Goal: Task Accomplishment & Management: Manage account settings

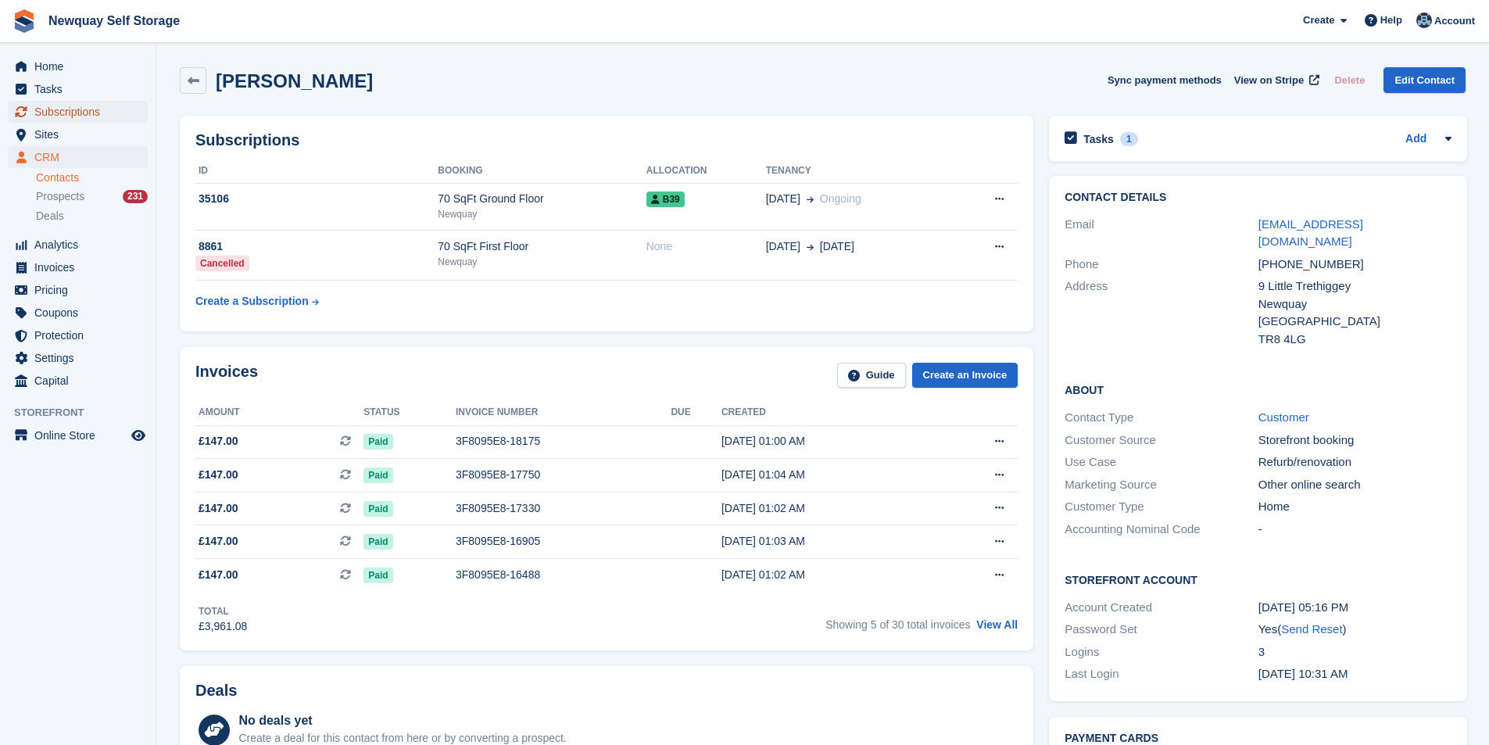
click at [101, 114] on span "Subscriptions" at bounding box center [81, 112] width 94 height 22
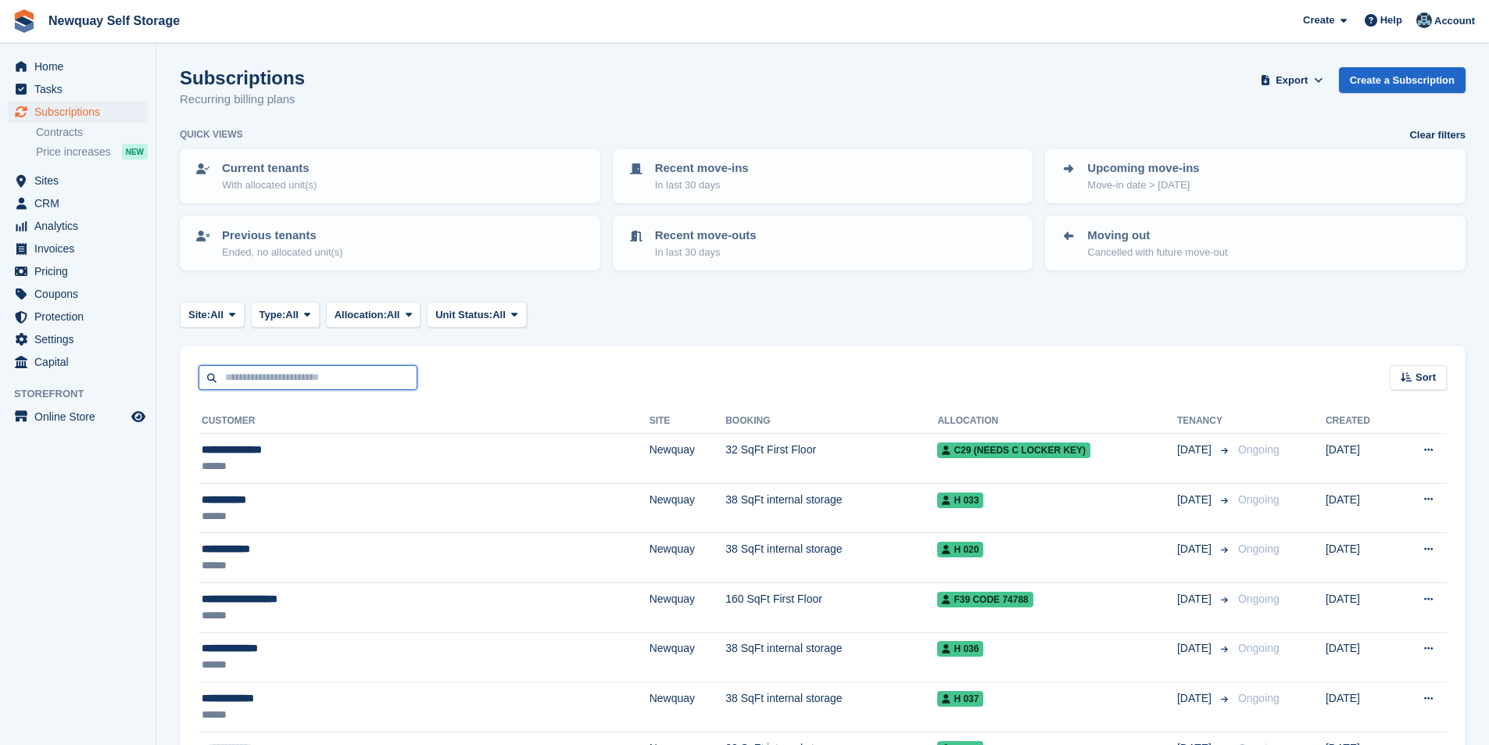
click at [245, 368] on input "text" at bounding box center [307, 378] width 219 height 26
type input "*****"
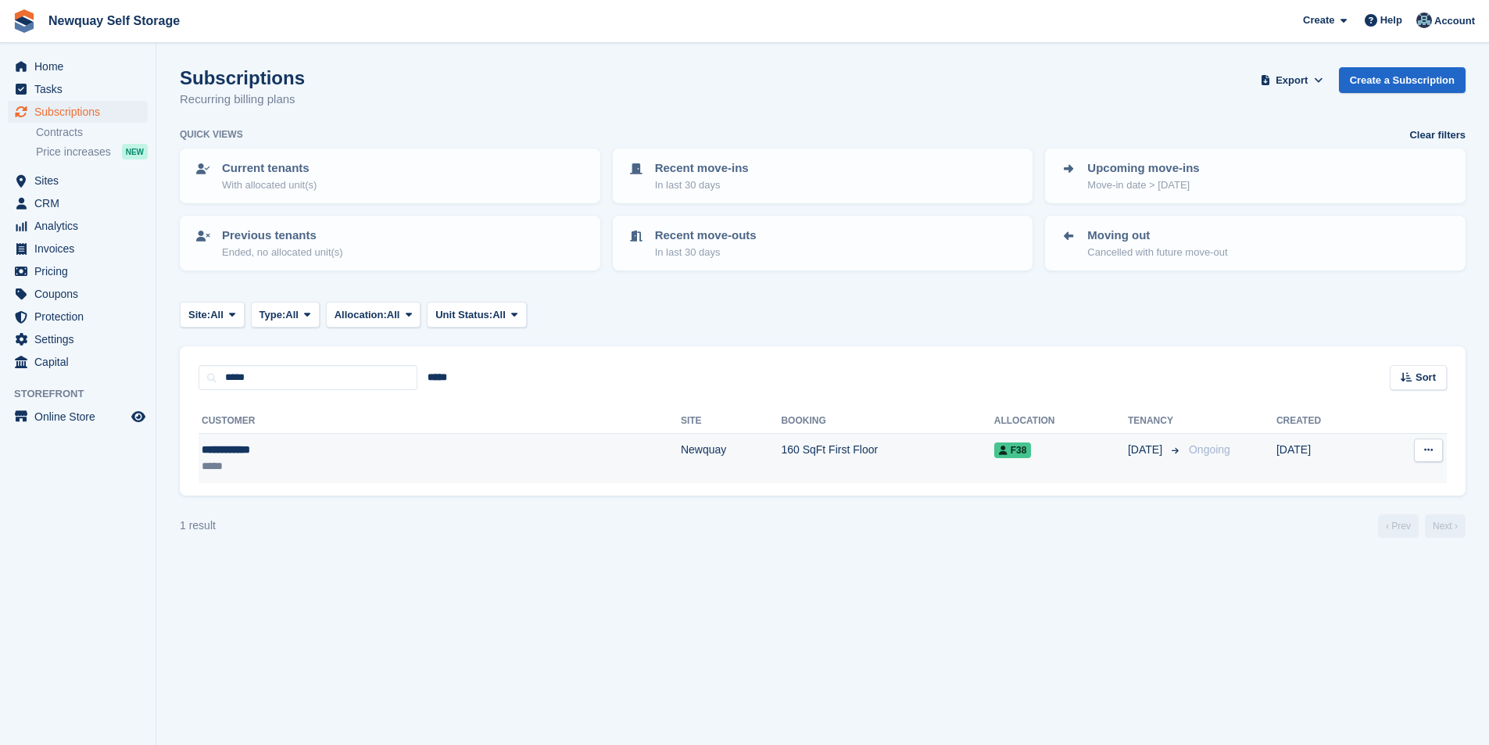
click at [252, 446] on div "**********" at bounding box center [310, 449] width 216 height 16
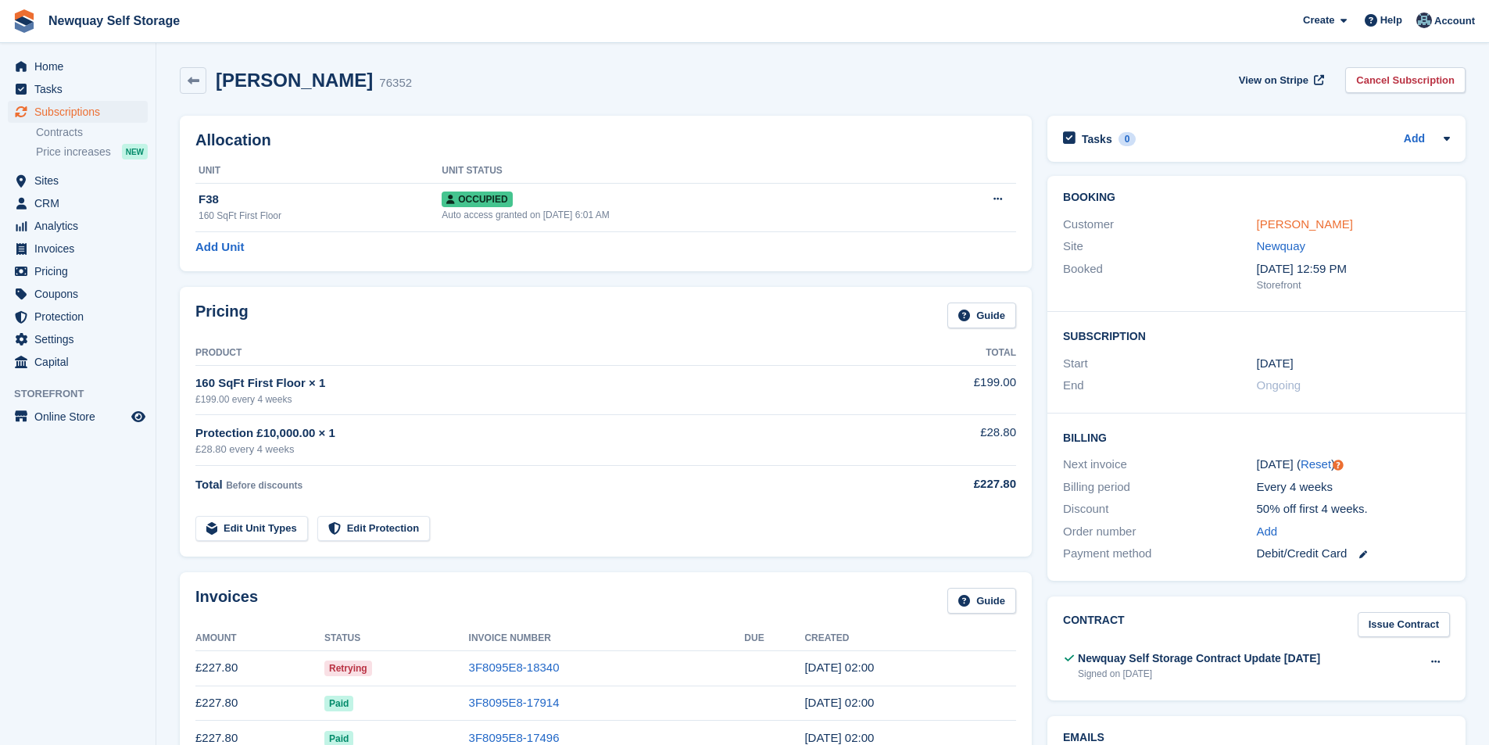
click at [1302, 221] on link "Karol Lobacz" at bounding box center [1304, 223] width 96 height 13
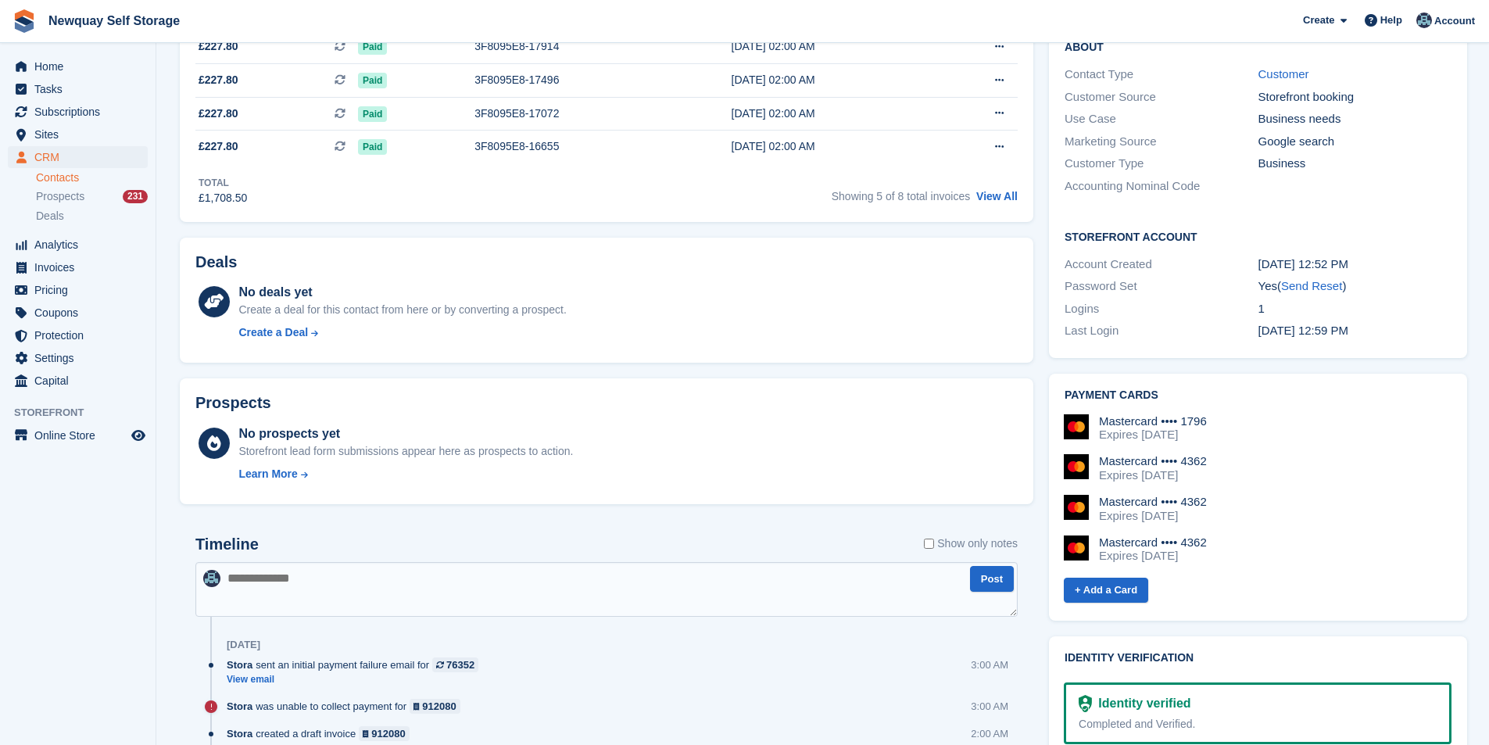
scroll to position [469, 0]
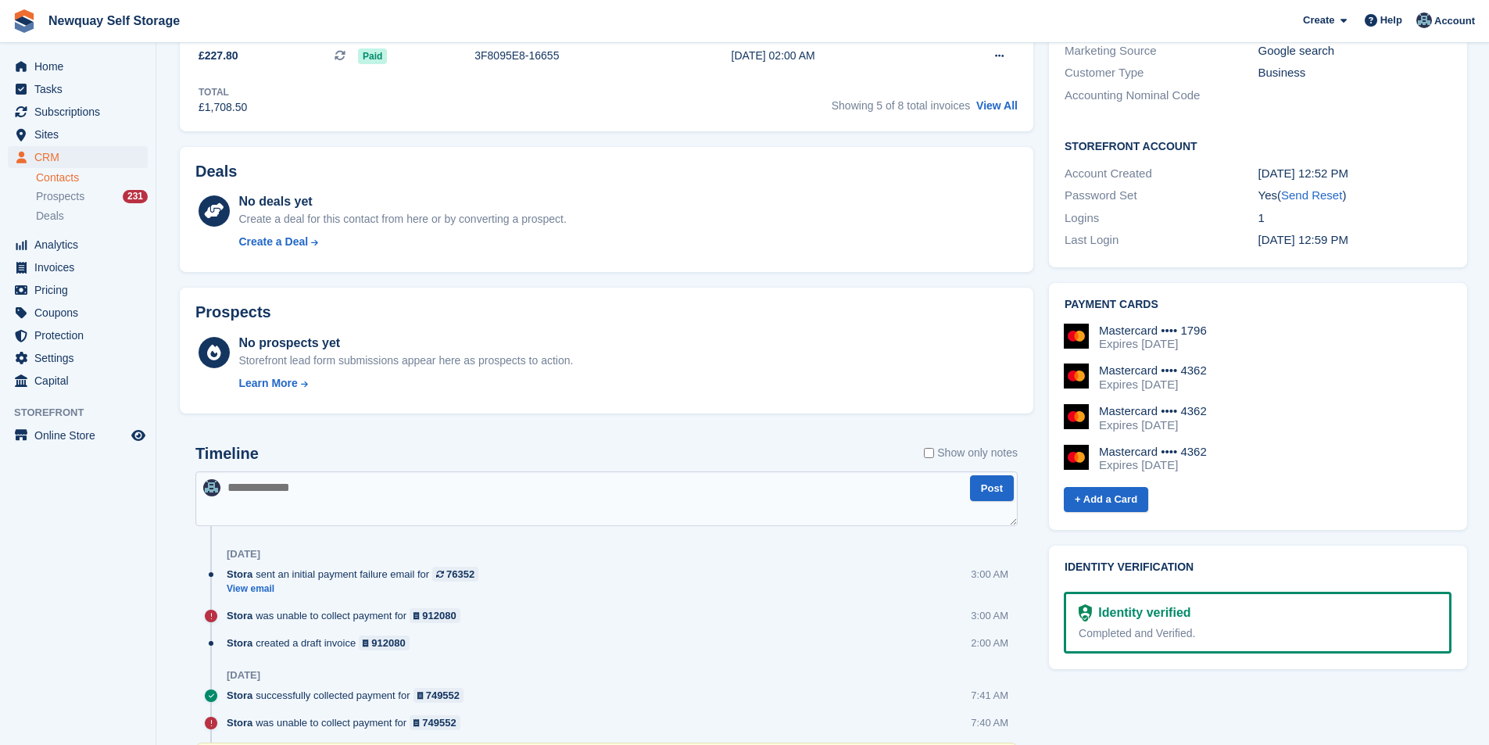
click at [934, 453] on label "Show only notes" at bounding box center [971, 453] width 94 height 16
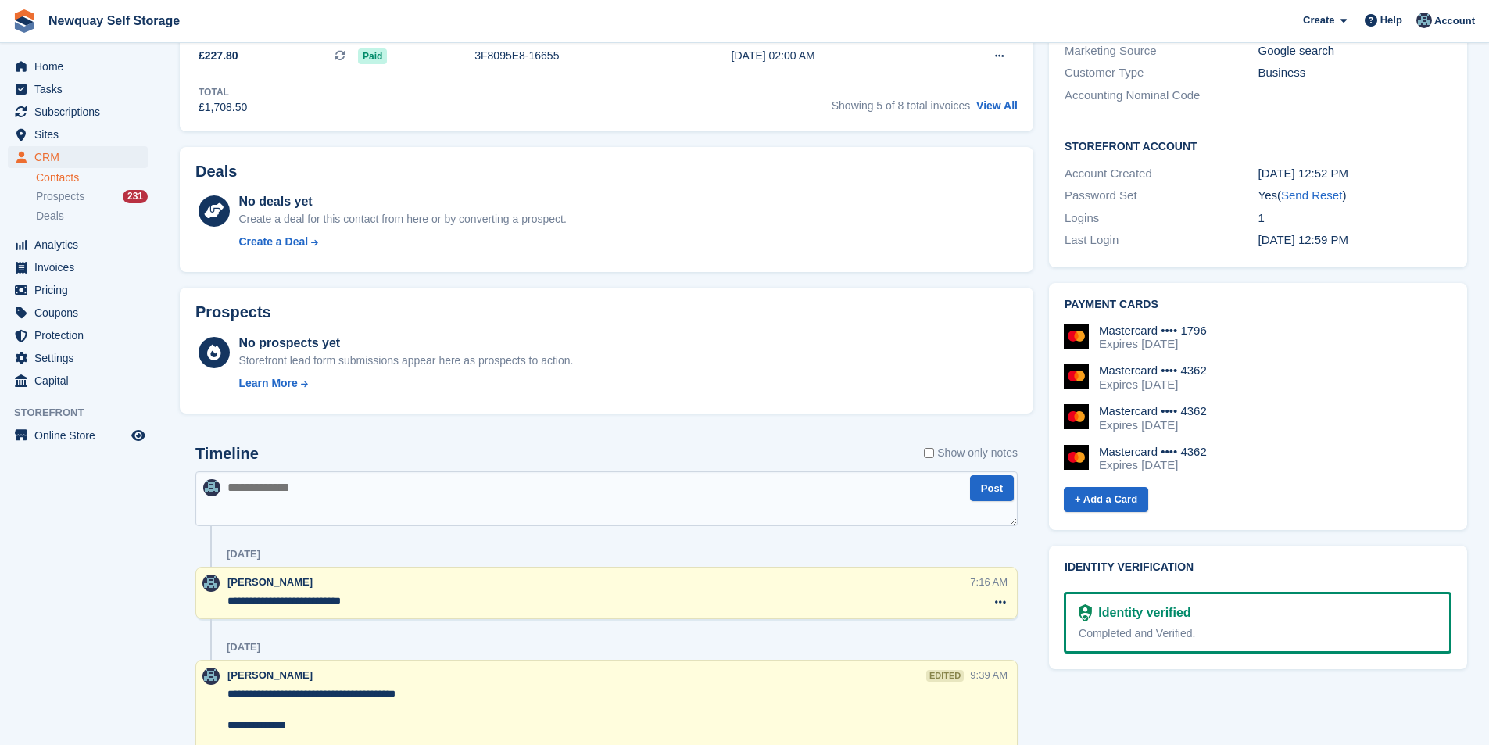
click at [467, 499] on textarea at bounding box center [606, 498] width 822 height 55
paste textarea "**********"
type textarea "**********"
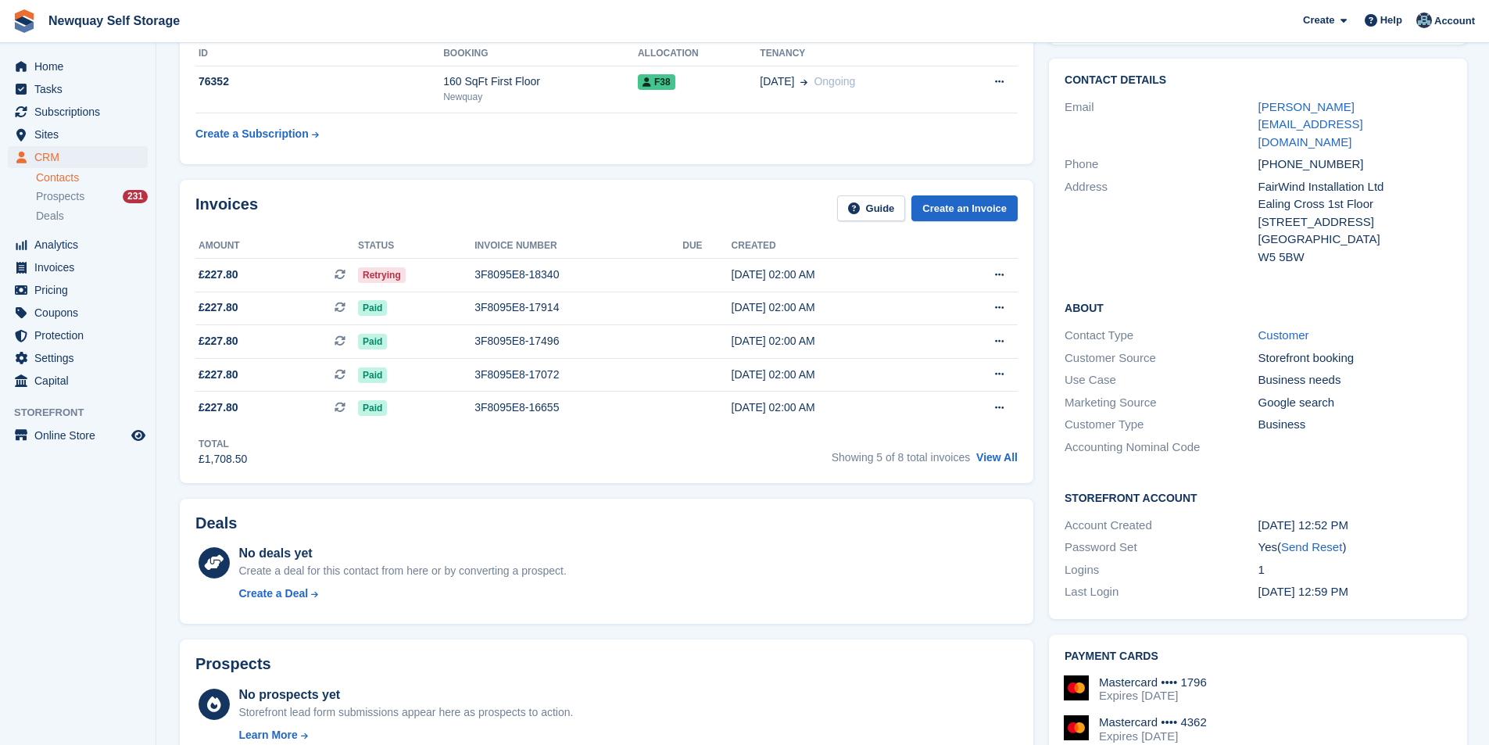
scroll to position [0, 0]
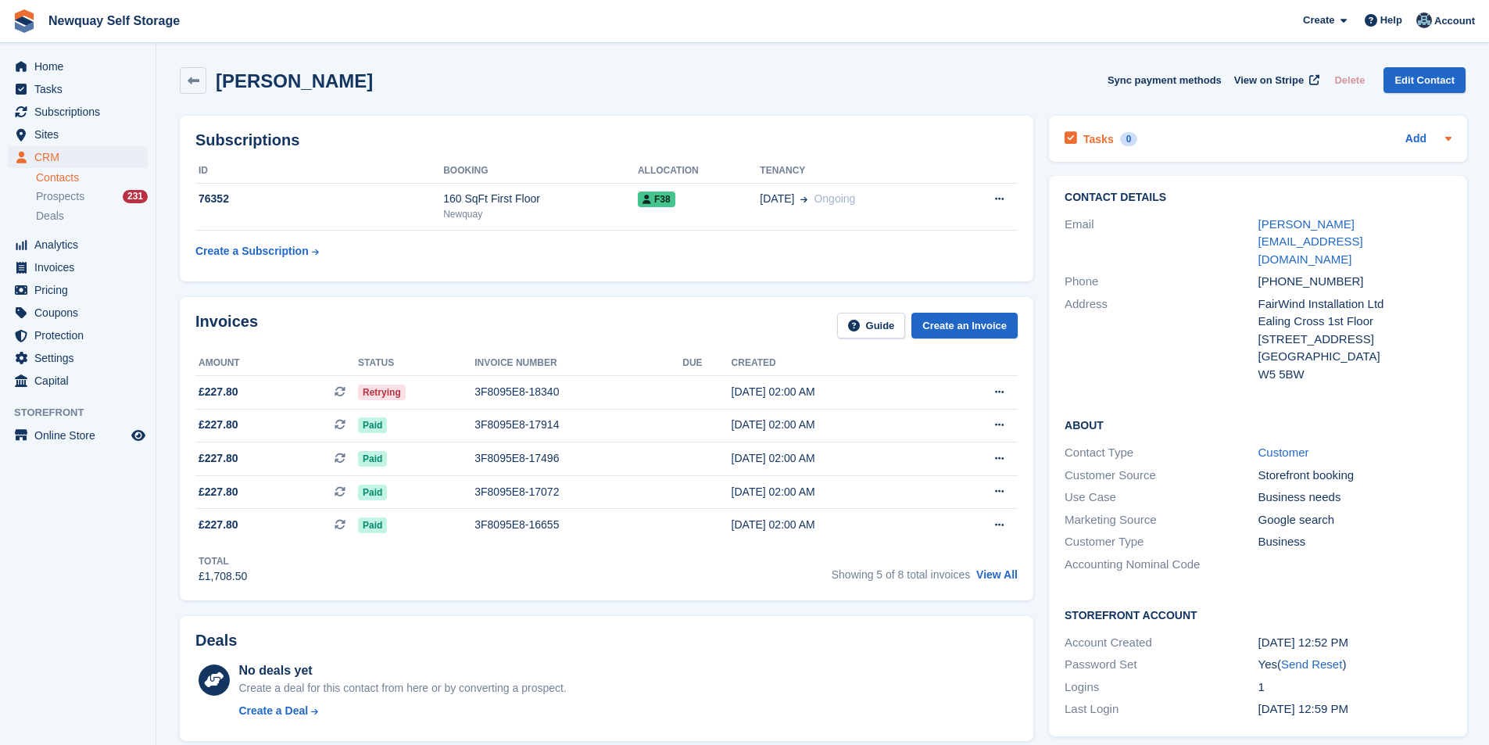
click at [1105, 137] on h2 "Tasks" at bounding box center [1098, 139] width 30 height 14
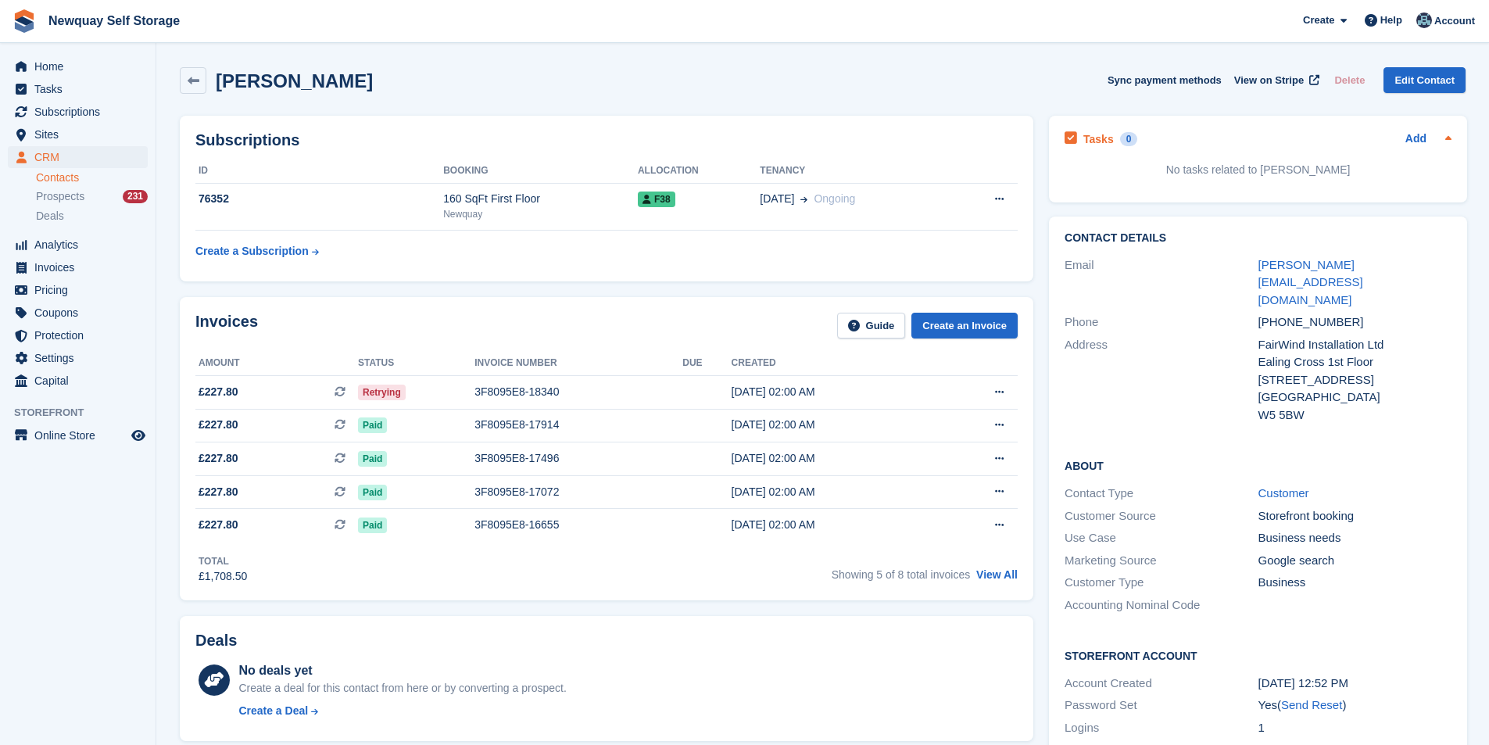
click at [1431, 140] on div "Add" at bounding box center [1428, 139] width 46 height 19
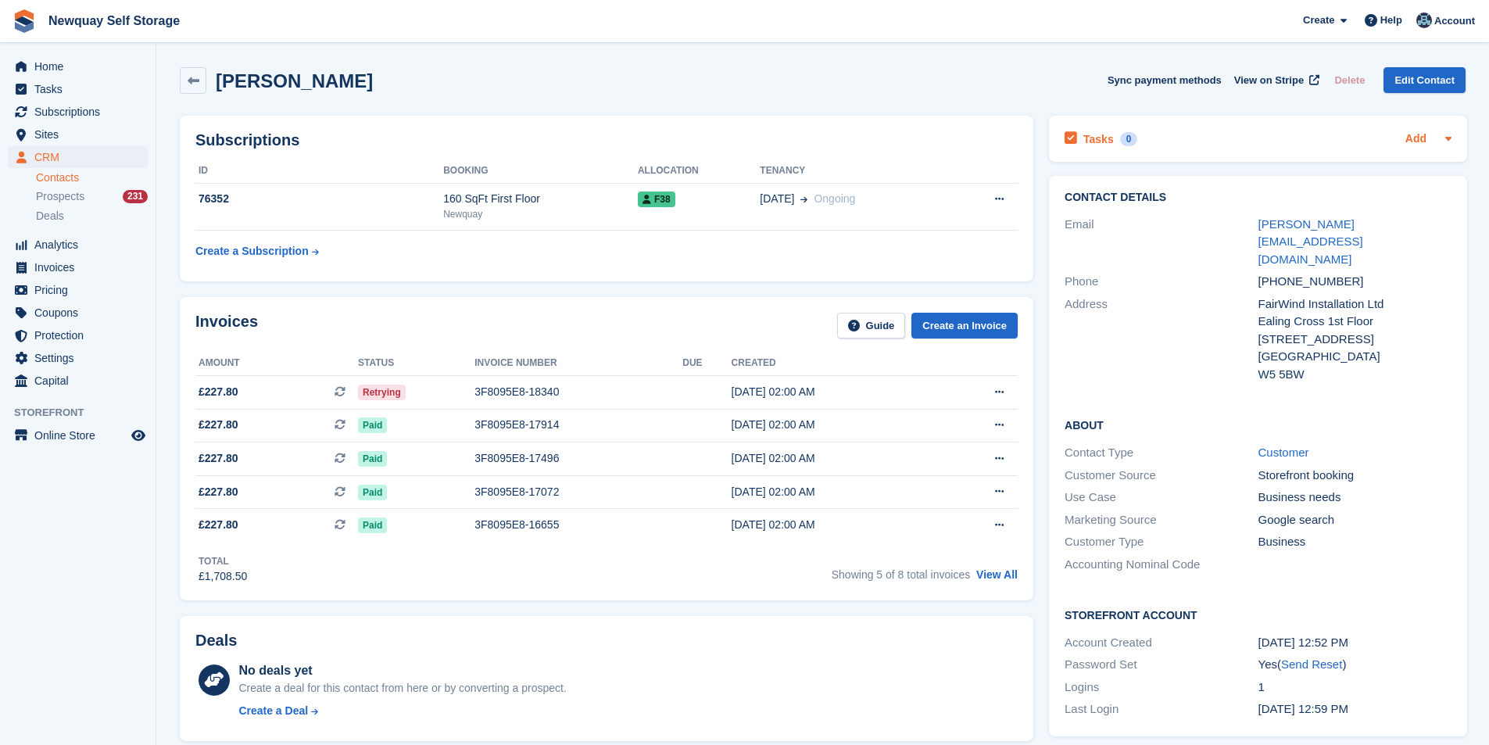
click at [1421, 138] on link "Add" at bounding box center [1415, 139] width 21 height 18
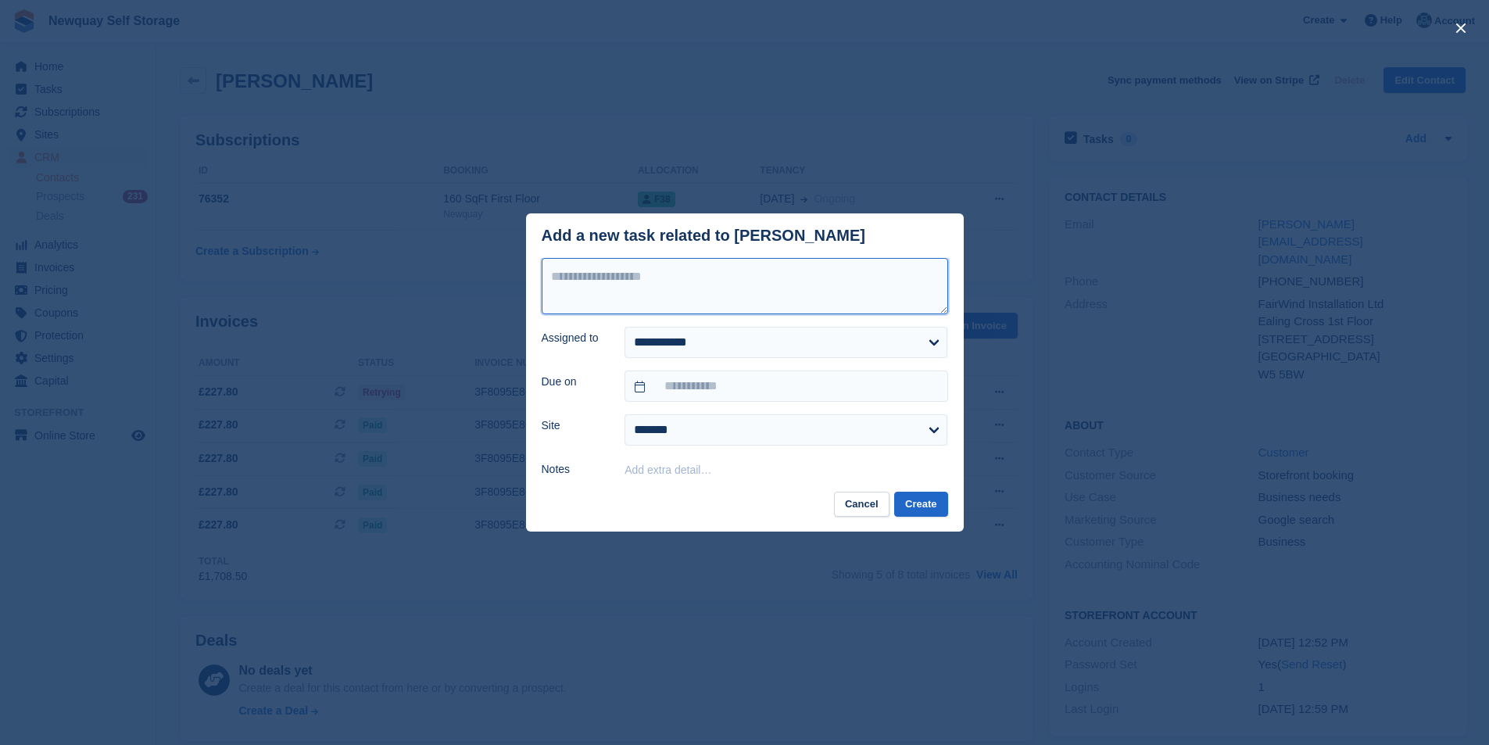
click at [794, 296] on textarea at bounding box center [744, 286] width 406 height 56
type textarea "**********"
click at [803, 345] on select "**********" at bounding box center [785, 342] width 323 height 31
select select "****"
click at [624, 327] on select "**********" at bounding box center [785, 342] width 323 height 31
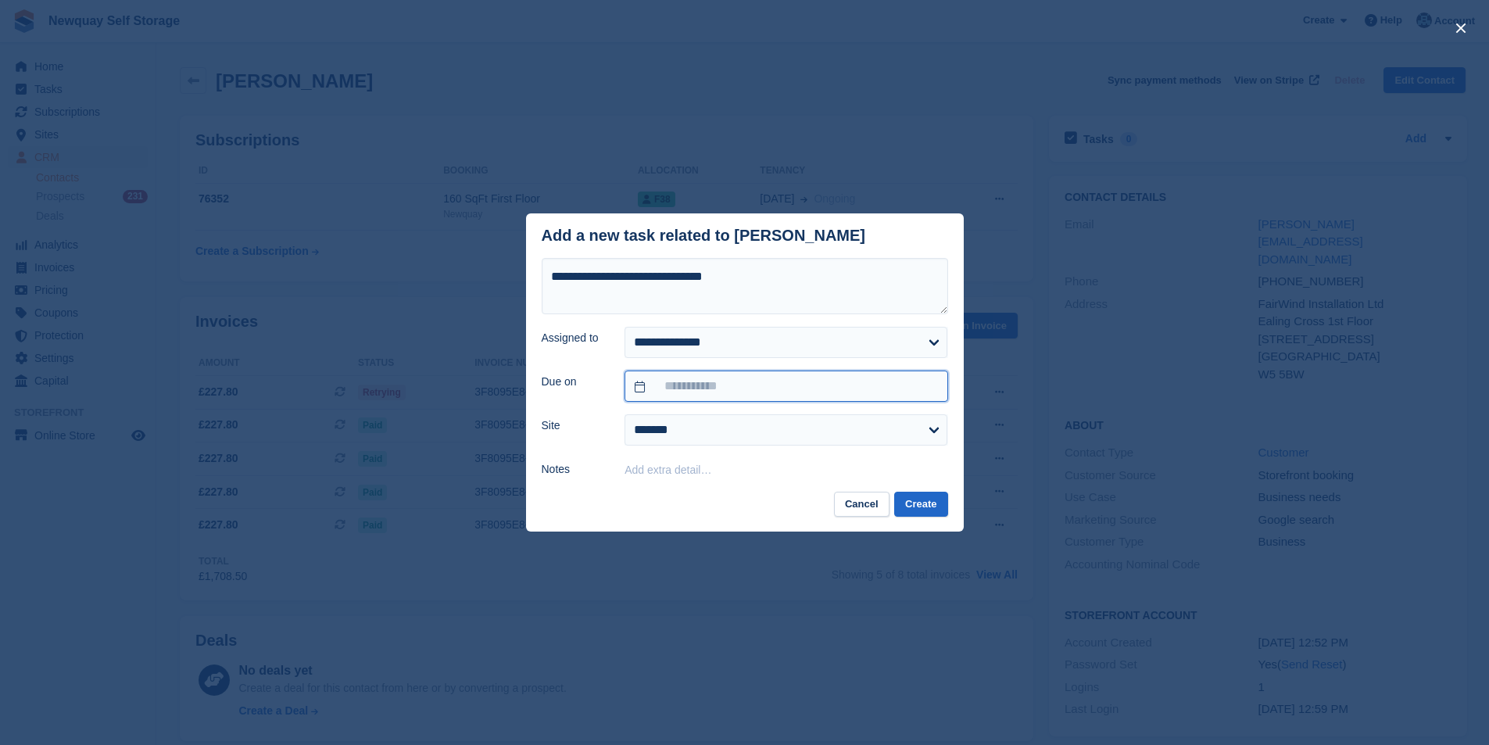
click at [744, 390] on input "text" at bounding box center [785, 385] width 323 height 31
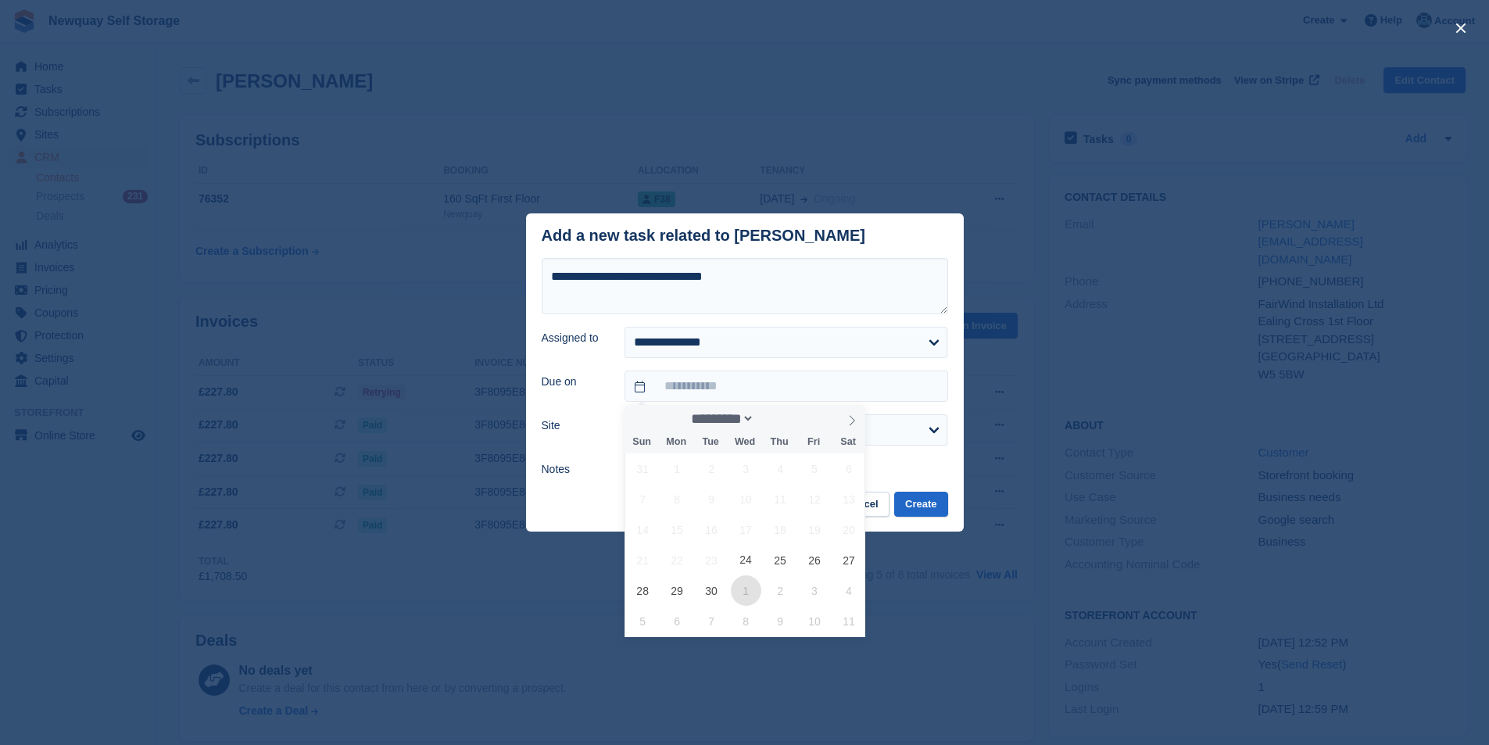
click at [745, 584] on span "1" at bounding box center [746, 590] width 30 height 30
type input "**********"
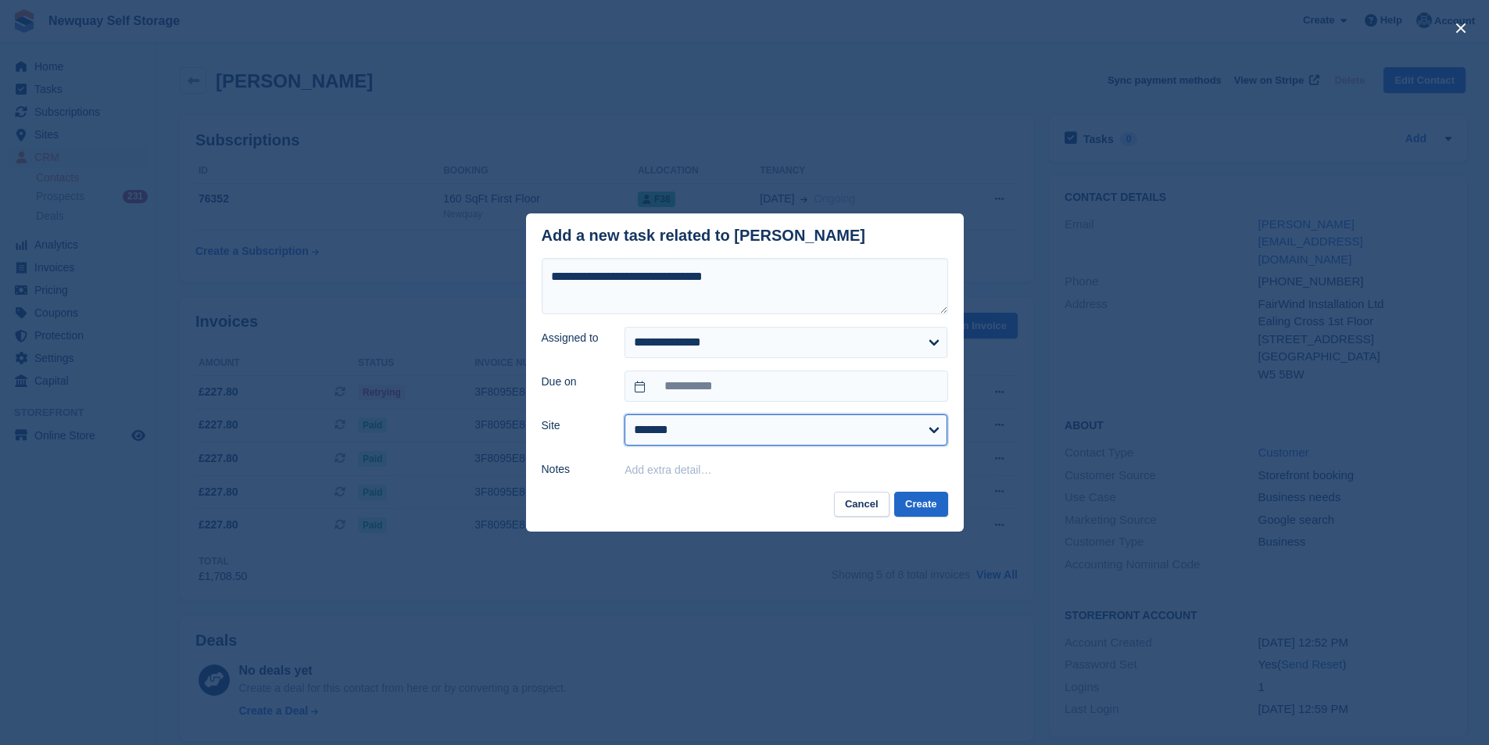
click at [768, 432] on select "******* ******* ********" at bounding box center [785, 429] width 323 height 31
select select "***"
click at [624, 415] on select "******* ******* ********" at bounding box center [785, 429] width 323 height 31
click at [938, 509] on button "Create" at bounding box center [920, 504] width 53 height 26
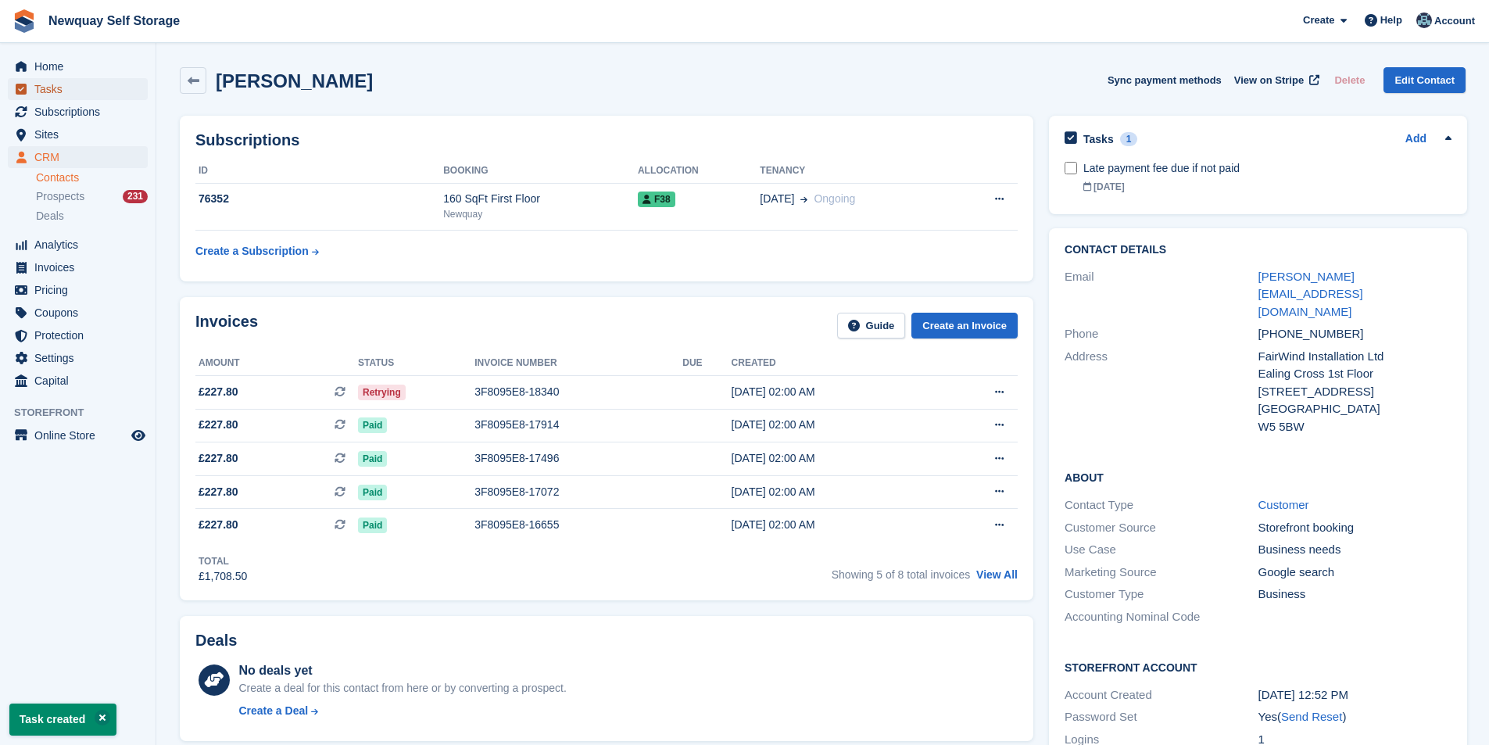
click at [77, 96] on span "Tasks" at bounding box center [81, 89] width 94 height 22
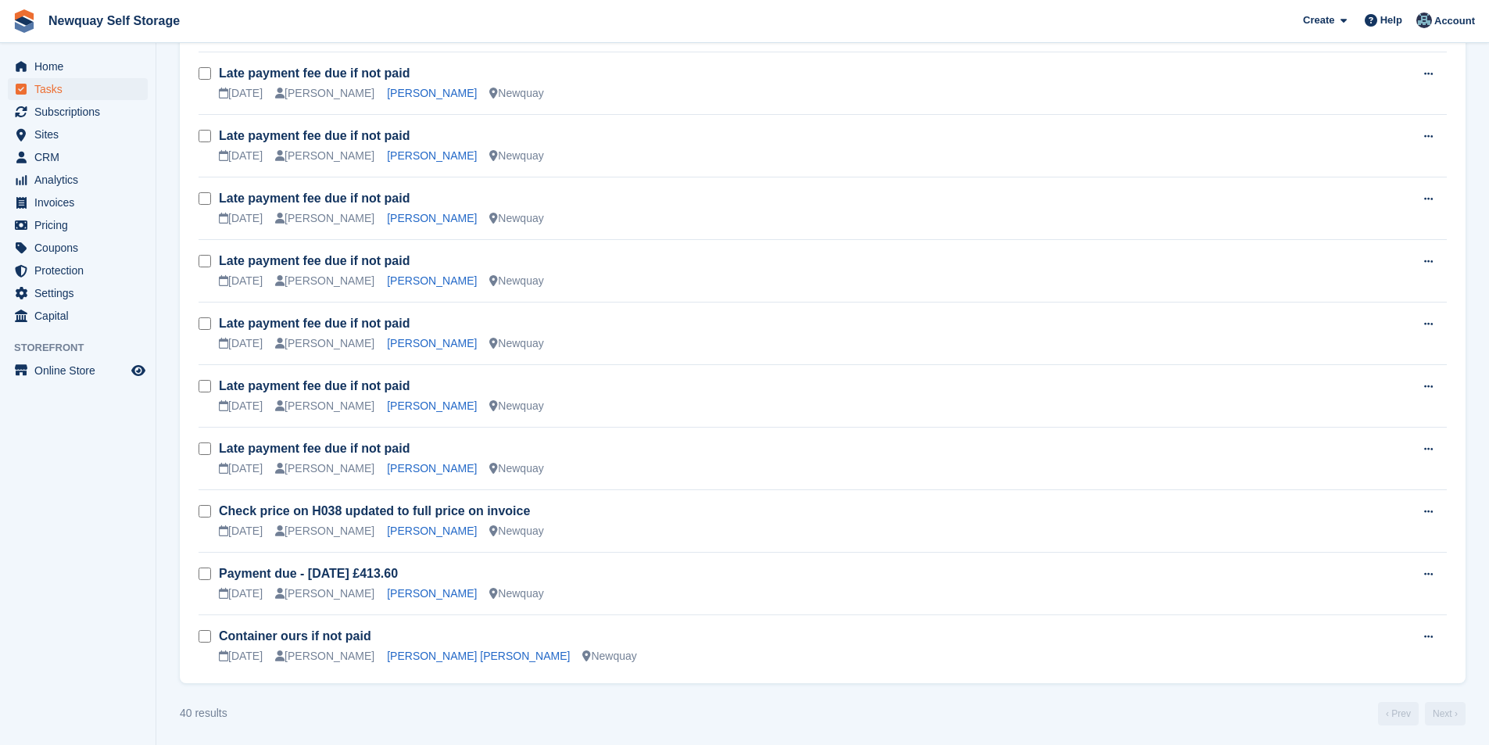
scroll to position [2049, 0]
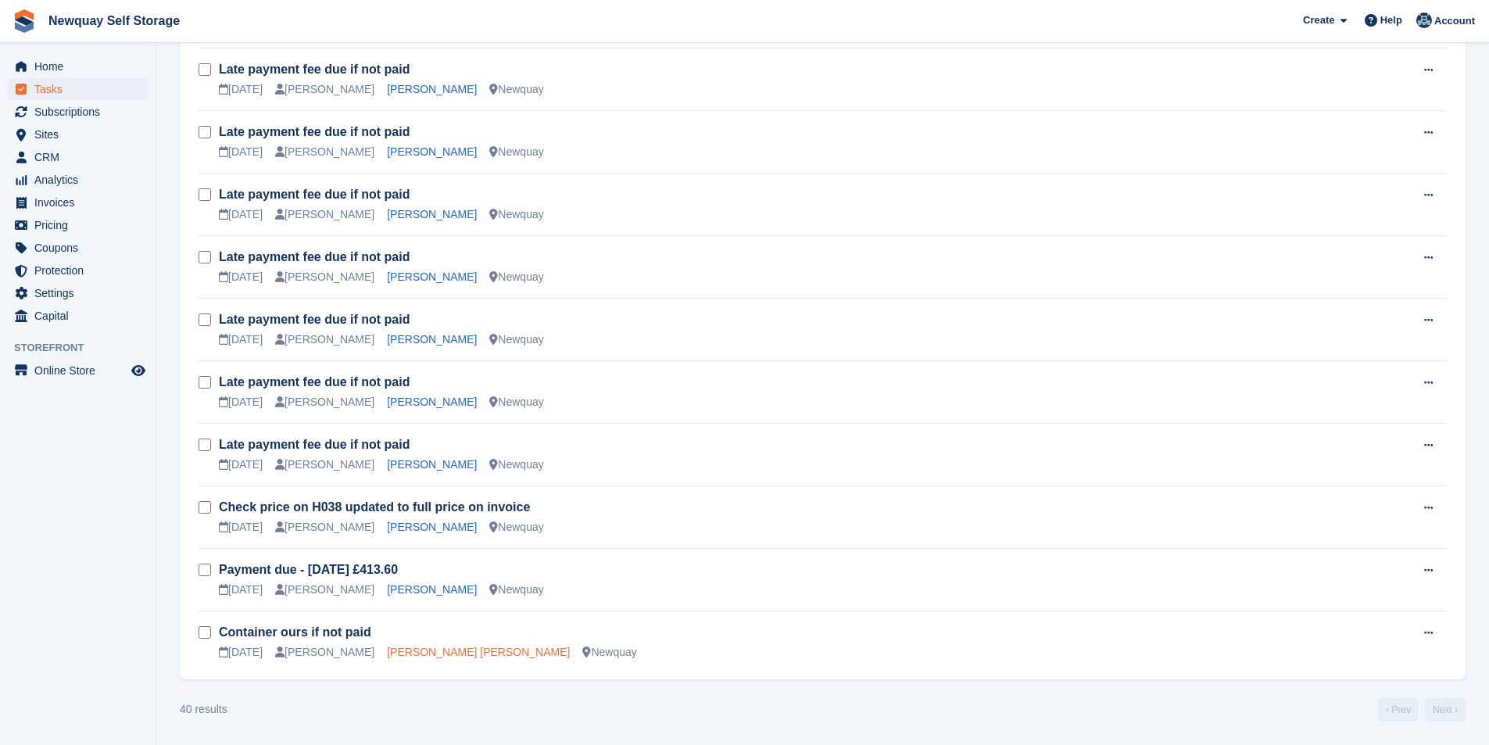
click at [413, 652] on link "[PERSON_NAME] [PERSON_NAME]" at bounding box center [478, 651] width 183 height 13
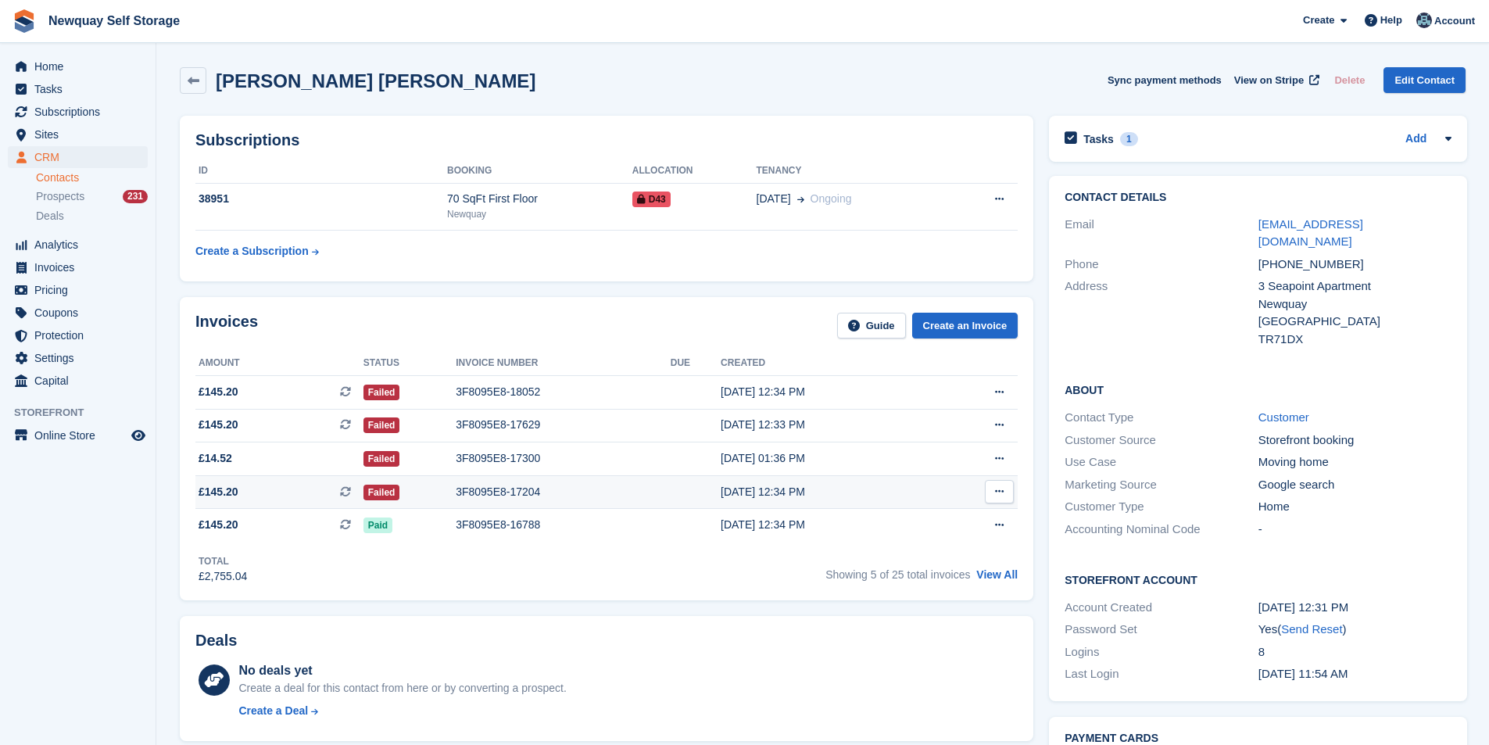
click at [493, 493] on div "3F8095E8-17204" at bounding box center [563, 492] width 215 height 16
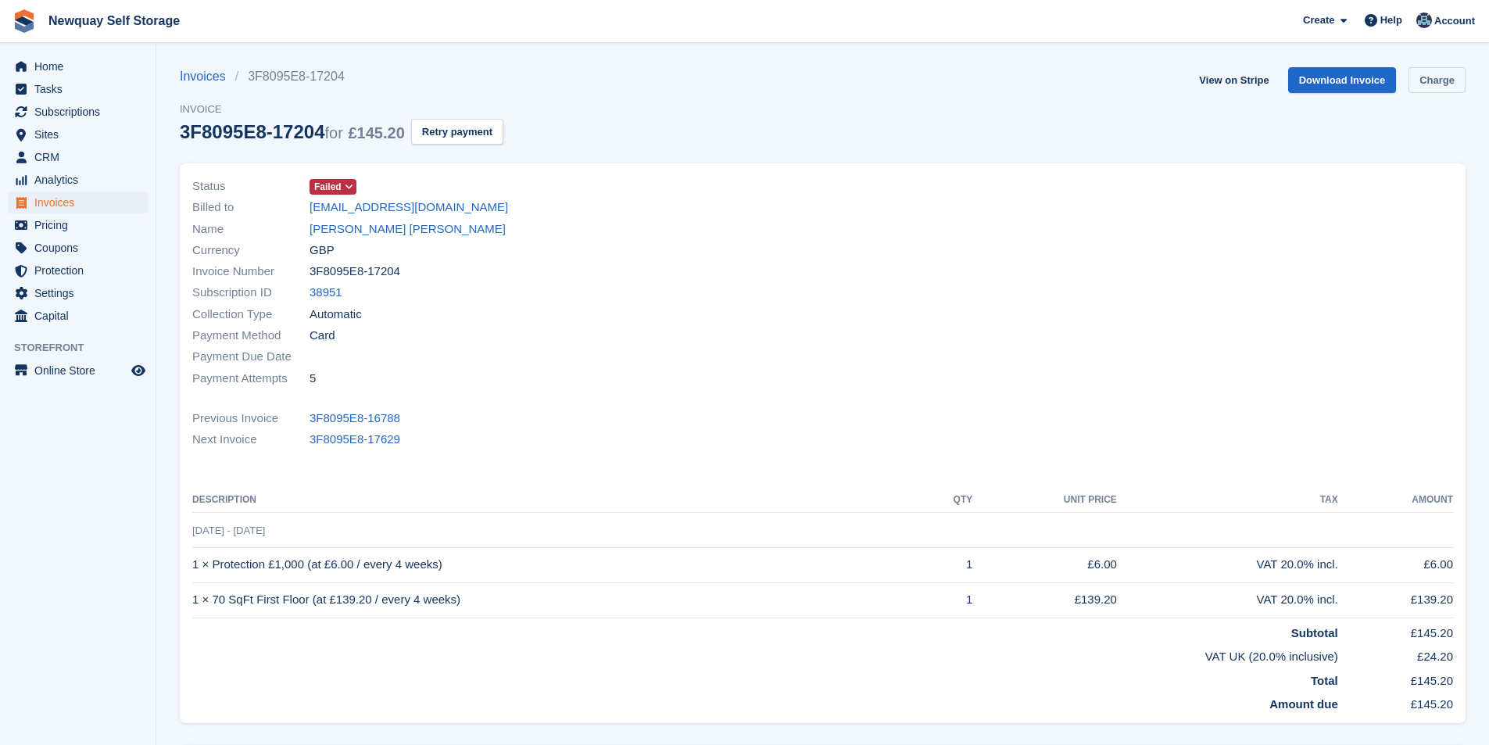
click at [1437, 70] on link "Charge" at bounding box center [1436, 80] width 57 height 26
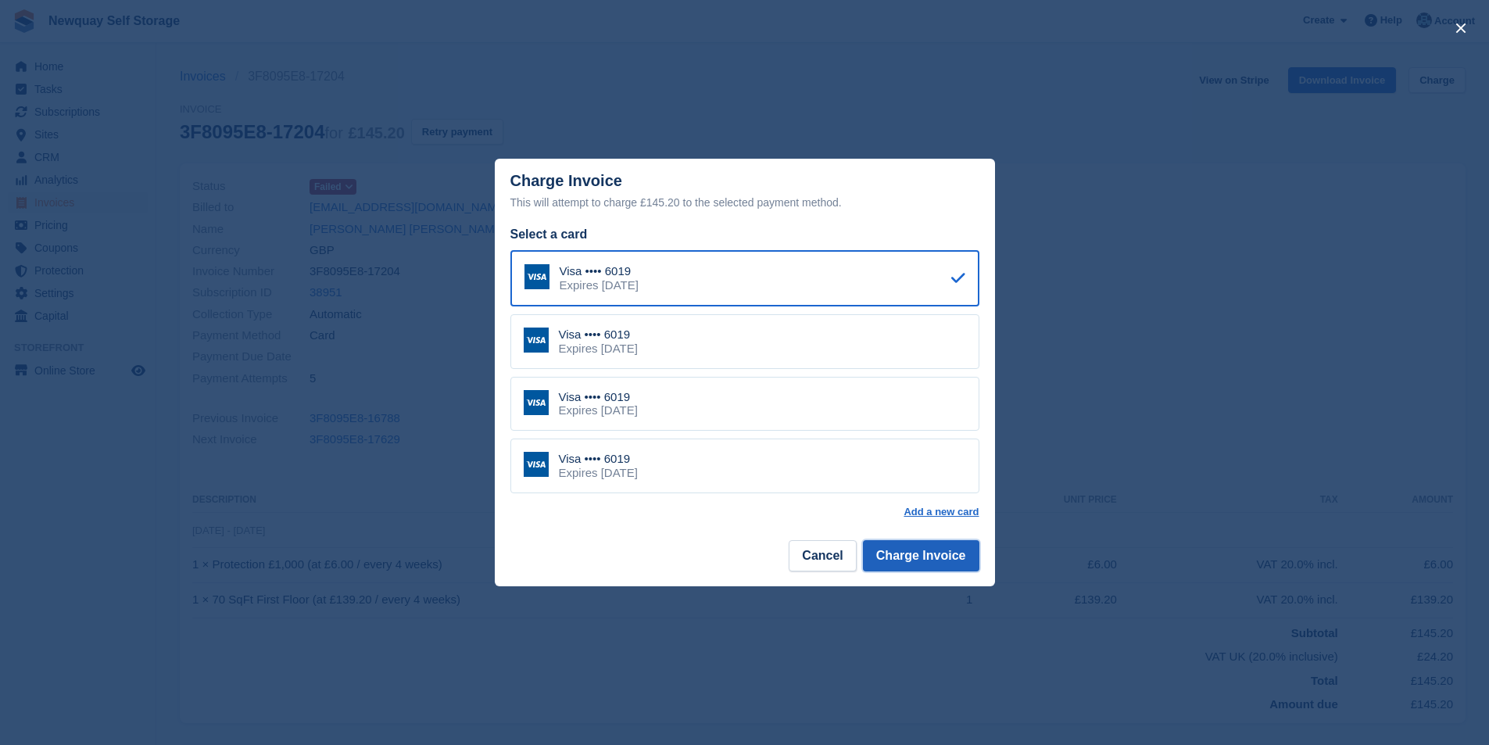
click at [942, 547] on button "Charge Invoice" at bounding box center [921, 555] width 116 height 31
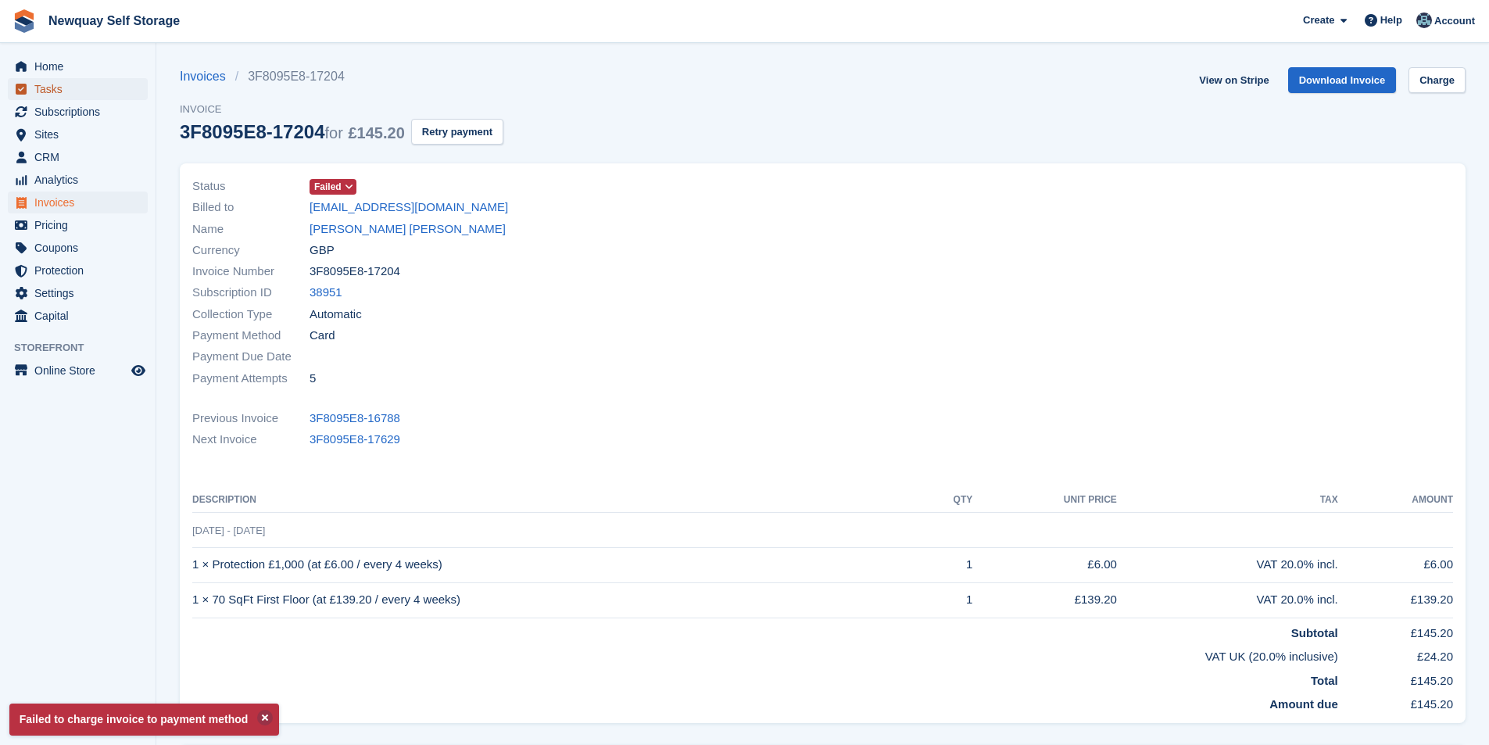
click at [61, 87] on span "Tasks" at bounding box center [81, 89] width 94 height 22
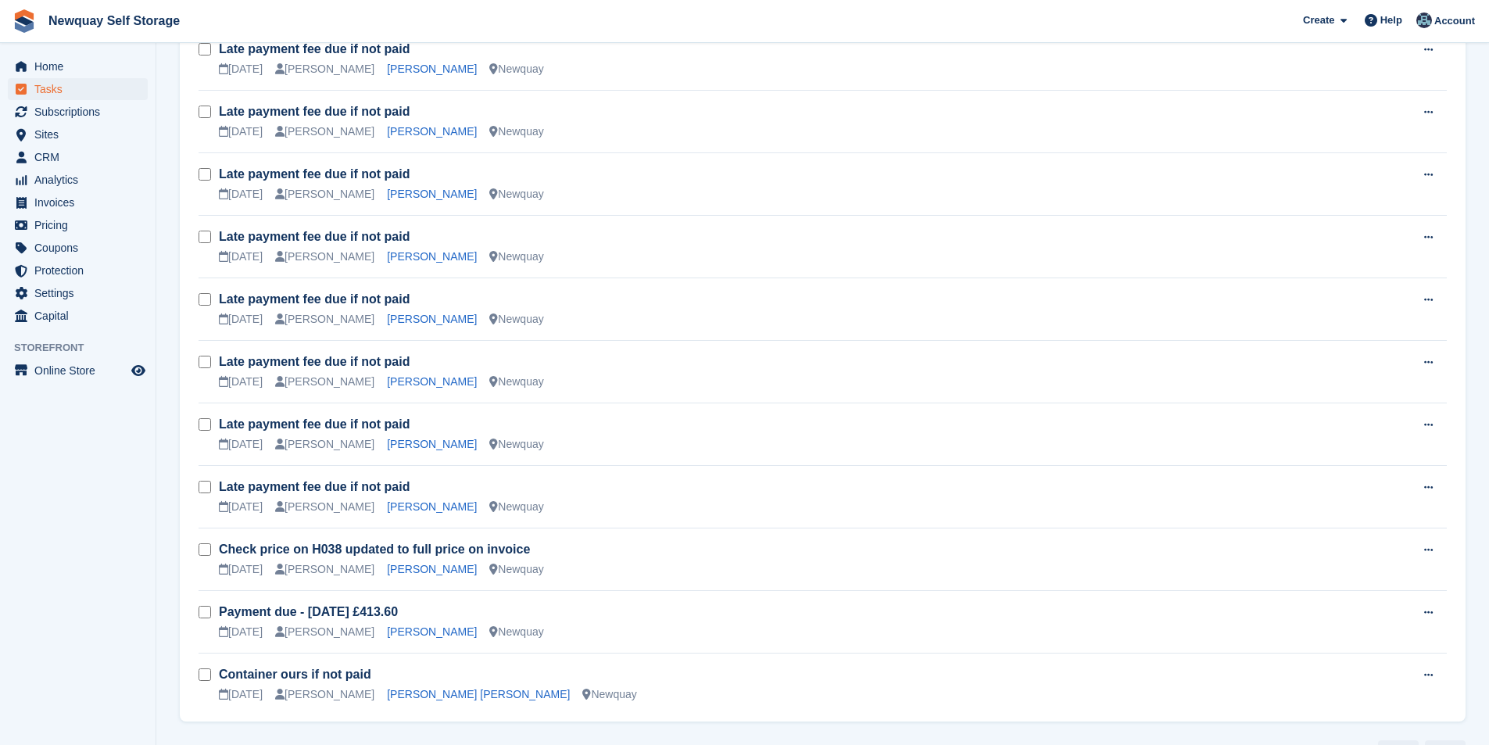
scroll to position [2049, 0]
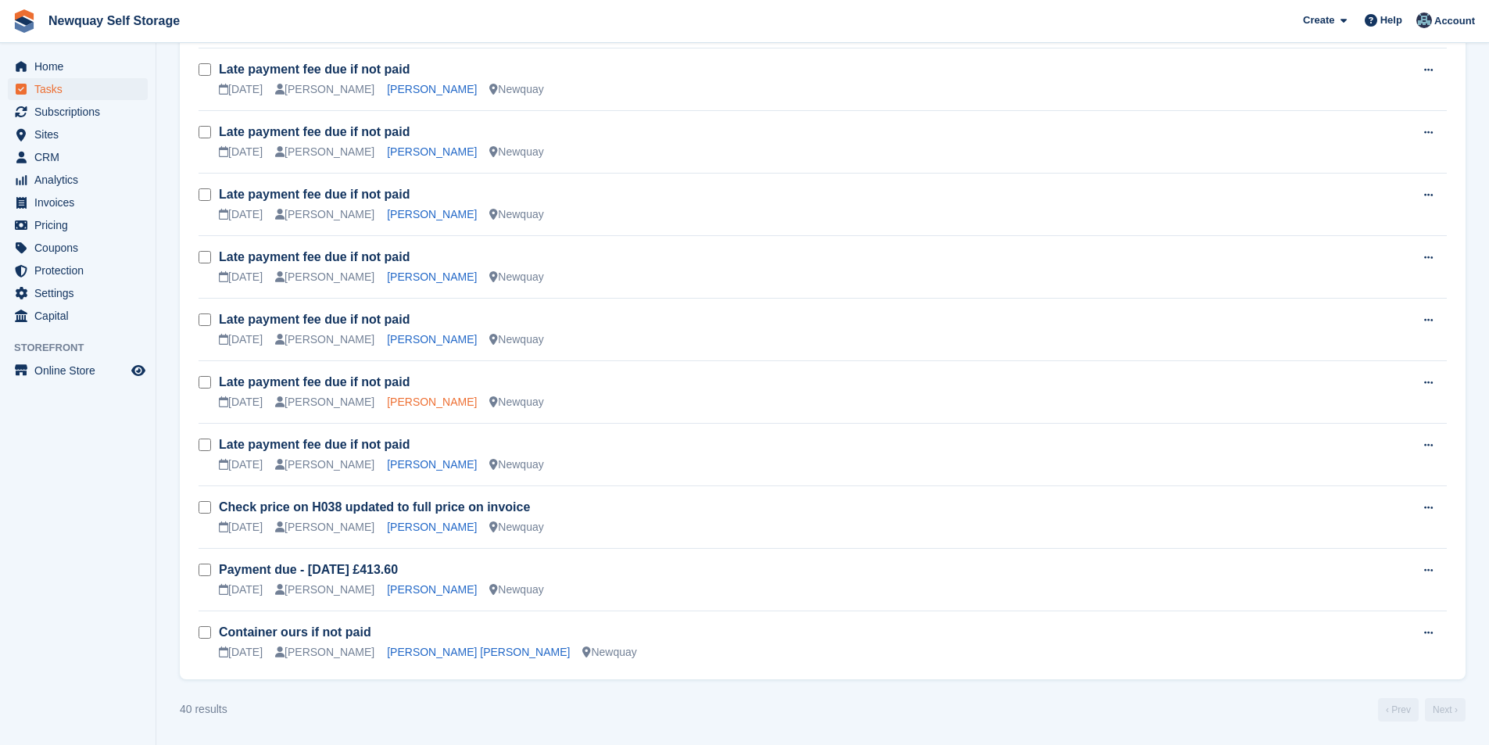
click at [416, 408] on link "Sonia Forgham" at bounding box center [432, 401] width 90 height 13
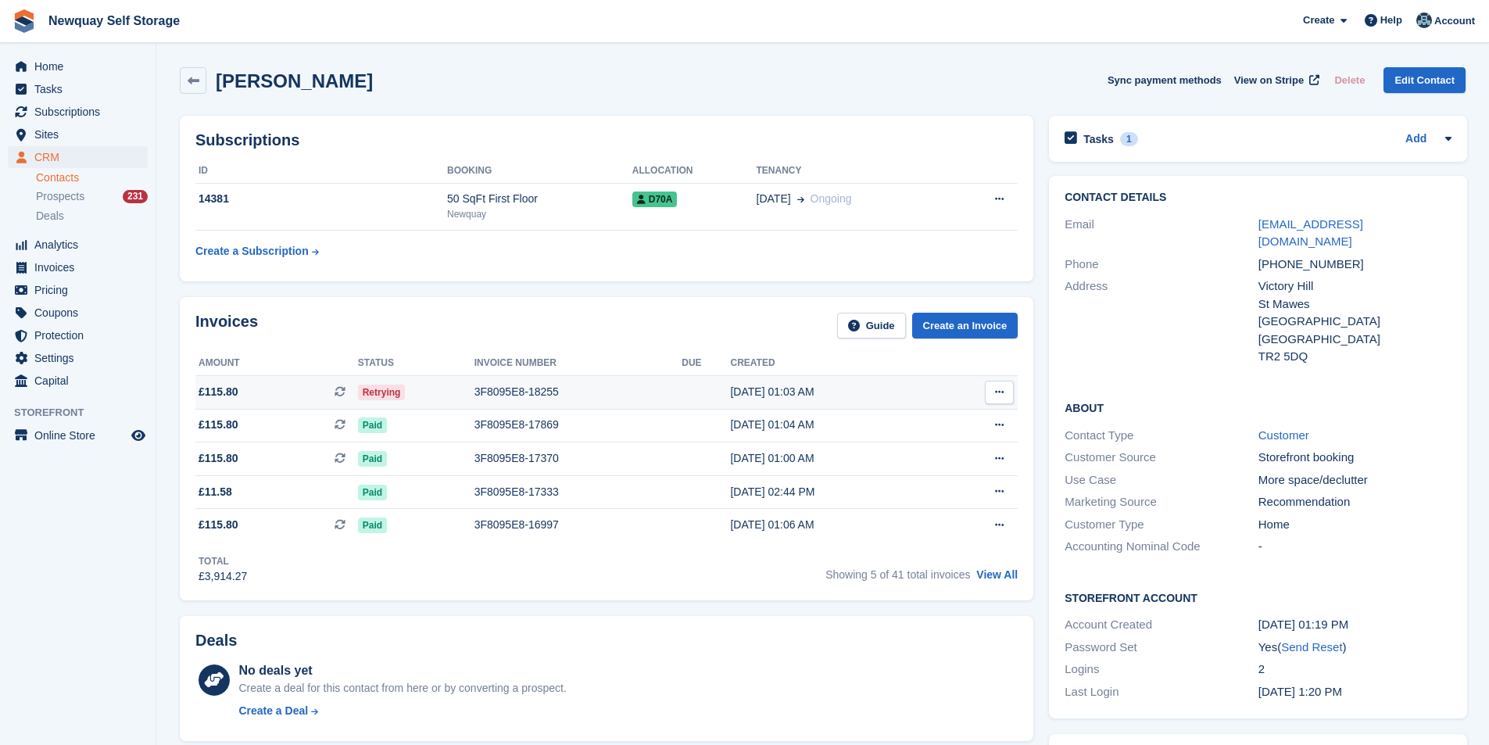
click at [537, 381] on td "3F8095E8-18255" at bounding box center [578, 392] width 208 height 34
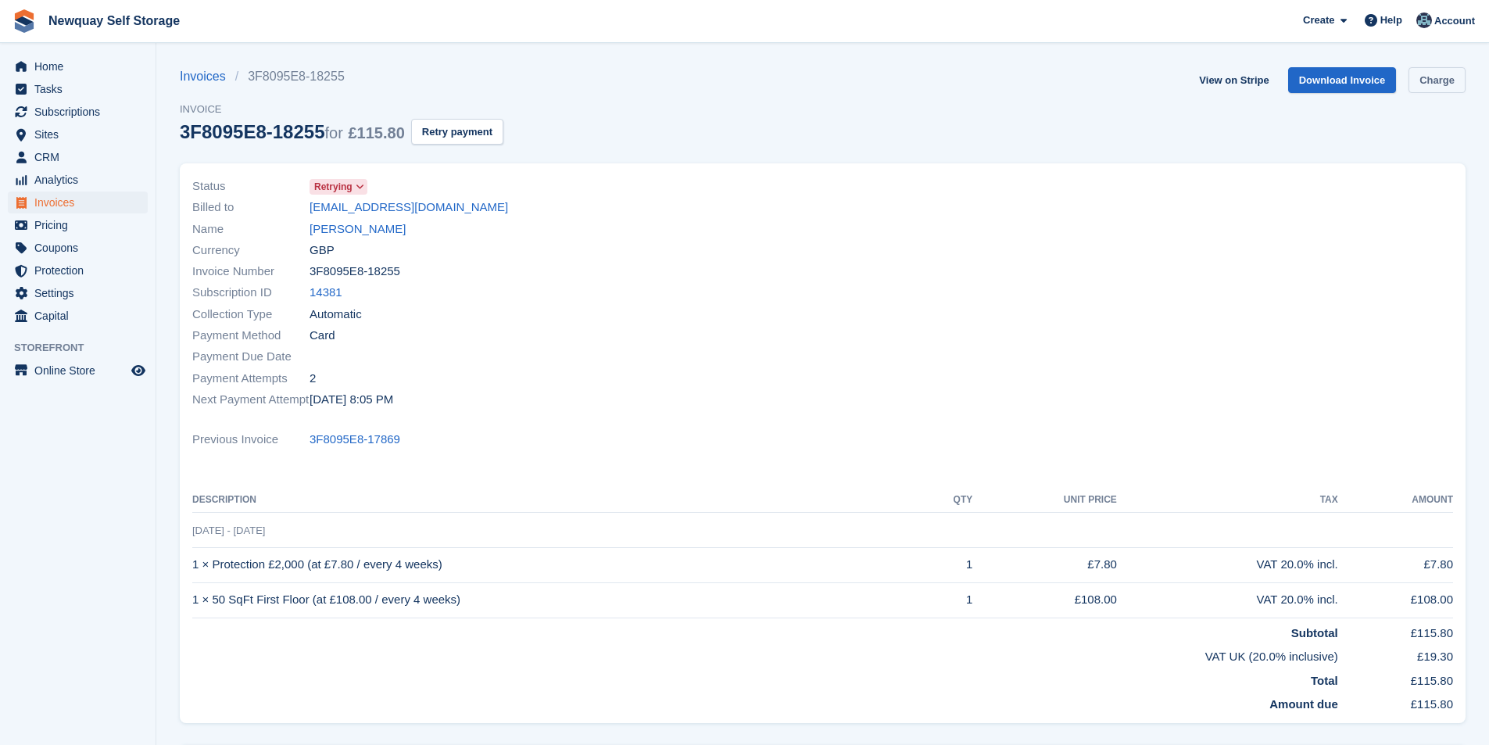
click at [1456, 84] on link "Charge" at bounding box center [1436, 80] width 57 height 26
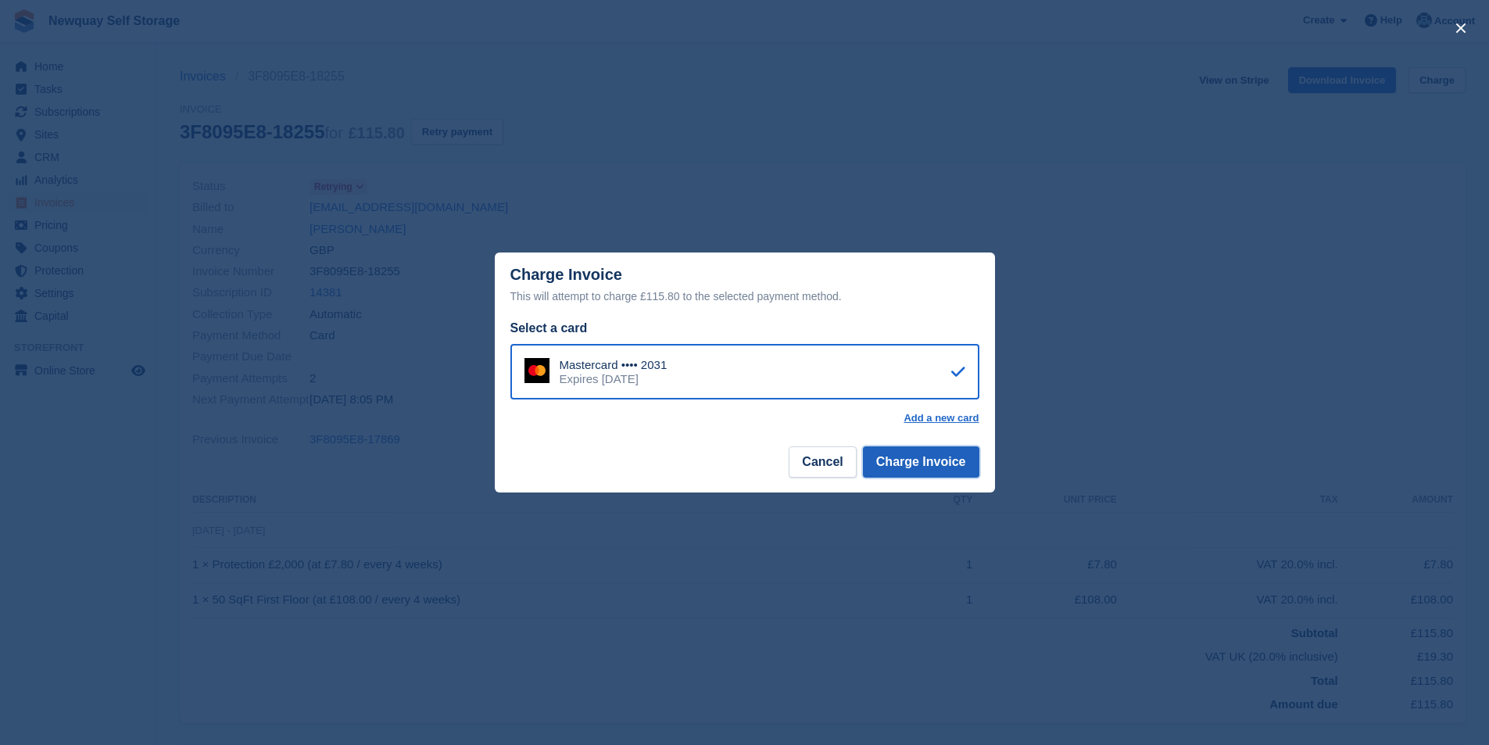
click at [967, 477] on button "Charge Invoice" at bounding box center [921, 461] width 116 height 31
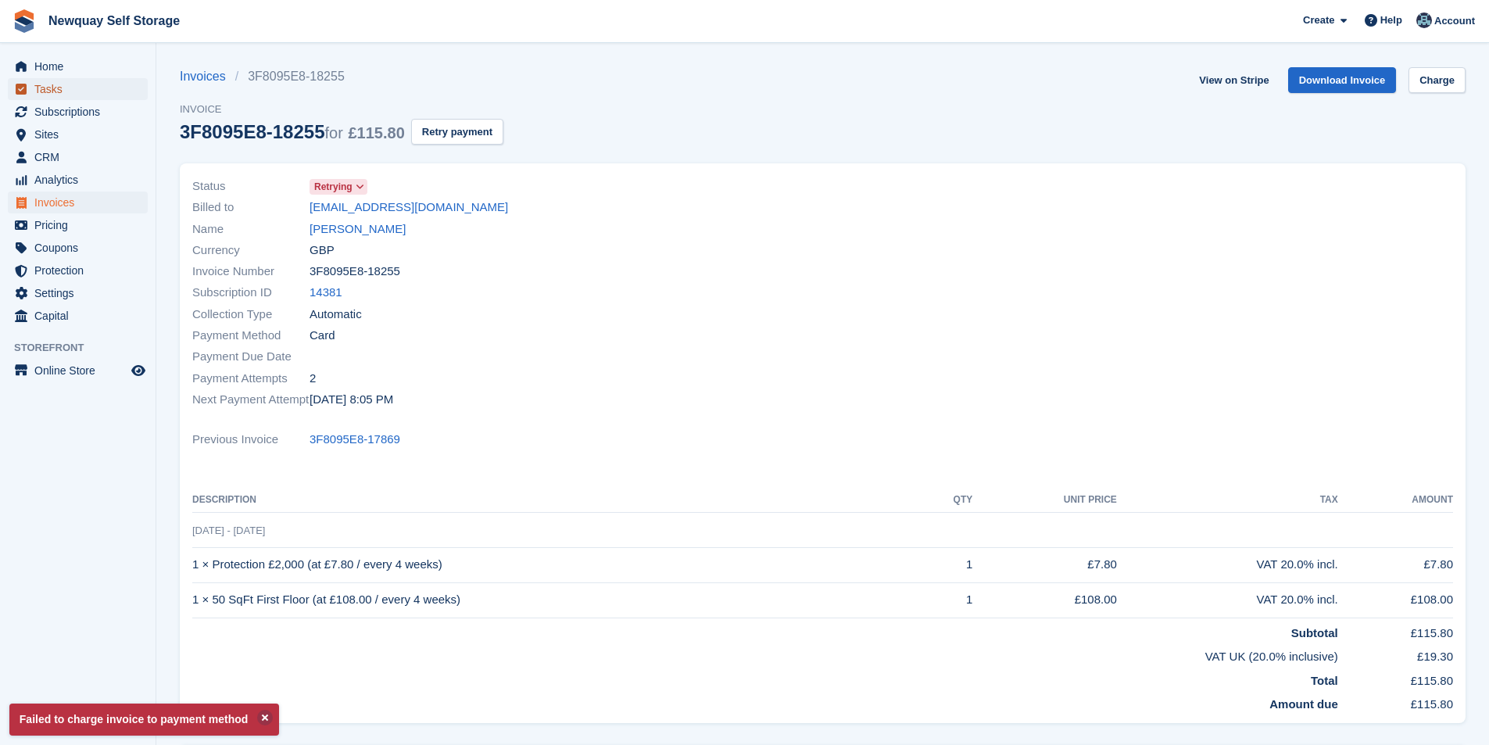
click at [69, 89] on span "Tasks" at bounding box center [81, 89] width 94 height 22
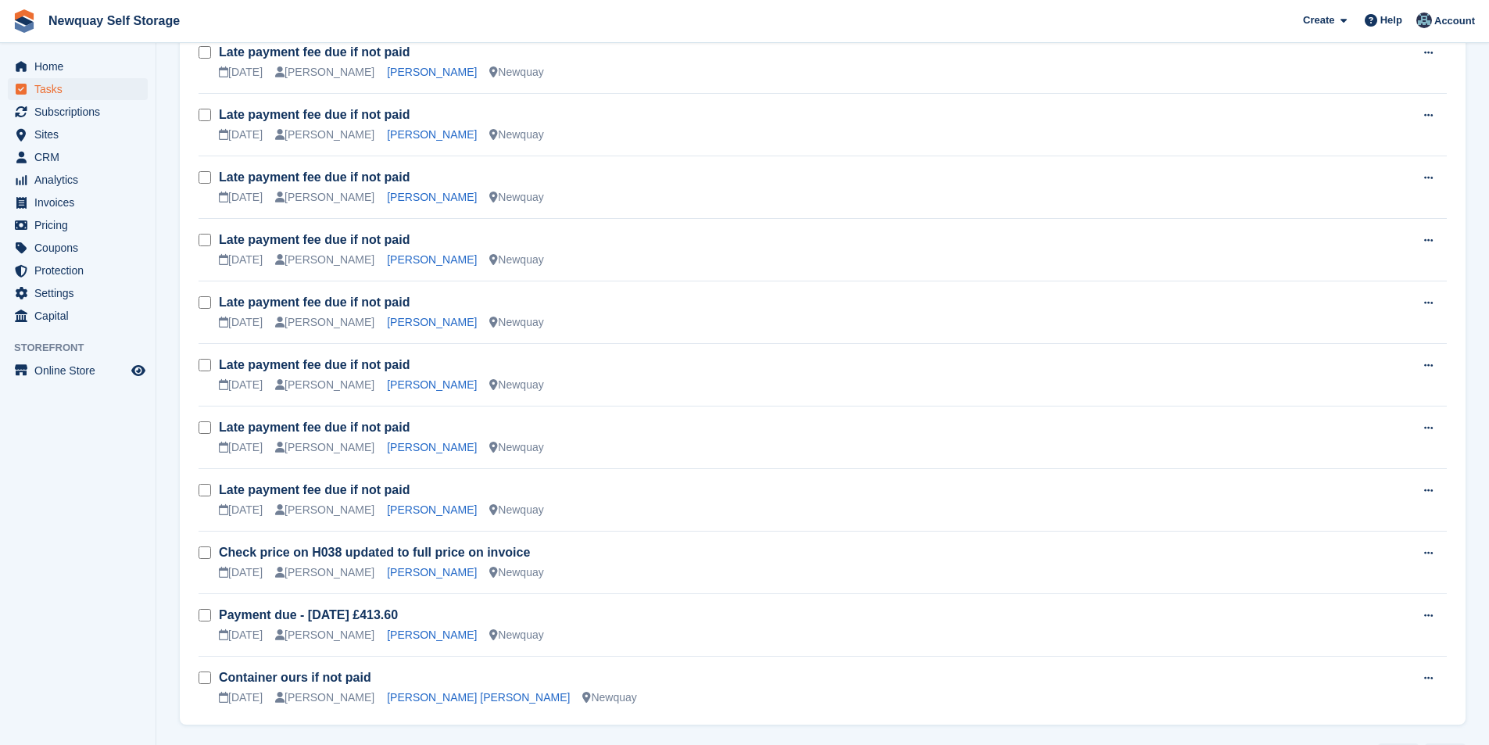
scroll to position [2049, 0]
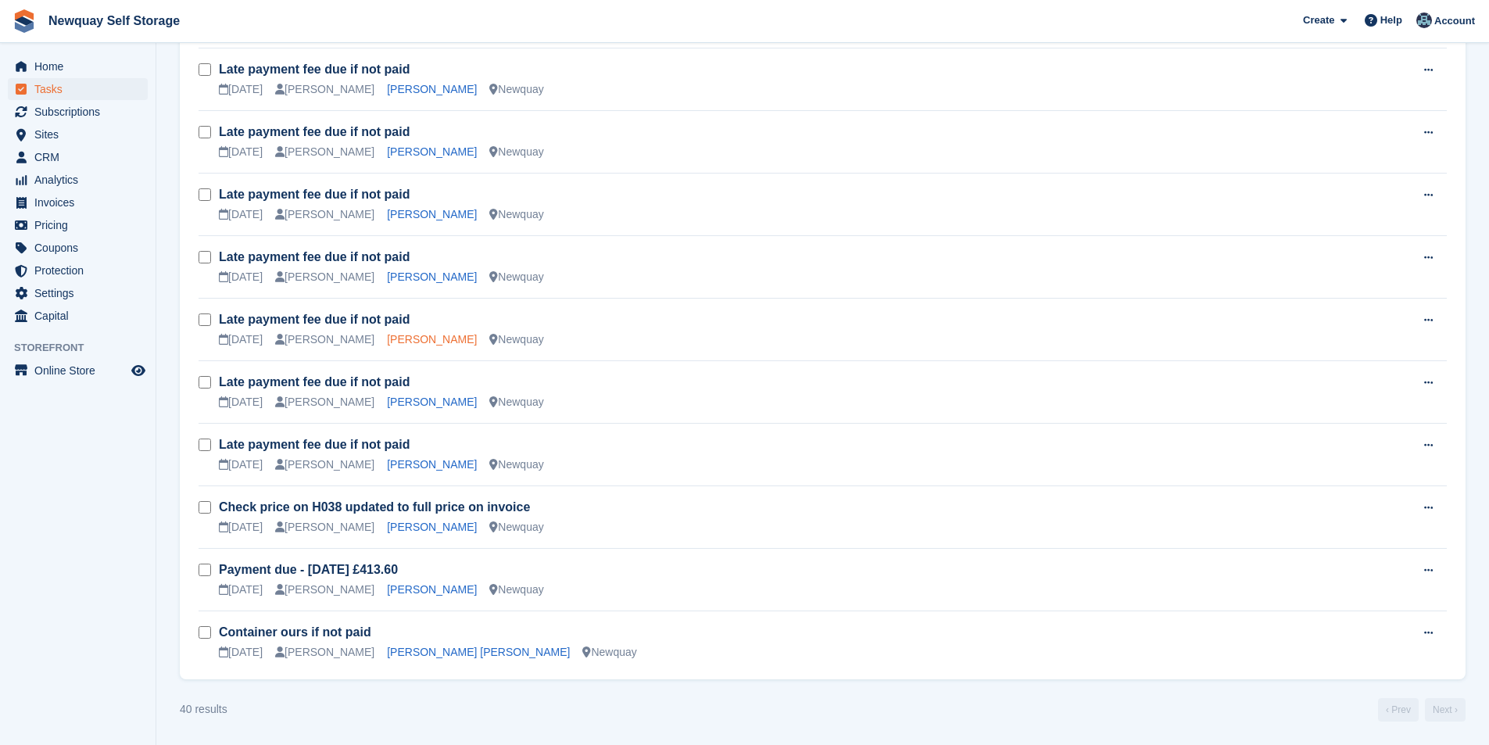
click at [422, 337] on link "Elizabeth Mears Spooner" at bounding box center [432, 339] width 90 height 13
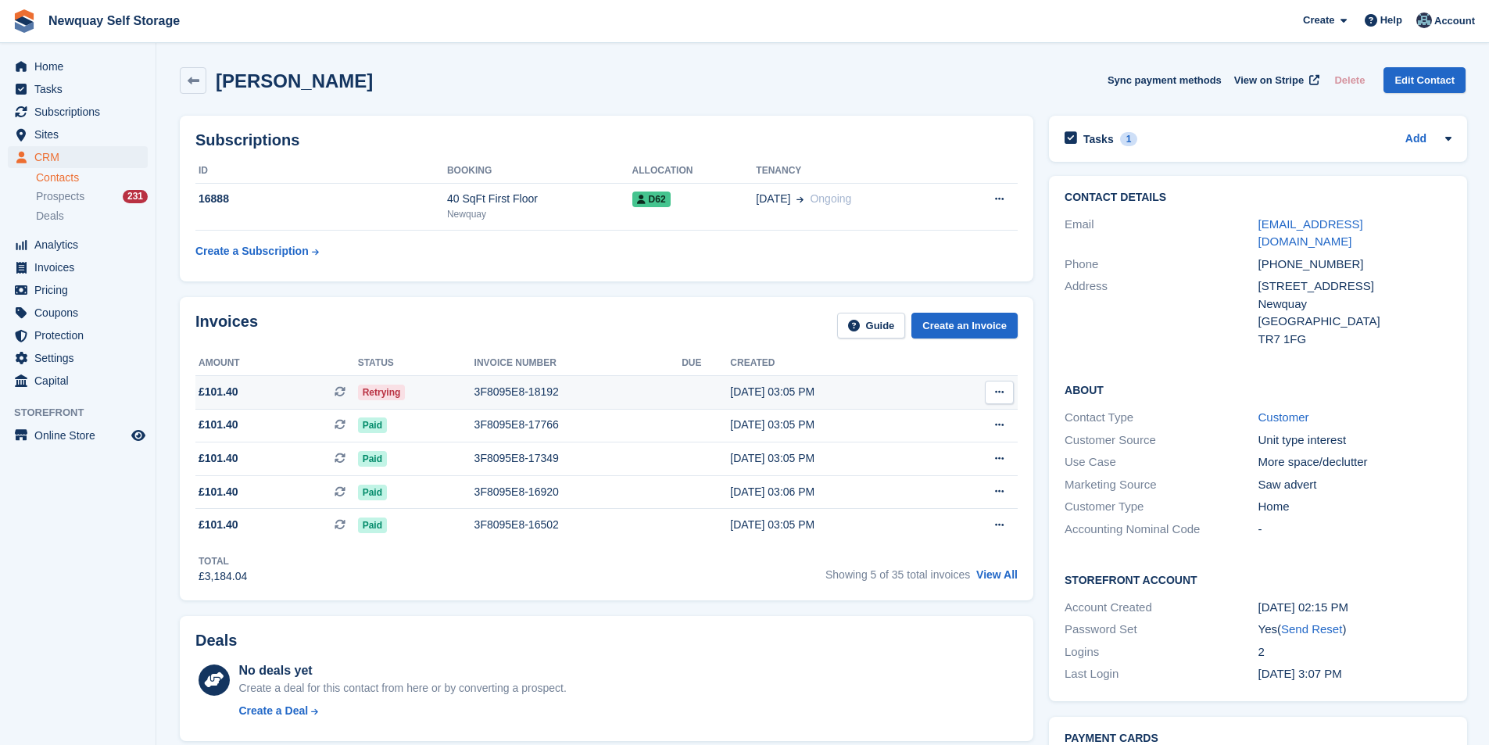
click at [529, 391] on div "3F8095E8-18192" at bounding box center [578, 392] width 208 height 16
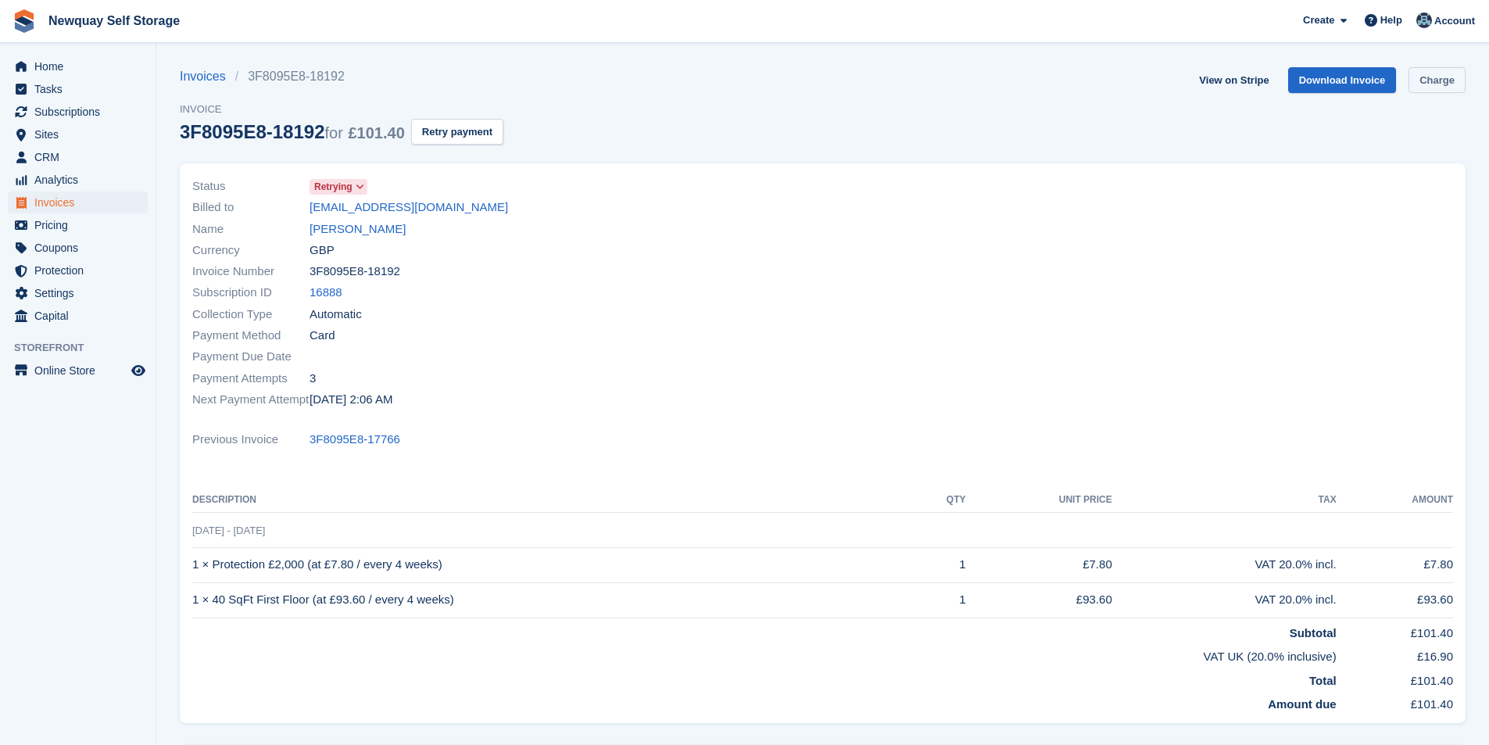
click at [1429, 81] on link "Charge" at bounding box center [1436, 80] width 57 height 26
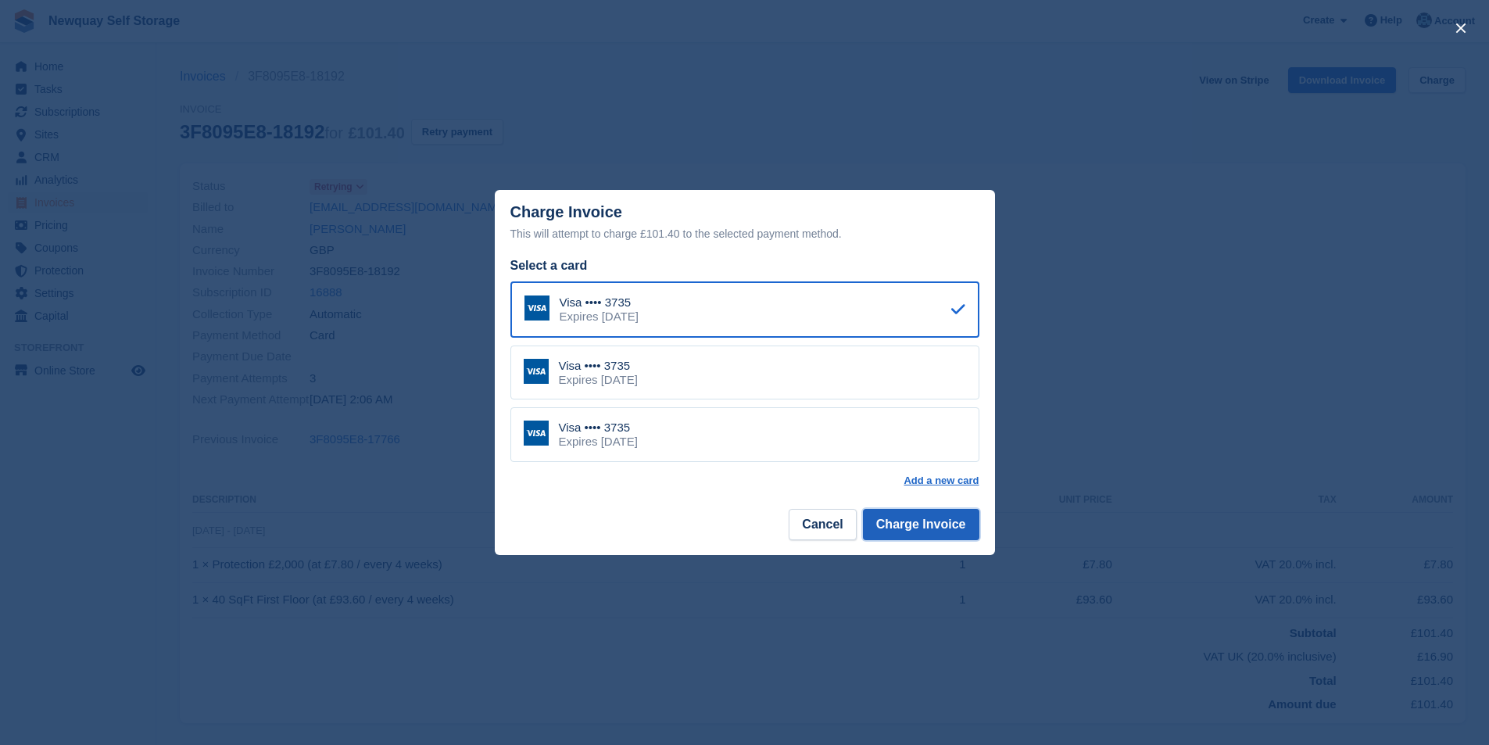
click at [942, 514] on button "Charge Invoice" at bounding box center [921, 524] width 116 height 31
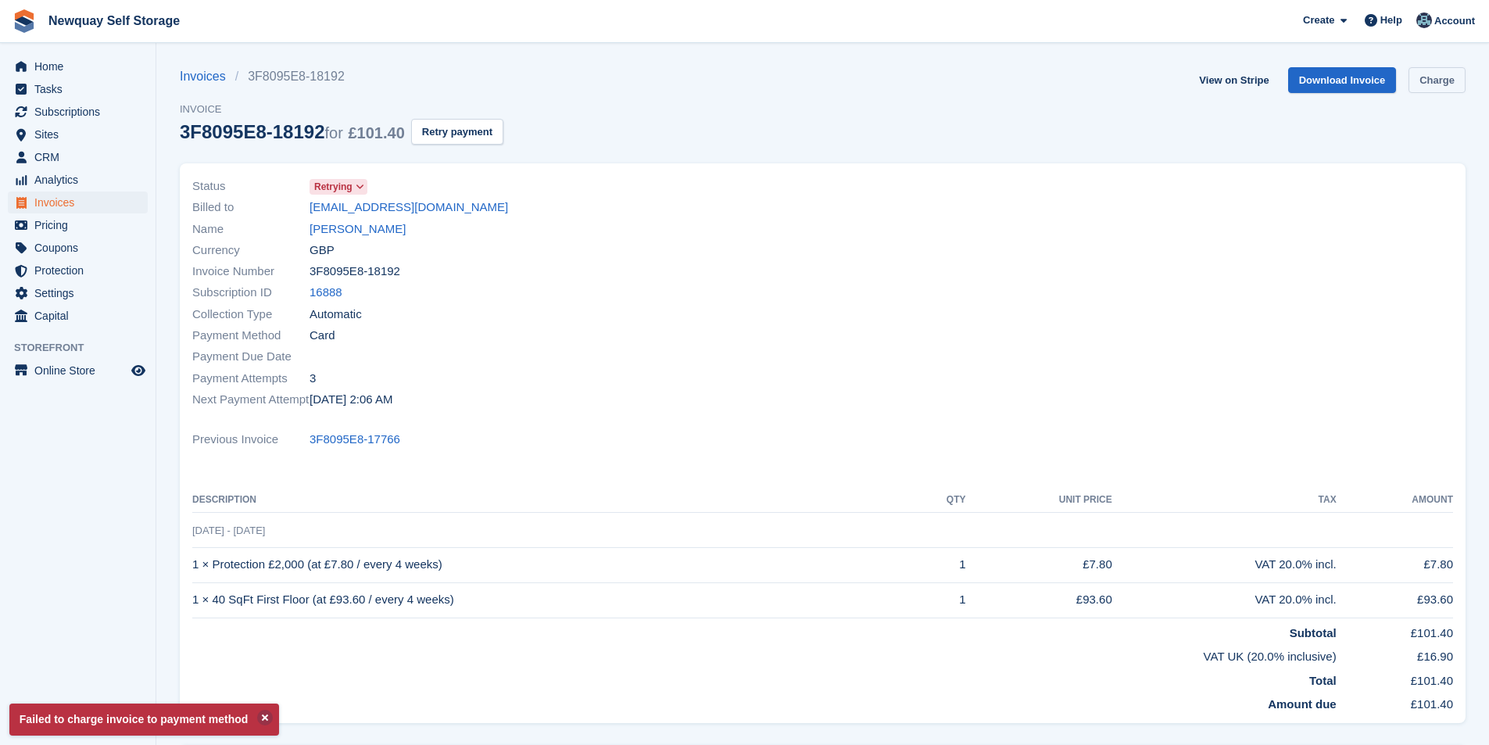
click at [1450, 73] on link "Charge" at bounding box center [1436, 80] width 57 height 26
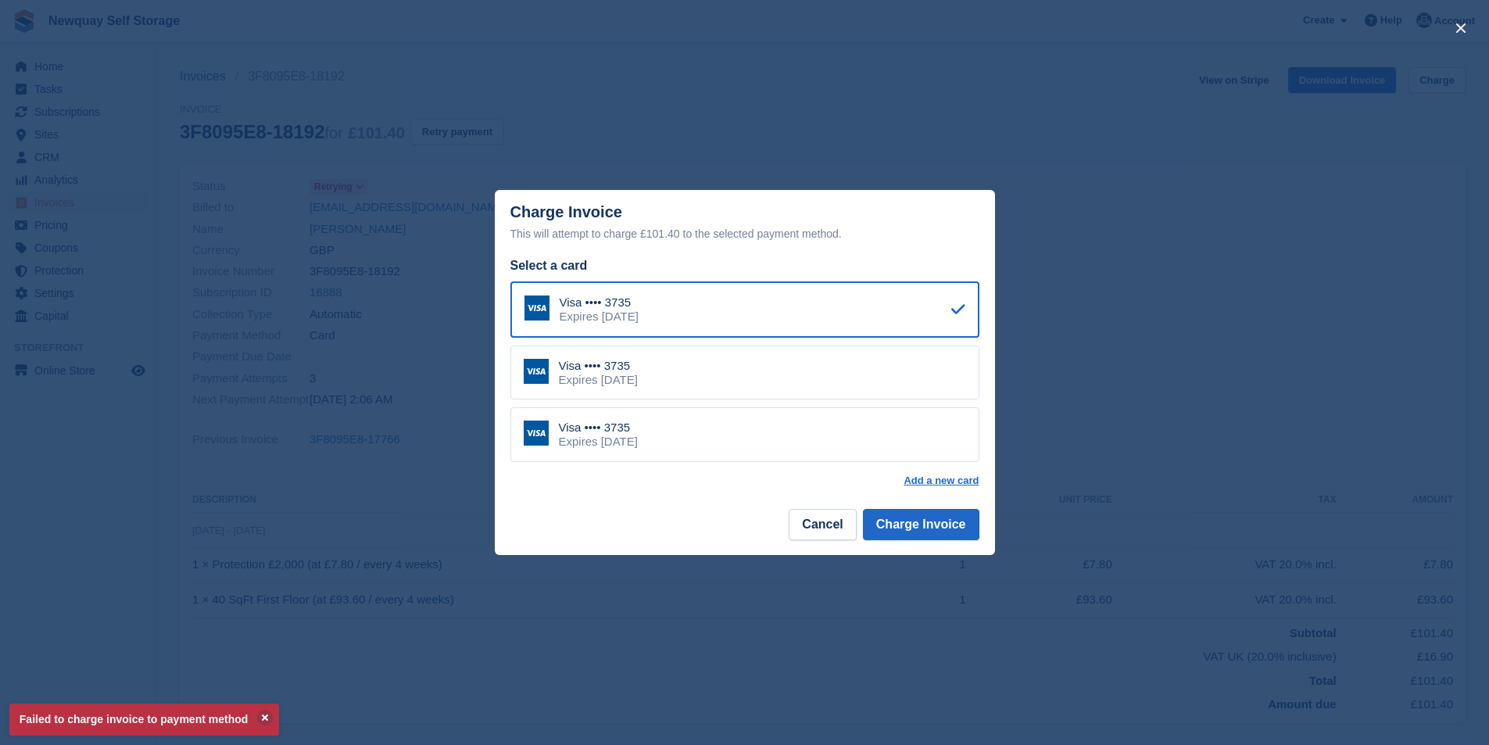
click at [713, 434] on div "Visa •••• 3735 Expires September 2028" at bounding box center [744, 434] width 469 height 55
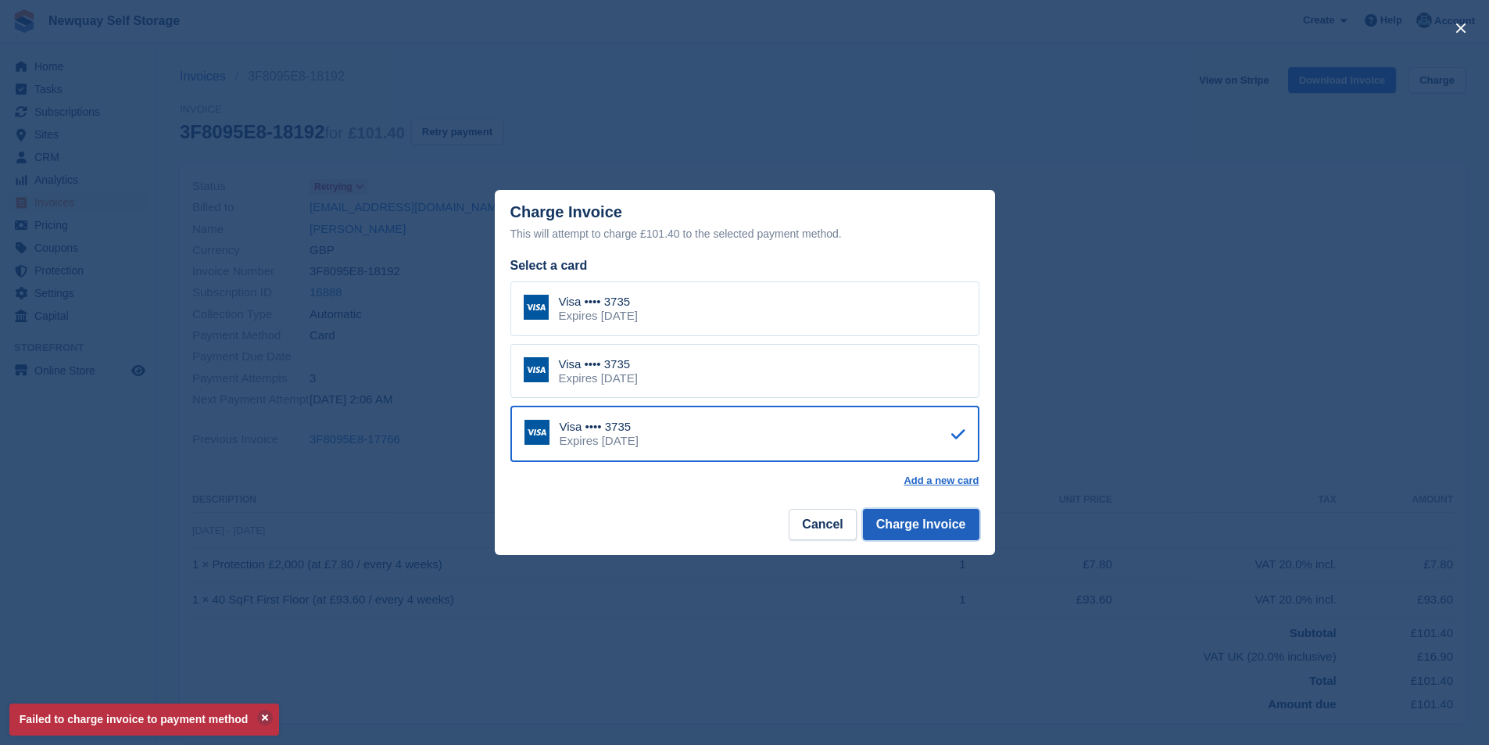
click at [954, 534] on button "Charge Invoice" at bounding box center [921, 524] width 116 height 31
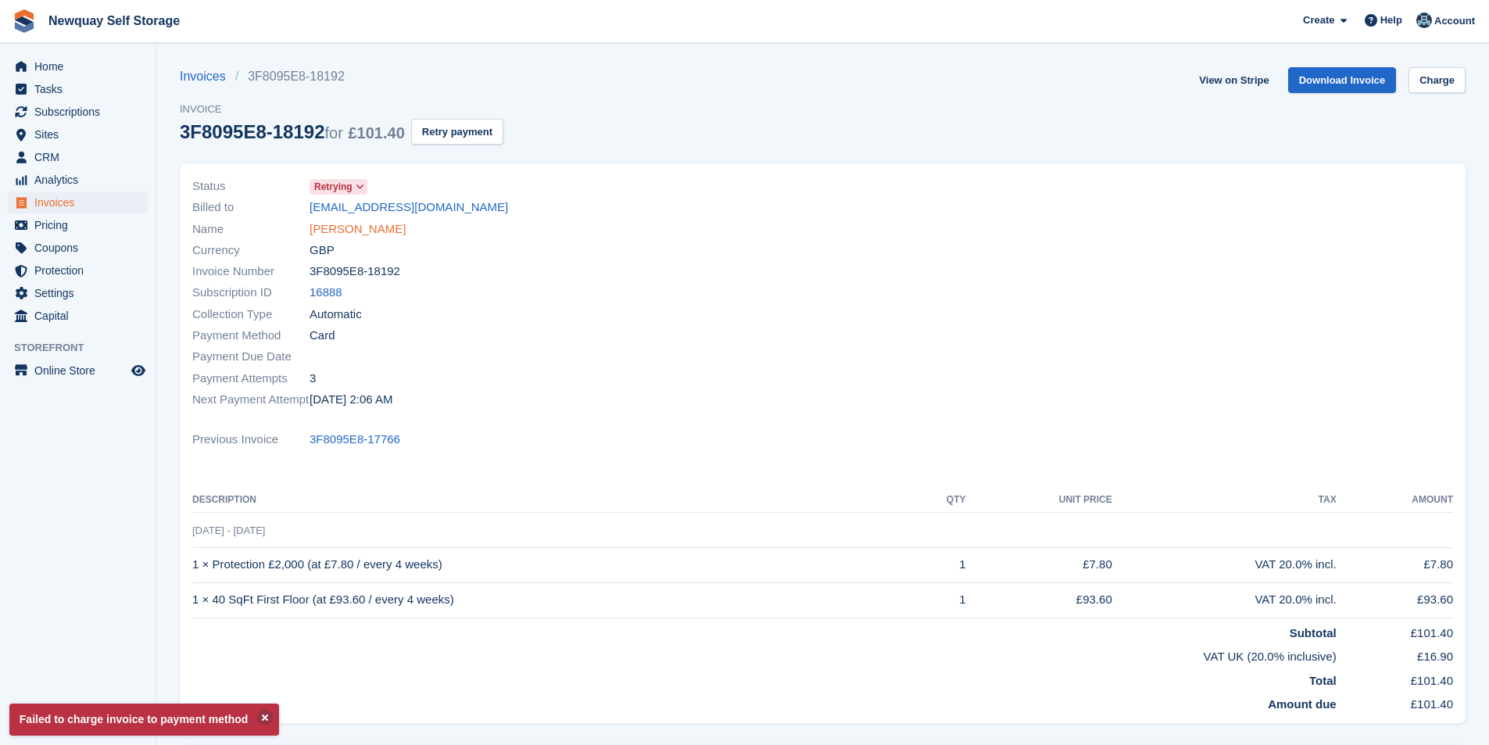
click at [384, 230] on link "[PERSON_NAME]" at bounding box center [357, 229] width 96 height 18
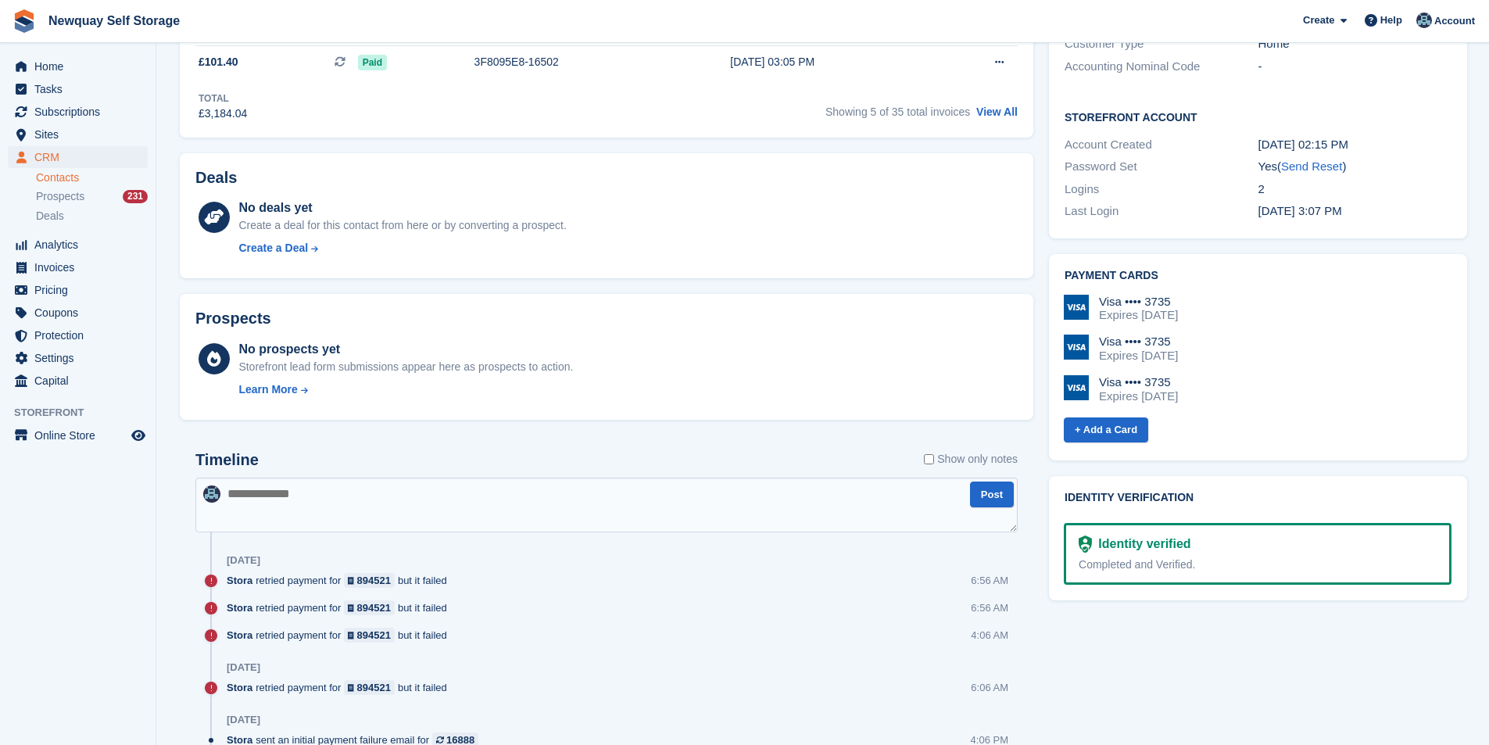
scroll to position [547, 0]
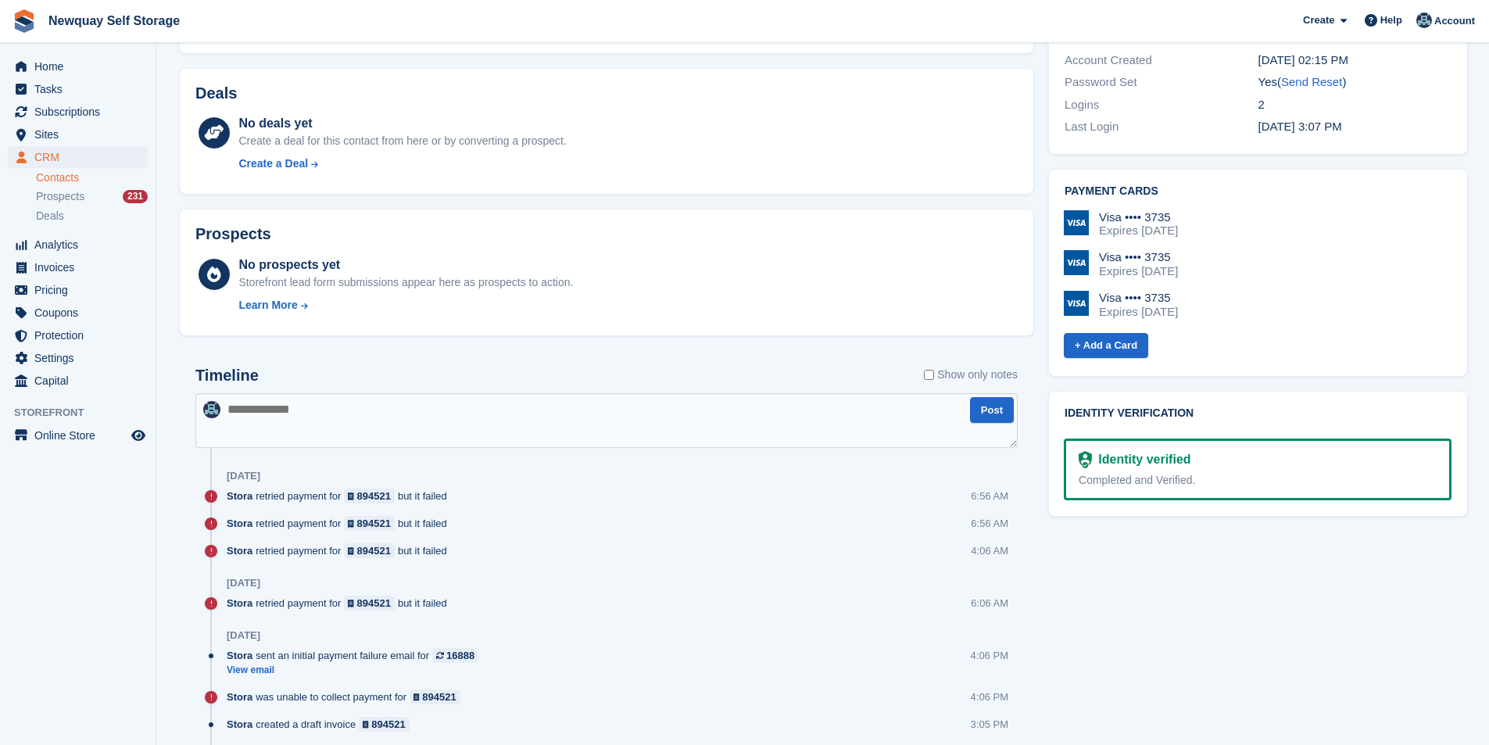
click at [351, 391] on div "Timeline Show only notes" at bounding box center [606, 379] width 822 height 27
click at [342, 406] on textarea at bounding box center [606, 420] width 822 height 55
type textarea "**********"
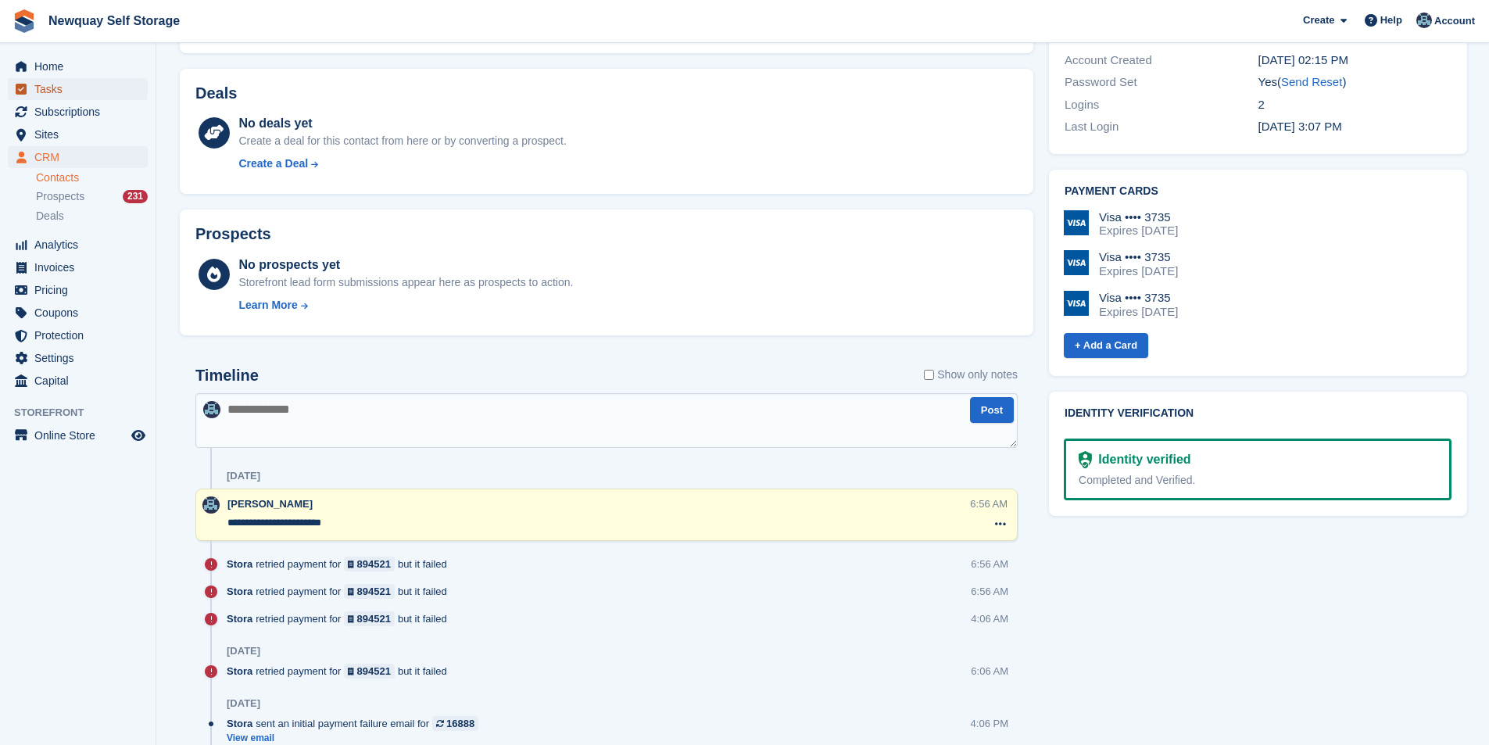
click at [69, 94] on span "Tasks" at bounding box center [81, 89] width 94 height 22
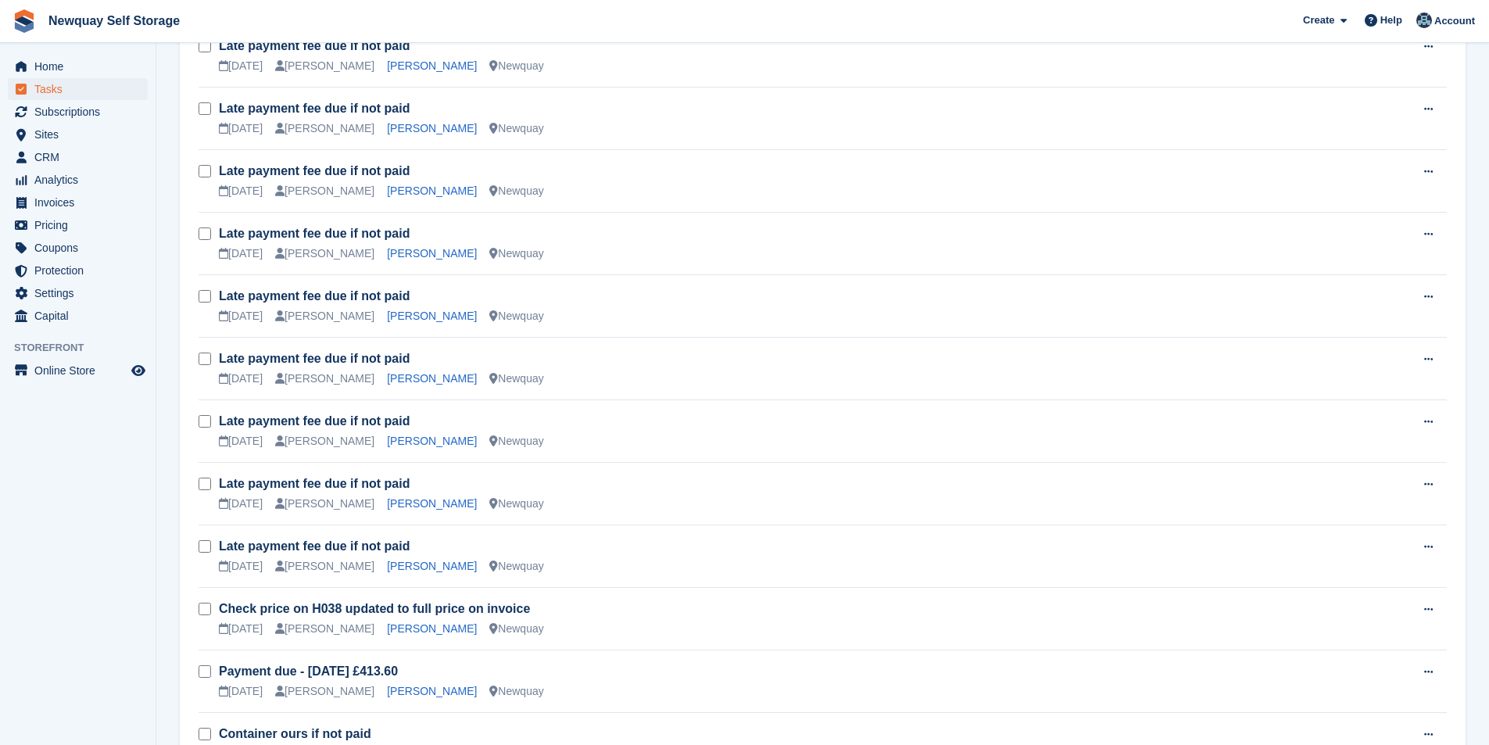
scroll to position [1953, 0]
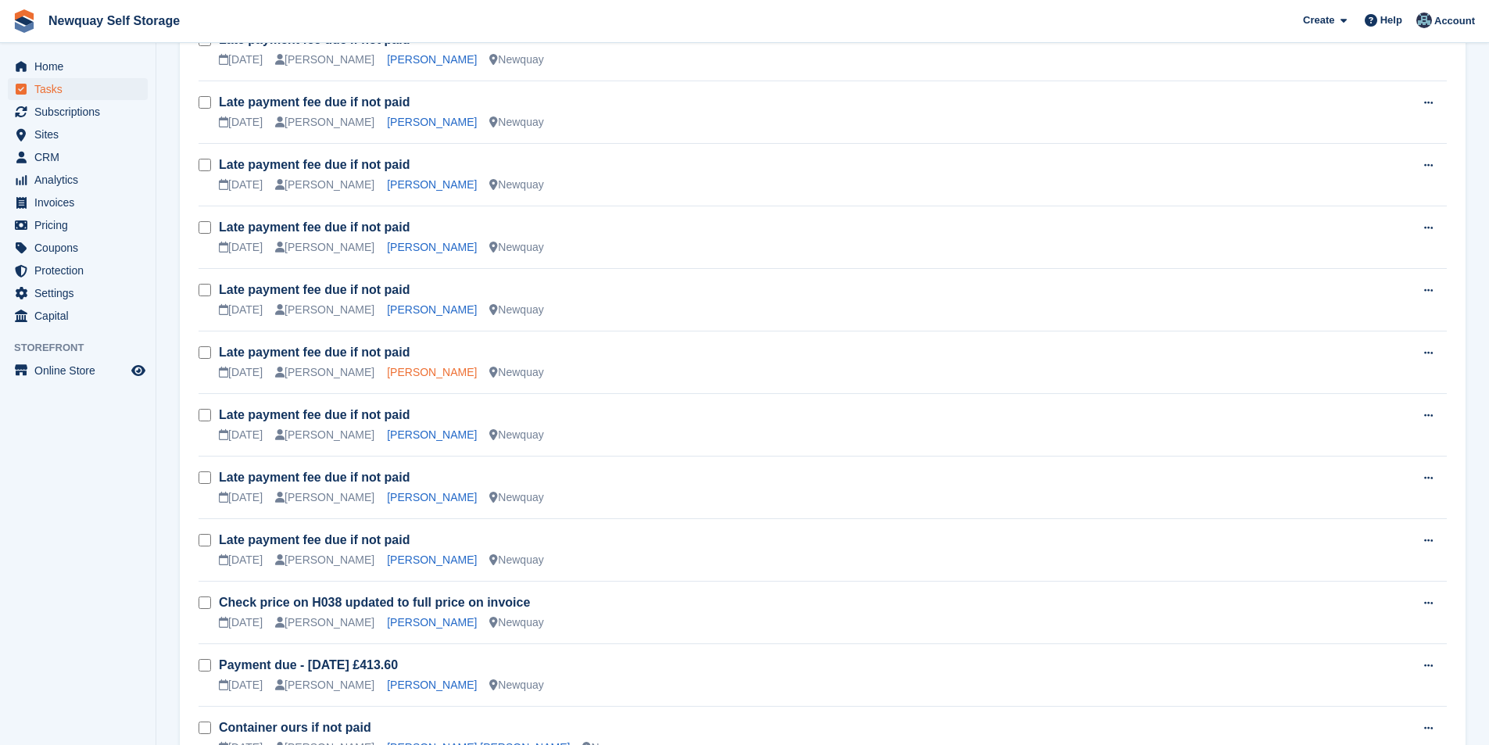
click at [398, 367] on link "Barbara Morgan" at bounding box center [432, 372] width 90 height 13
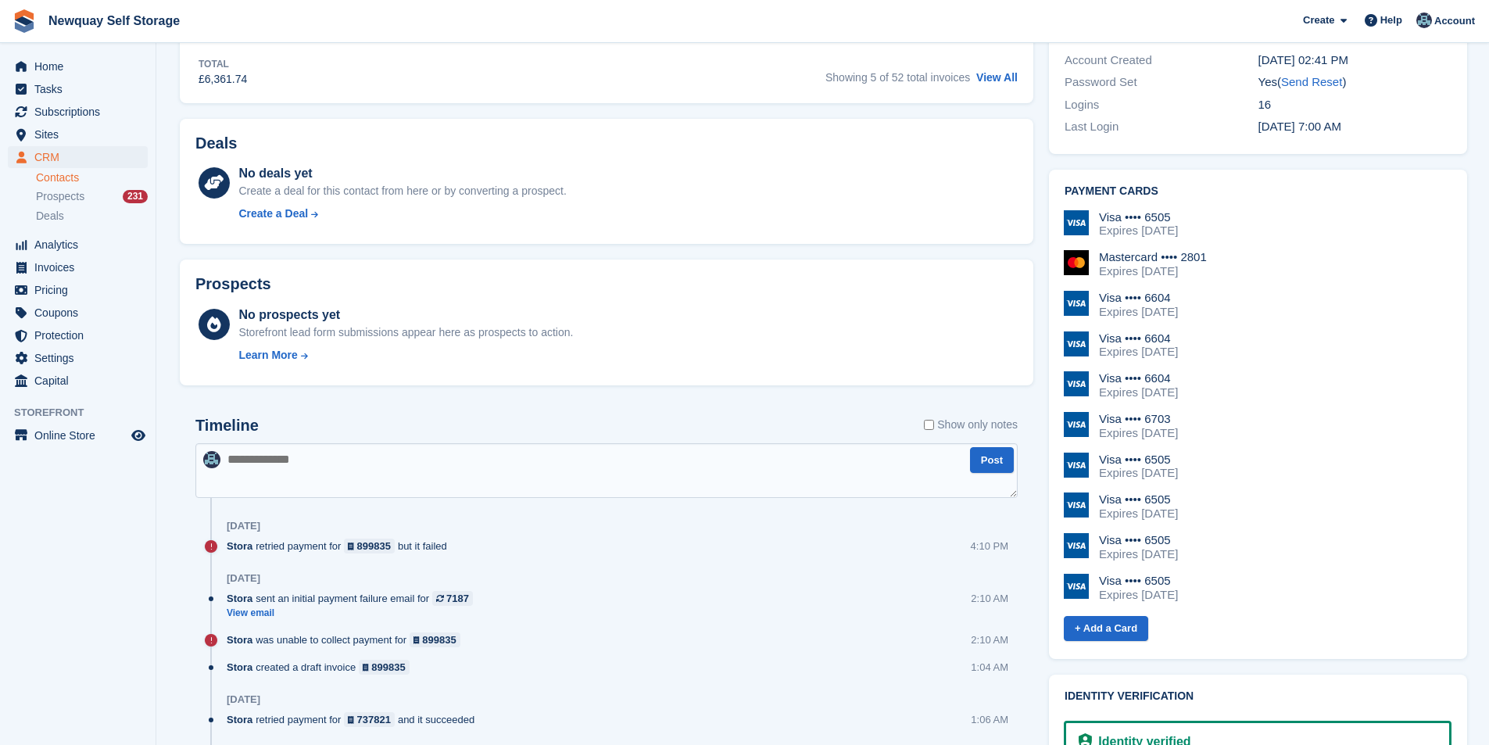
scroll to position [234, 0]
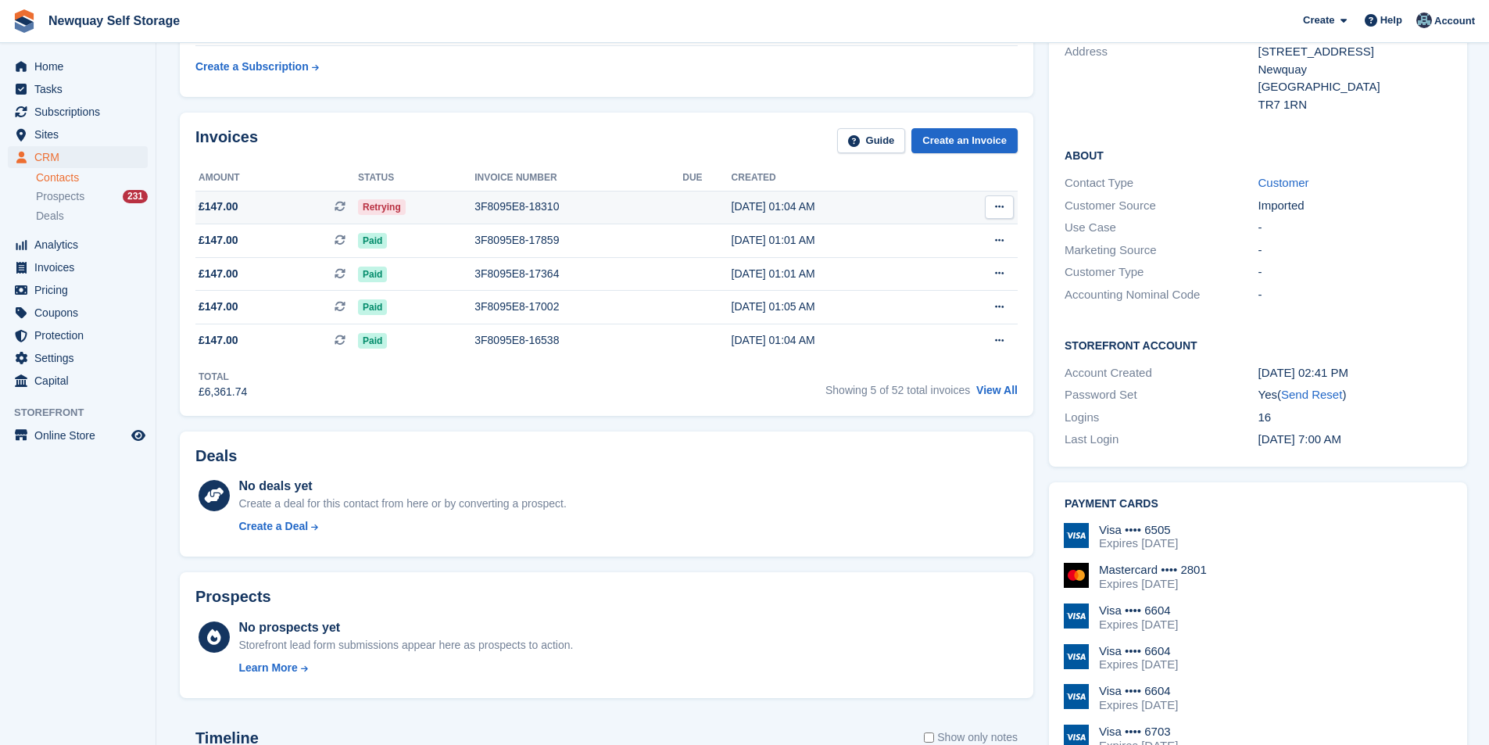
click at [508, 209] on div "3F8095E8-18310" at bounding box center [578, 206] width 208 height 16
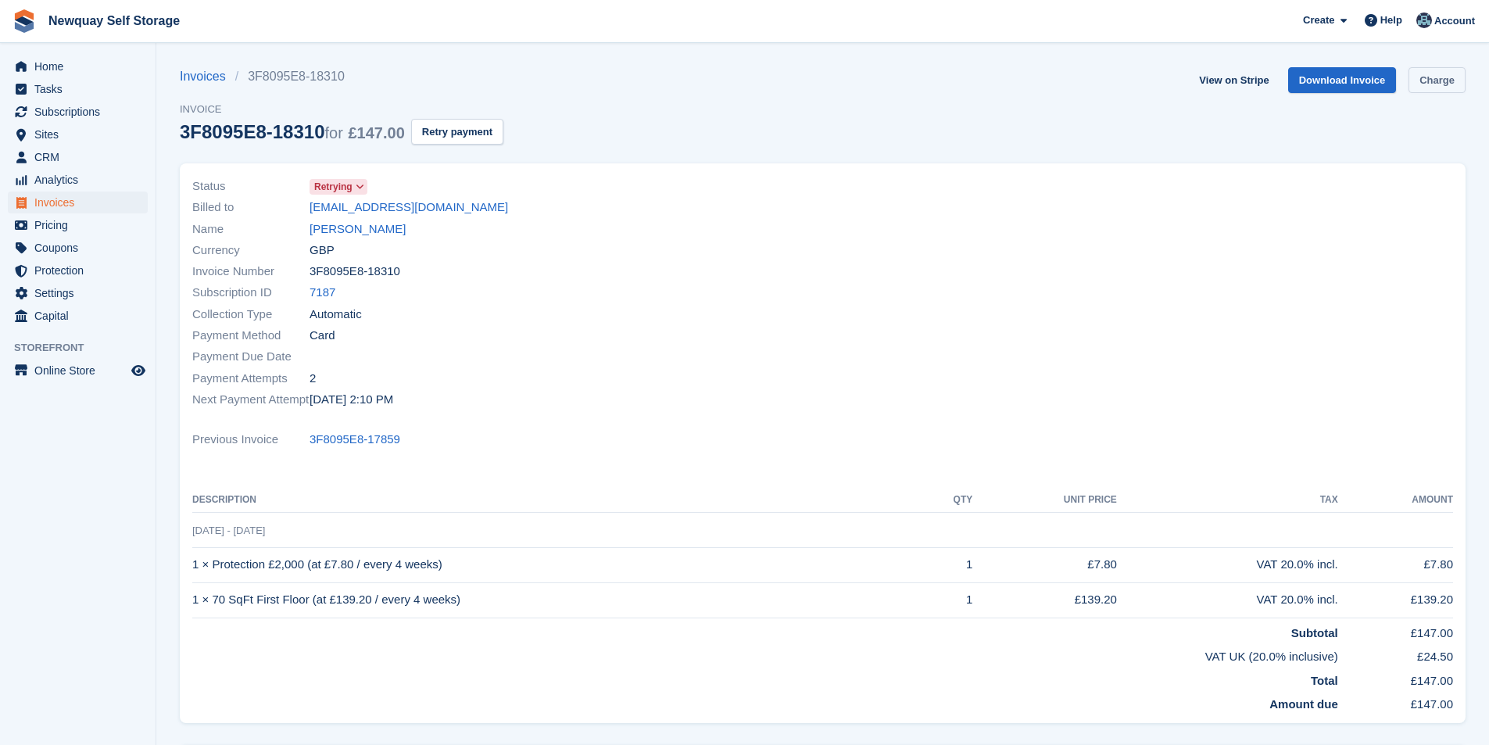
click at [1464, 77] on link "Charge" at bounding box center [1436, 80] width 57 height 26
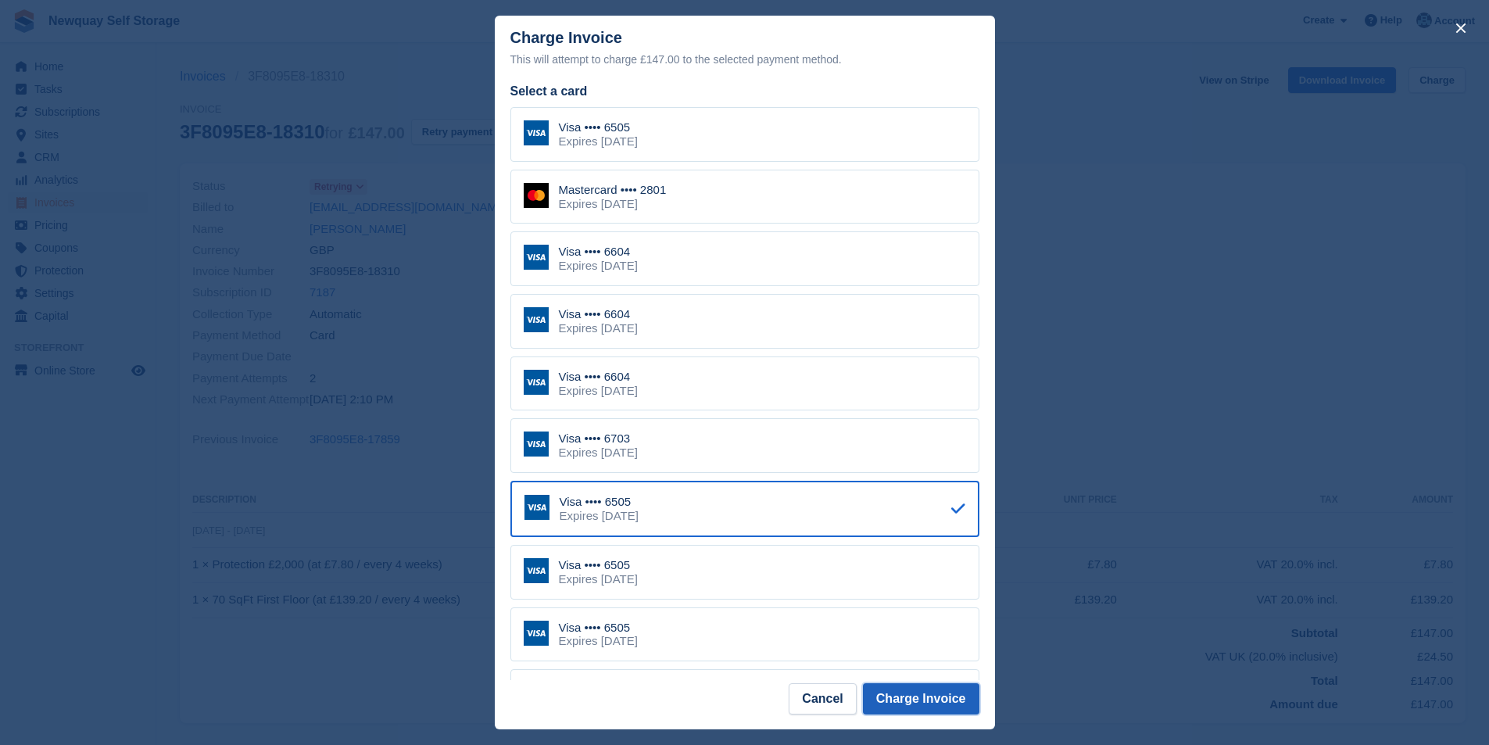
click at [935, 699] on button "Charge Invoice" at bounding box center [921, 698] width 116 height 31
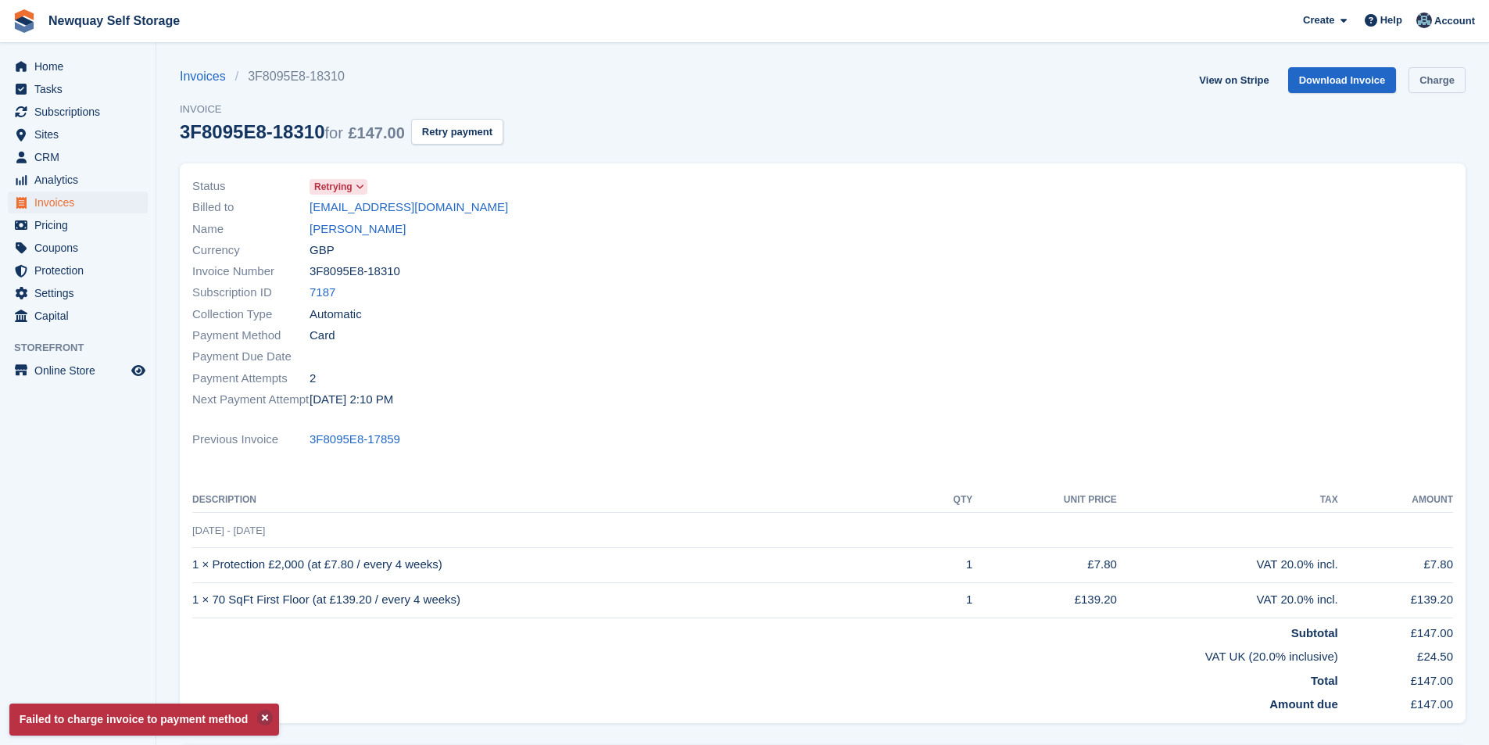
click at [1429, 80] on link "Charge" at bounding box center [1436, 80] width 57 height 26
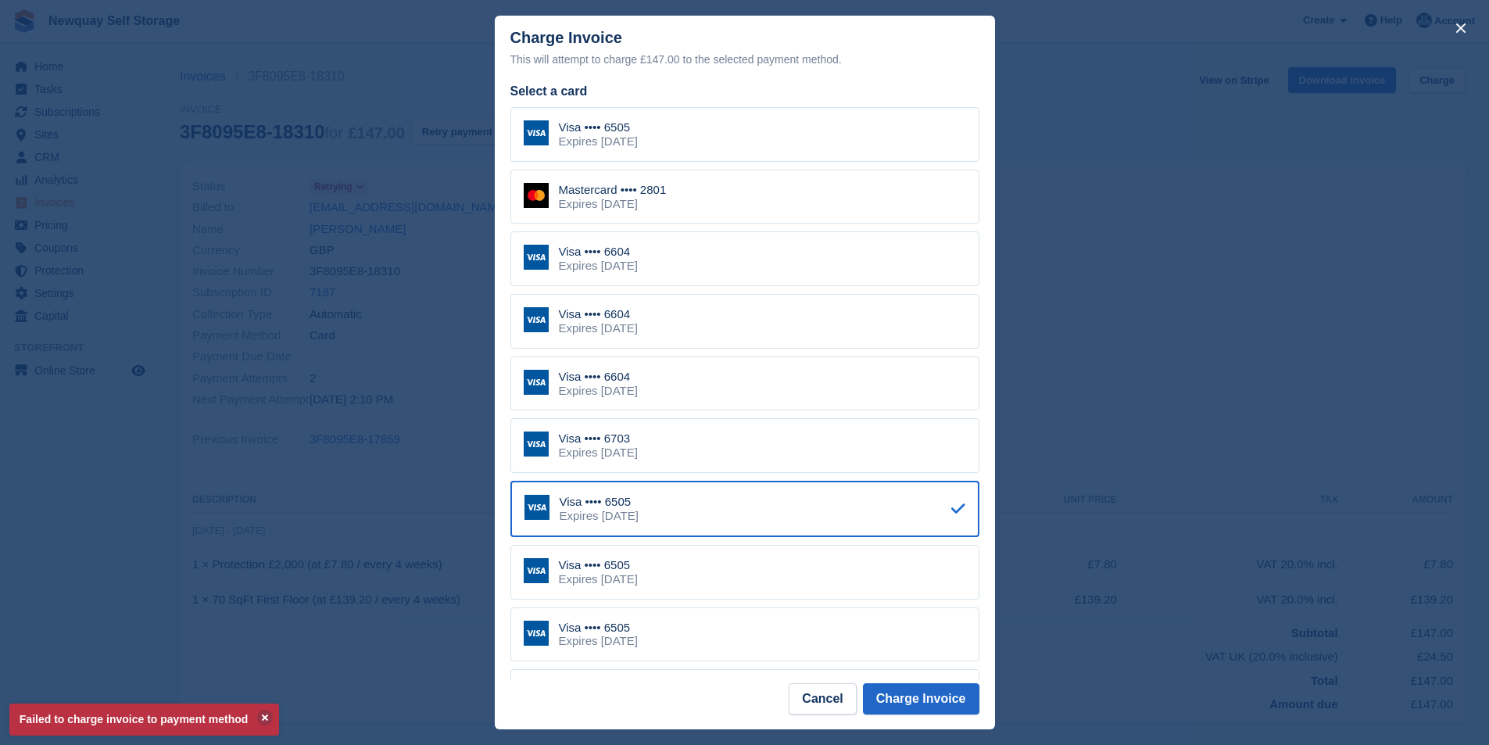
click at [719, 330] on div "Visa •••• 6604 Expires [DATE]" at bounding box center [744, 321] width 469 height 55
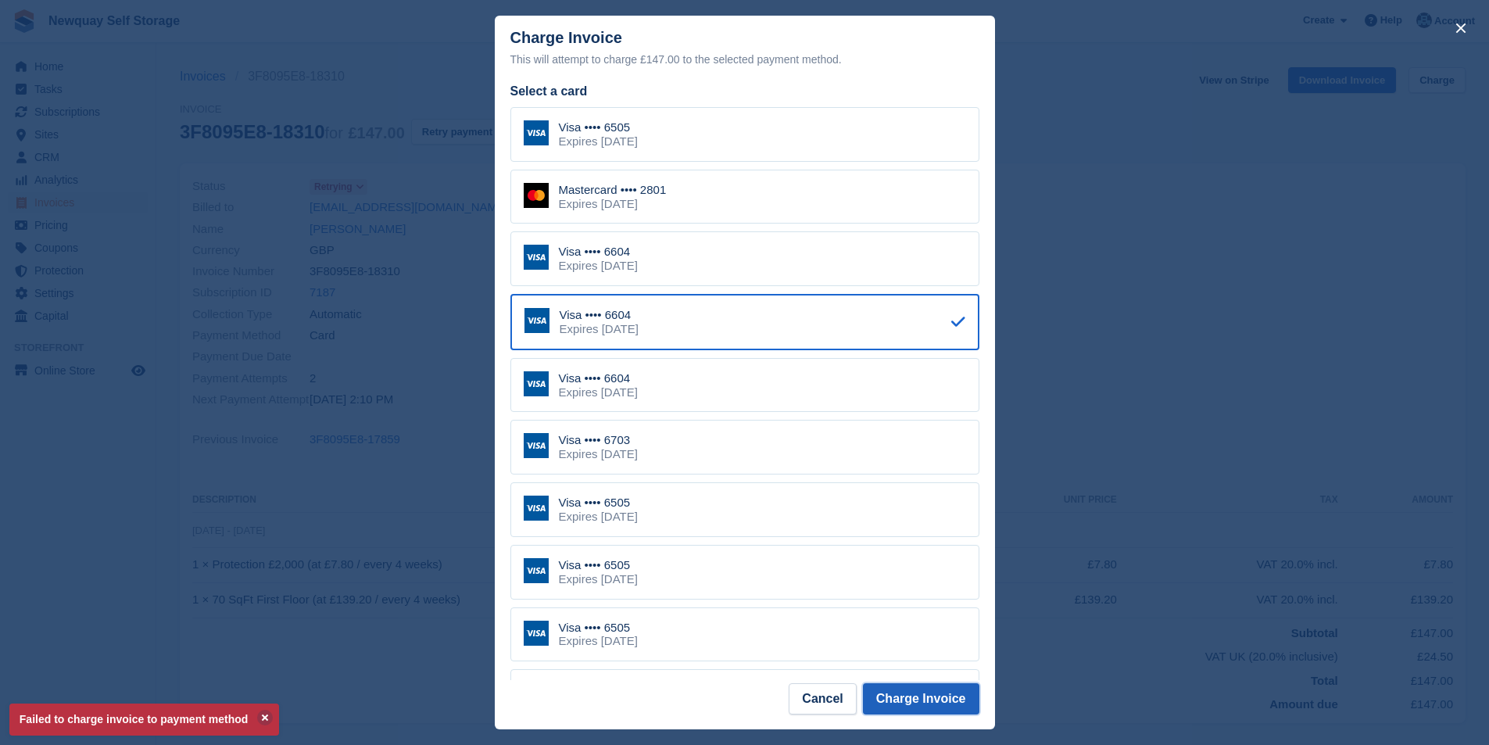
click at [935, 699] on button "Charge Invoice" at bounding box center [921, 698] width 116 height 31
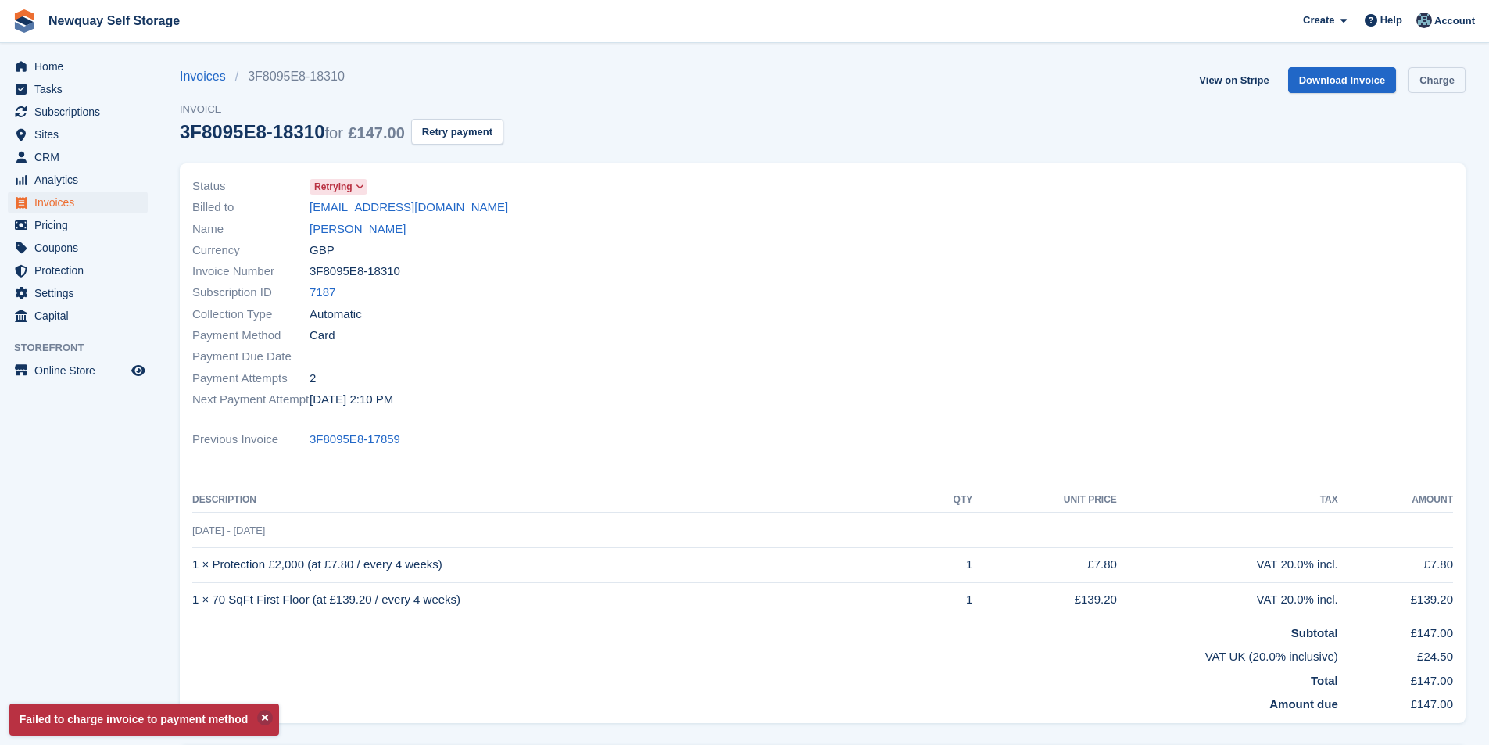
click at [1447, 72] on link "Charge" at bounding box center [1436, 80] width 57 height 26
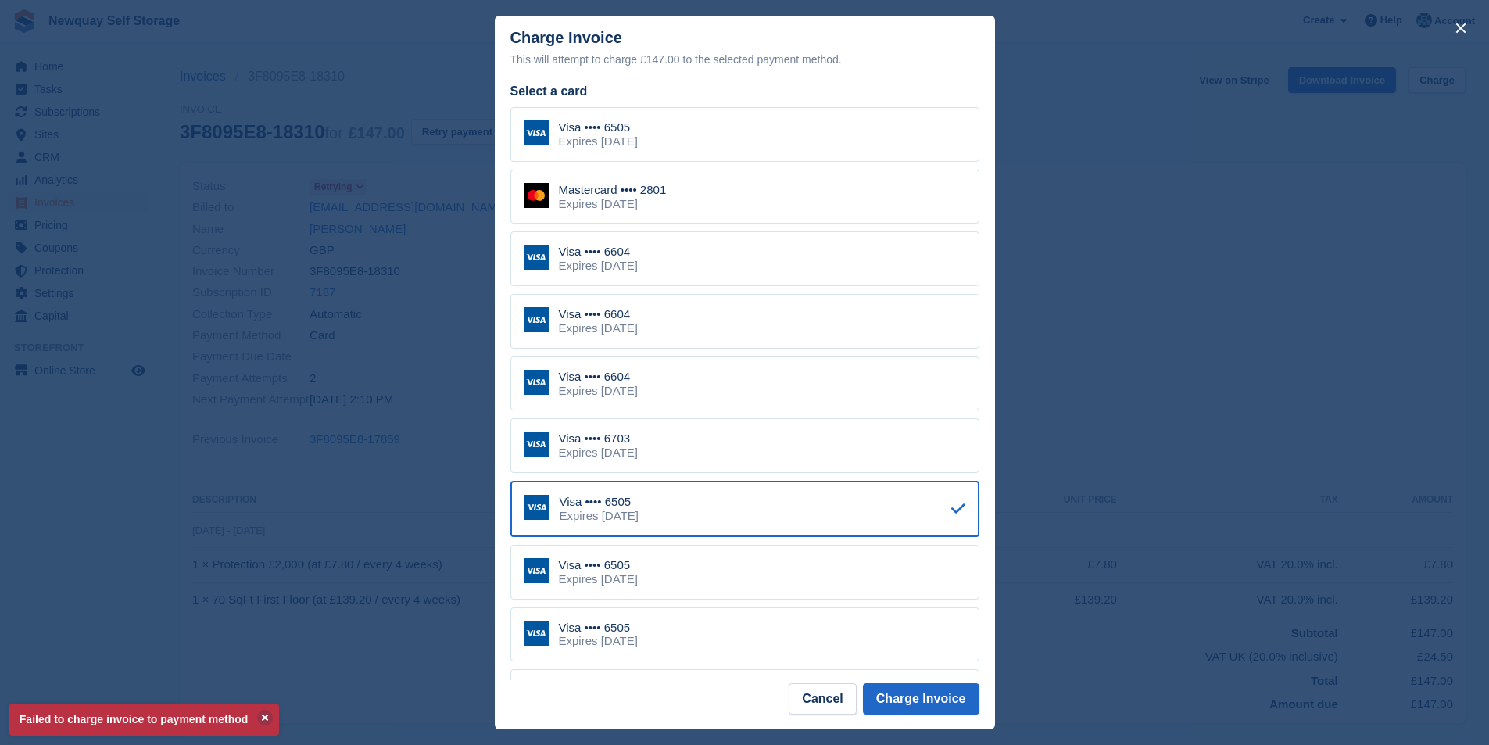
click at [639, 207] on div "Expires [DATE]" at bounding box center [613, 204] width 108 height 14
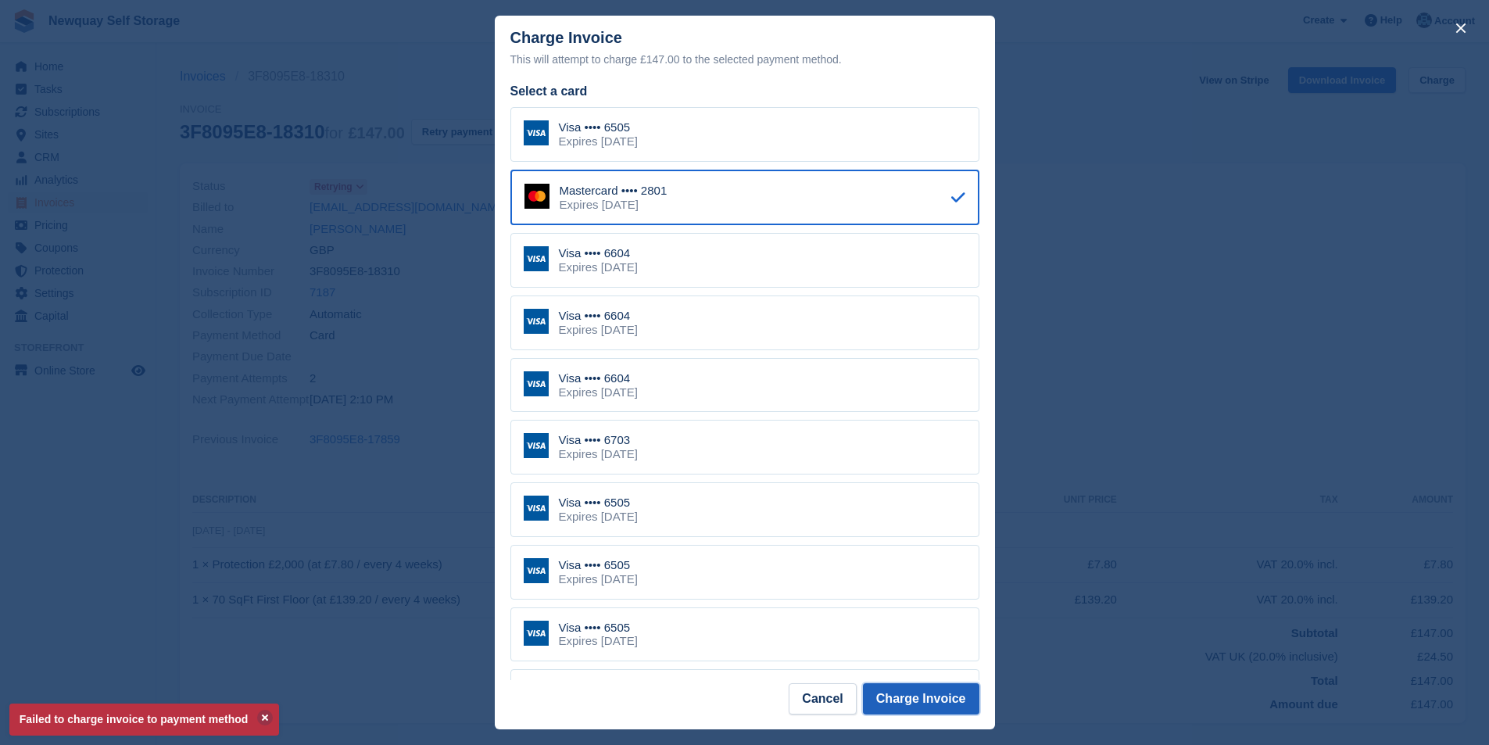
click at [937, 693] on button "Charge Invoice" at bounding box center [921, 698] width 116 height 31
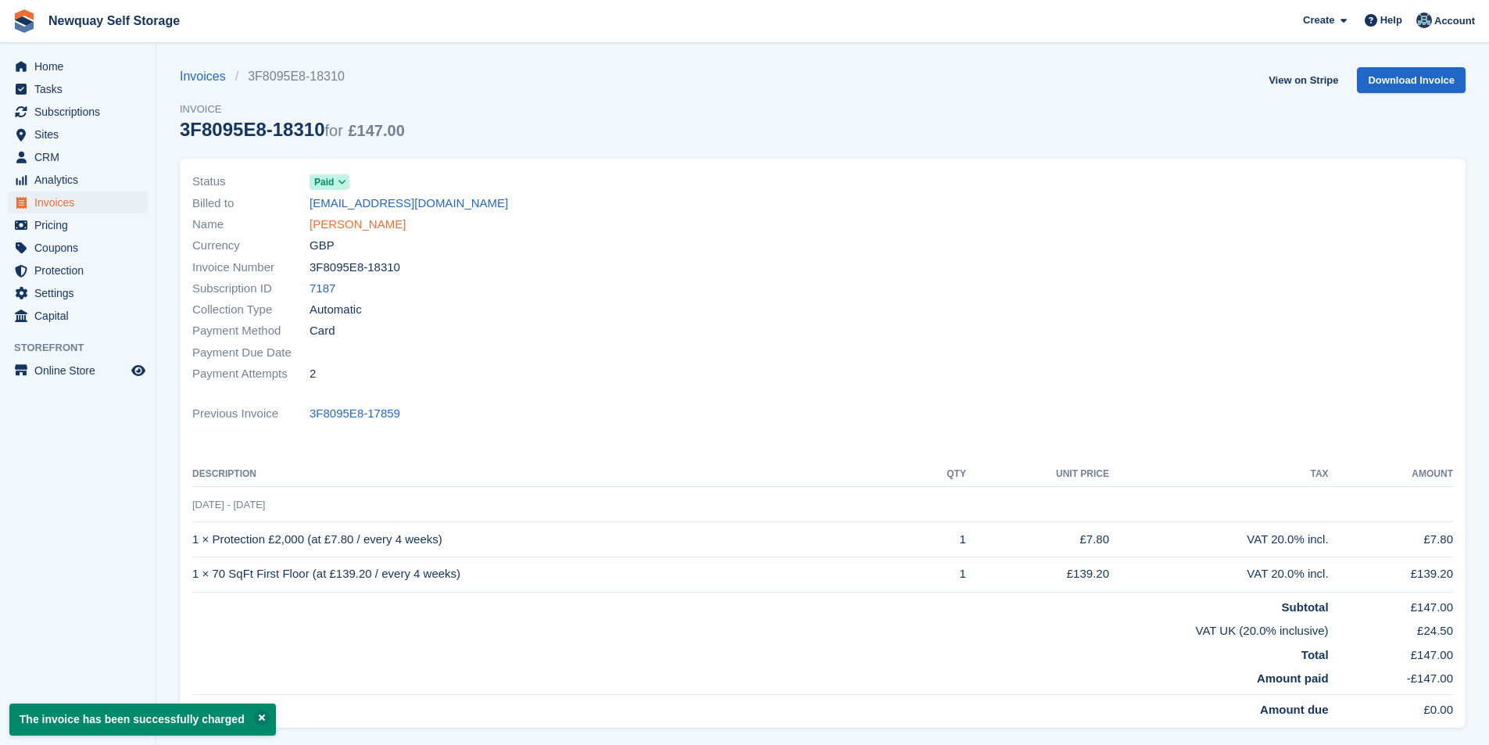
click at [370, 218] on link "Barbara Morgan" at bounding box center [357, 225] width 96 height 18
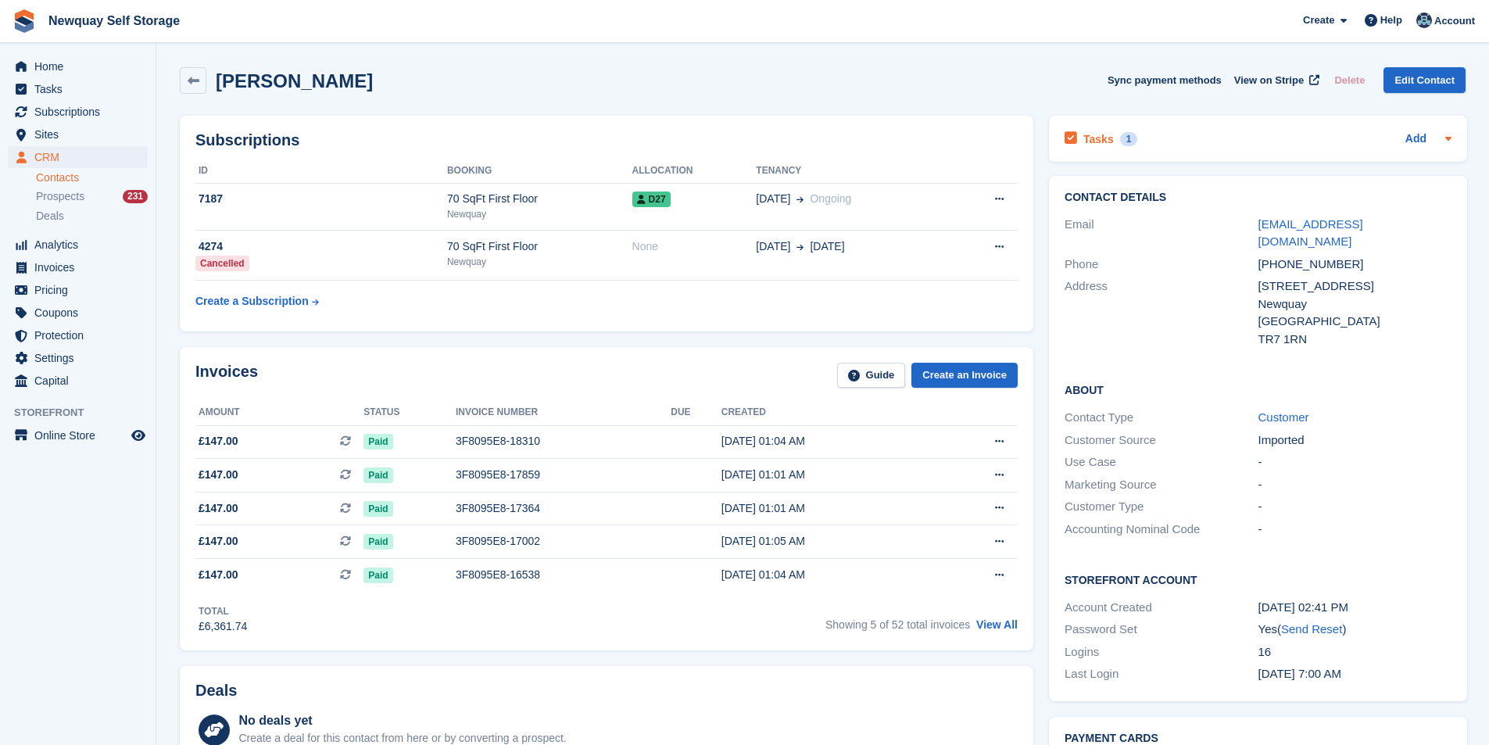
click at [1093, 133] on h2 "Tasks" at bounding box center [1098, 139] width 30 height 14
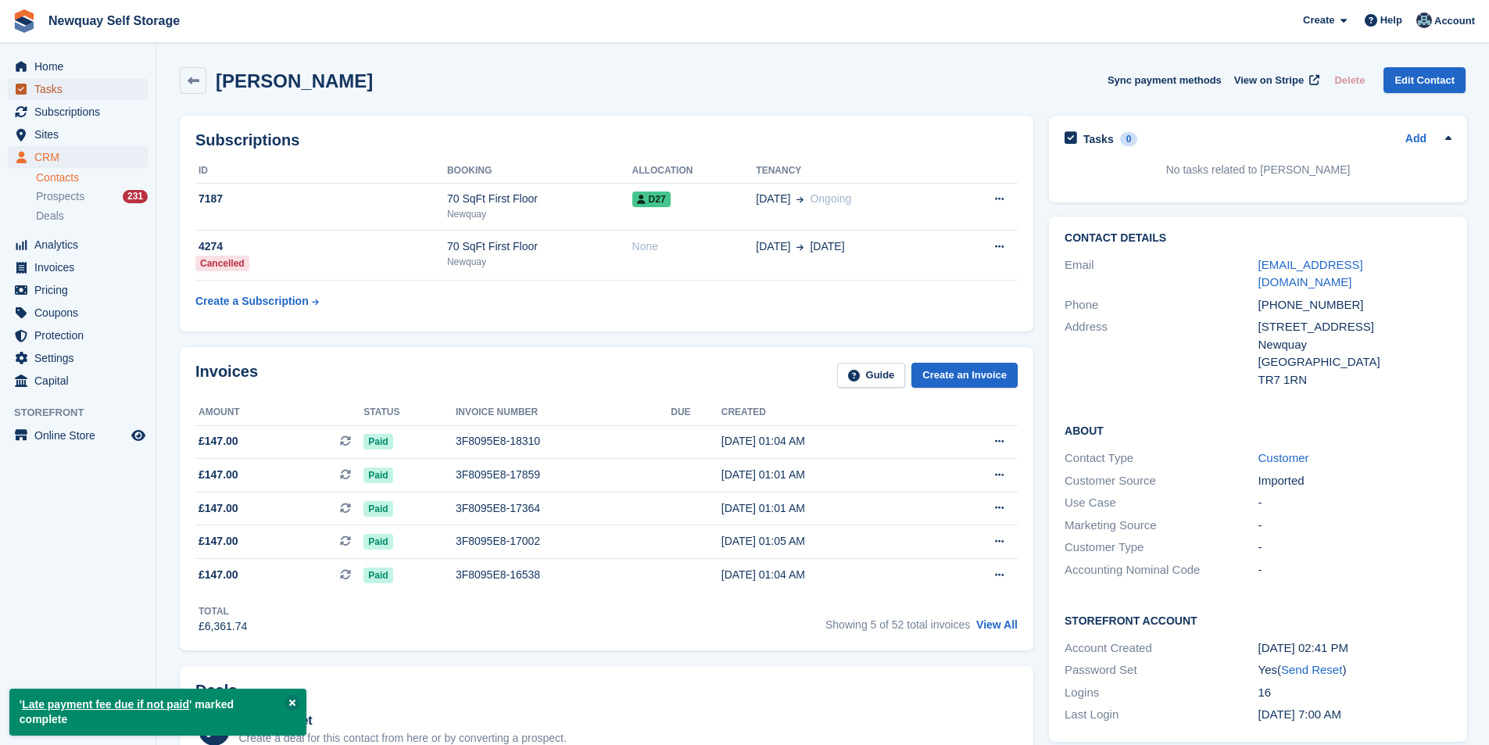
click at [73, 84] on span "Tasks" at bounding box center [81, 89] width 94 height 22
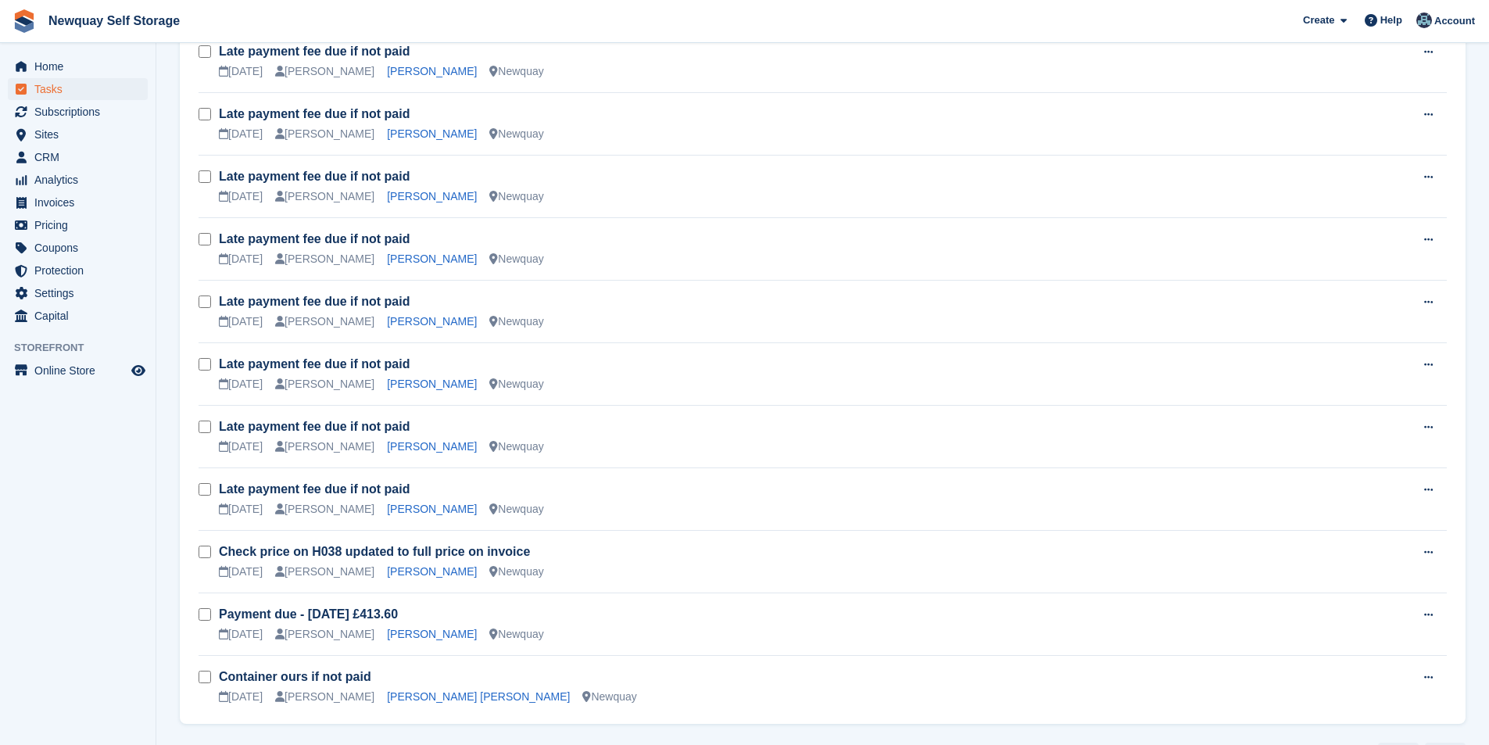
scroll to position [1986, 0]
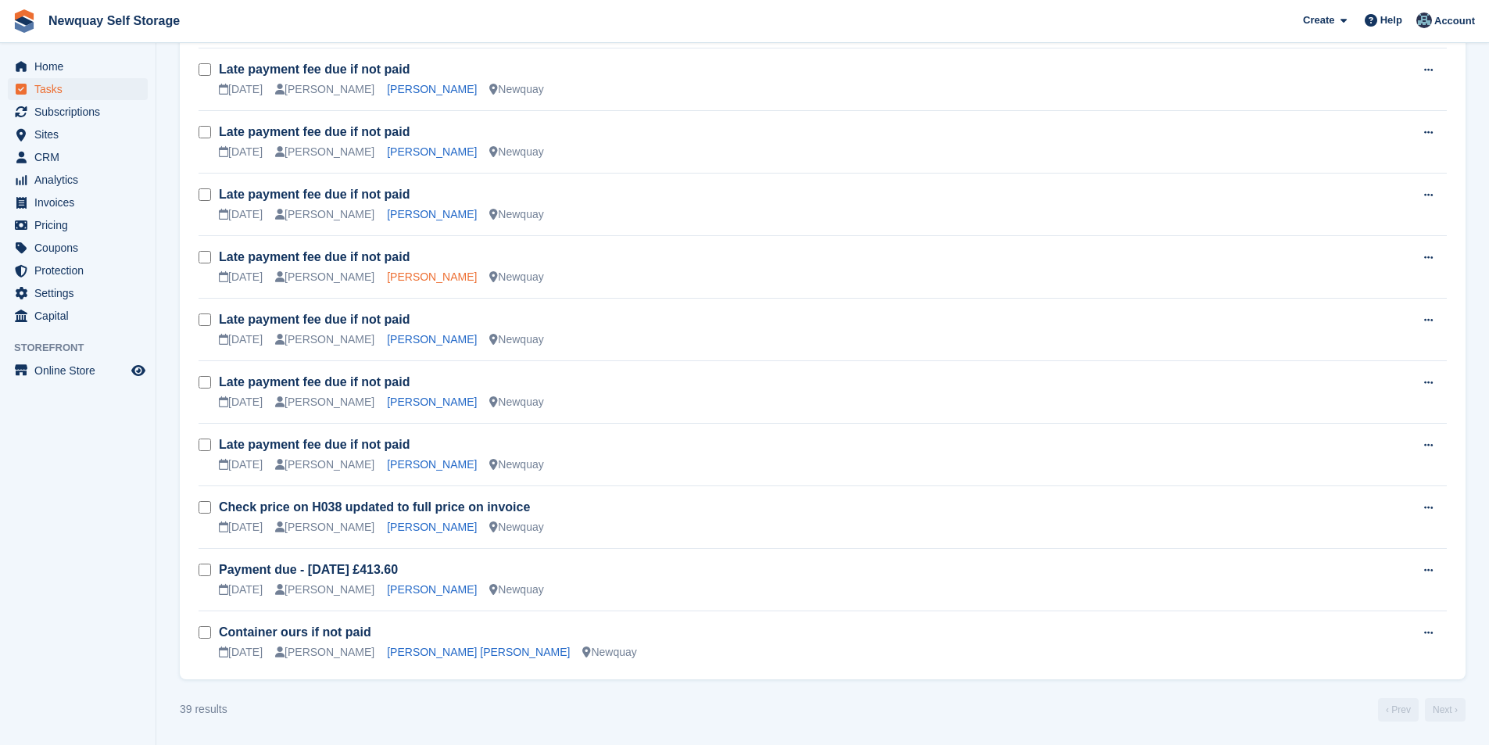
click at [392, 273] on link "[PERSON_NAME]" at bounding box center [432, 276] width 90 height 13
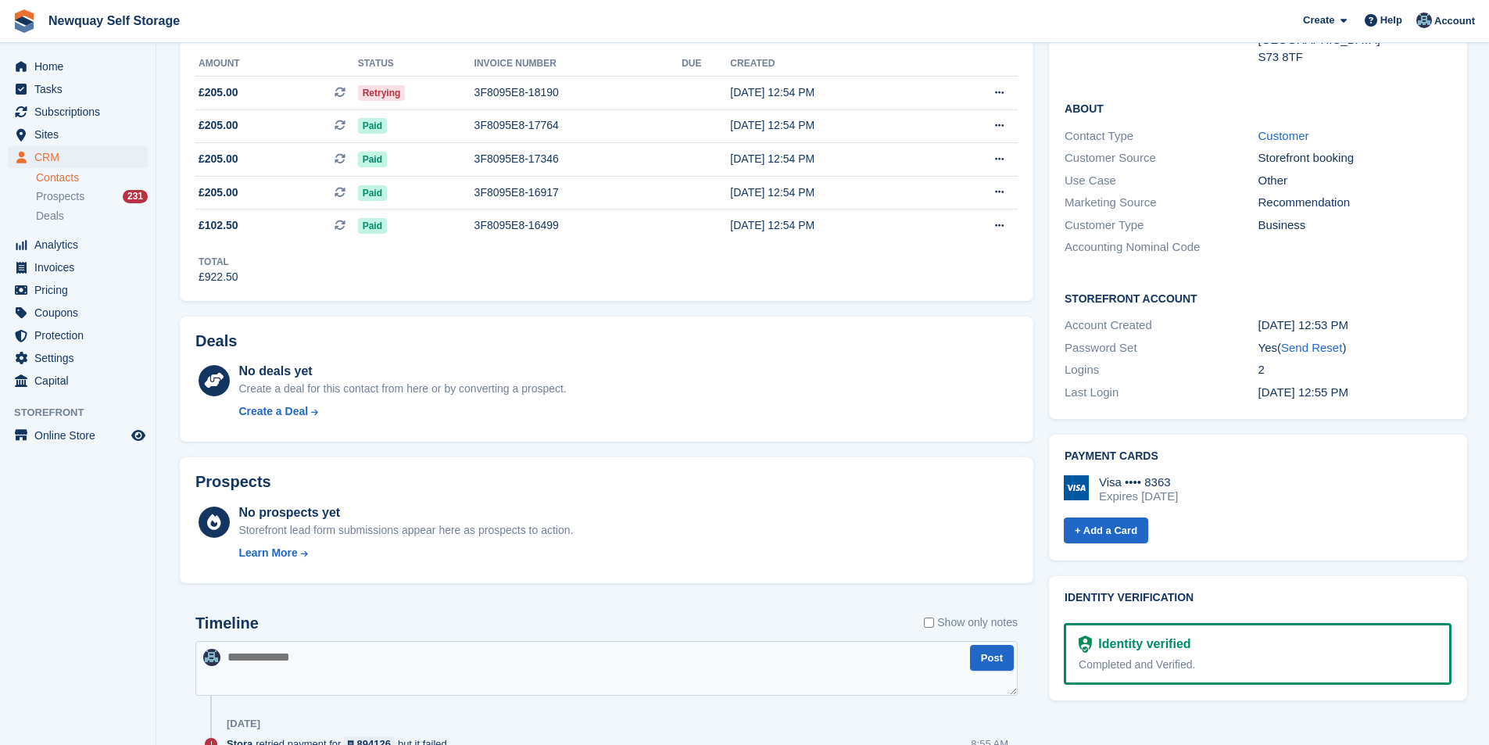
scroll to position [156, 0]
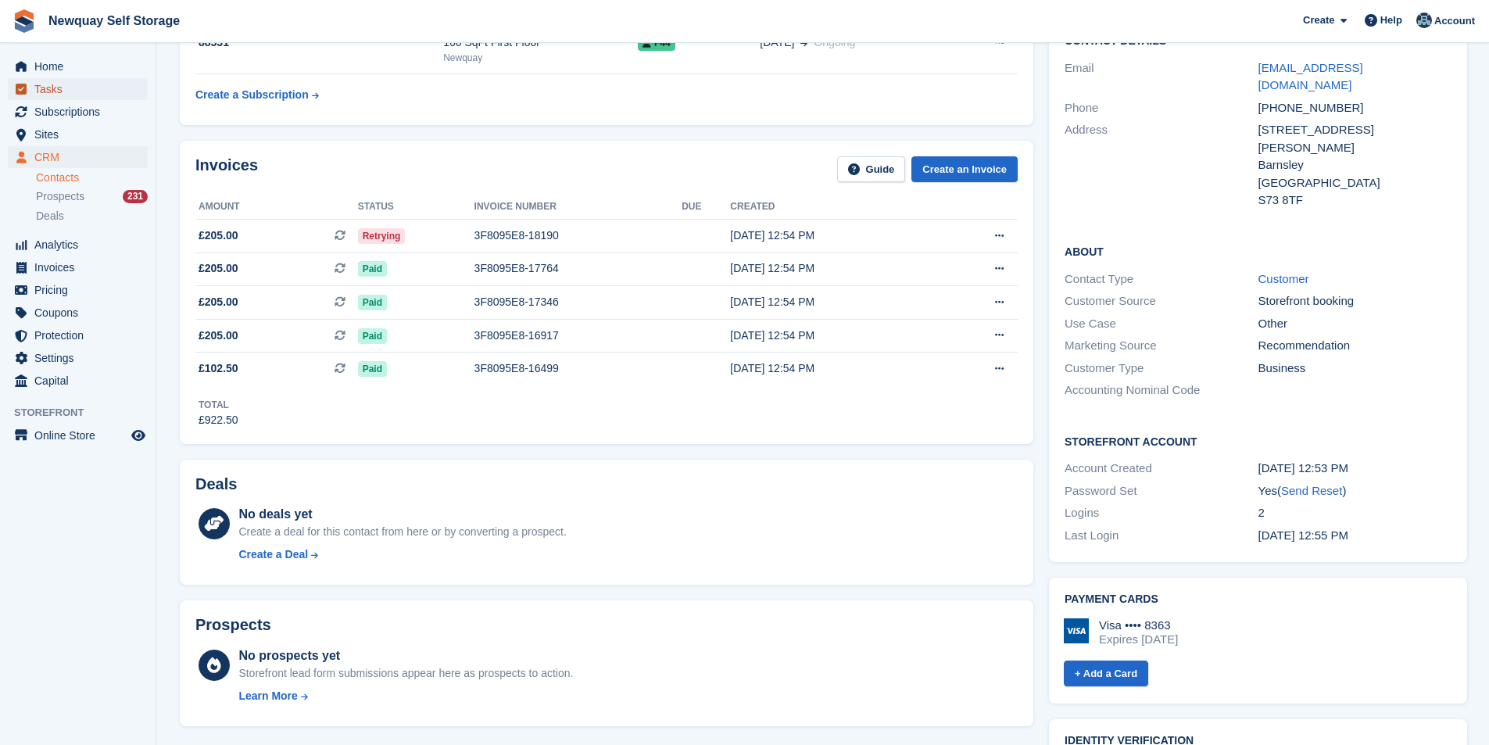
click at [66, 86] on span "Tasks" at bounding box center [81, 89] width 94 height 22
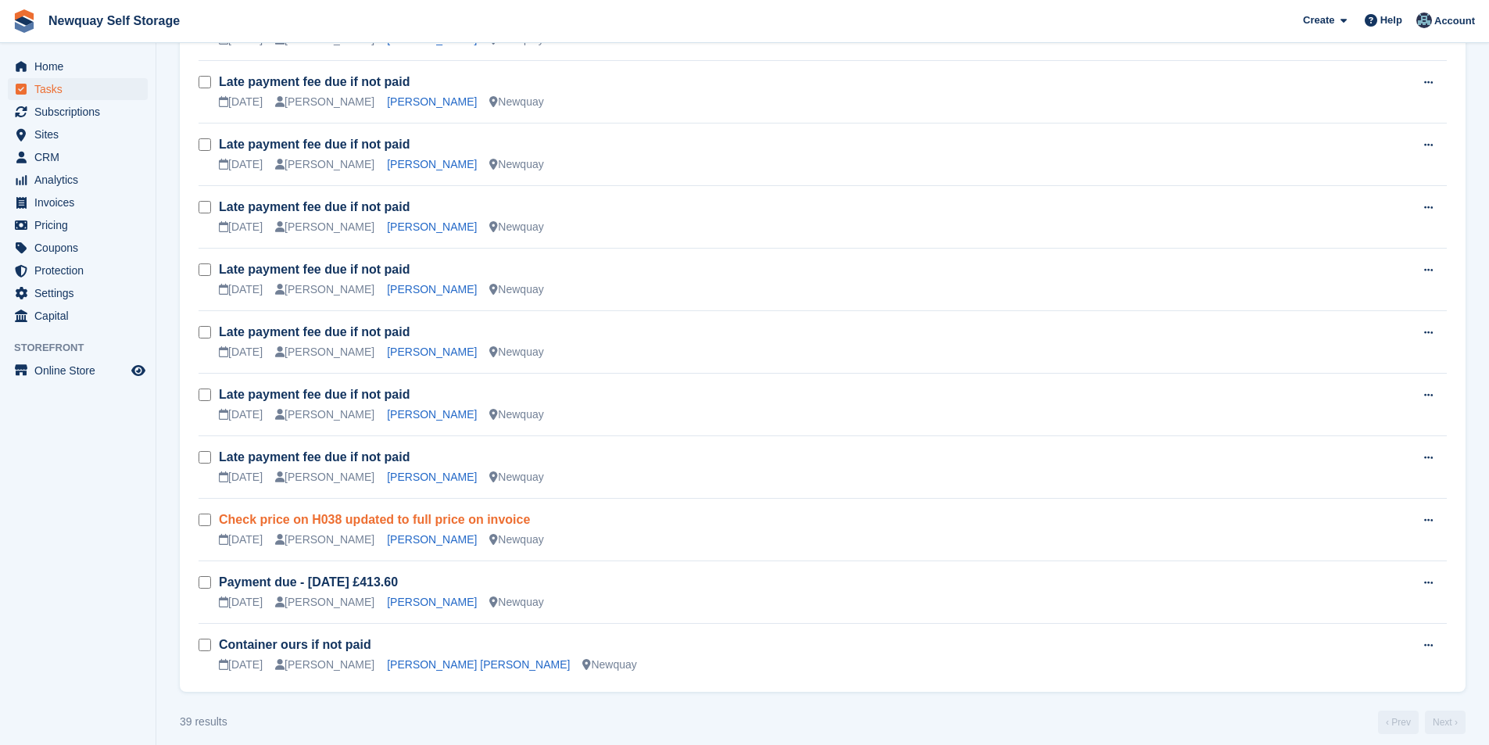
scroll to position [1986, 0]
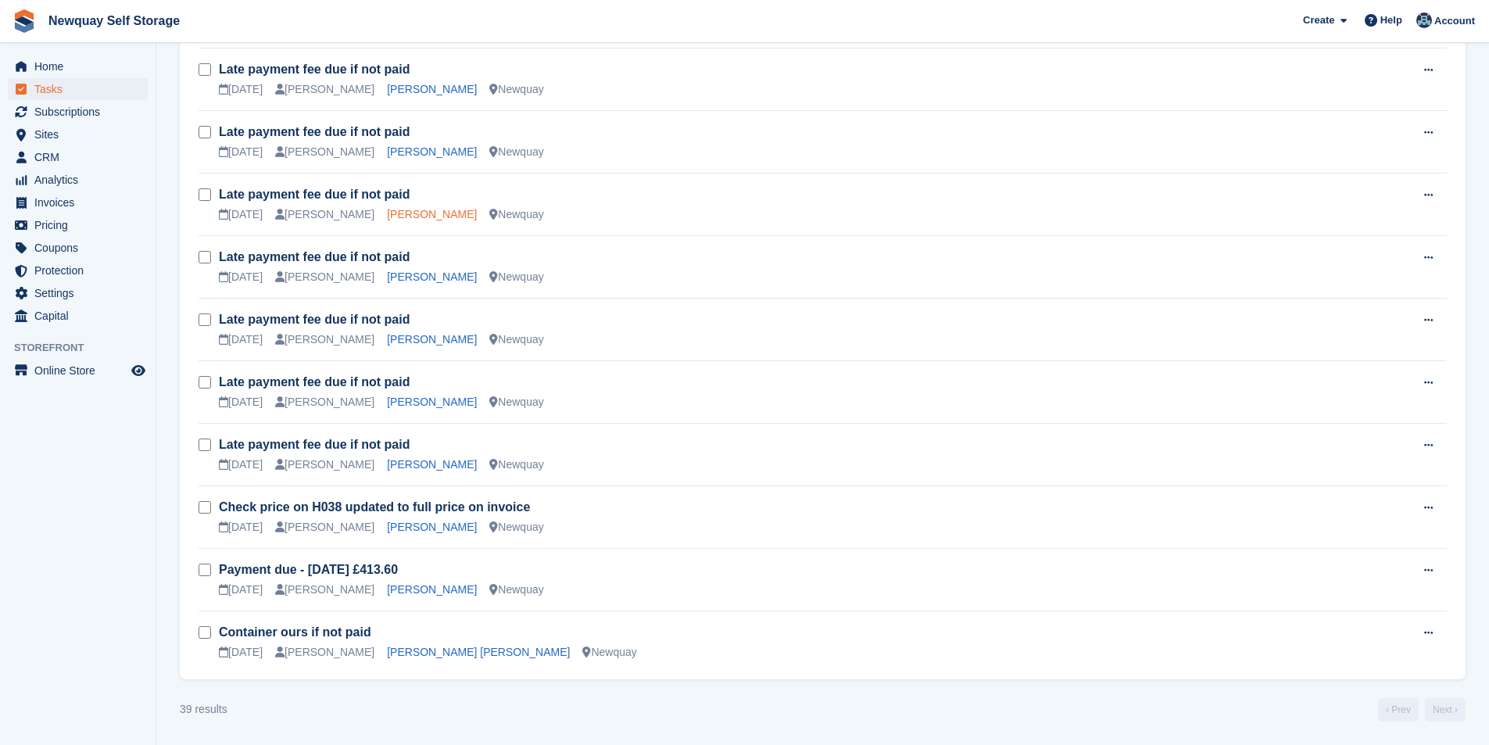
click at [393, 216] on link "[PERSON_NAME]" at bounding box center [432, 214] width 90 height 13
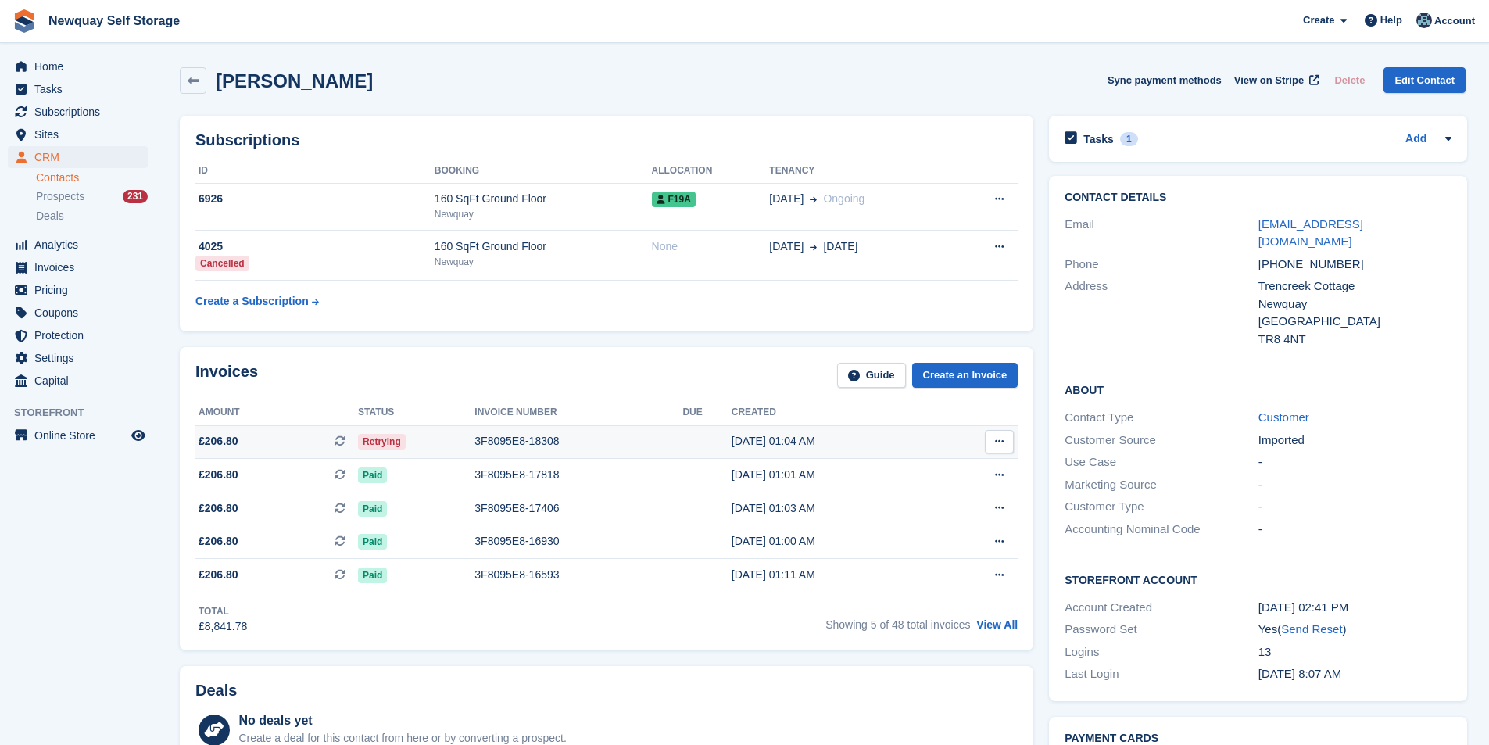
click at [516, 438] on div "3F8095E8-18308" at bounding box center [578, 441] width 208 height 16
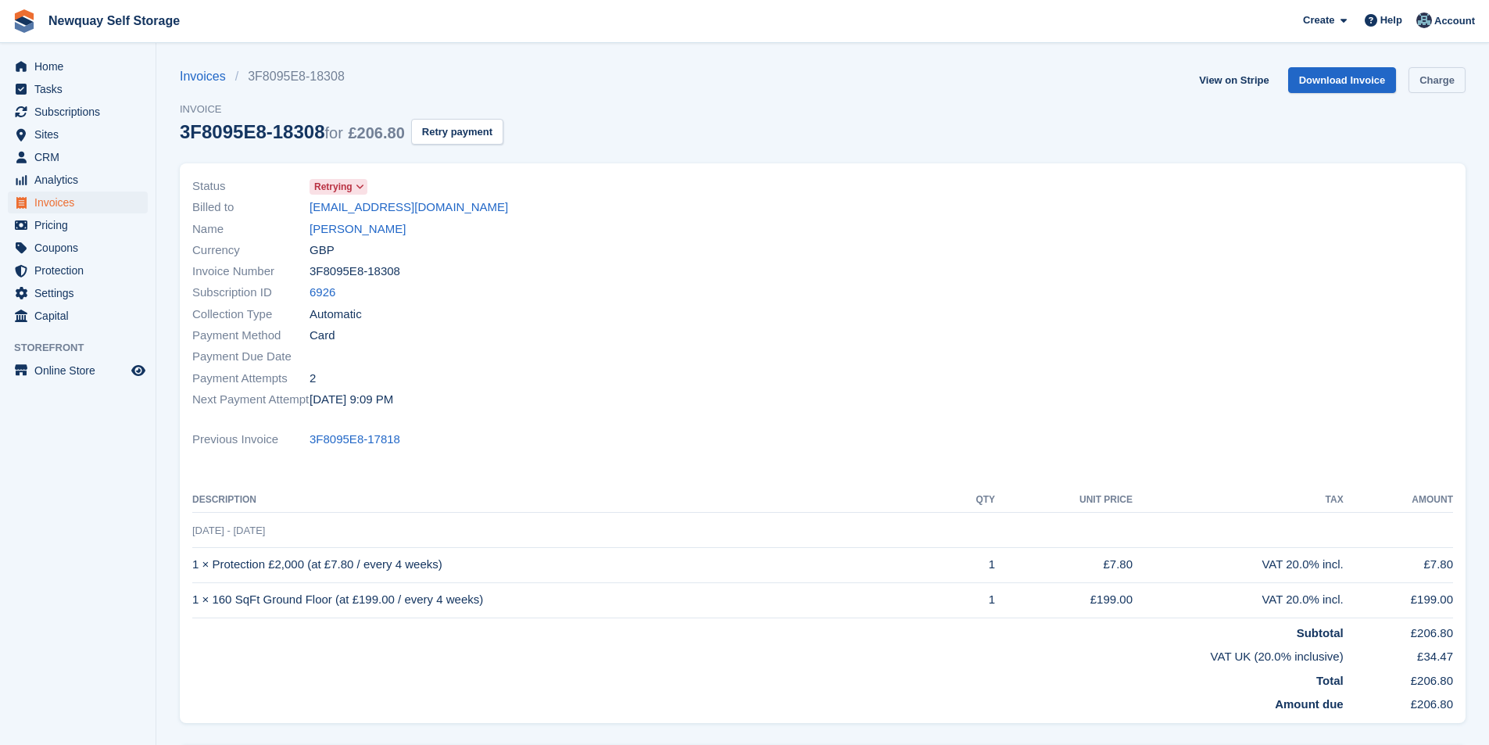
click at [1451, 81] on link "Charge" at bounding box center [1436, 80] width 57 height 26
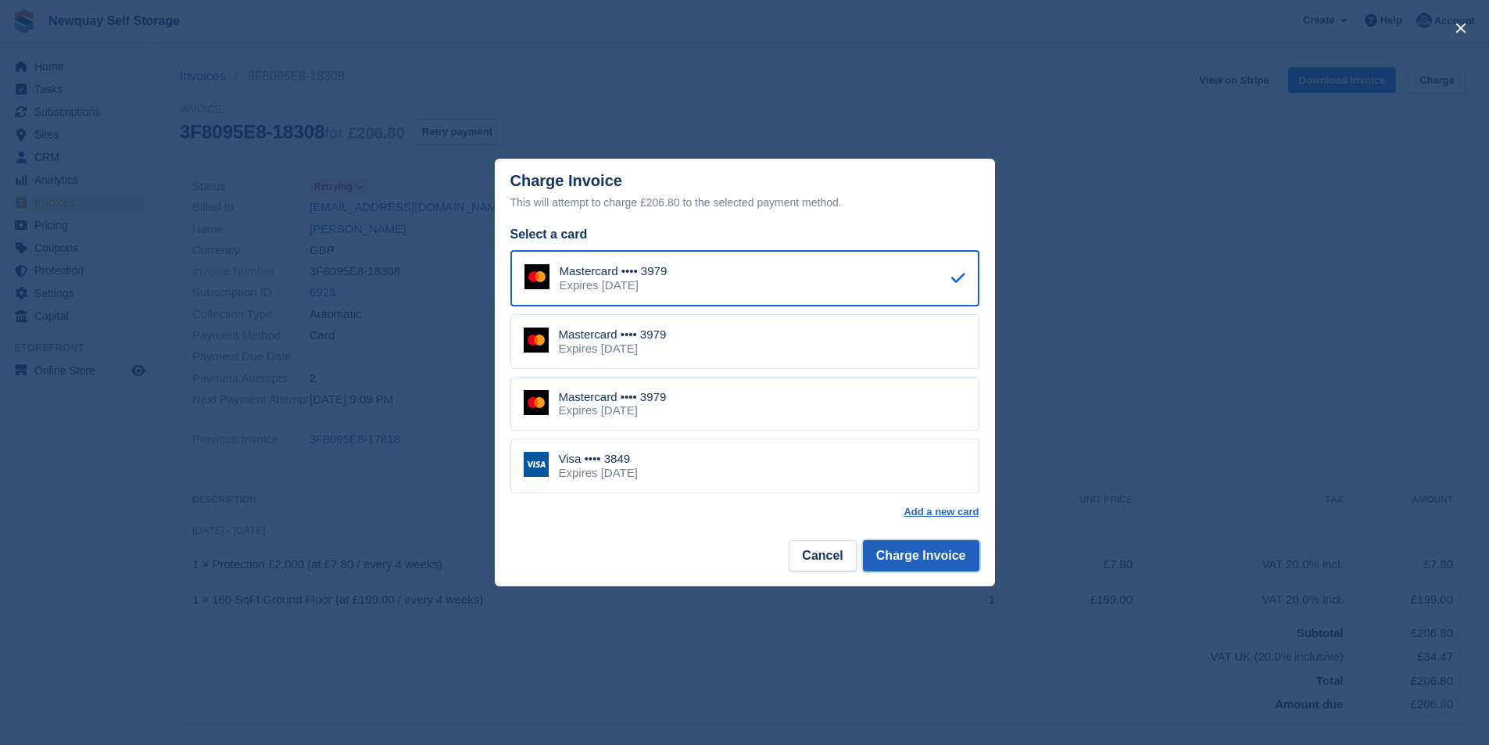
click at [955, 559] on button "Charge Invoice" at bounding box center [921, 555] width 116 height 31
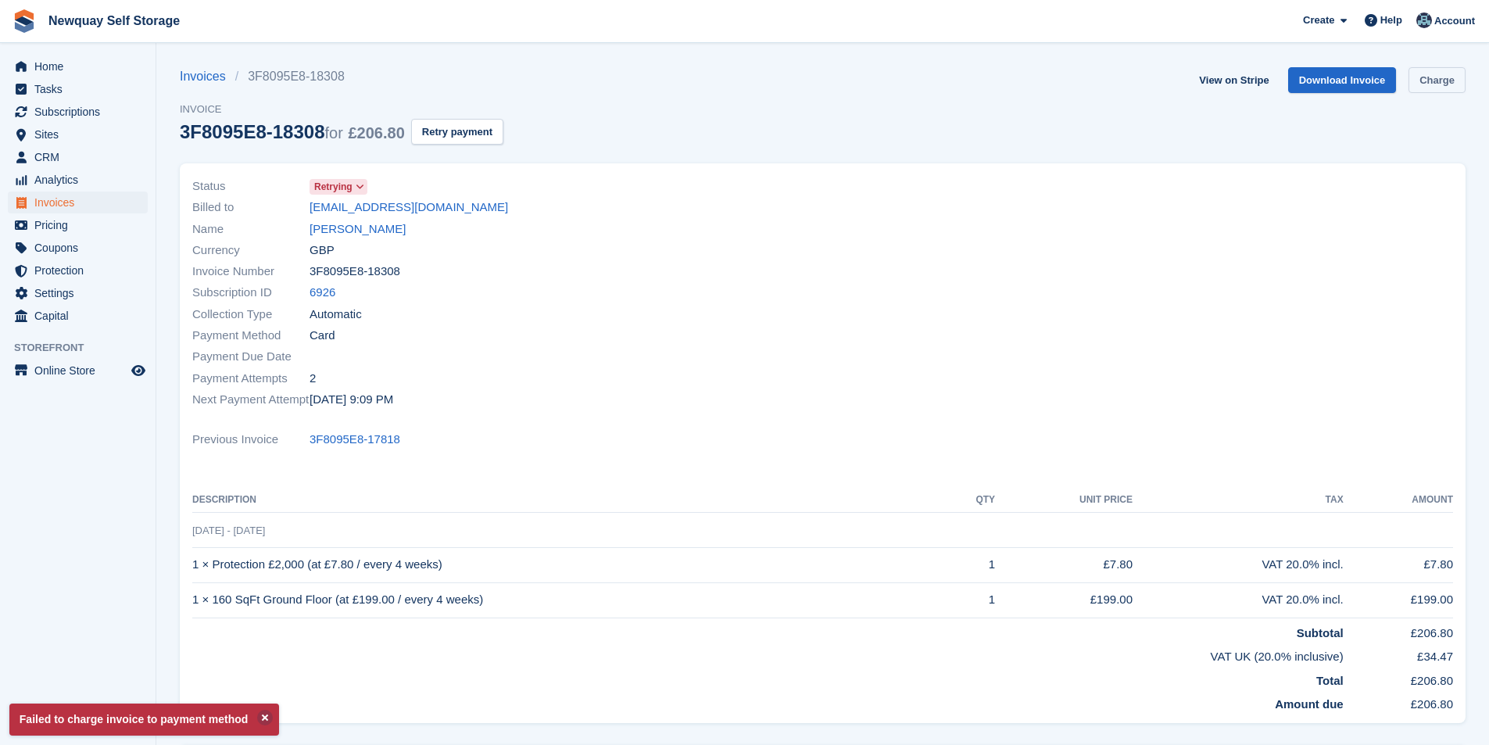
click at [1446, 80] on link "Charge" at bounding box center [1436, 80] width 57 height 26
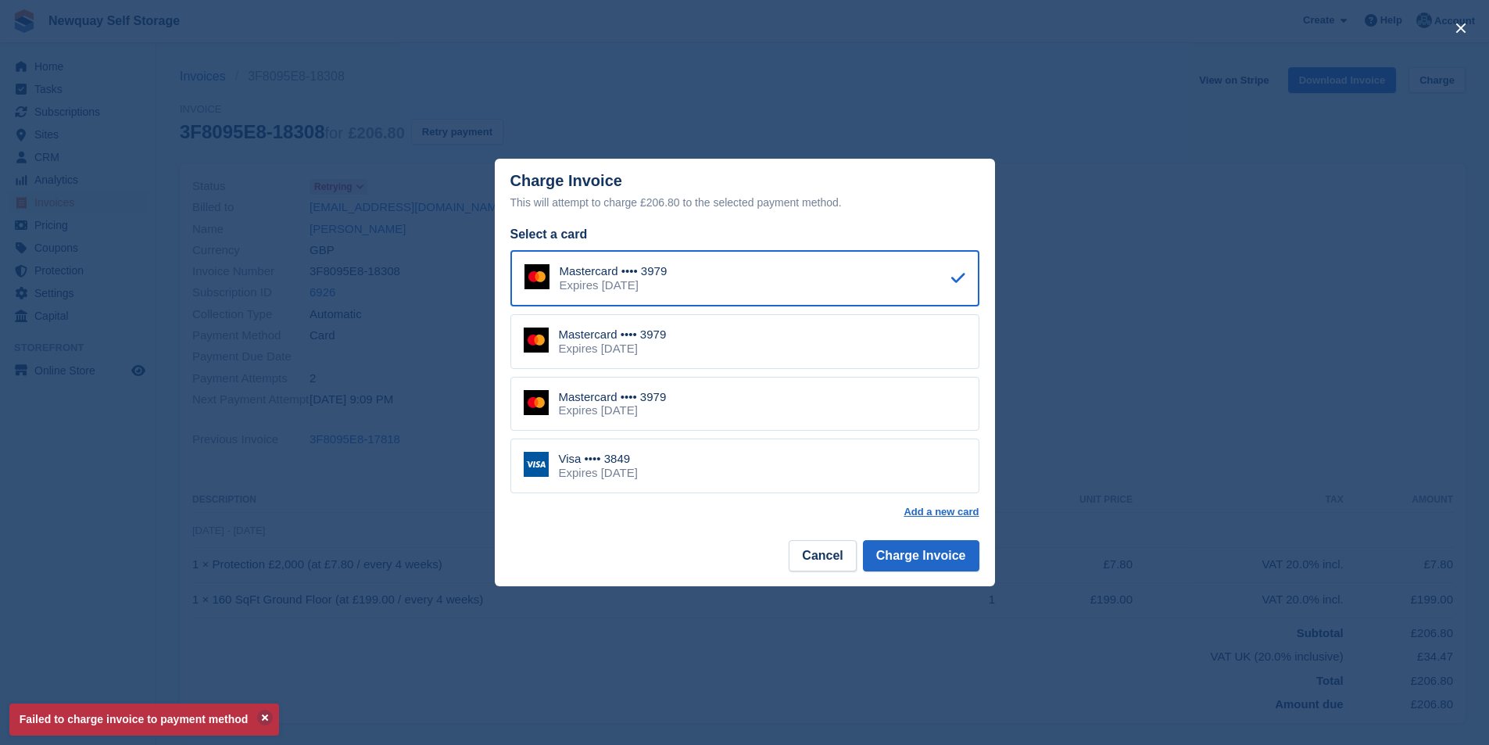
drag, startPoint x: 763, startPoint y: 459, endPoint x: 919, endPoint y: 524, distance: 168.2
click at [767, 459] on div "Visa •••• 3849 Expires [DATE]" at bounding box center [744, 465] width 469 height 55
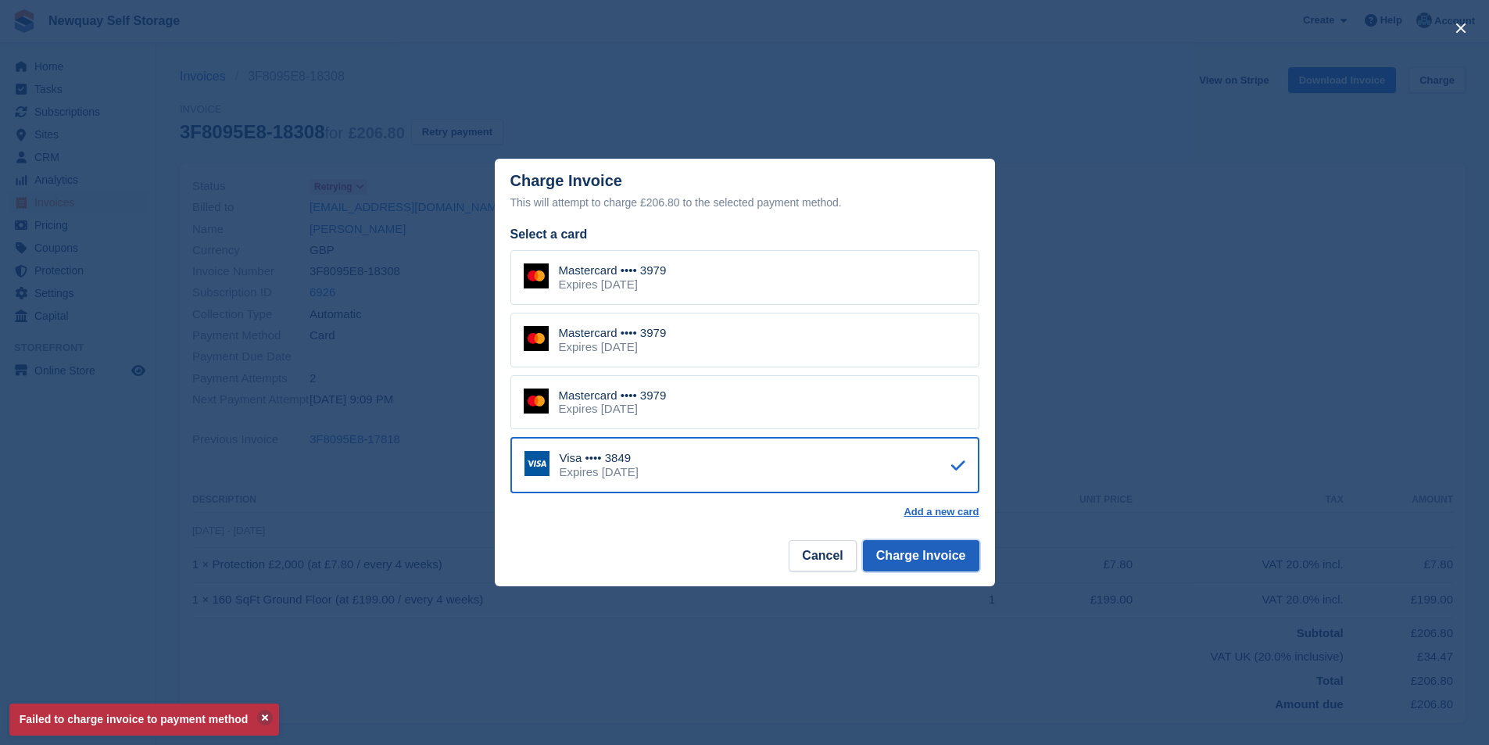
click at [978, 570] on button "Charge Invoice" at bounding box center [921, 555] width 116 height 31
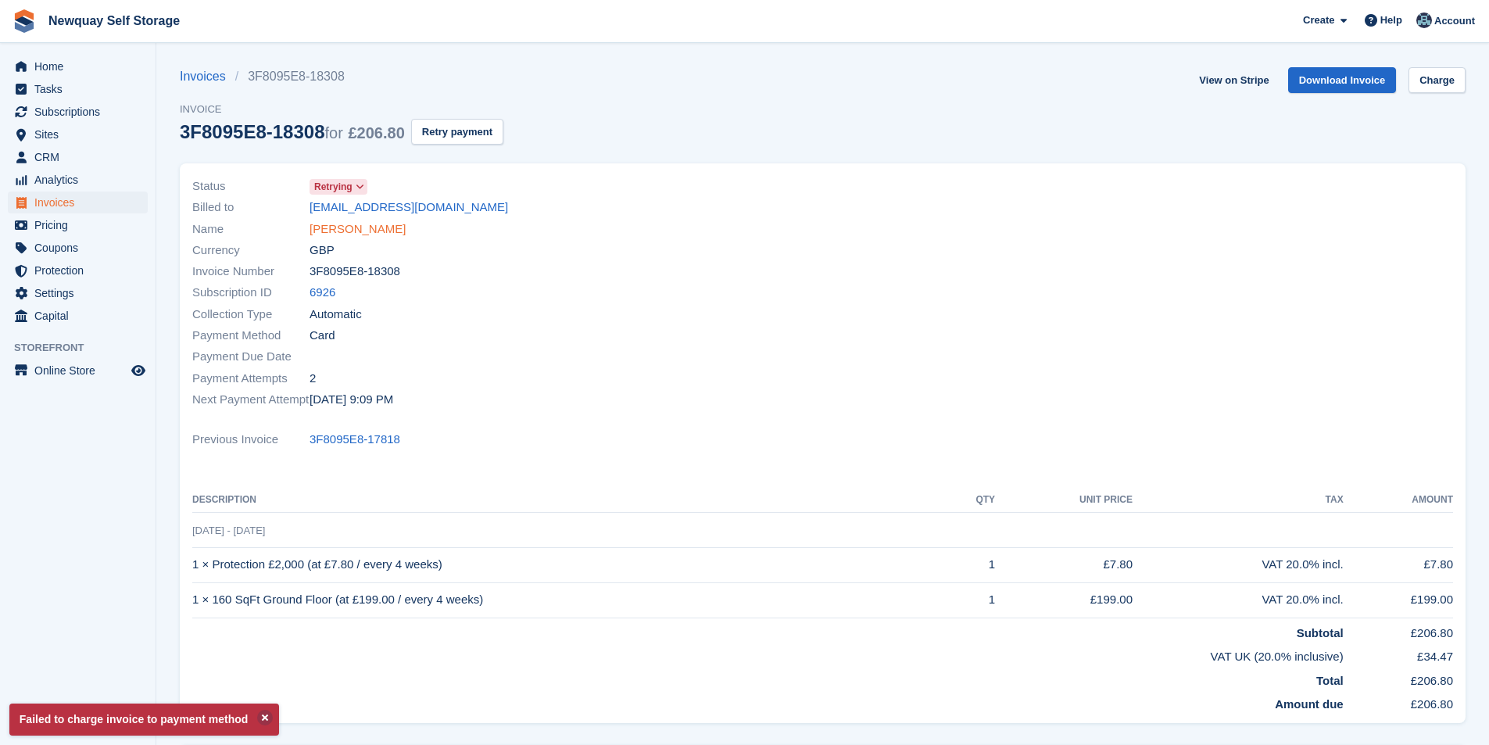
click at [377, 229] on link "[PERSON_NAME]" at bounding box center [357, 229] width 96 height 18
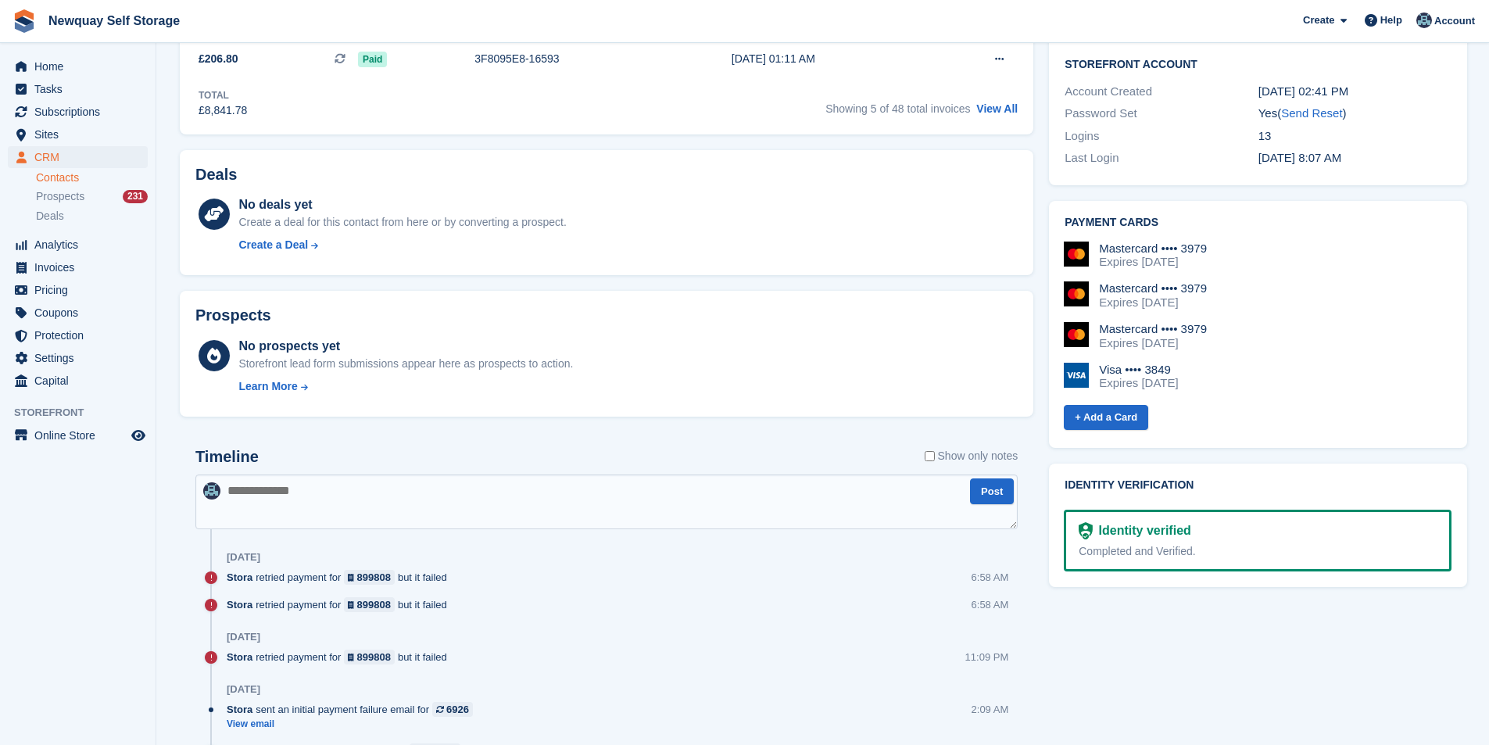
scroll to position [625, 0]
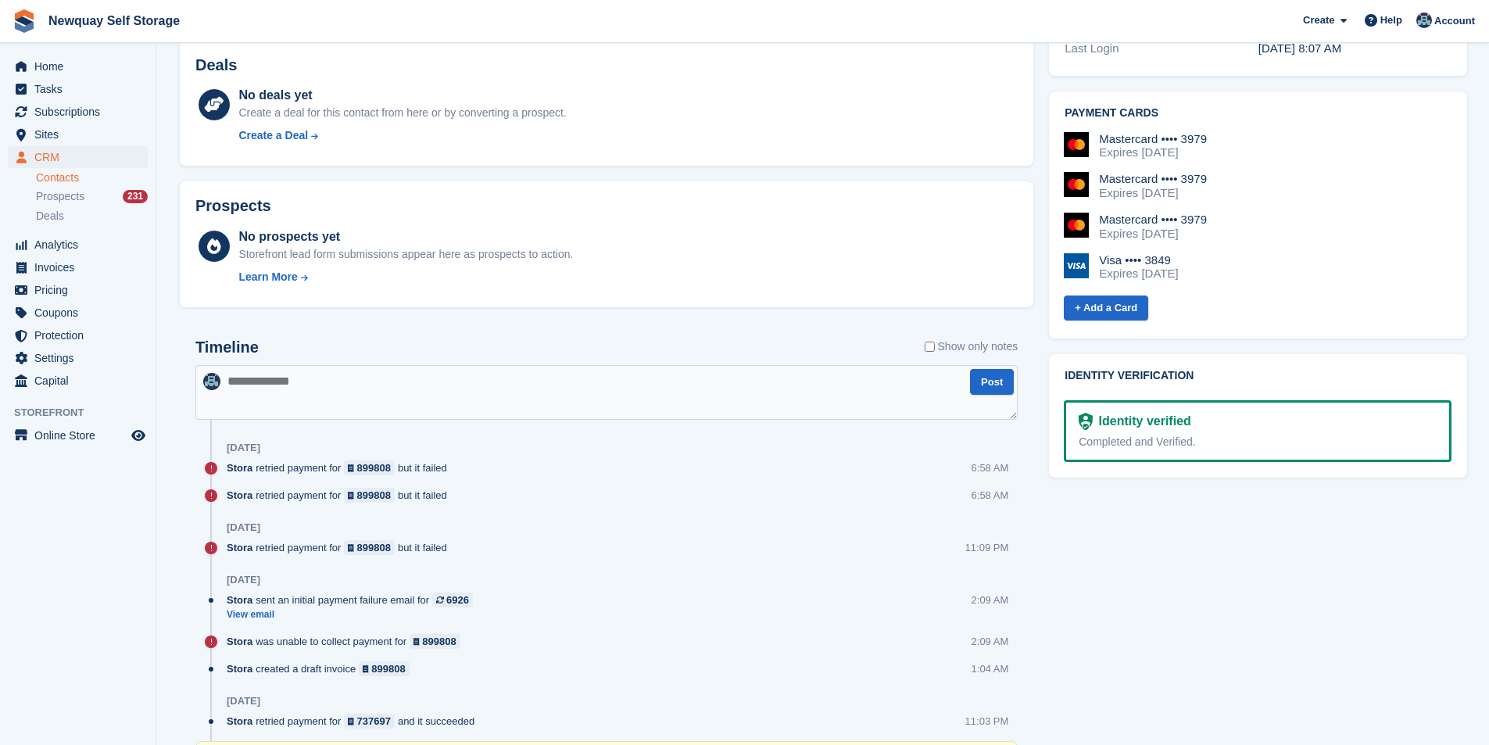
click at [416, 382] on textarea at bounding box center [606, 392] width 822 height 55
type textarea "**********"
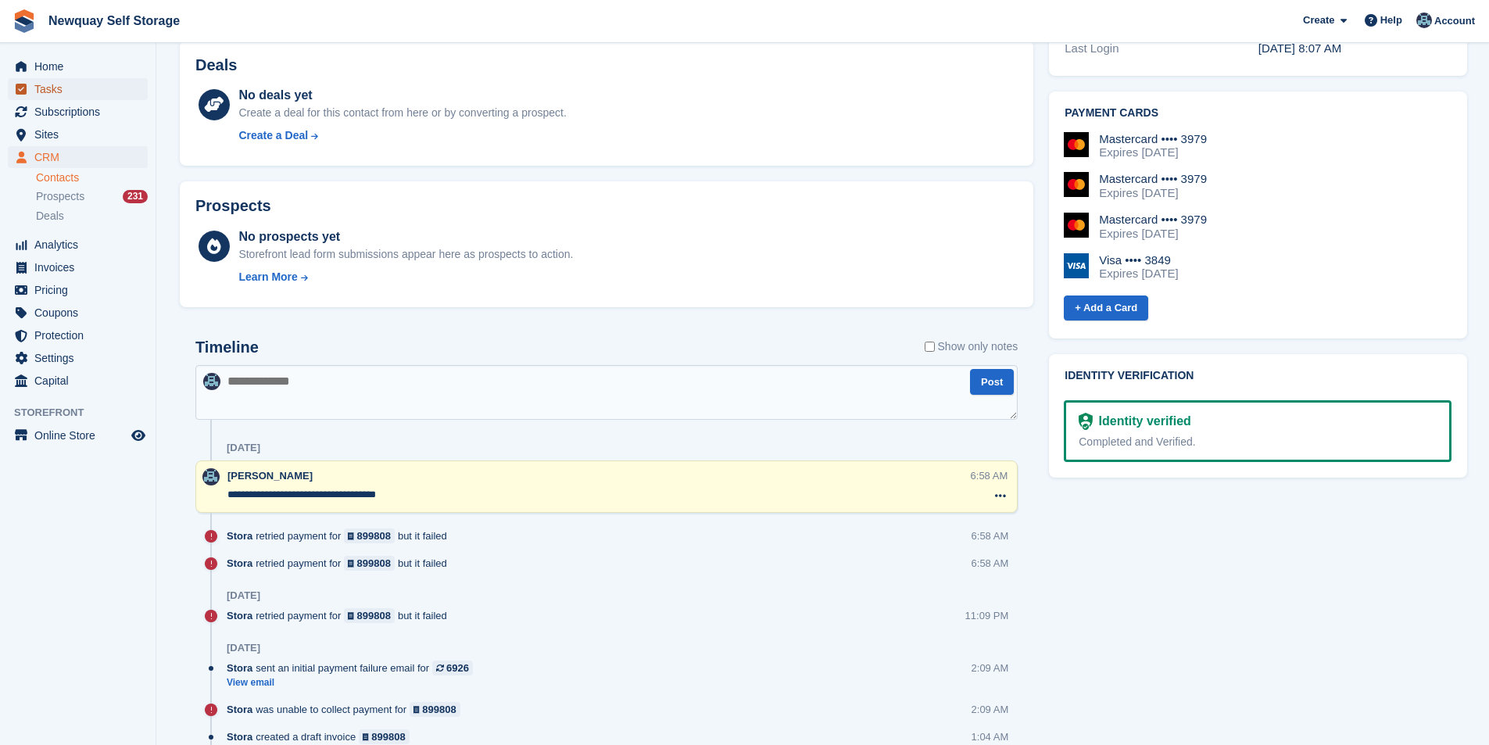
click at [70, 84] on span "Tasks" at bounding box center [81, 89] width 94 height 22
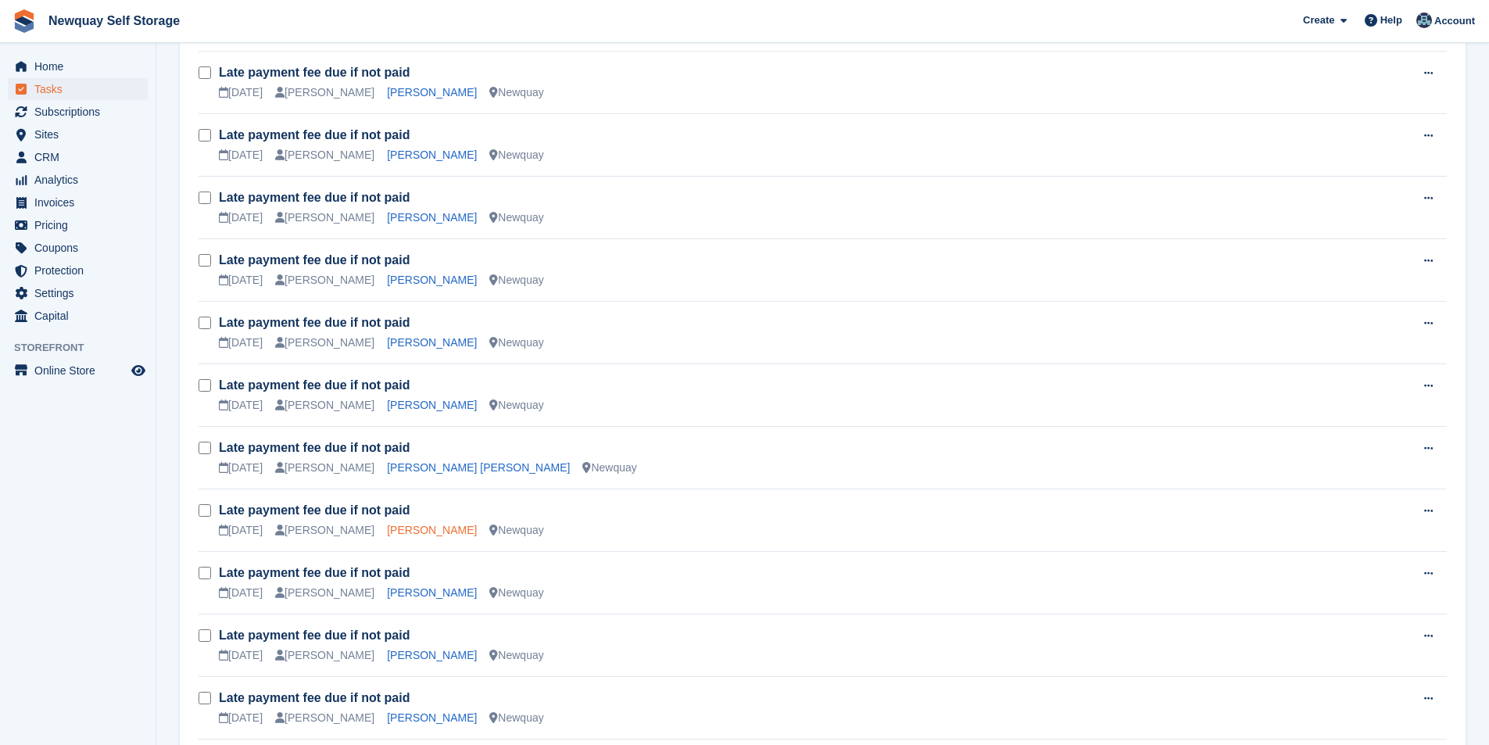
scroll to position [1485, 0]
click at [387, 401] on link "[PERSON_NAME]" at bounding box center [432, 403] width 90 height 13
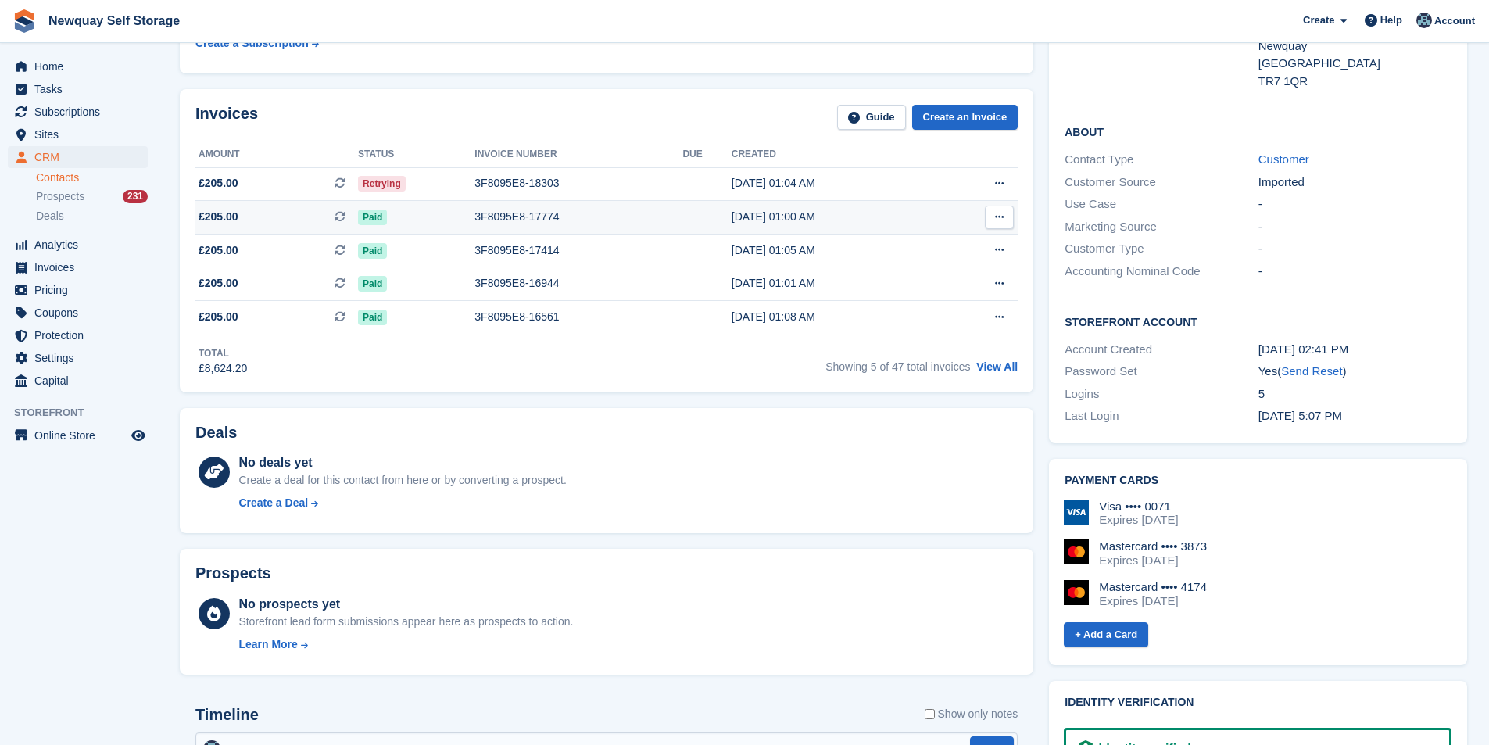
scroll to position [234, 0]
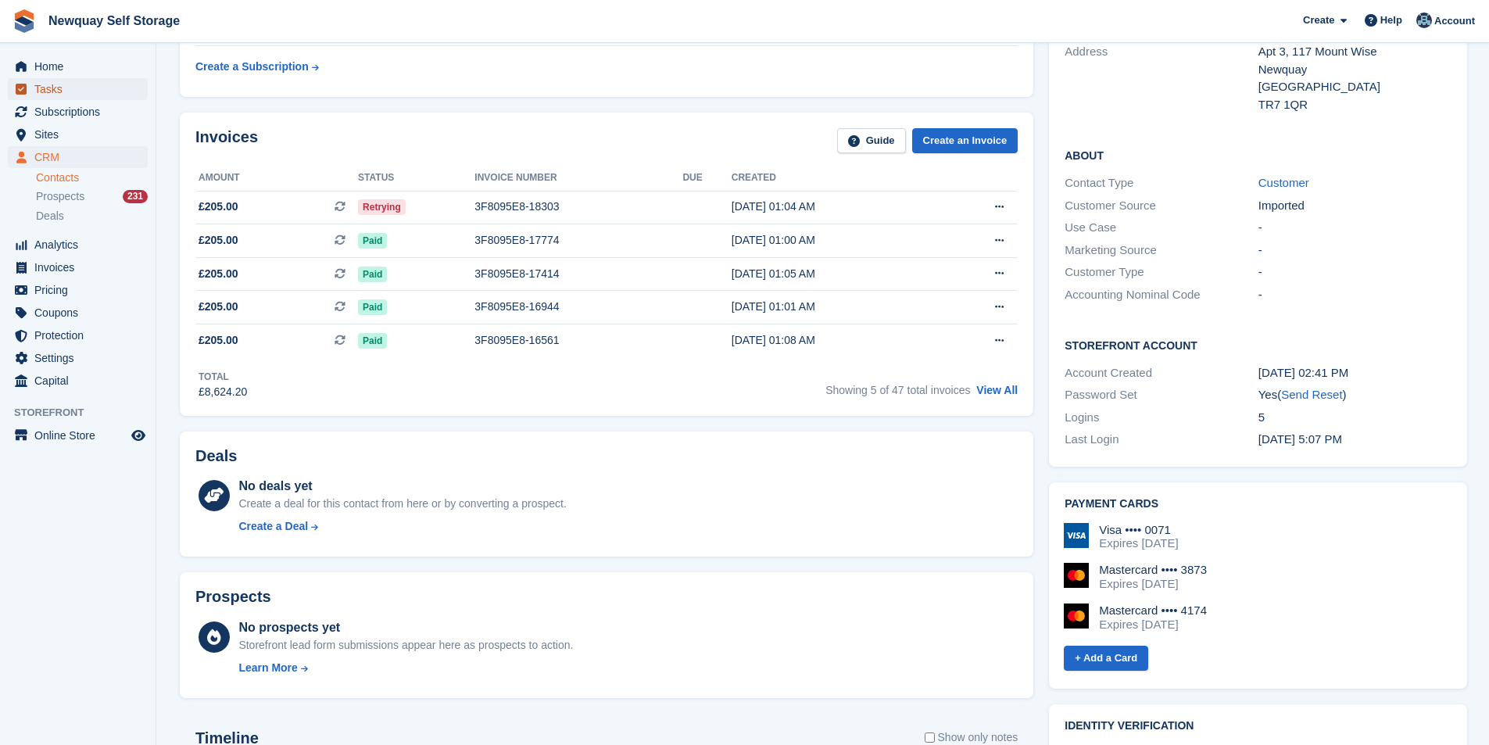
click at [80, 87] on span "Tasks" at bounding box center [81, 89] width 94 height 22
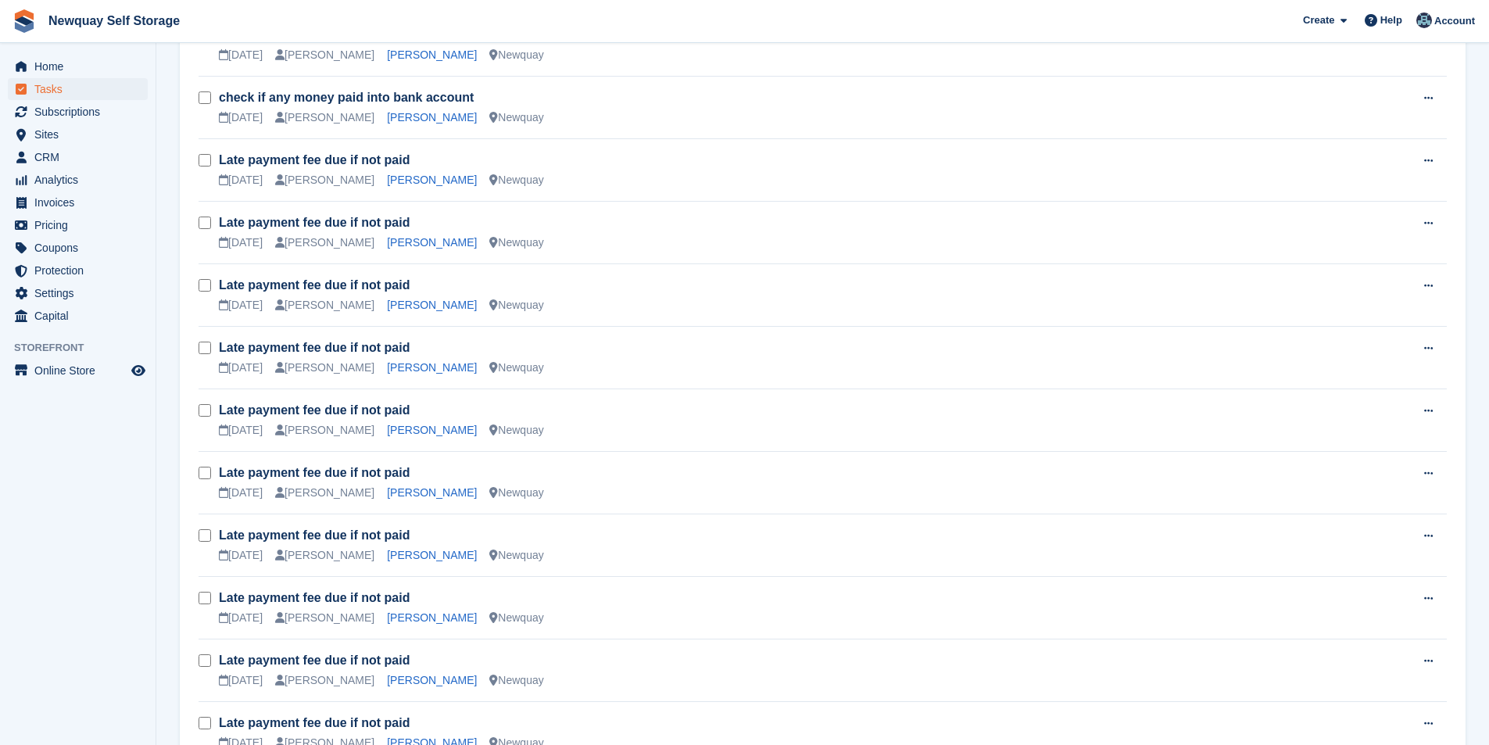
scroll to position [1328, 0]
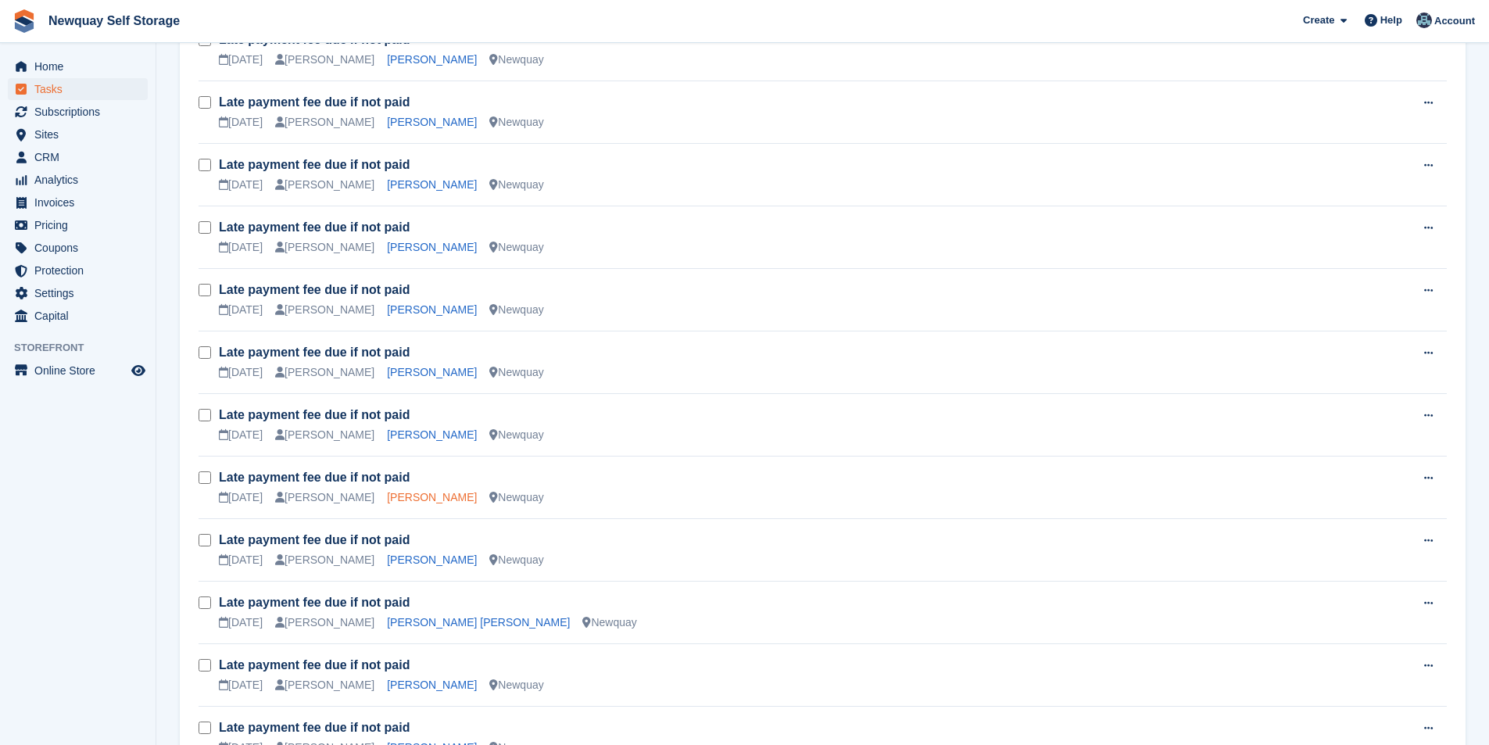
click at [387, 495] on link "[PERSON_NAME]" at bounding box center [432, 497] width 90 height 13
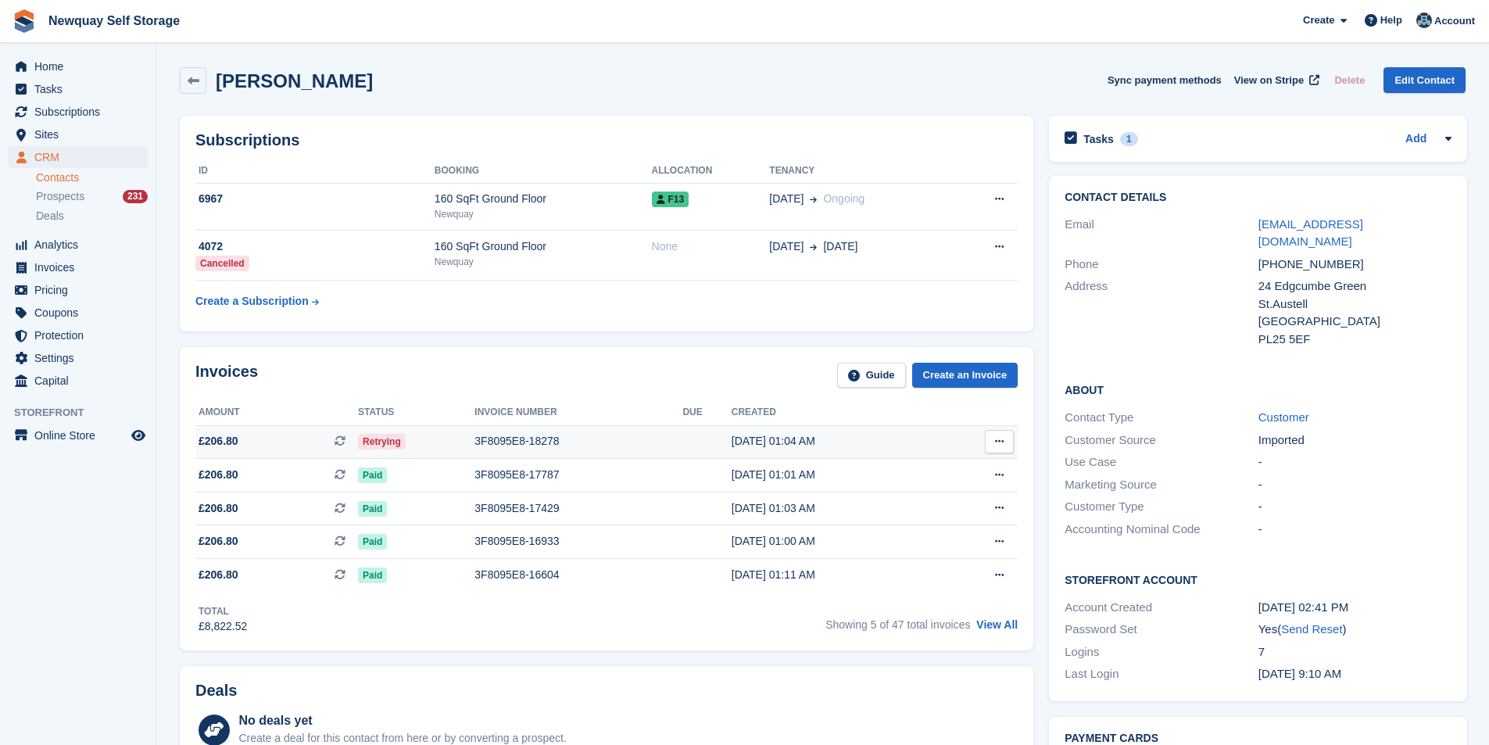
click at [514, 439] on div "3F8095E8-18278" at bounding box center [578, 441] width 208 height 16
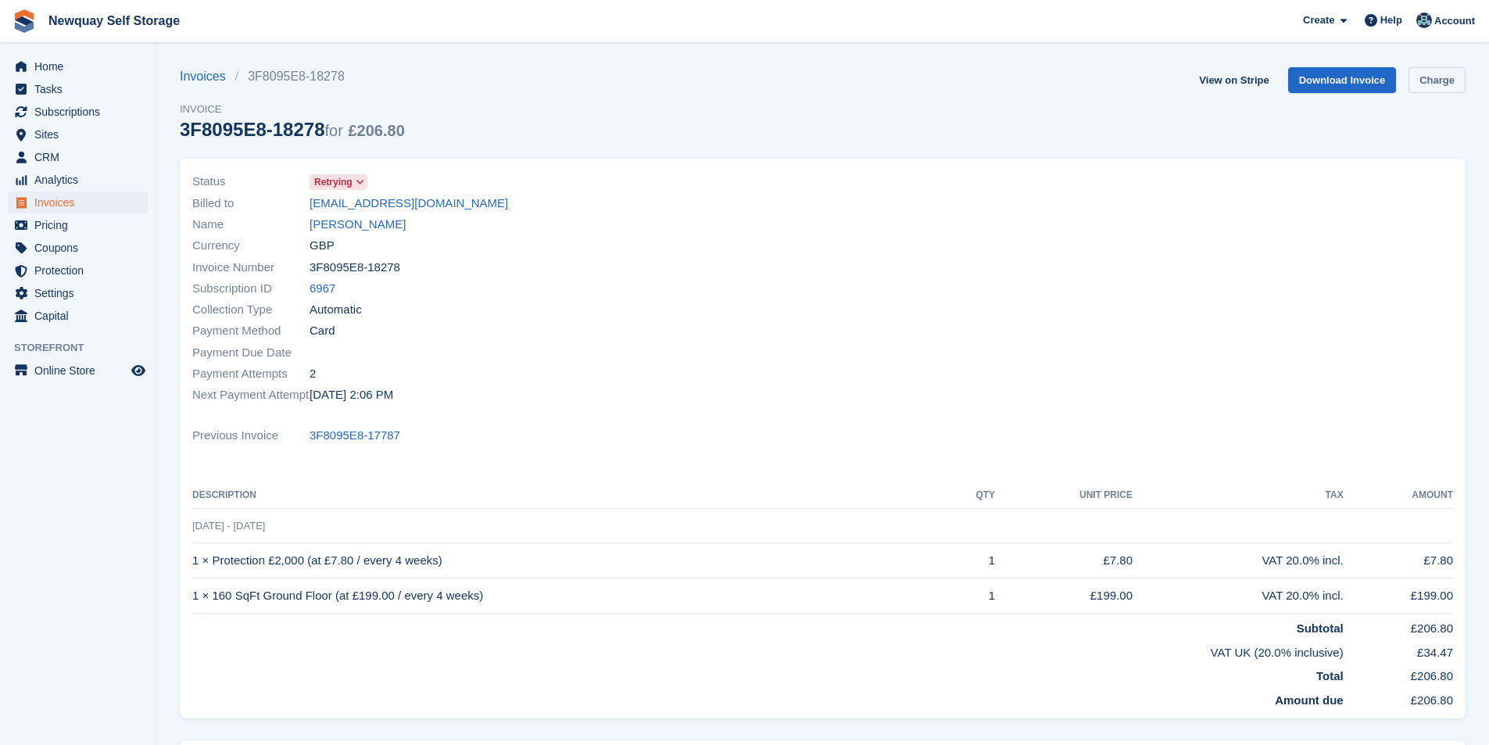
click at [1457, 80] on link "Charge" at bounding box center [1436, 80] width 57 height 26
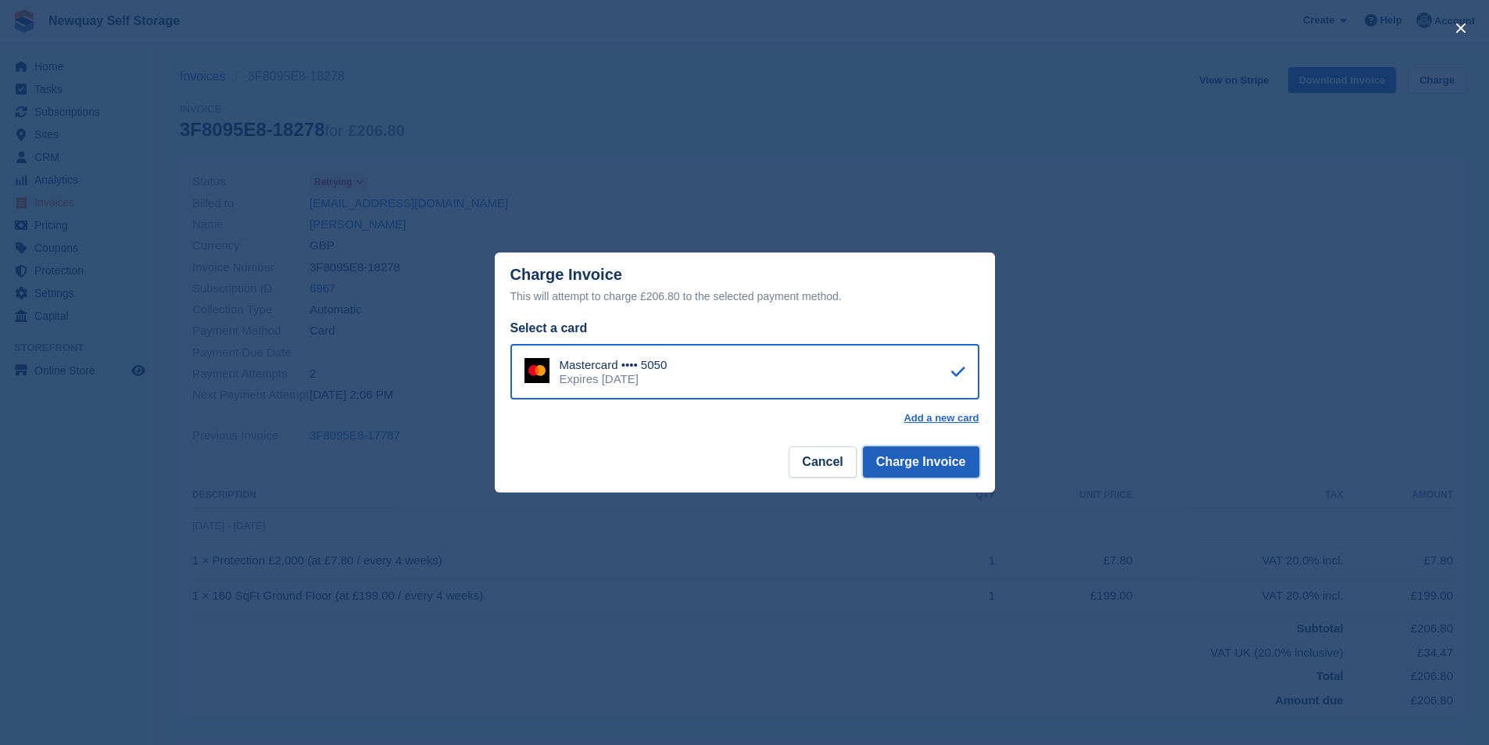
click at [961, 460] on button "Charge Invoice" at bounding box center [921, 461] width 116 height 31
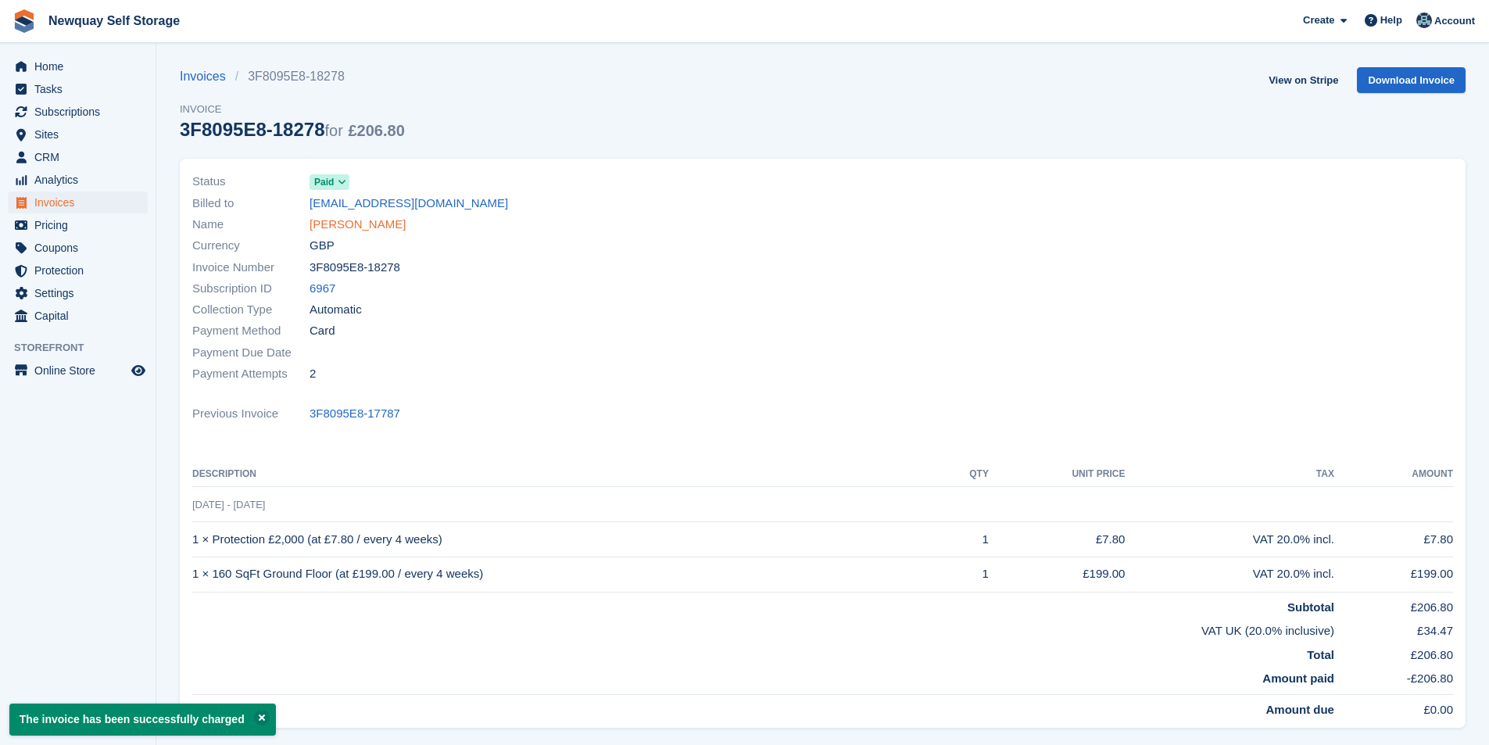
click at [359, 226] on link "Andrew Beard" at bounding box center [357, 225] width 96 height 18
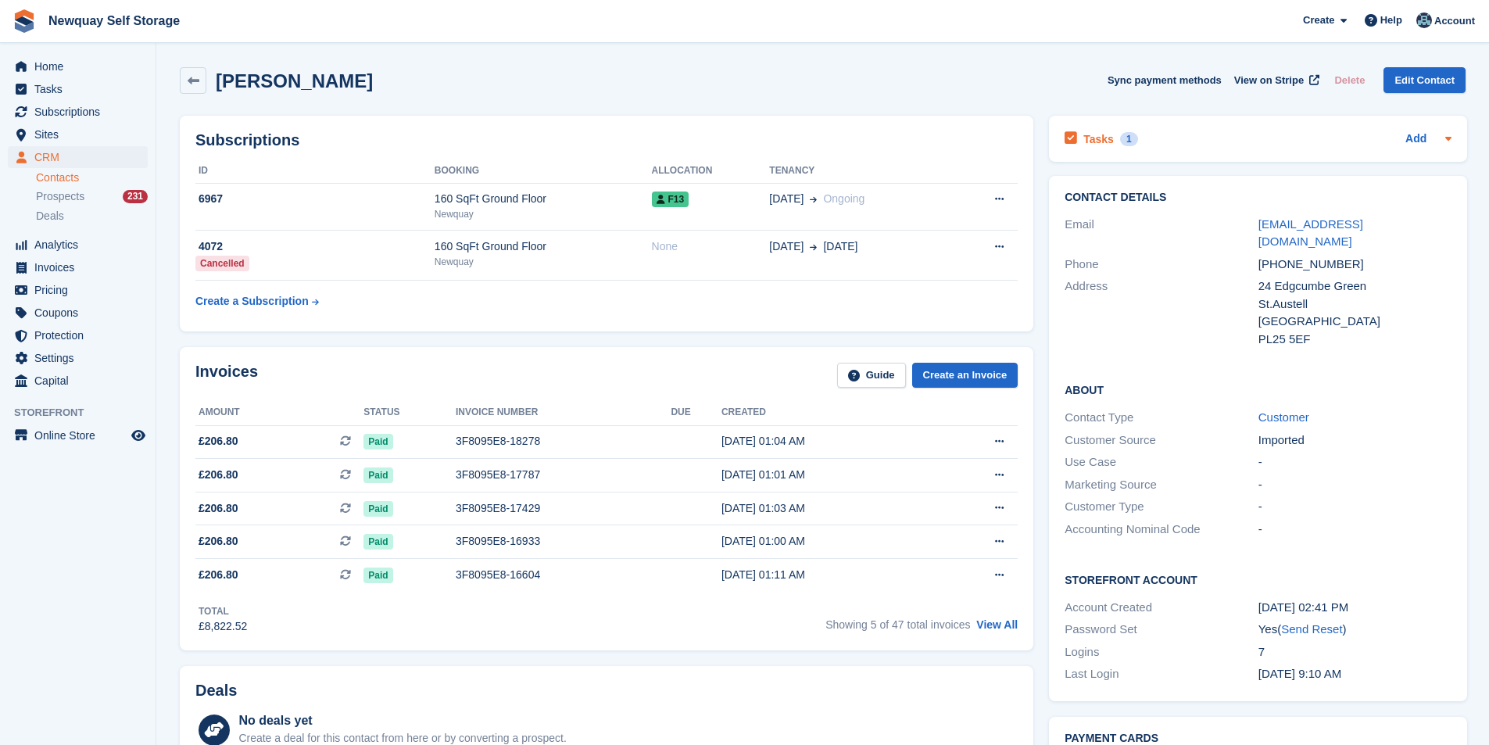
click at [1088, 135] on h2 "Tasks" at bounding box center [1098, 139] width 30 height 14
click at [1077, 135] on div "Tasks 1" at bounding box center [1100, 138] width 73 height 21
click at [1120, 141] on div "1" at bounding box center [1129, 139] width 18 height 14
click at [1069, 137] on icon at bounding box center [1070, 138] width 13 height 14
click at [1070, 138] on icon at bounding box center [1070, 138] width 13 height 14
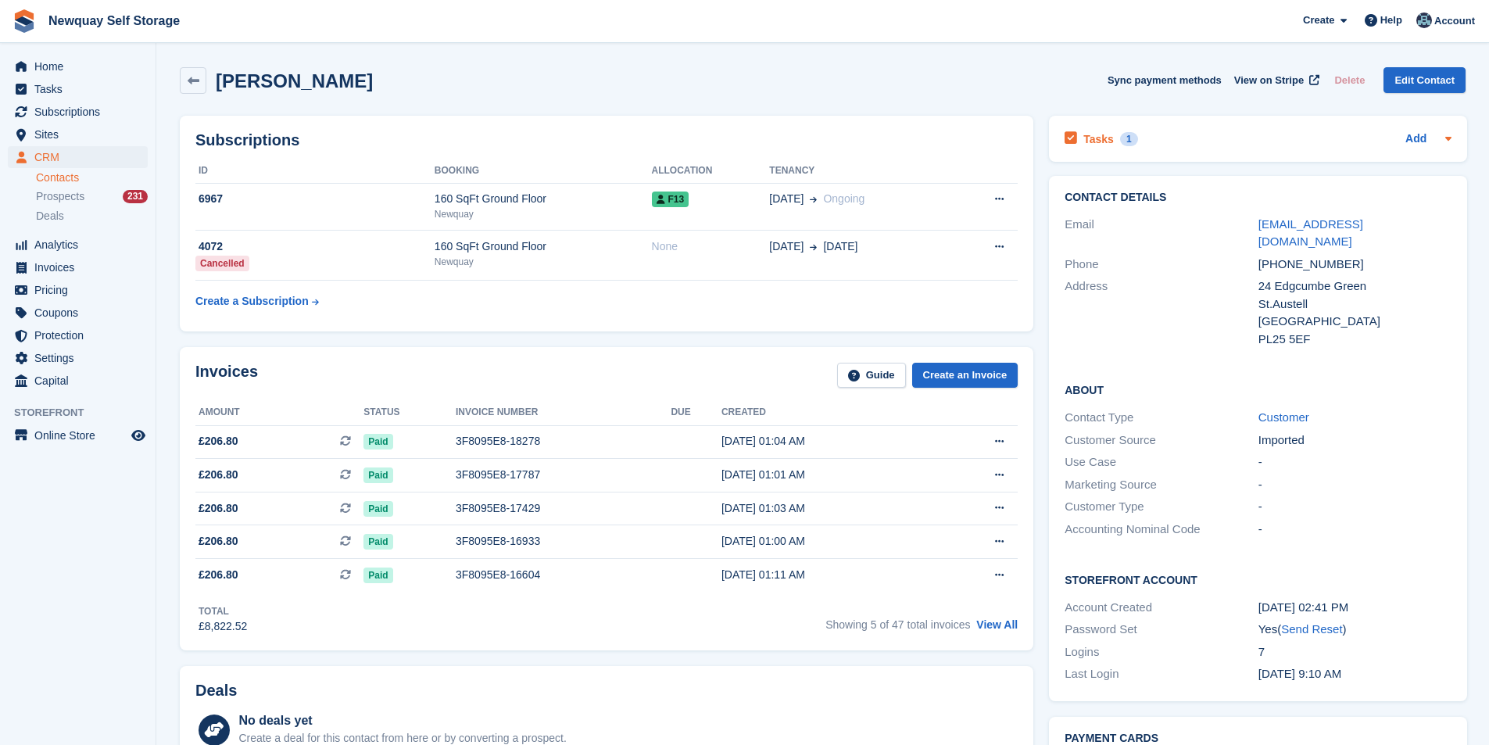
click at [1123, 136] on div "1" at bounding box center [1129, 139] width 18 height 14
click at [1124, 135] on div "1" at bounding box center [1129, 139] width 18 height 14
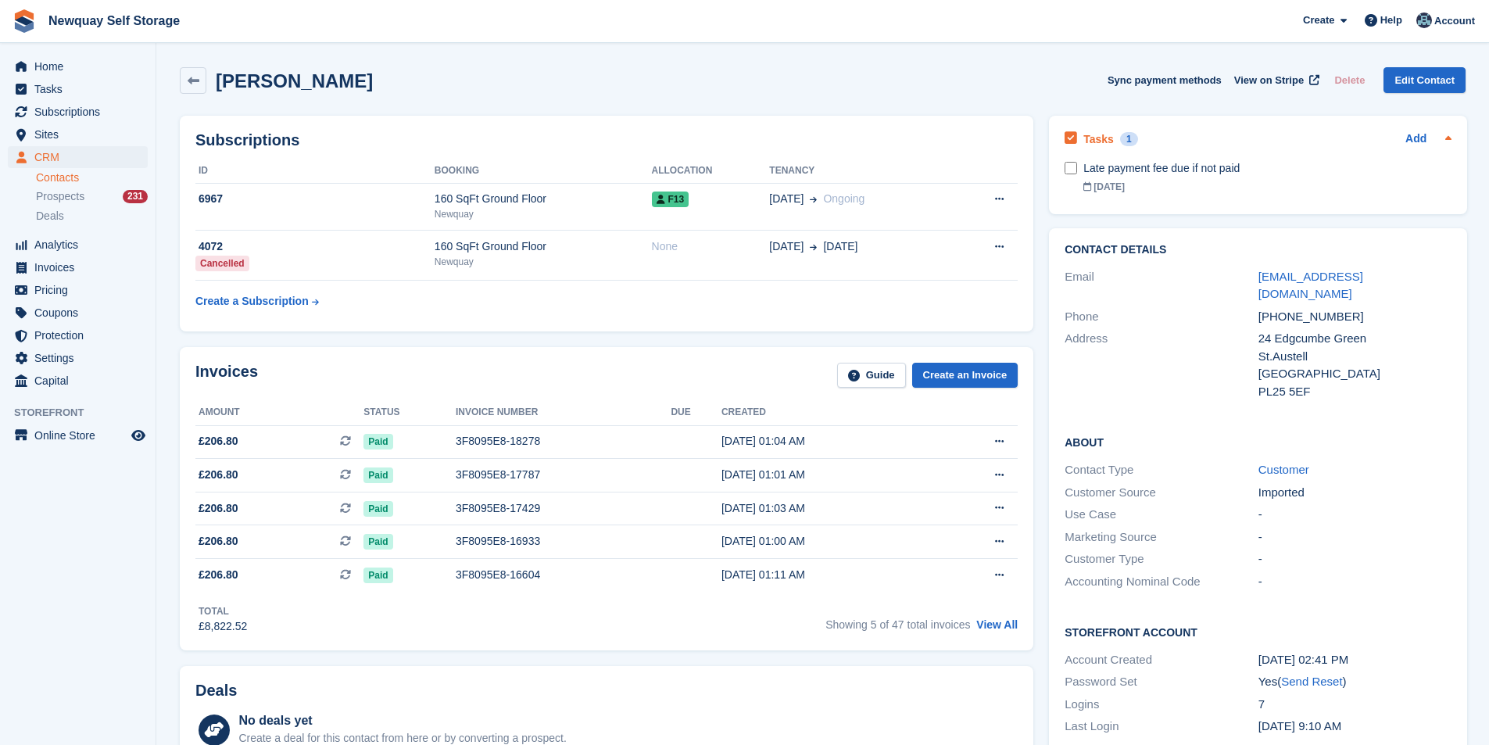
click at [1123, 135] on div "1" at bounding box center [1129, 139] width 18 height 14
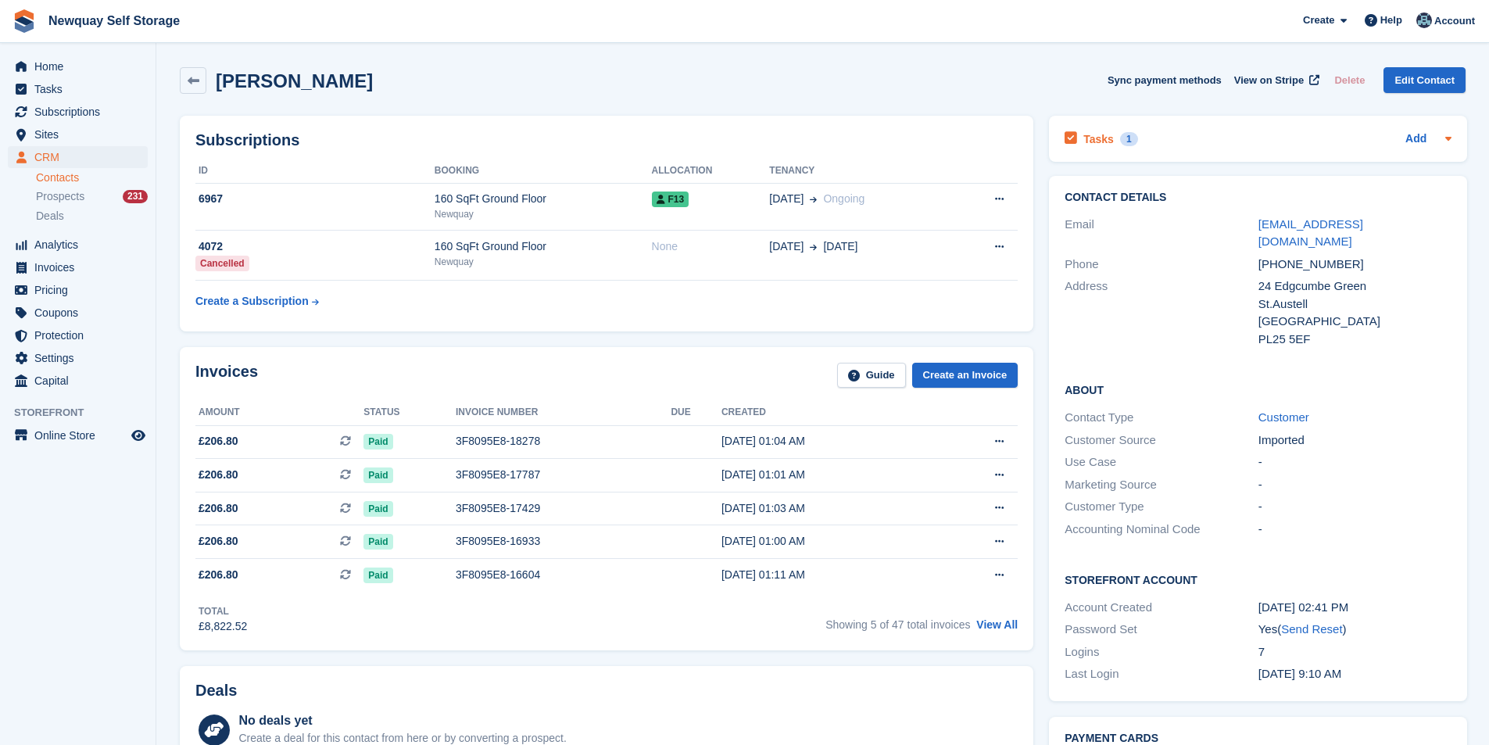
click at [1122, 135] on div "1" at bounding box center [1129, 139] width 18 height 14
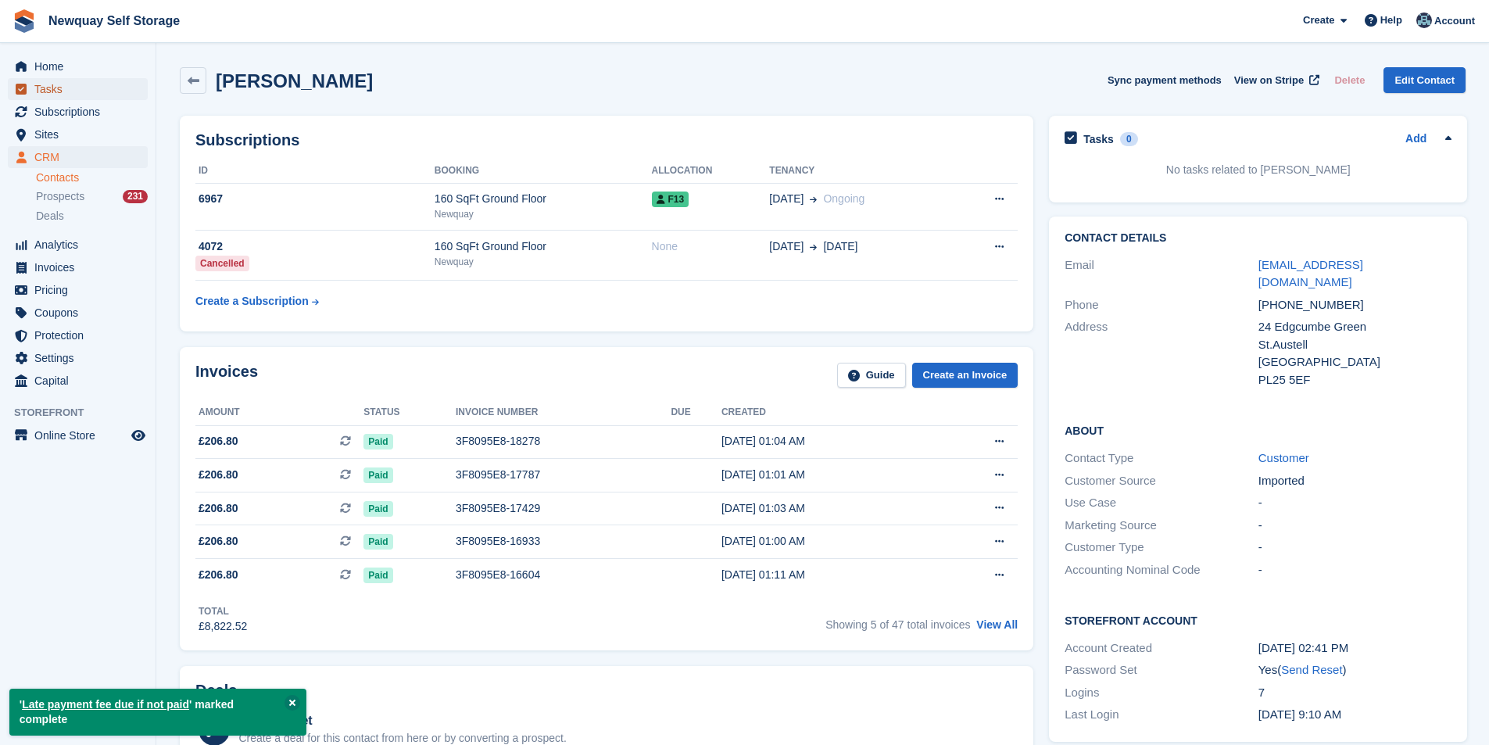
click at [66, 81] on span "Tasks" at bounding box center [81, 89] width 94 height 22
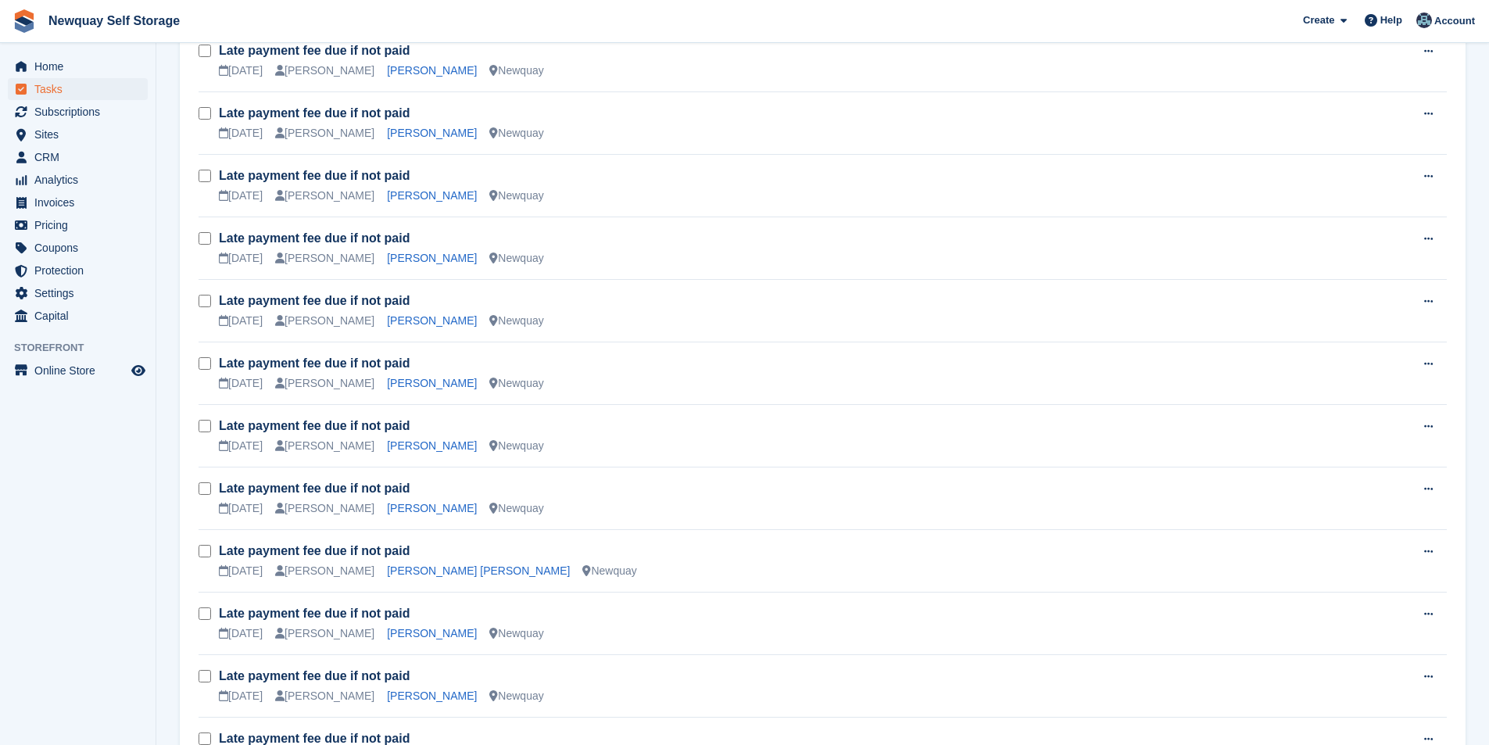
scroll to position [1406, 0]
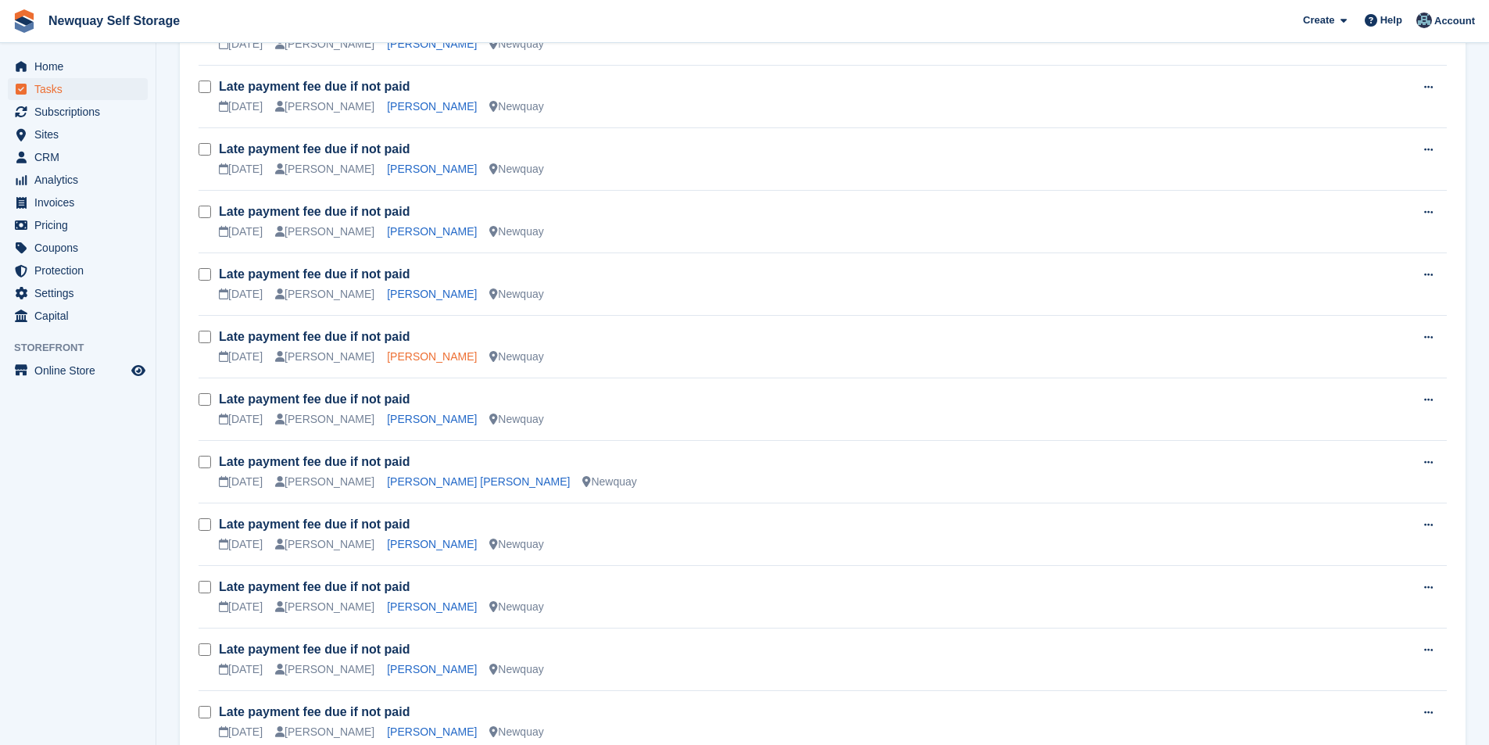
click at [403, 356] on link "Matthew Perrin-Denny" at bounding box center [432, 356] width 90 height 13
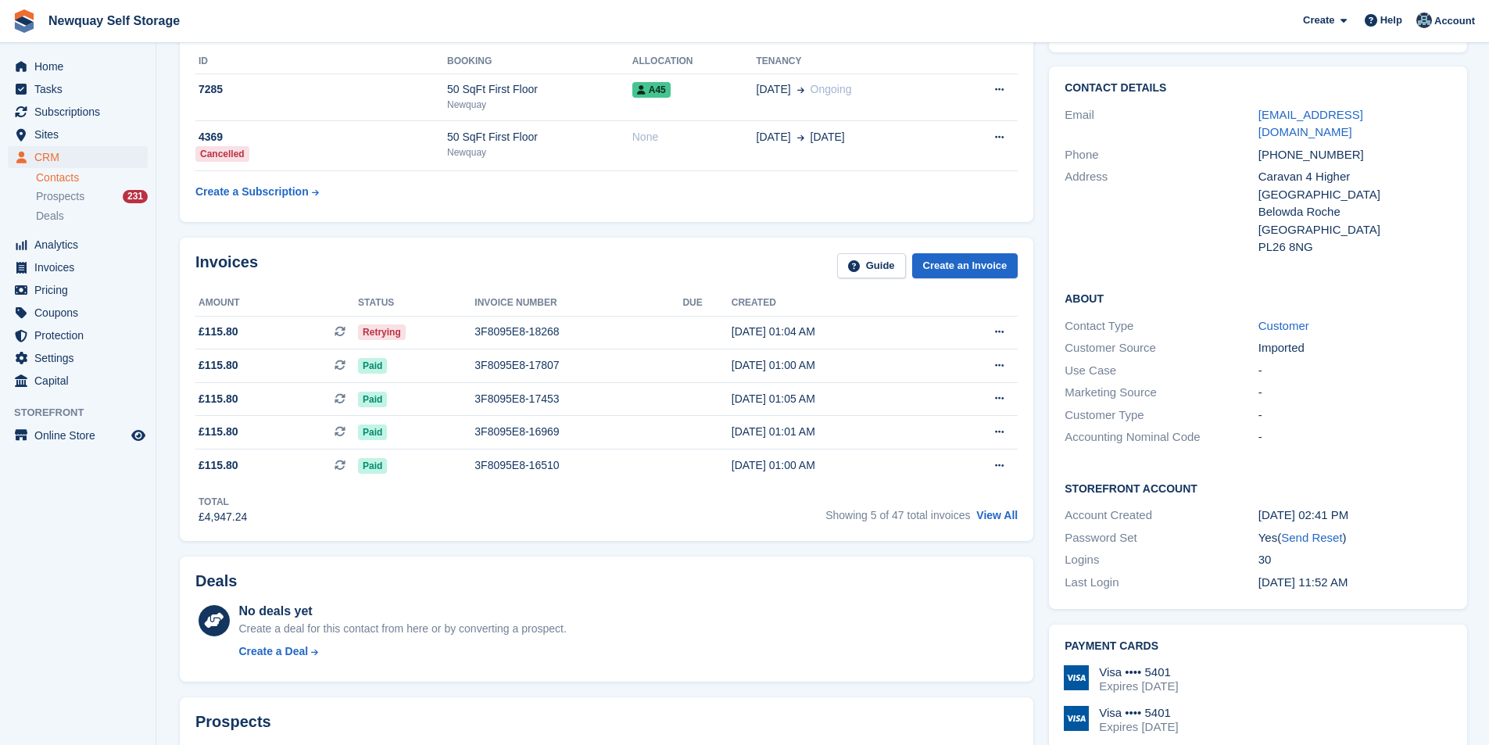
scroll to position [313, 0]
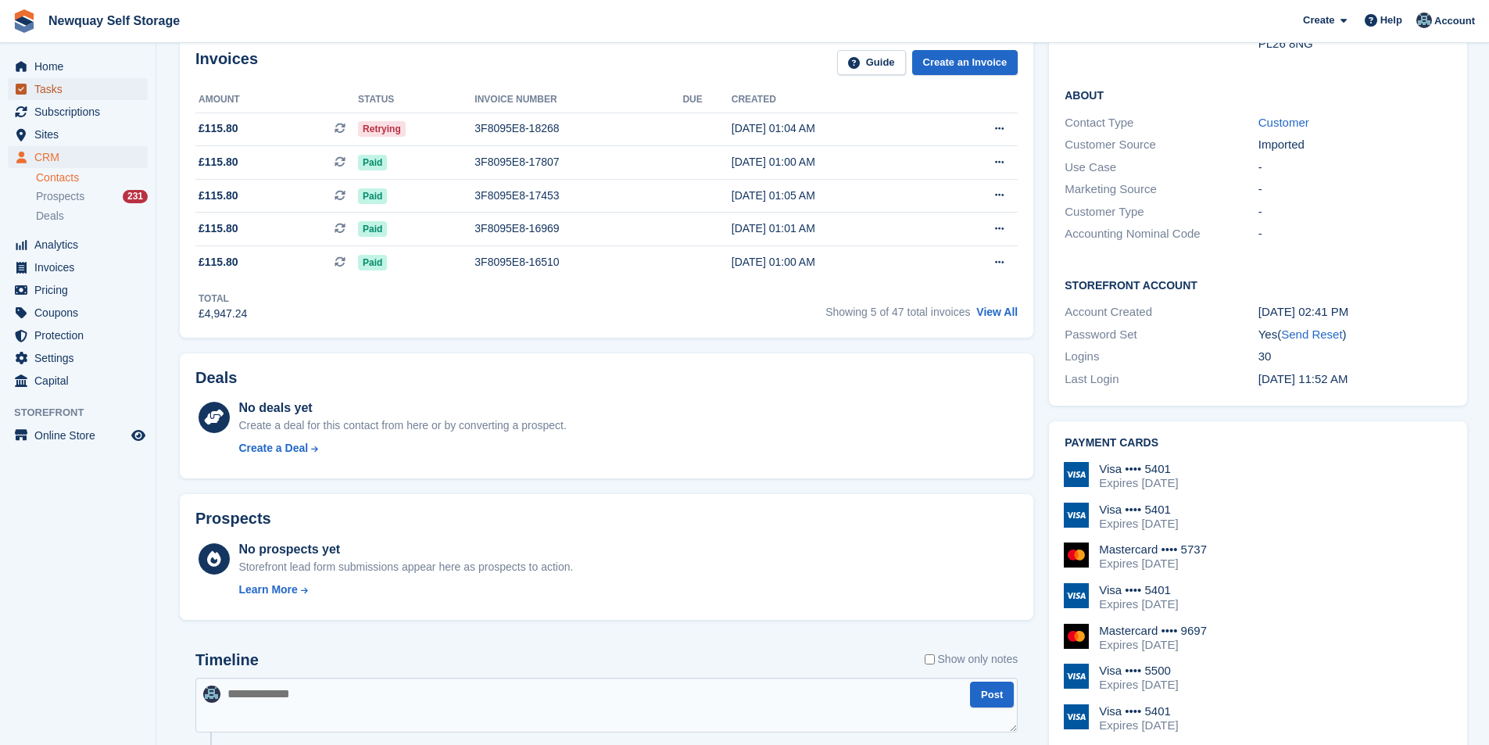
click at [91, 95] on span "Tasks" at bounding box center [81, 89] width 94 height 22
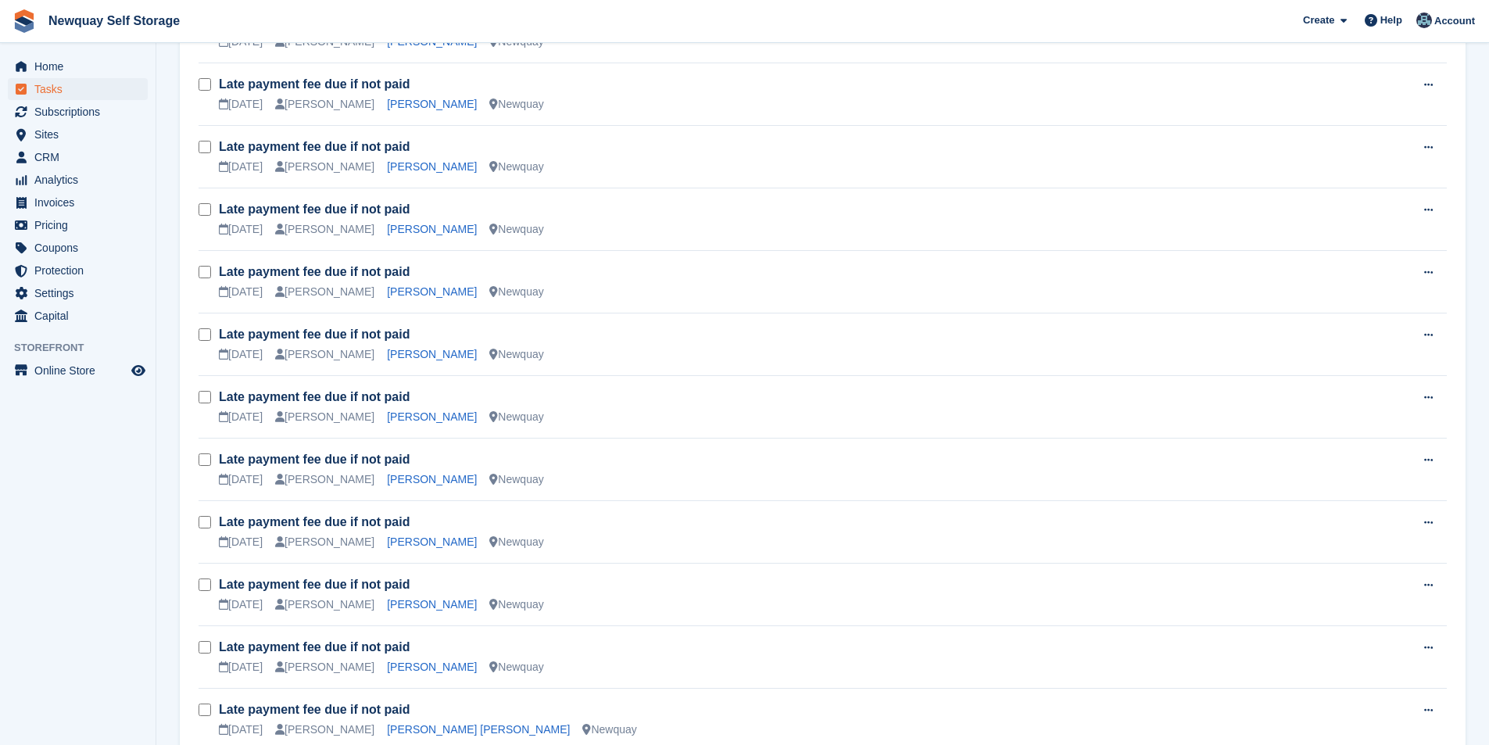
scroll to position [1172, 0]
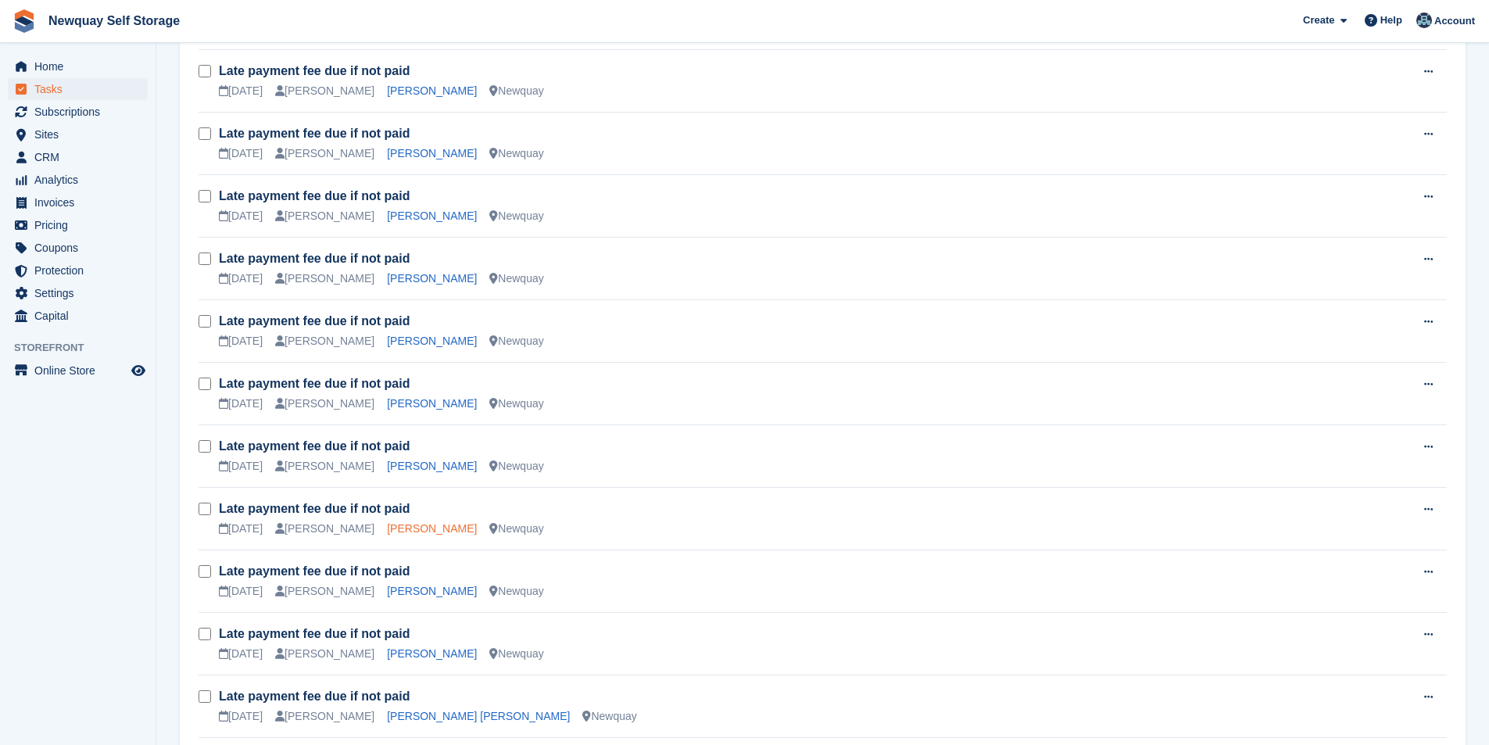
click at [399, 529] on link "Richard Powers" at bounding box center [432, 528] width 90 height 13
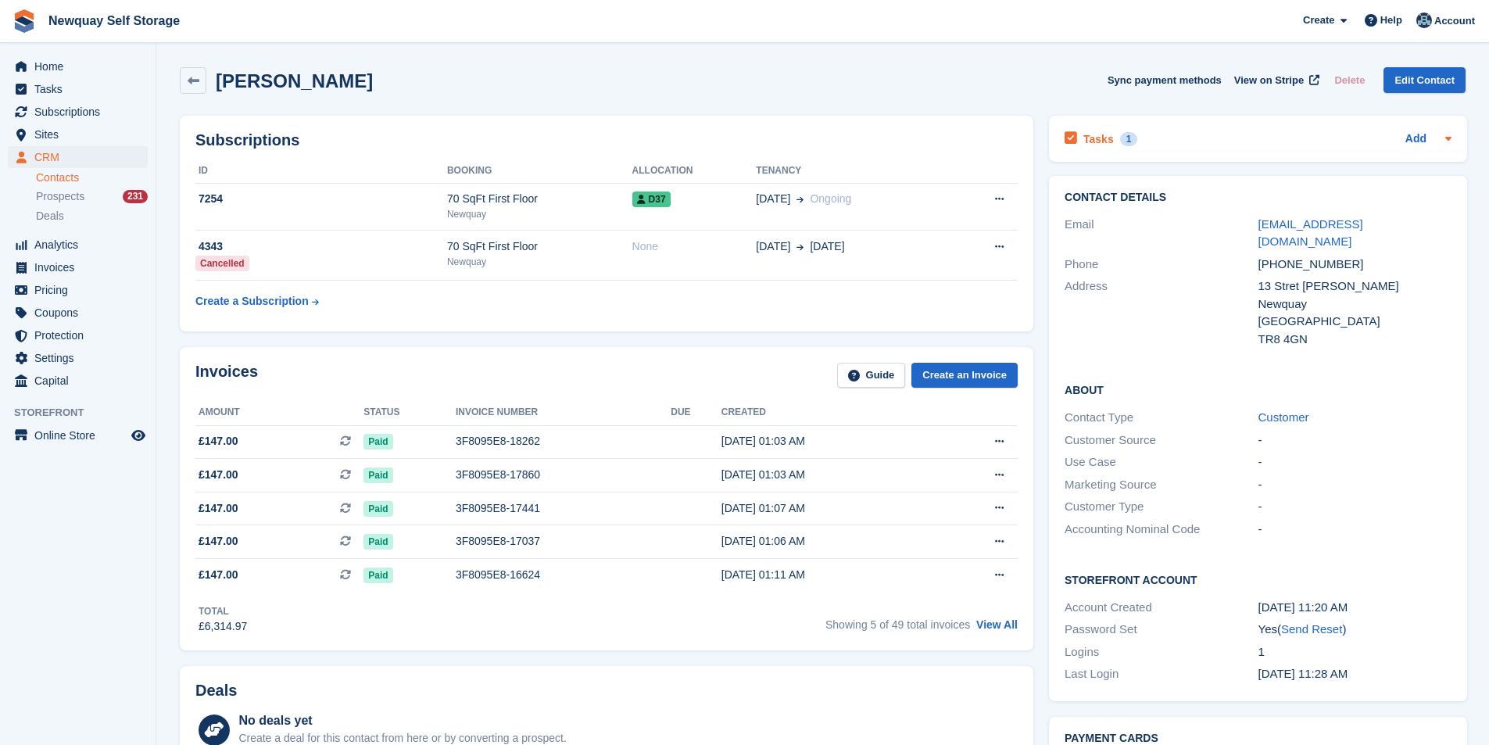
click at [1081, 130] on div "Tasks 1" at bounding box center [1100, 138] width 73 height 21
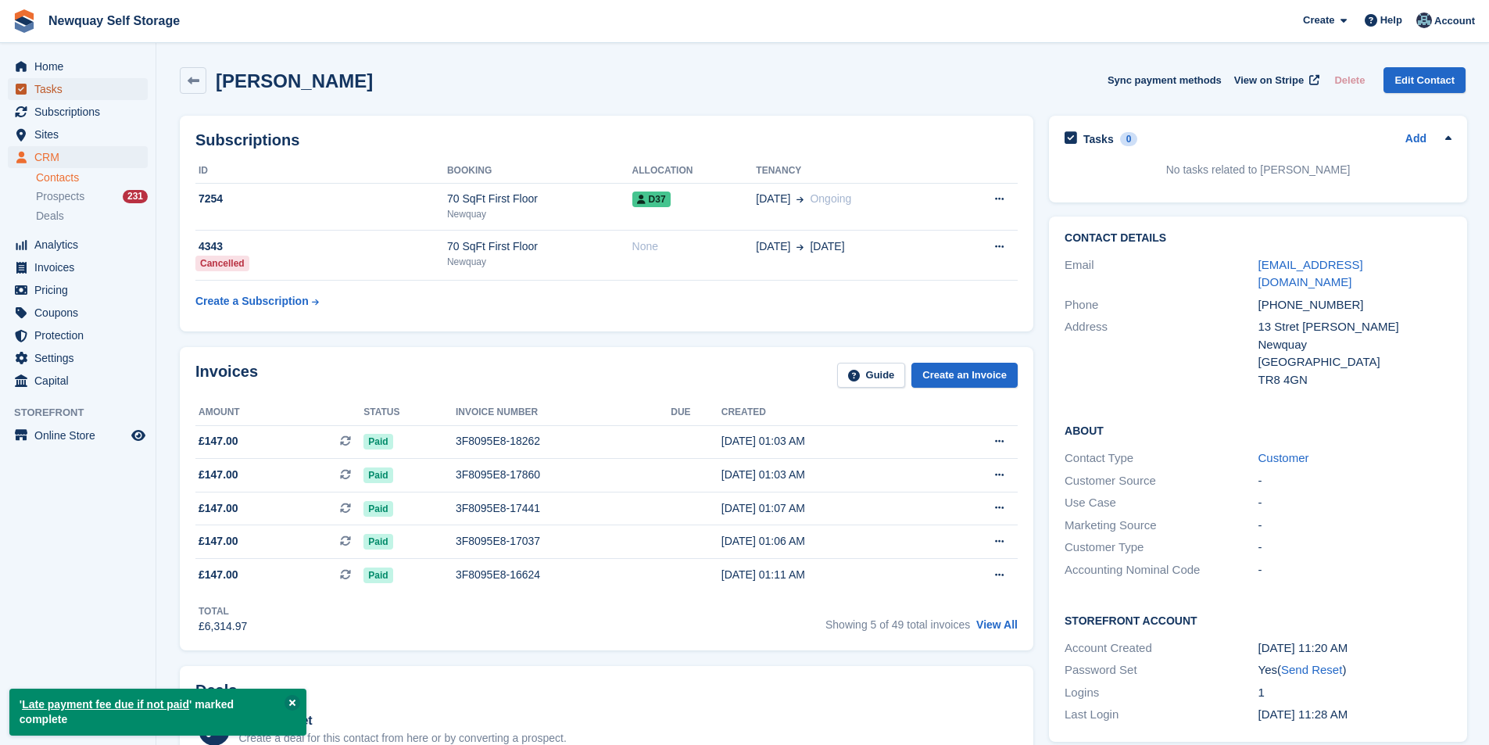
click at [49, 84] on span "Tasks" at bounding box center [81, 89] width 94 height 22
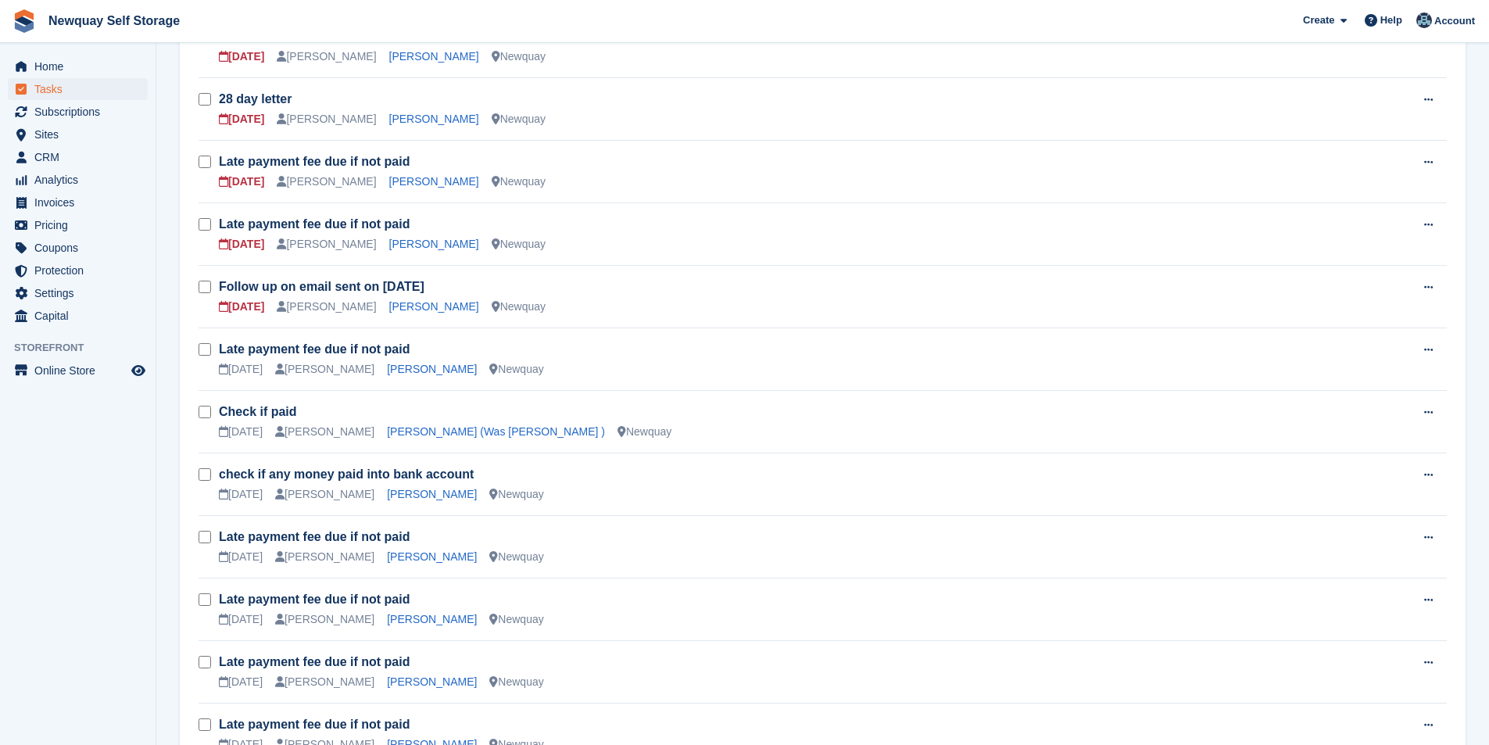
scroll to position [938, 0]
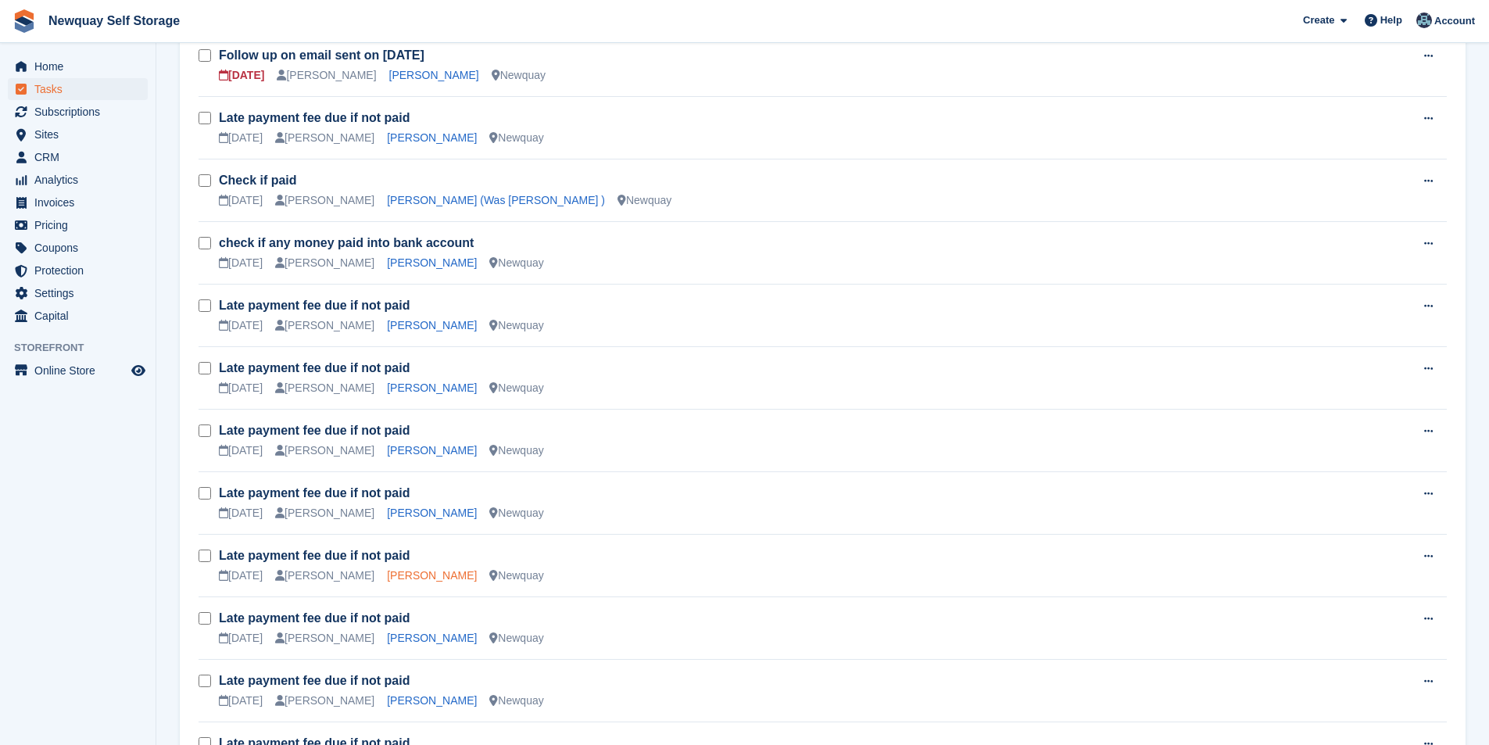
click at [387, 574] on link "John Watt" at bounding box center [432, 575] width 90 height 13
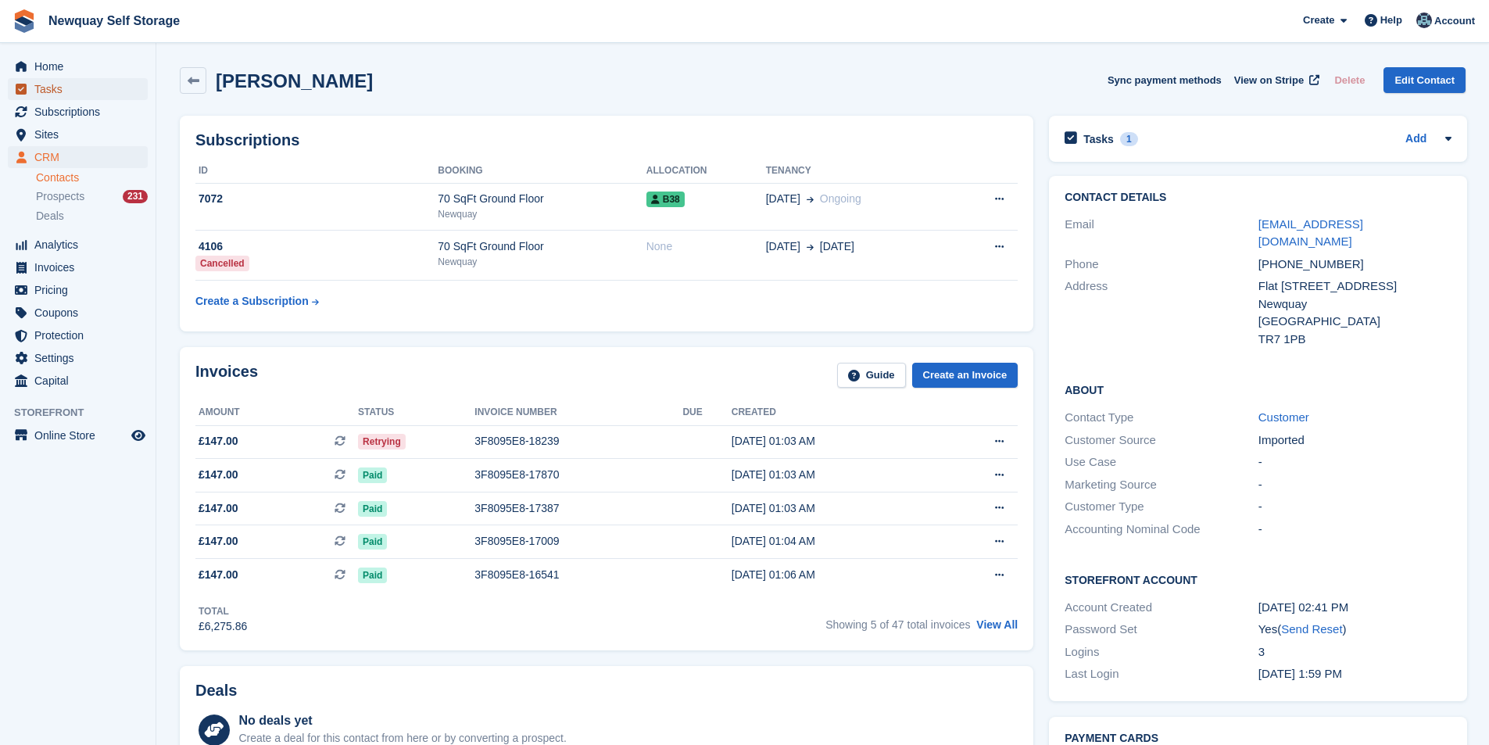
click at [60, 83] on span "Tasks" at bounding box center [81, 89] width 94 height 22
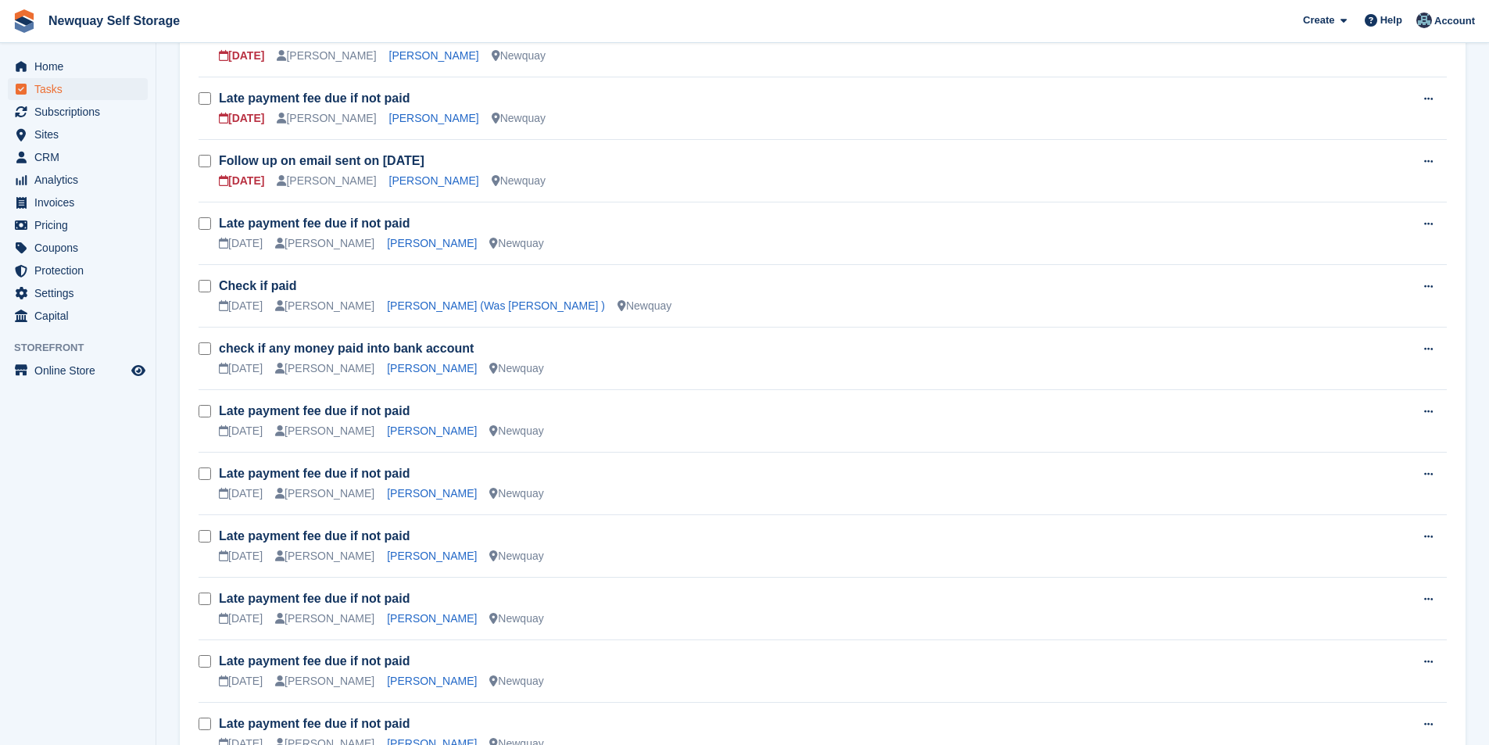
scroll to position [860, 0]
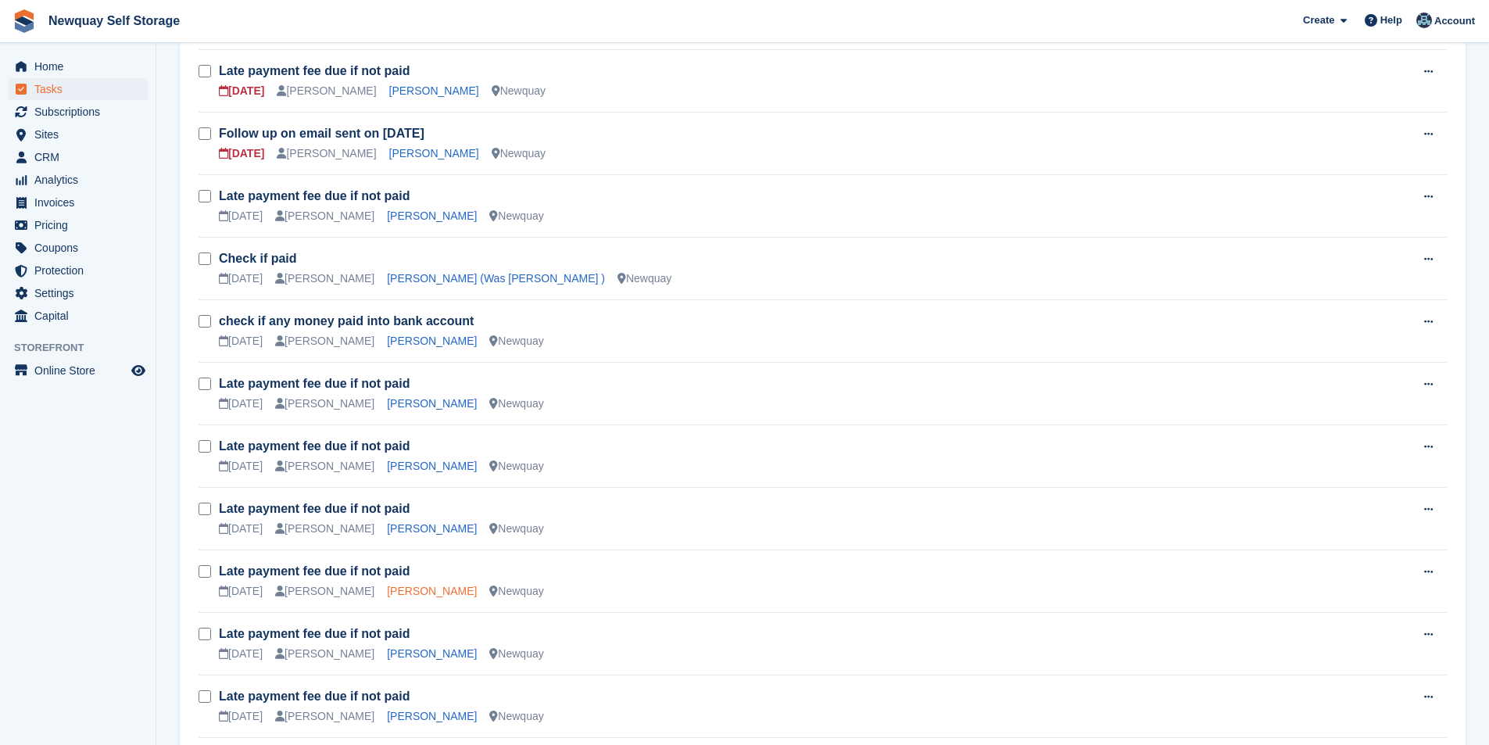
click at [400, 592] on link "[PERSON_NAME]" at bounding box center [432, 590] width 90 height 13
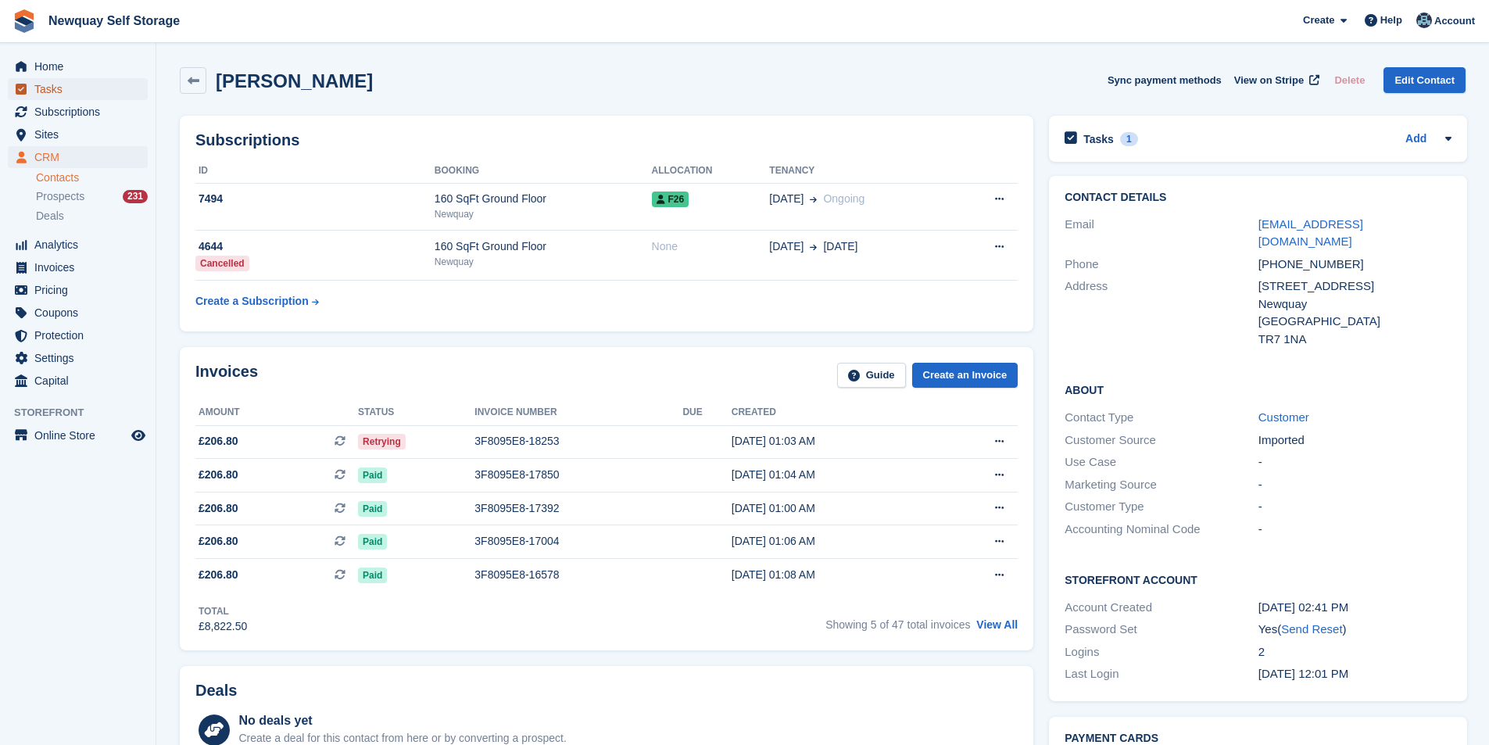
click at [63, 81] on span "Tasks" at bounding box center [81, 89] width 94 height 22
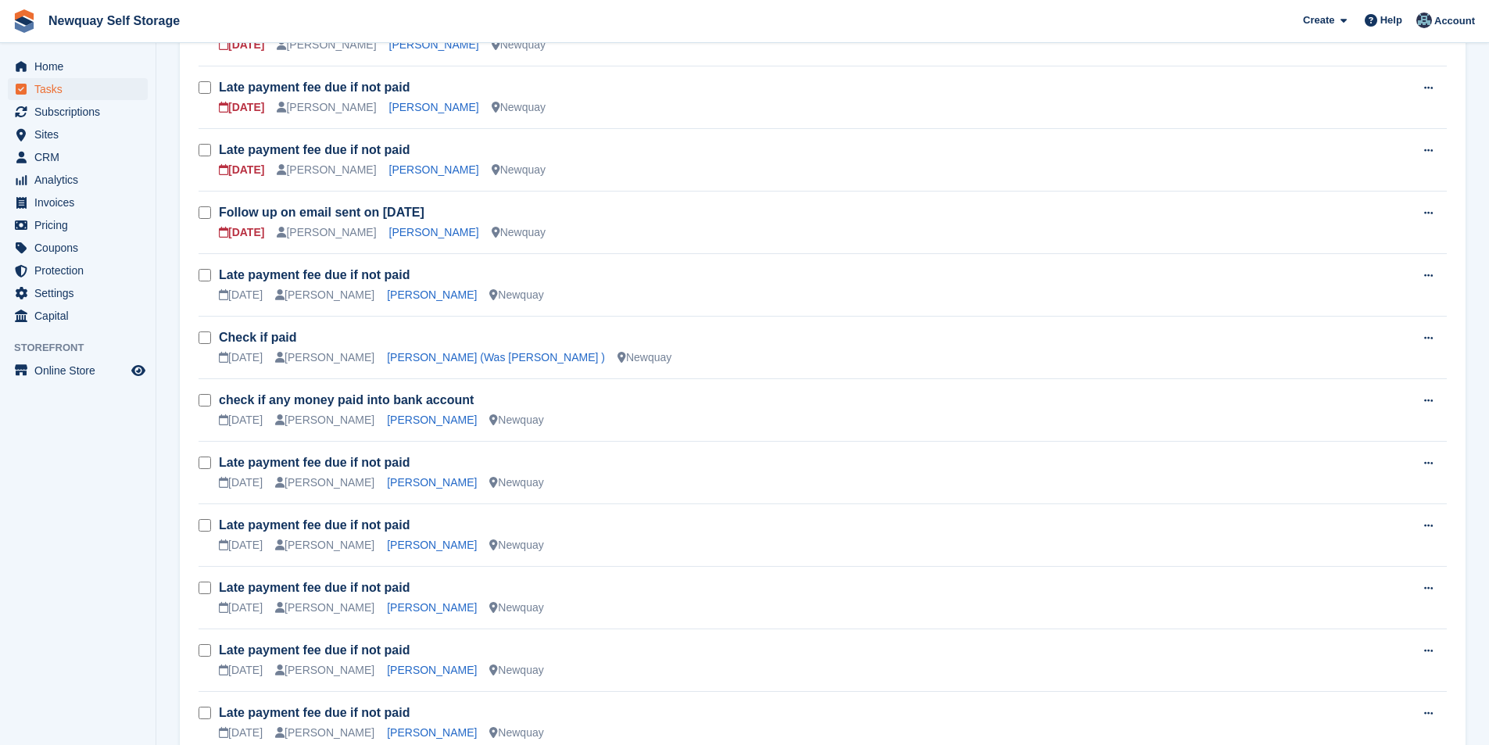
scroll to position [781, 0]
click at [406, 604] on link "Nicholas Fernley" at bounding box center [432, 606] width 90 height 13
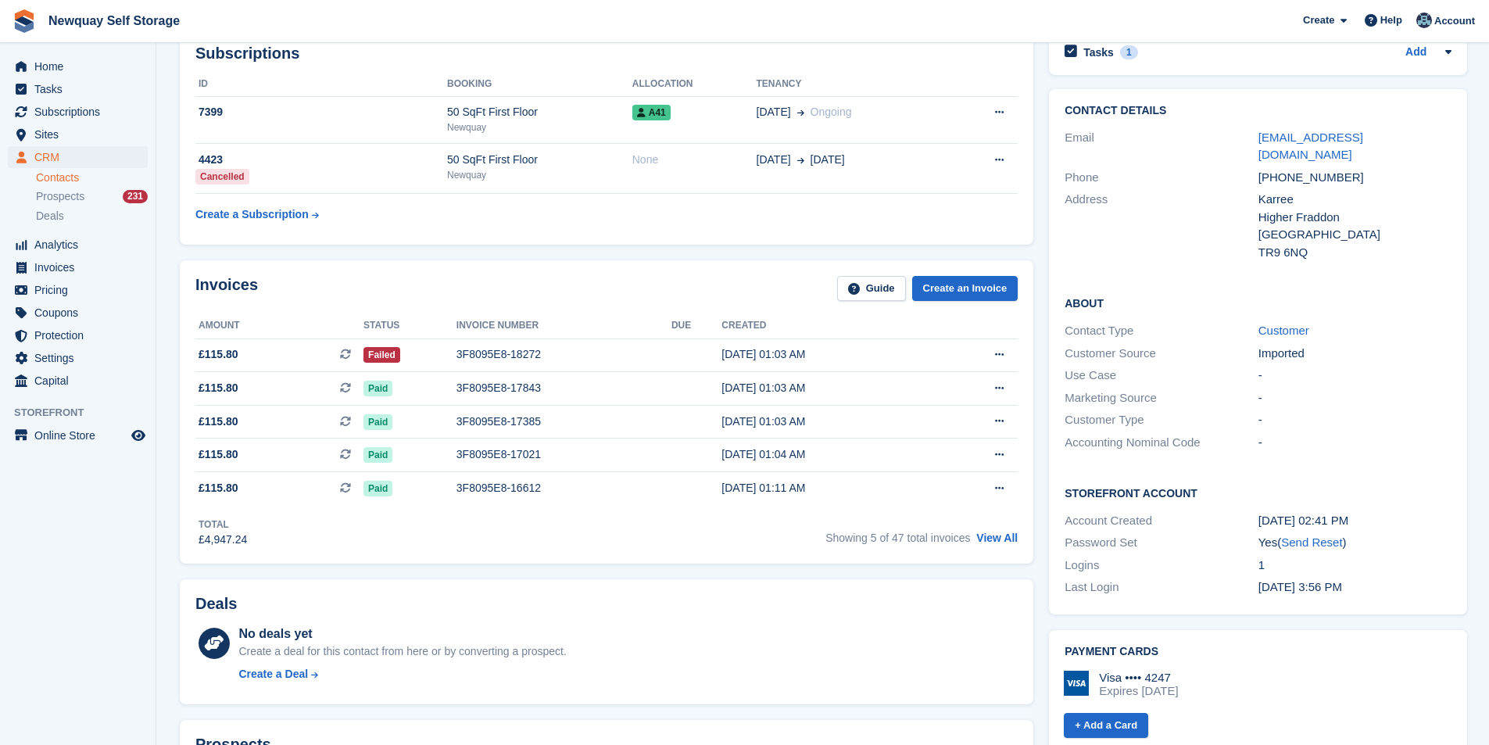
scroll to position [78, 0]
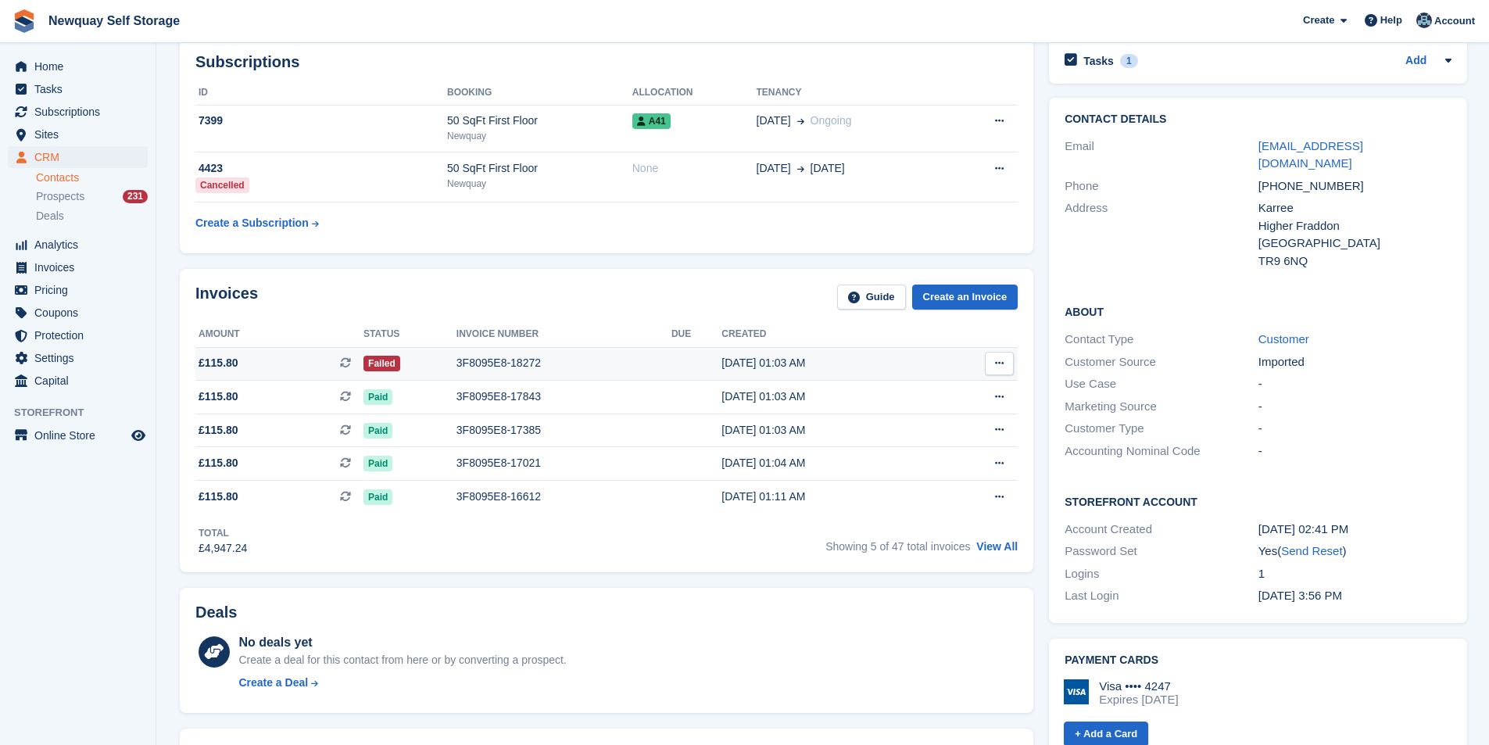
click at [510, 358] on div "3F8095E8-18272" at bounding box center [563, 363] width 215 height 16
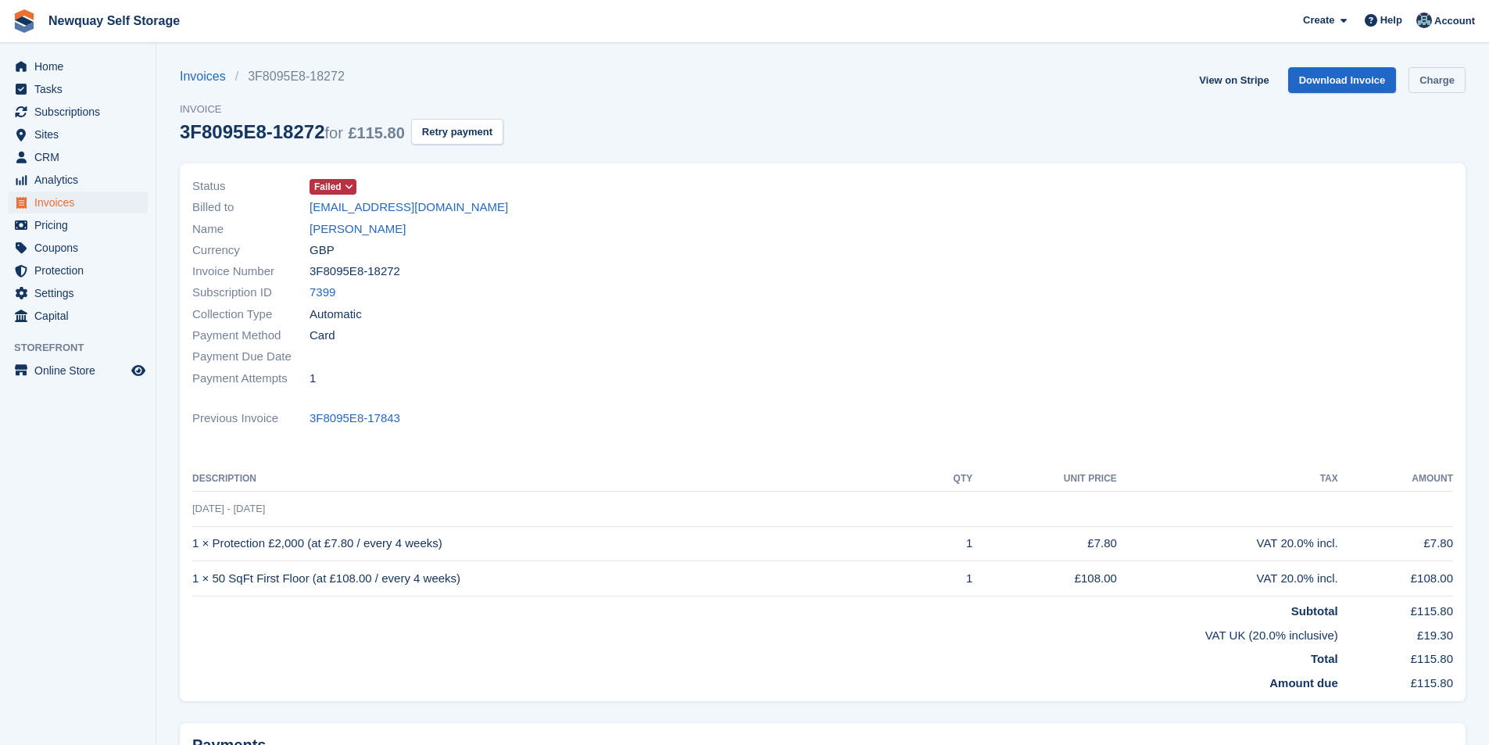
click at [1451, 77] on link "Charge" at bounding box center [1436, 80] width 57 height 26
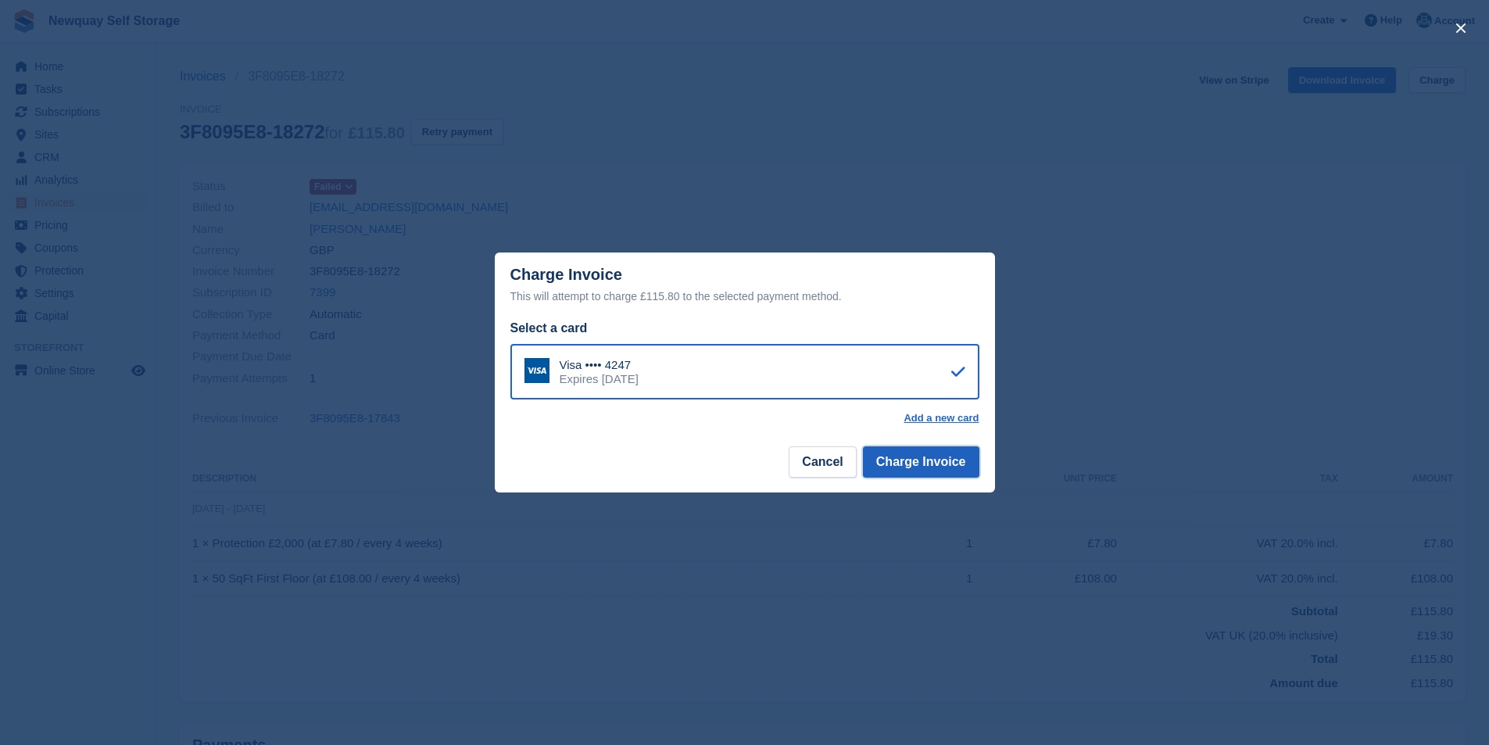
click at [936, 463] on button "Charge Invoice" at bounding box center [921, 461] width 116 height 31
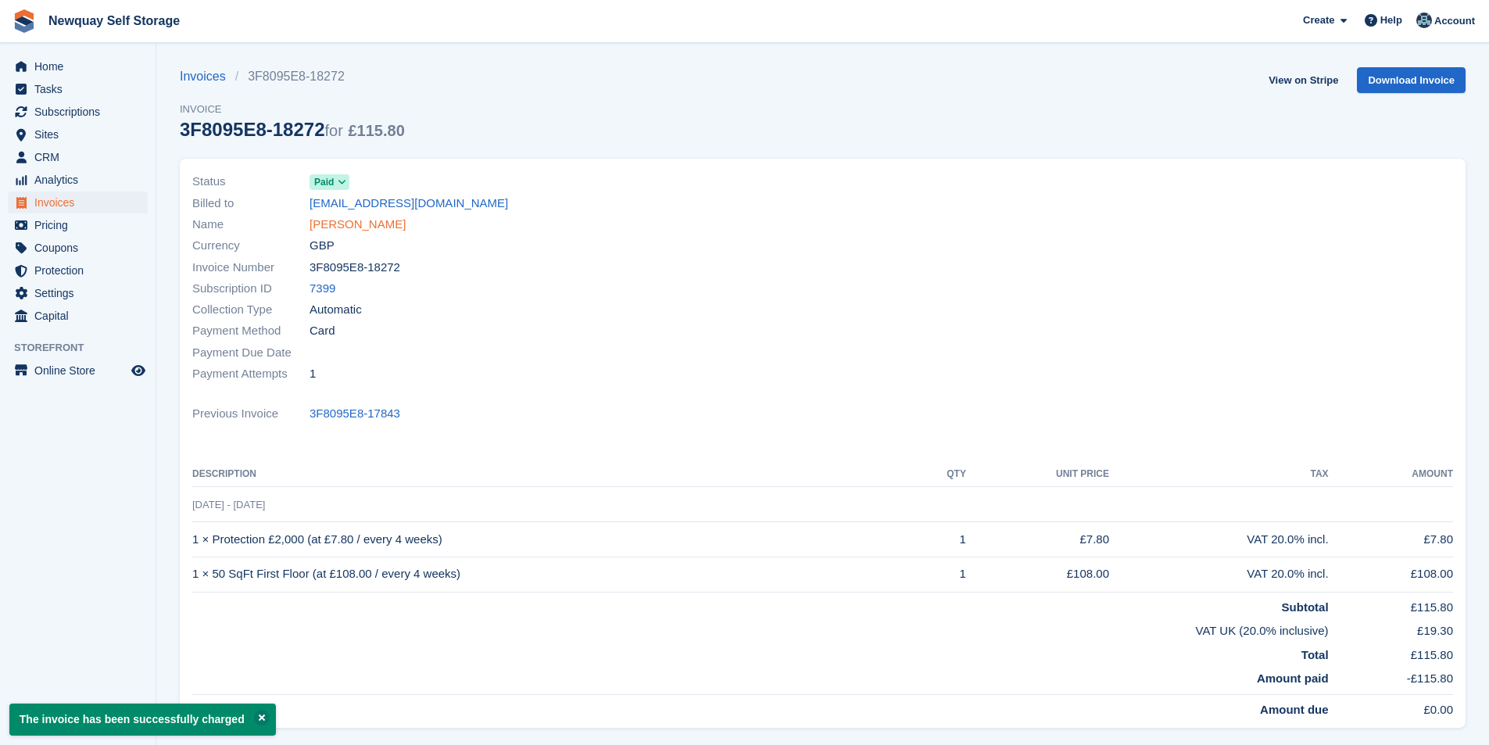
click at [371, 224] on link "[PERSON_NAME]" at bounding box center [357, 225] width 96 height 18
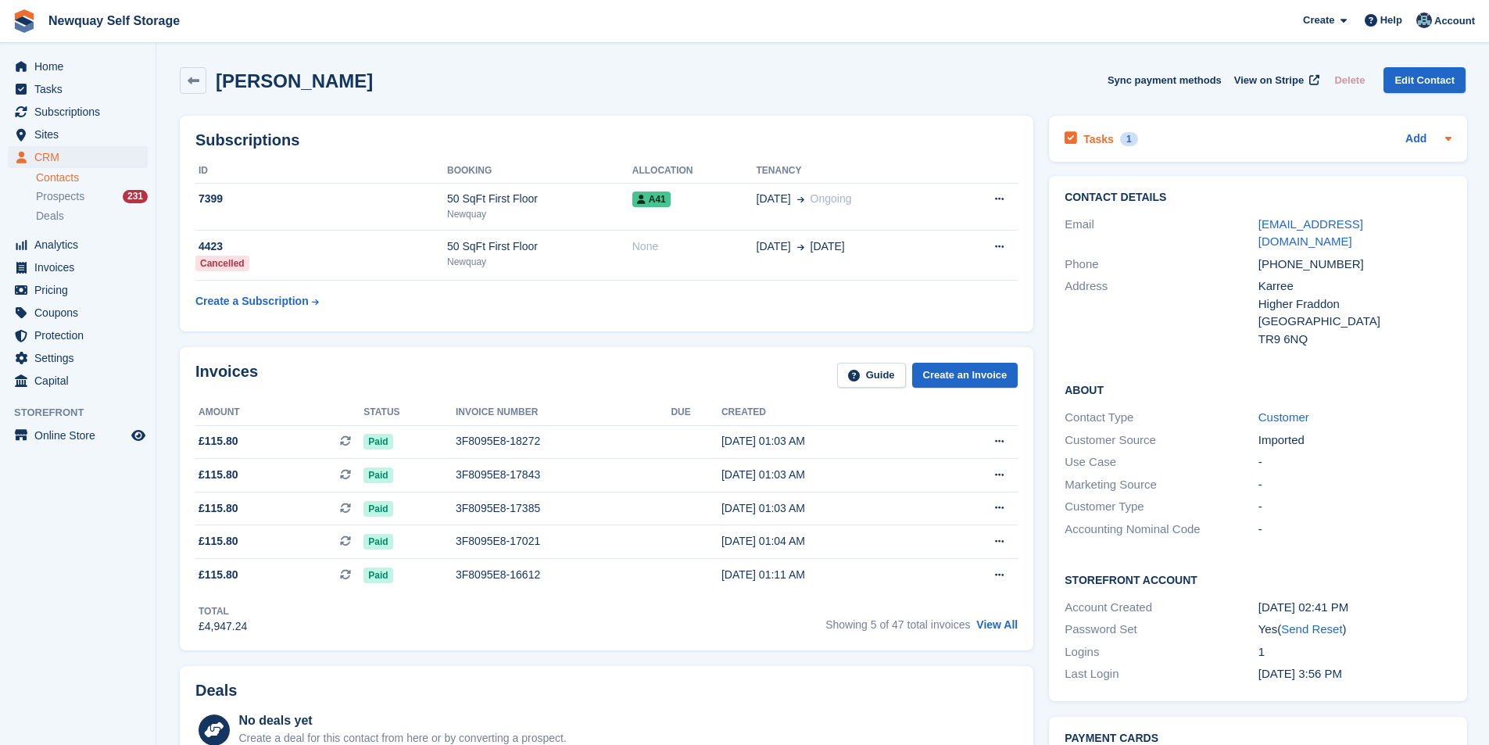
click at [1102, 133] on h2 "Tasks" at bounding box center [1098, 139] width 30 height 14
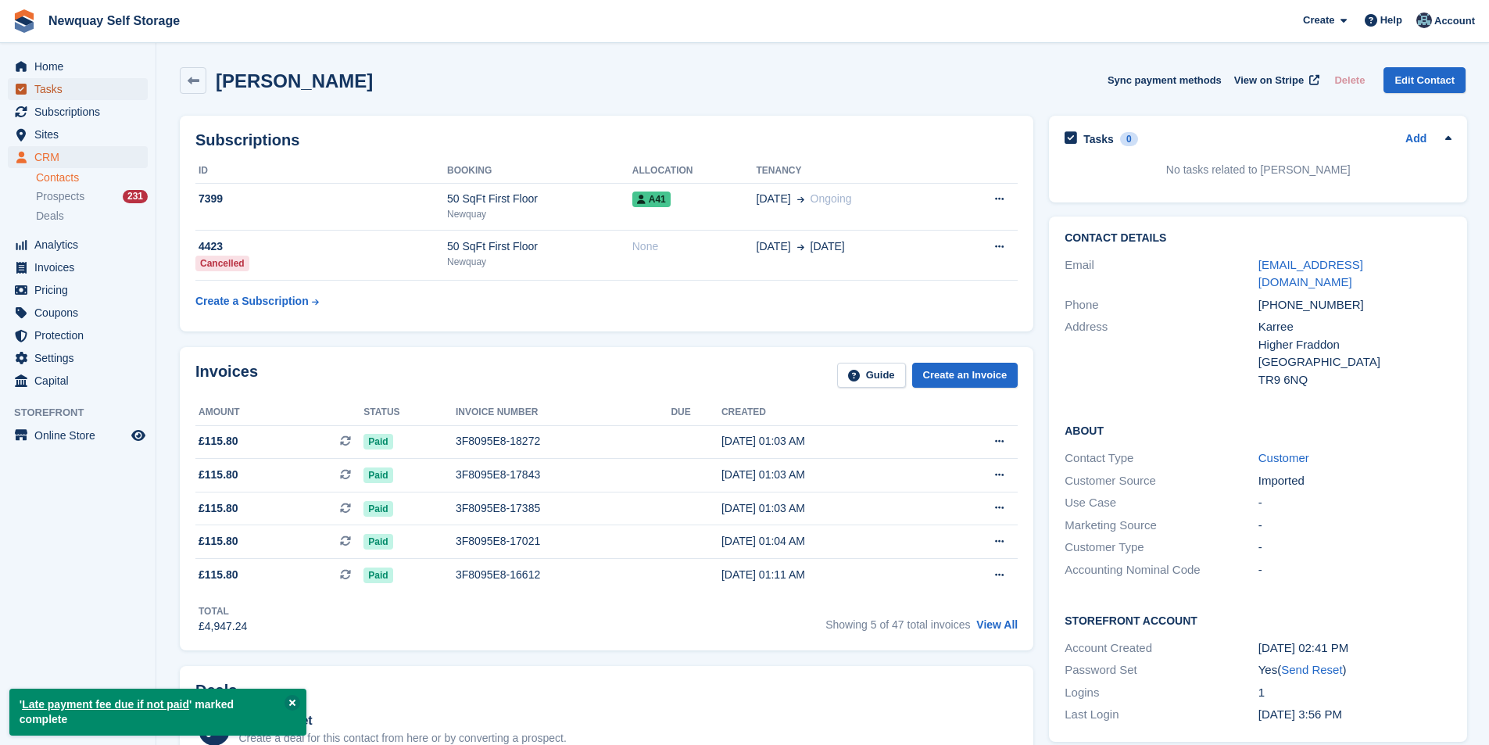
click at [77, 88] on span "Tasks" at bounding box center [81, 89] width 94 height 22
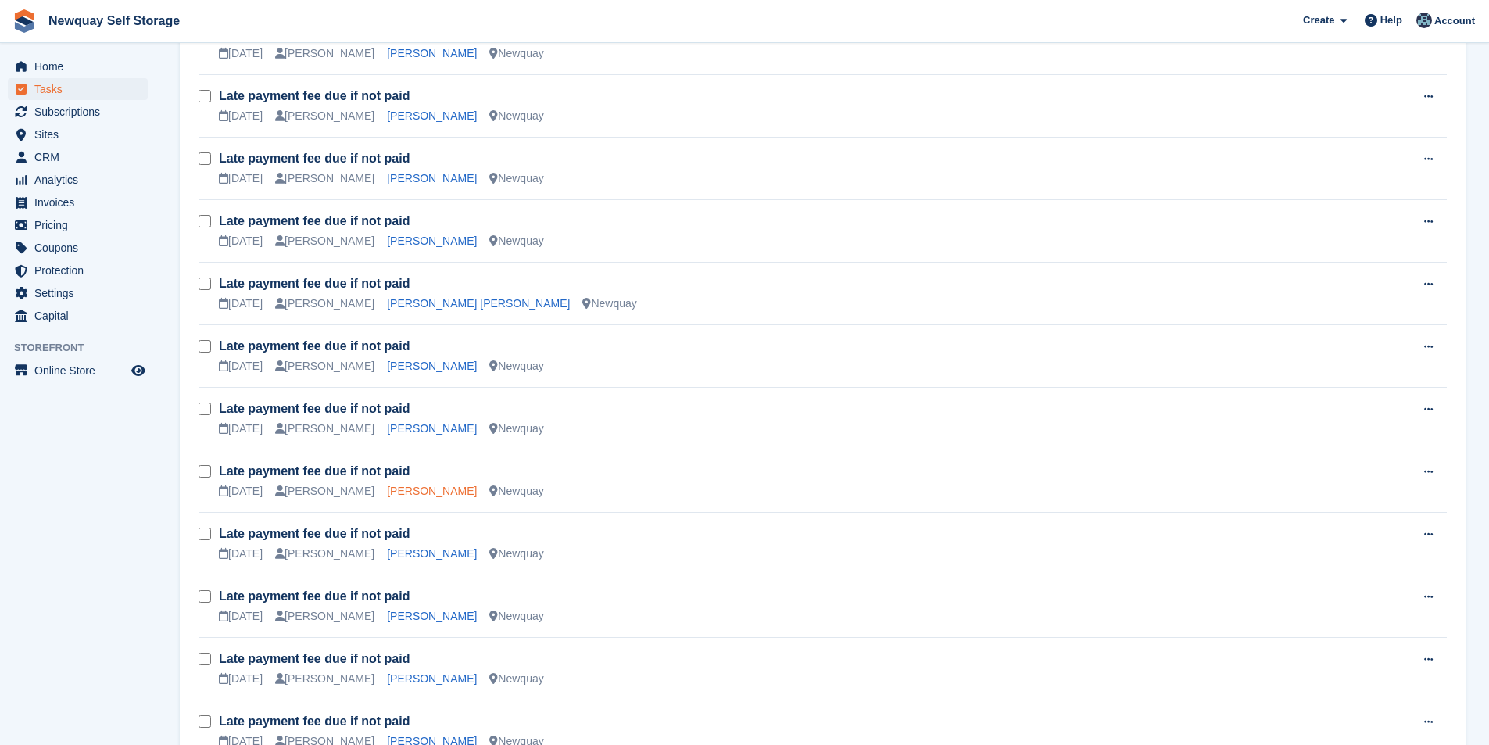
scroll to position [1406, 0]
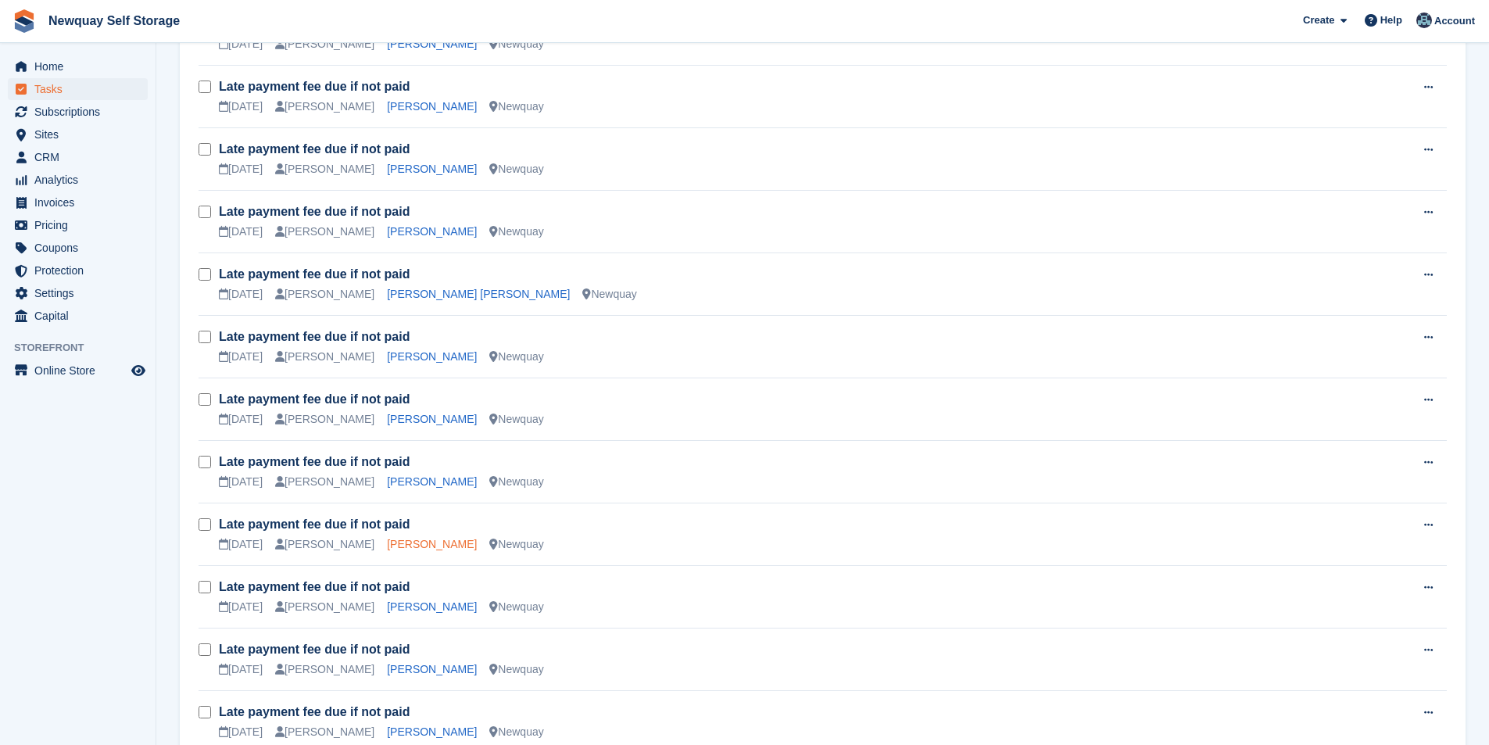
click at [399, 540] on link "[PERSON_NAME]" at bounding box center [432, 544] width 90 height 13
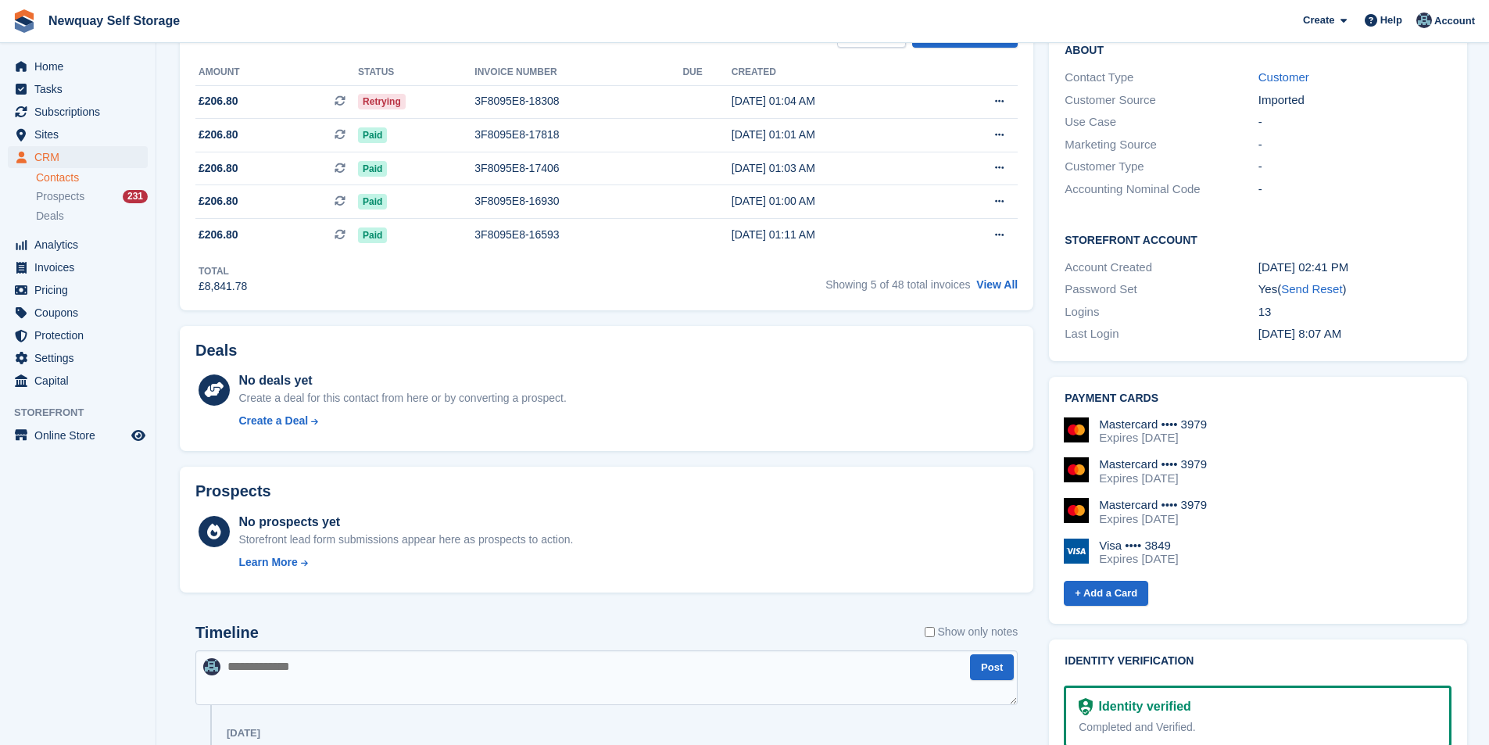
scroll to position [313, 0]
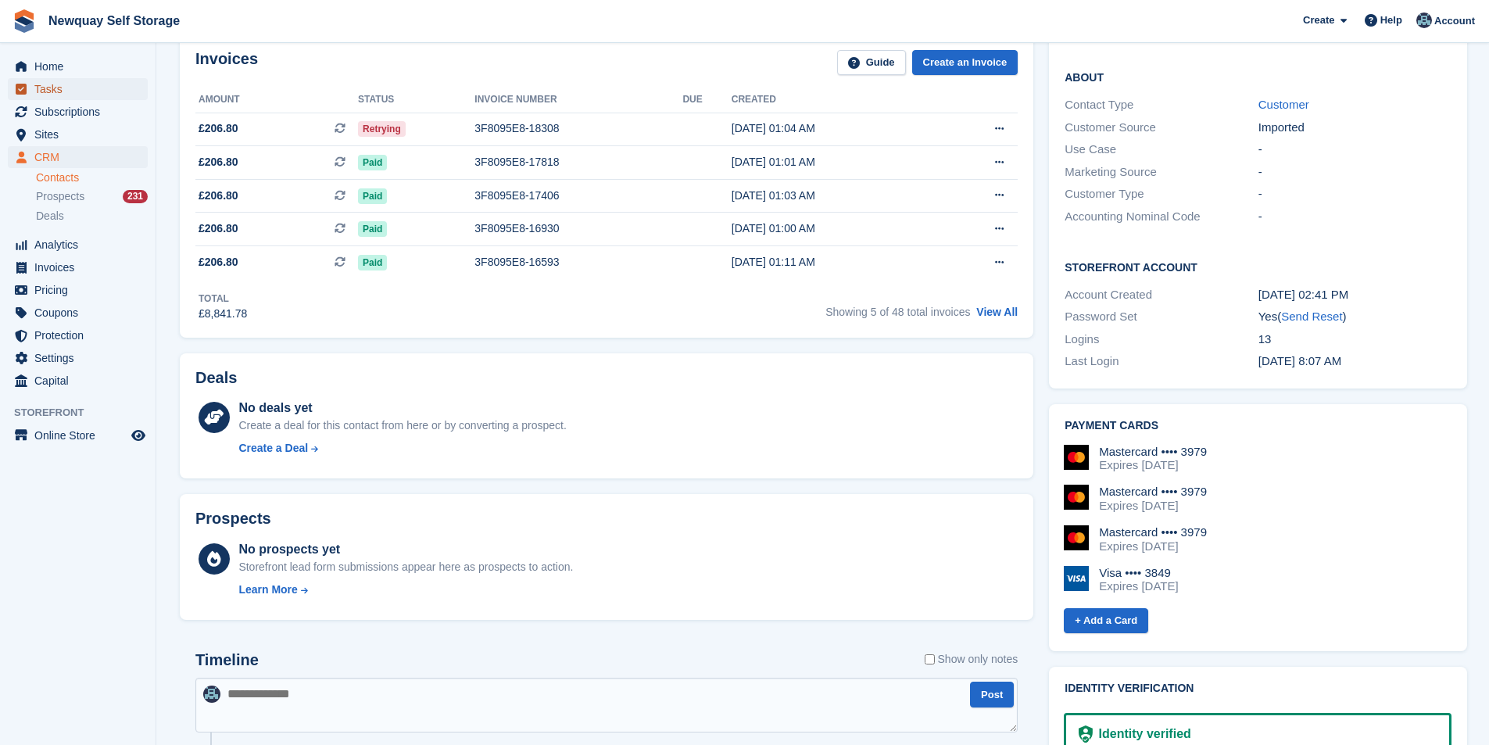
click at [81, 81] on span "Tasks" at bounding box center [81, 89] width 94 height 22
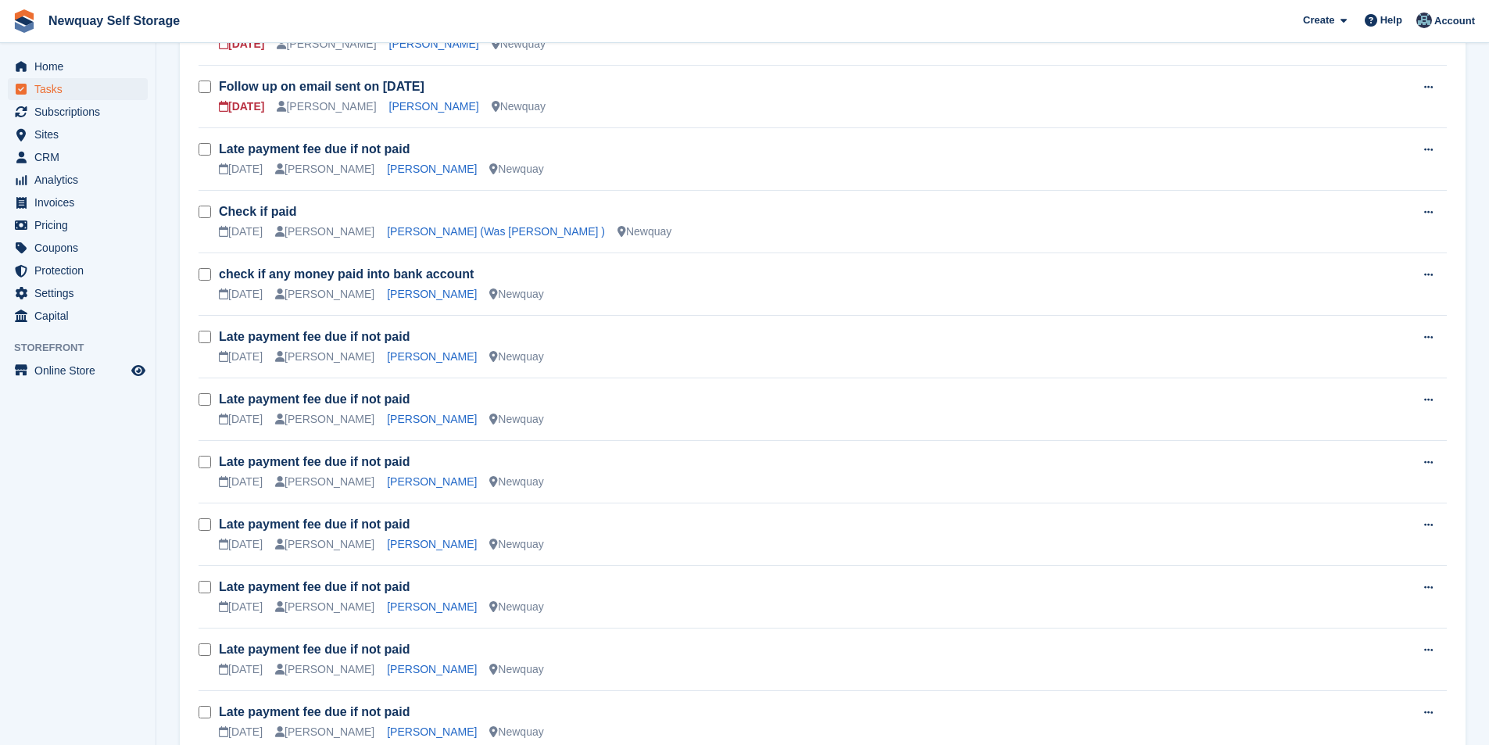
scroll to position [1016, 0]
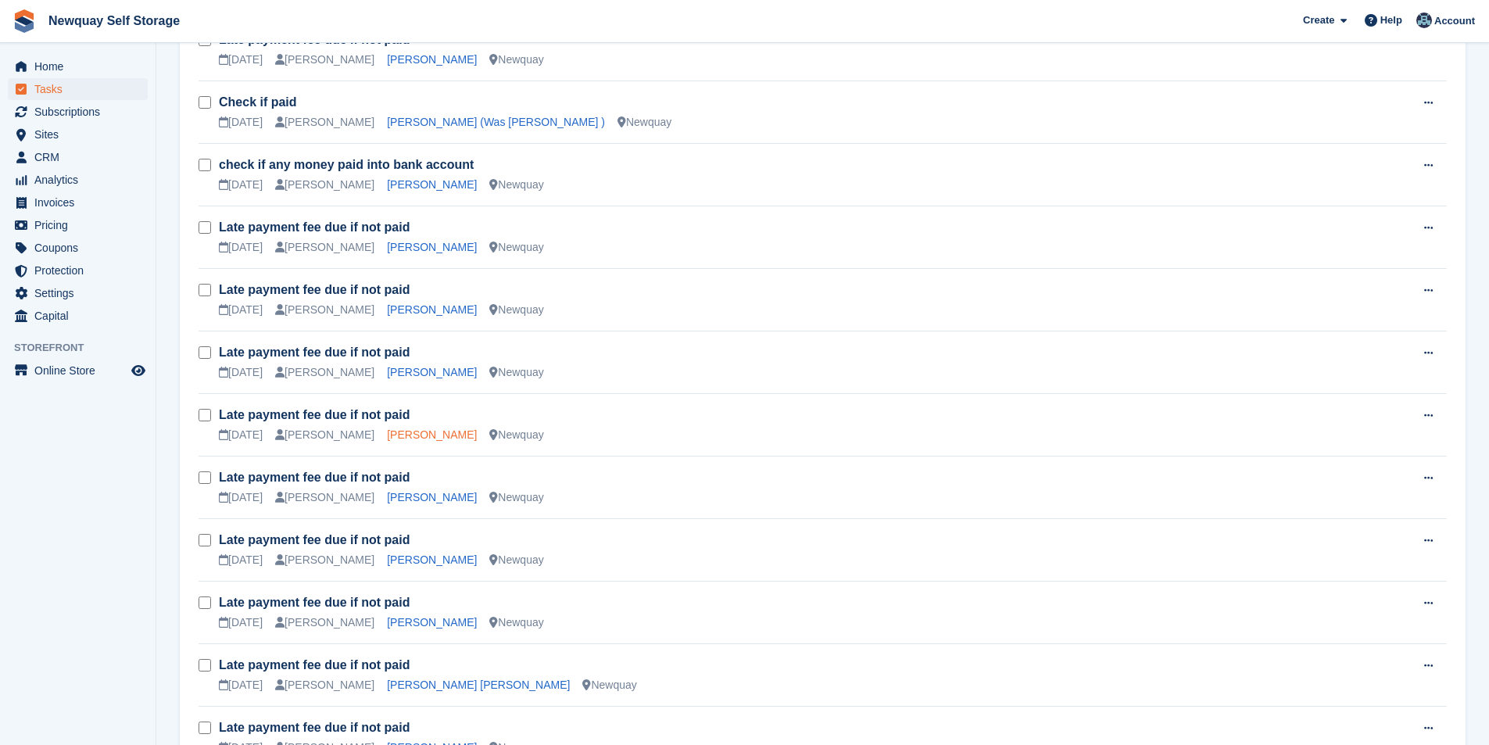
click at [387, 434] on link "[PERSON_NAME]" at bounding box center [432, 434] width 90 height 13
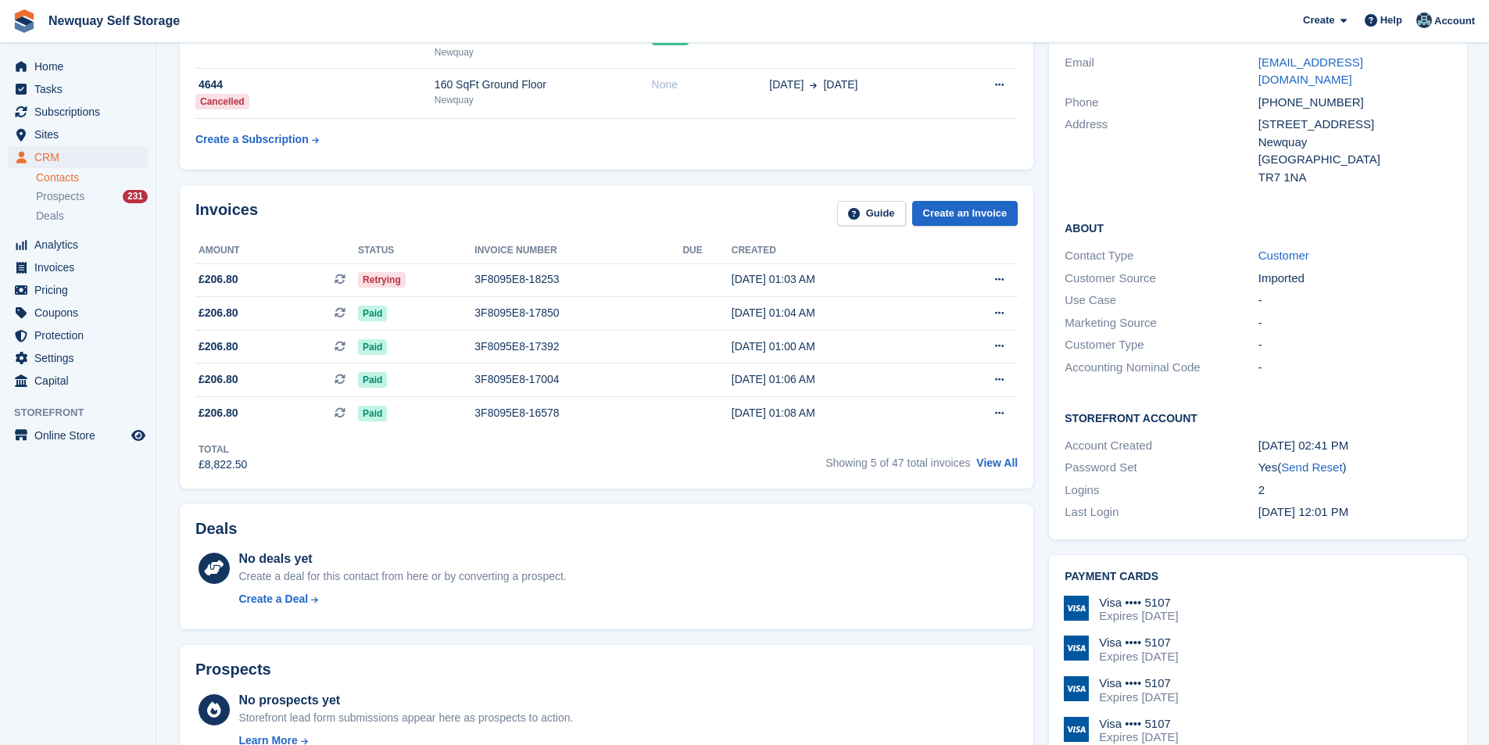
scroll to position [156, 0]
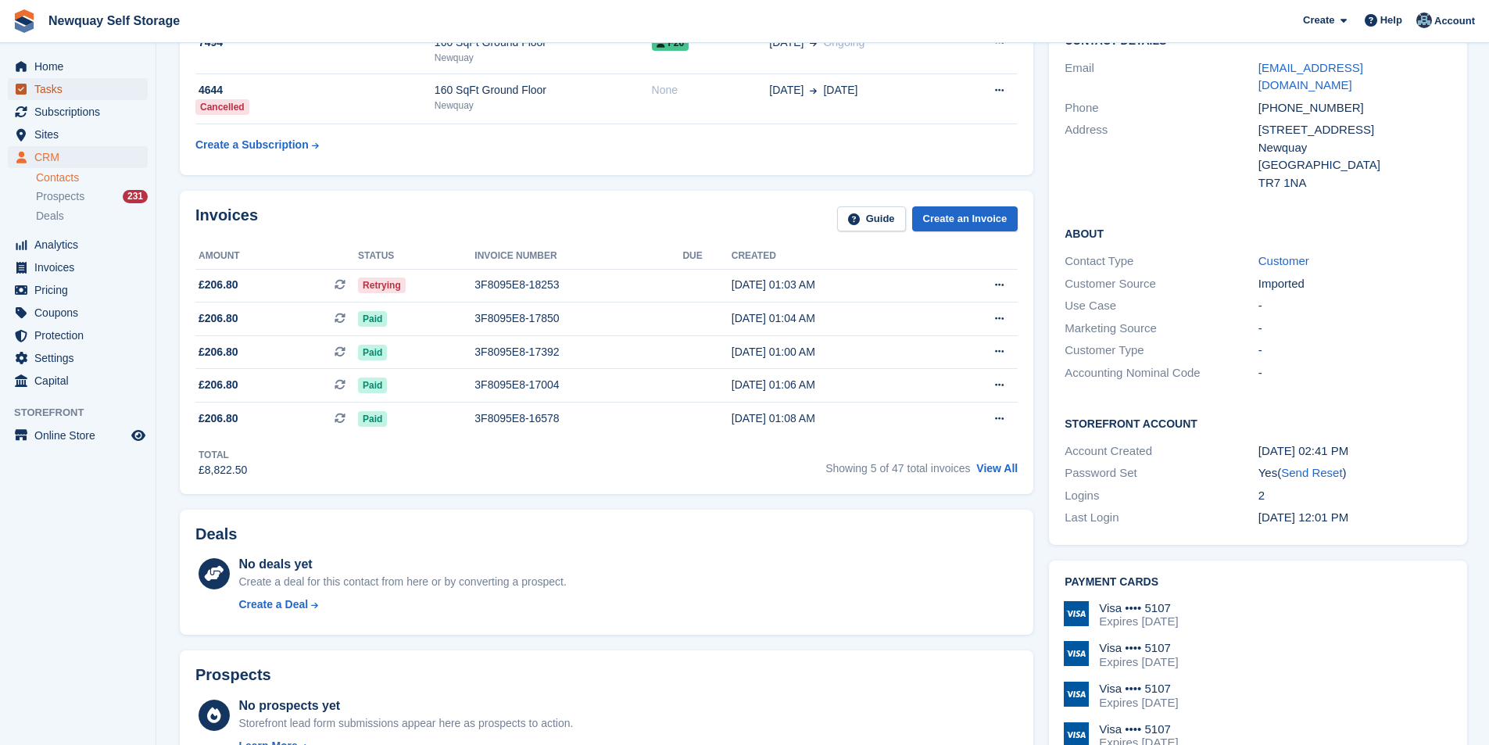
click at [54, 91] on span "Tasks" at bounding box center [81, 89] width 94 height 22
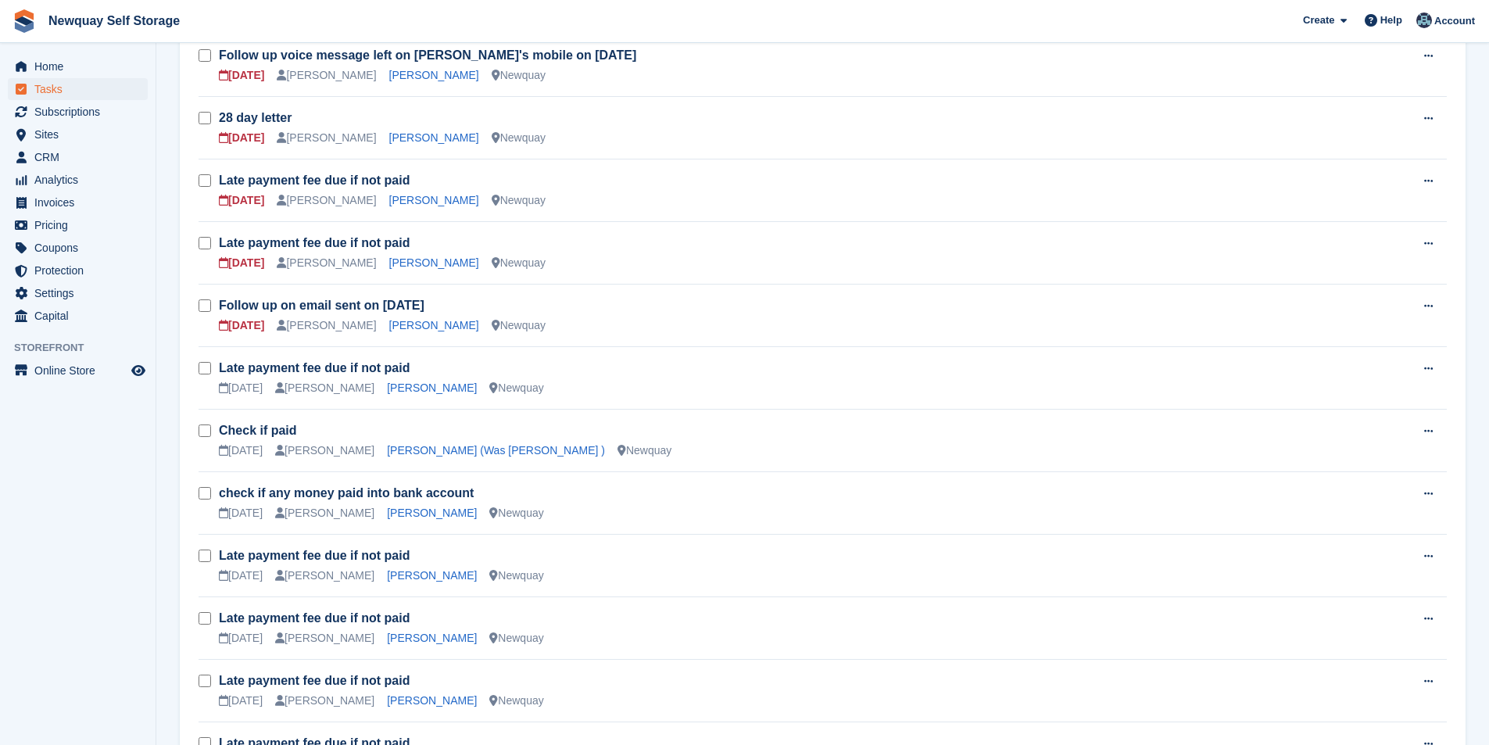
scroll to position [703, 0]
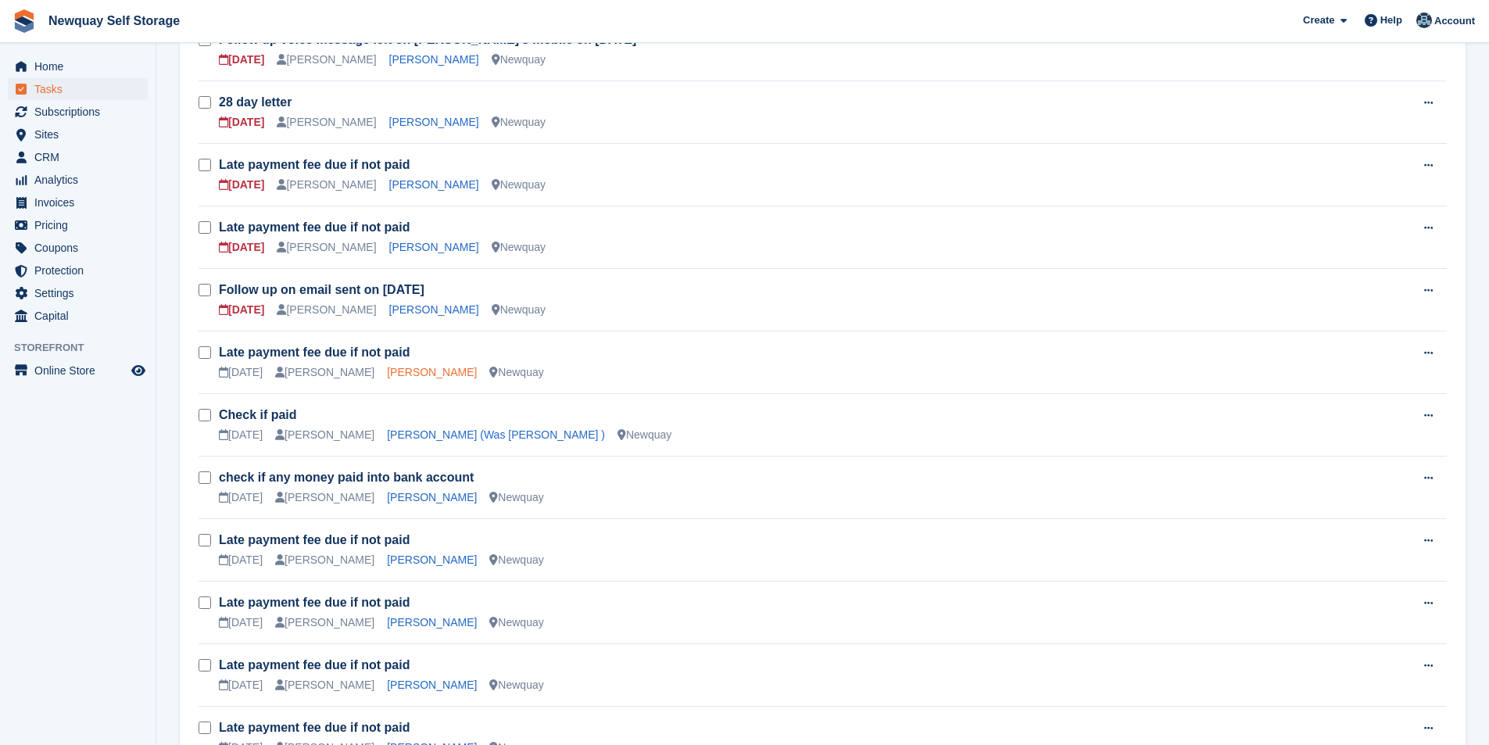
click at [433, 368] on link "[PERSON_NAME]" at bounding box center [432, 372] width 90 height 13
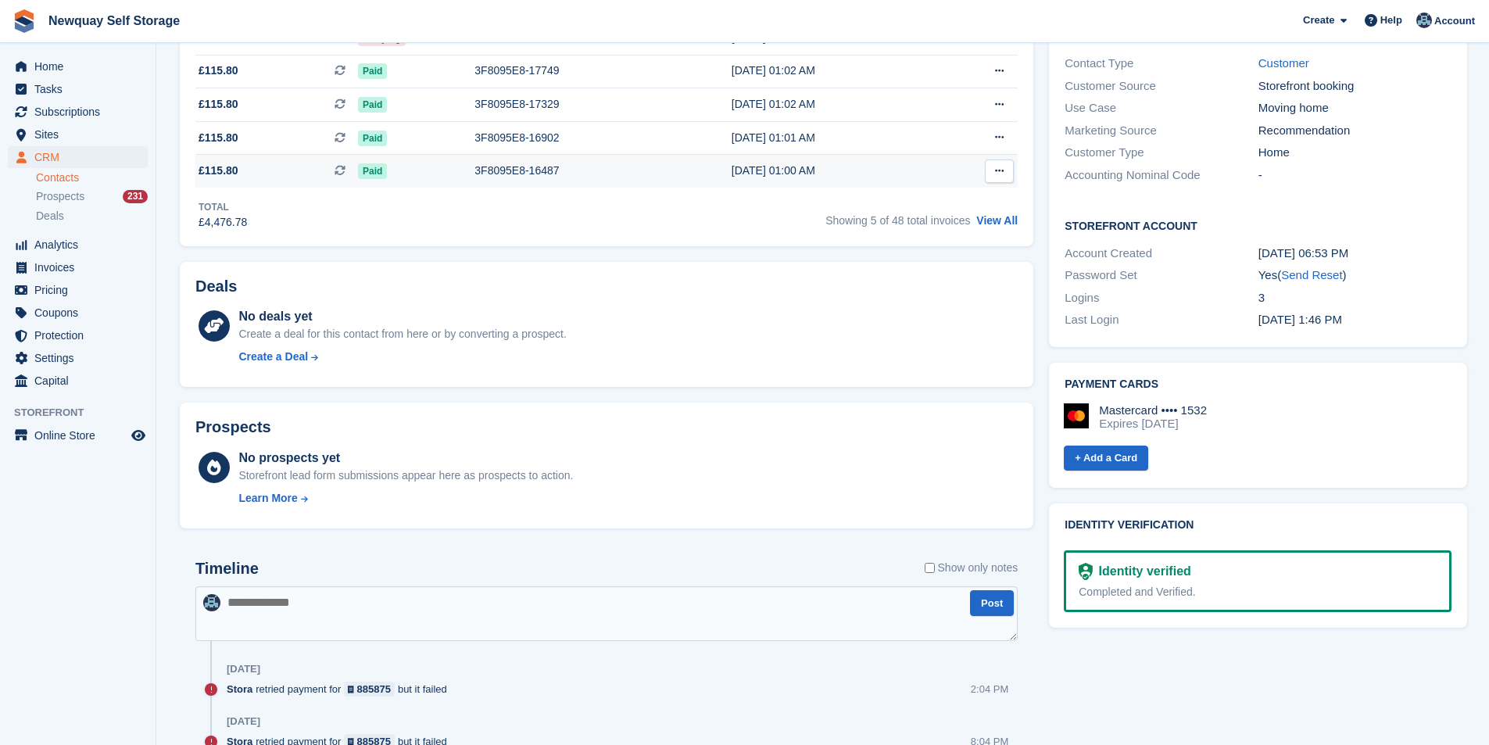
scroll to position [156, 0]
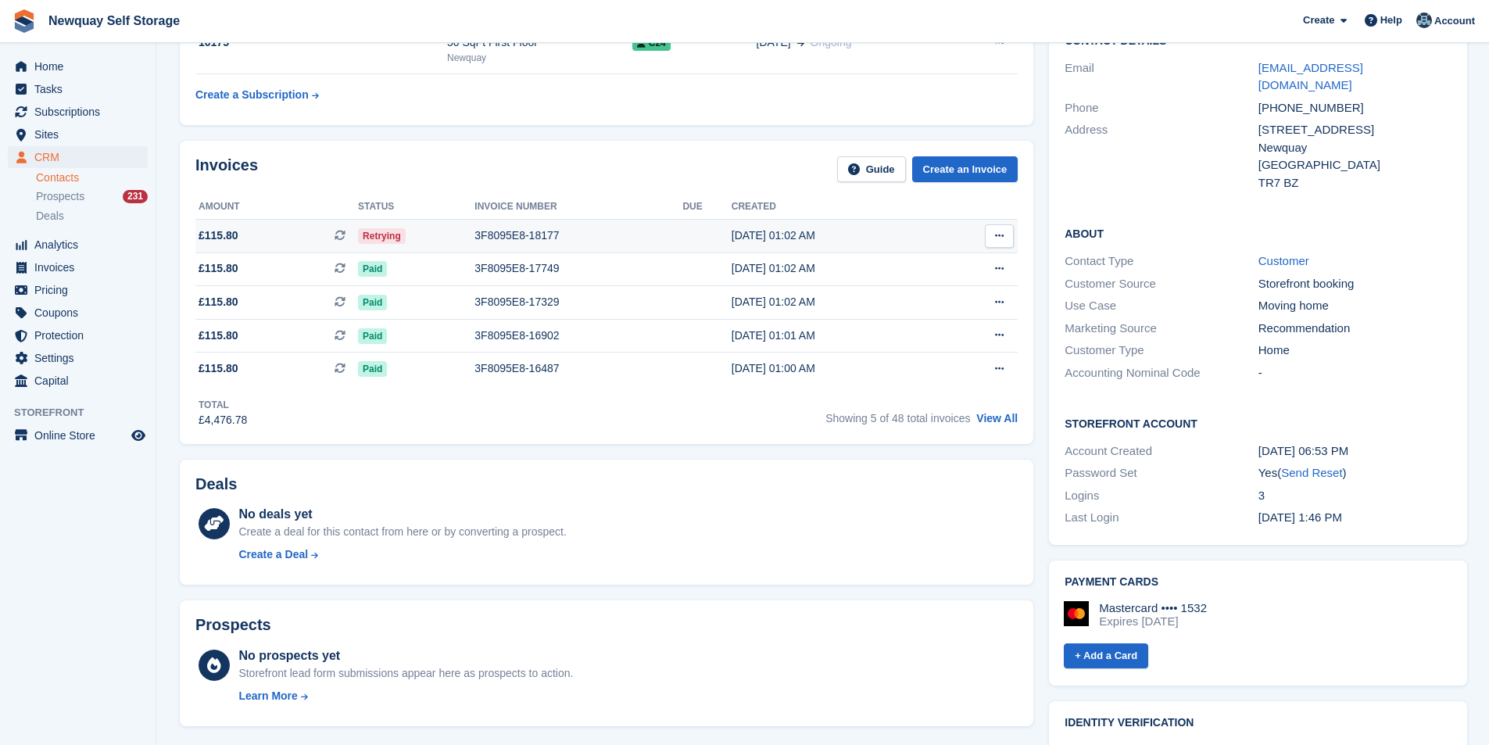
click at [519, 240] on div "3F8095E8-18177" at bounding box center [578, 235] width 208 height 16
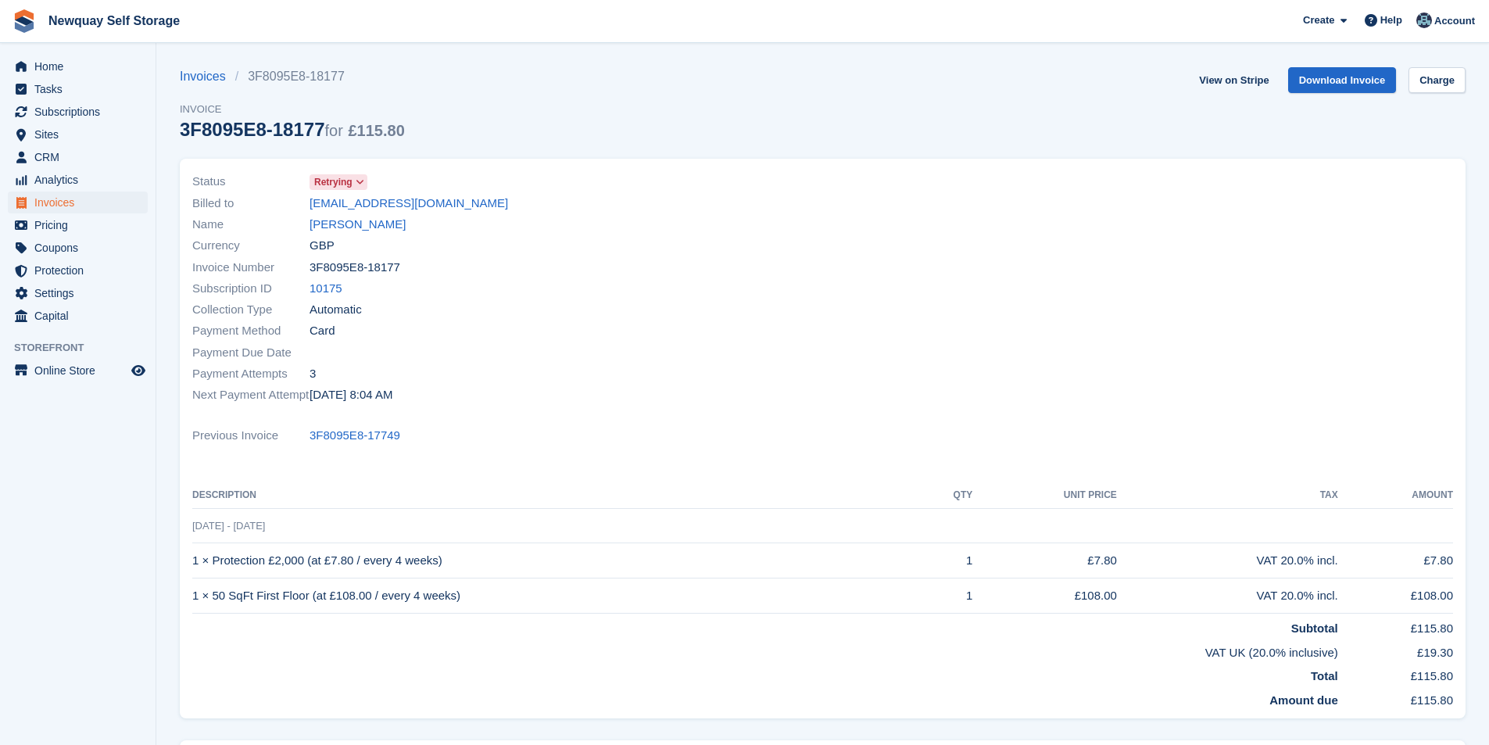
click at [1408, 82] on div "View on Stripe Download Invoice Charge" at bounding box center [1328, 83] width 273 height 32
click at [1424, 84] on link "Charge" at bounding box center [1436, 80] width 57 height 26
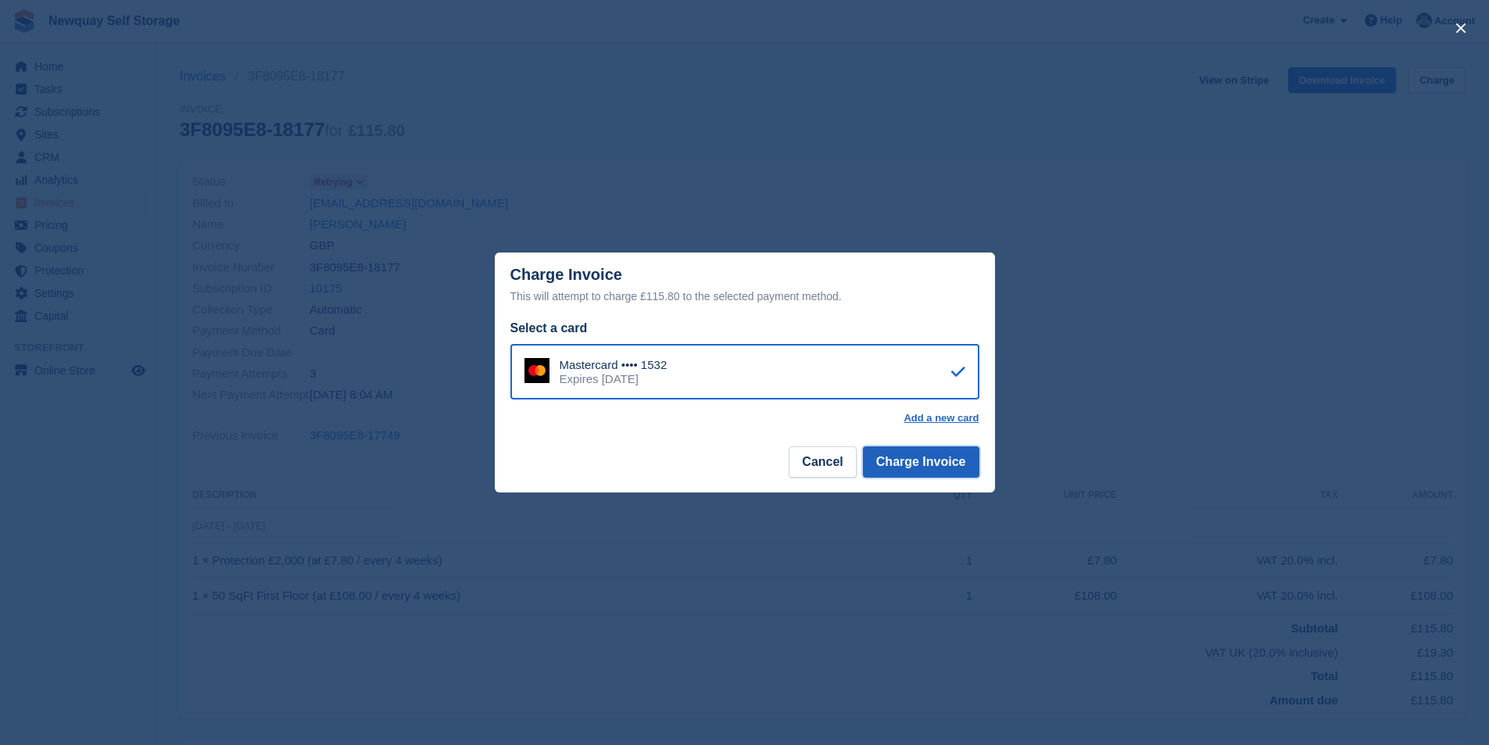
click at [935, 463] on button "Charge Invoice" at bounding box center [921, 461] width 116 height 31
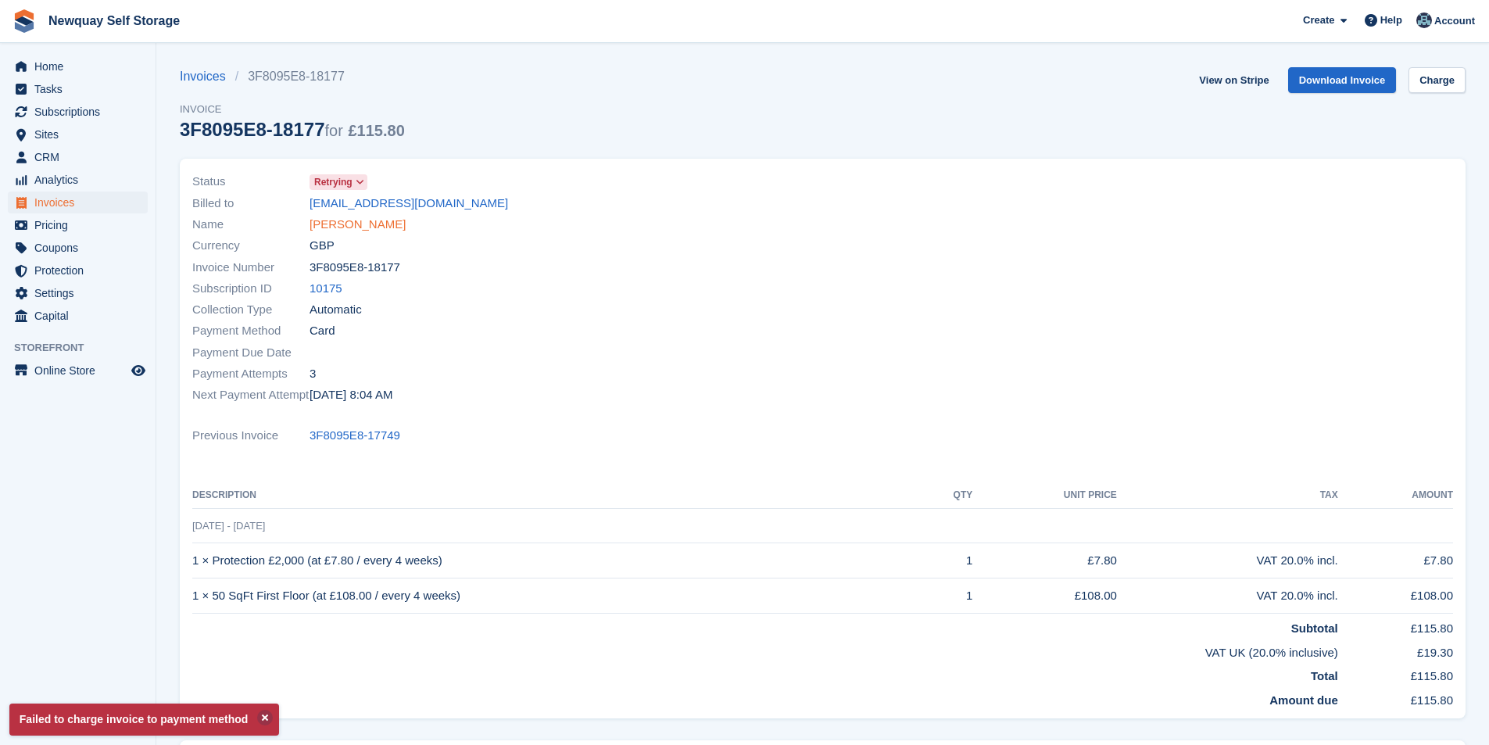
click at [355, 227] on link "[PERSON_NAME]" at bounding box center [357, 225] width 96 height 18
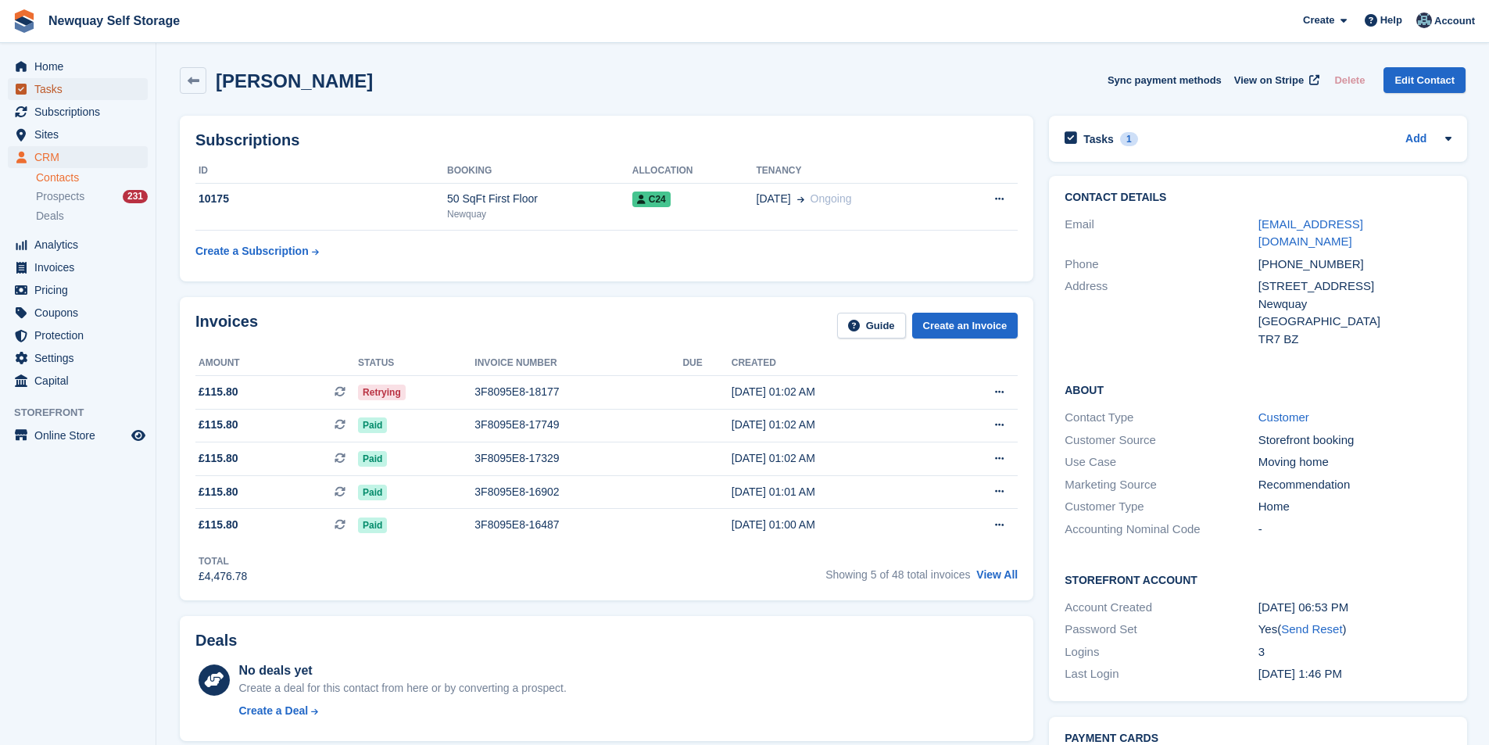
click at [59, 84] on span "Tasks" at bounding box center [81, 89] width 94 height 22
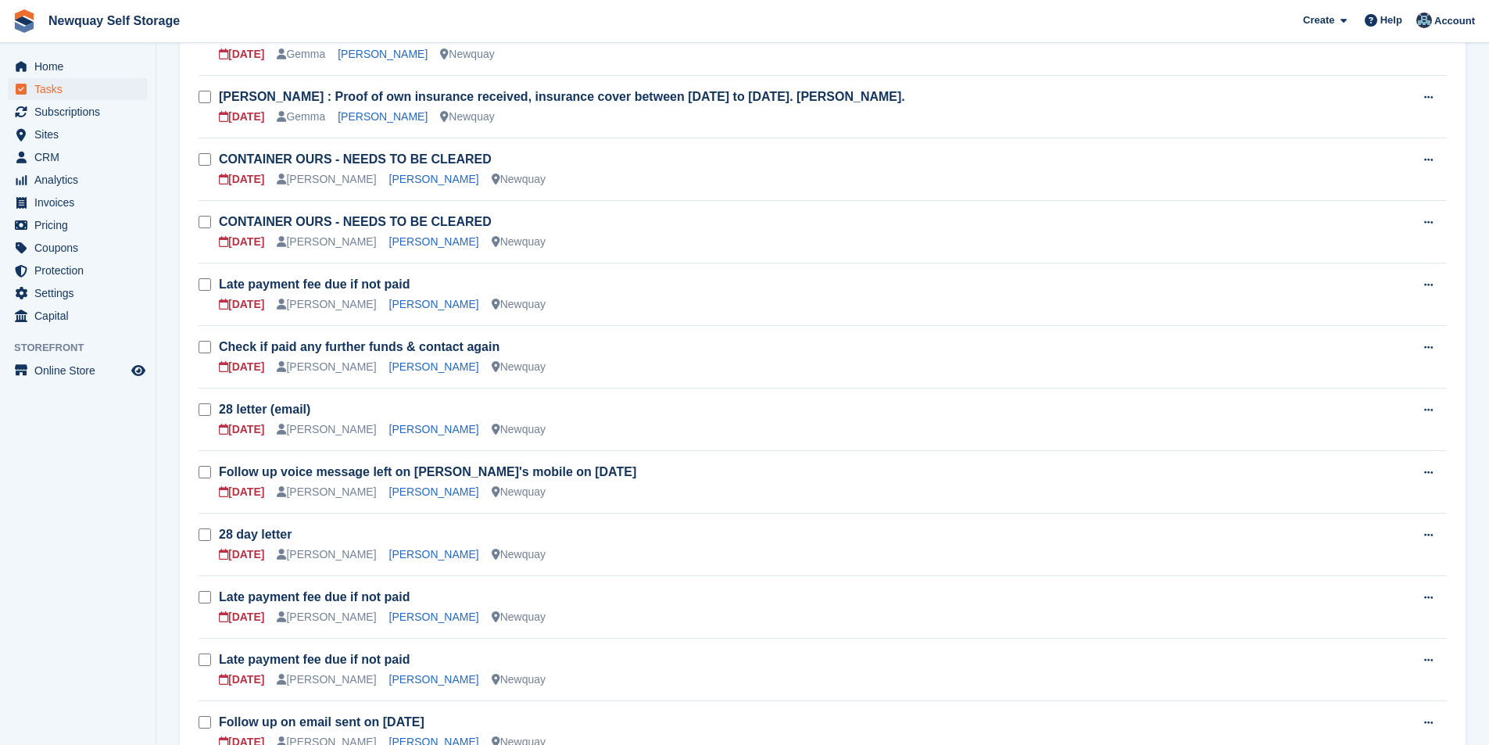
scroll to position [391, 0]
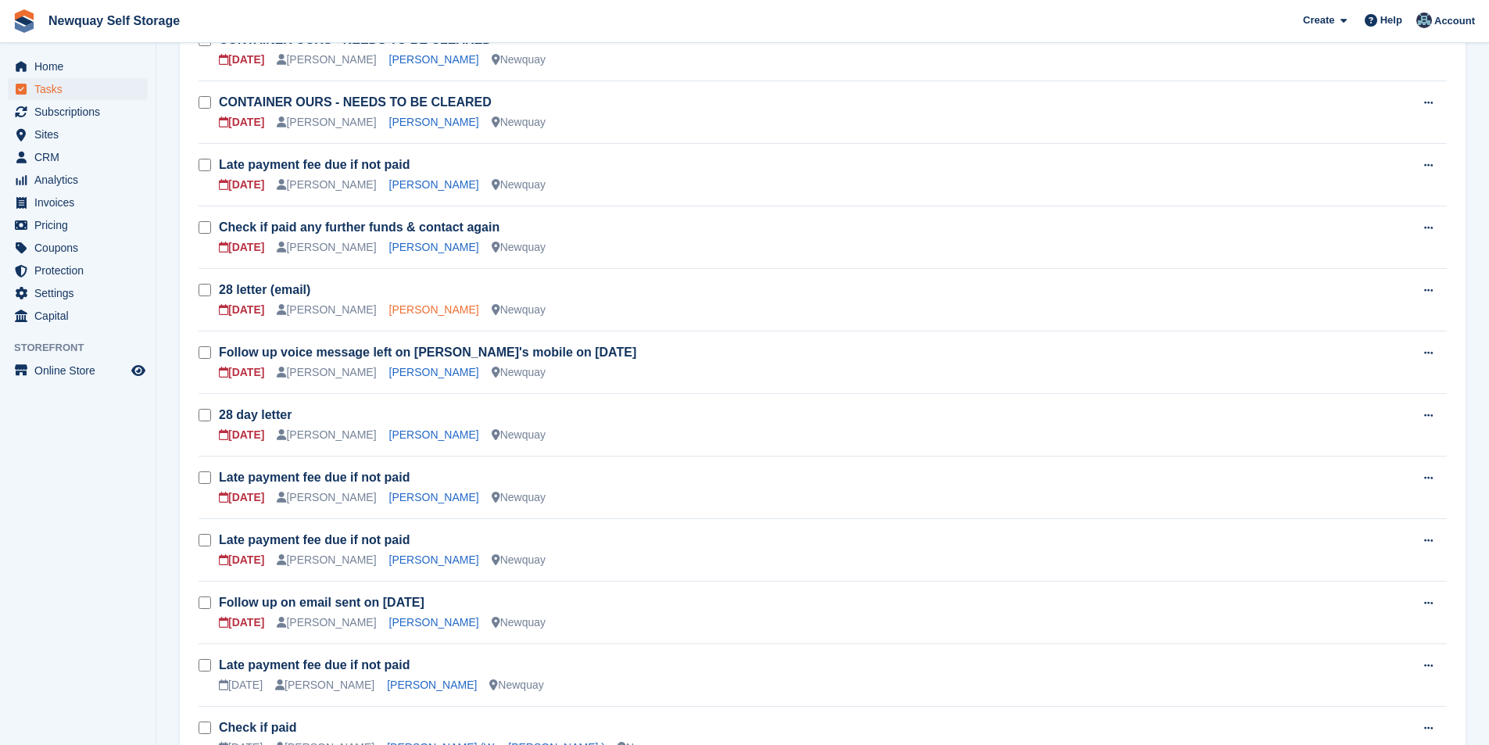
click at [415, 309] on link "[PERSON_NAME]" at bounding box center [434, 309] width 90 height 13
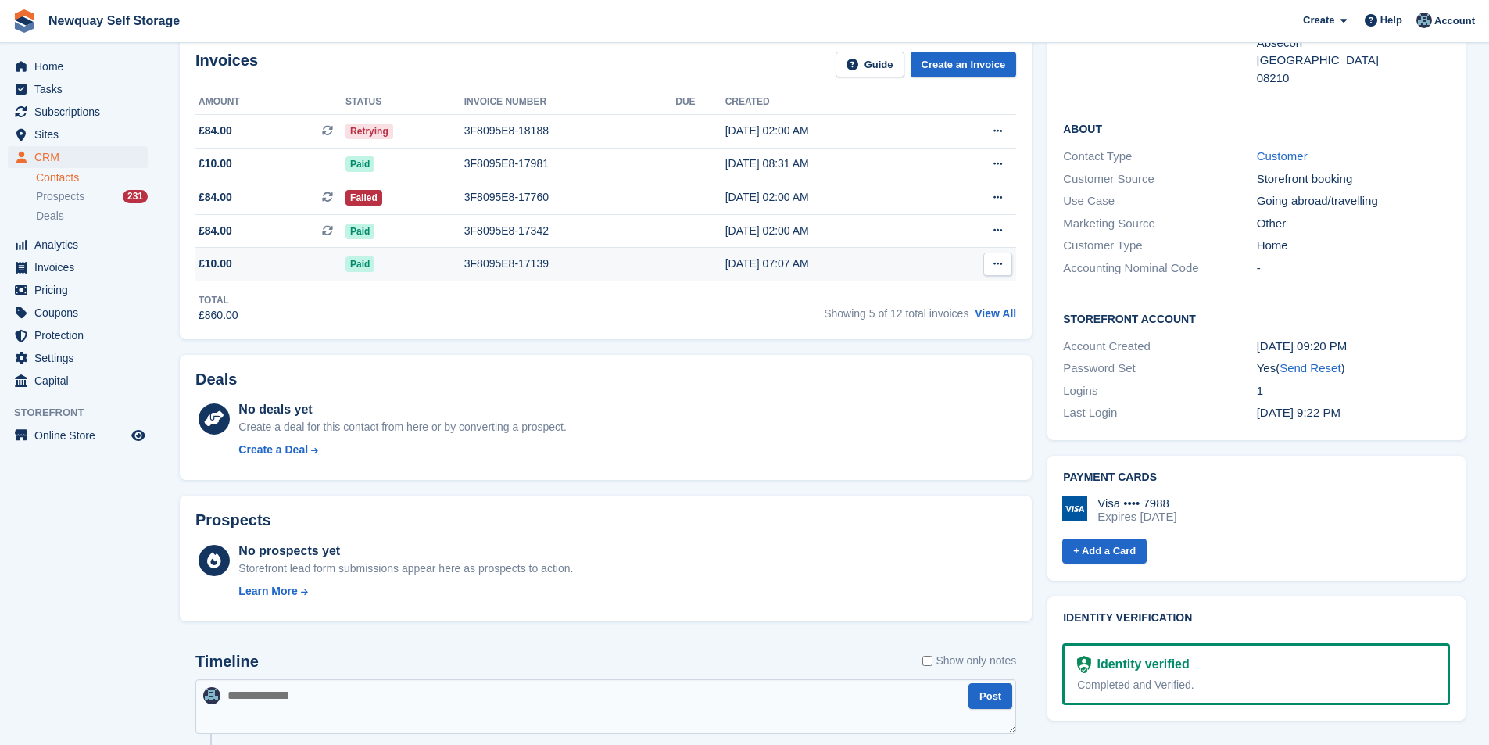
scroll to position [234, 0]
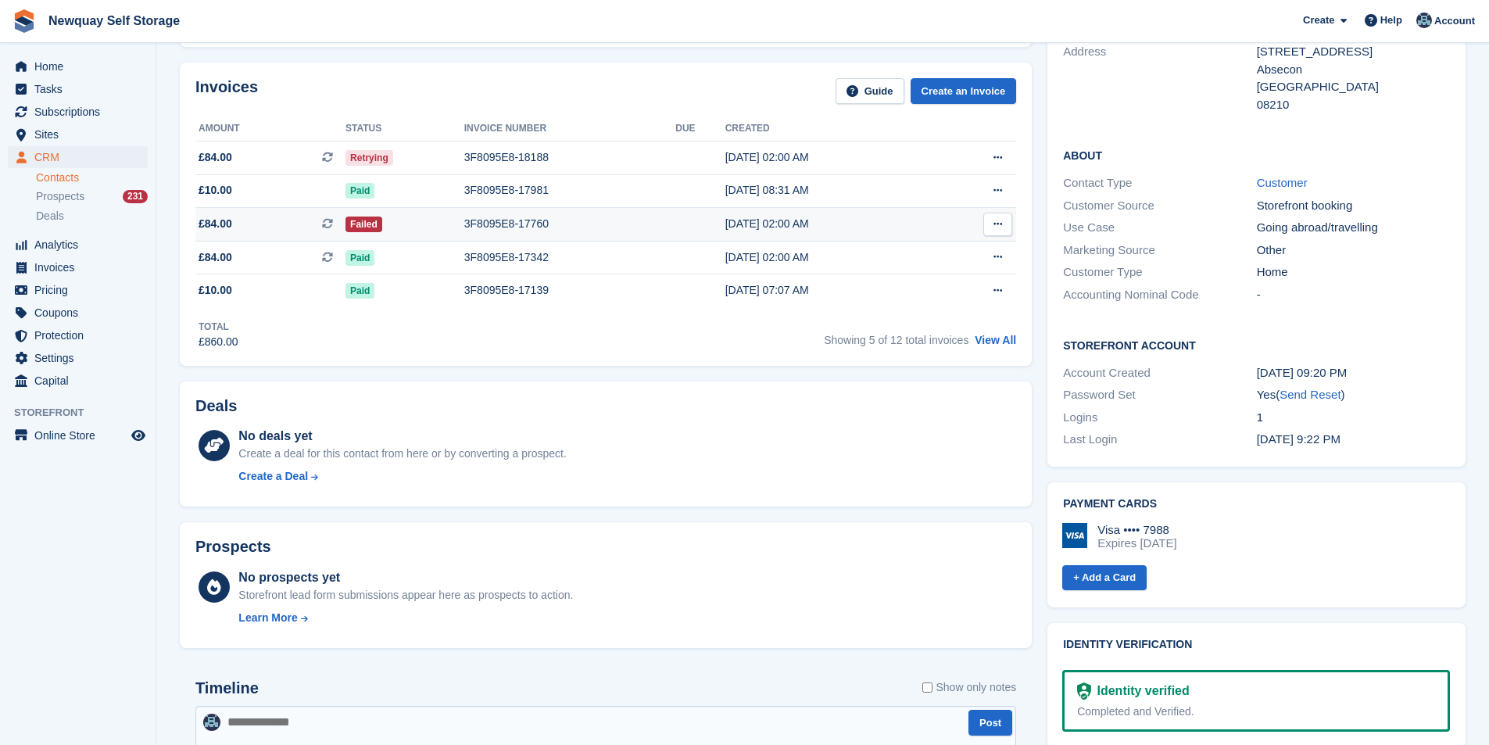
click at [516, 226] on div "3F8095E8-17760" at bounding box center [570, 224] width 212 height 16
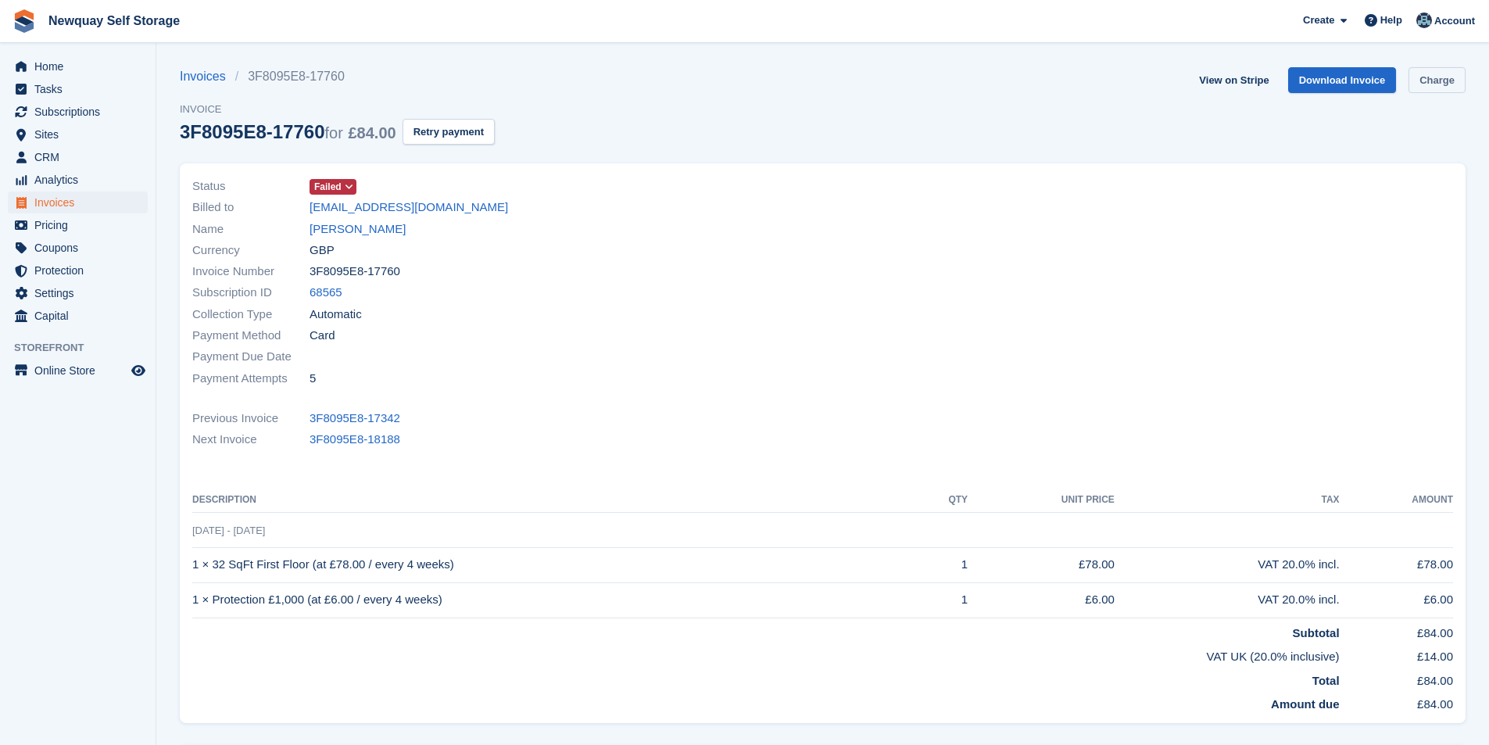
click at [1437, 75] on link "Charge" at bounding box center [1436, 80] width 57 height 26
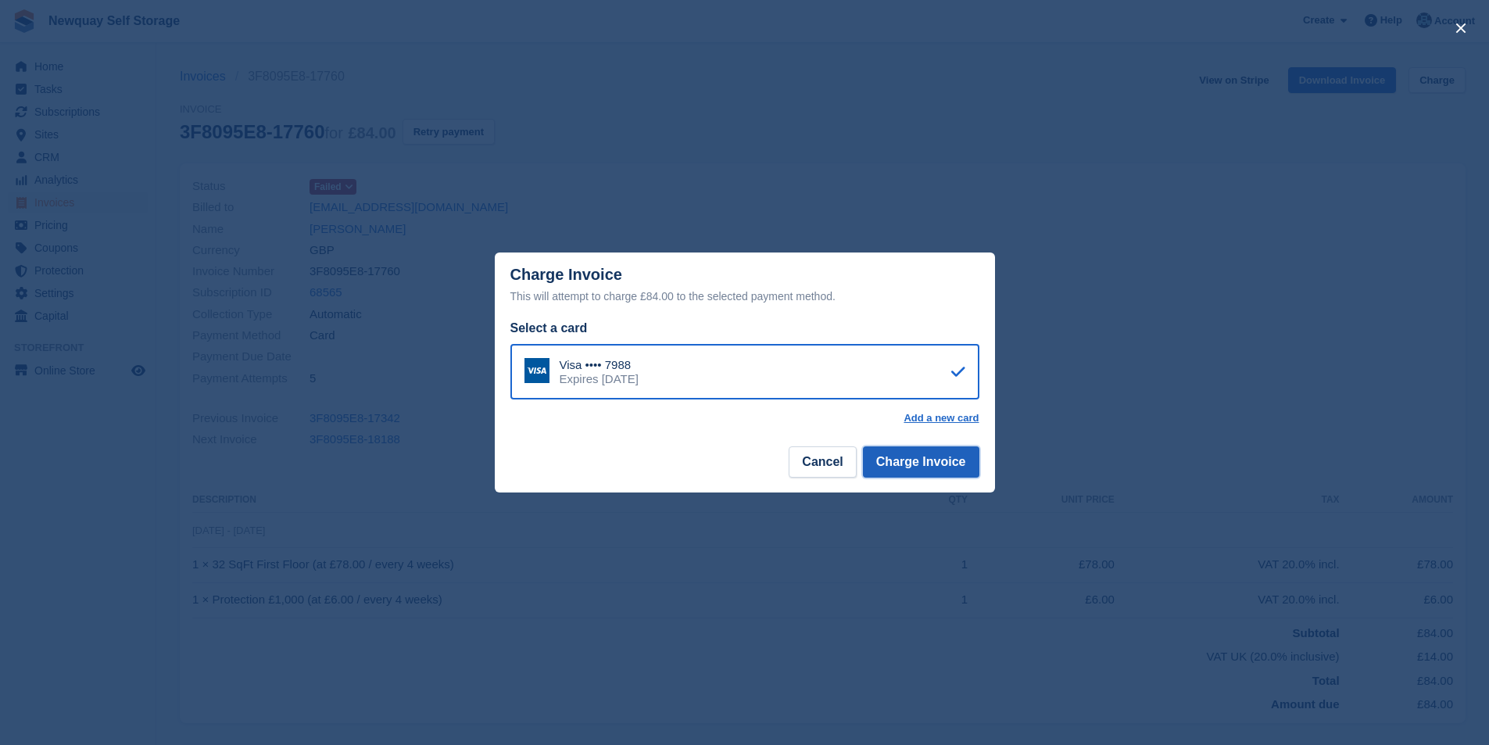
click at [966, 467] on button "Charge Invoice" at bounding box center [921, 461] width 116 height 31
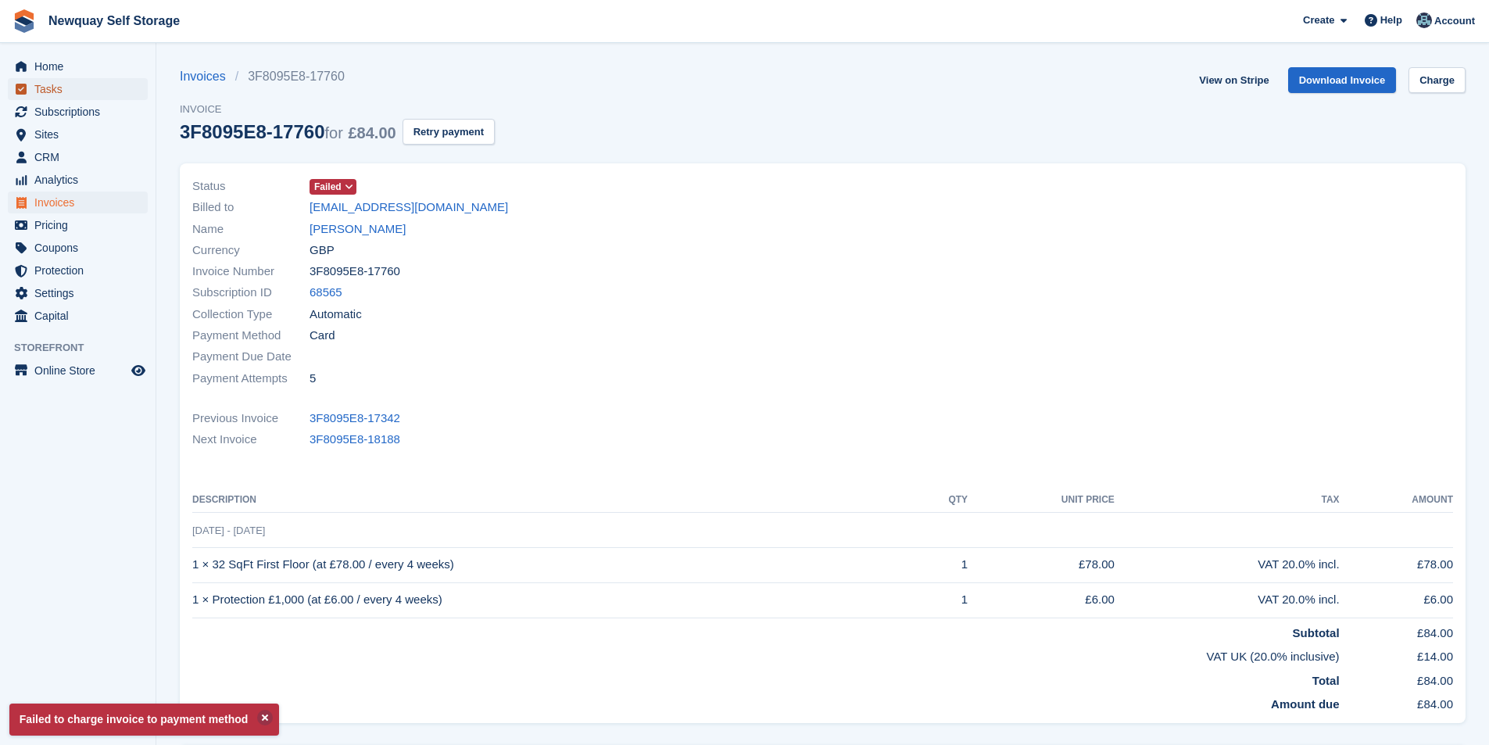
click at [54, 90] on span "Tasks" at bounding box center [81, 89] width 94 height 22
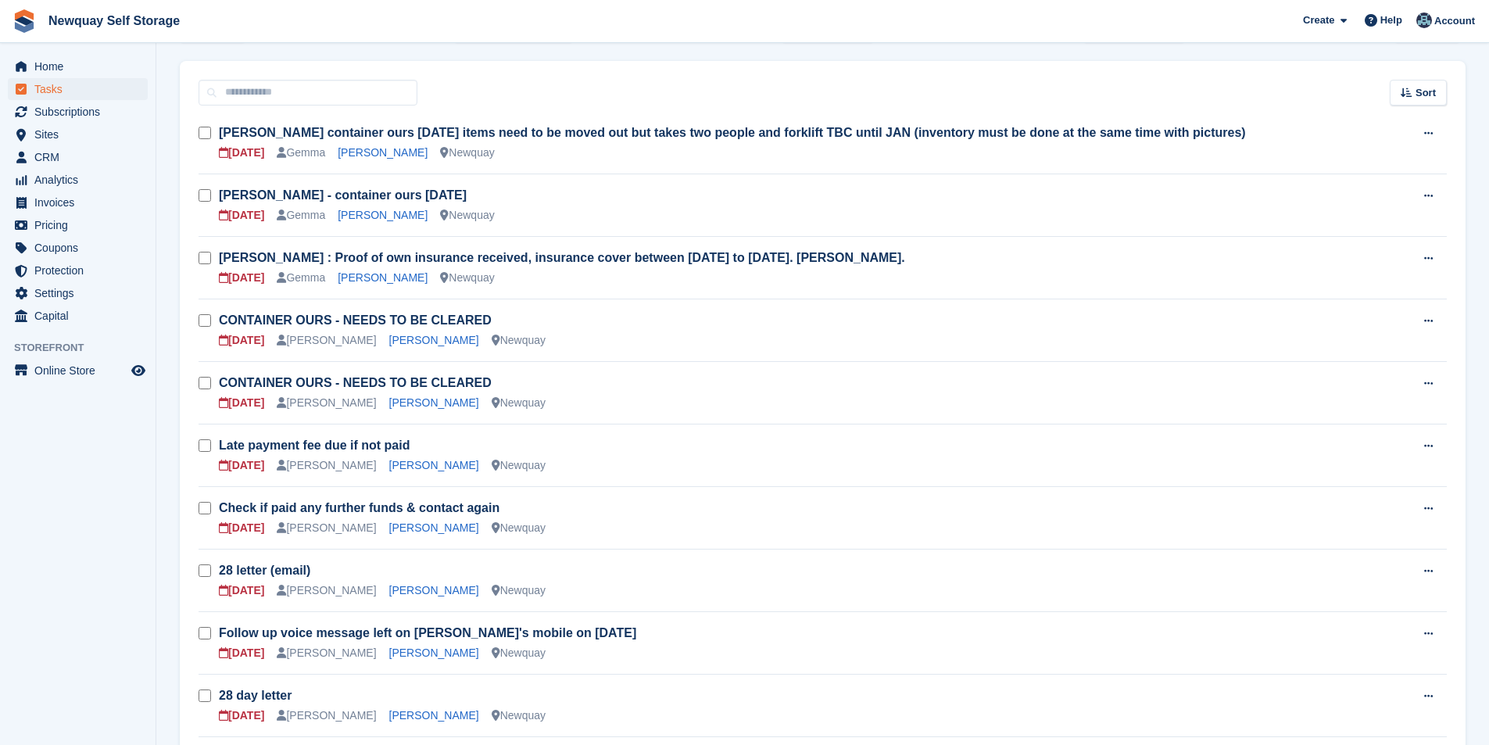
scroll to position [234, 0]
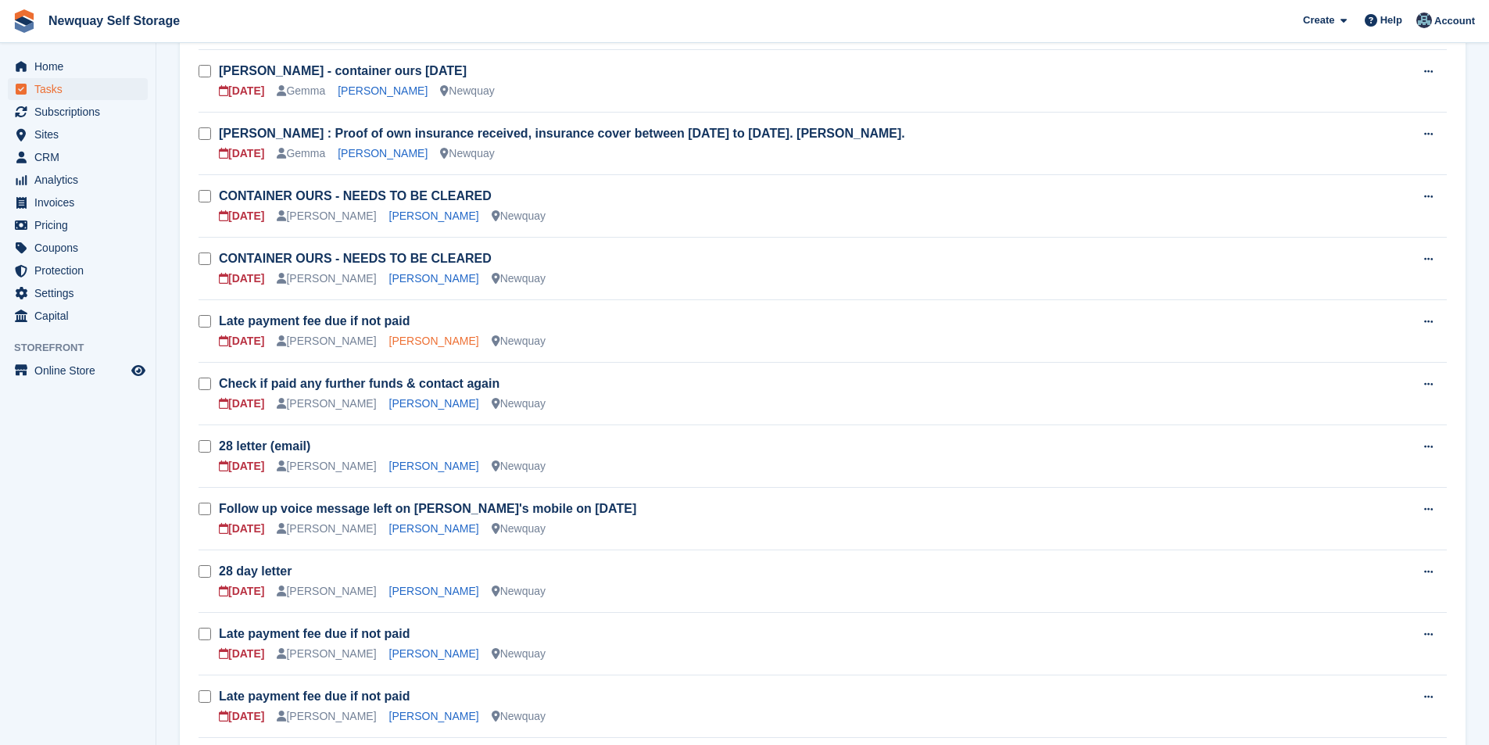
click at [392, 339] on link "[PERSON_NAME]" at bounding box center [434, 340] width 90 height 13
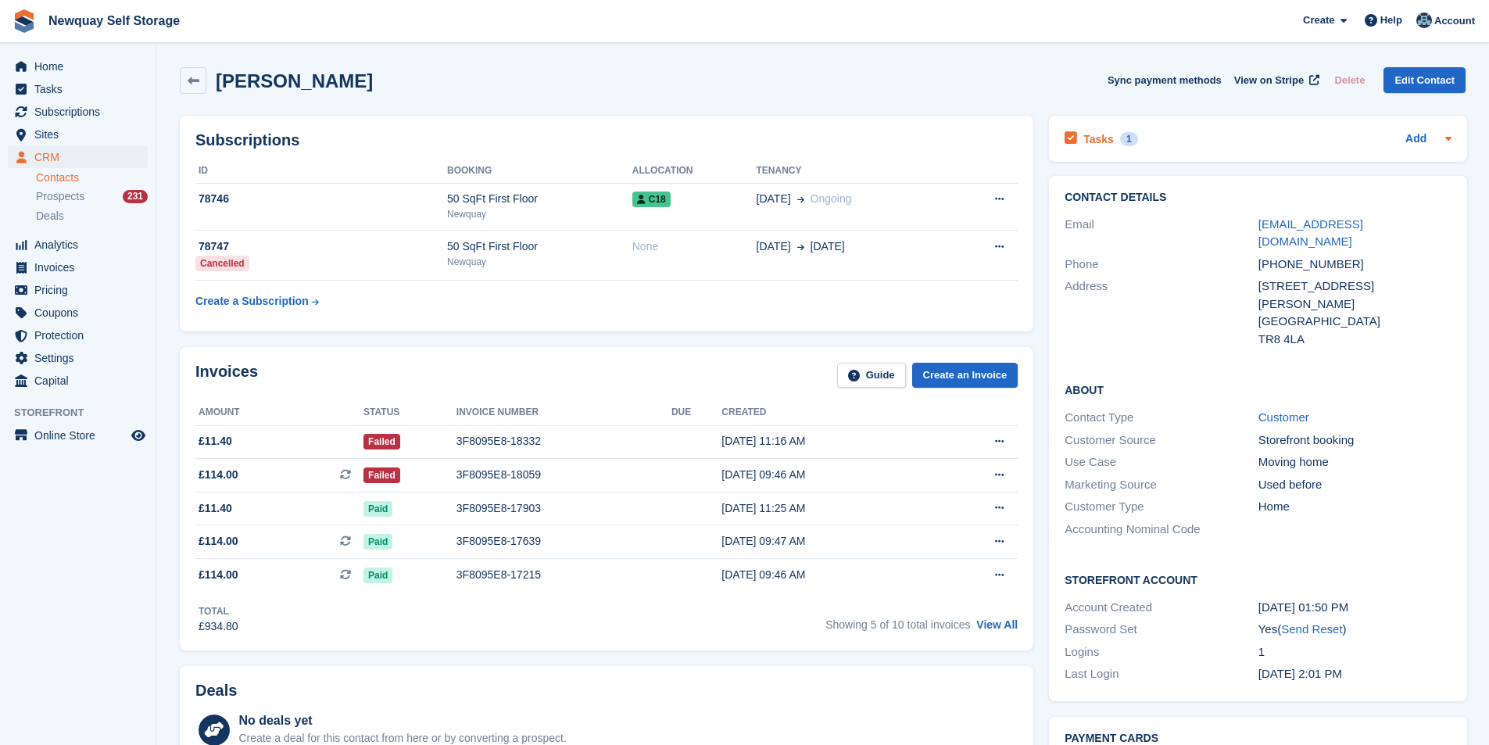
click at [1084, 138] on h2 "Tasks" at bounding box center [1098, 139] width 30 height 14
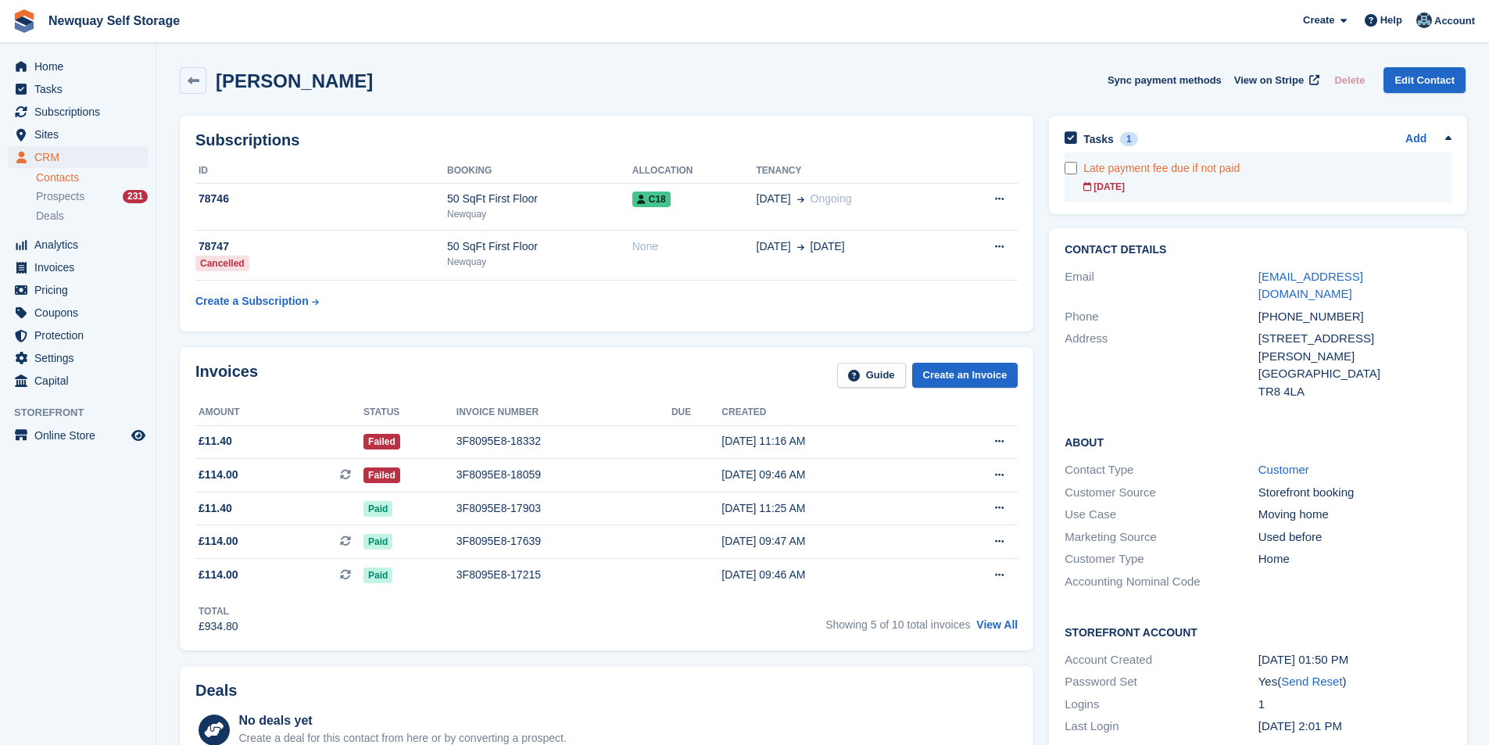
click at [1106, 169] on div "Late payment fee due if not paid" at bounding box center [1267, 168] width 368 height 16
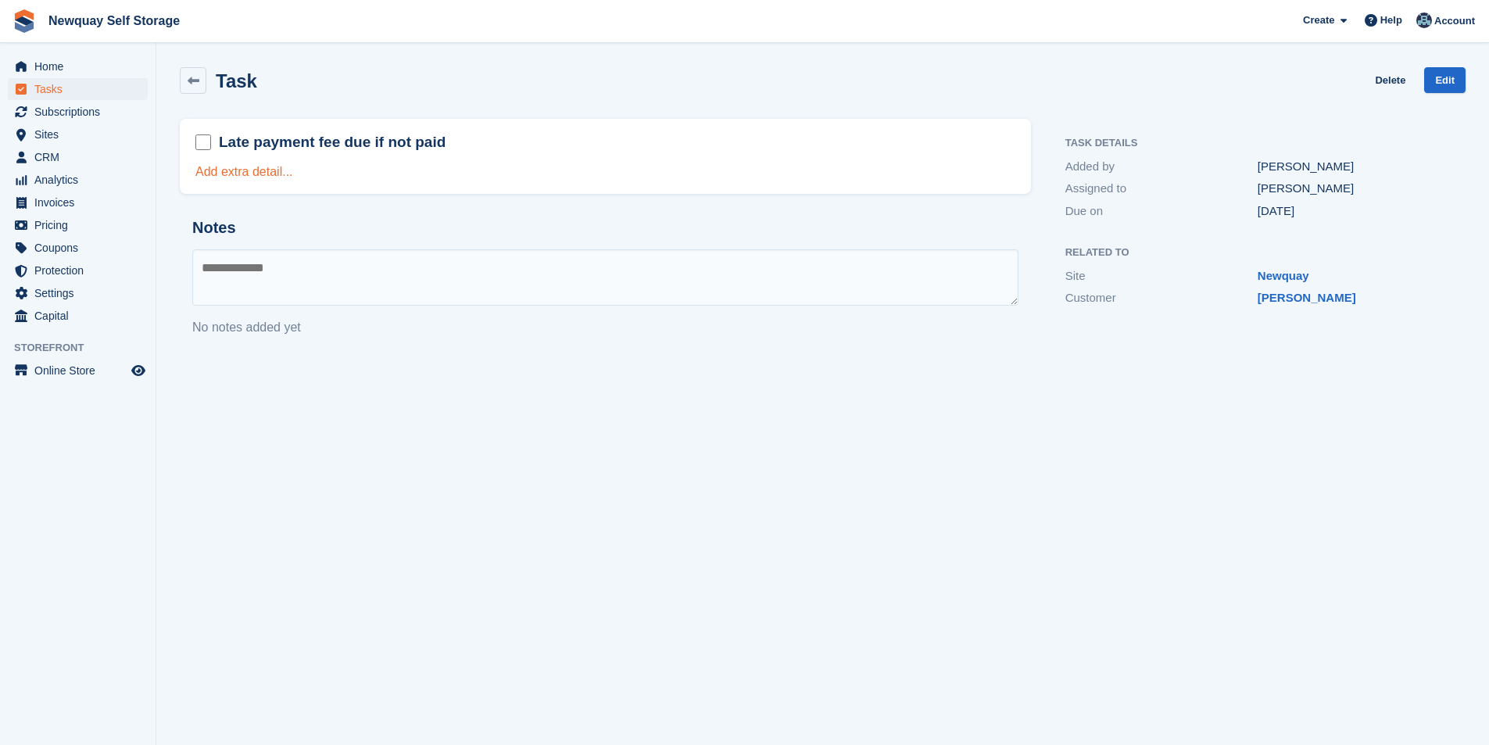
click at [247, 173] on link "Add extra detail..." at bounding box center [244, 171] width 98 height 13
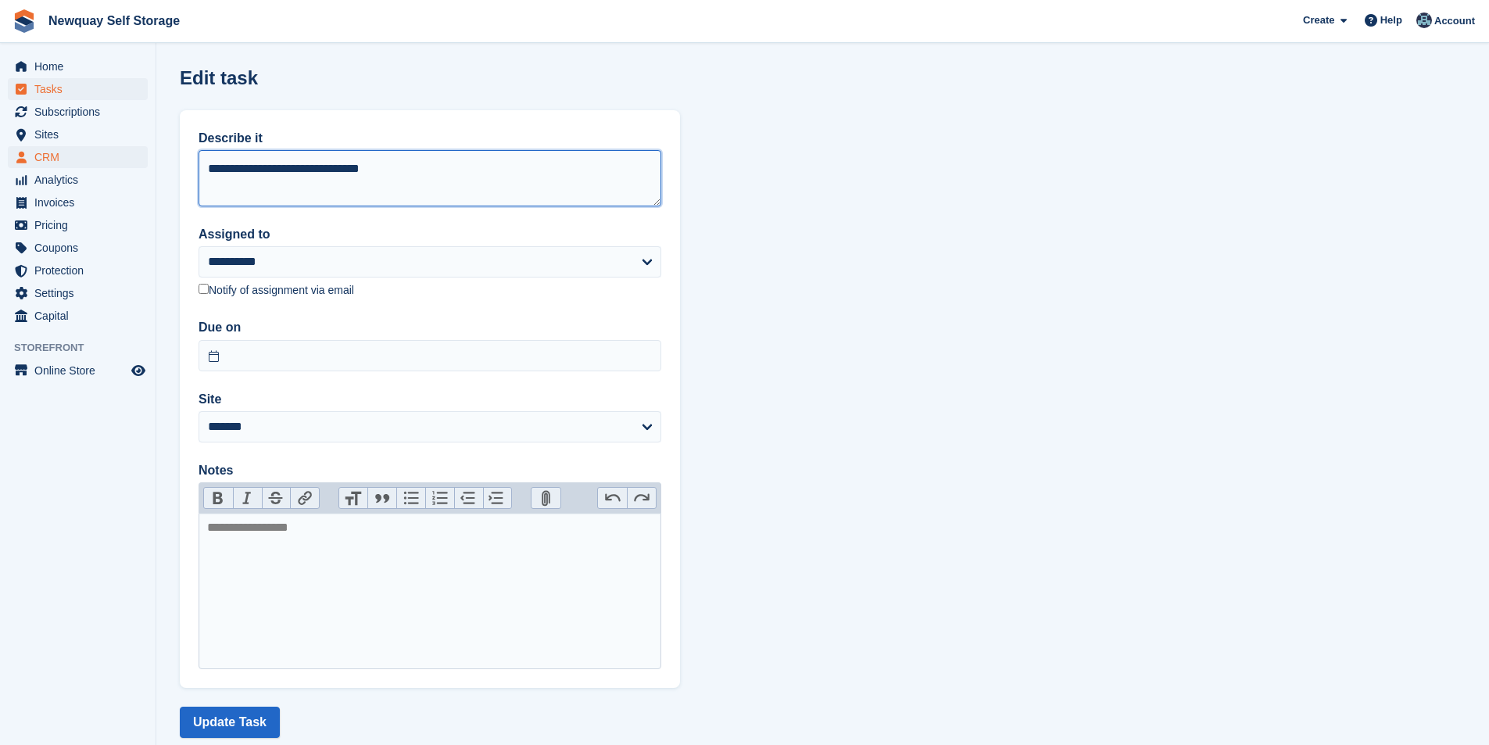
drag, startPoint x: 413, startPoint y: 163, endPoint x: 80, endPoint y: 163, distance: 333.6
click at [80, 163] on div "Home Tasks Subscriptions Subscriptions Subscriptions Contracts Price increases …" at bounding box center [744, 390] width 1489 height 780
type textarea "**********"
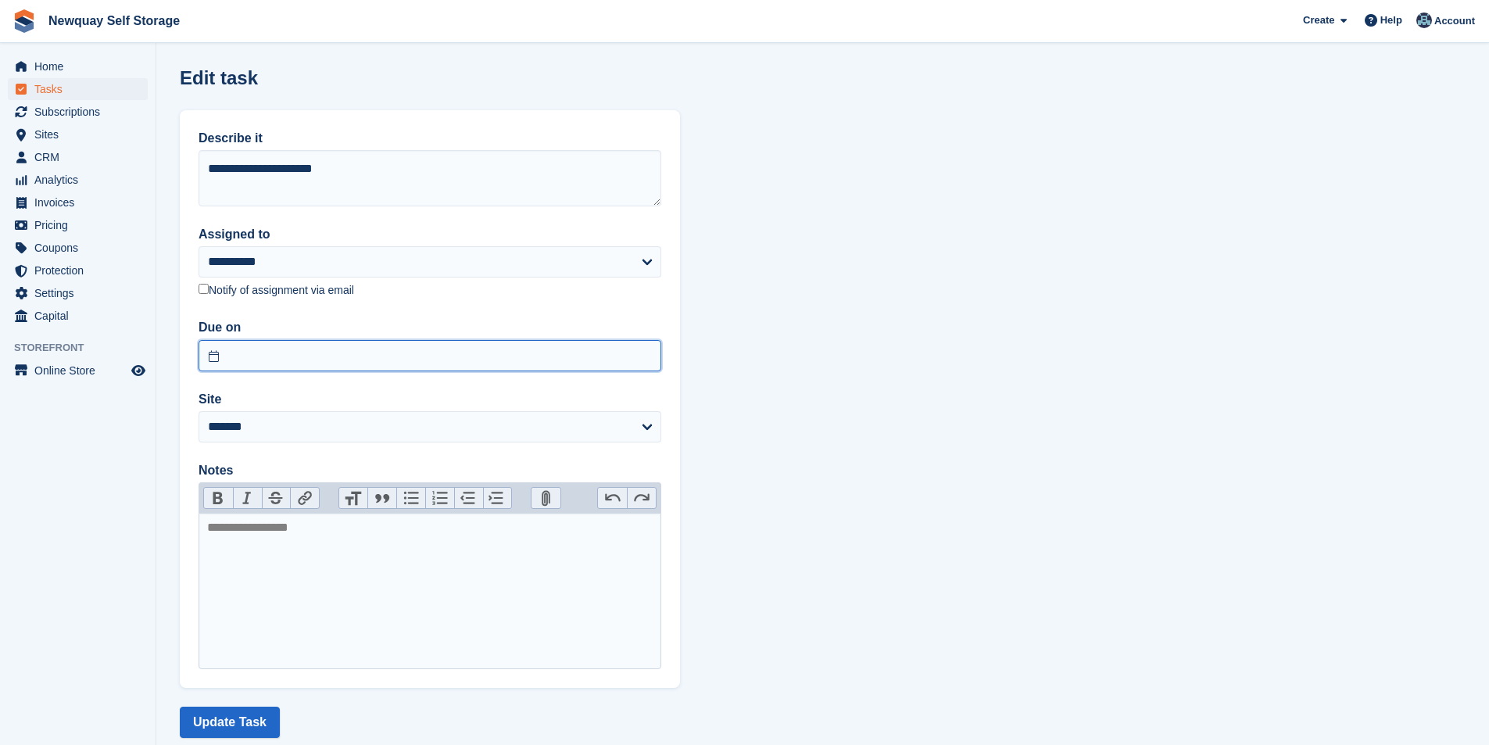
click at [306, 356] on input "text" at bounding box center [429, 355] width 463 height 31
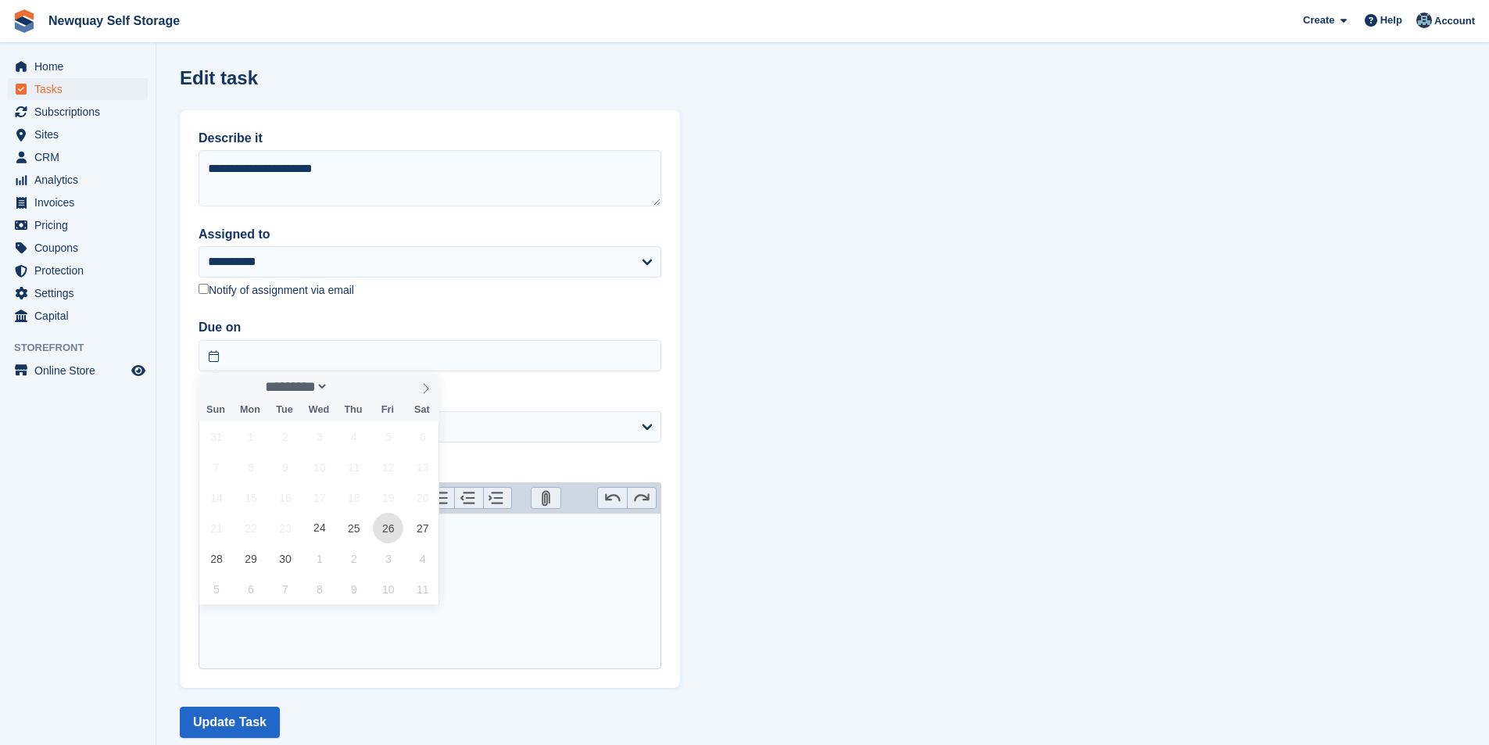
click at [392, 533] on span "26" at bounding box center [388, 528] width 30 height 30
type input "**********"
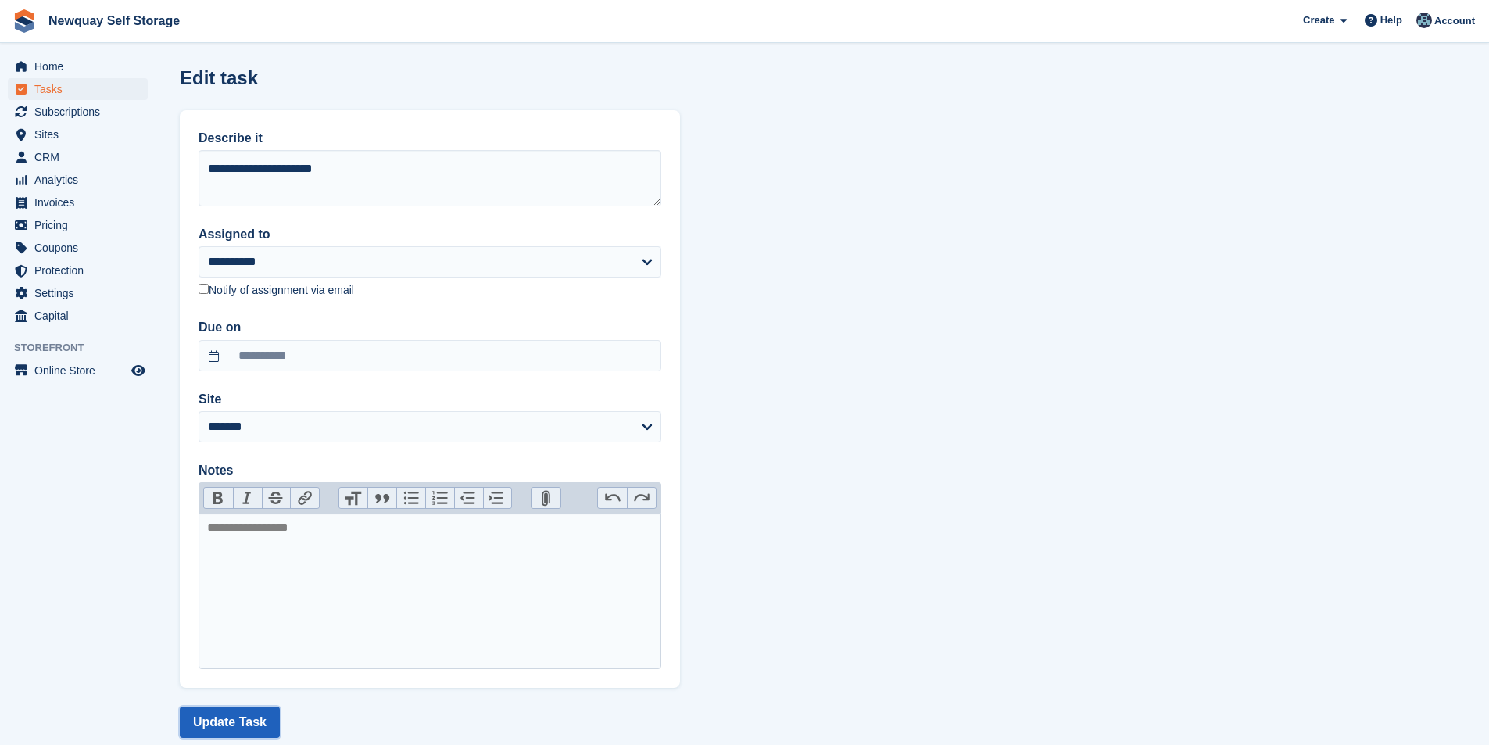
click at [247, 719] on button "Update Task" at bounding box center [230, 721] width 100 height 31
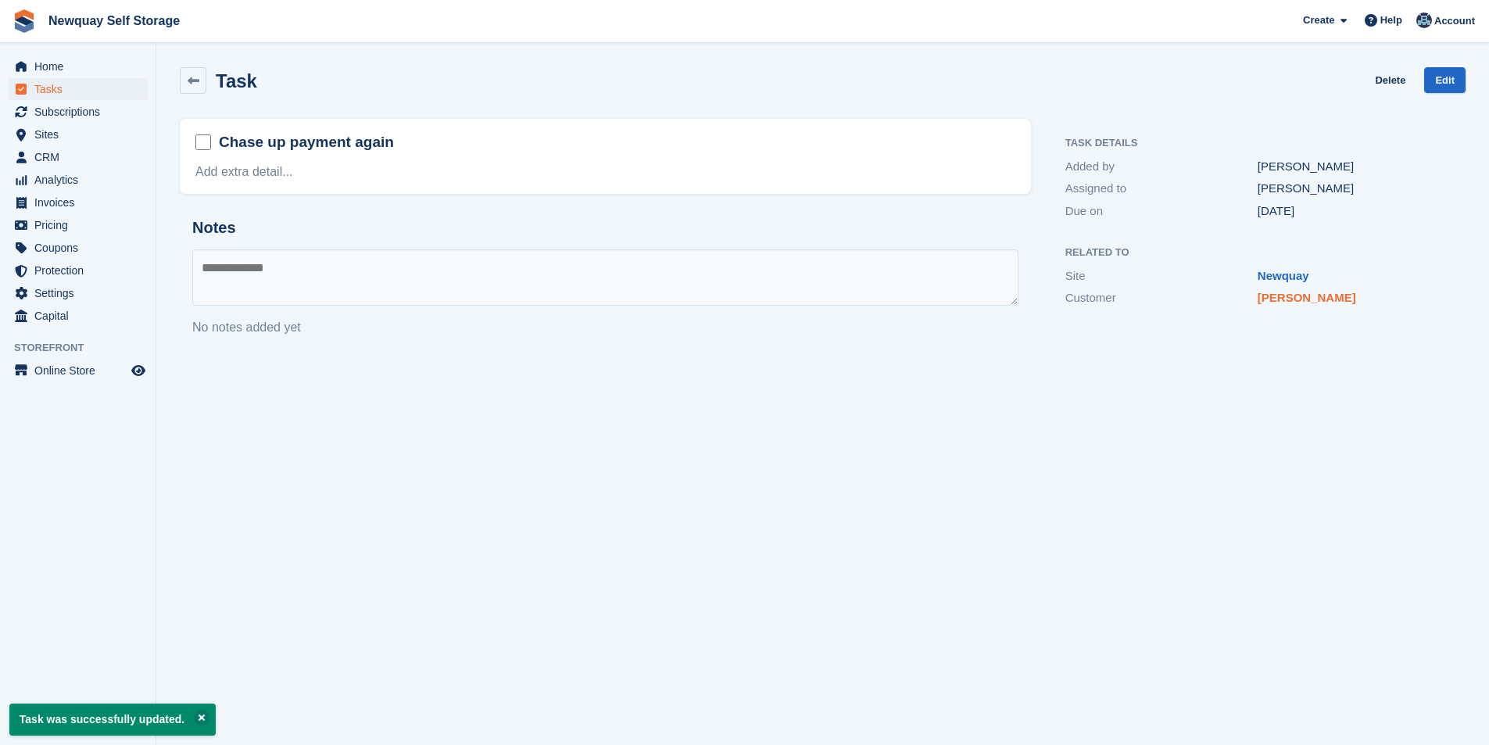
click at [1300, 298] on link "[PERSON_NAME]" at bounding box center [1306, 297] width 98 height 13
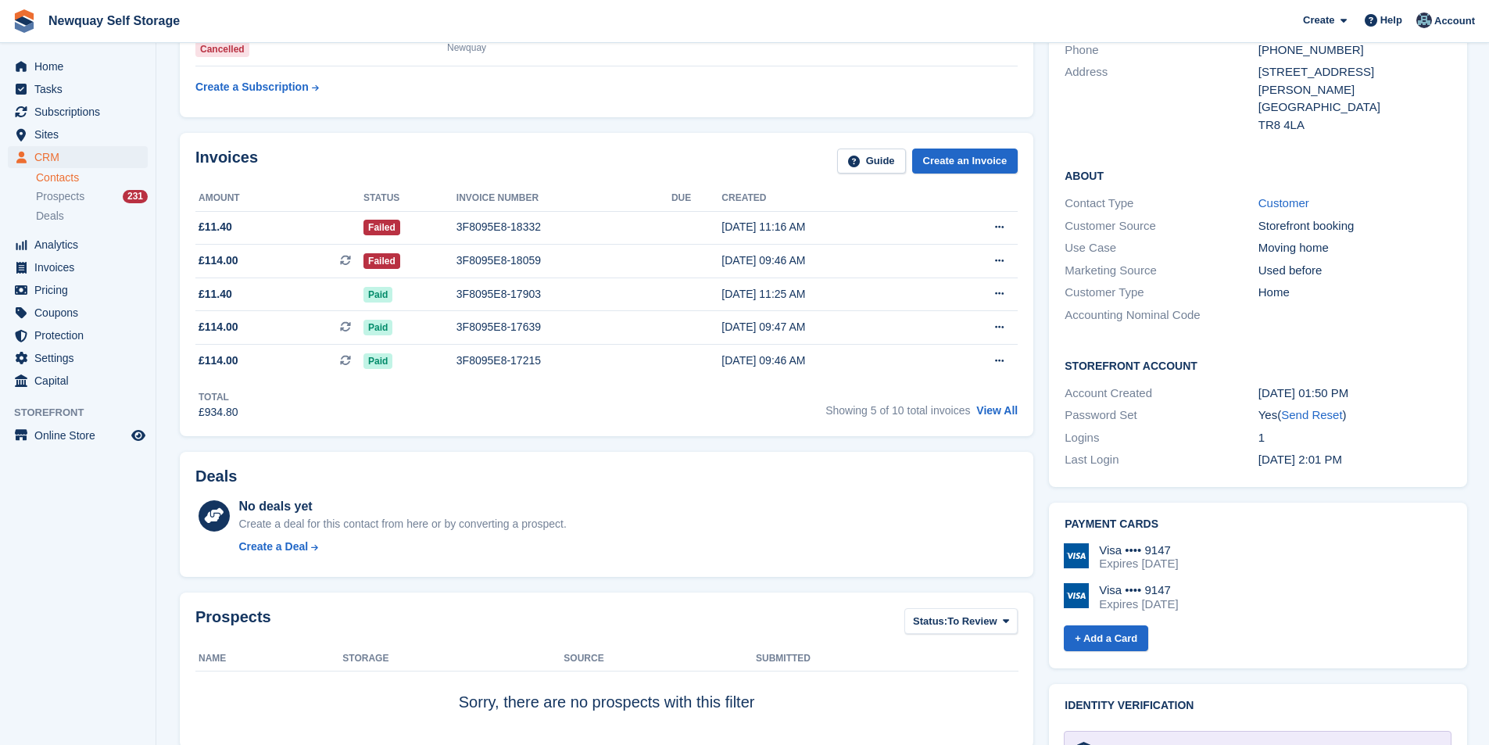
scroll to position [234, 0]
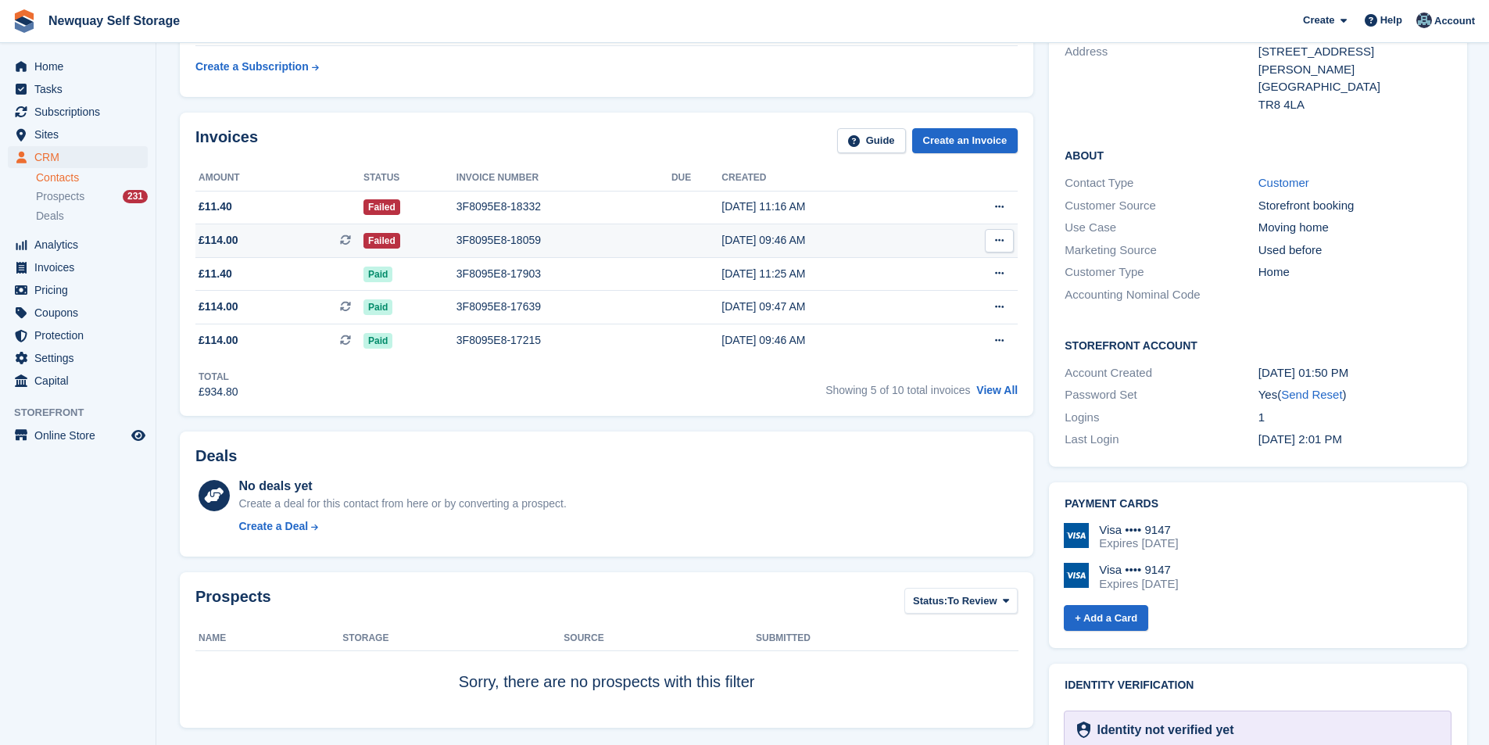
click at [484, 229] on td "3F8095E8-18059" at bounding box center [563, 241] width 215 height 34
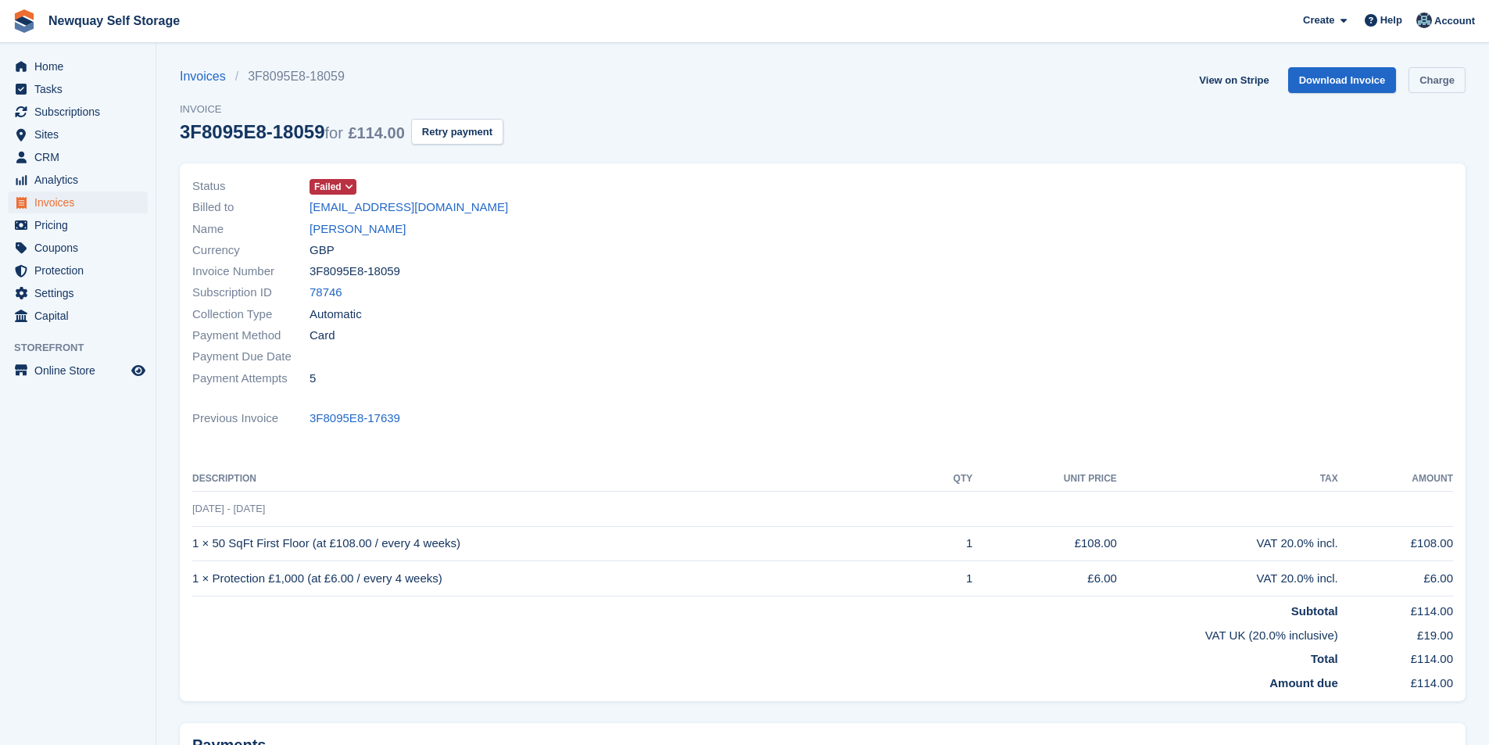
click at [1439, 82] on link "Charge" at bounding box center [1436, 80] width 57 height 26
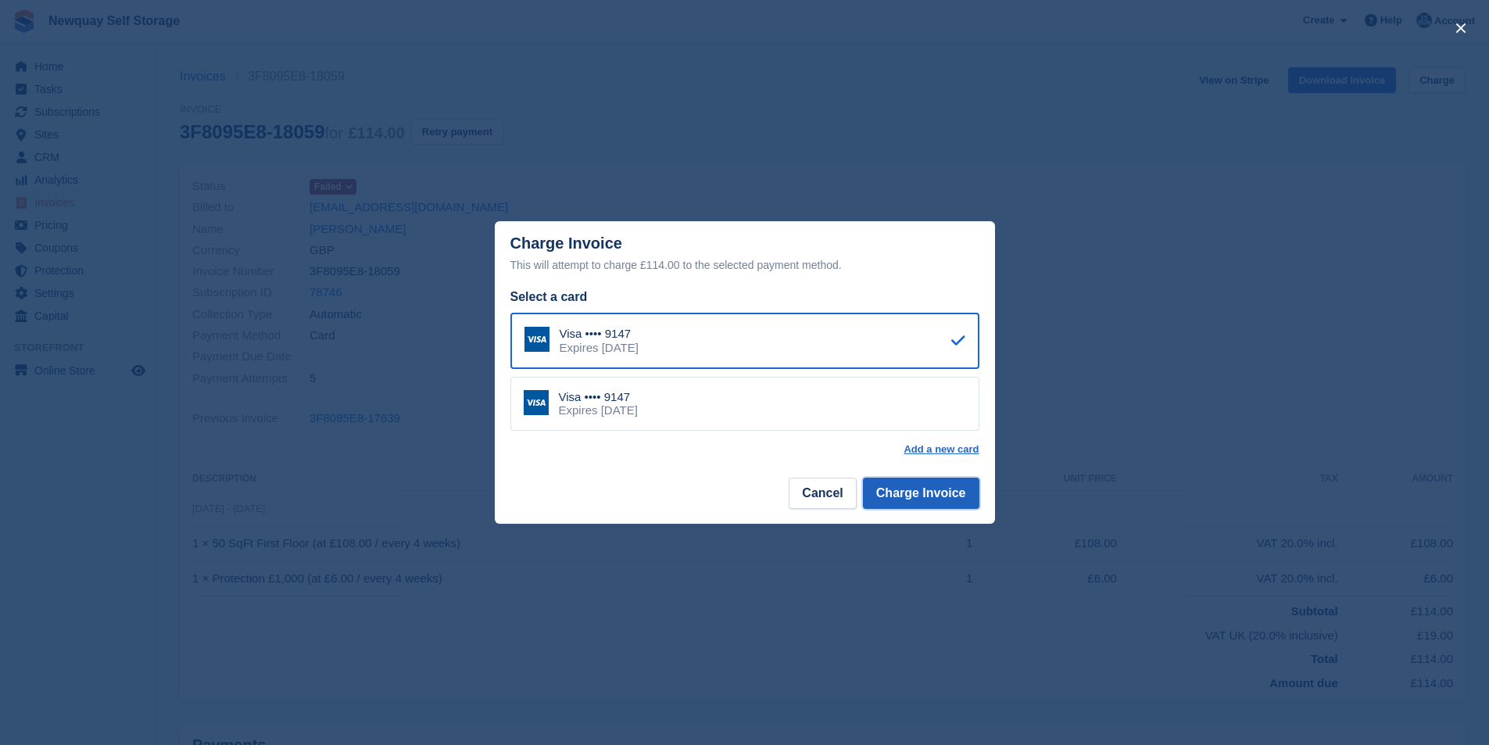
click at [945, 497] on button "Charge Invoice" at bounding box center [921, 492] width 116 height 31
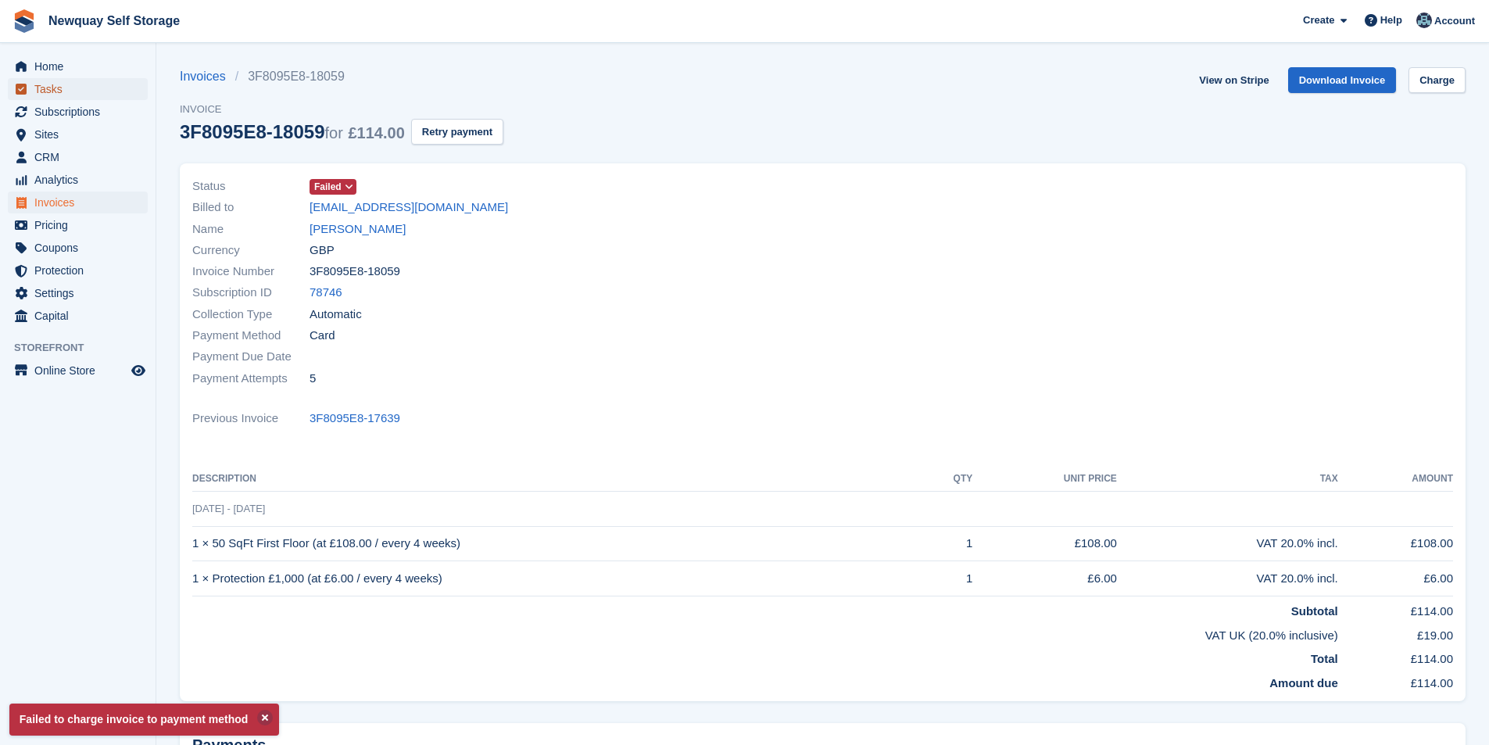
click at [64, 88] on span "Tasks" at bounding box center [81, 89] width 94 height 22
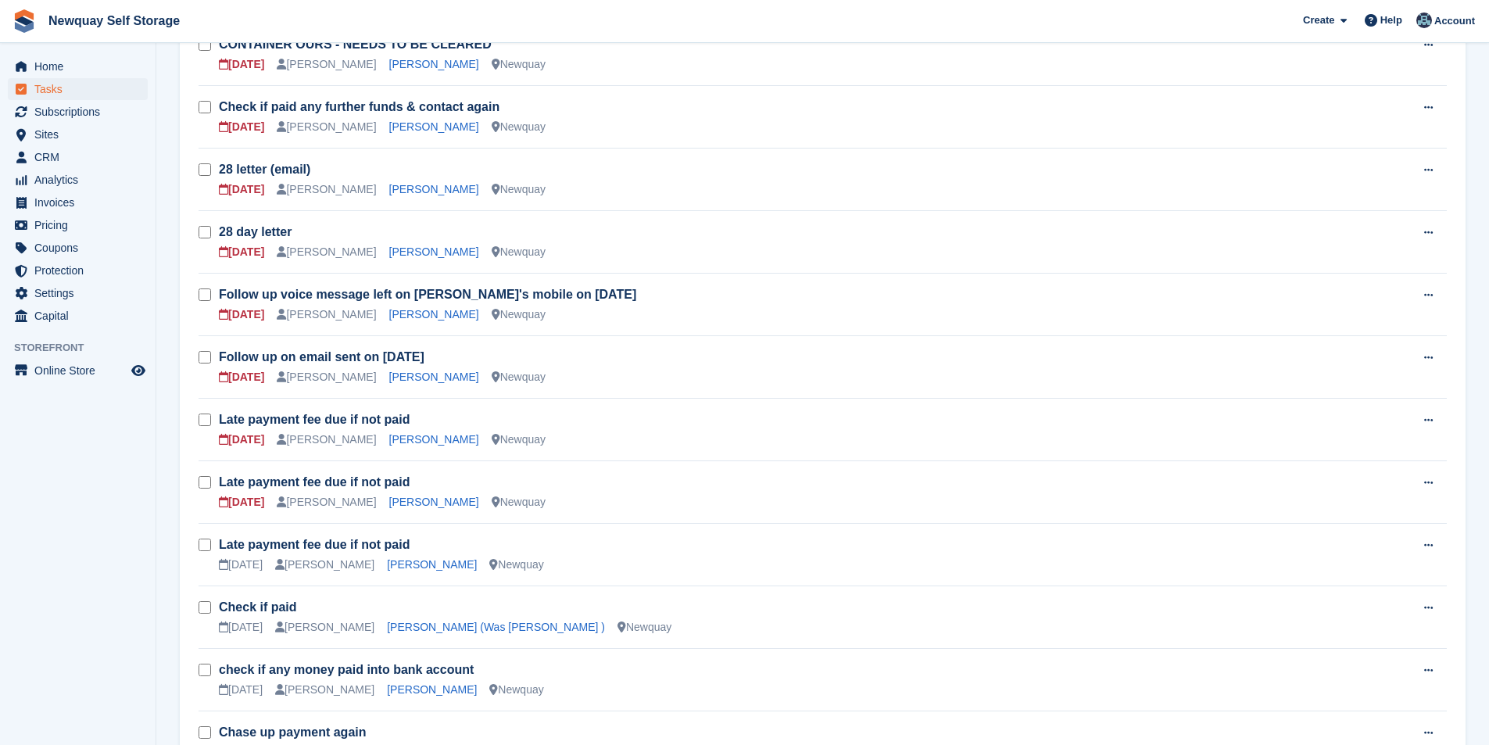
scroll to position [547, 0]
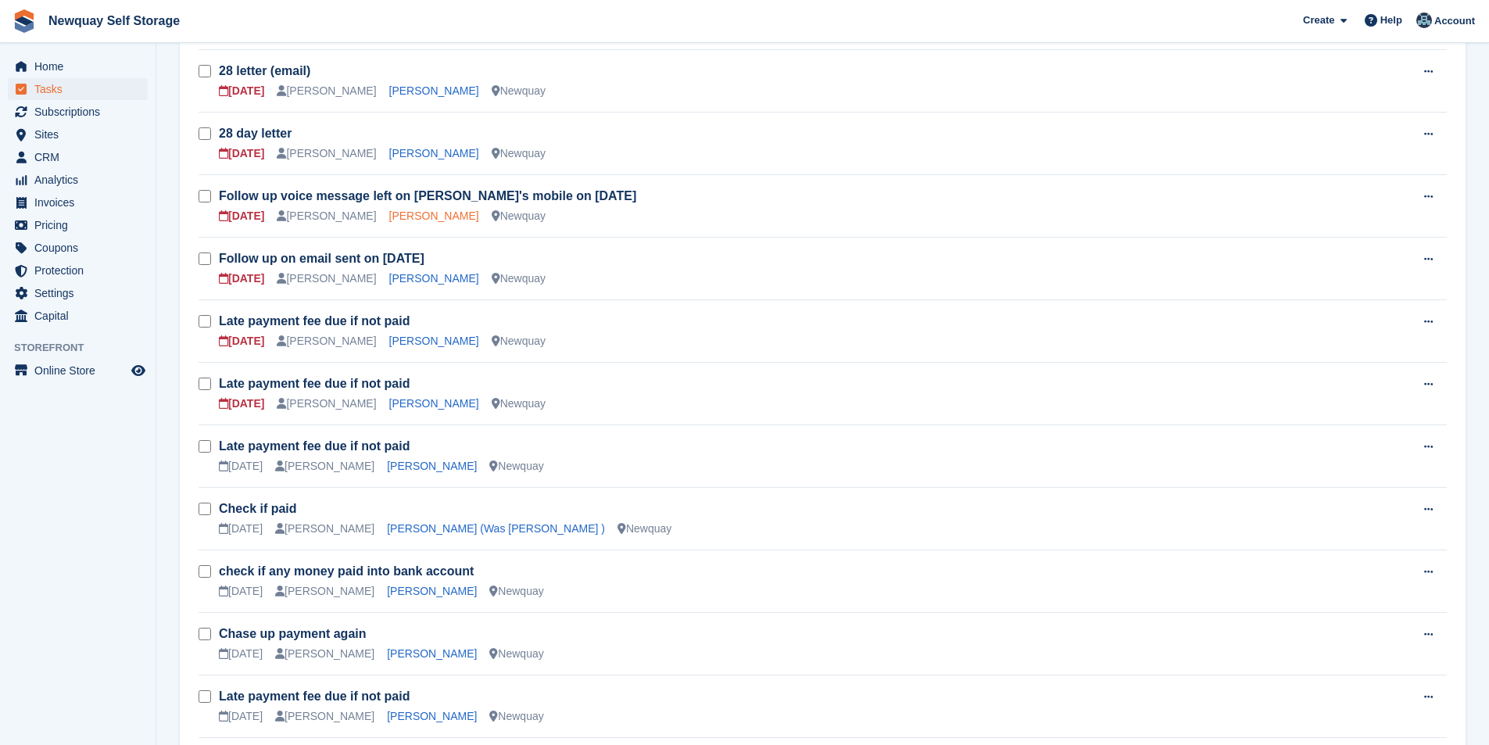
click at [415, 215] on link "[PERSON_NAME]" at bounding box center [434, 215] width 90 height 13
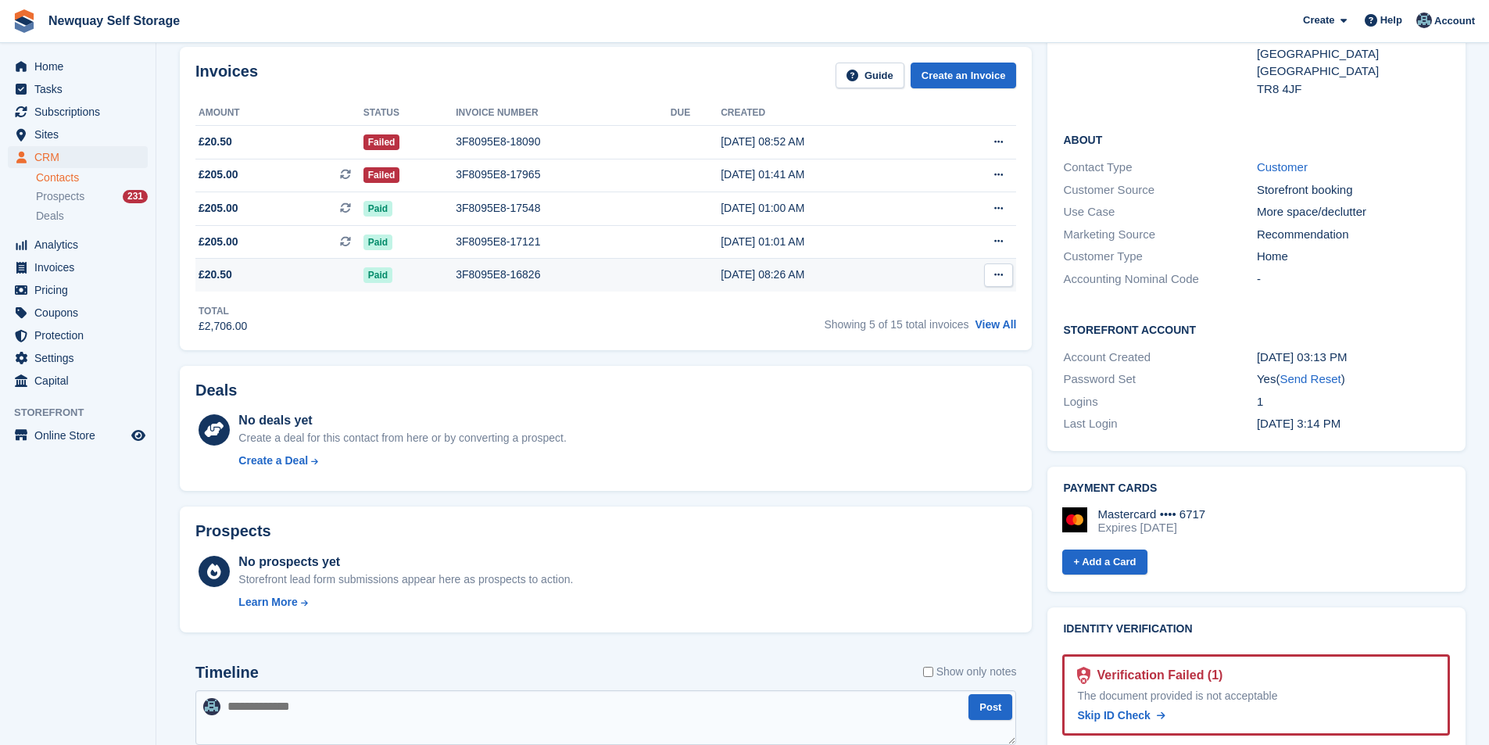
scroll to position [234, 0]
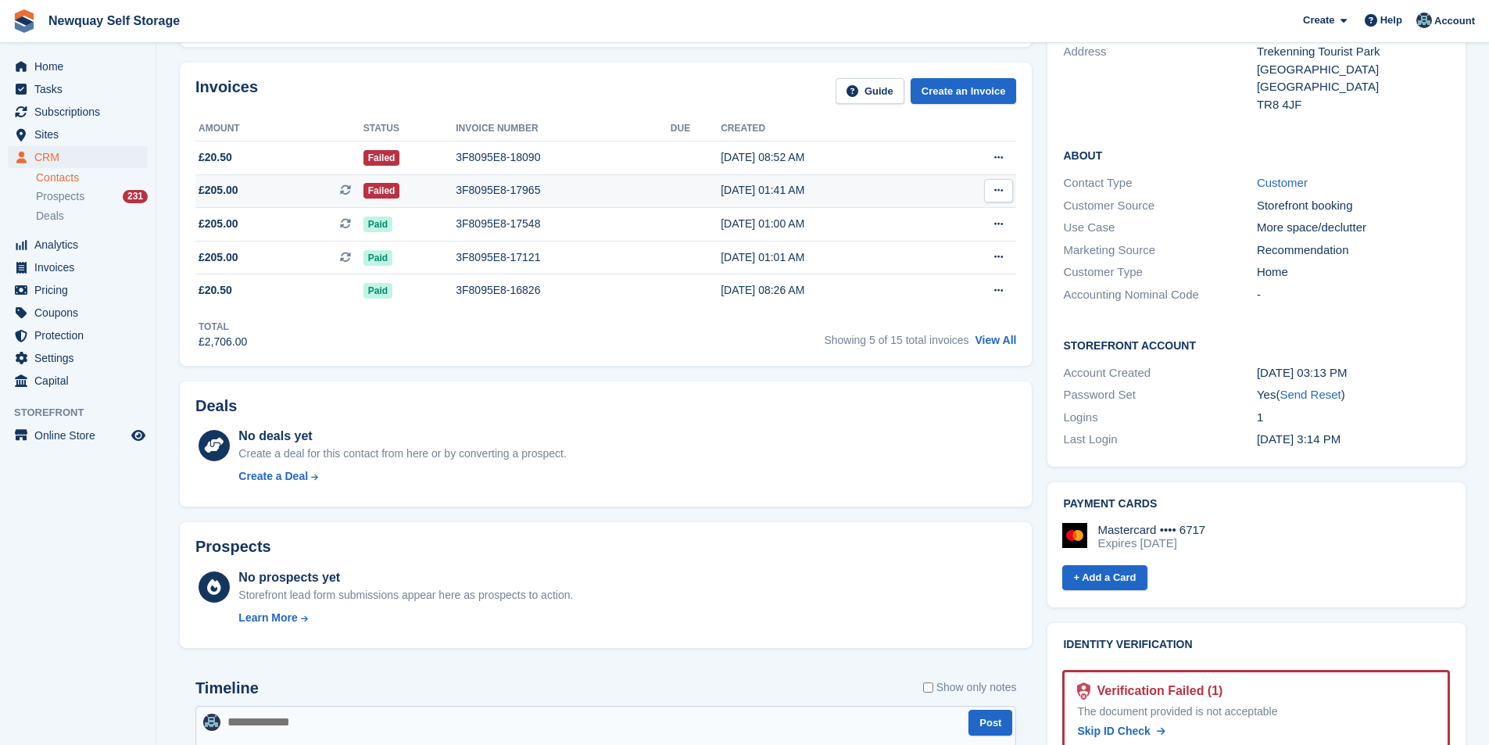
click at [510, 193] on div "3F8095E8-17965" at bounding box center [563, 190] width 215 height 16
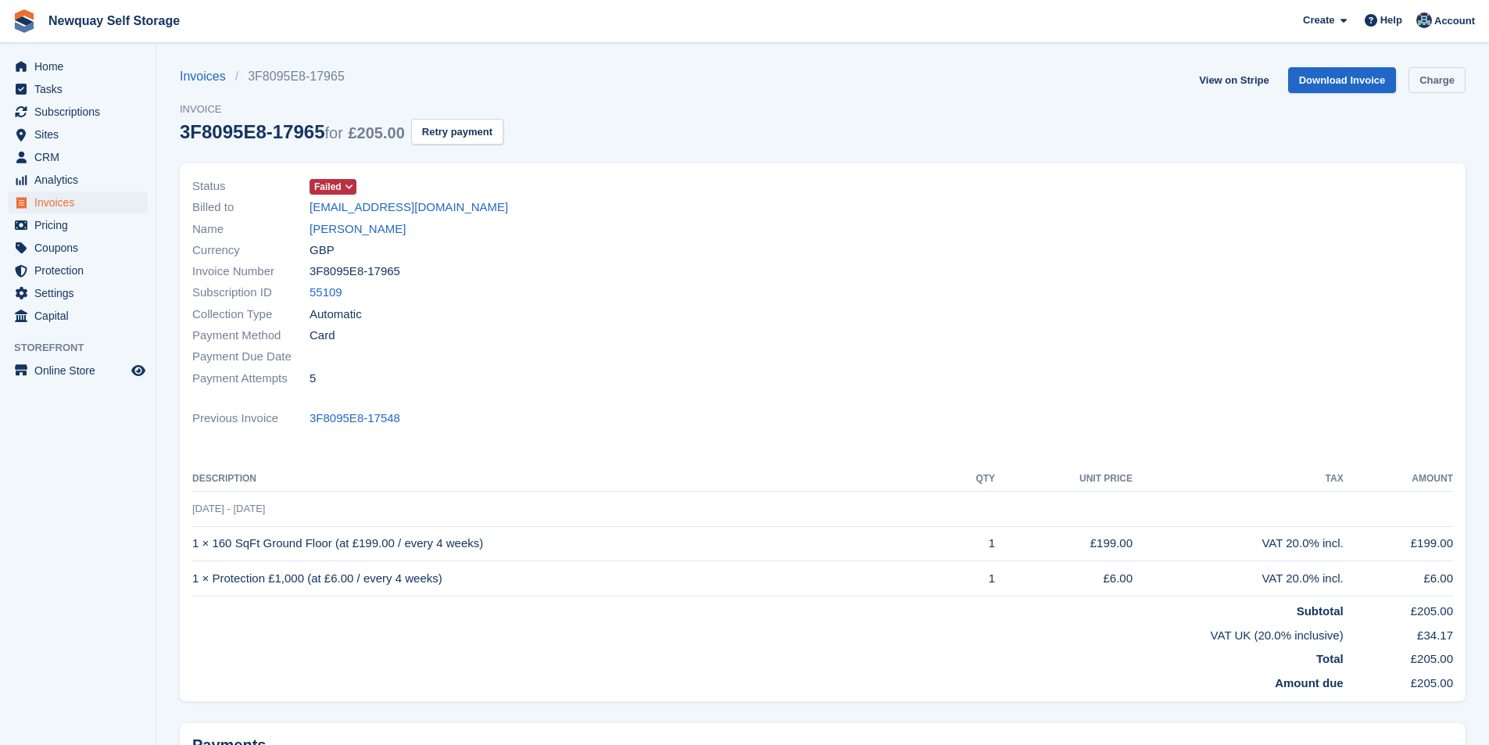
click at [1453, 89] on link "Charge" at bounding box center [1436, 80] width 57 height 26
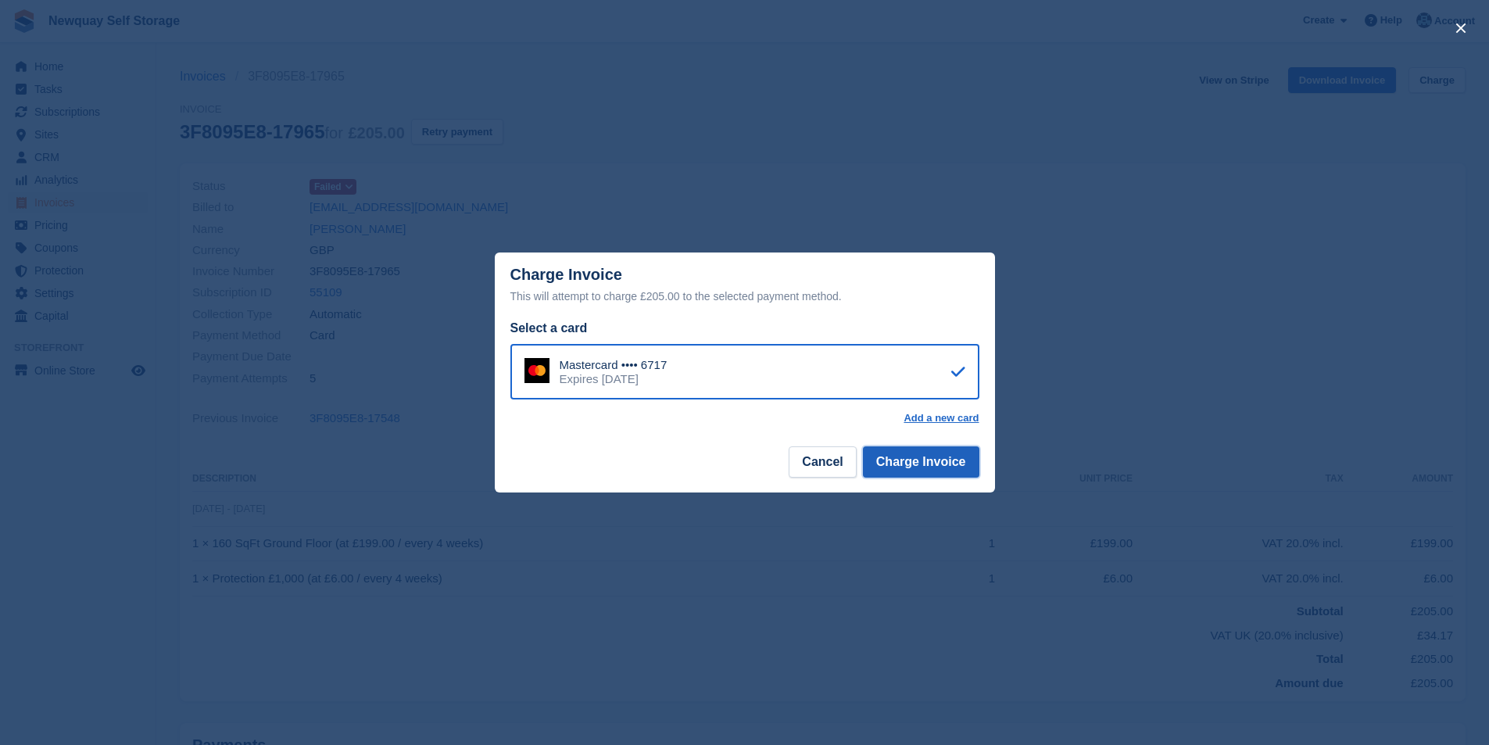
click at [967, 466] on button "Charge Invoice" at bounding box center [921, 461] width 116 height 31
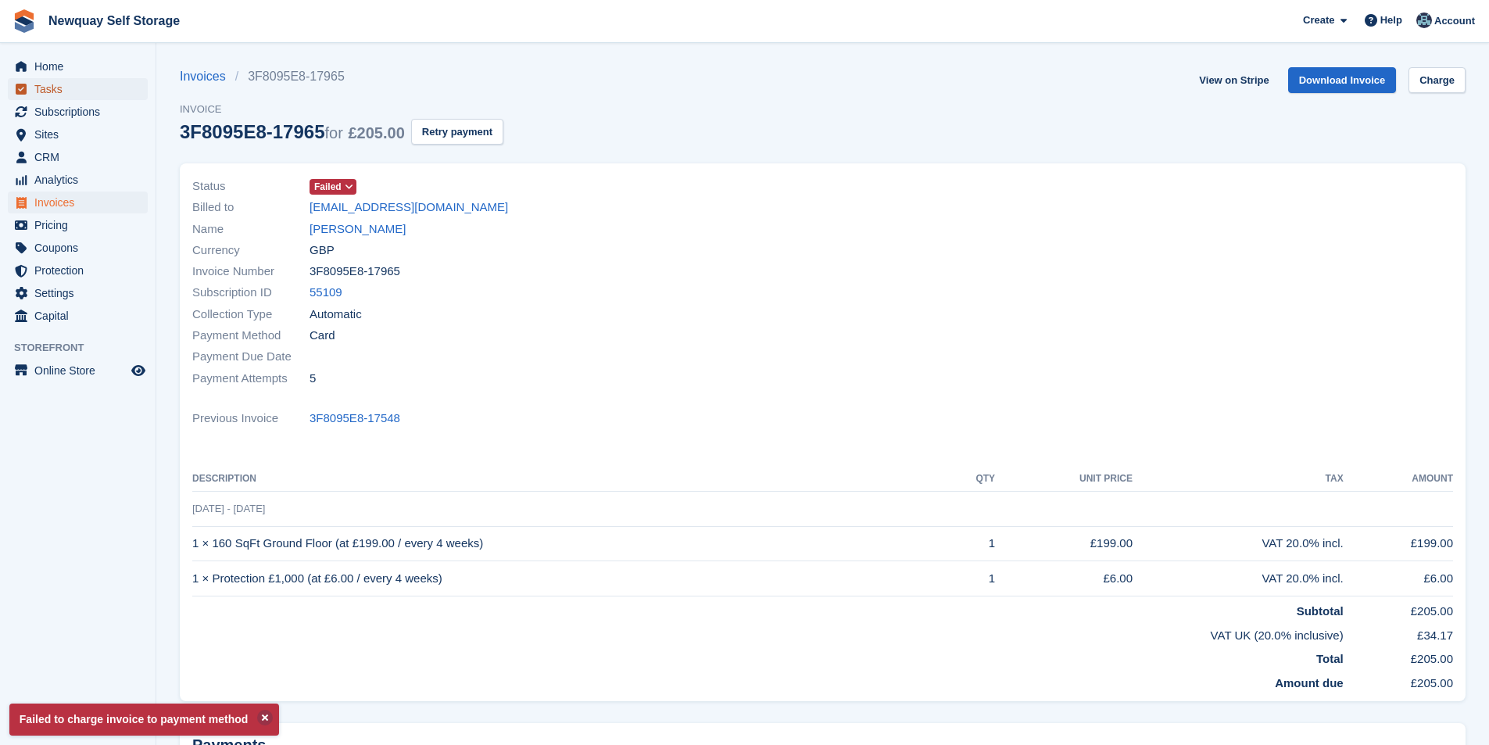
click at [48, 94] on span "Tasks" at bounding box center [81, 89] width 94 height 22
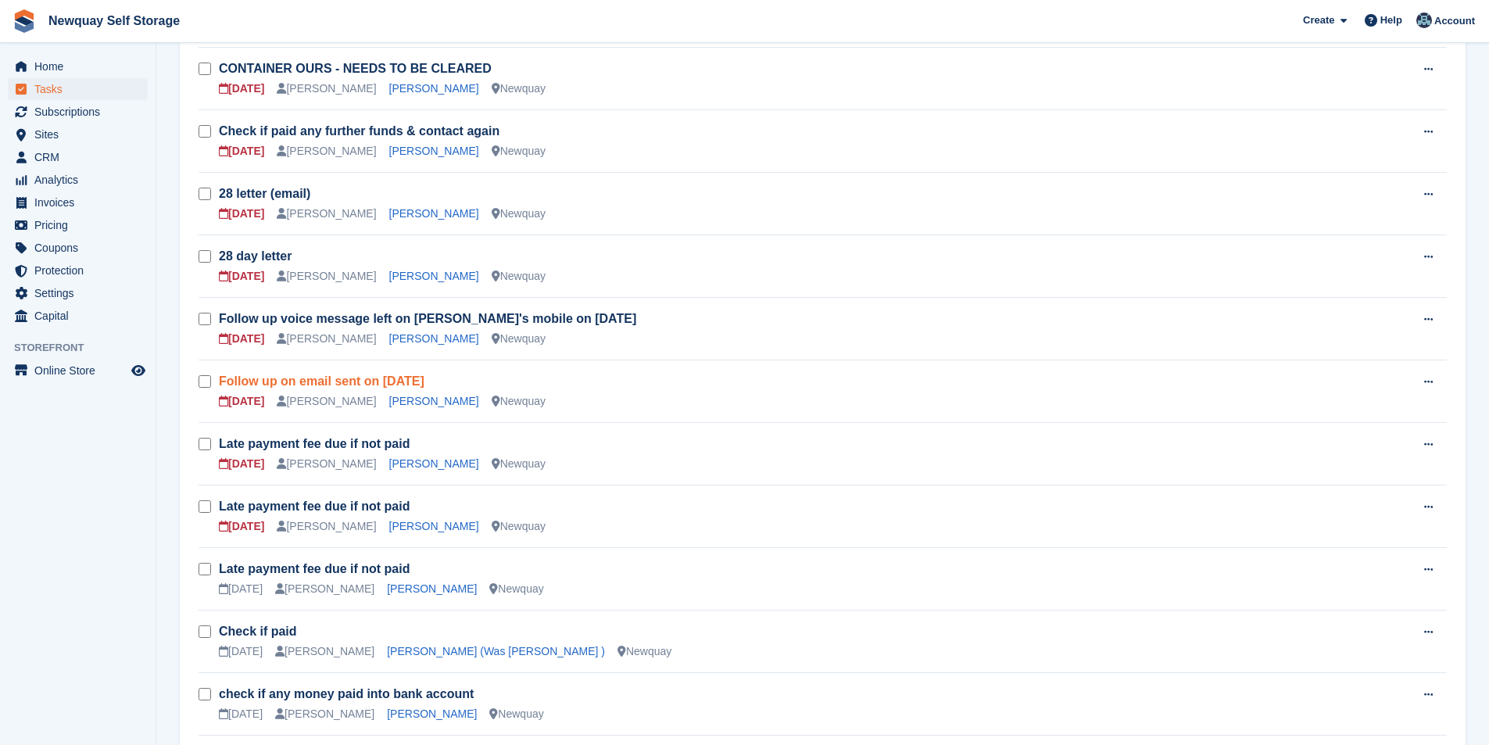
scroll to position [469, 0]
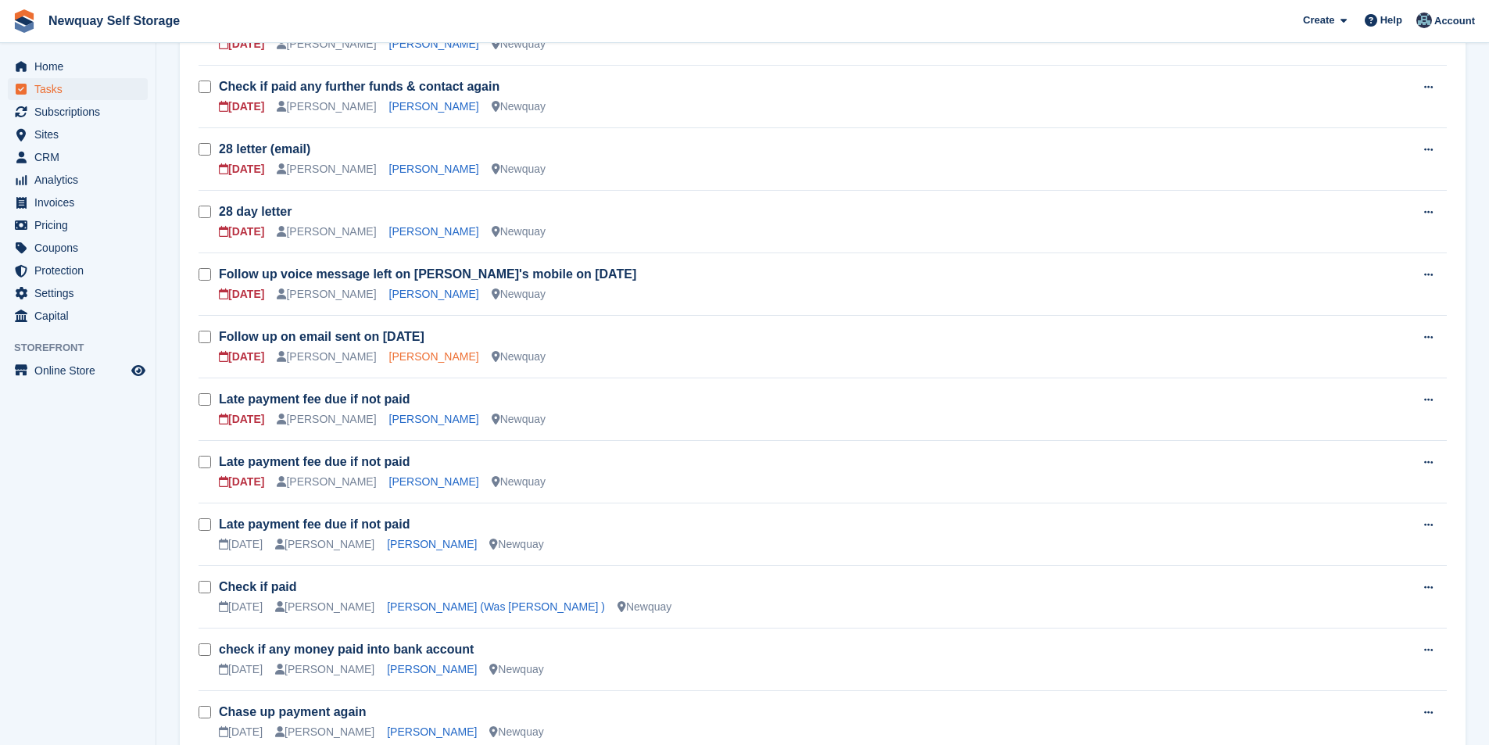
click at [395, 356] on link "[PERSON_NAME]" at bounding box center [434, 356] width 90 height 13
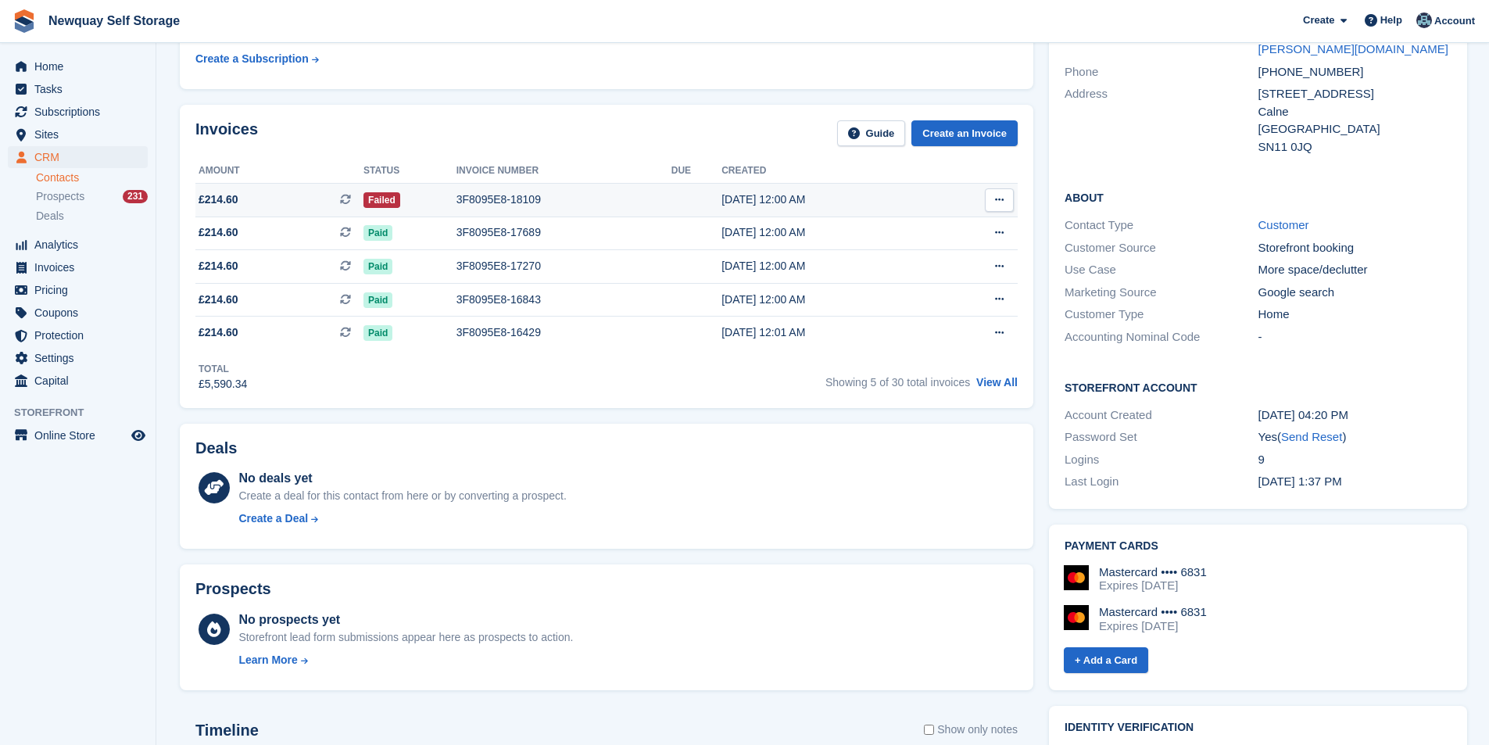
scroll to position [156, 0]
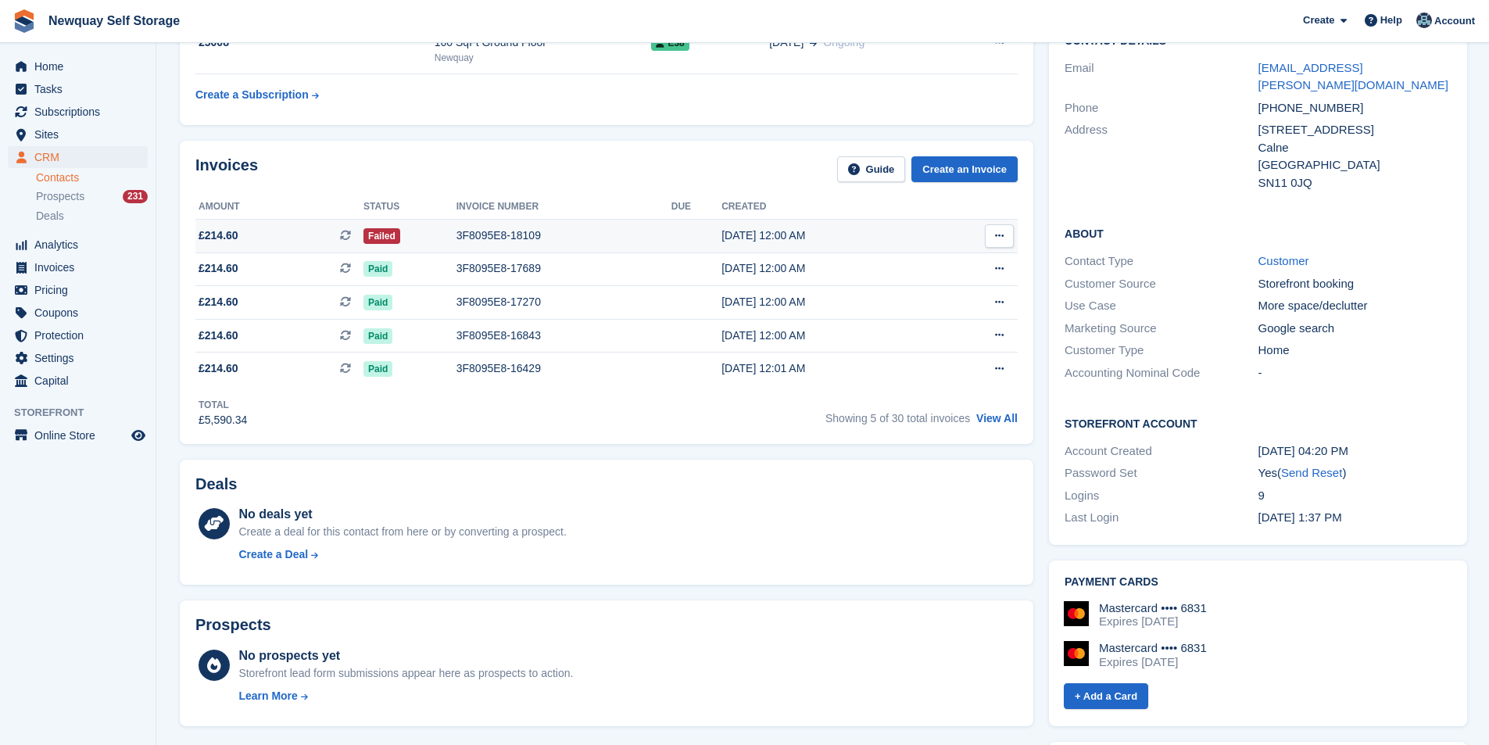
click at [525, 238] on div "3F8095E8-18109" at bounding box center [563, 235] width 215 height 16
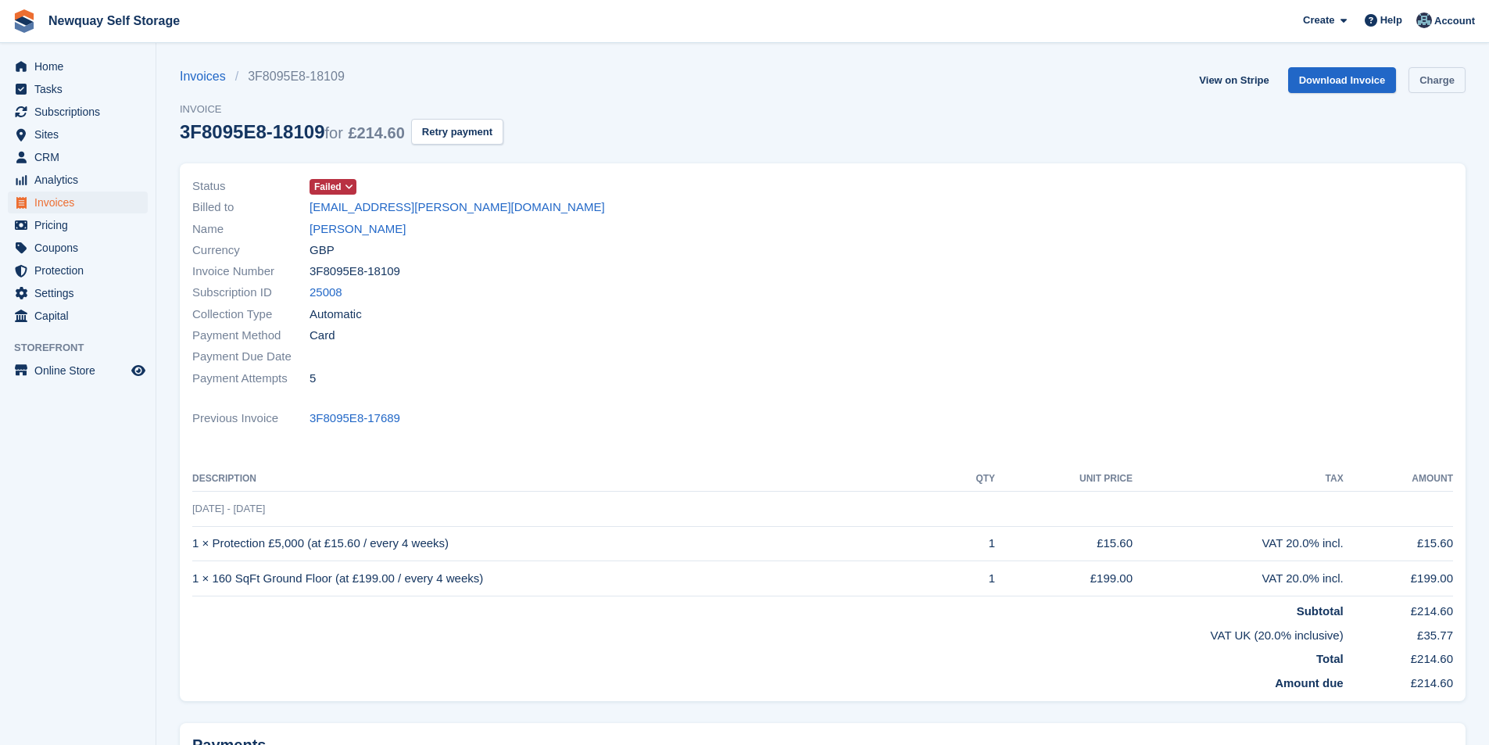
click at [1454, 80] on link "Charge" at bounding box center [1436, 80] width 57 height 26
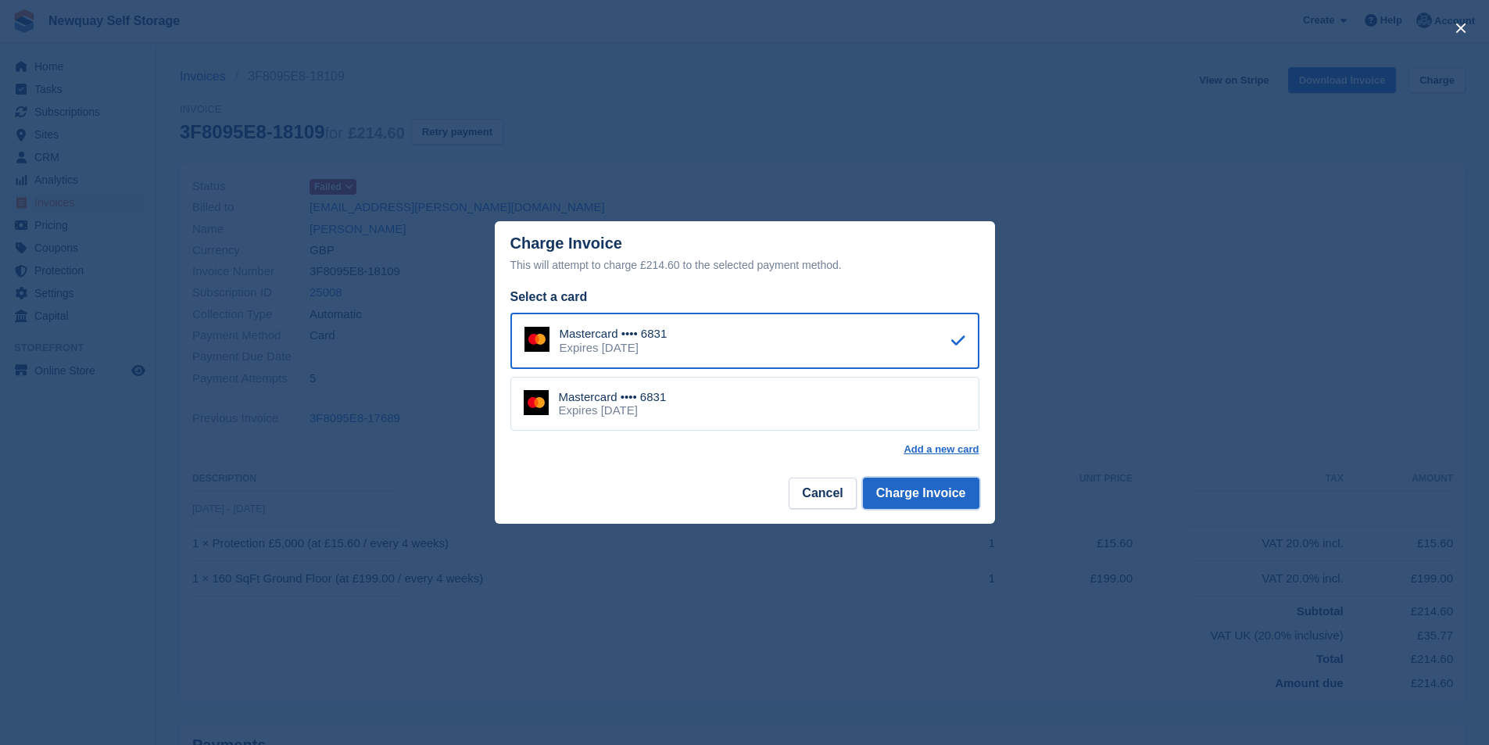
drag, startPoint x: 943, startPoint y: 491, endPoint x: 1011, endPoint y: 469, distance: 71.4
click at [950, 488] on button "Charge Invoice" at bounding box center [921, 492] width 116 height 31
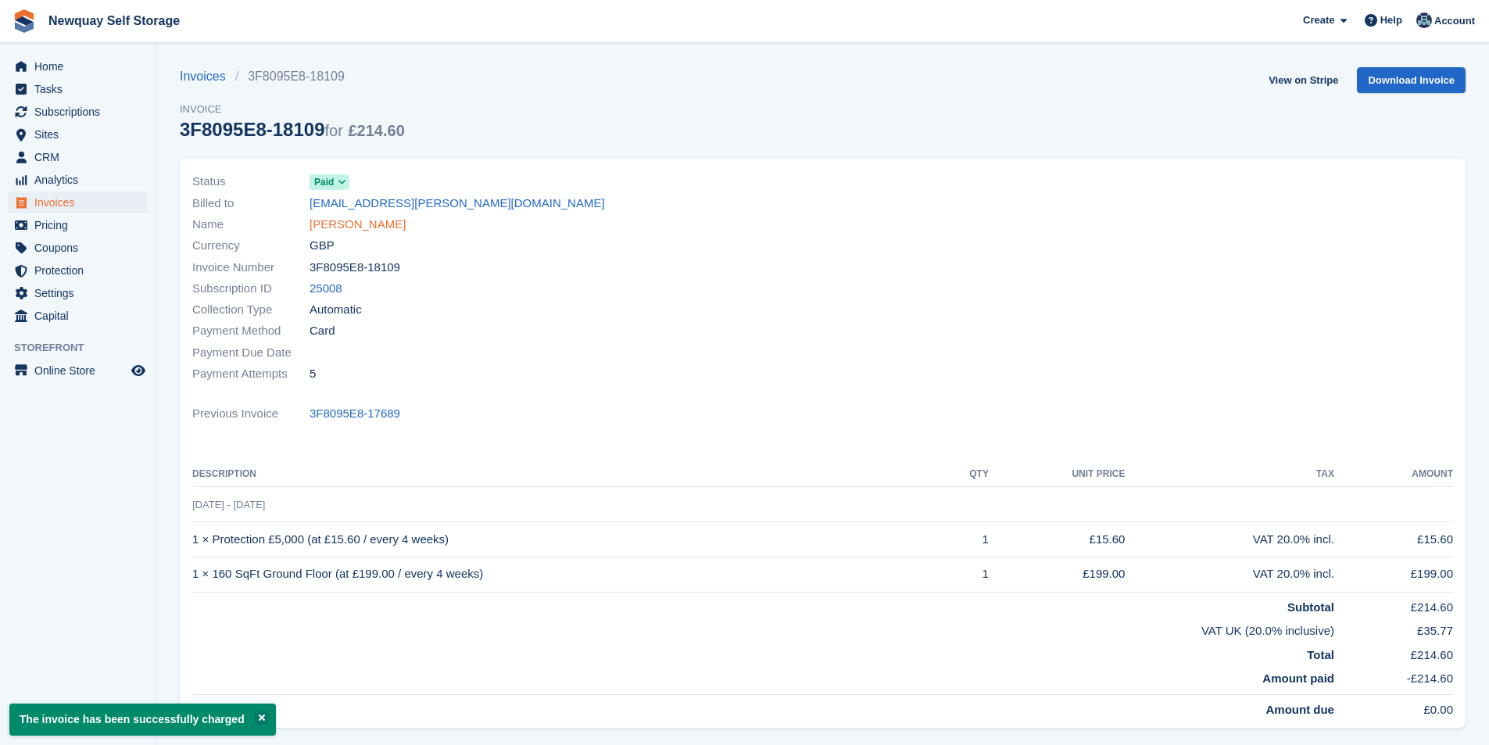
click at [363, 223] on link "[PERSON_NAME]" at bounding box center [357, 225] width 96 height 18
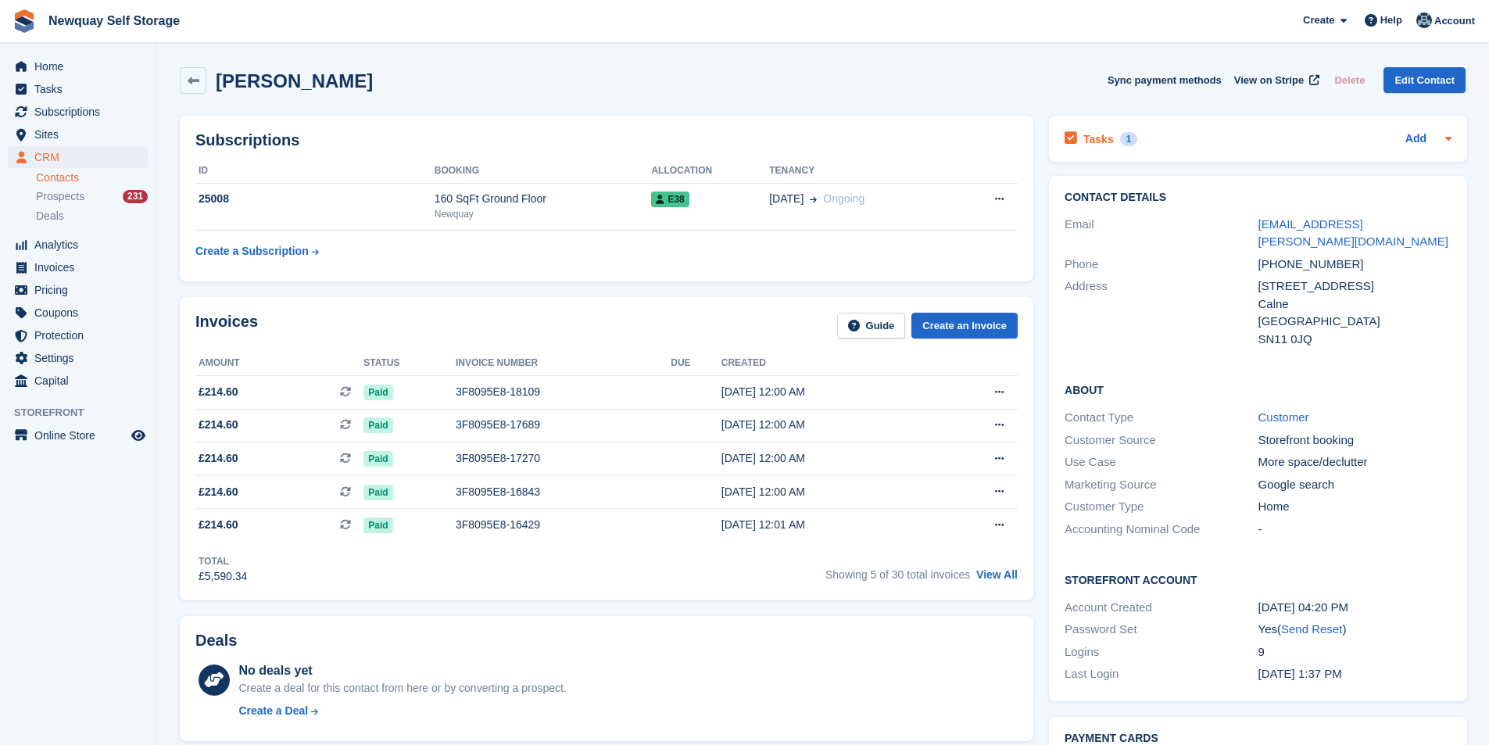
click at [1094, 134] on h2 "Tasks" at bounding box center [1098, 139] width 30 height 14
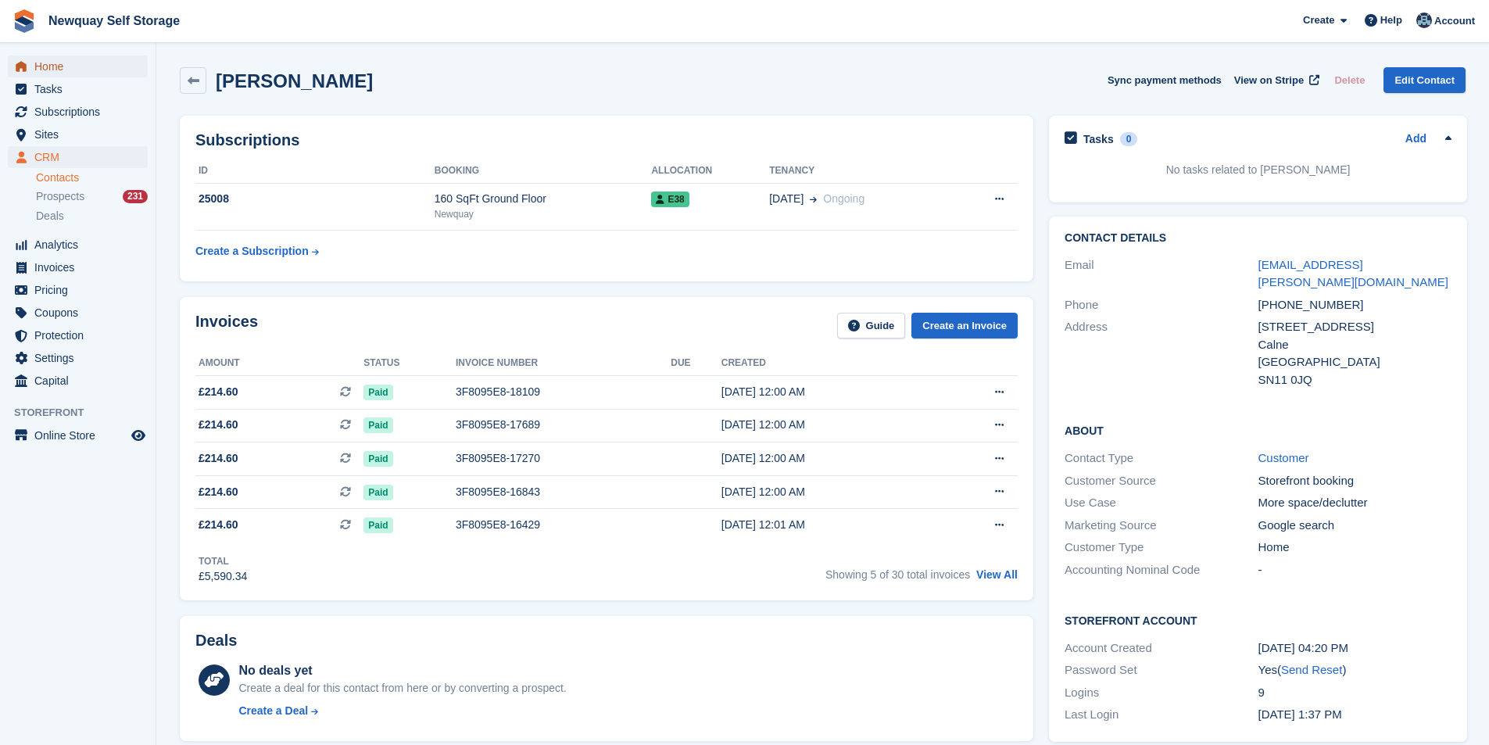
click at [69, 57] on span "Home" at bounding box center [81, 66] width 94 height 22
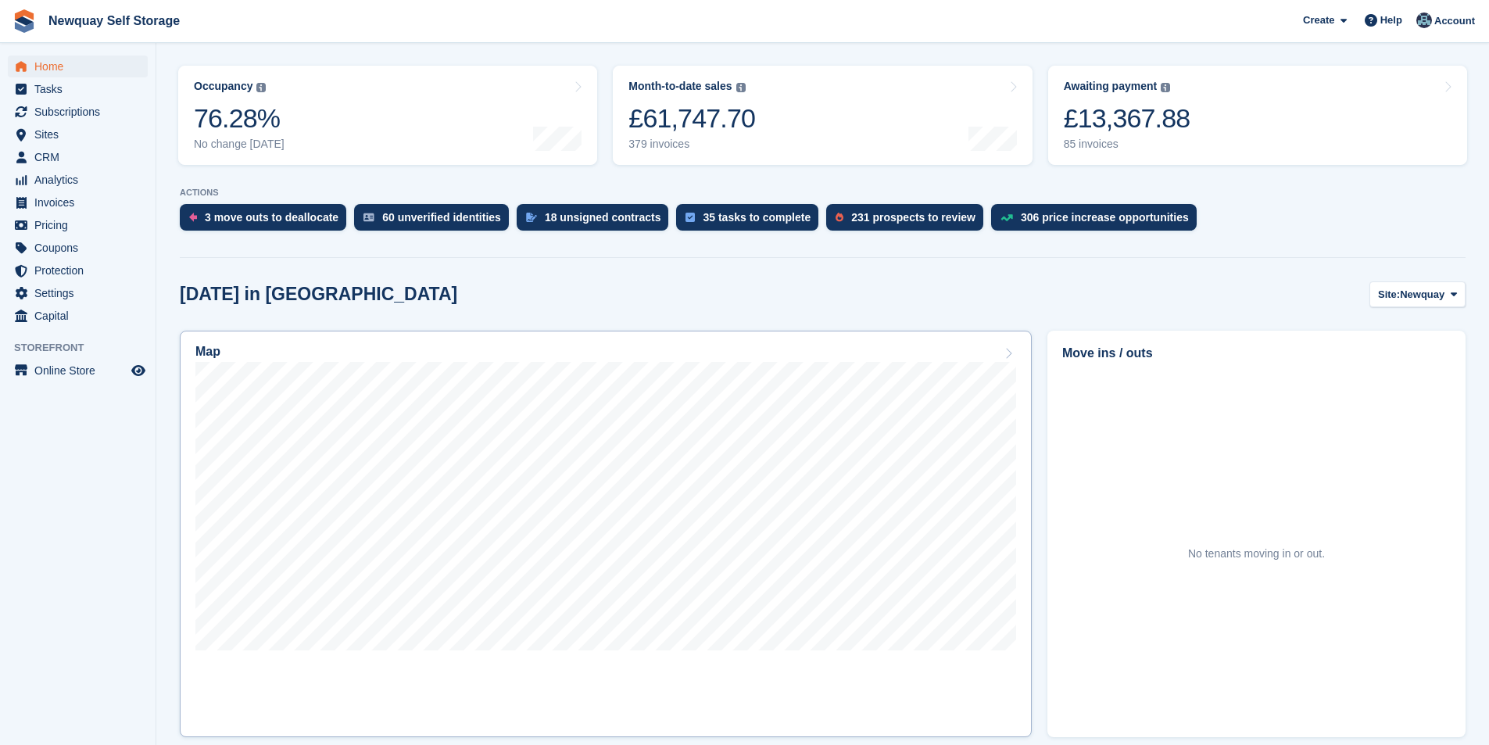
scroll to position [391, 0]
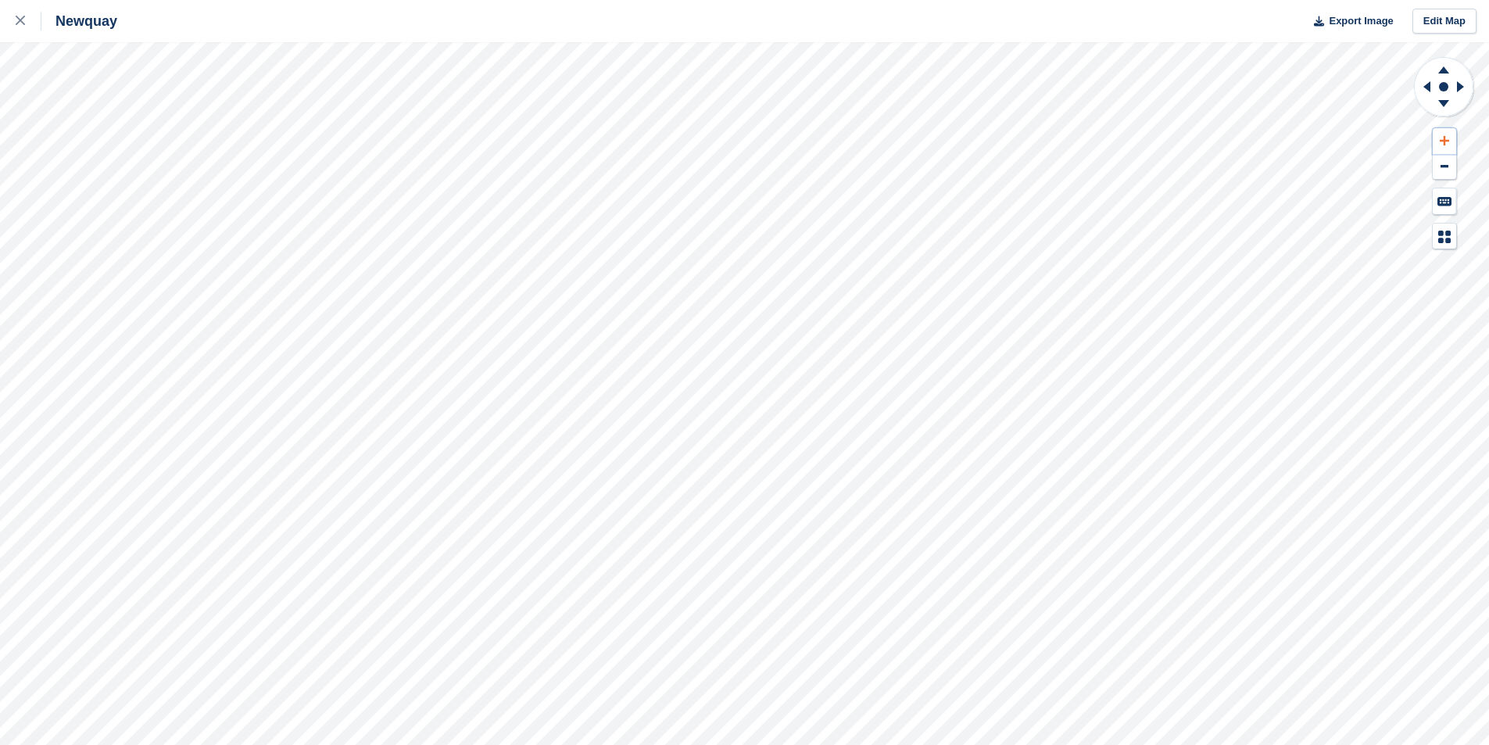
click at [1446, 136] on icon at bounding box center [1443, 140] width 9 height 11
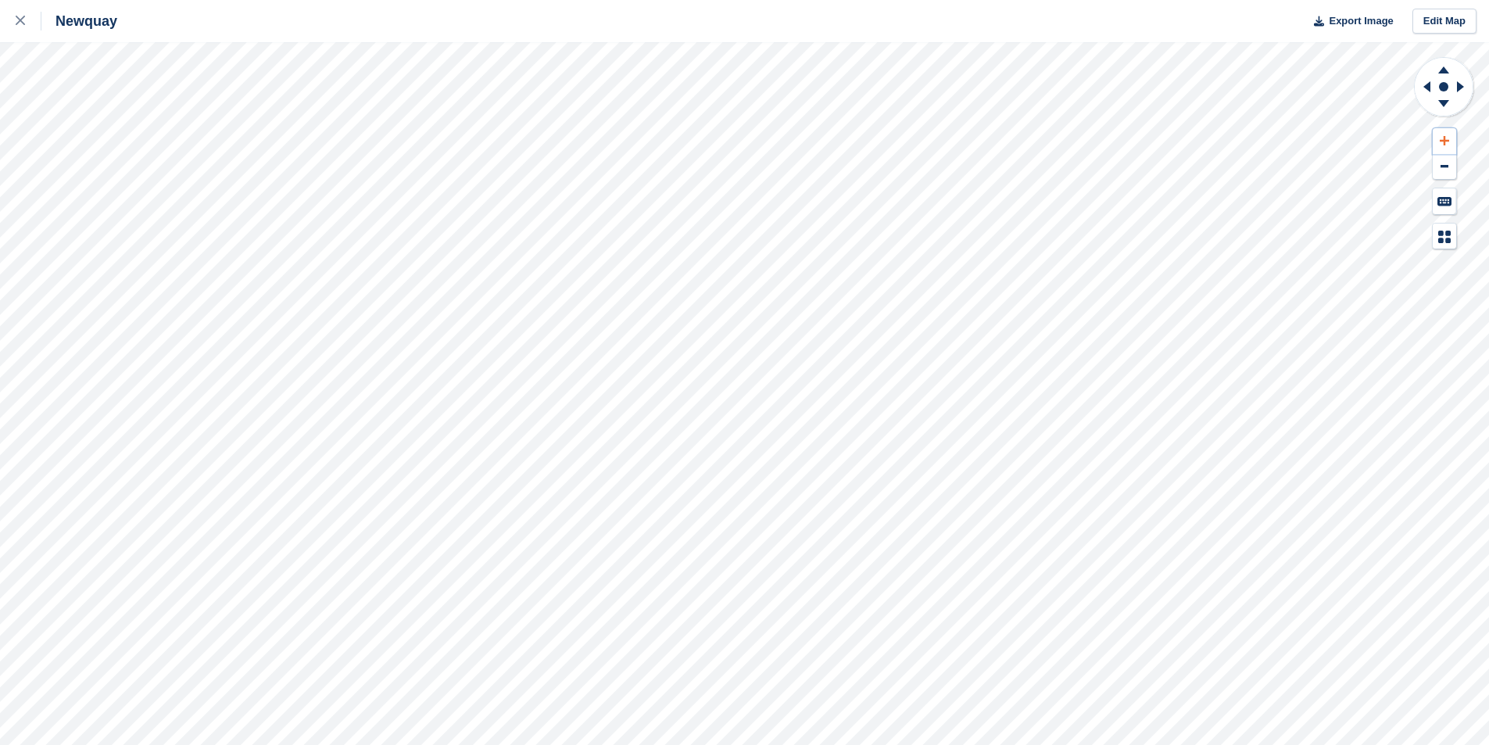
click at [1443, 138] on icon at bounding box center [1443, 140] width 9 height 9
click at [1439, 142] on icon at bounding box center [1443, 140] width 9 height 11
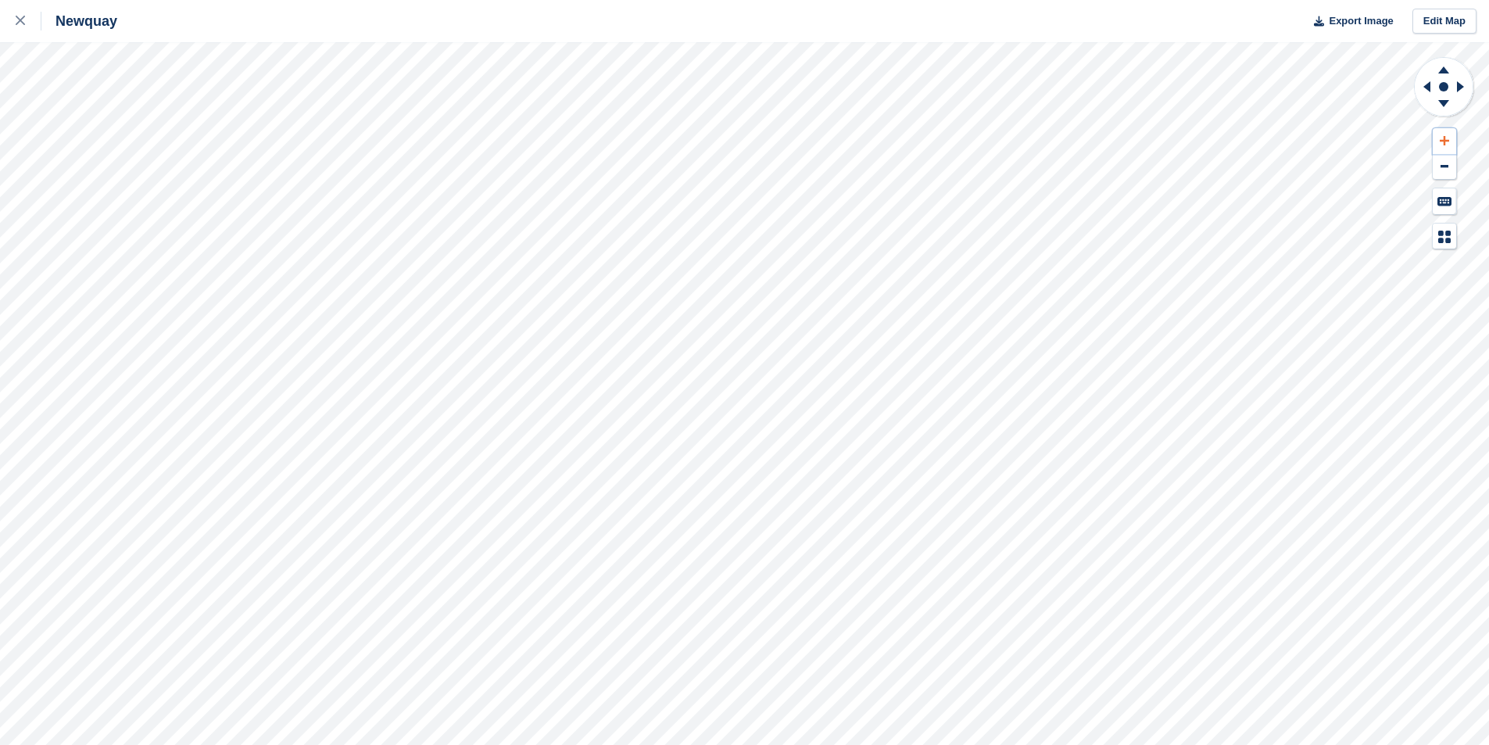
click at [1439, 142] on icon at bounding box center [1443, 140] width 9 height 11
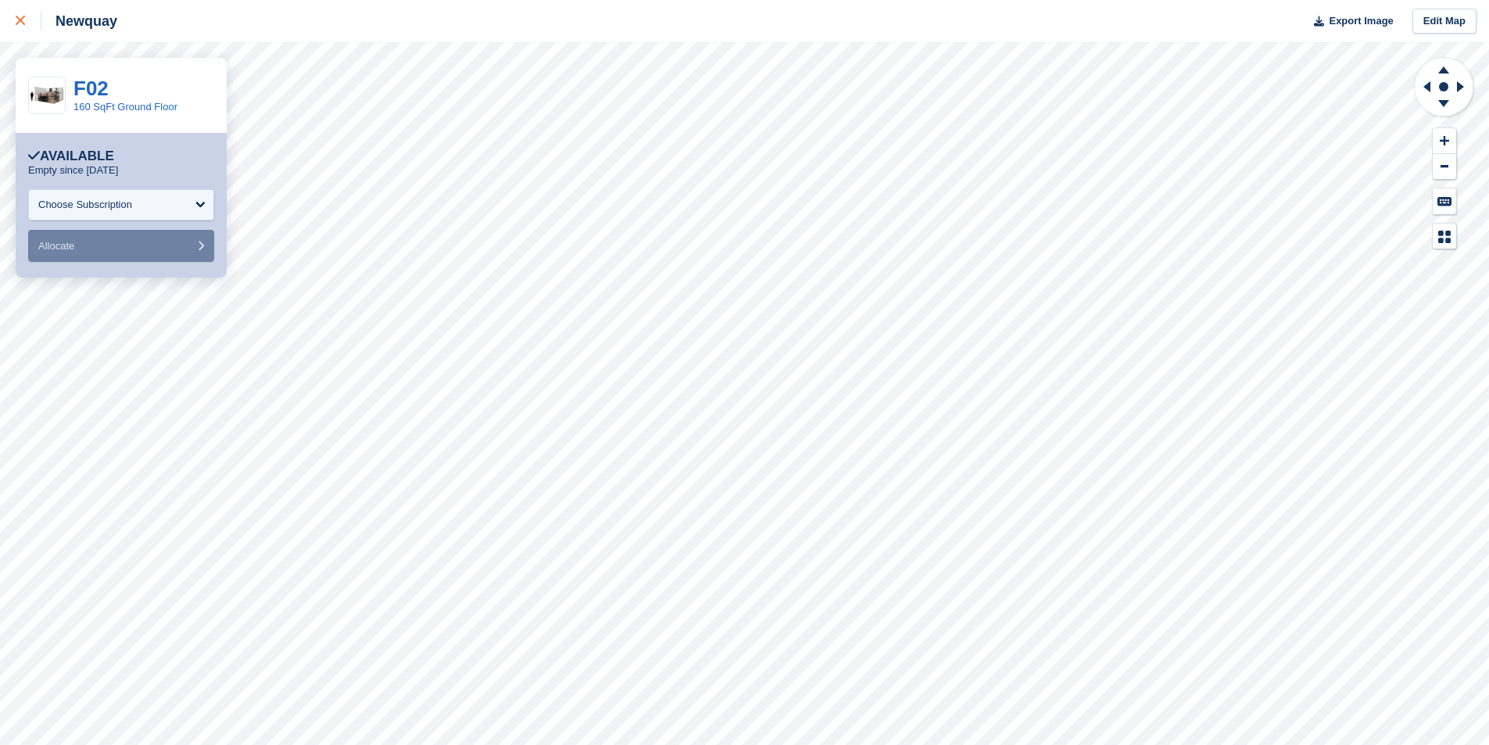
click at [20, 13] on div at bounding box center [29, 21] width 26 height 19
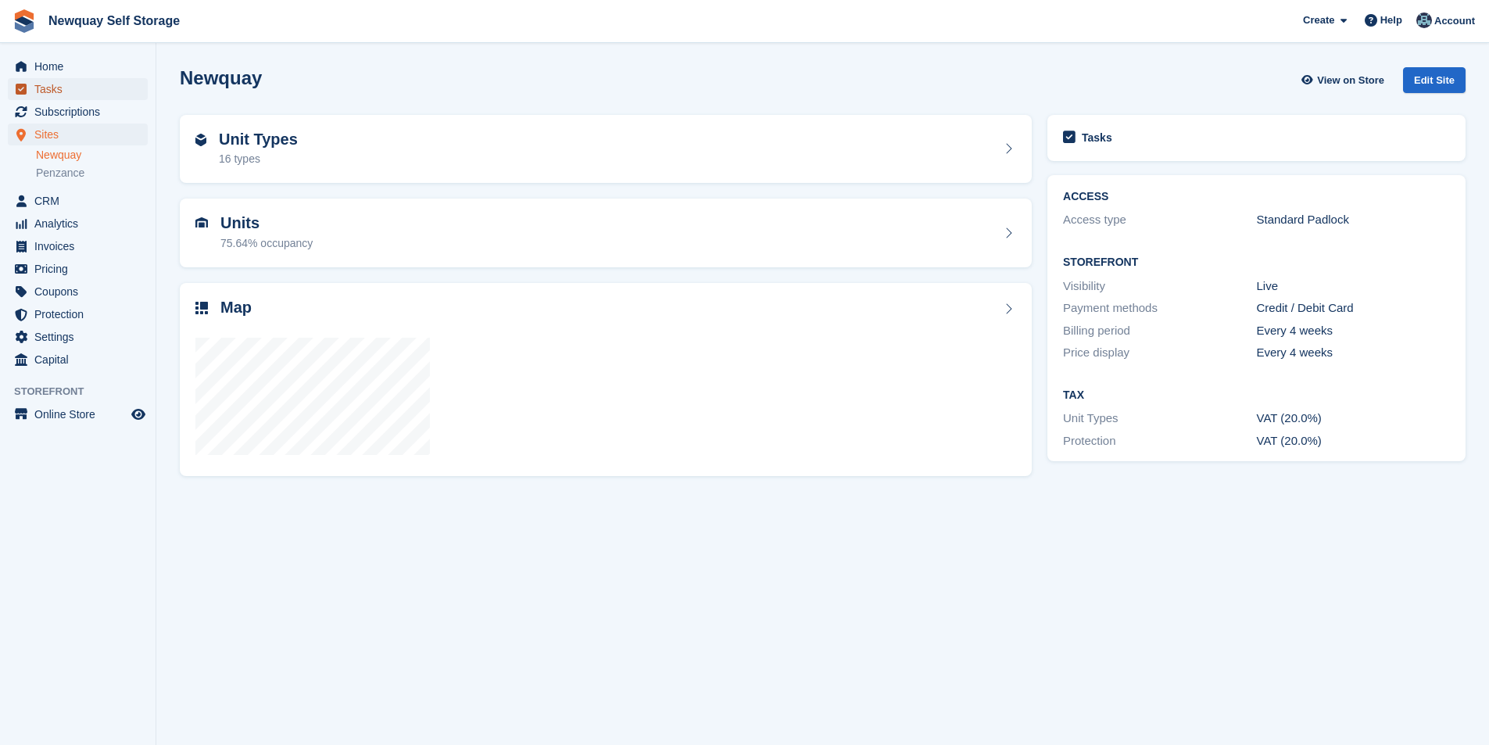
click at [62, 86] on span "Tasks" at bounding box center [81, 89] width 94 height 22
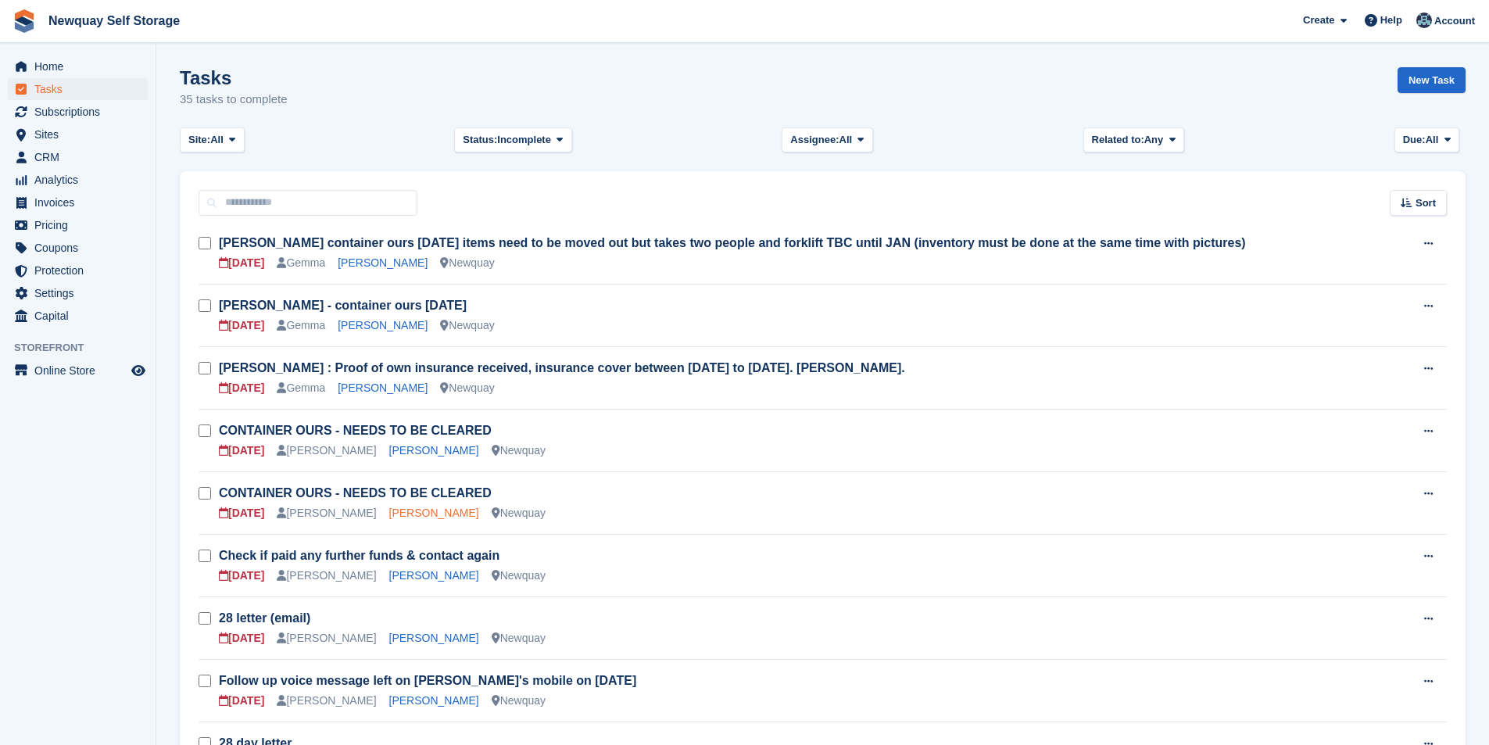
click at [395, 515] on link "Lee Ferris" at bounding box center [434, 512] width 90 height 13
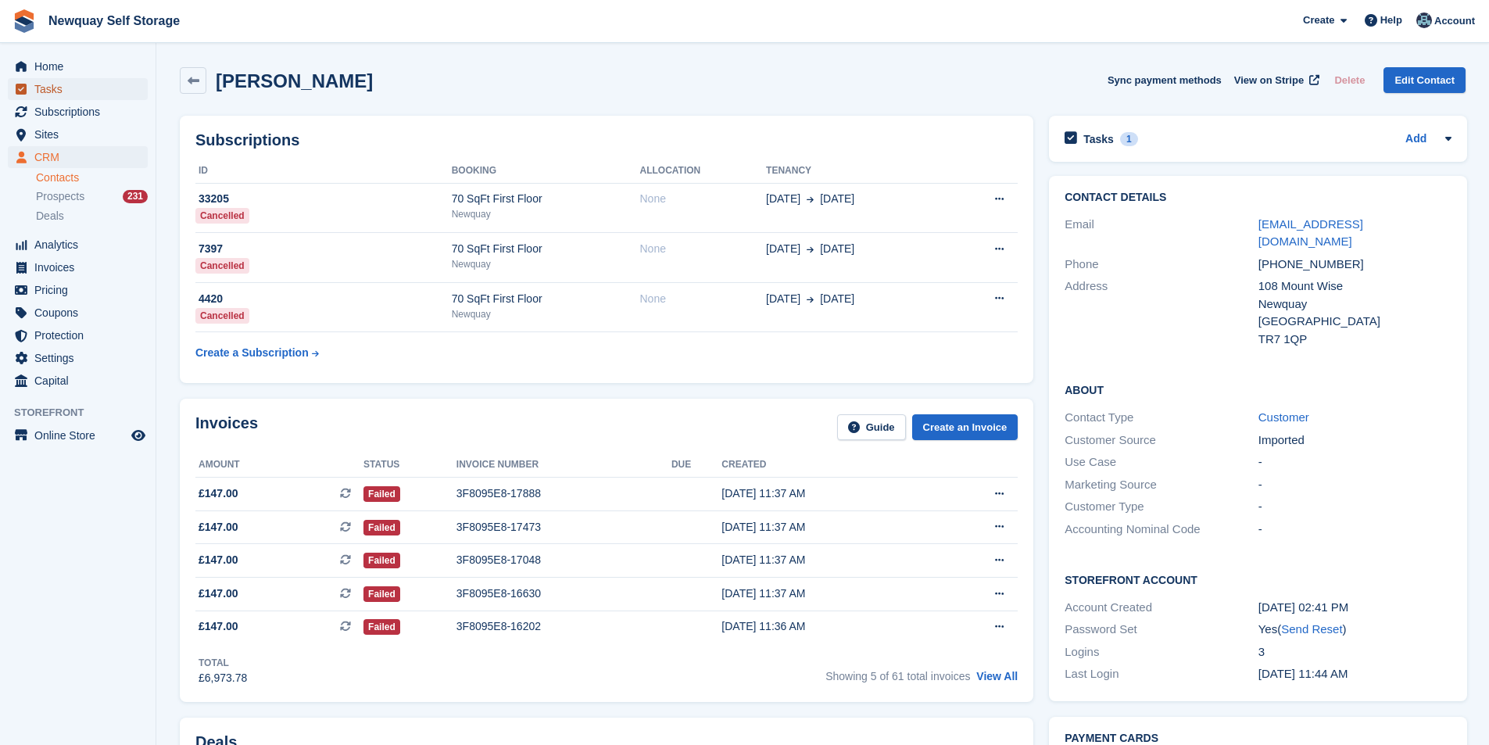
click at [75, 84] on span "Tasks" at bounding box center [81, 89] width 94 height 22
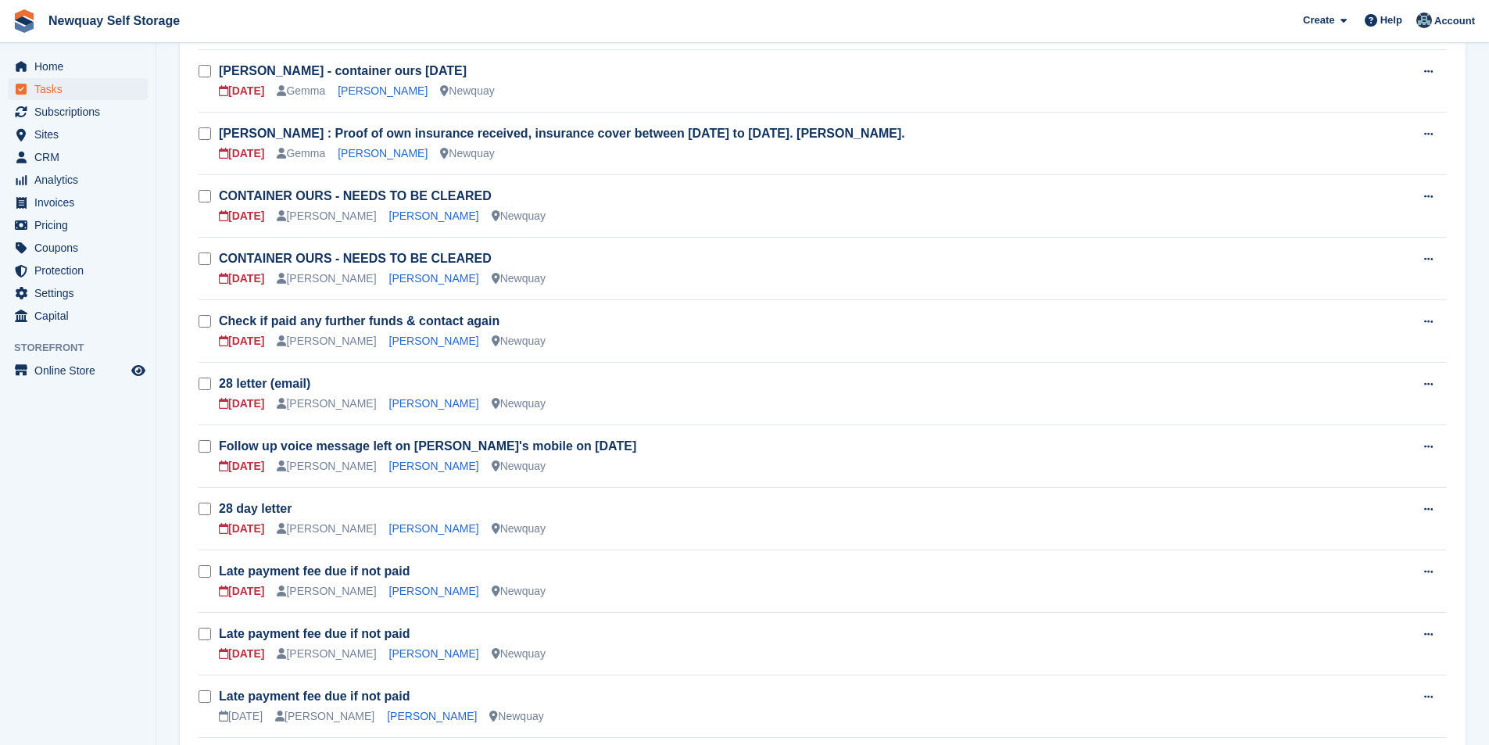
scroll to position [313, 0]
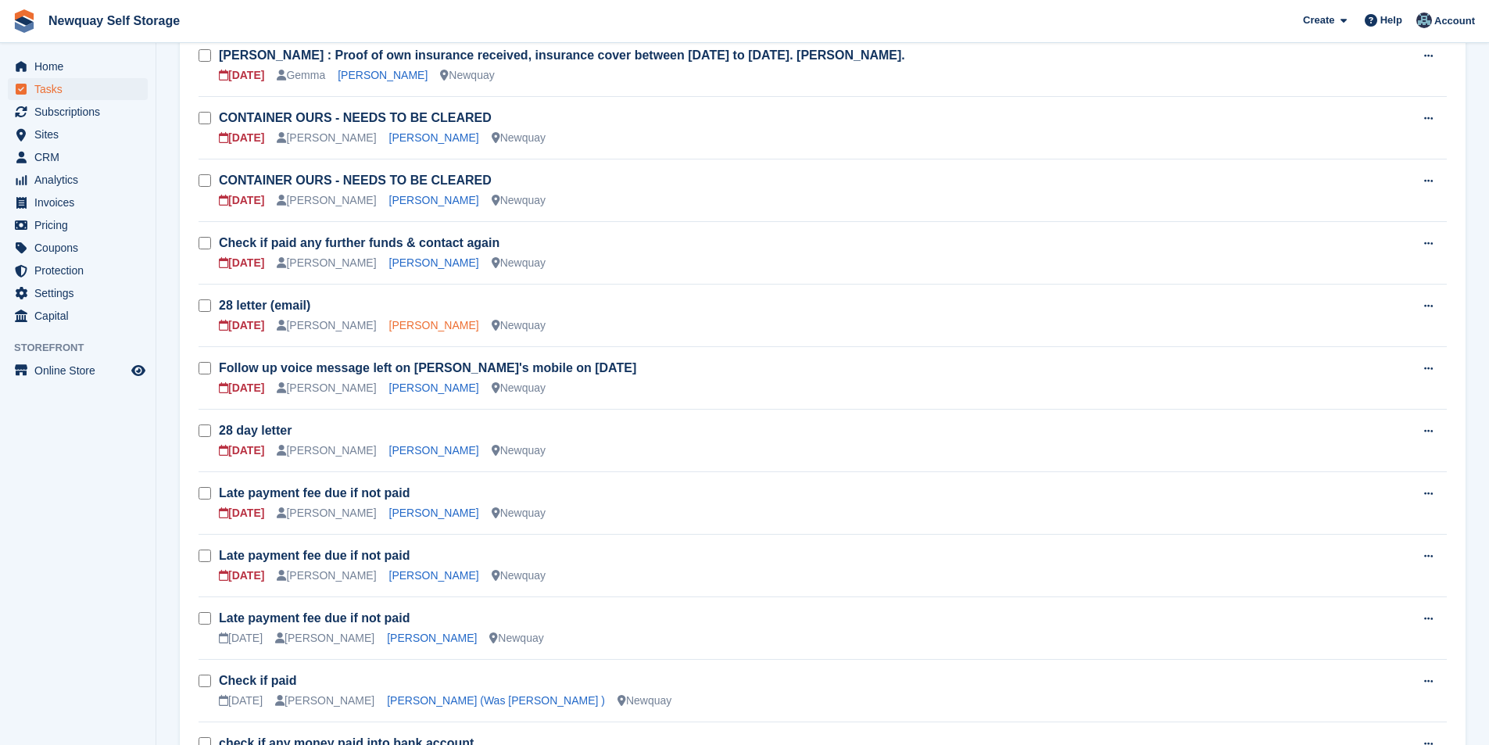
click at [415, 324] on link "James O'Sullivan" at bounding box center [434, 325] width 90 height 13
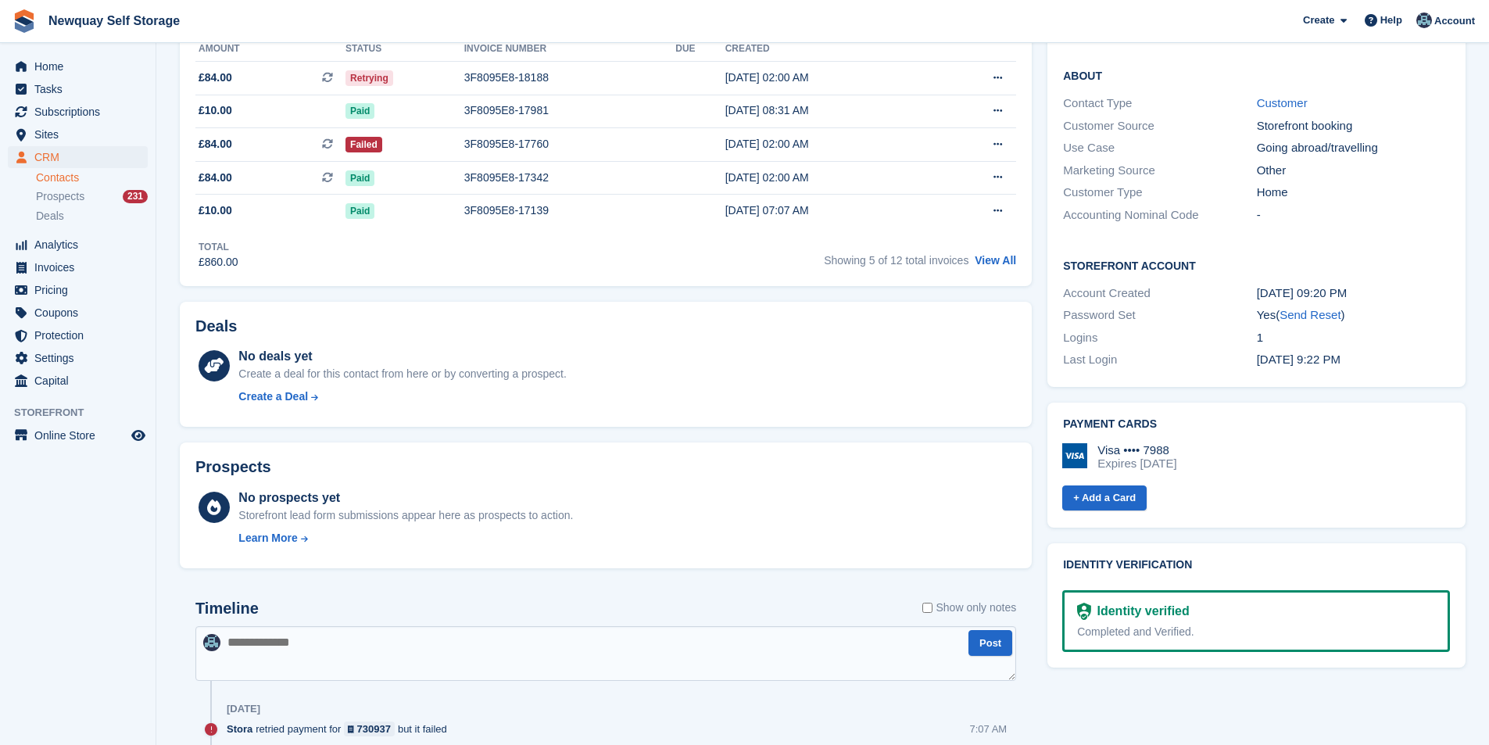
scroll to position [313, 0]
click at [59, 85] on span "Tasks" at bounding box center [81, 89] width 94 height 22
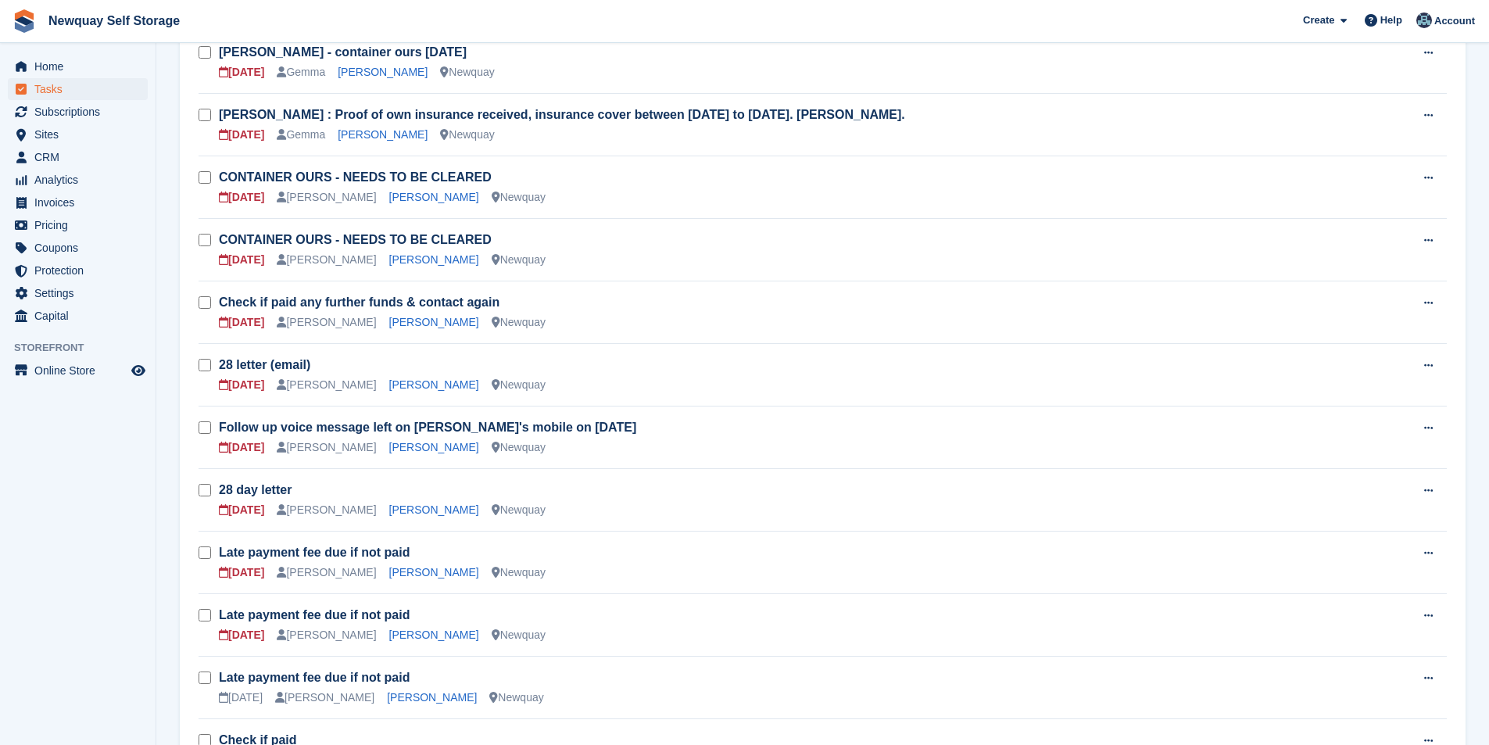
scroll to position [313, 0]
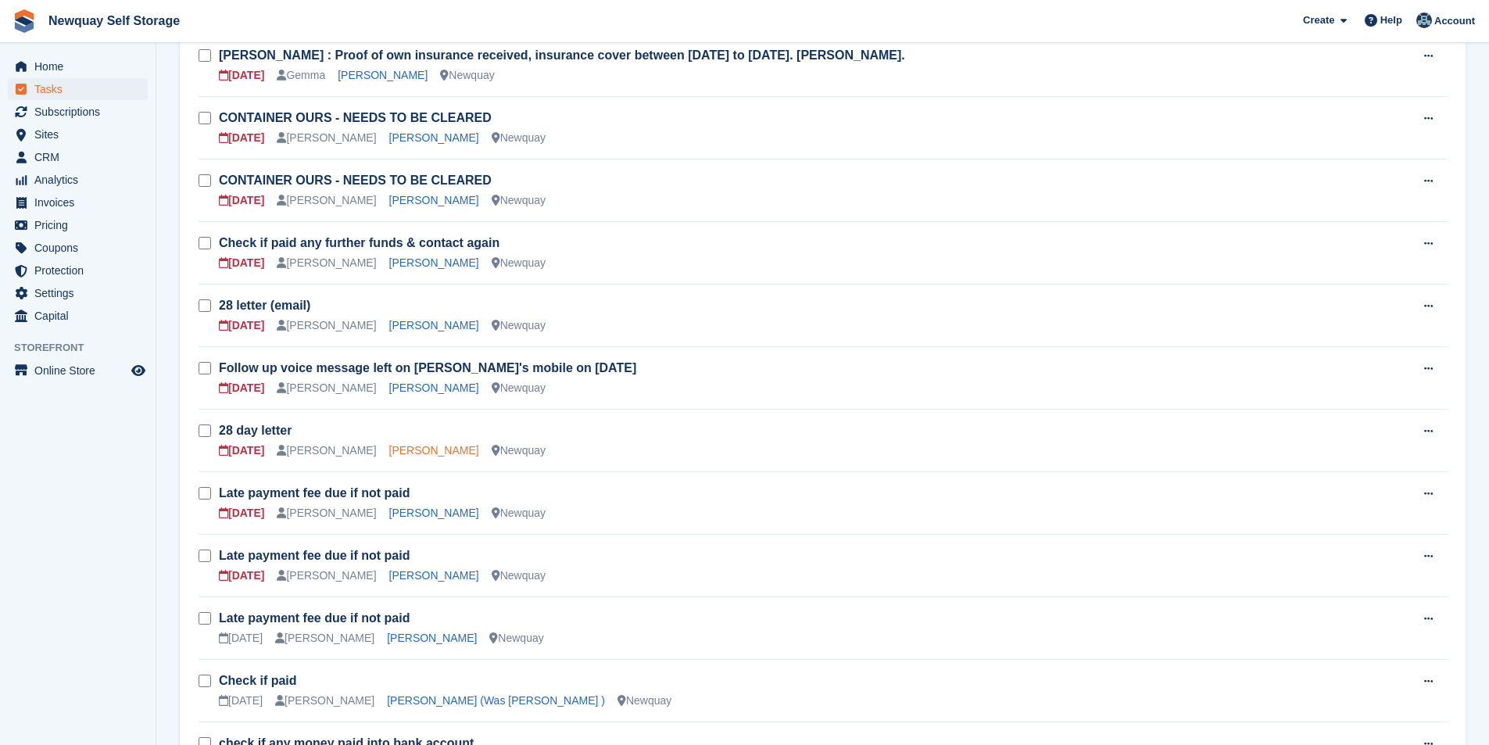
click at [409, 449] on link "Chris Grimes" at bounding box center [434, 450] width 90 height 13
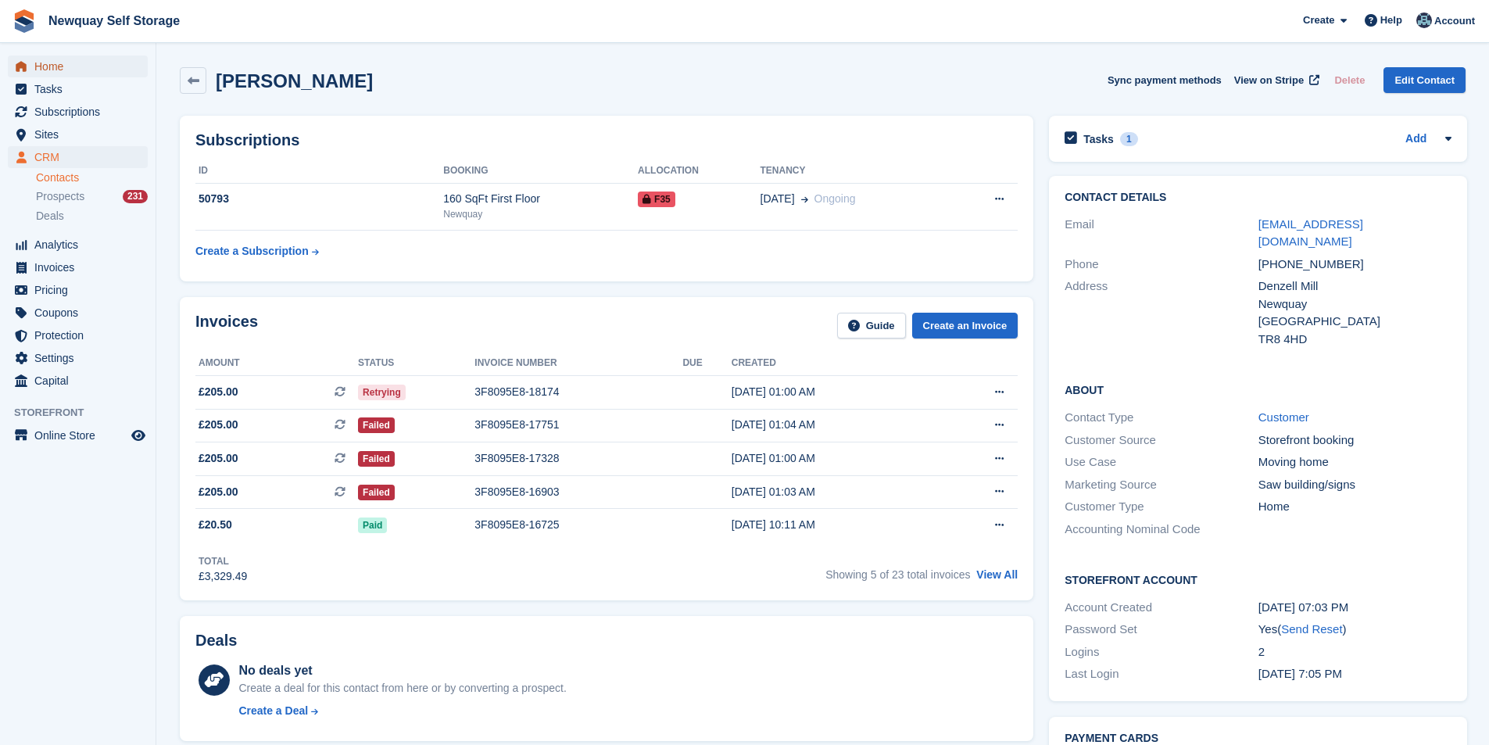
click at [80, 66] on span "Home" at bounding box center [81, 66] width 94 height 22
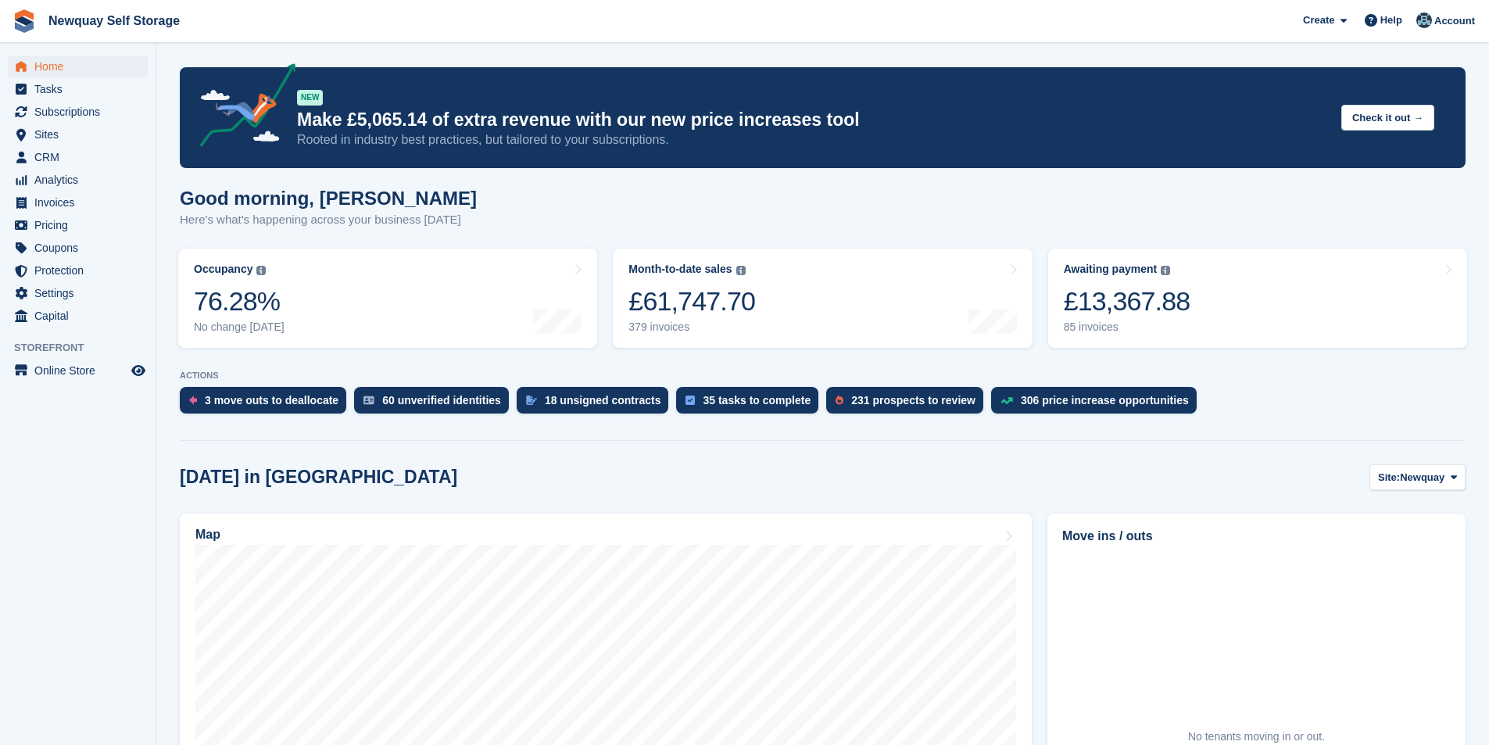
scroll to position [469, 0]
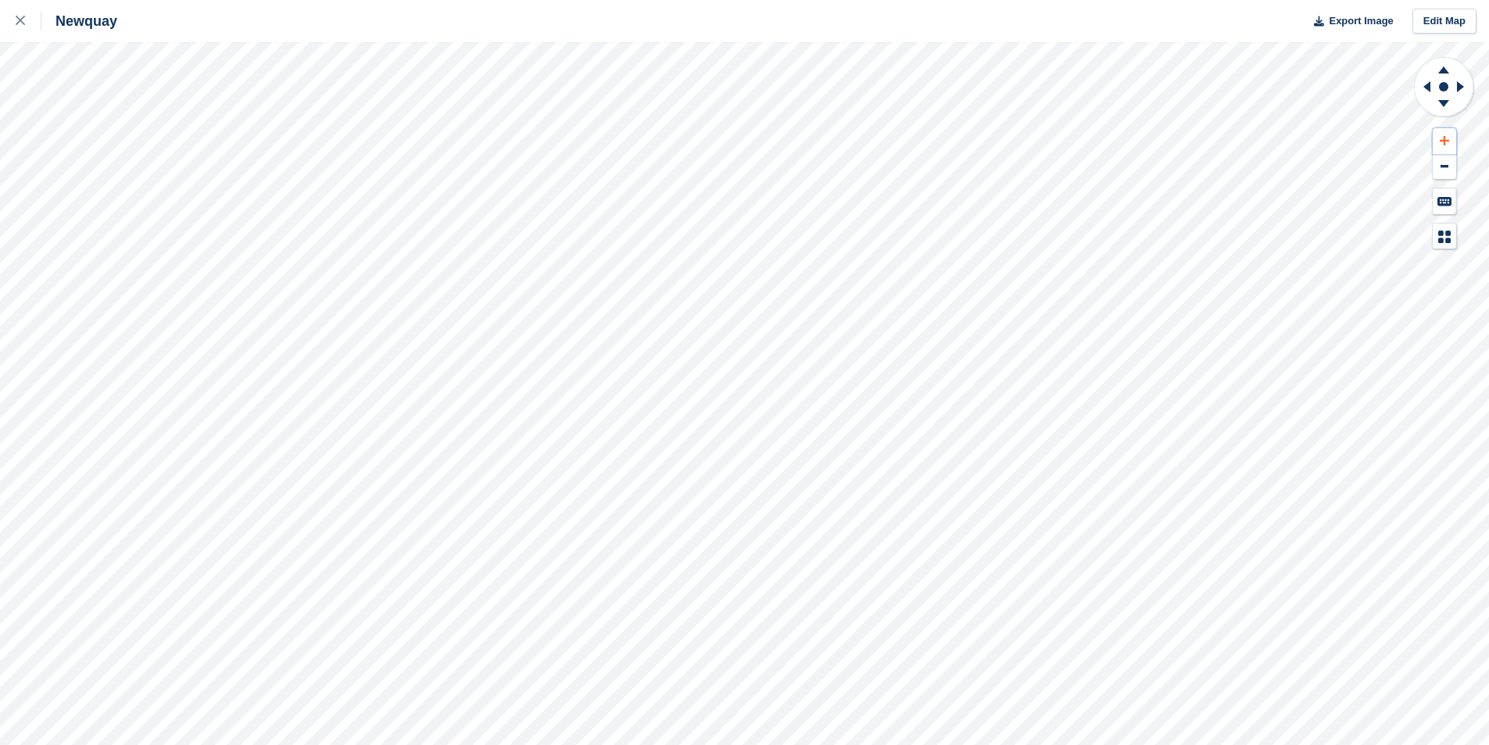
click at [1442, 141] on icon at bounding box center [1443, 140] width 9 height 9
click at [1452, 138] on button at bounding box center [1443, 141] width 23 height 26
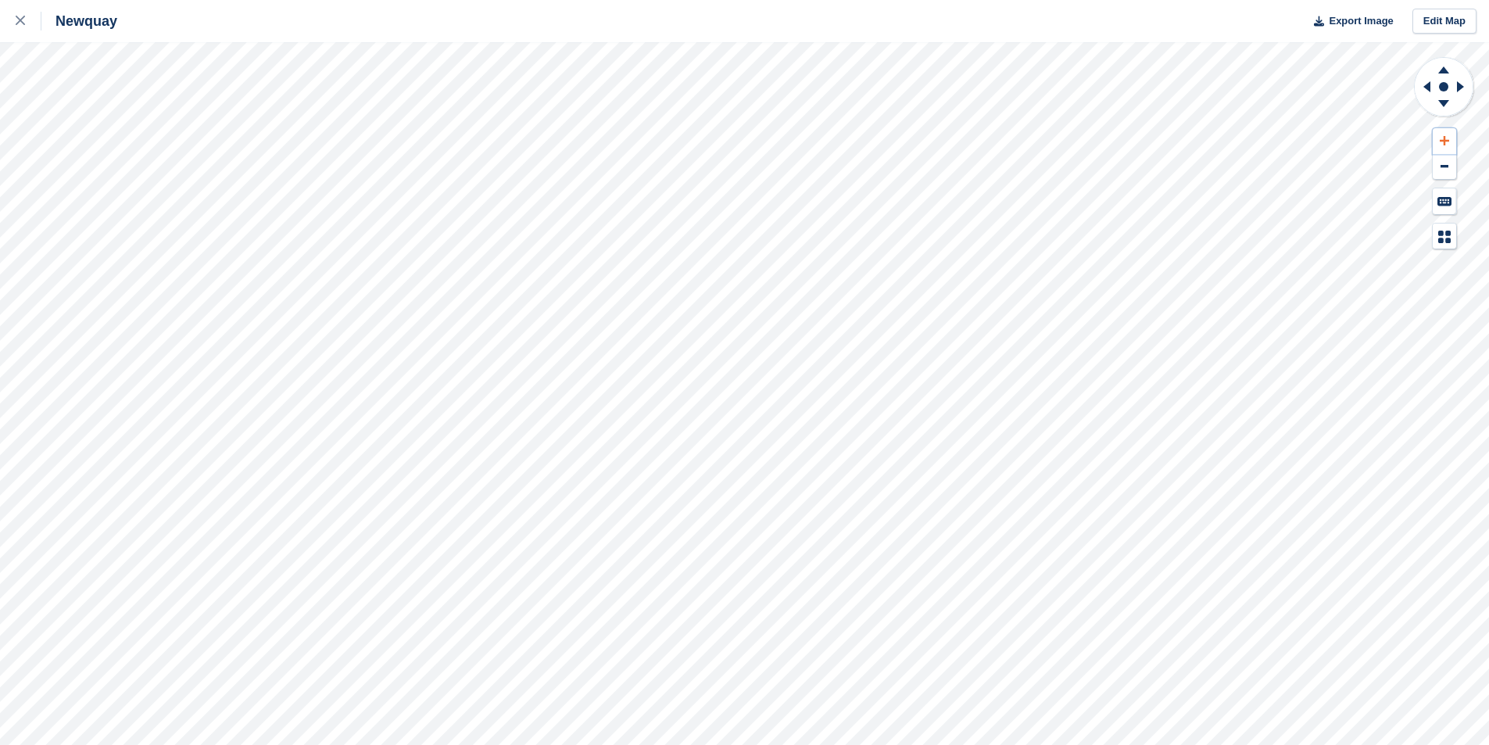
click at [1452, 138] on button at bounding box center [1443, 141] width 23 height 26
click at [1450, 138] on button at bounding box center [1443, 141] width 23 height 26
drag, startPoint x: 1450, startPoint y: 138, endPoint x: 1435, endPoint y: 150, distance: 20.0
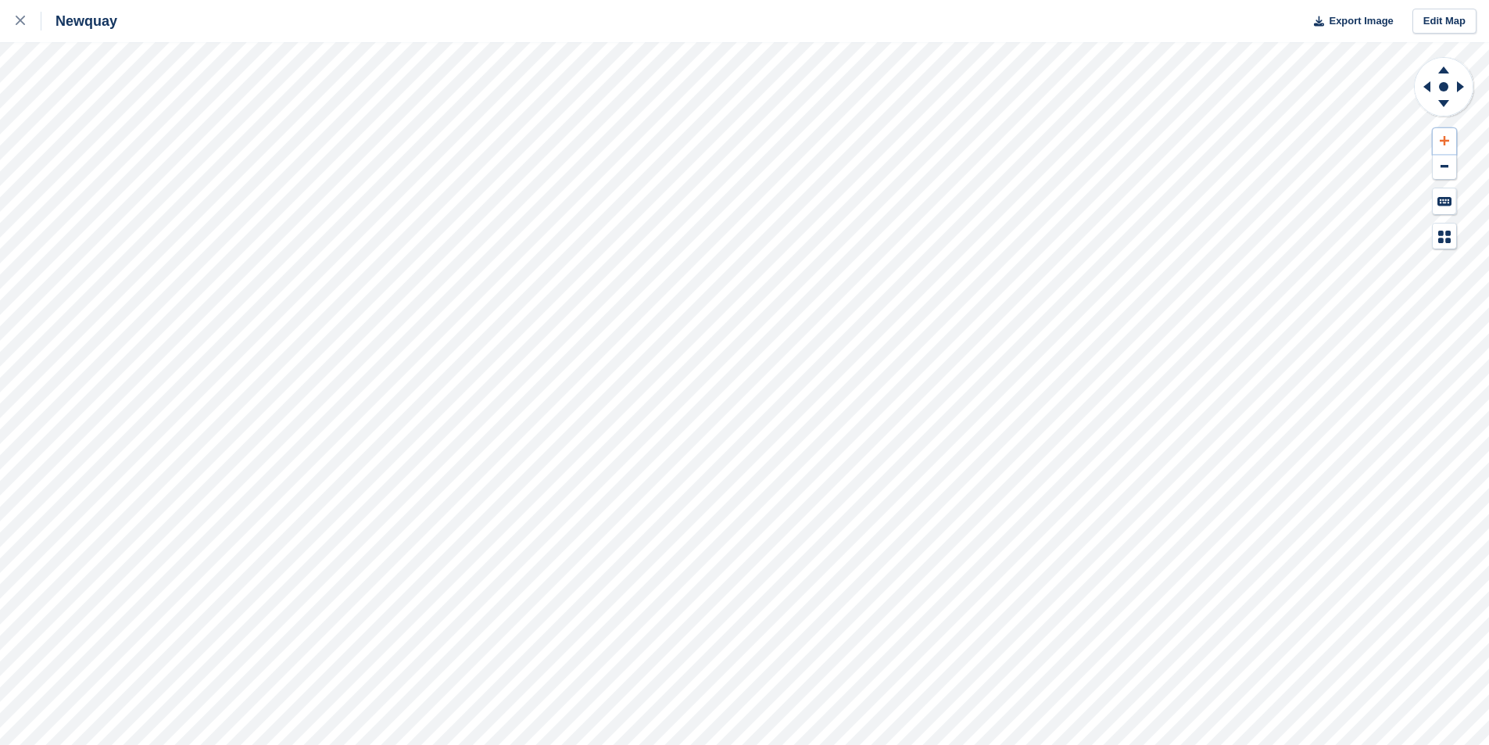
click at [1449, 138] on button at bounding box center [1443, 141] width 23 height 26
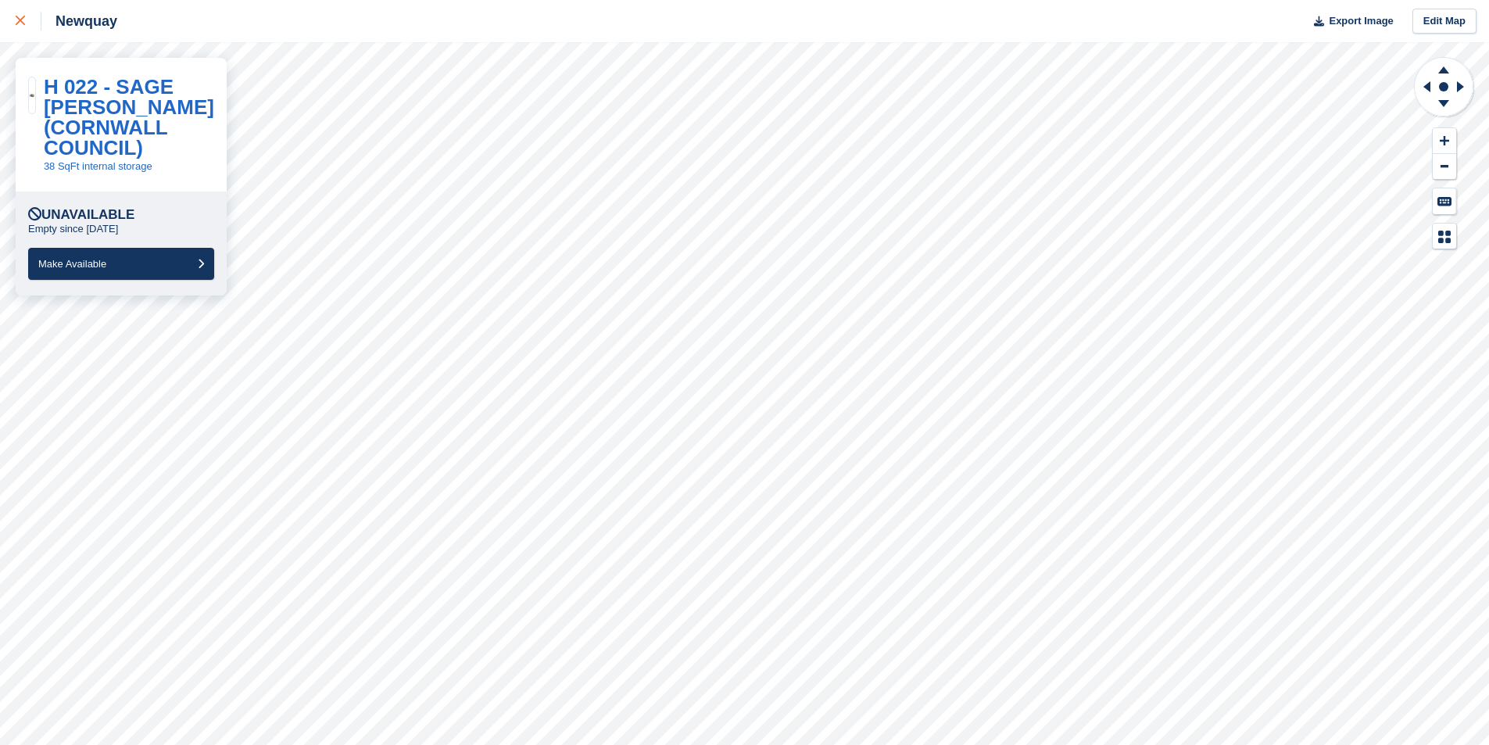
click at [20, 22] on icon at bounding box center [20, 20] width 9 height 9
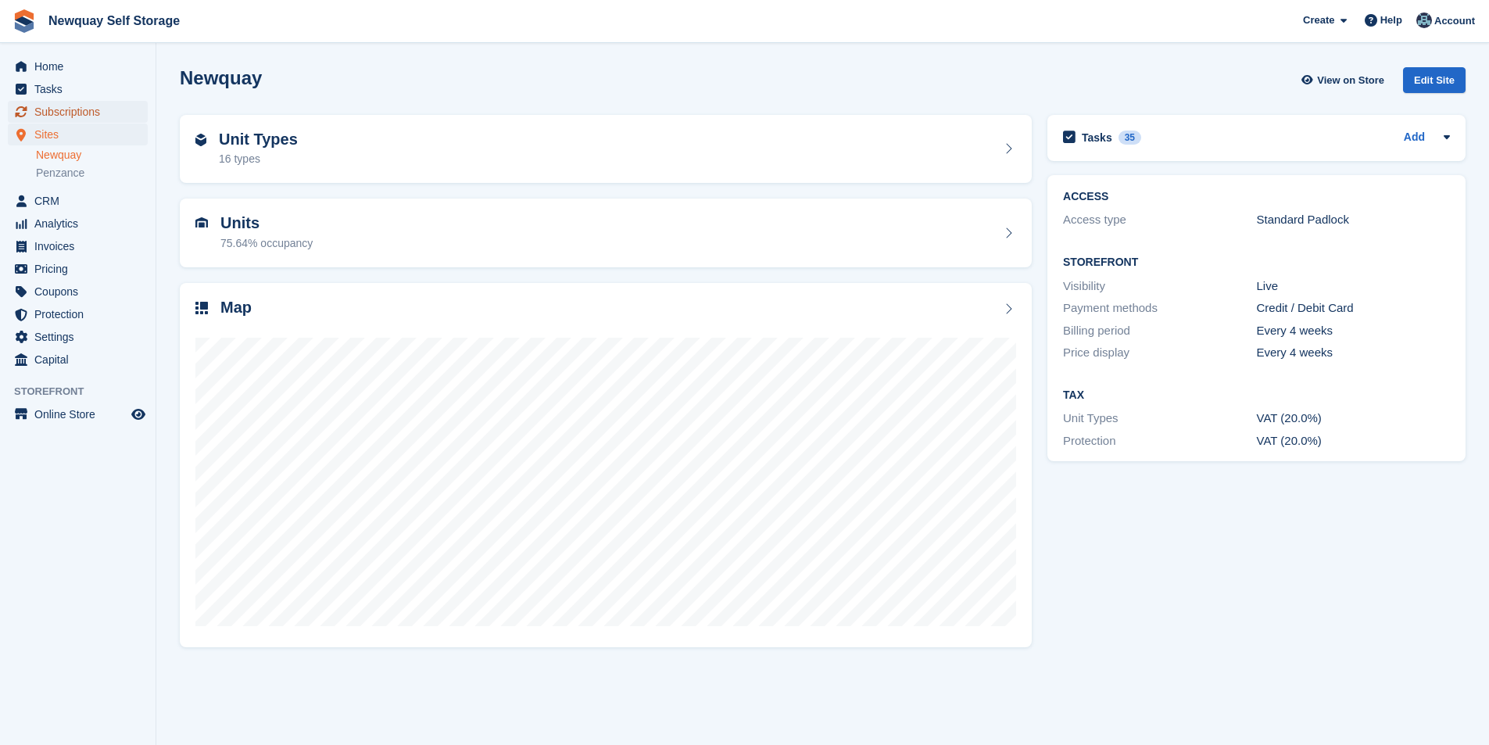
click at [94, 112] on span "Subscriptions" at bounding box center [81, 112] width 94 height 22
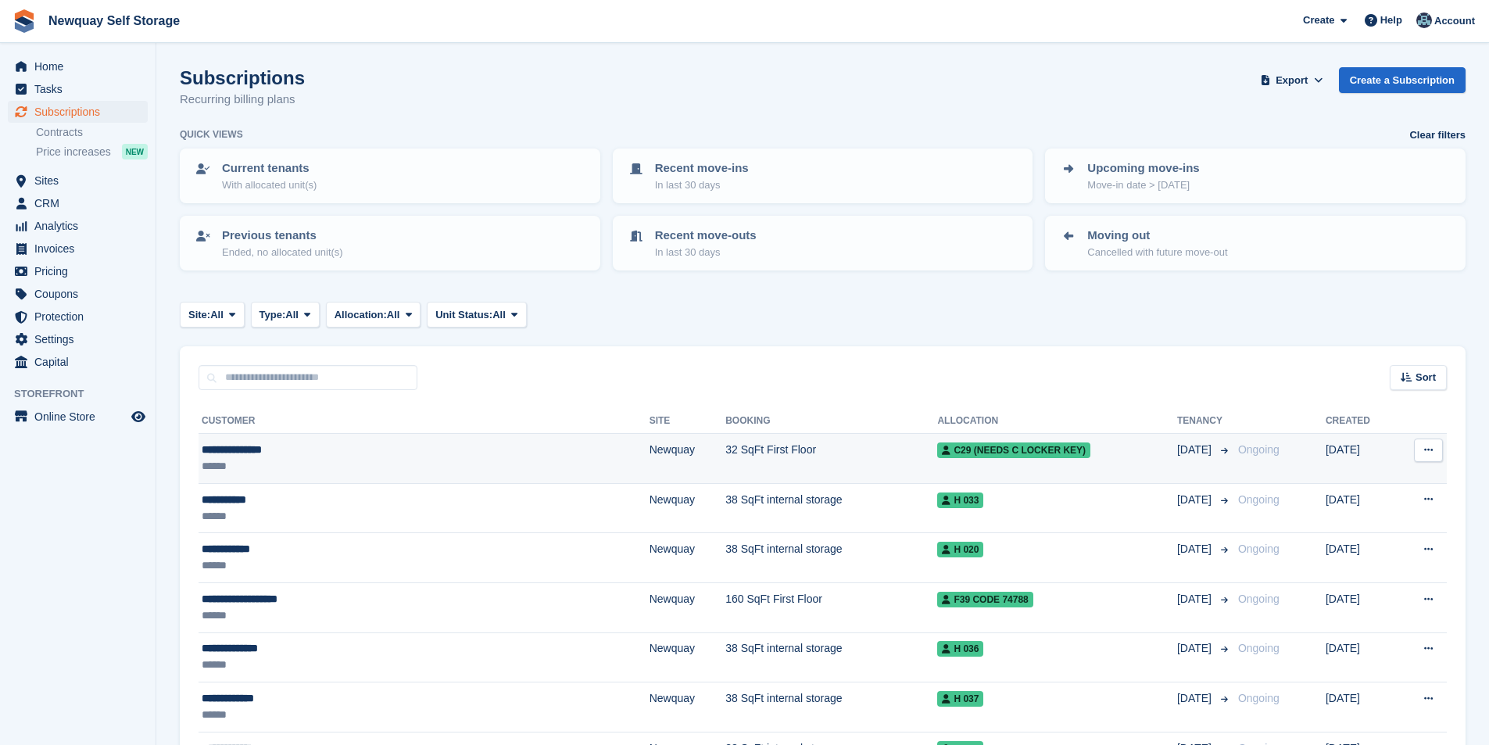
click at [256, 451] on div "**********" at bounding box center [344, 449] width 284 height 16
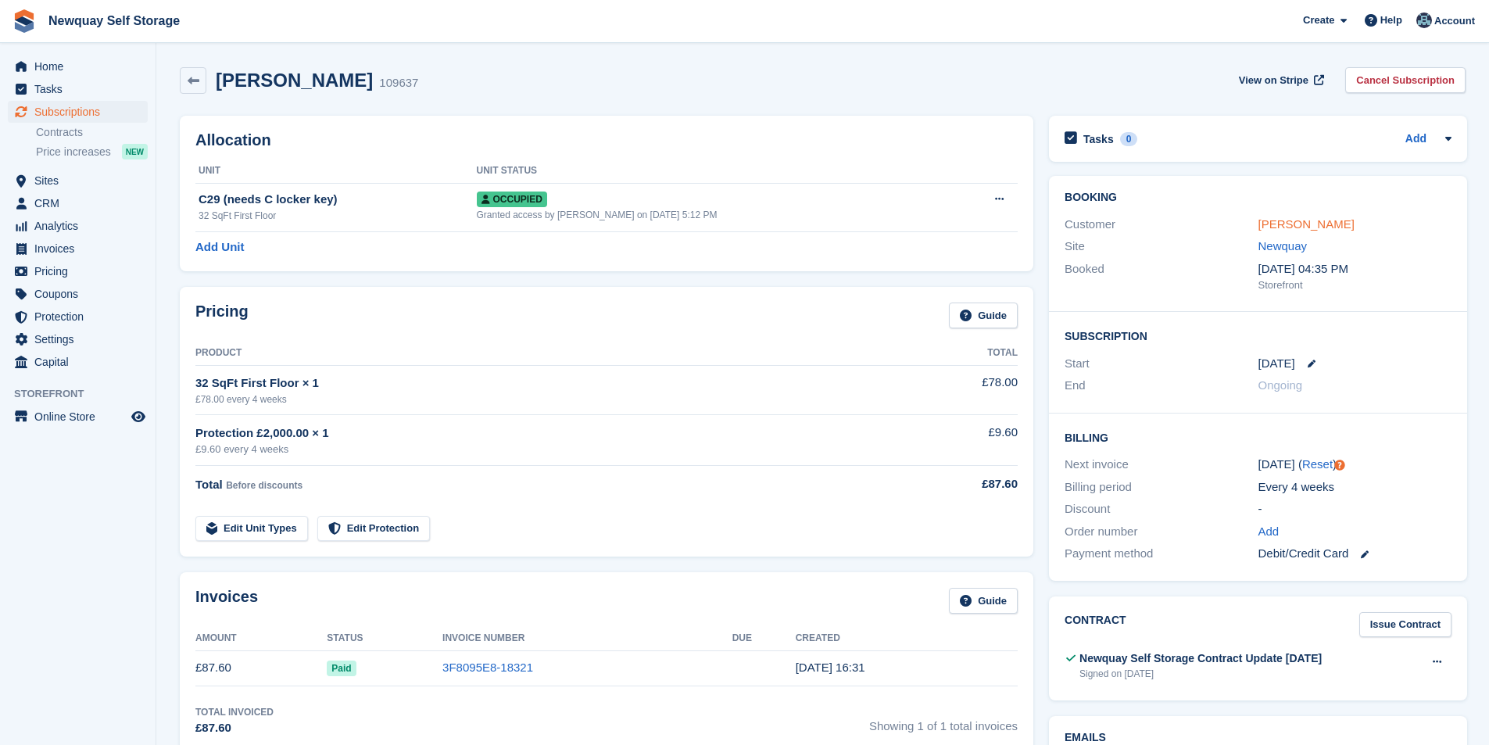
click at [1280, 226] on link "[PERSON_NAME]" at bounding box center [1306, 223] width 96 height 13
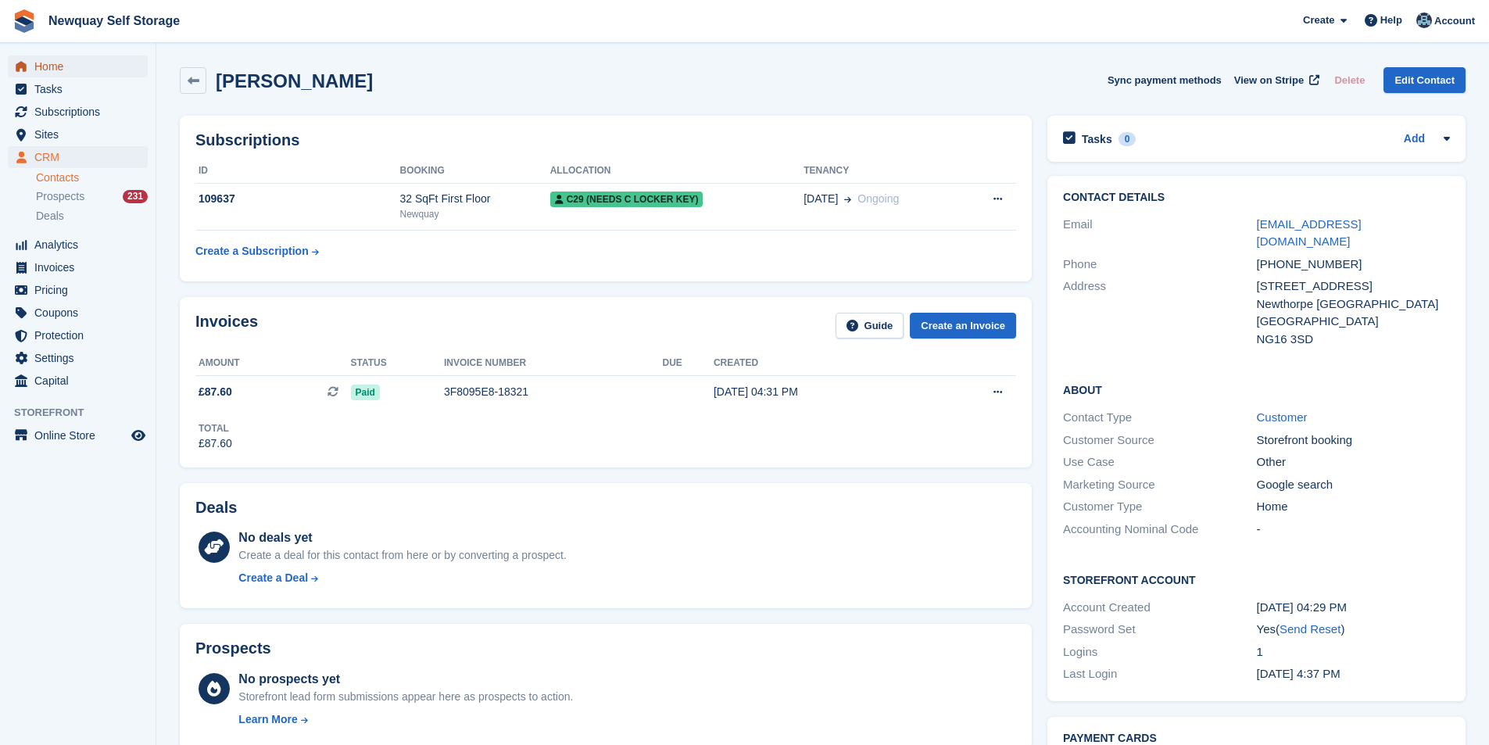
click at [53, 65] on span "Home" at bounding box center [81, 66] width 94 height 22
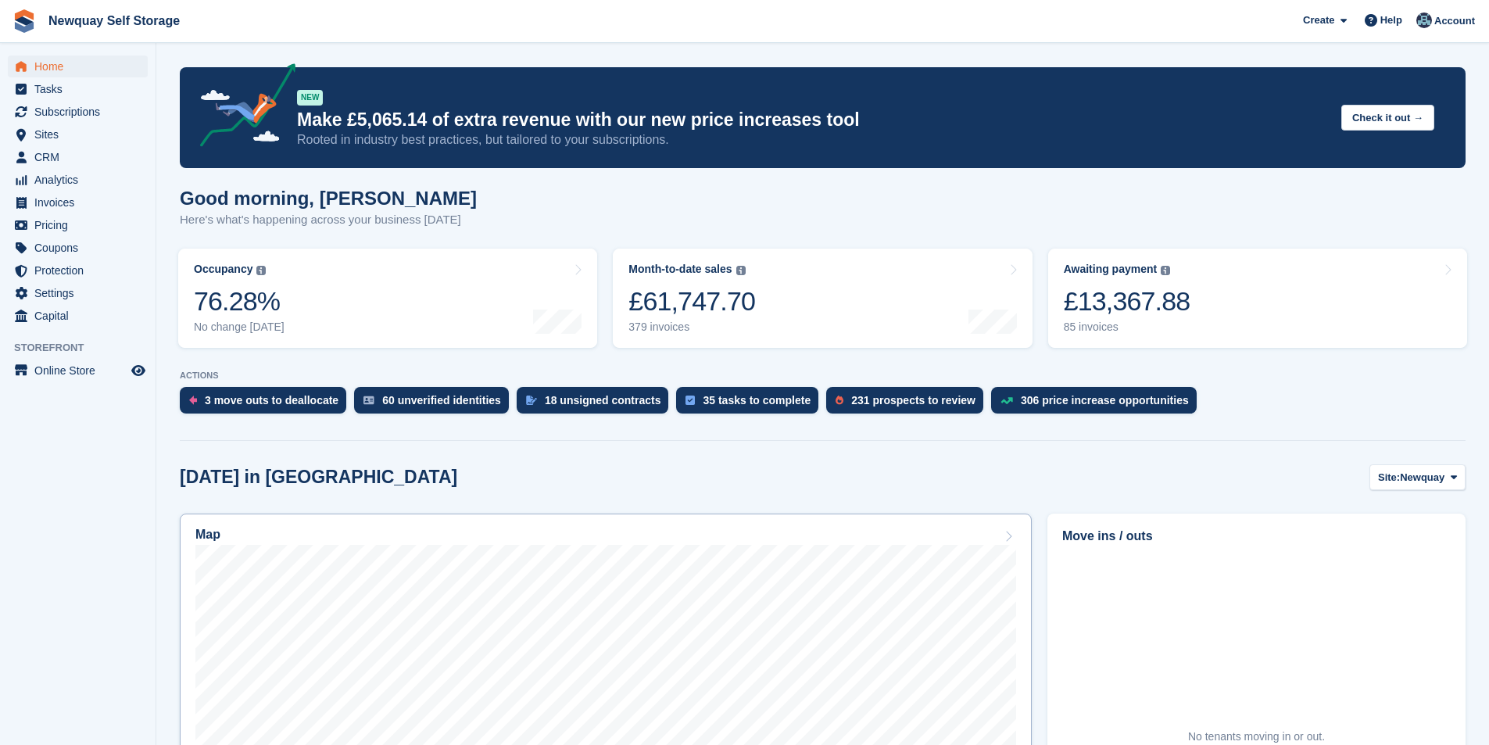
scroll to position [156, 0]
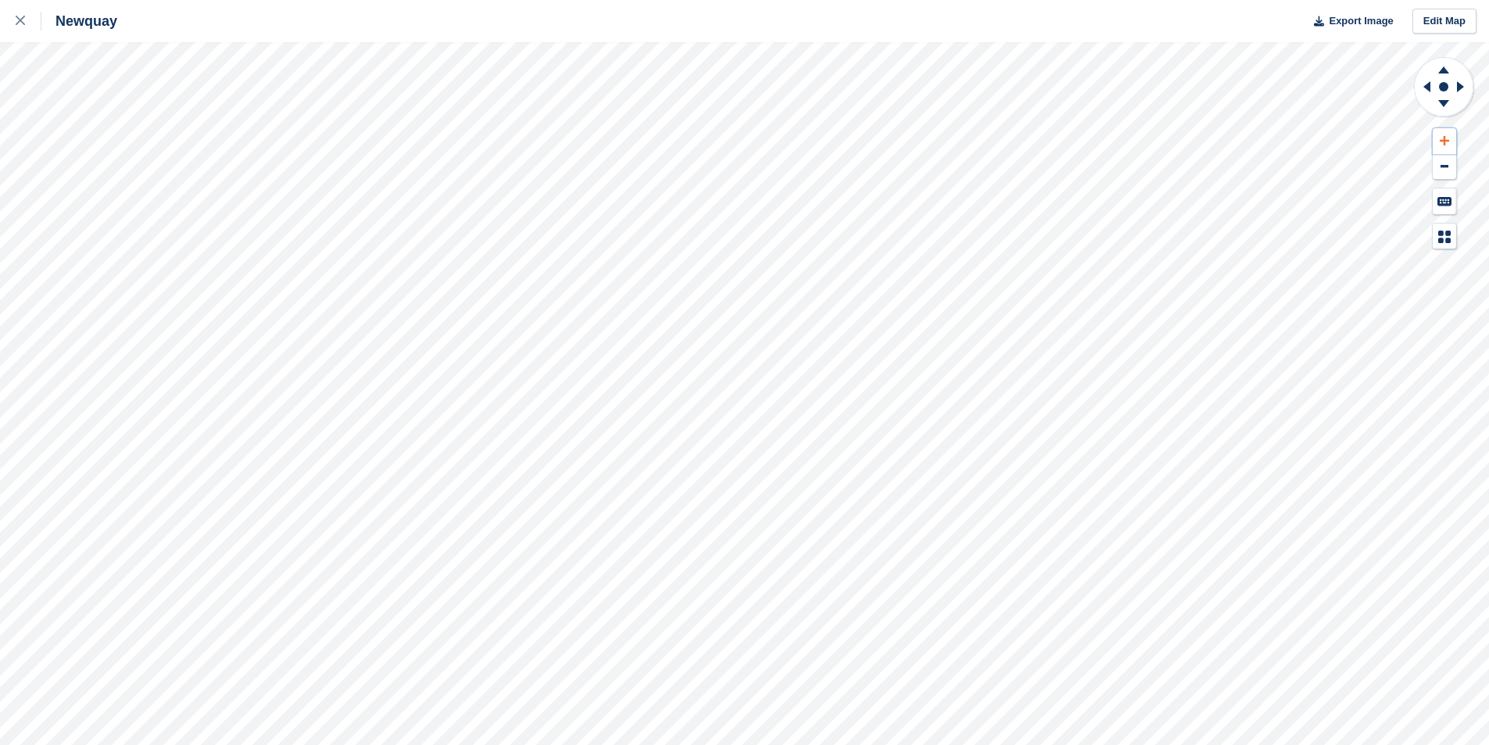
click at [1449, 138] on button at bounding box center [1443, 141] width 23 height 26
click at [1448, 138] on icon at bounding box center [1443, 140] width 9 height 11
drag, startPoint x: 1452, startPoint y: 136, endPoint x: 1421, endPoint y: 164, distance: 42.0
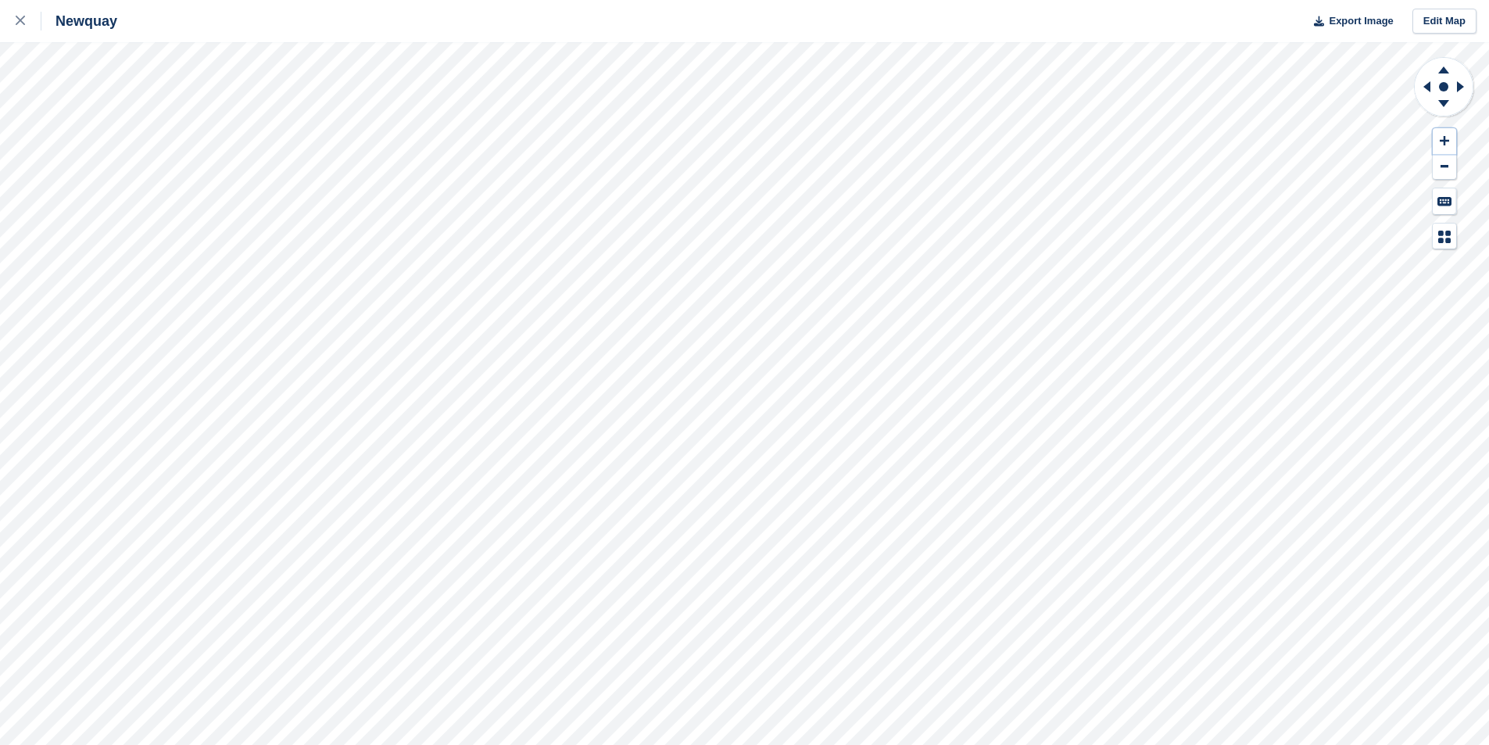
click at [1455, 136] on button at bounding box center [1443, 141] width 23 height 26
click at [1435, 133] on button at bounding box center [1443, 141] width 23 height 26
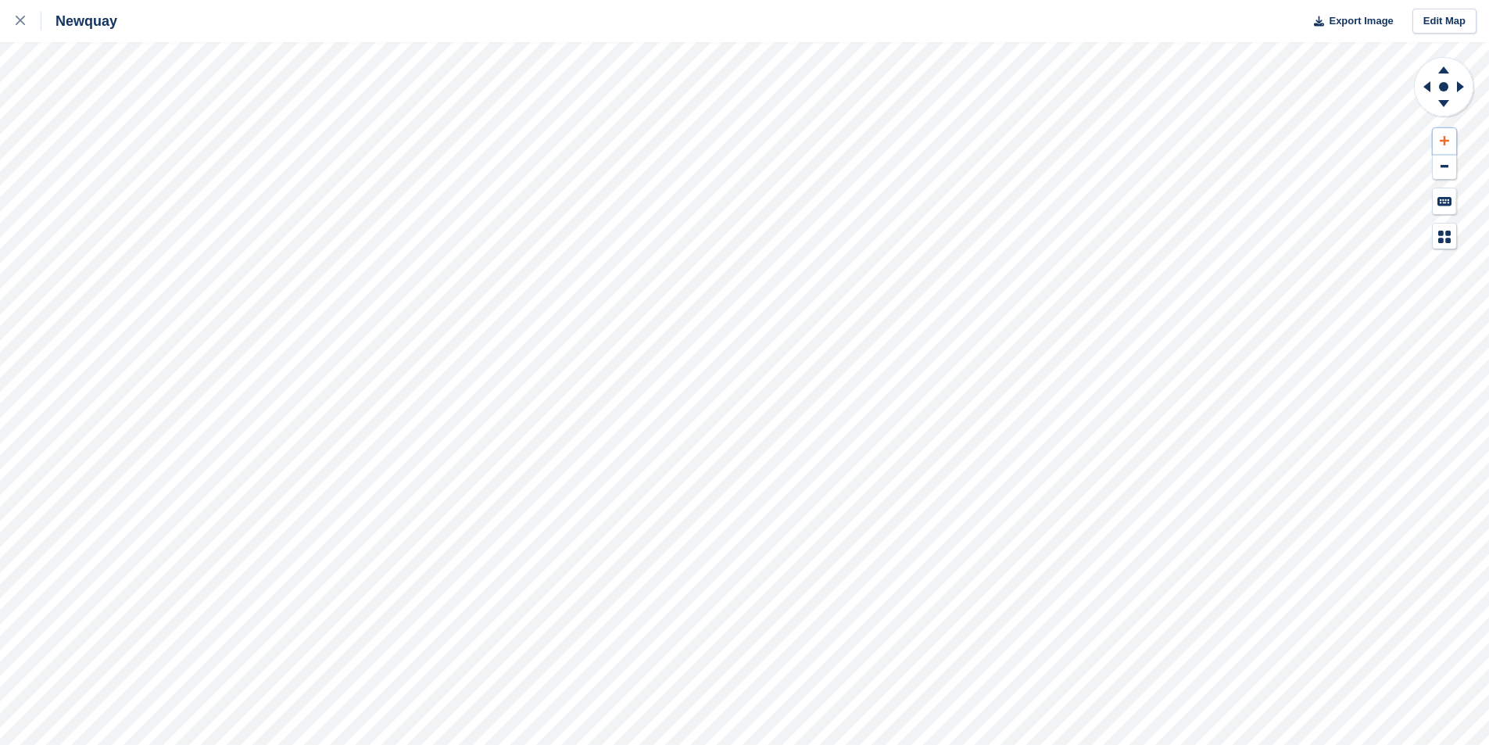
click at [1435, 133] on button at bounding box center [1443, 141] width 23 height 26
click at [1453, 143] on button at bounding box center [1443, 141] width 23 height 26
click at [1451, 141] on button at bounding box center [1443, 141] width 23 height 26
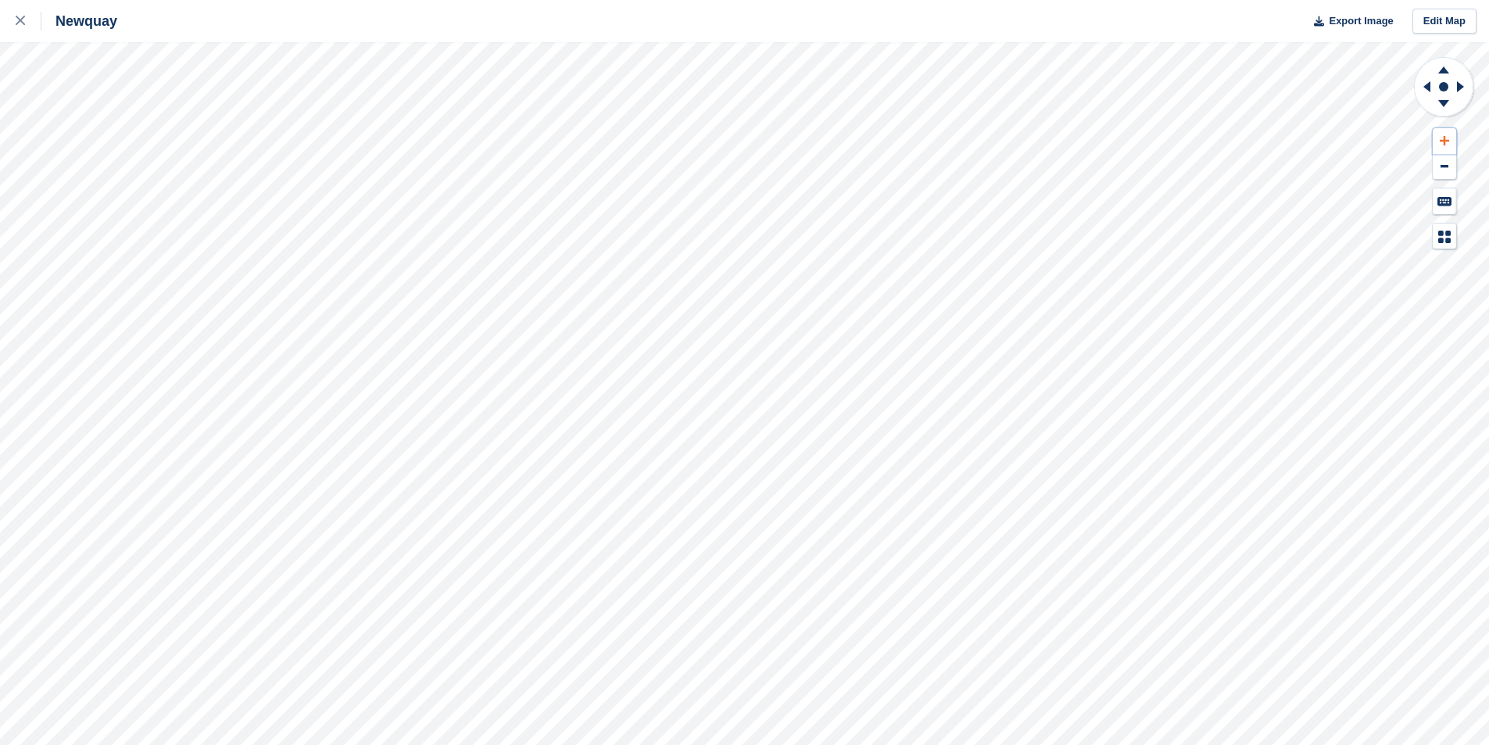
click at [1451, 141] on button at bounding box center [1443, 141] width 23 height 26
click at [1452, 137] on button at bounding box center [1443, 141] width 23 height 26
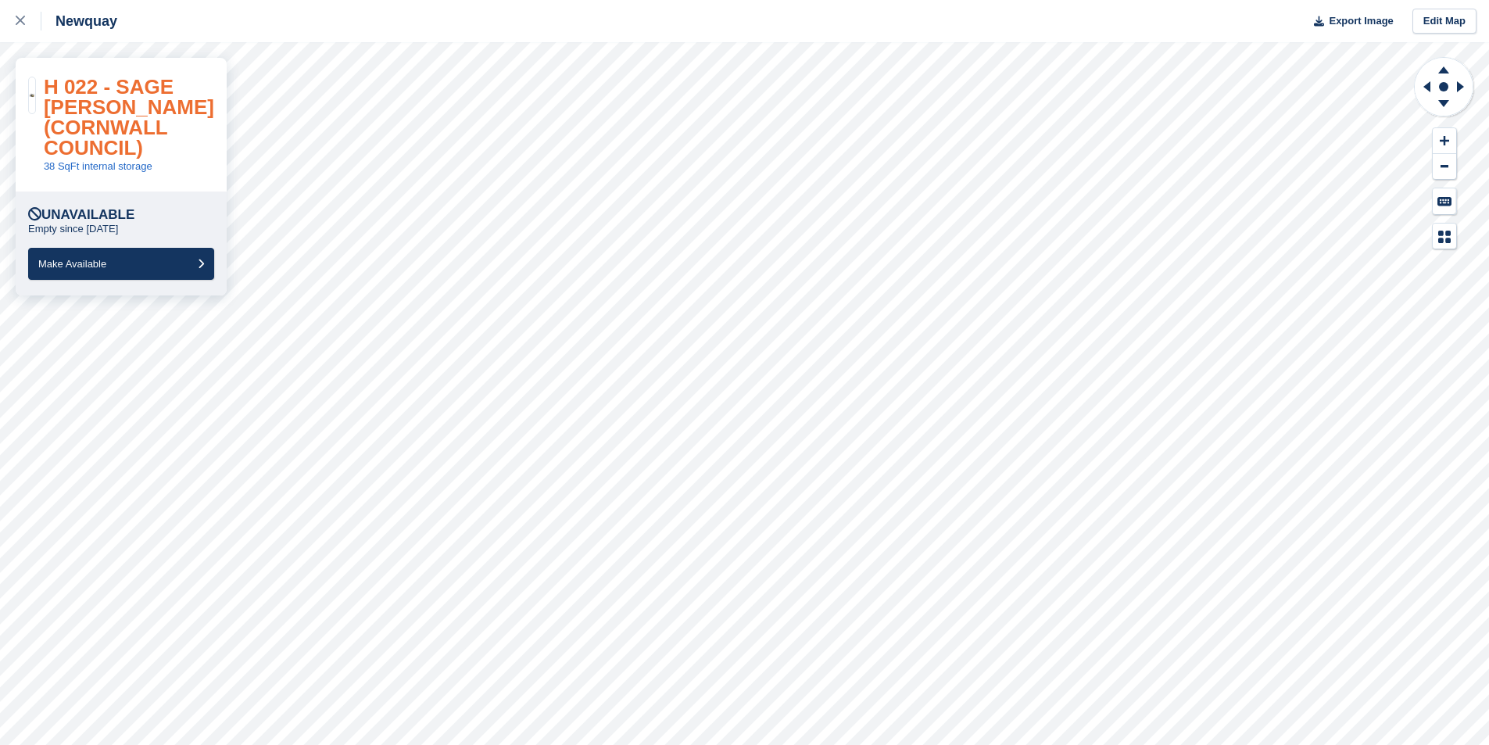
click at [100, 105] on link "H 022 - SAGE LUKE LEES (CORNWALL COUNCIL)" at bounding box center [129, 117] width 170 height 84
click at [20, 23] on icon at bounding box center [20, 20] width 9 height 9
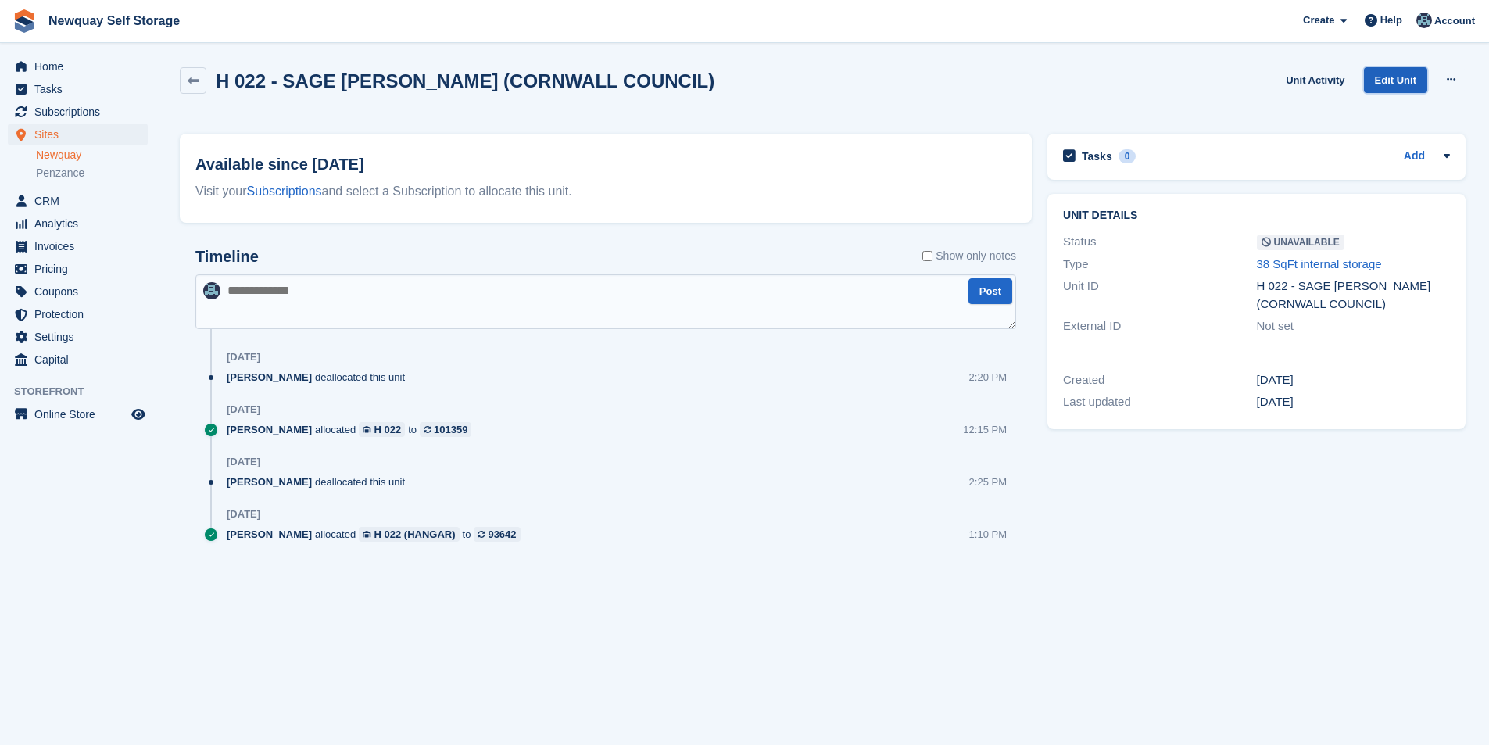
click at [1404, 81] on link "Edit Unit" at bounding box center [1395, 80] width 63 height 26
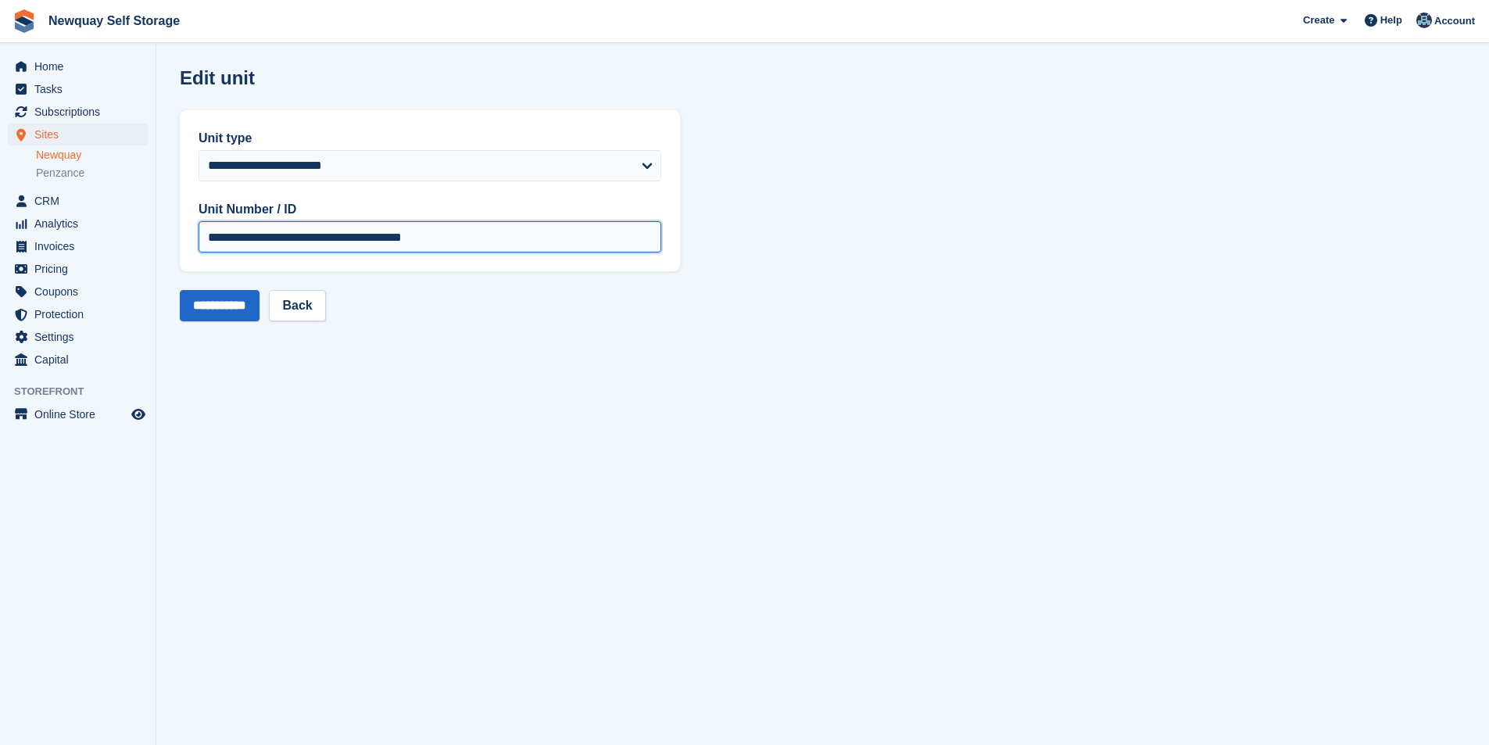
drag, startPoint x: 249, startPoint y: 240, endPoint x: 763, endPoint y: 269, distance: 514.2
click at [763, 269] on section "**********" at bounding box center [822, 372] width 1332 height 745
type input "*****"
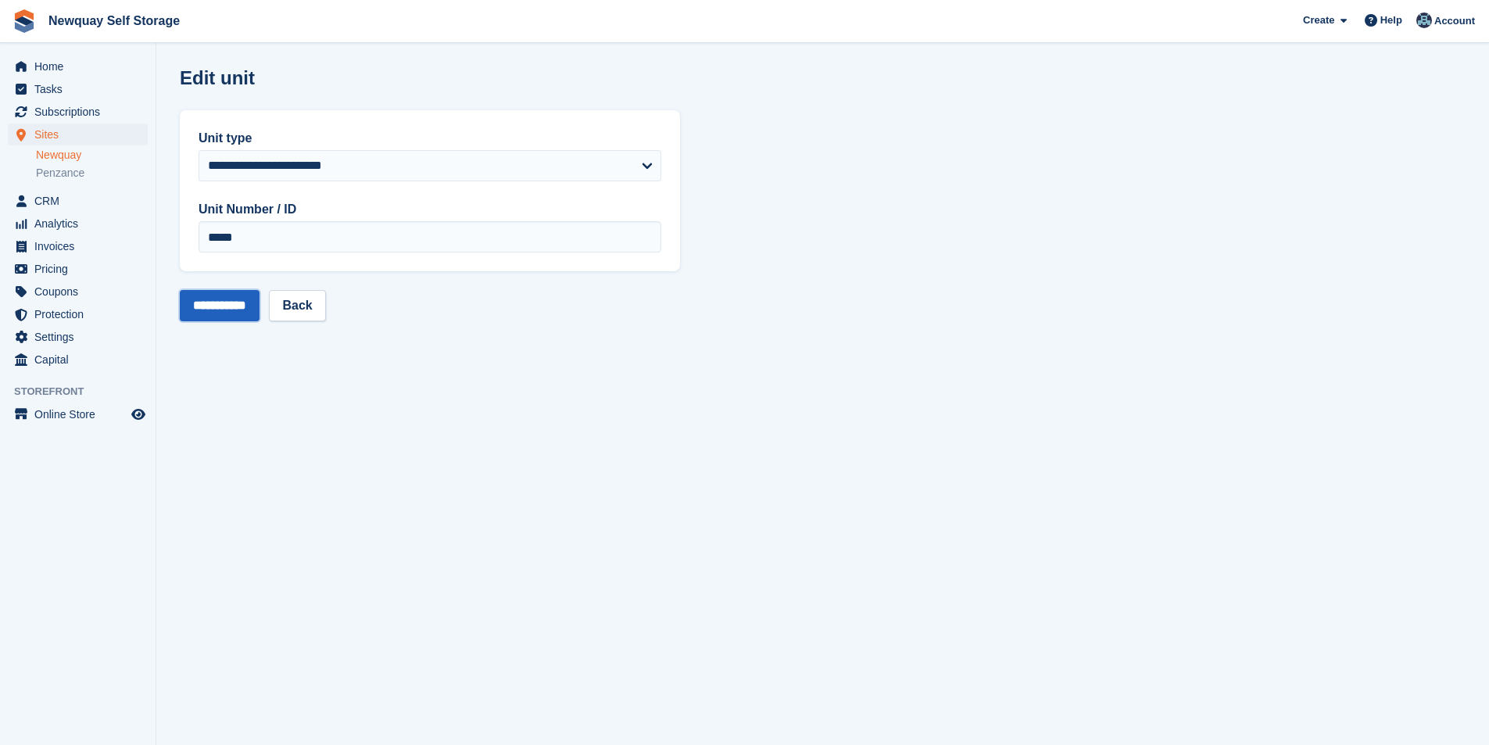
click at [248, 302] on input "**********" at bounding box center [220, 305] width 80 height 31
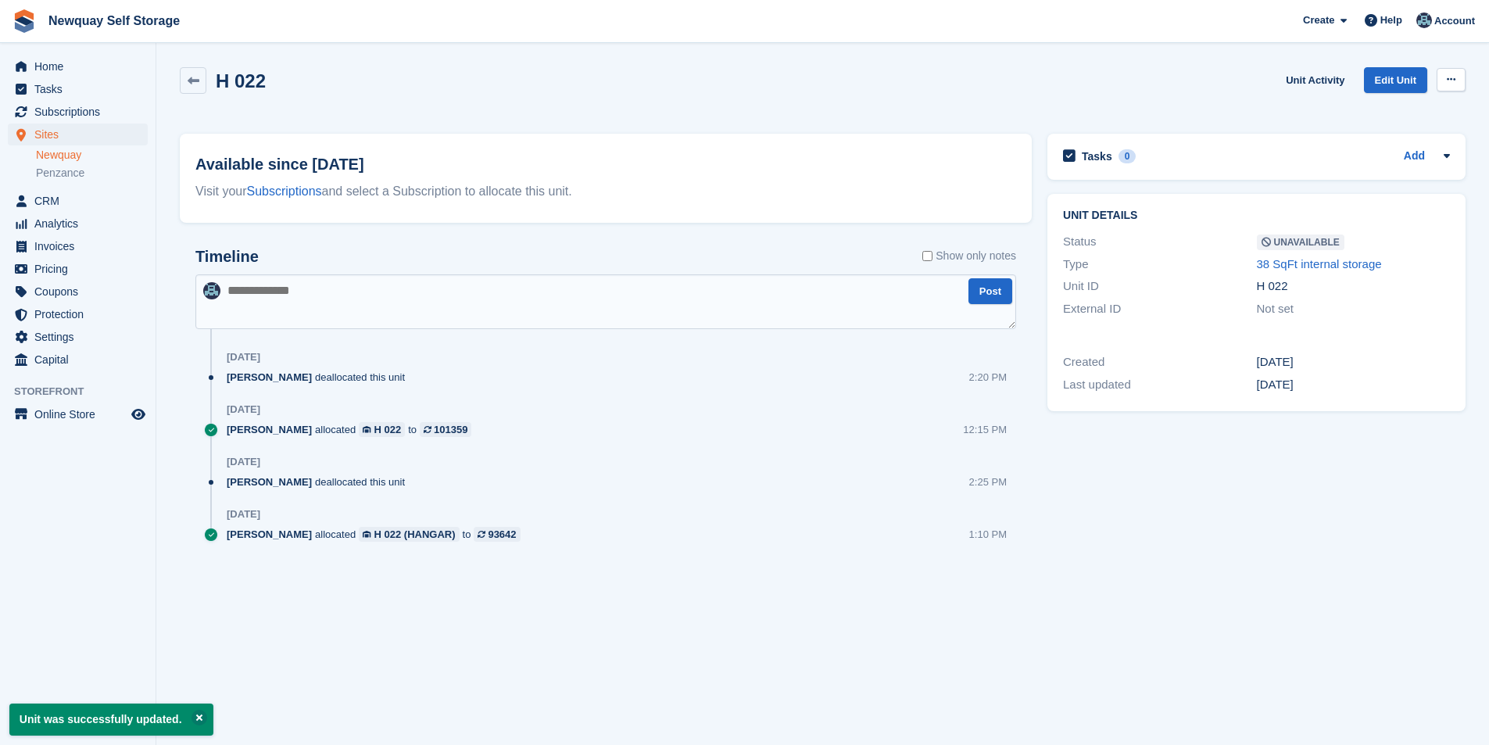
click at [1452, 80] on icon at bounding box center [1450, 79] width 9 height 10
click at [1416, 112] on p "Make Available" at bounding box center [1390, 110] width 136 height 20
click at [62, 68] on span "Home" at bounding box center [81, 66] width 94 height 22
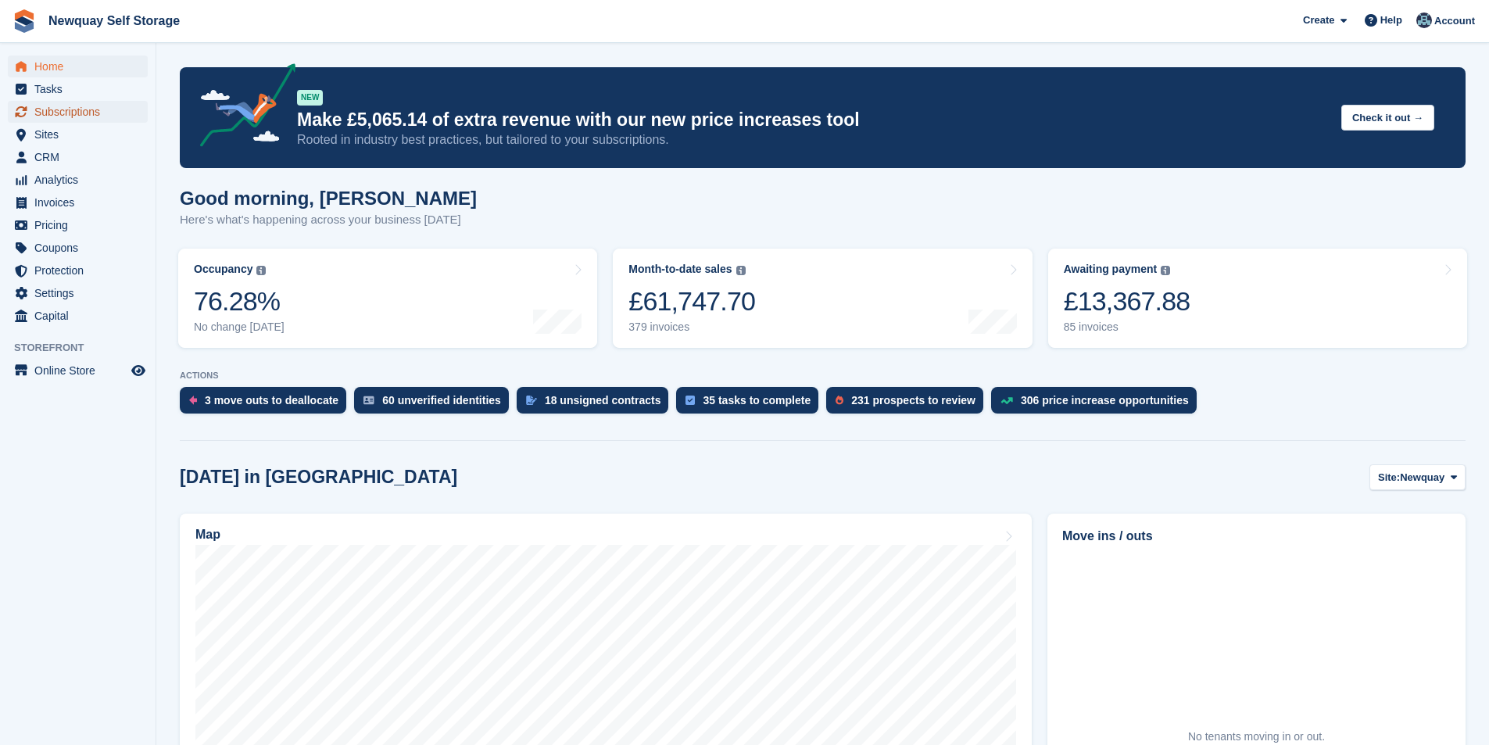
click at [77, 103] on span "Subscriptions" at bounding box center [81, 112] width 94 height 22
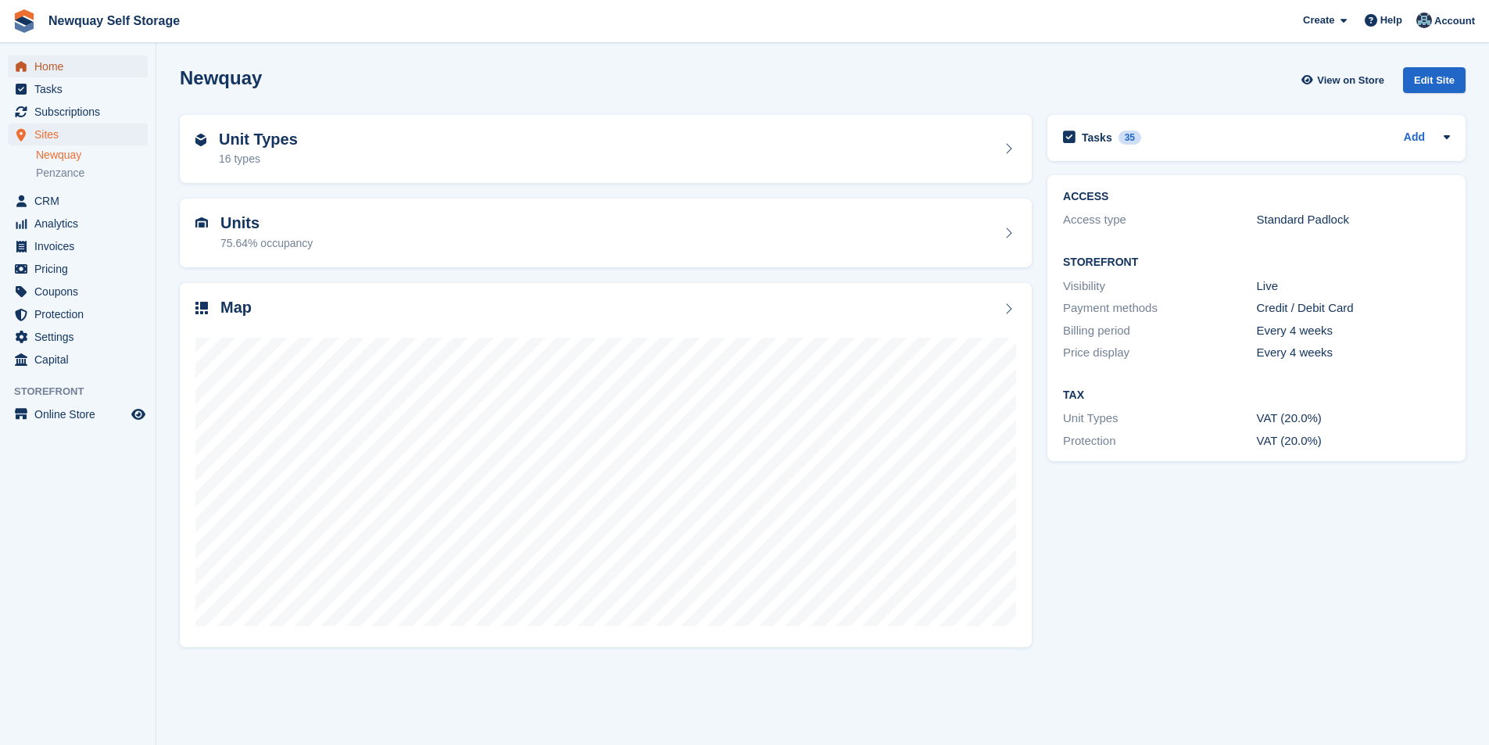
click at [71, 64] on span "Home" at bounding box center [81, 66] width 94 height 22
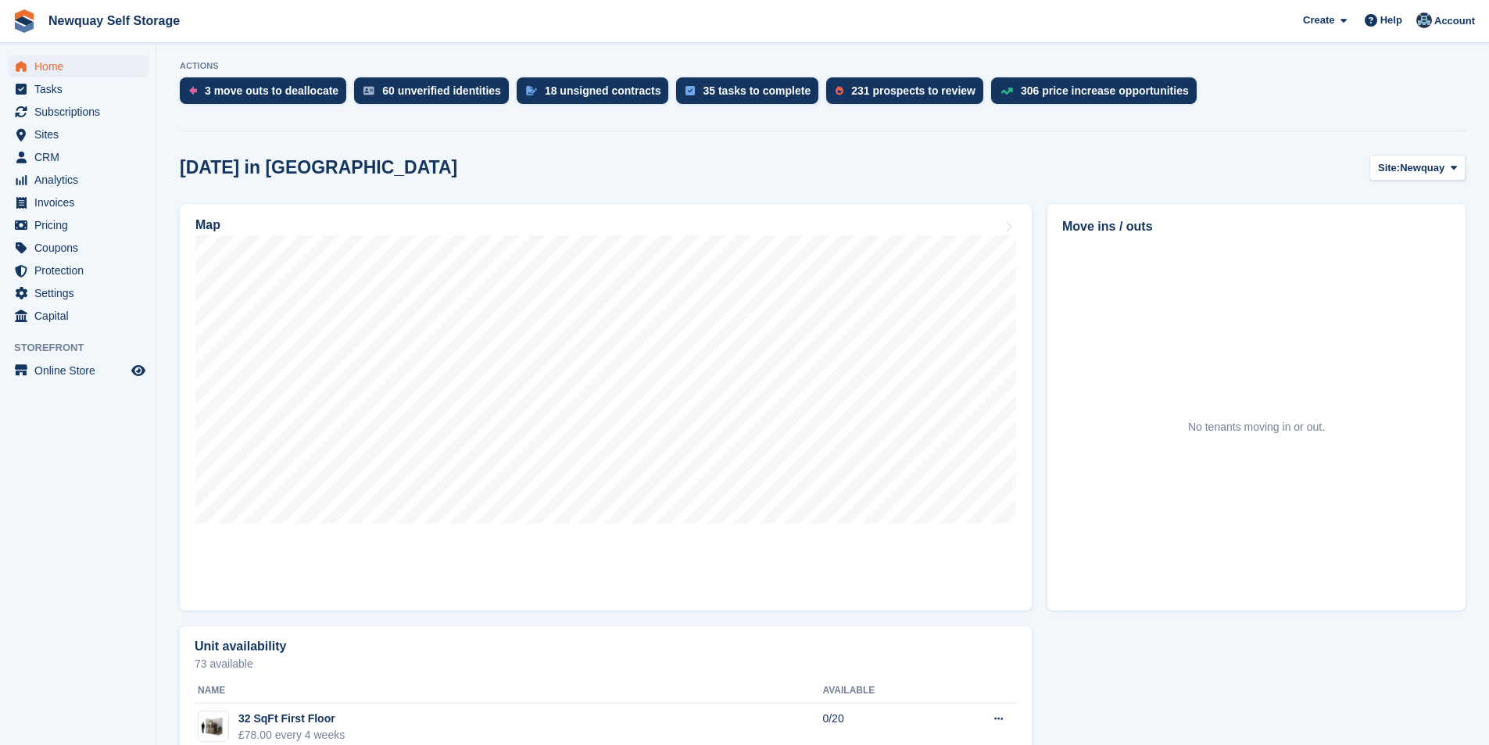
scroll to position [313, 0]
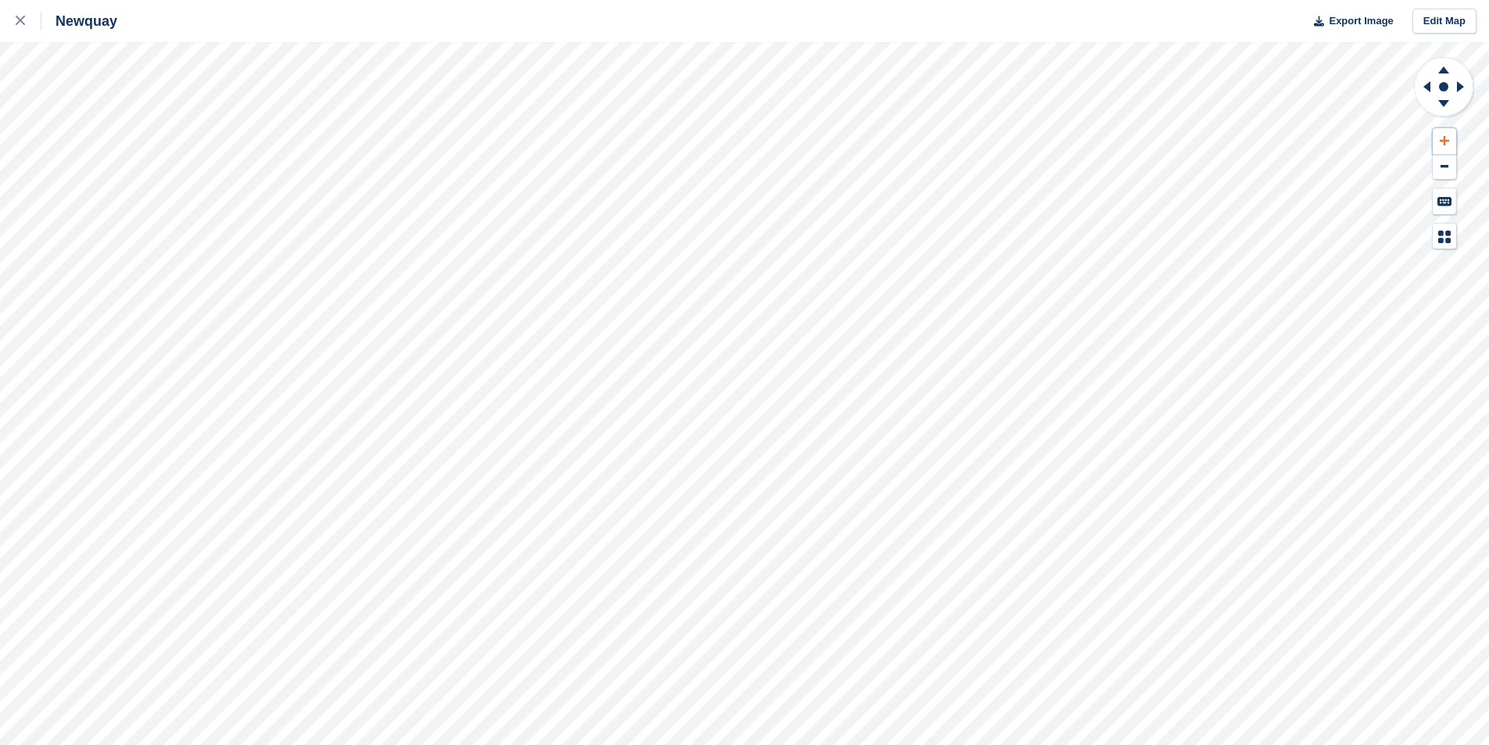
click at [1441, 138] on icon at bounding box center [1443, 140] width 9 height 11
click at [1432, 128] on button at bounding box center [1443, 141] width 23 height 26
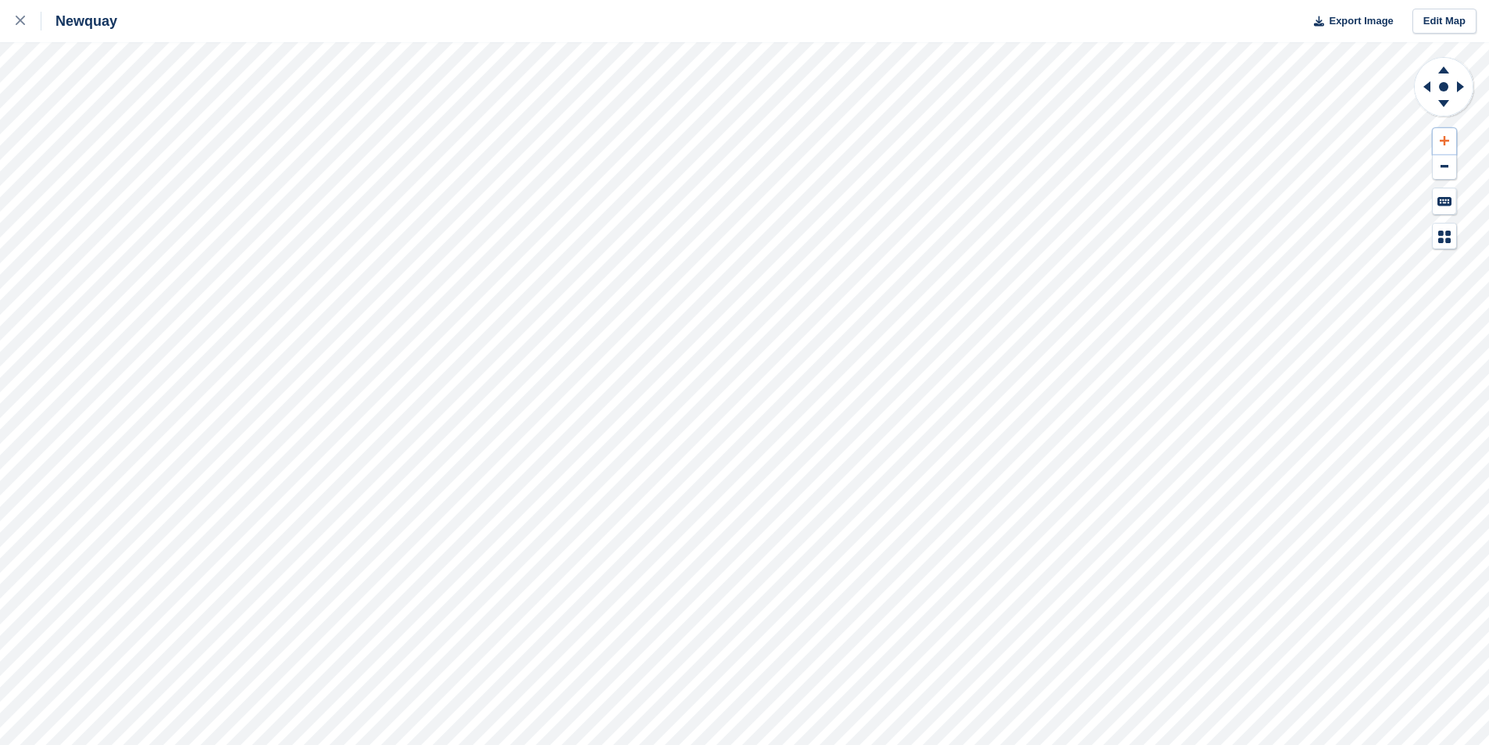
click at [1446, 136] on icon at bounding box center [1443, 140] width 9 height 11
click at [1445, 135] on icon at bounding box center [1443, 140] width 9 height 11
click at [1450, 139] on button at bounding box center [1443, 141] width 23 height 26
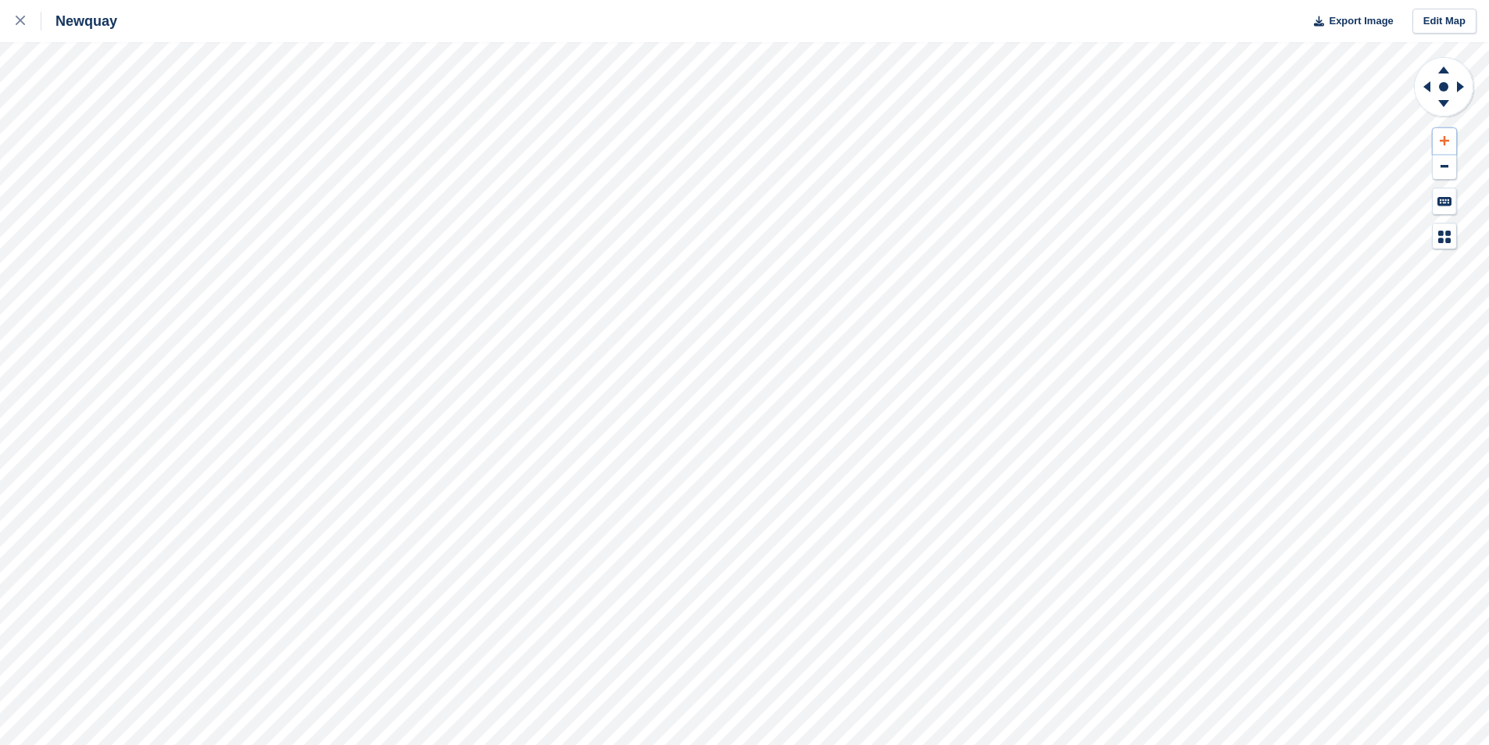
click at [1450, 138] on button at bounding box center [1443, 141] width 23 height 26
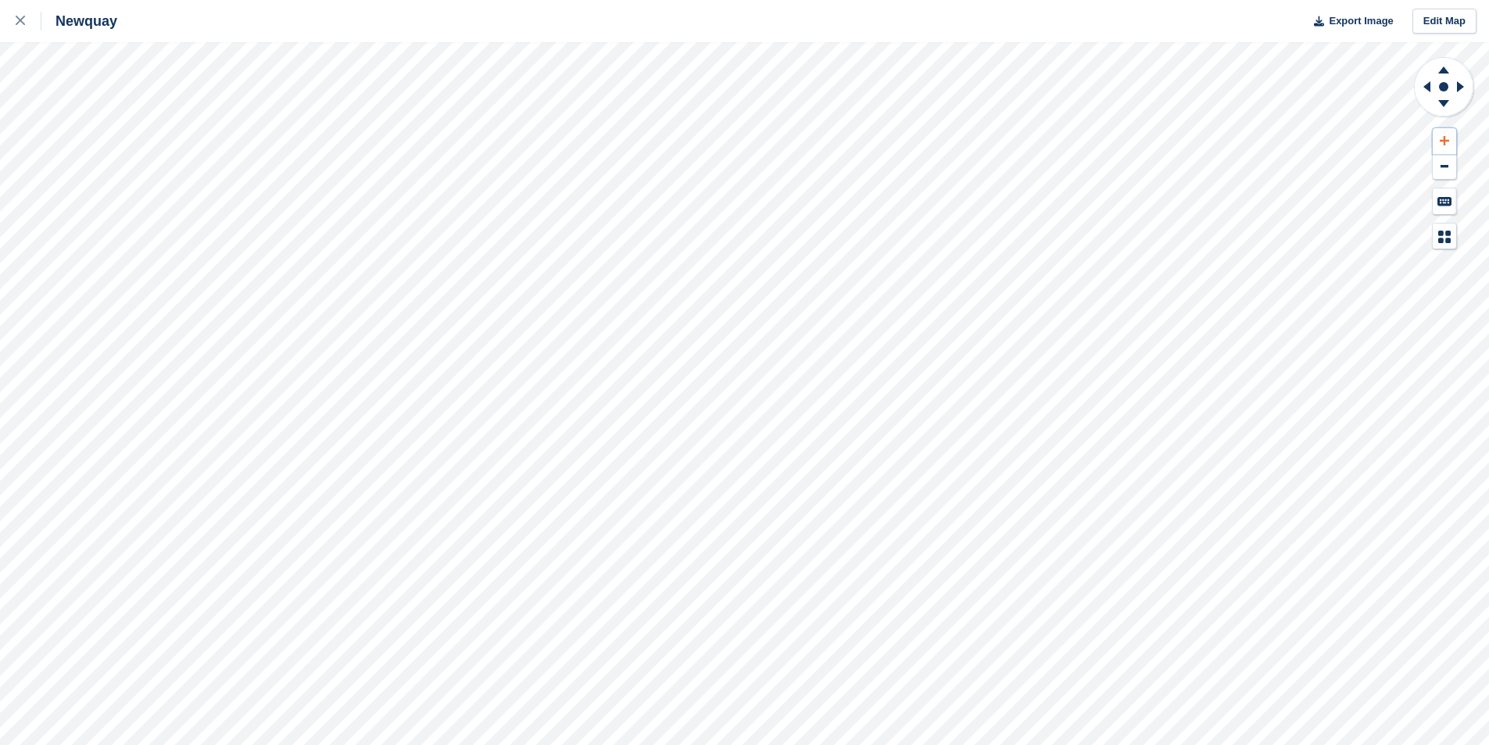
click at [1438, 136] on button at bounding box center [1443, 141] width 23 height 26
click at [1438, 135] on button at bounding box center [1443, 141] width 23 height 26
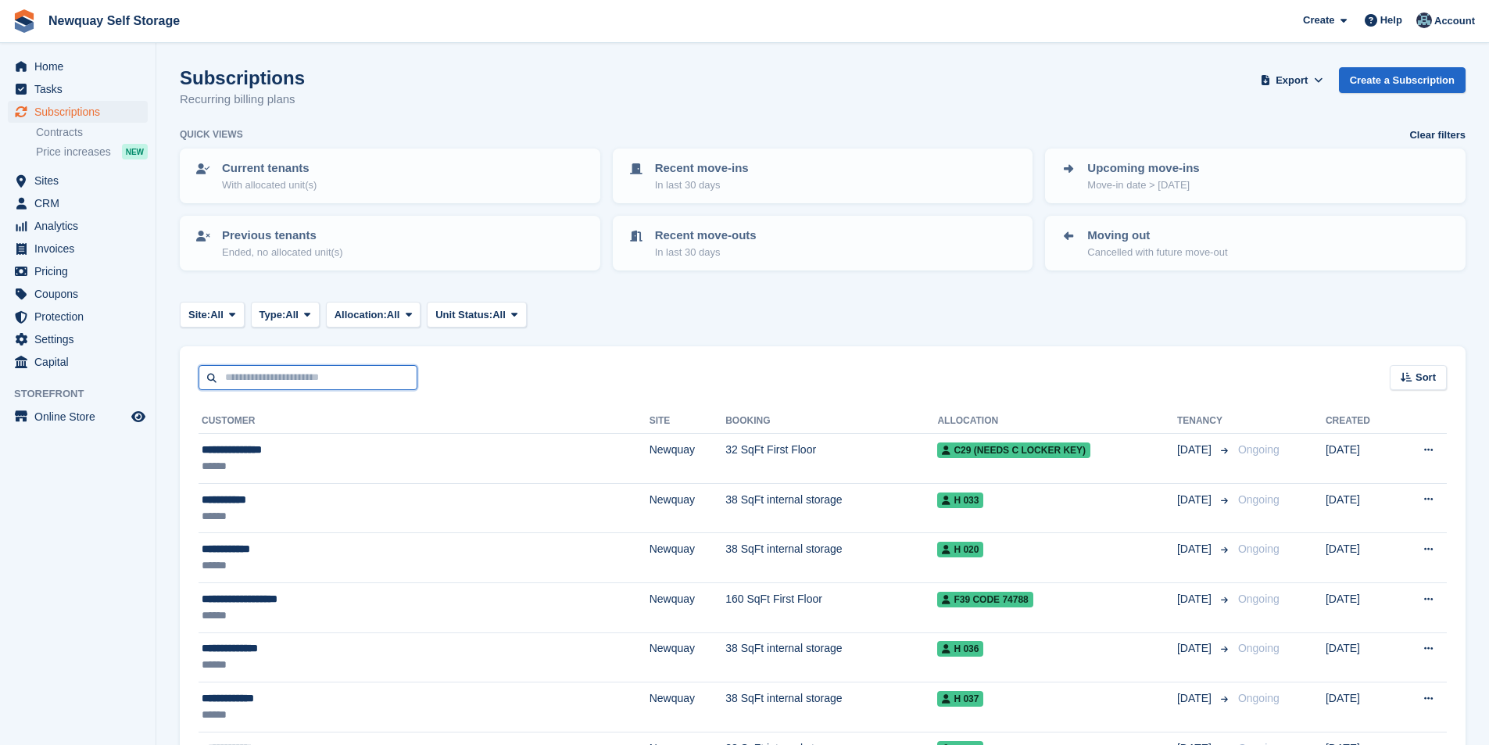
click at [317, 370] on input "text" at bounding box center [307, 378] width 219 height 26
type input "****"
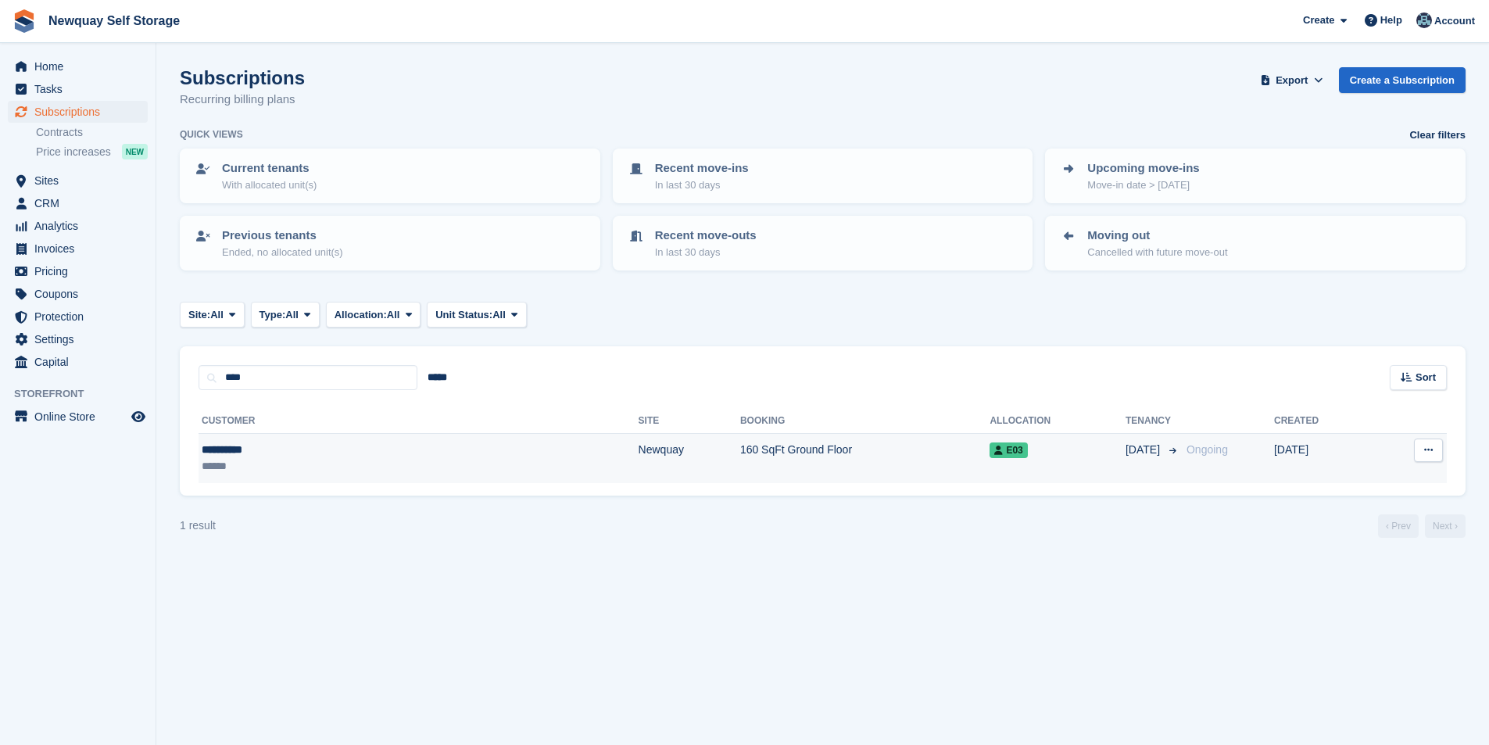
click at [233, 450] on div "**********" at bounding box center [299, 449] width 194 height 16
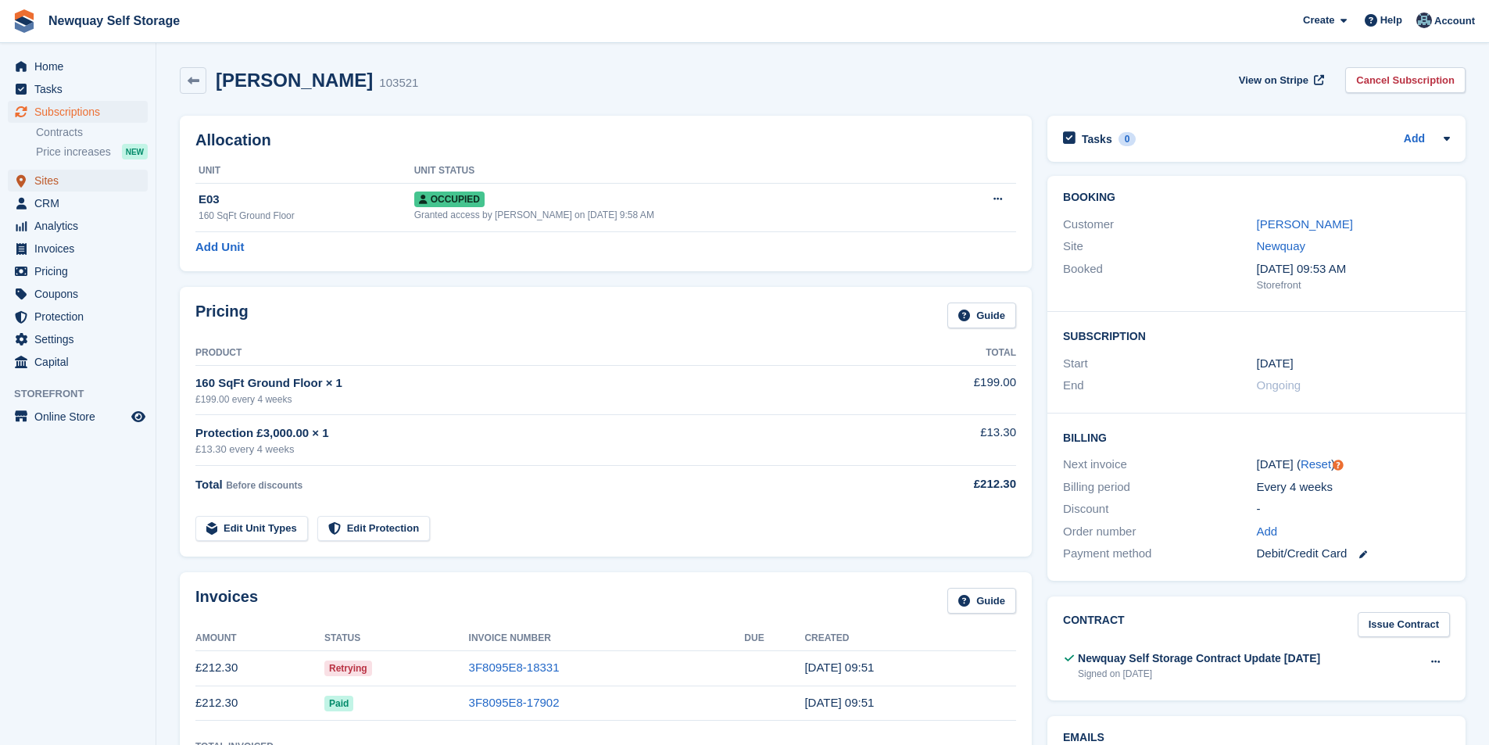
click at [70, 190] on span "Sites" at bounding box center [81, 181] width 94 height 22
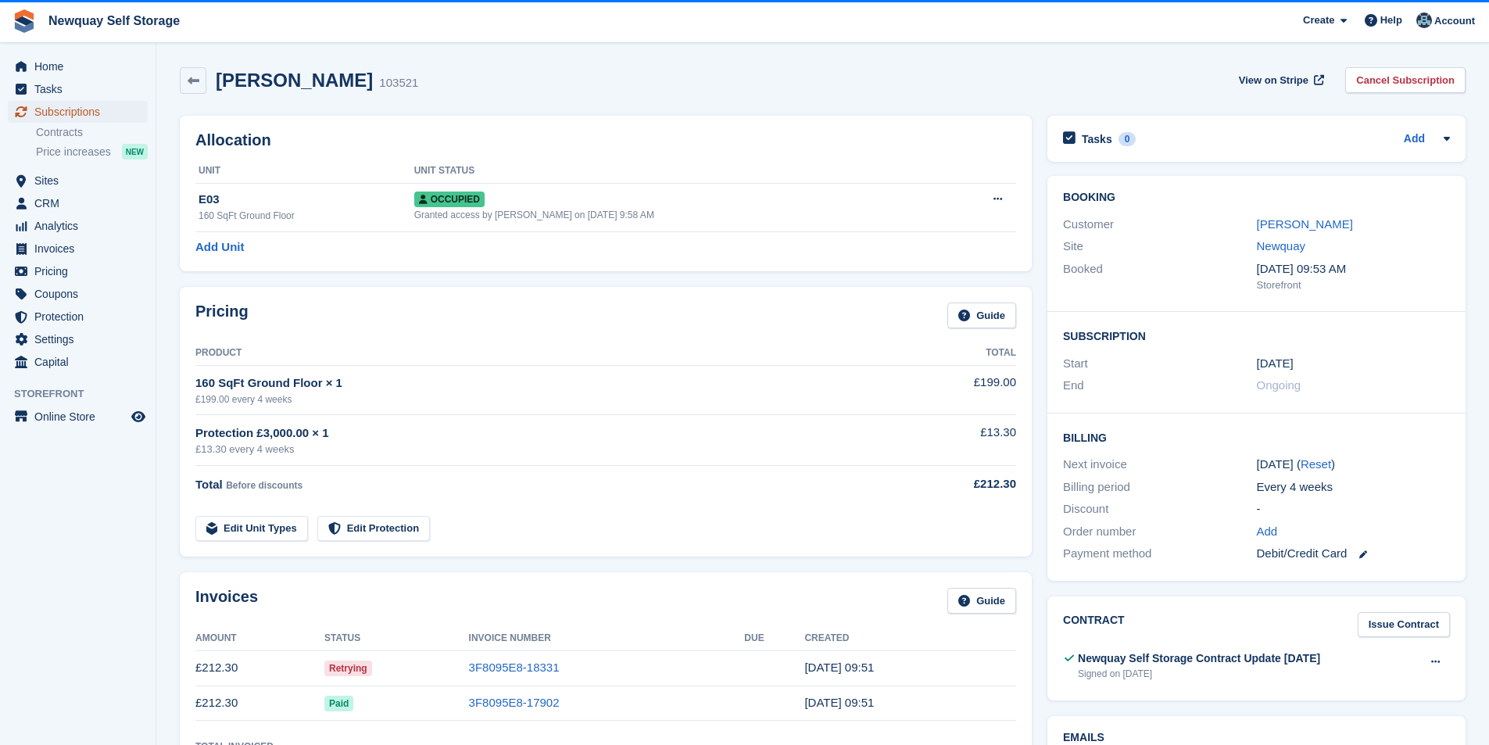
click at [98, 105] on span "Subscriptions" at bounding box center [81, 112] width 94 height 22
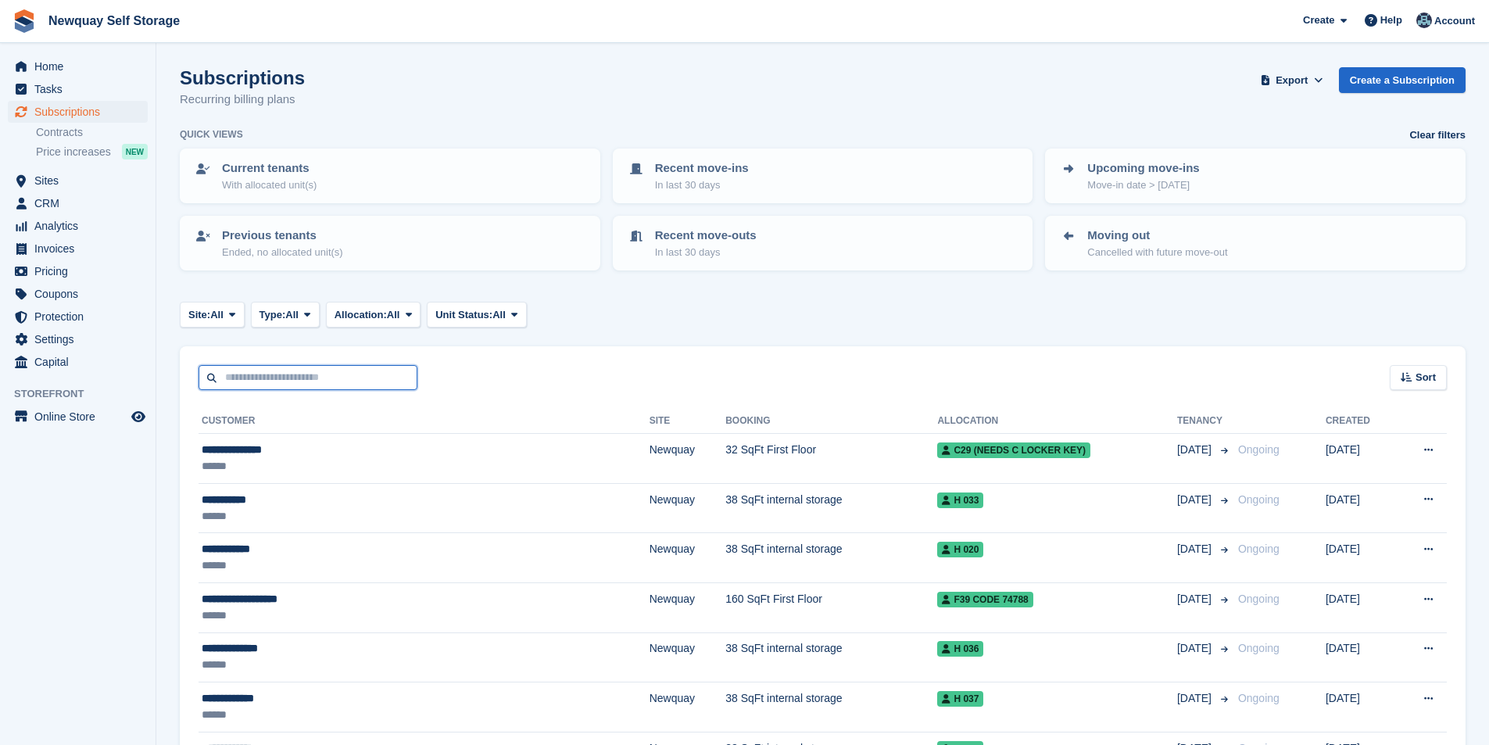
click at [263, 388] on input "text" at bounding box center [307, 378] width 219 height 26
type input "******"
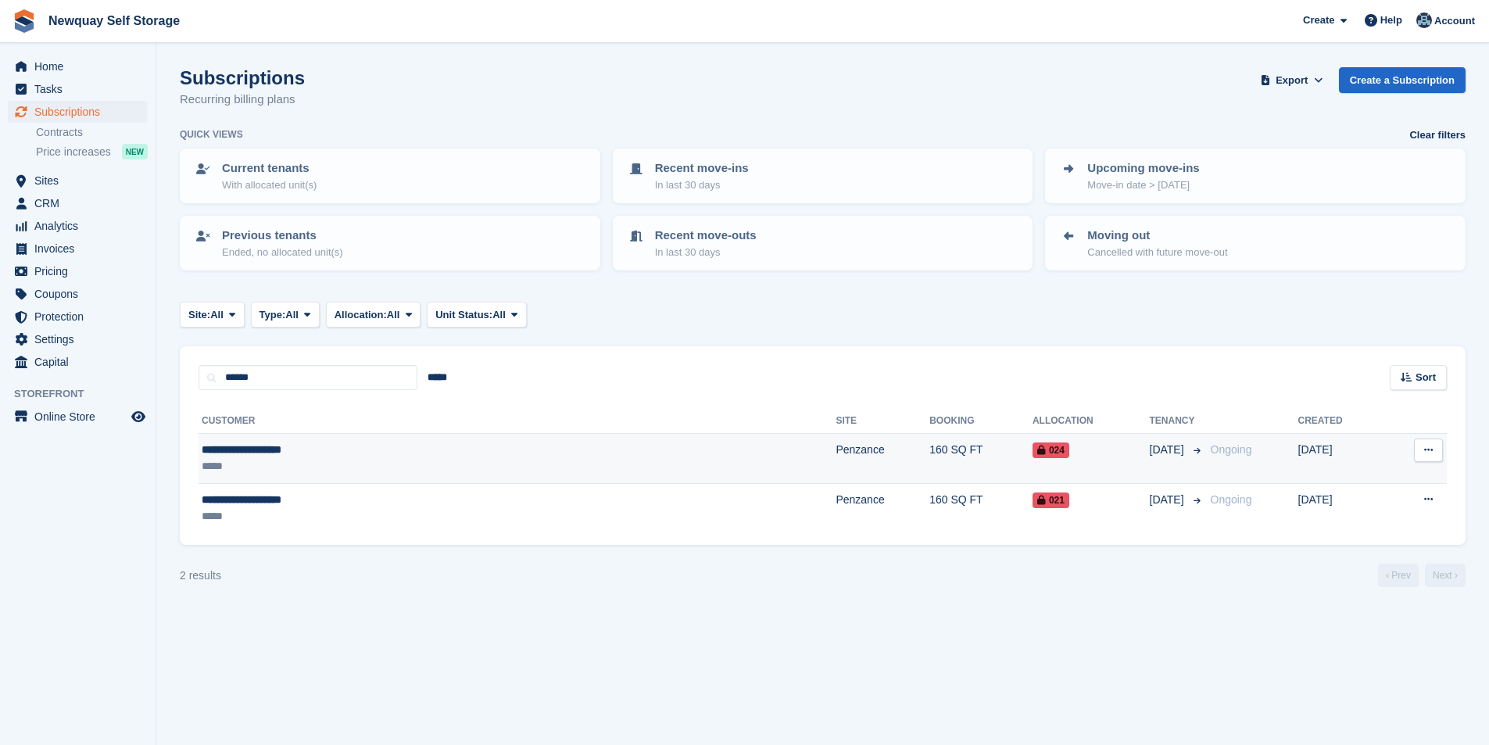
click at [249, 452] on div "**********" at bounding box center [366, 449] width 328 height 16
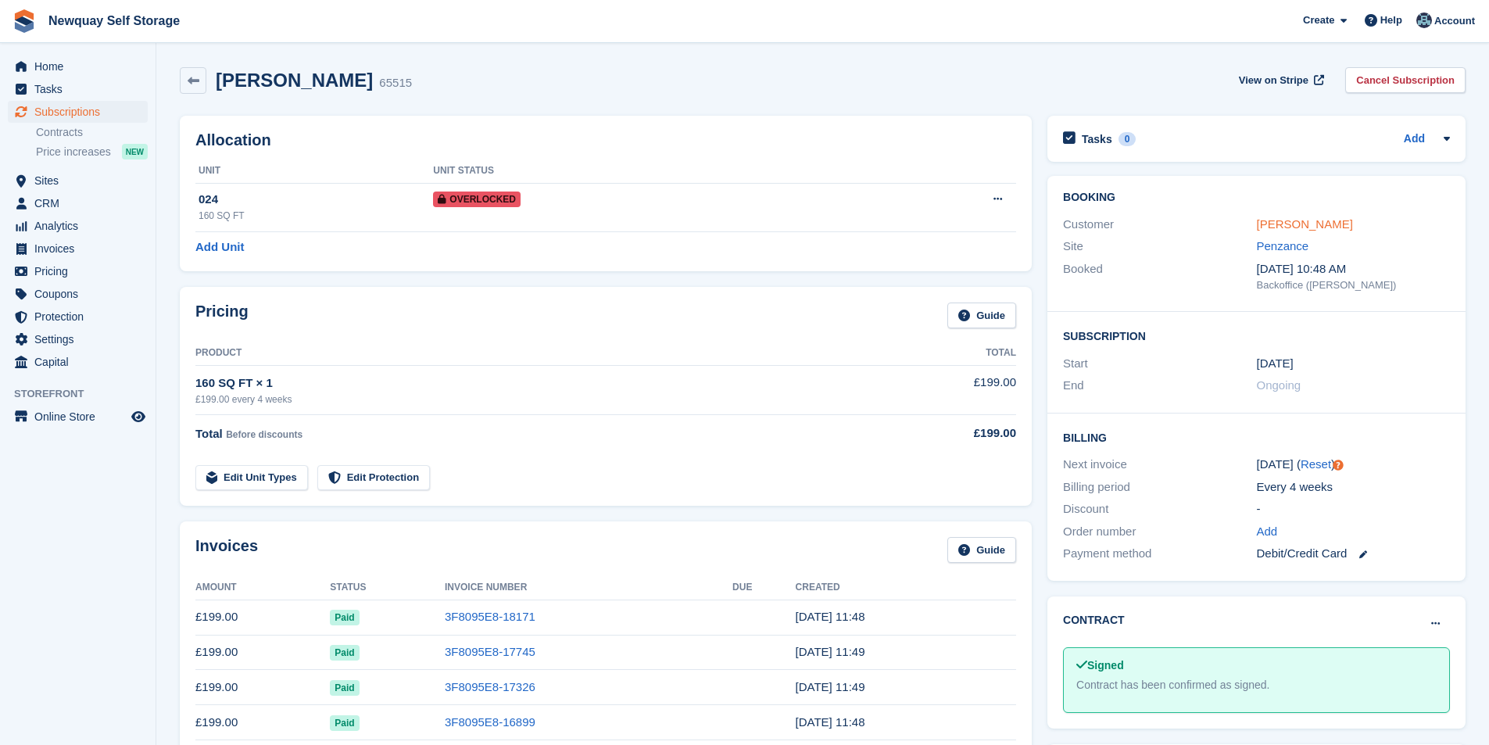
click at [1299, 220] on link "[PERSON_NAME]" at bounding box center [1304, 223] width 96 height 13
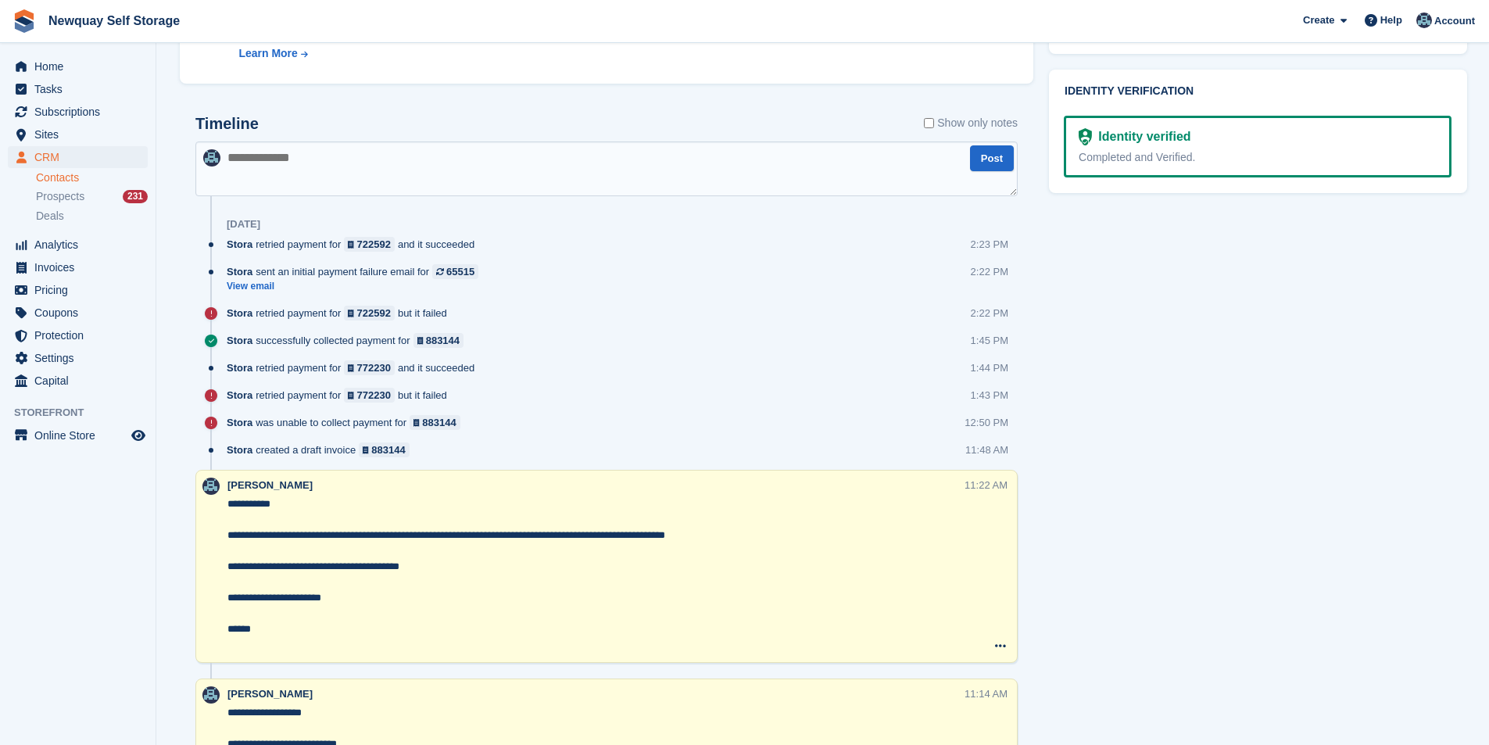
scroll to position [860, 0]
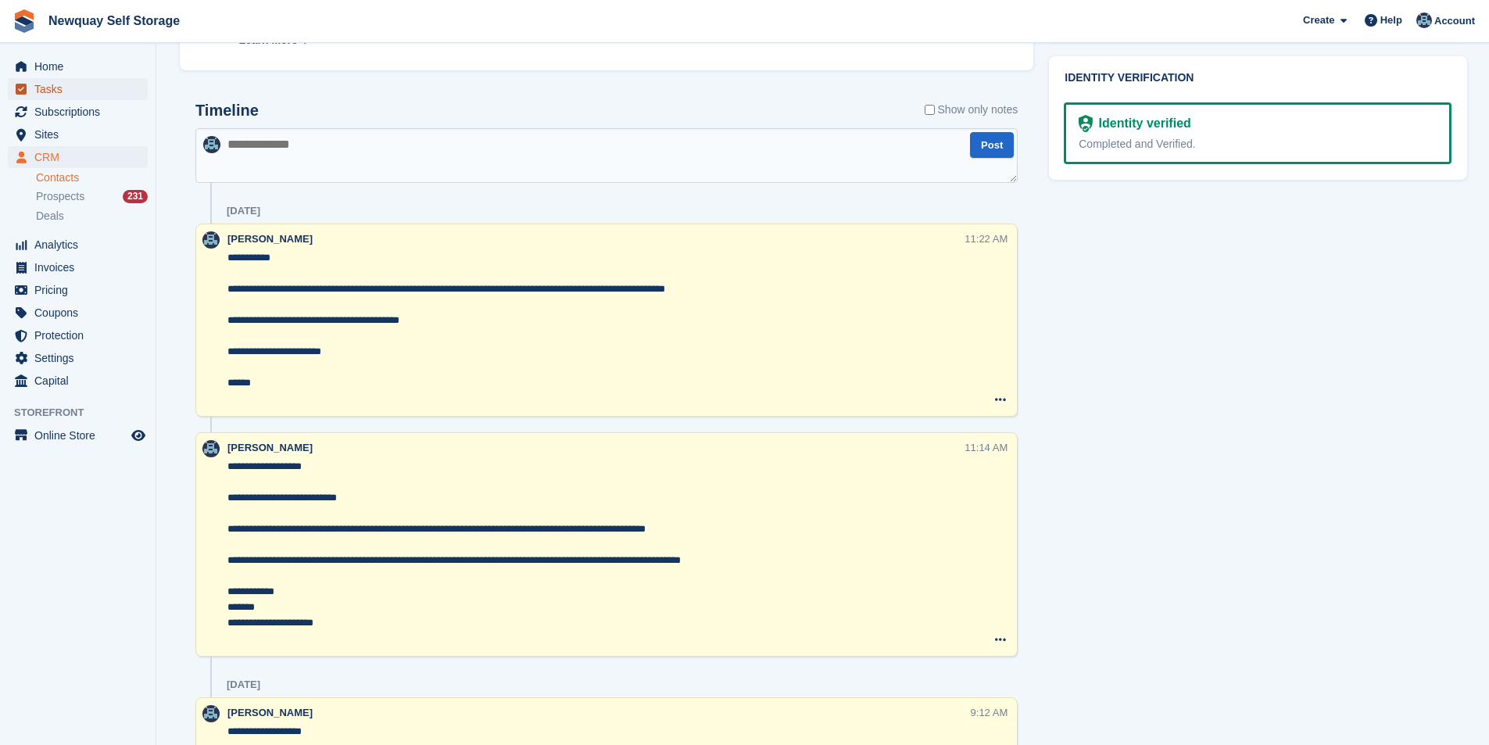
click at [69, 81] on span "Tasks" at bounding box center [81, 89] width 94 height 22
click at [57, 131] on span "Sites" at bounding box center [81, 134] width 94 height 22
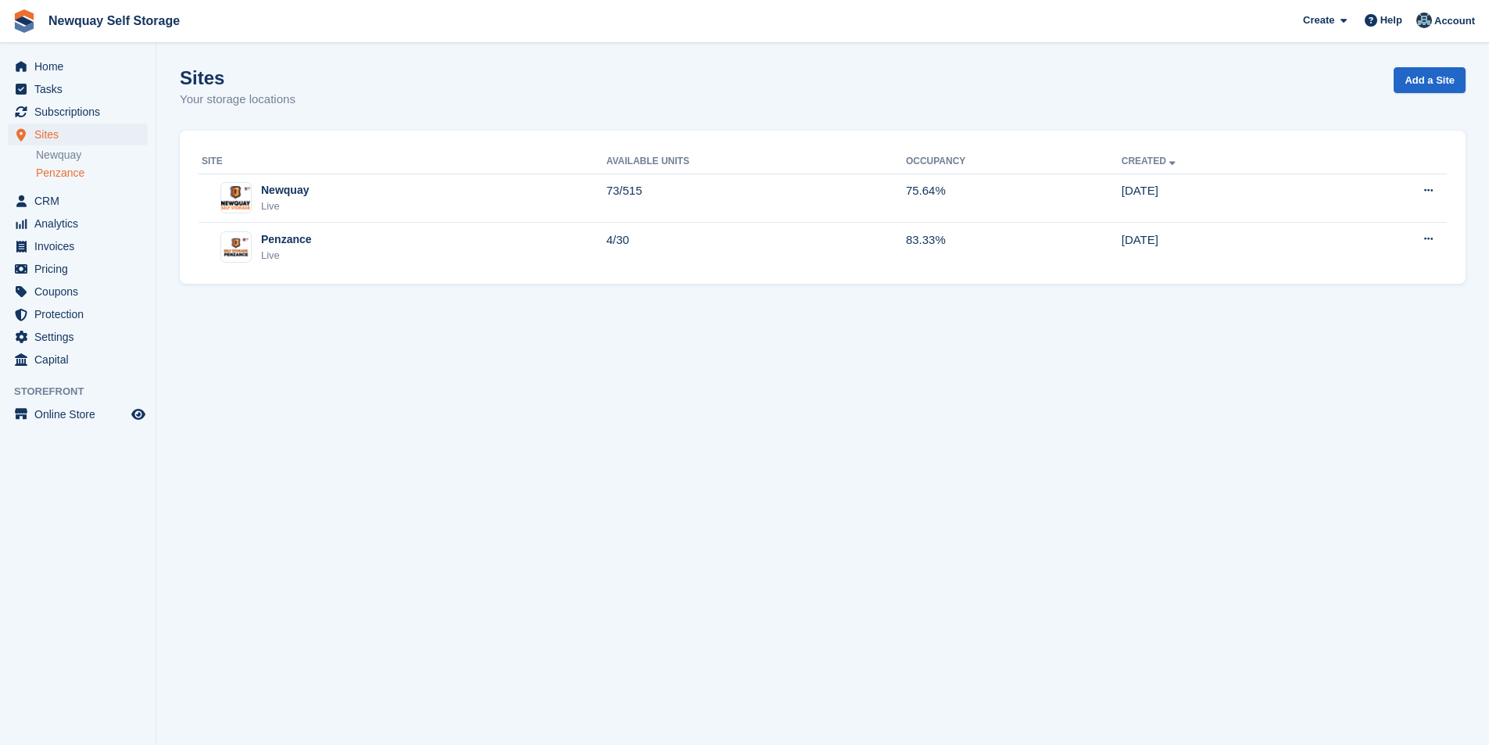
click at [84, 173] on link "Penzance" at bounding box center [92, 173] width 112 height 15
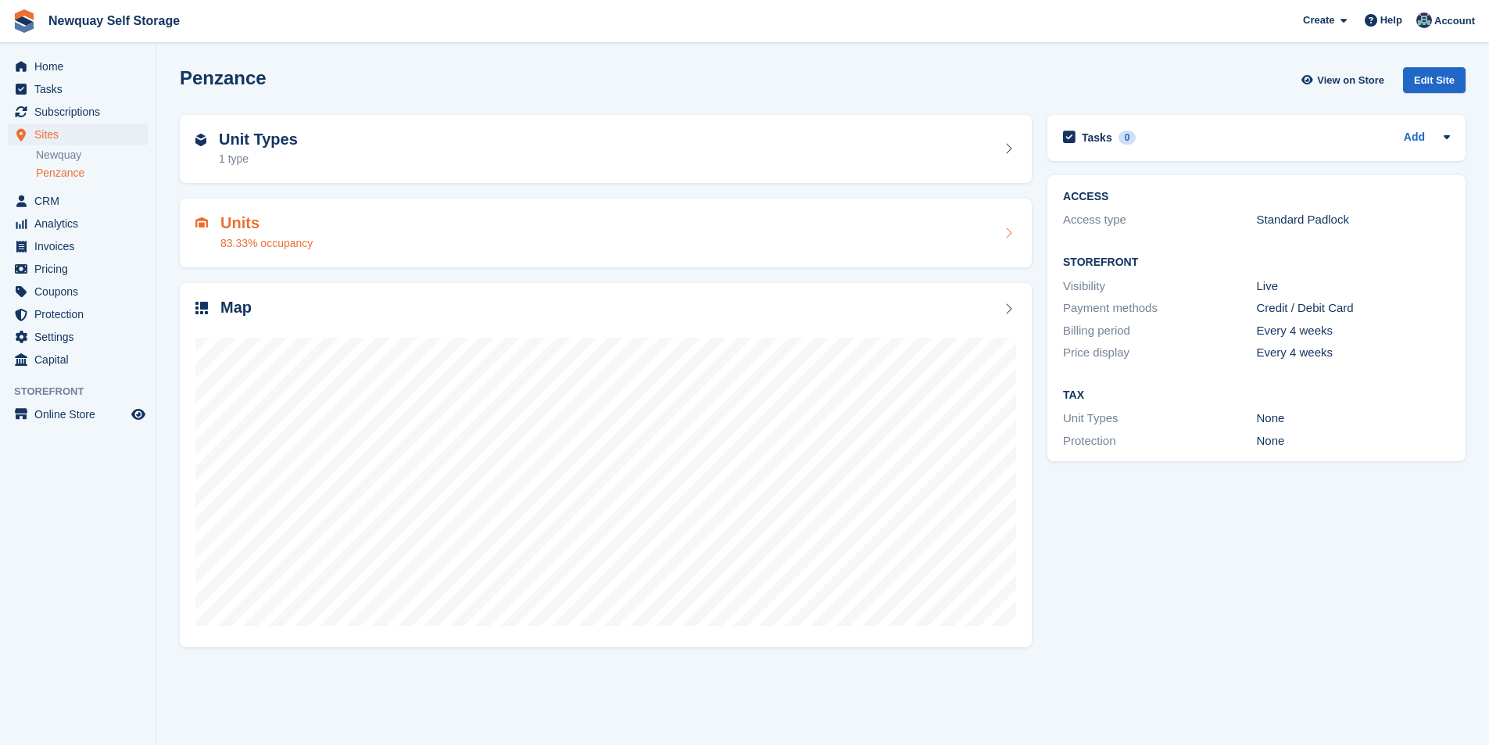
click at [270, 240] on div "83.33% occupancy" at bounding box center [266, 243] width 92 height 16
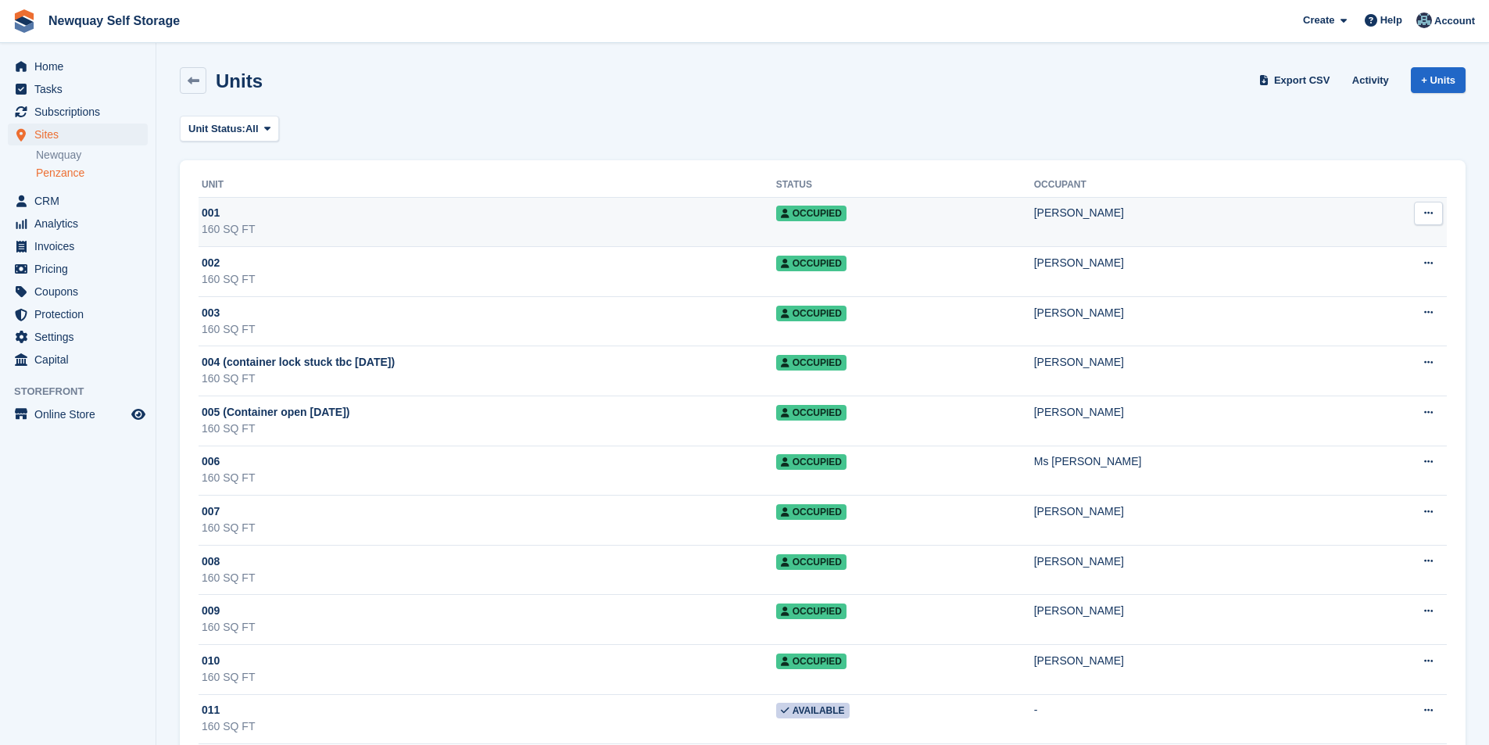
click at [1034, 213] on div "[PERSON_NAME]" at bounding box center [1192, 213] width 316 height 16
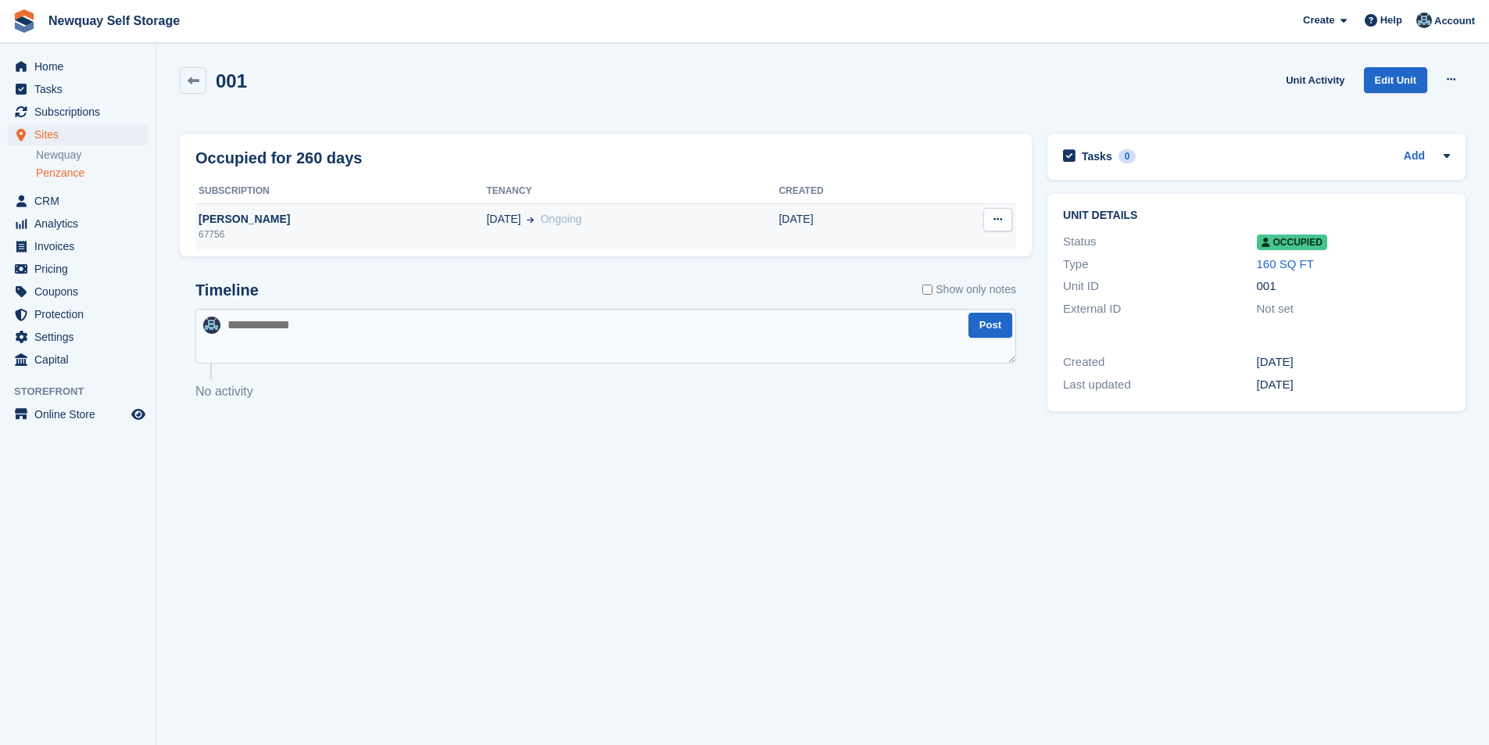
click at [266, 217] on div "[PERSON_NAME]" at bounding box center [340, 219] width 291 height 16
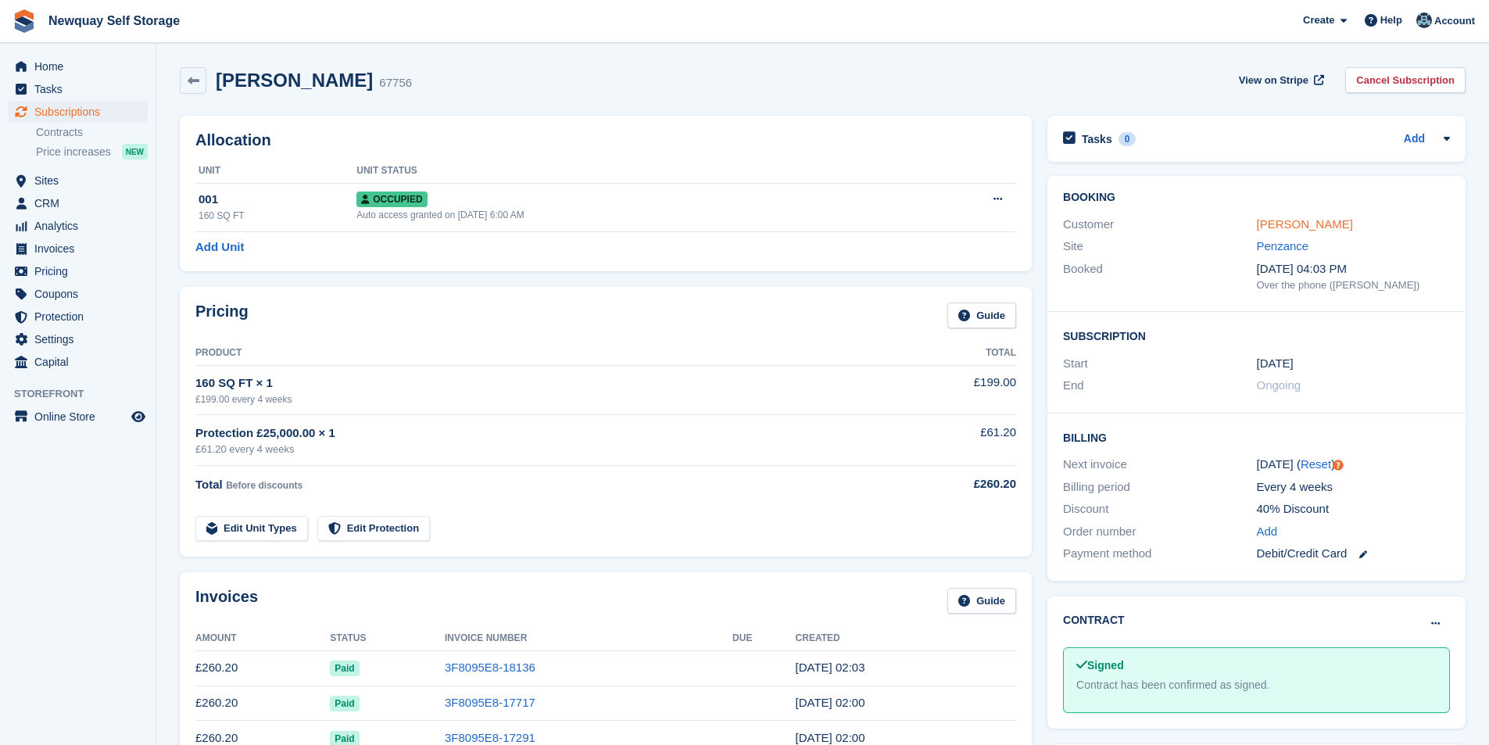
click at [1331, 223] on link "[PERSON_NAME]" at bounding box center [1304, 223] width 96 height 13
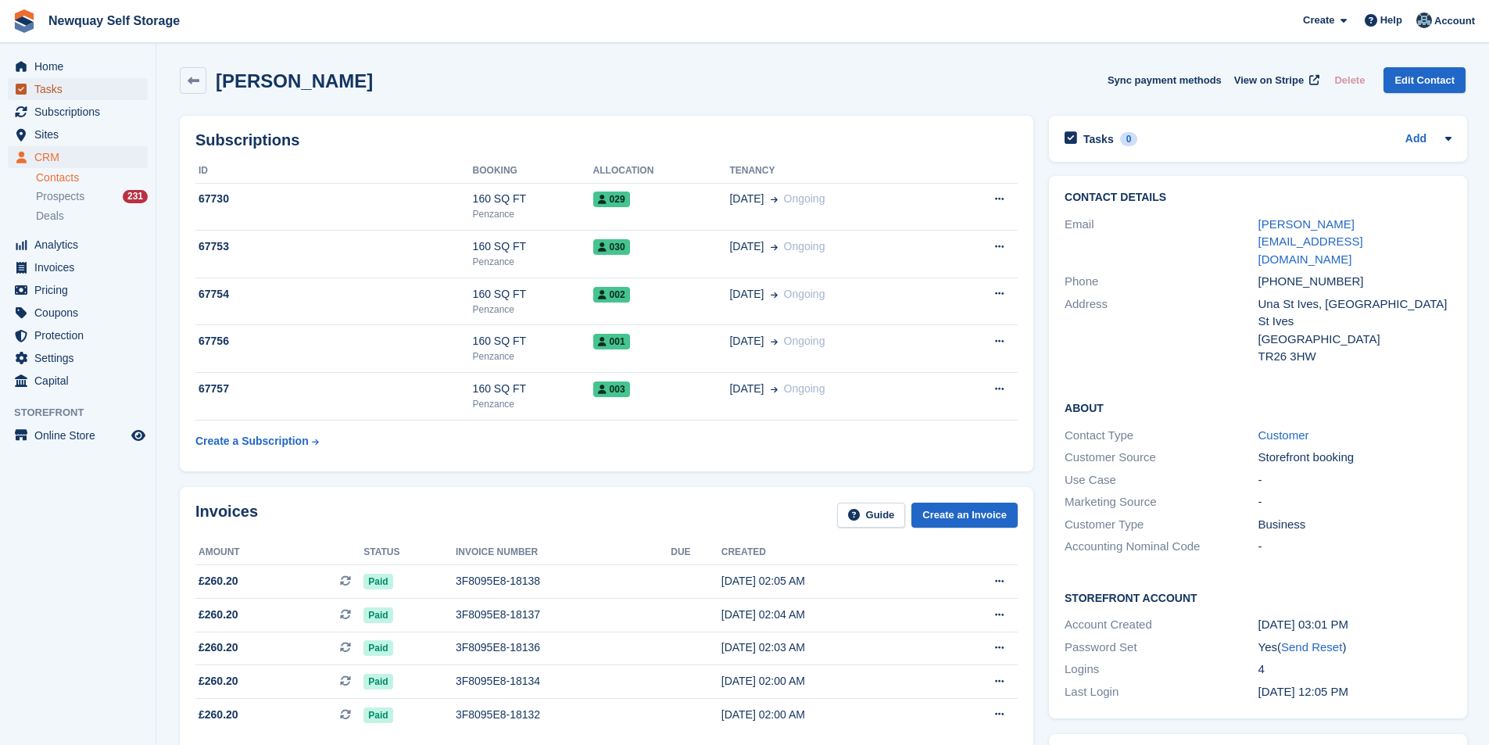
click at [91, 96] on span "Tasks" at bounding box center [81, 89] width 94 height 22
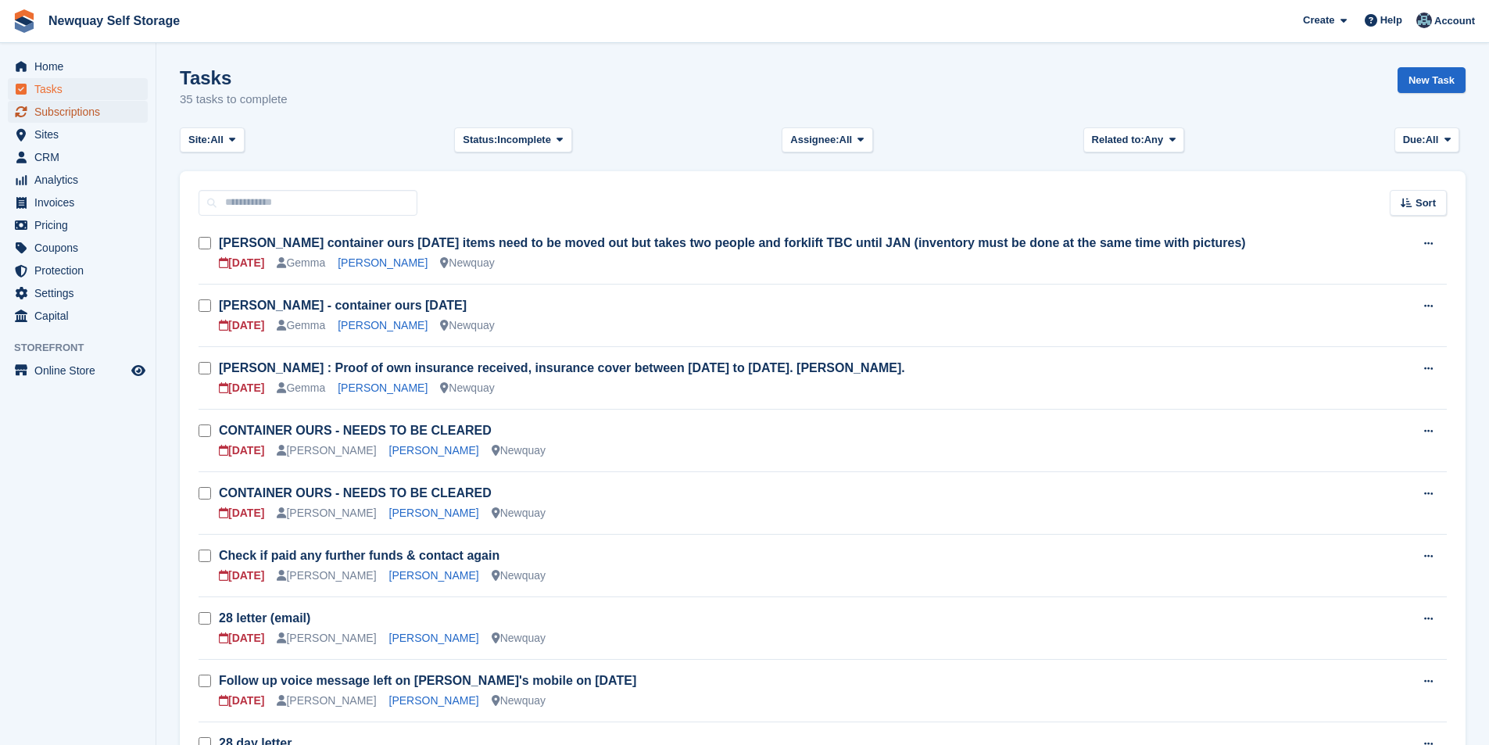
click at [83, 108] on span "Subscriptions" at bounding box center [81, 112] width 94 height 22
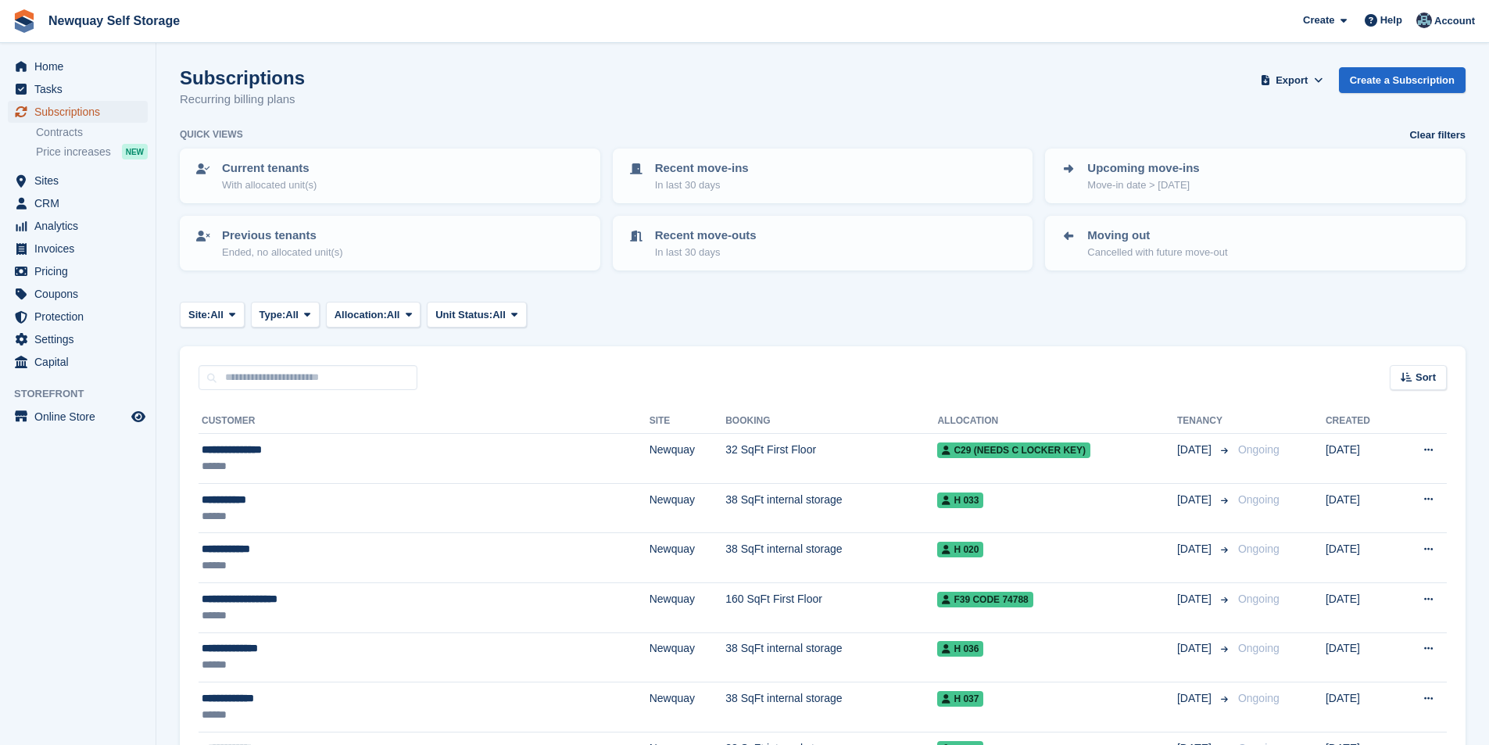
click at [115, 112] on span "Subscriptions" at bounding box center [81, 112] width 94 height 22
click at [338, 381] on input "text" at bounding box center [307, 378] width 219 height 26
type input "*****"
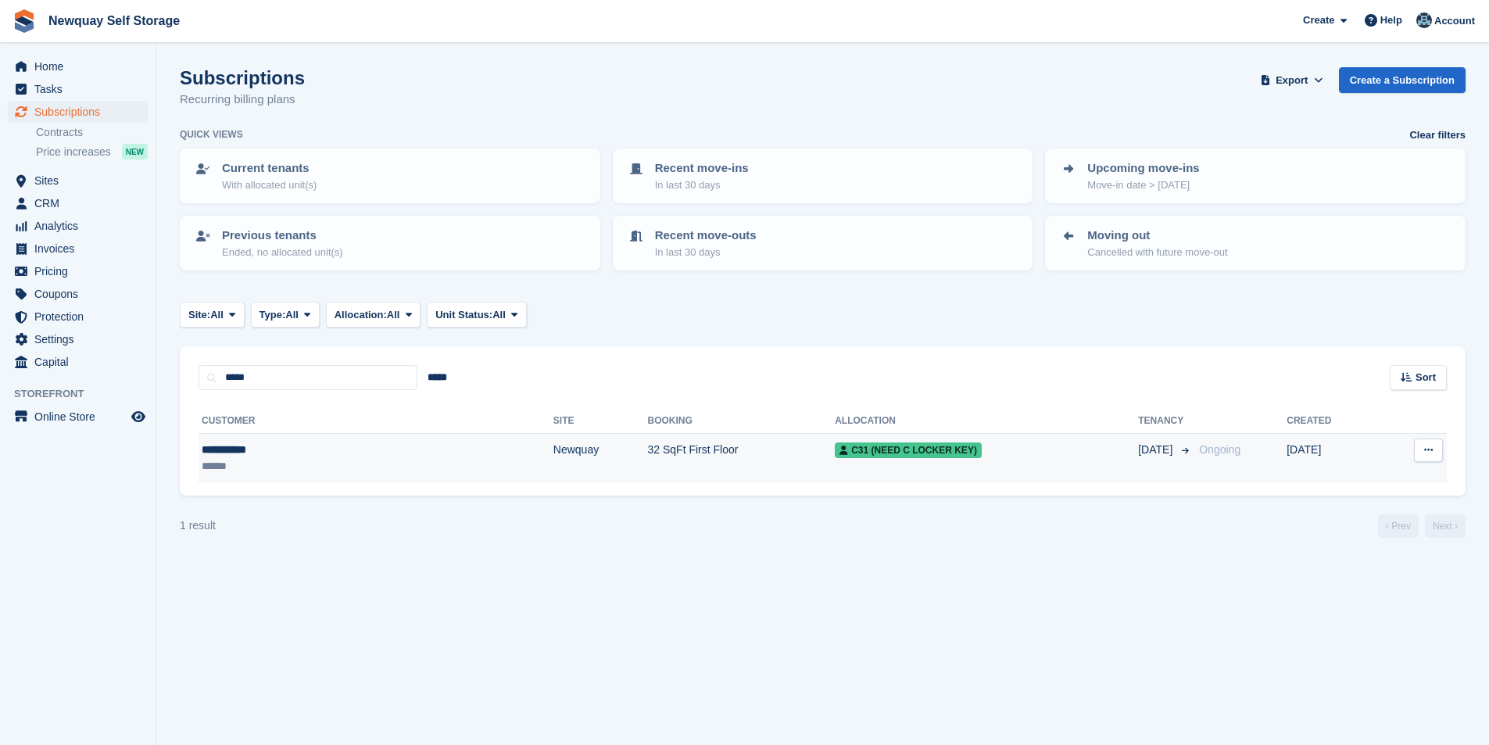
click at [212, 443] on div "**********" at bounding box center [286, 449] width 169 height 16
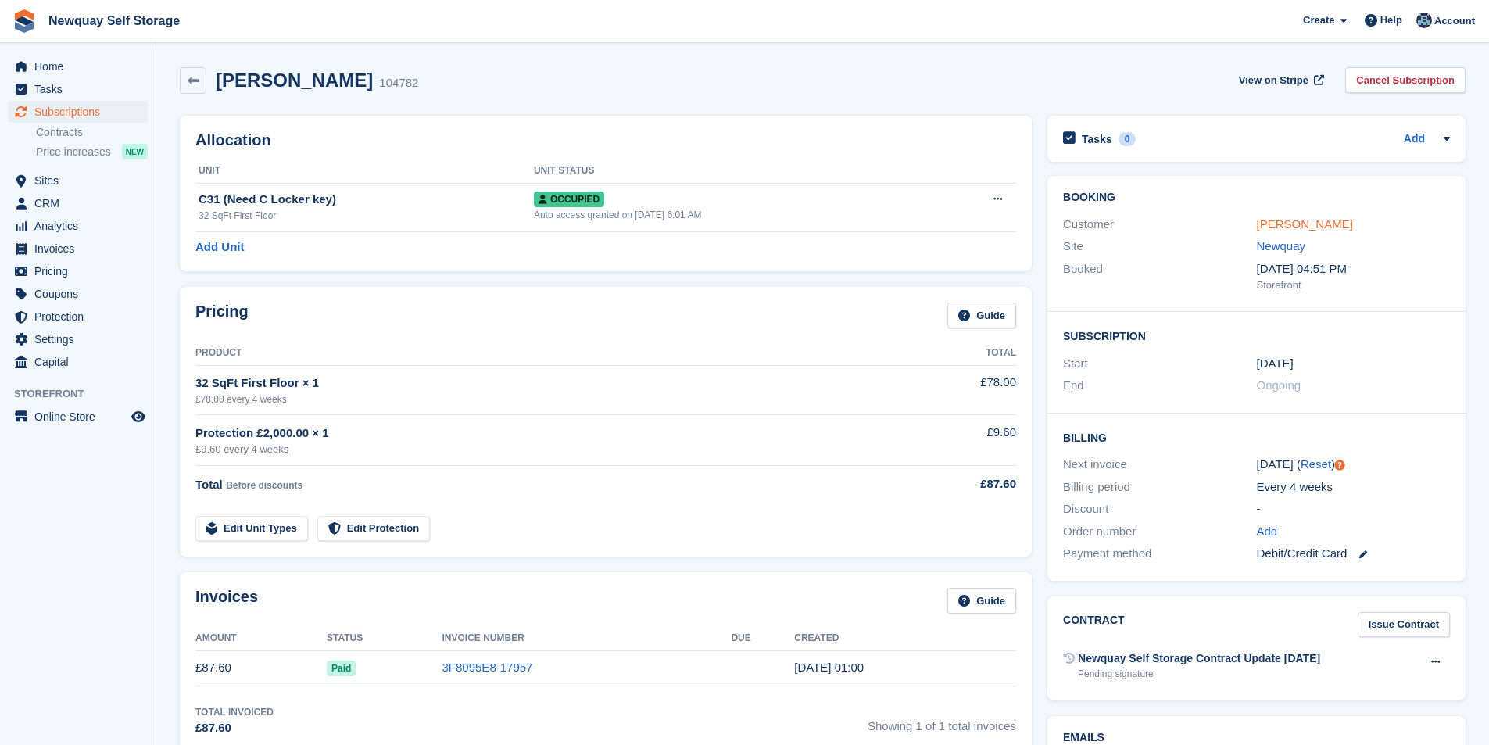
click at [1305, 219] on link "Aimee Plant" at bounding box center [1304, 223] width 96 height 13
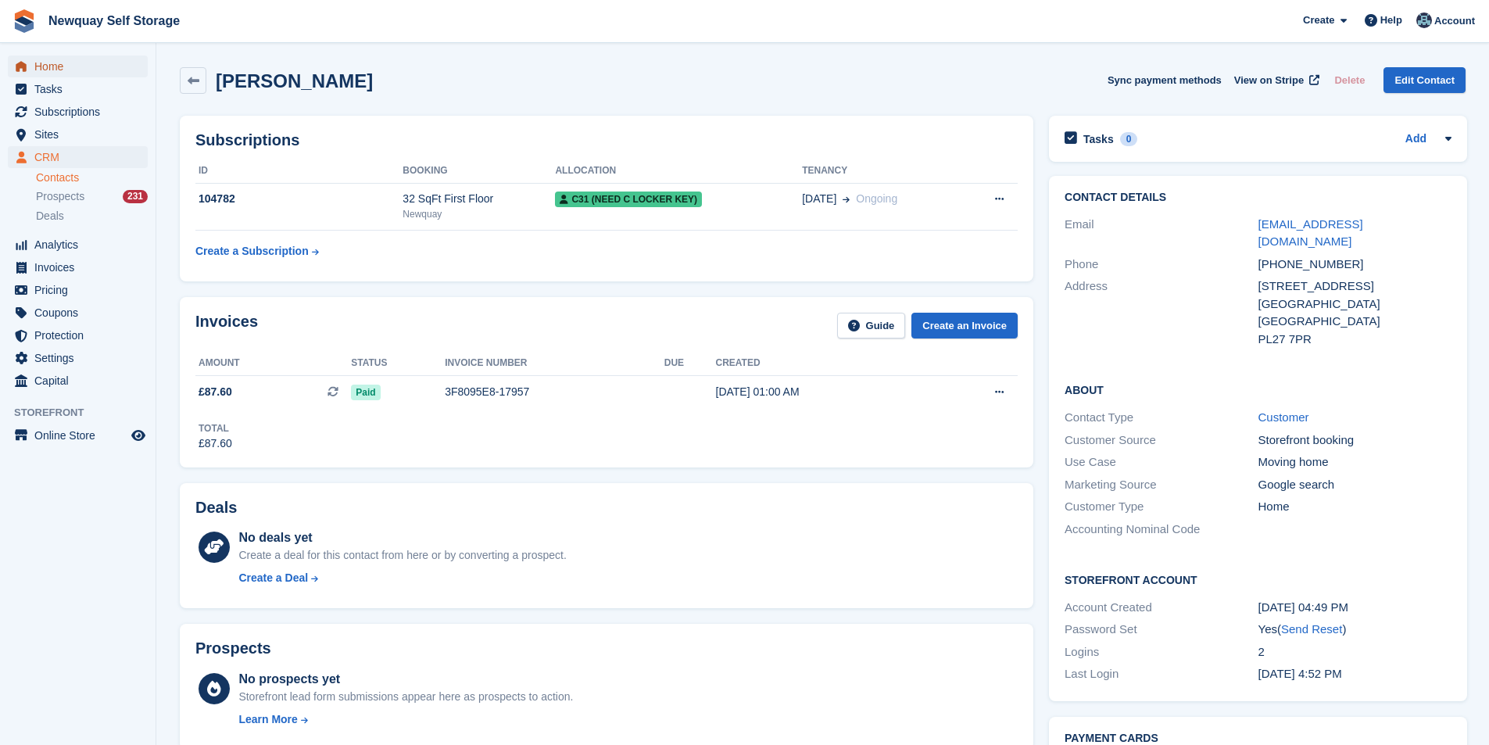
click at [62, 71] on span "Home" at bounding box center [81, 66] width 94 height 22
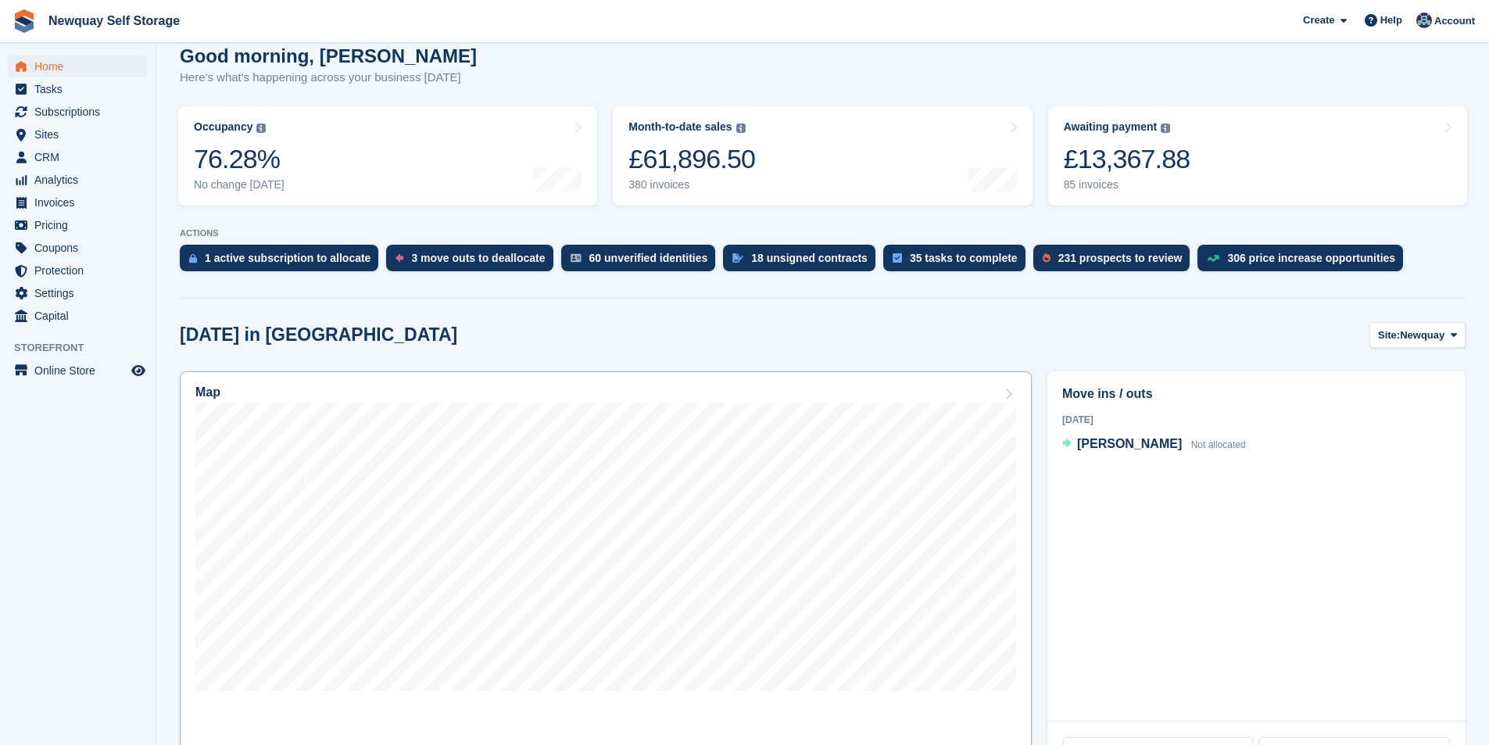
scroll to position [313, 0]
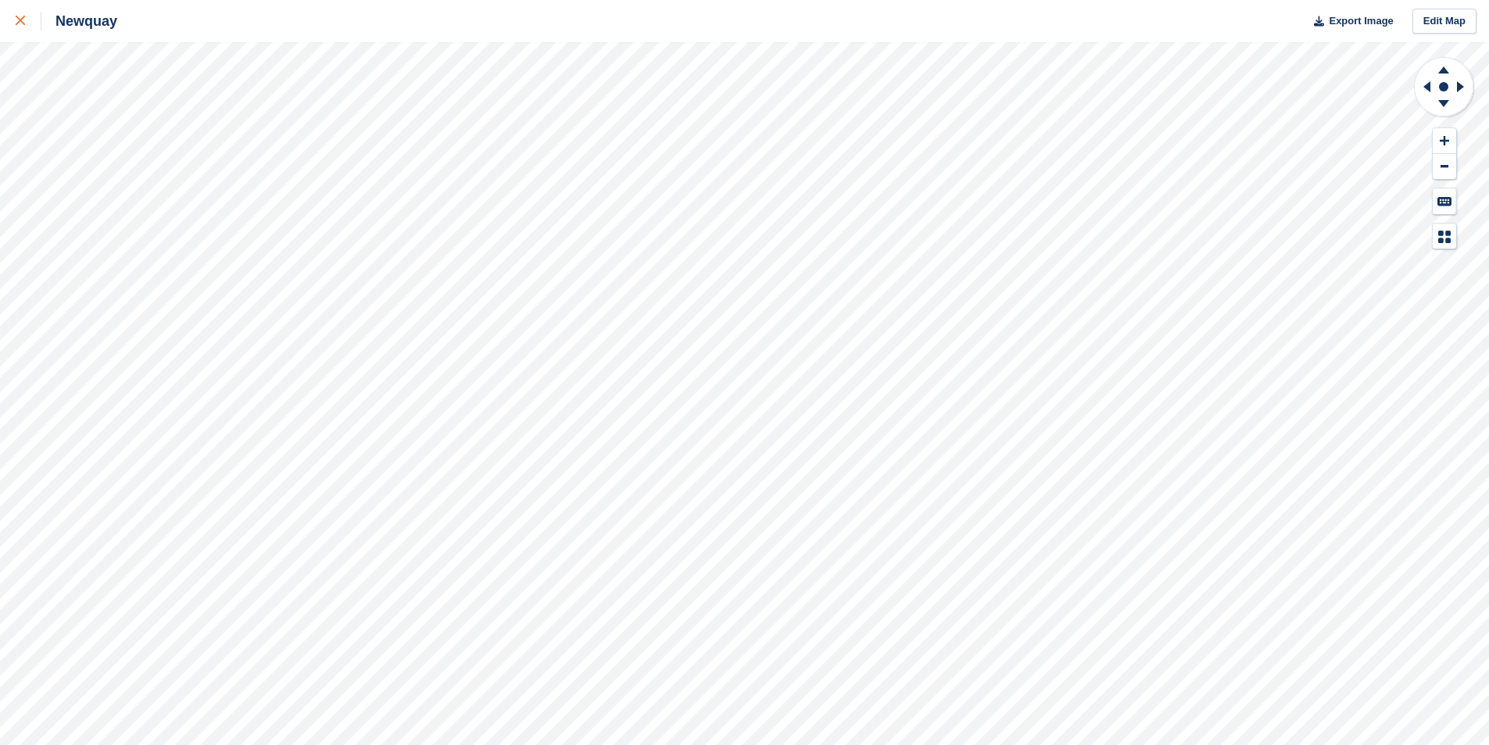
click at [23, 14] on div at bounding box center [29, 21] width 26 height 19
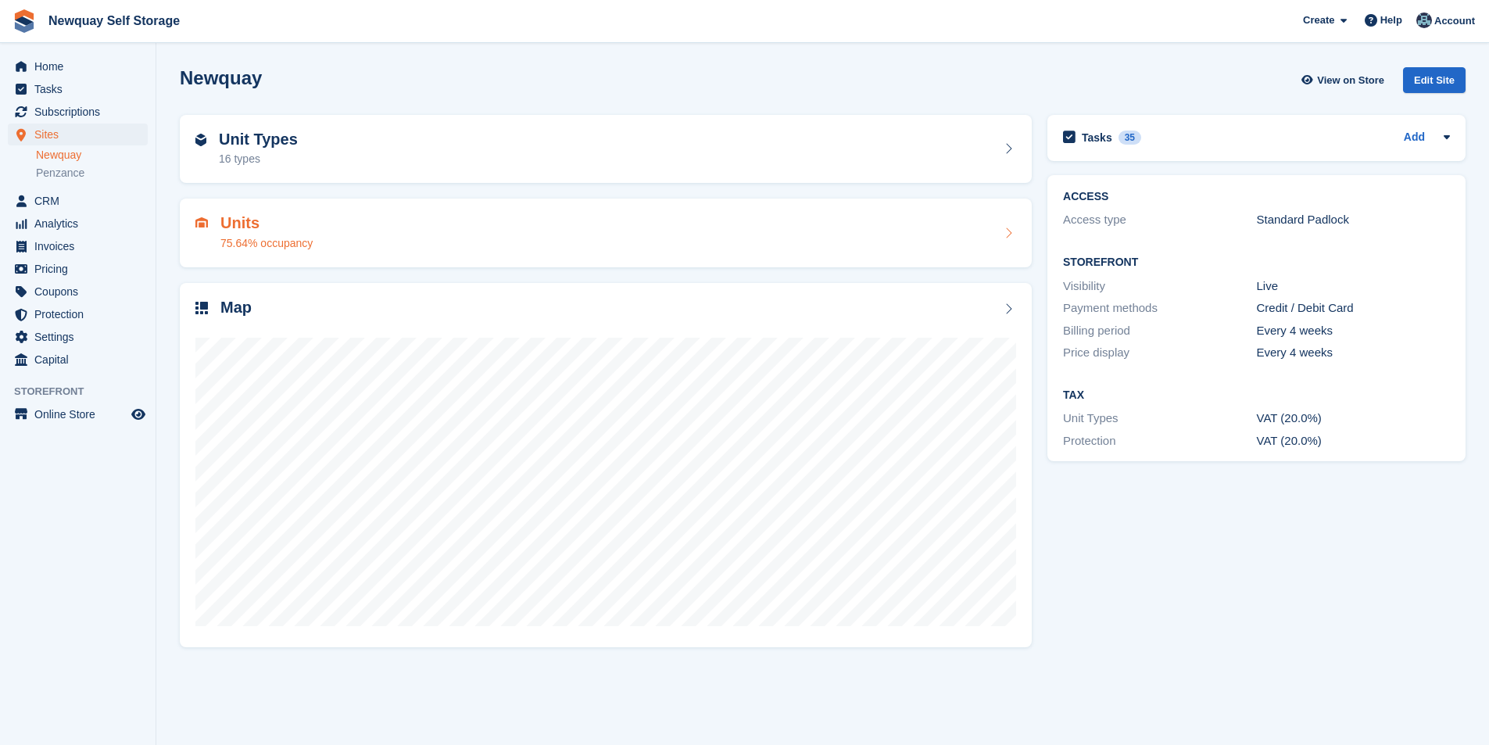
click at [252, 238] on div "75.64% occupancy" at bounding box center [266, 243] width 92 height 16
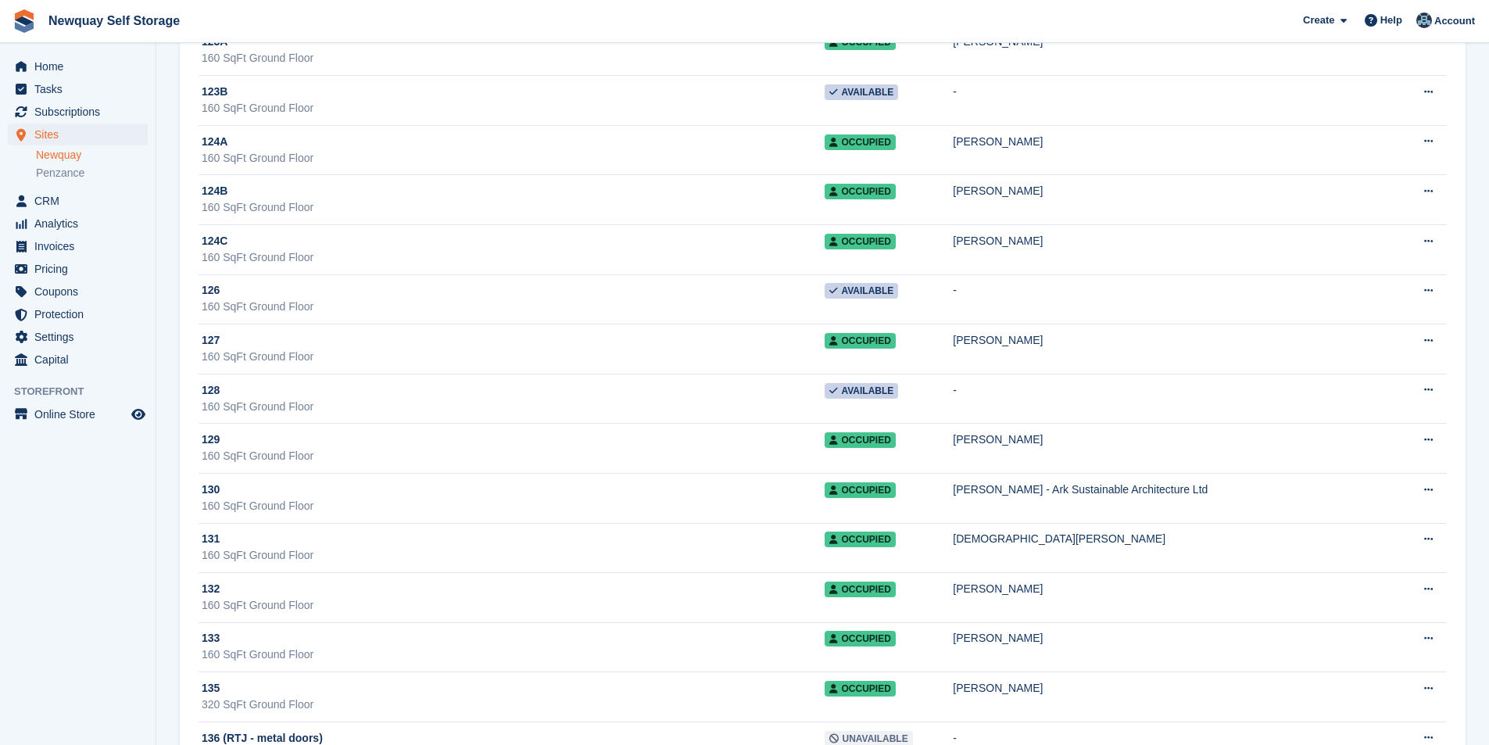
scroll to position [1016, 0]
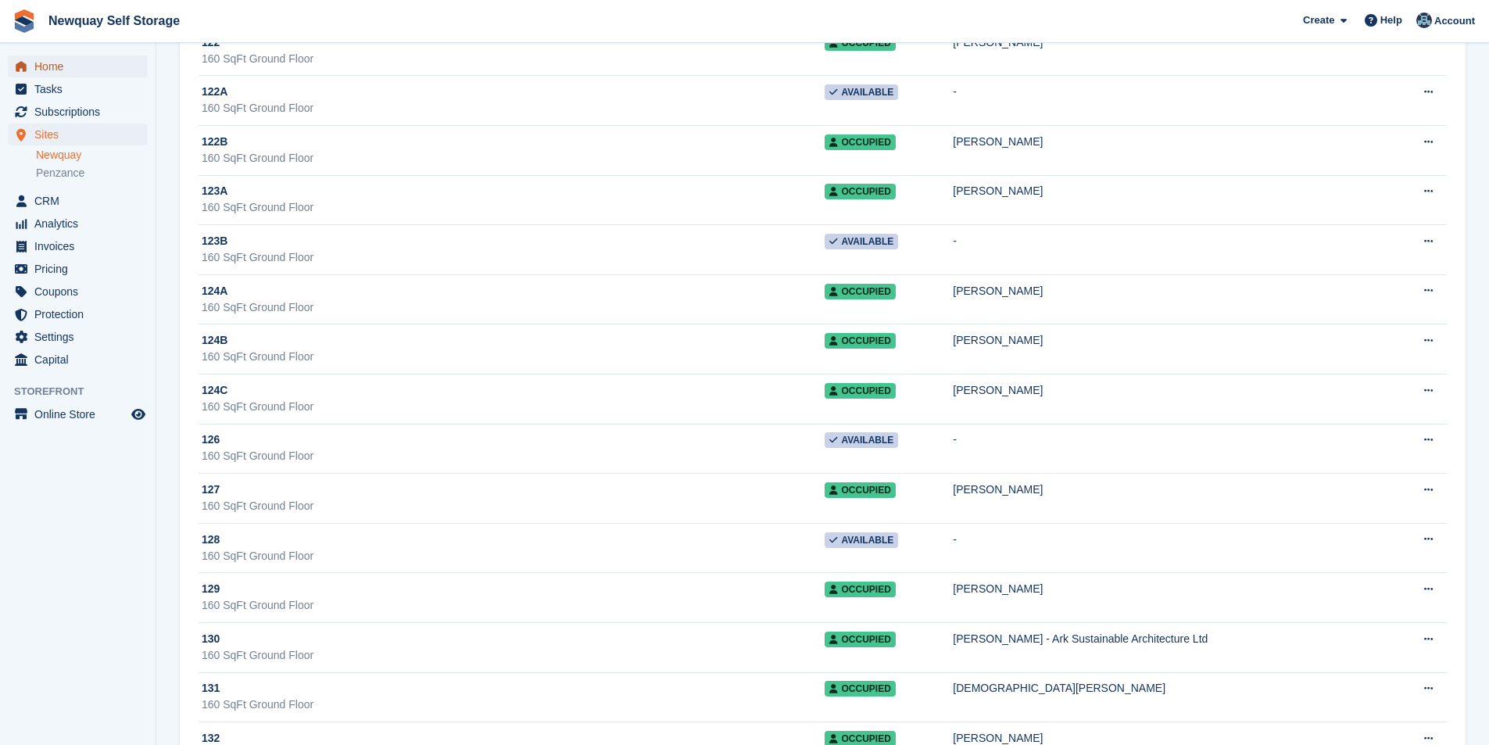
click at [63, 67] on span "Home" at bounding box center [81, 66] width 94 height 22
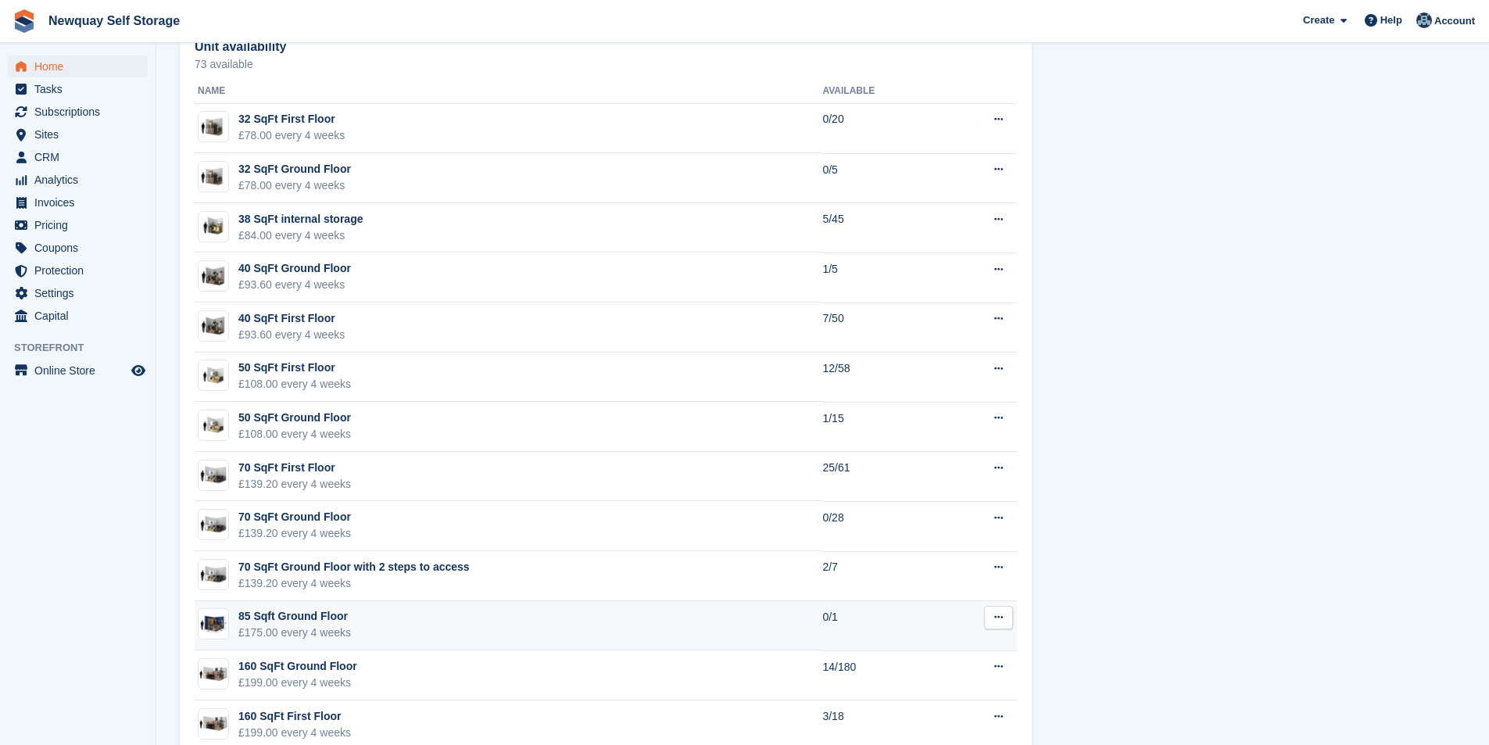
scroll to position [1098, 0]
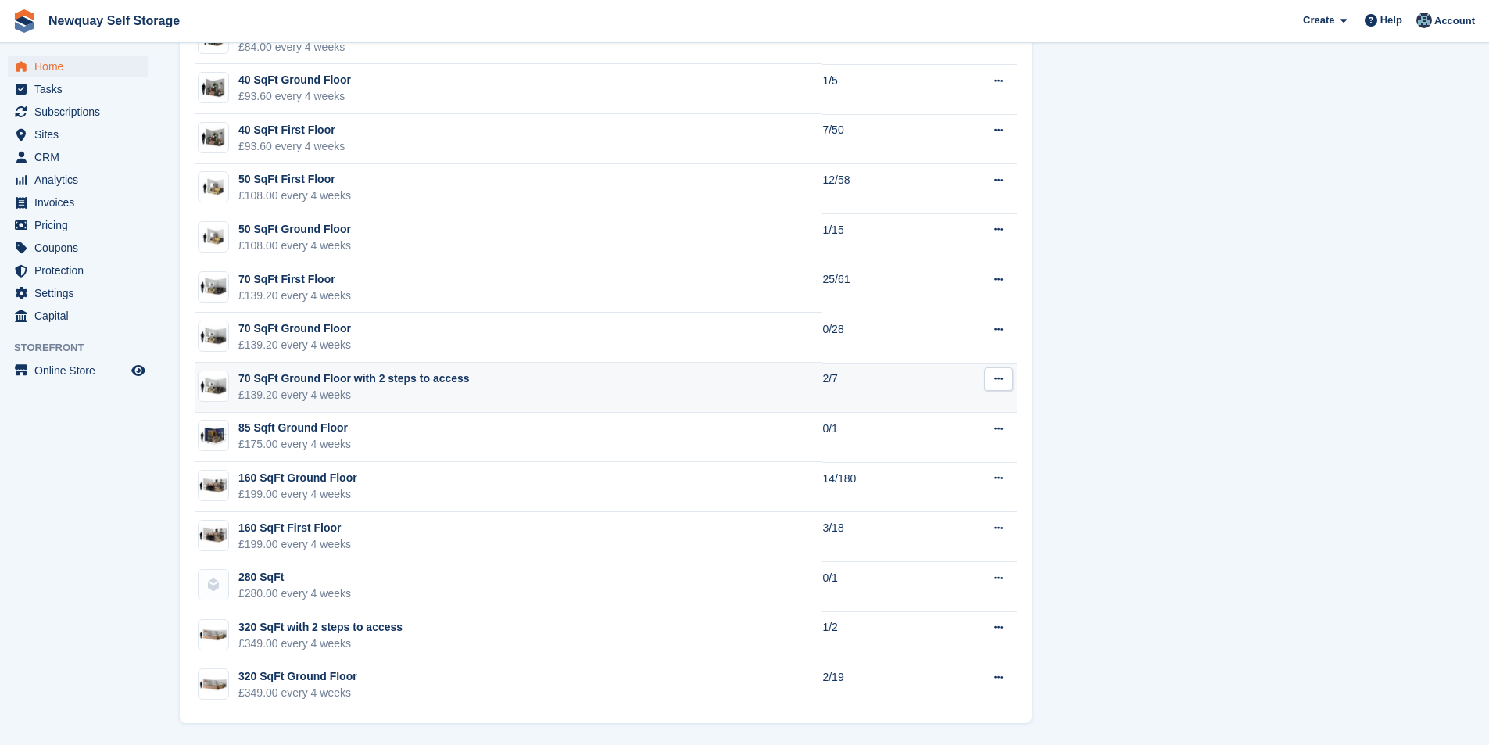
click at [347, 377] on div "70 SqFt Ground Floor with 2 steps to access" at bounding box center [353, 378] width 231 height 16
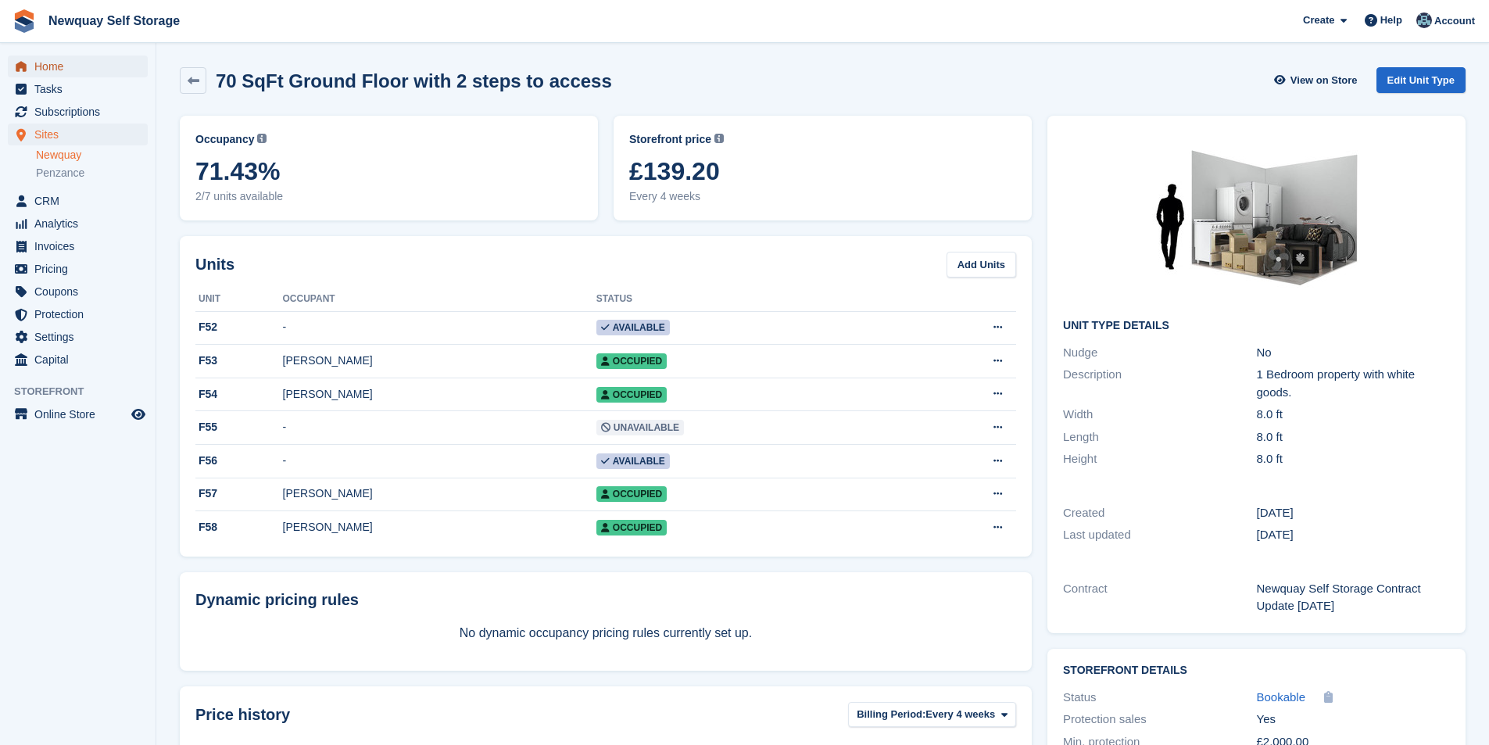
click at [57, 62] on span "Home" at bounding box center [81, 66] width 94 height 22
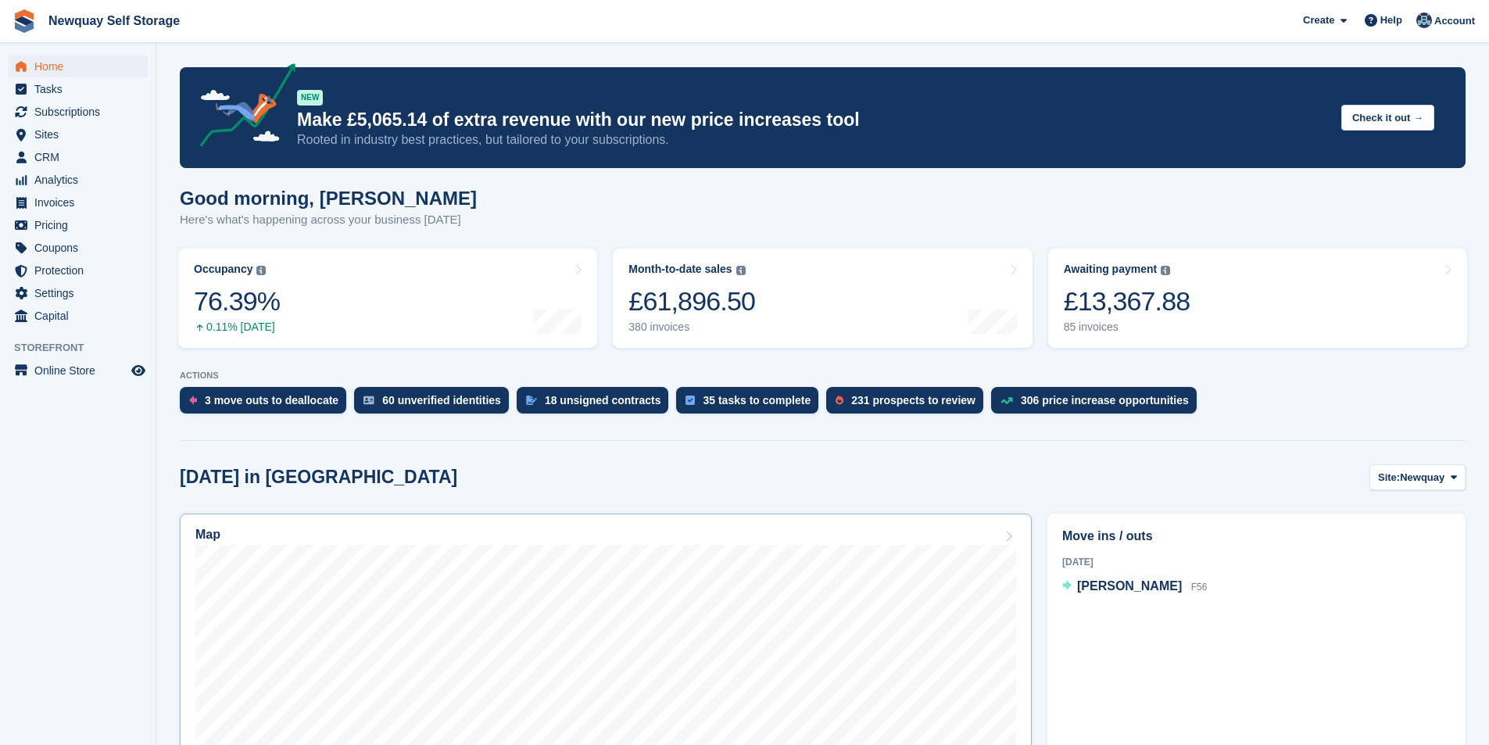
scroll to position [234, 0]
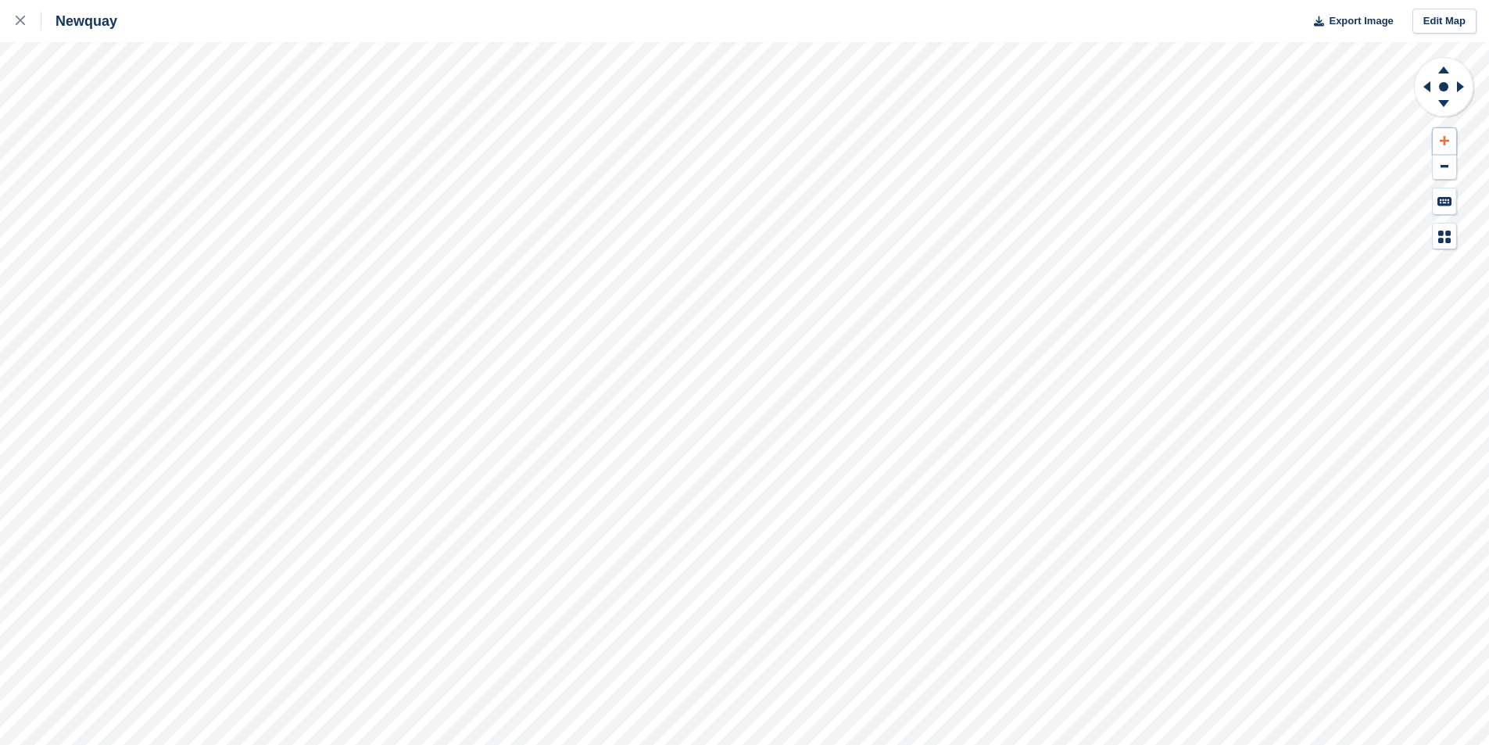
click at [1444, 139] on icon at bounding box center [1443, 140] width 9 height 9
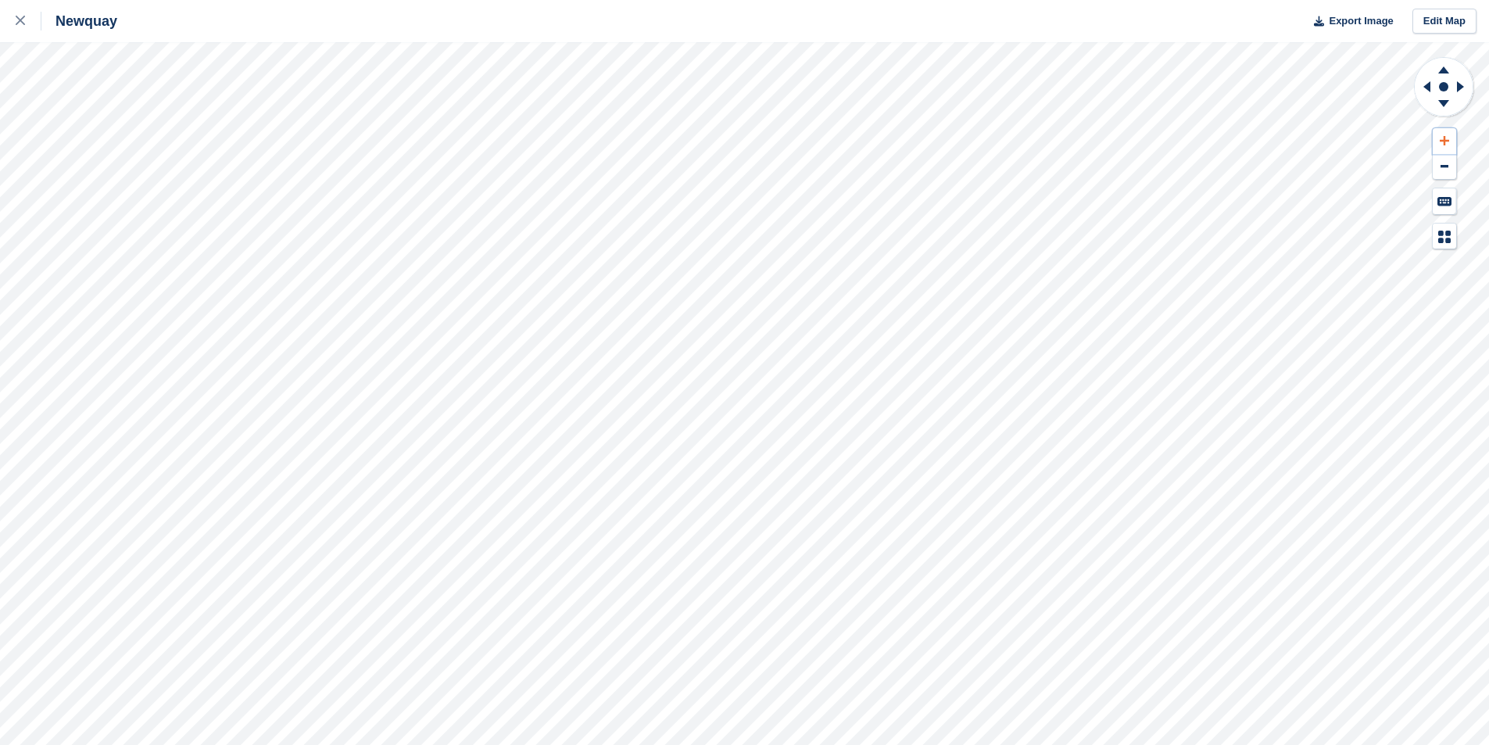
click at [1442, 140] on icon at bounding box center [1443, 140] width 9 height 11
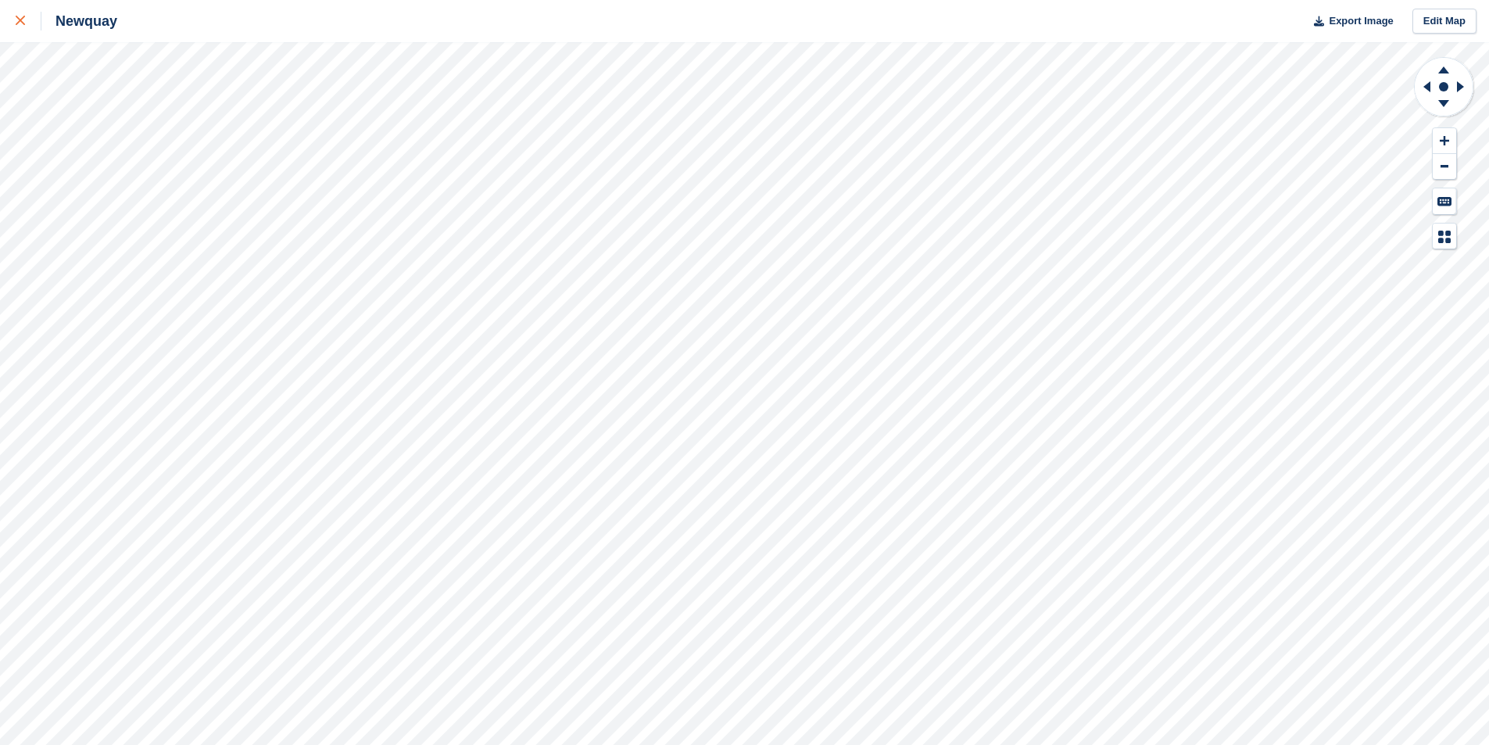
click at [22, 21] on icon at bounding box center [20, 20] width 9 height 9
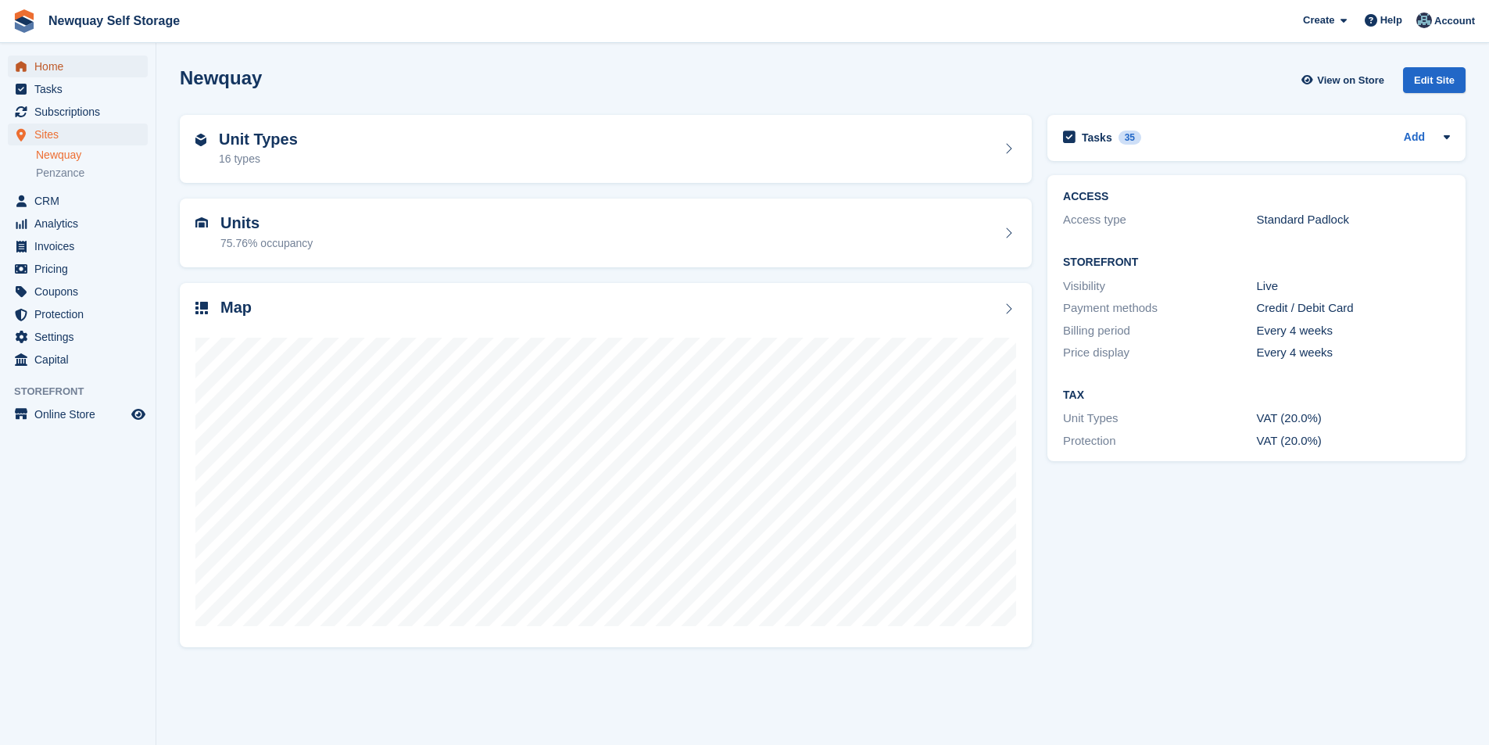
click at [73, 67] on span "Home" at bounding box center [81, 66] width 94 height 22
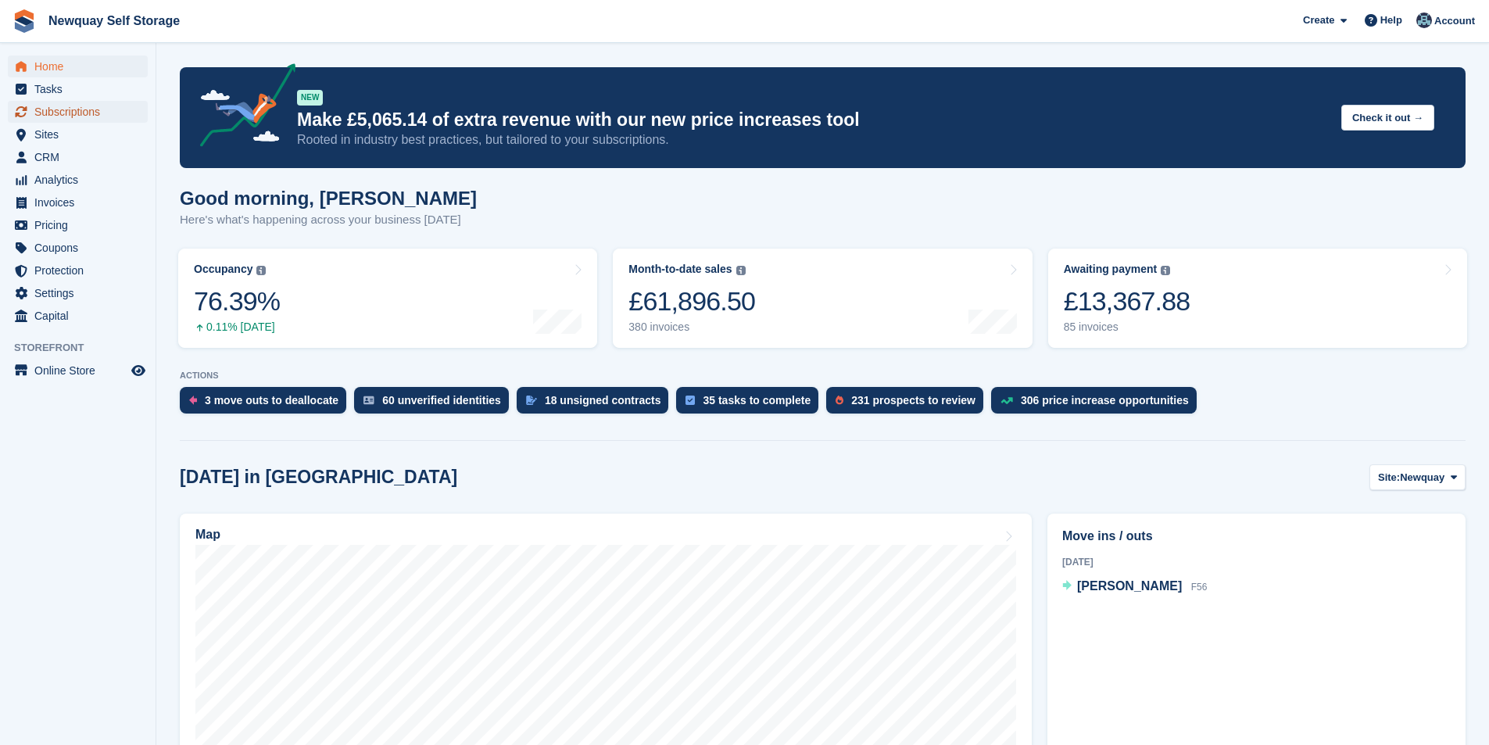
click at [84, 107] on span "Subscriptions" at bounding box center [81, 112] width 94 height 22
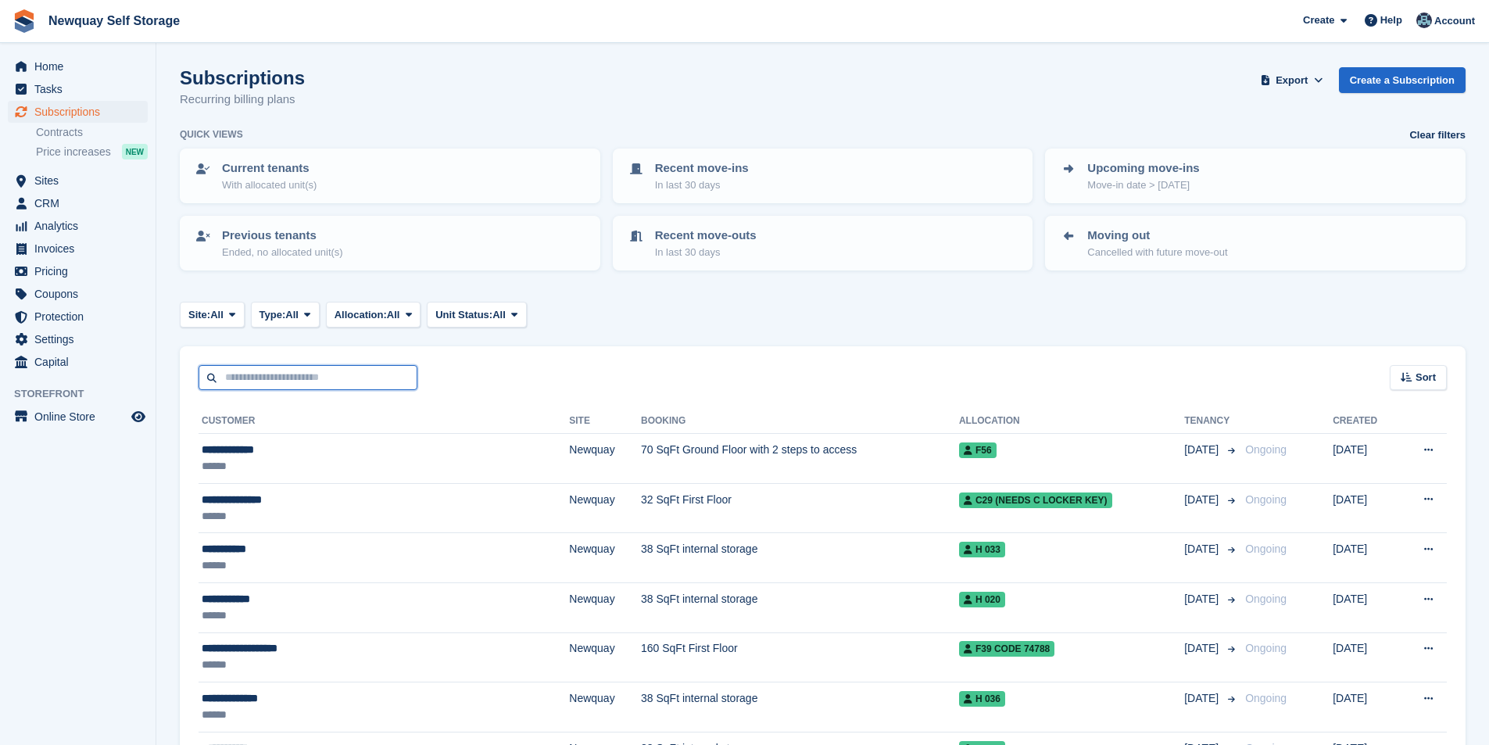
click at [323, 380] on input "text" at bounding box center [307, 378] width 219 height 26
type input "*****"
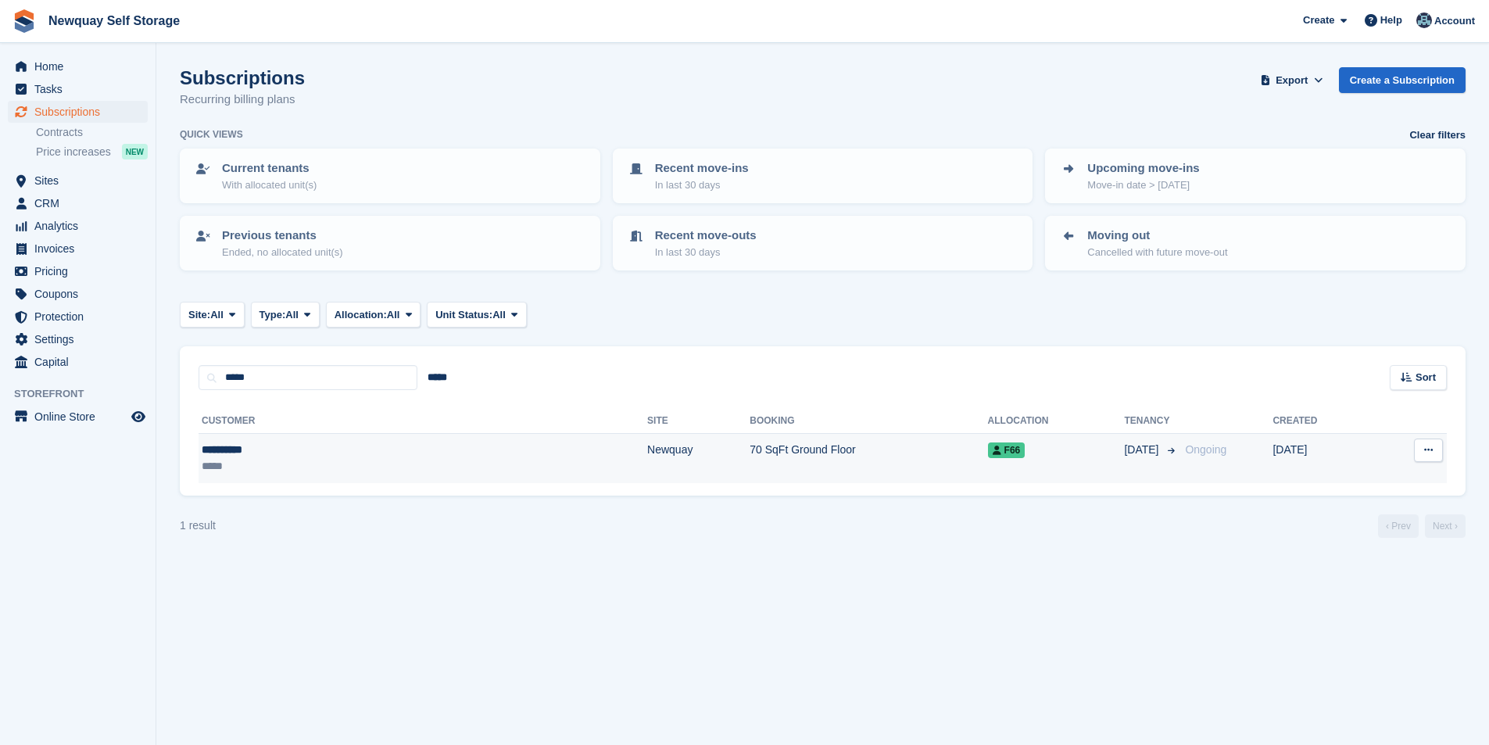
click at [227, 441] on div "**********" at bounding box center [300, 449] width 196 height 16
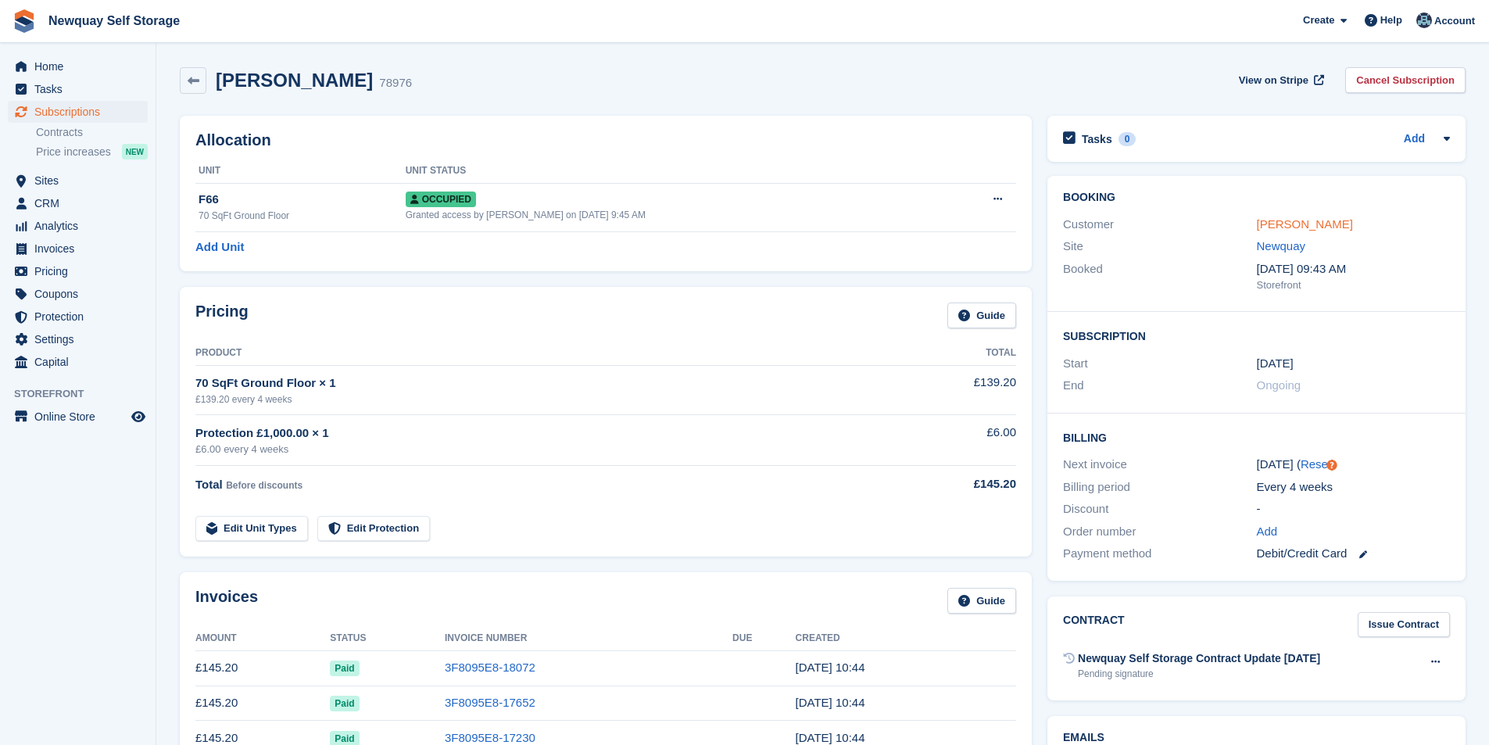
click at [1295, 220] on link "[PERSON_NAME]" at bounding box center [1304, 223] width 96 height 13
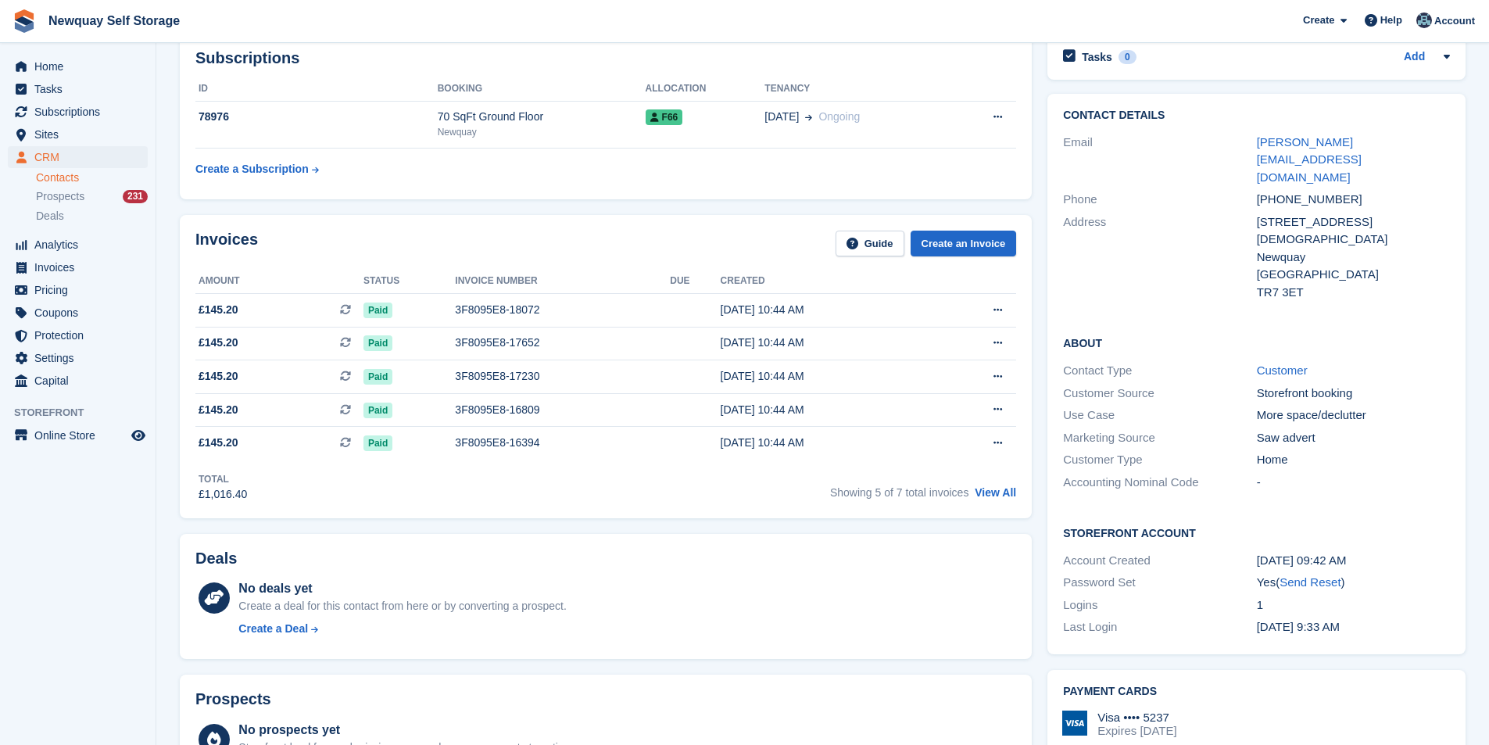
scroll to position [78, 0]
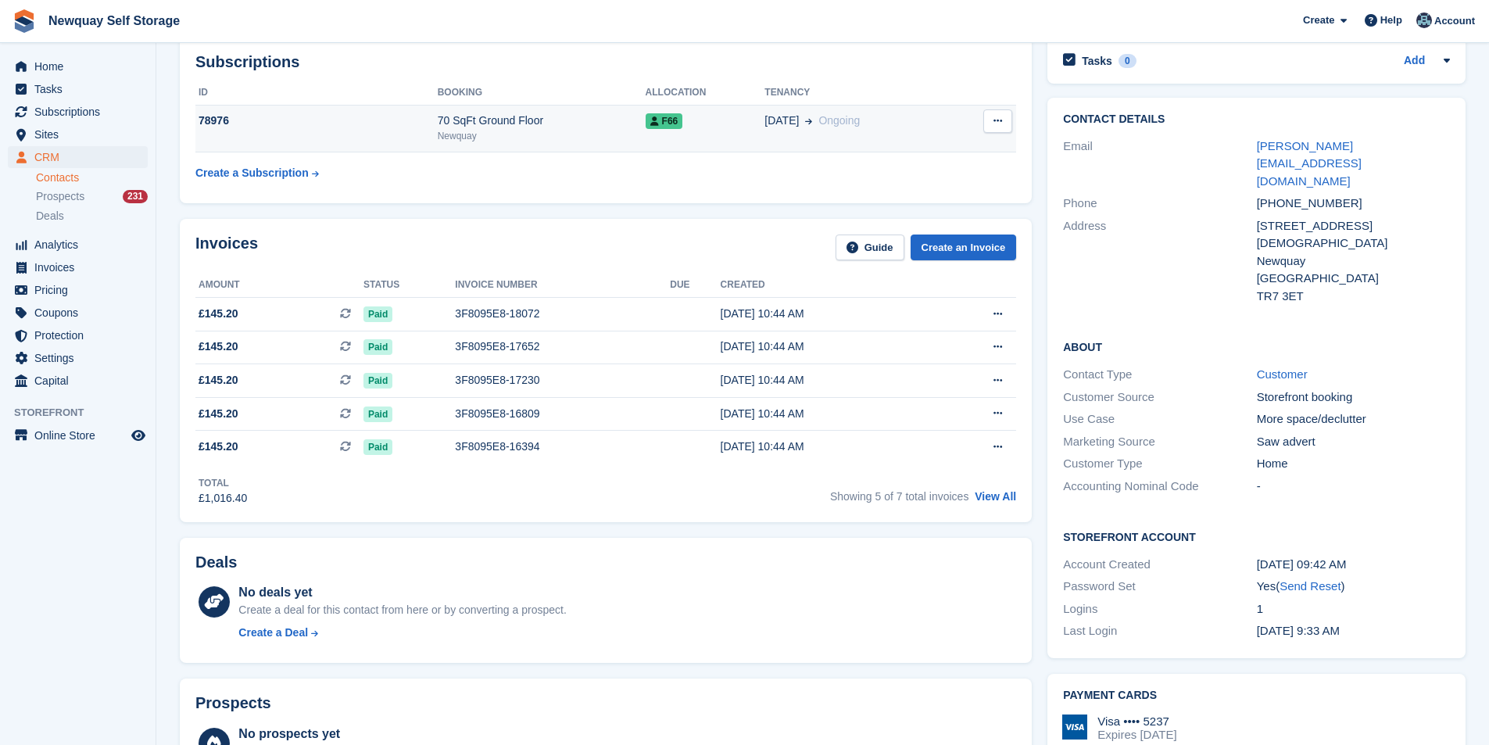
click at [1004, 122] on button at bounding box center [997, 120] width 29 height 23
click at [959, 147] on p "Cancel subscription" at bounding box center [937, 151] width 136 height 20
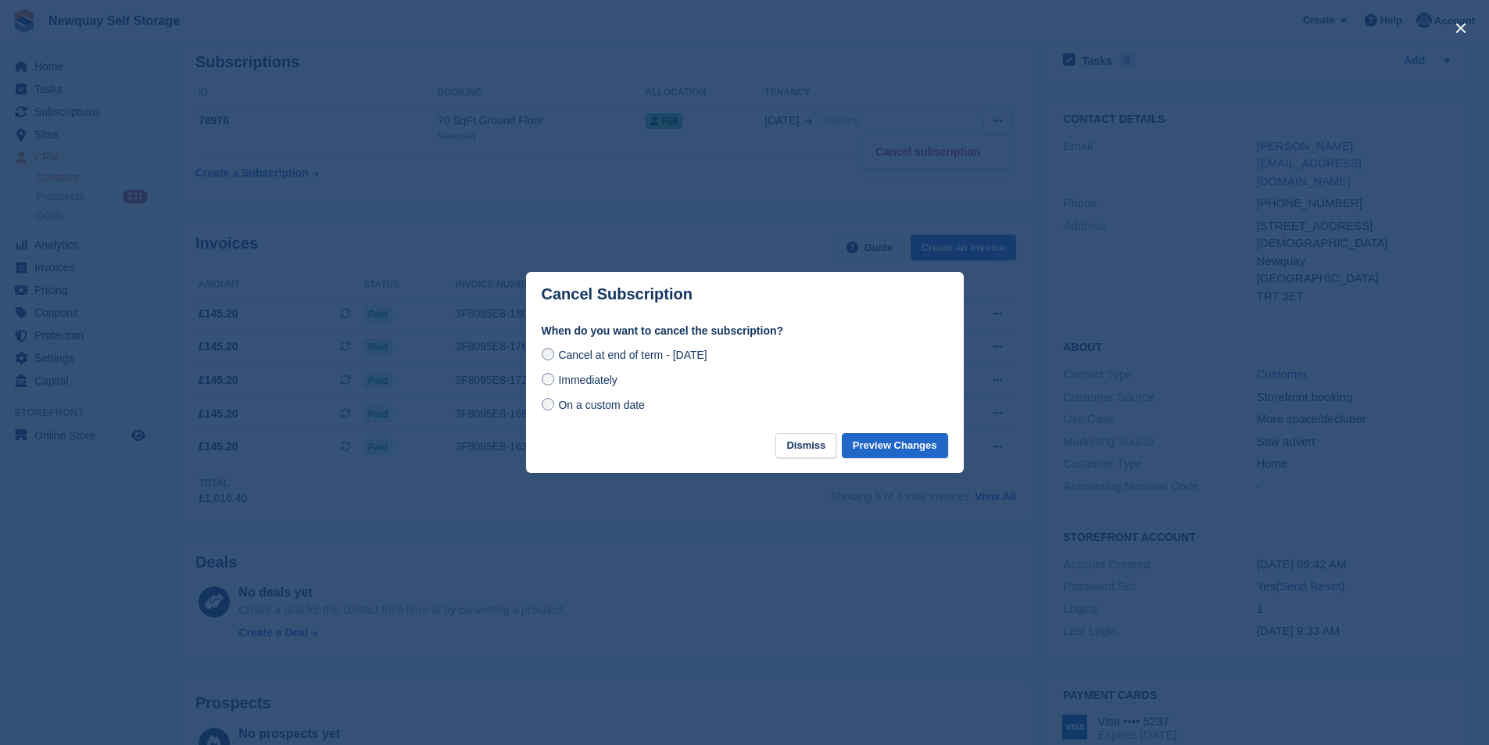
click at [584, 376] on span "Immediately" at bounding box center [587, 379] width 59 height 13
click at [896, 449] on button "Preview Changes" at bounding box center [895, 446] width 106 height 26
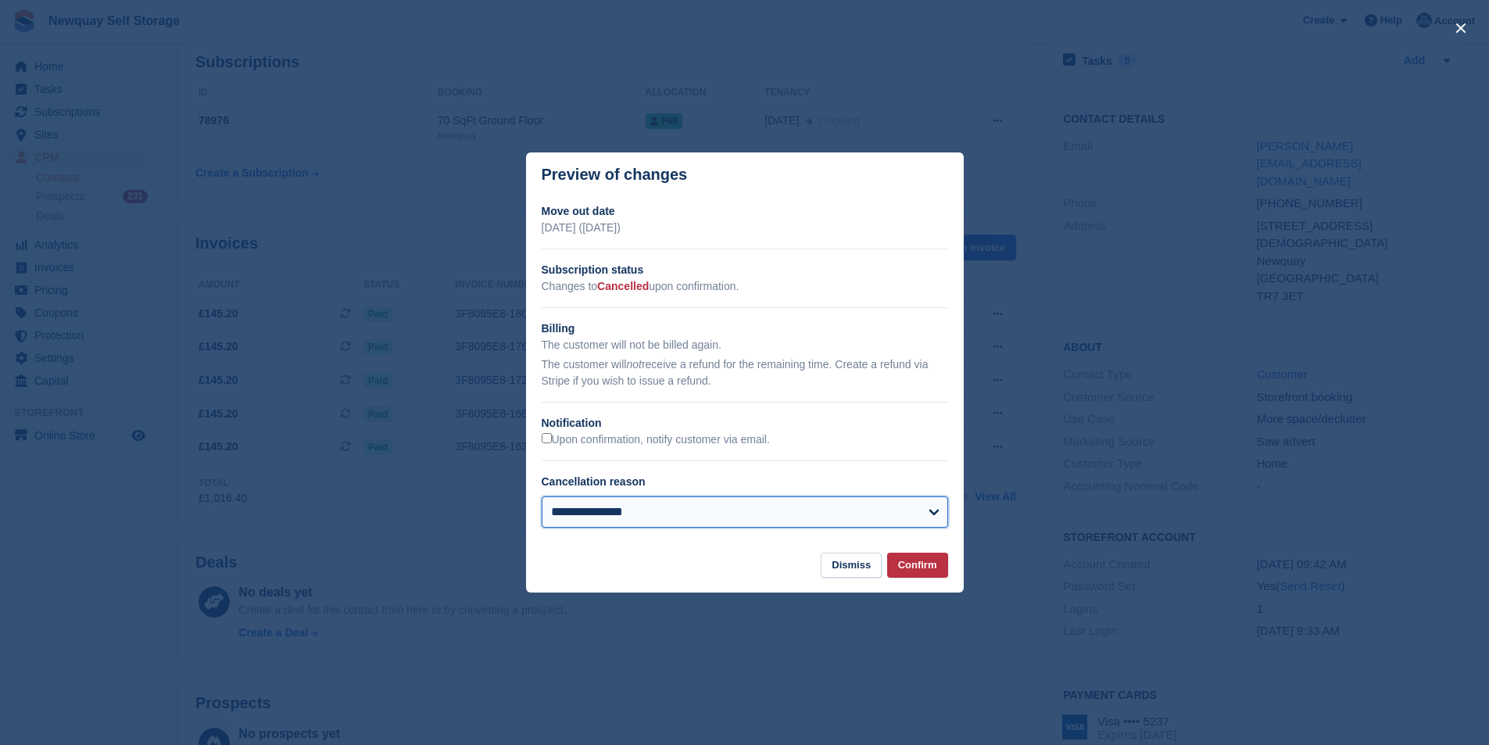
click at [697, 518] on select "**********" at bounding box center [744, 511] width 406 height 31
select select "**********"
click at [541, 497] on select "**********" at bounding box center [744, 511] width 406 height 31
click at [928, 570] on button "Confirm" at bounding box center [917, 565] width 61 height 26
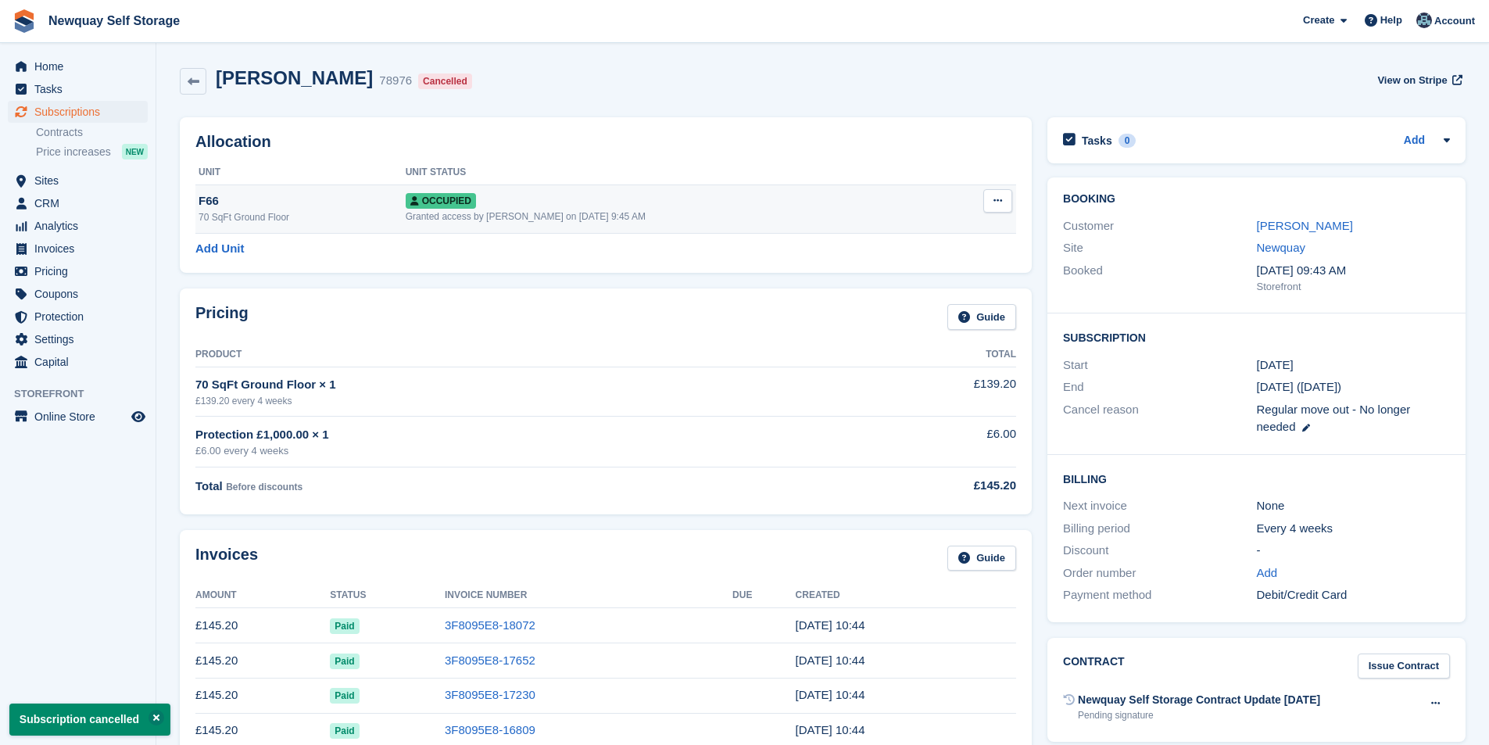
click at [994, 210] on button at bounding box center [997, 200] width 29 height 23
click at [926, 283] on p "Deallocate" at bounding box center [937, 285] width 136 height 20
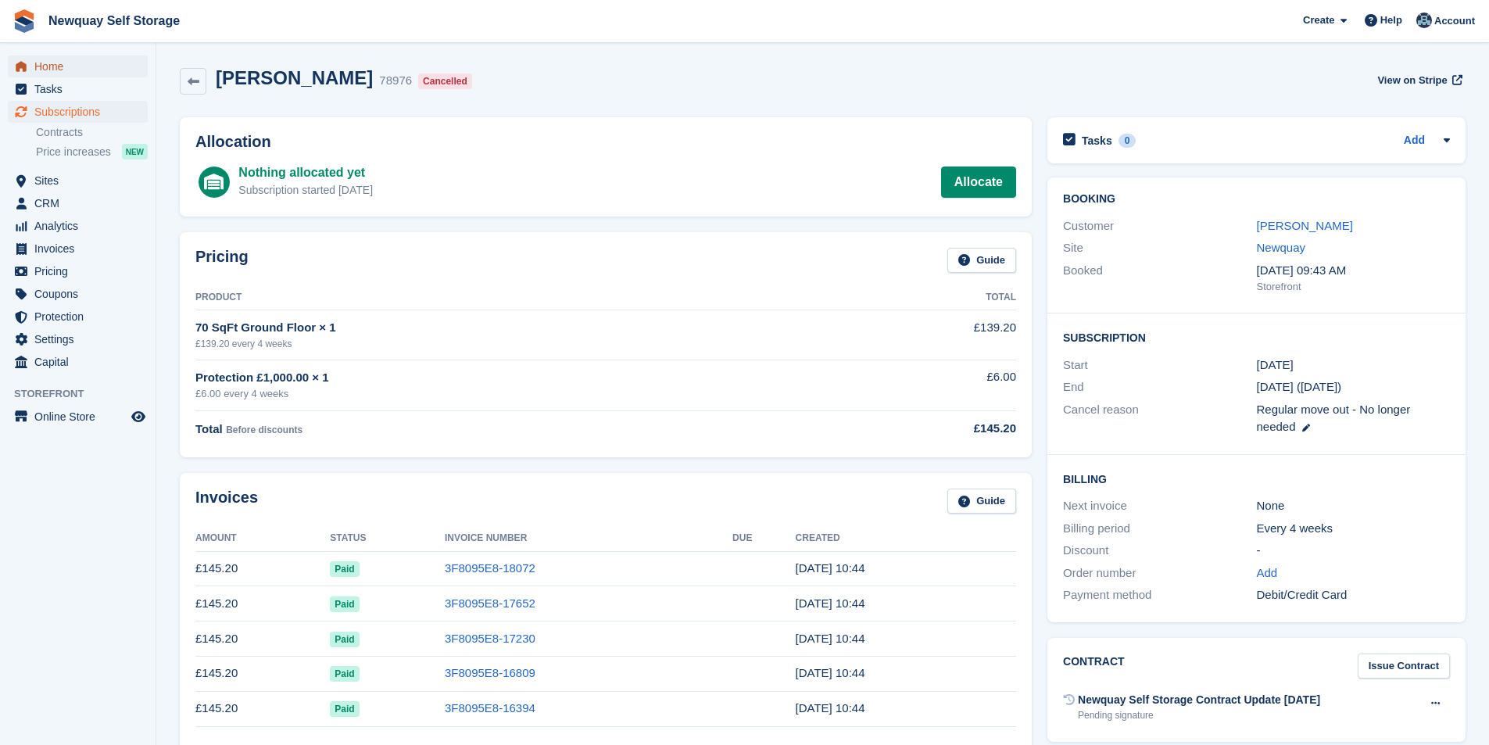
click at [73, 77] on span "Home" at bounding box center [81, 66] width 94 height 22
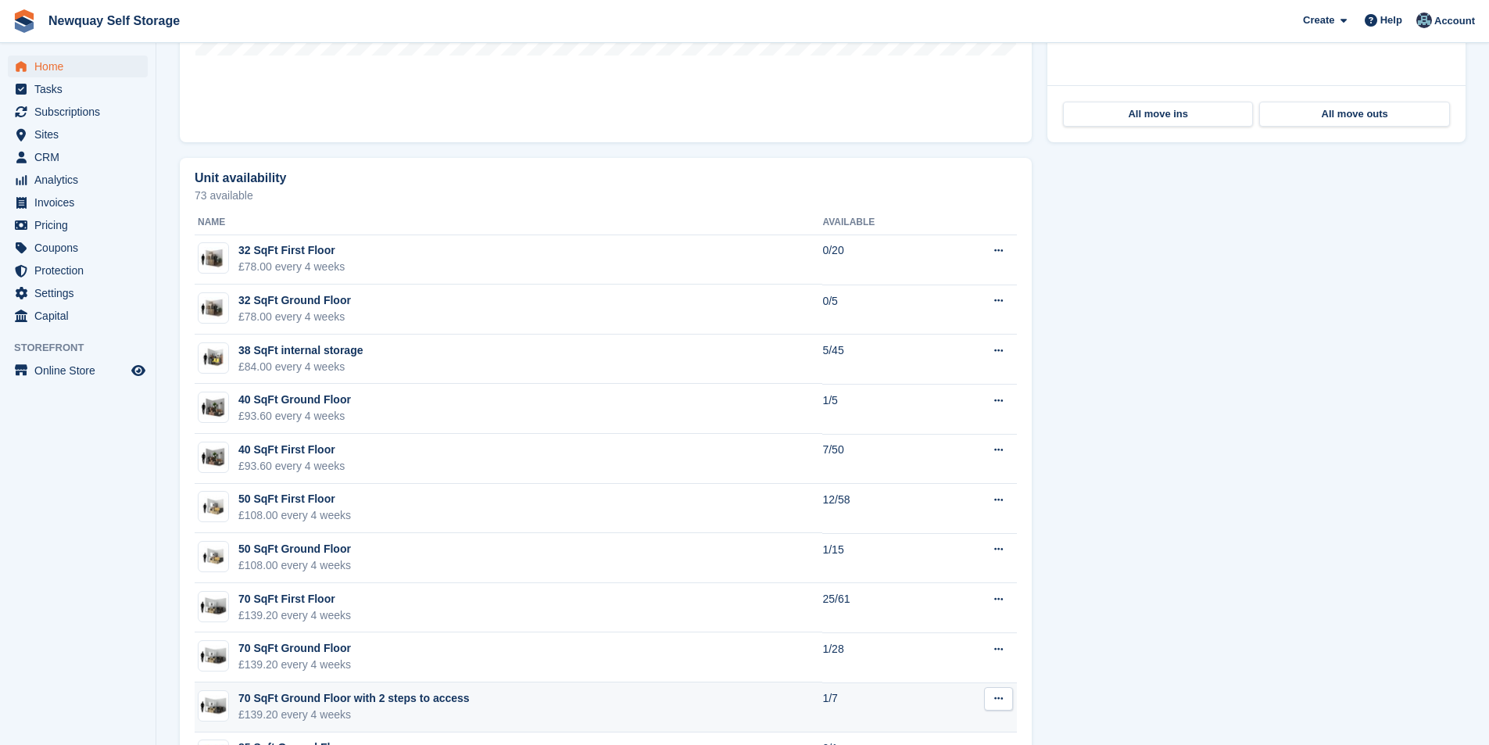
scroll to position [938, 0]
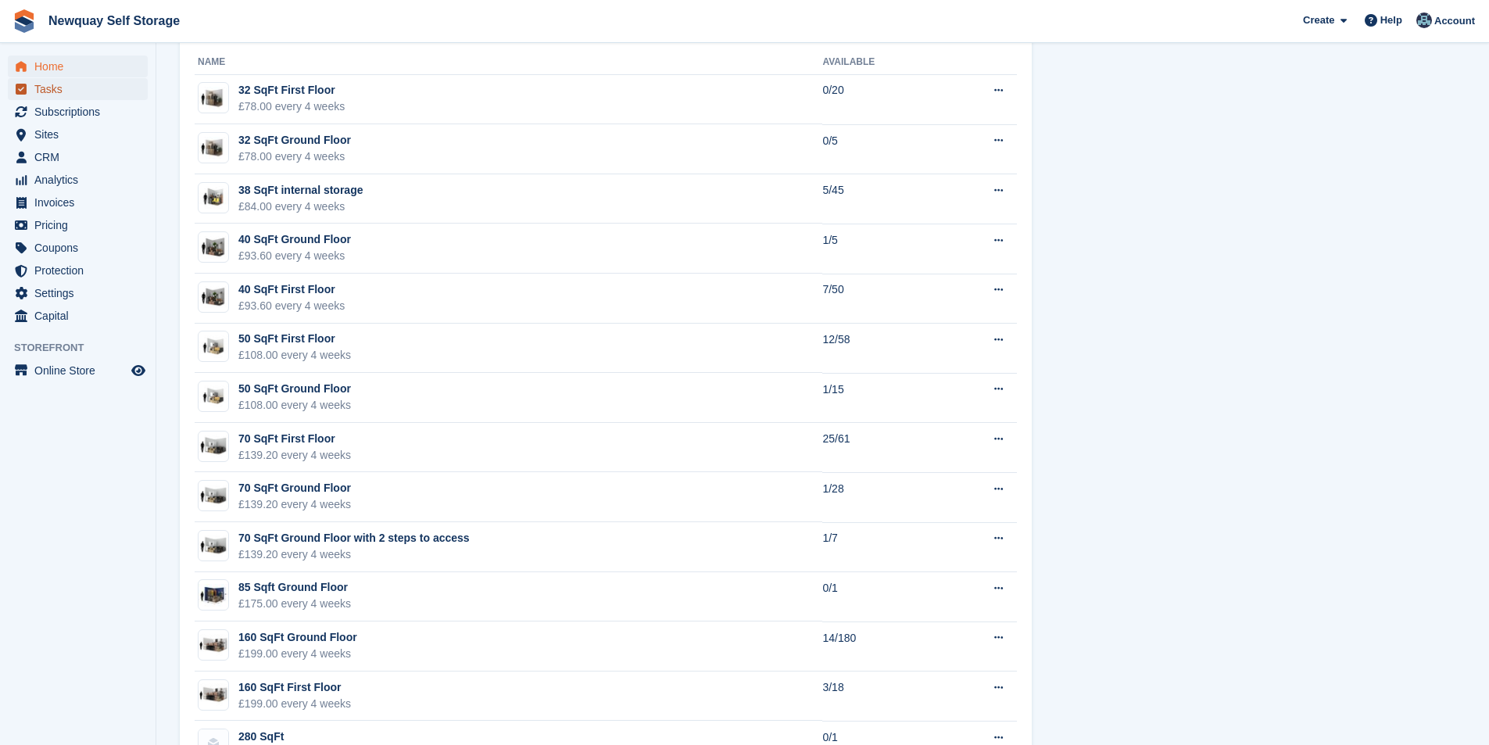
click at [68, 89] on span "Tasks" at bounding box center [81, 89] width 94 height 22
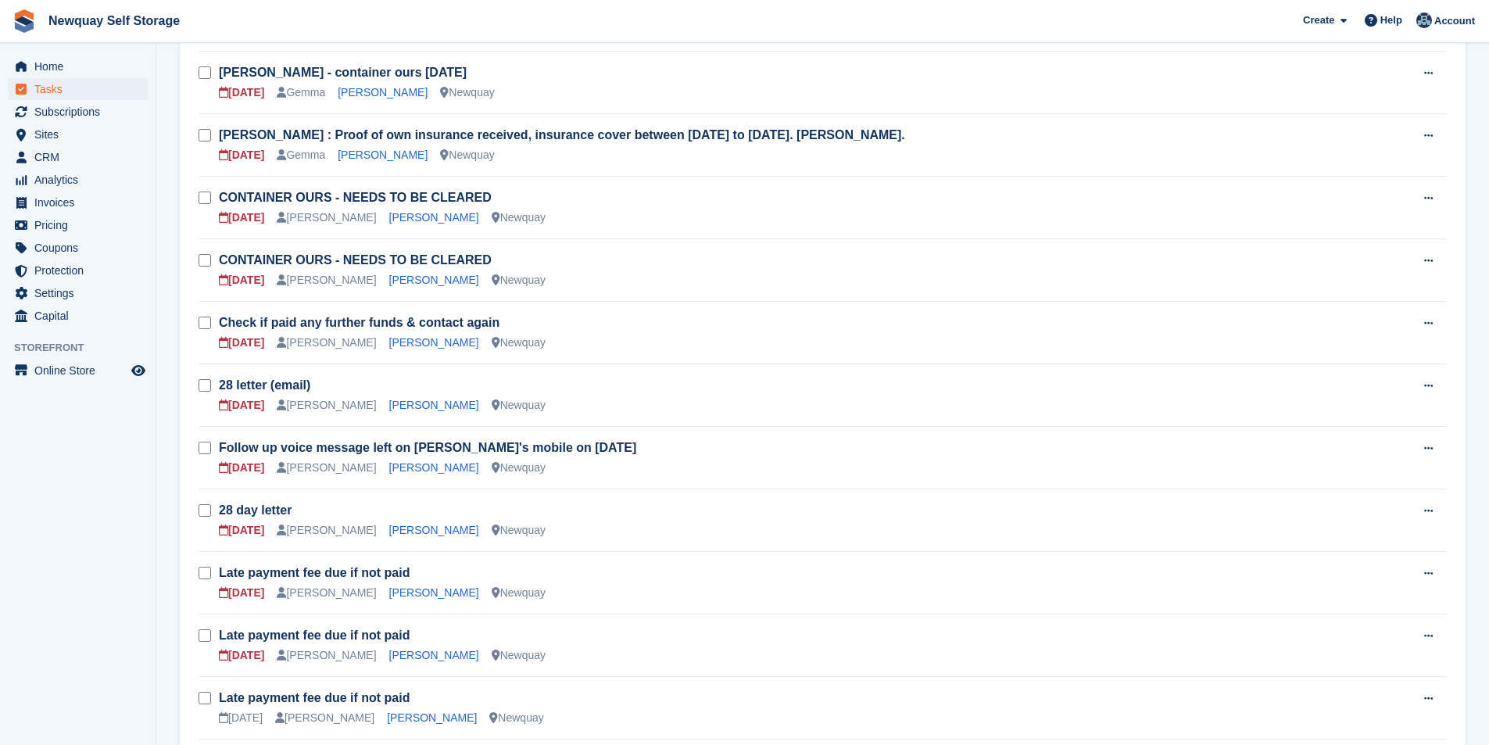
scroll to position [234, 0]
click at [424, 403] on link "[PERSON_NAME]" at bounding box center [434, 403] width 90 height 13
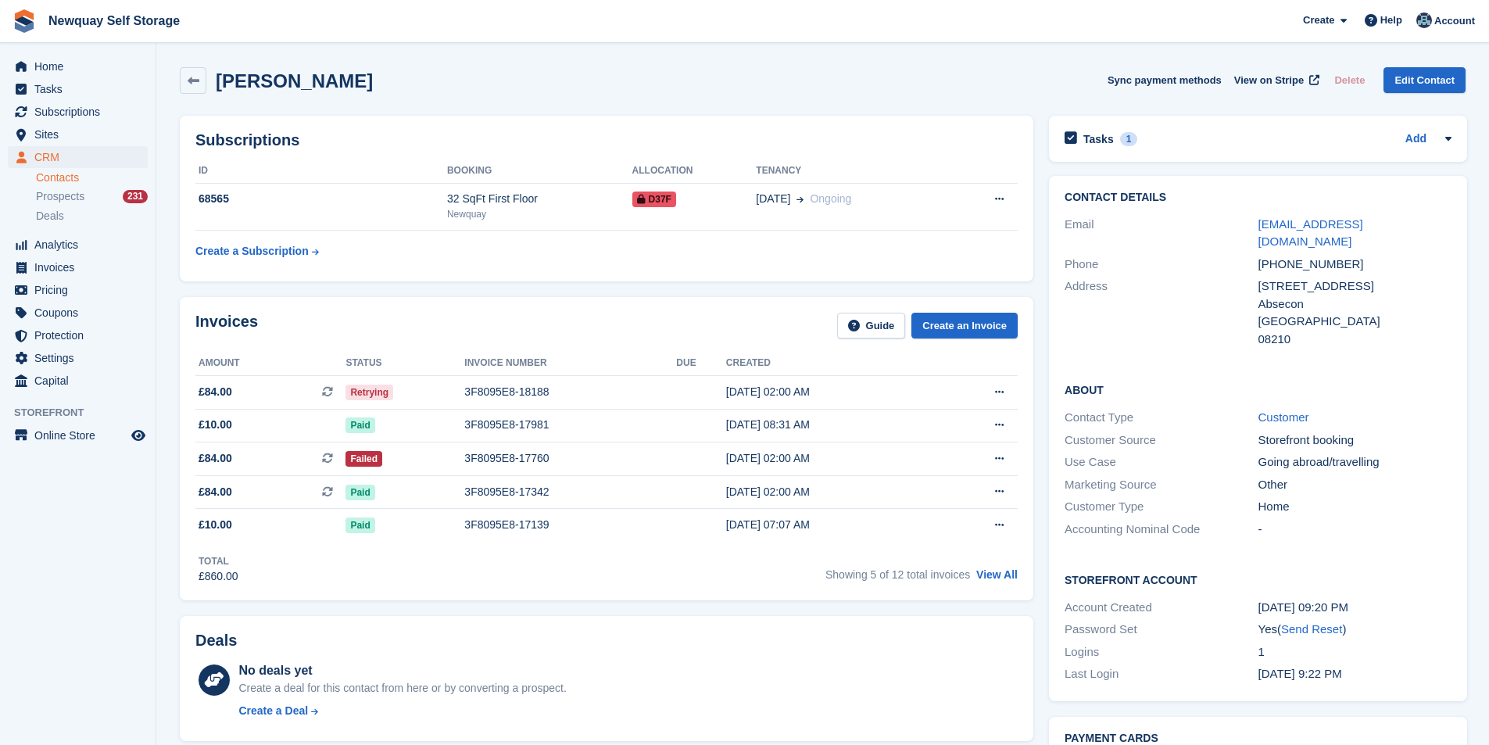
click at [1341, 313] on div "United States" at bounding box center [1354, 322] width 193 height 18
drag, startPoint x: 1340, startPoint y: 298, endPoint x: 1256, endPoint y: 274, distance: 87.6
click at [1253, 277] on div "Address 719 Whalers Drive Absecon United States 08210" at bounding box center [1257, 312] width 387 height 75
copy div "719 Whalers Drive Absecon United States"
drag, startPoint x: 366, startPoint y: 84, endPoint x: 213, endPoint y: 85, distance: 153.2
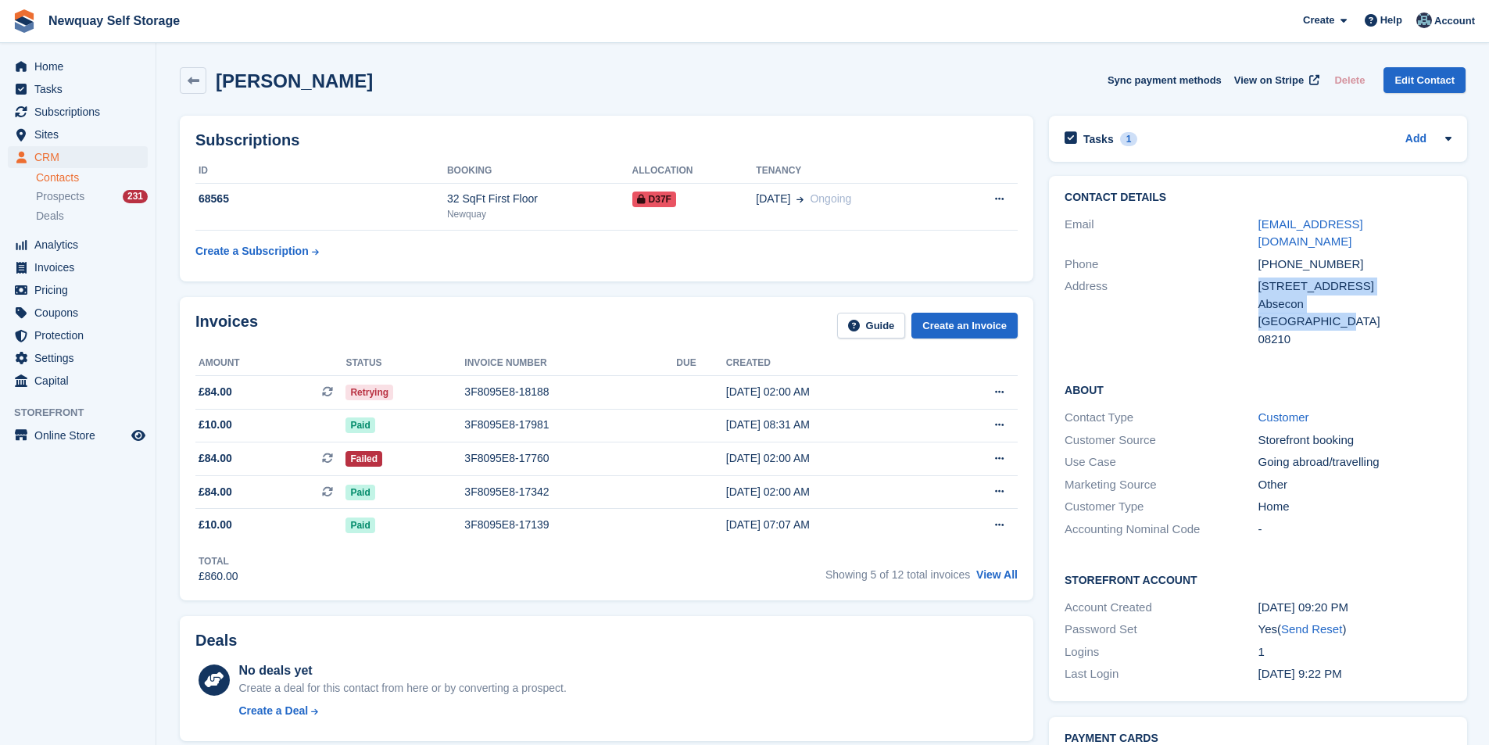
click at [223, 87] on div "James O'Sullivan Sync payment methods View on Stripe Delete Edit Contact" at bounding box center [822, 80] width 1285 height 27
copy h2 "ames O'Sullivan"
click at [520, 88] on div "James O'Sullivan Sync payment methods View on Stripe Delete Edit Contact" at bounding box center [822, 80] width 1285 height 27
drag, startPoint x: 1298, startPoint y: 322, endPoint x: 1257, endPoint y: 323, distance: 40.7
click at [1258, 331] on div "08210" at bounding box center [1354, 340] width 193 height 18
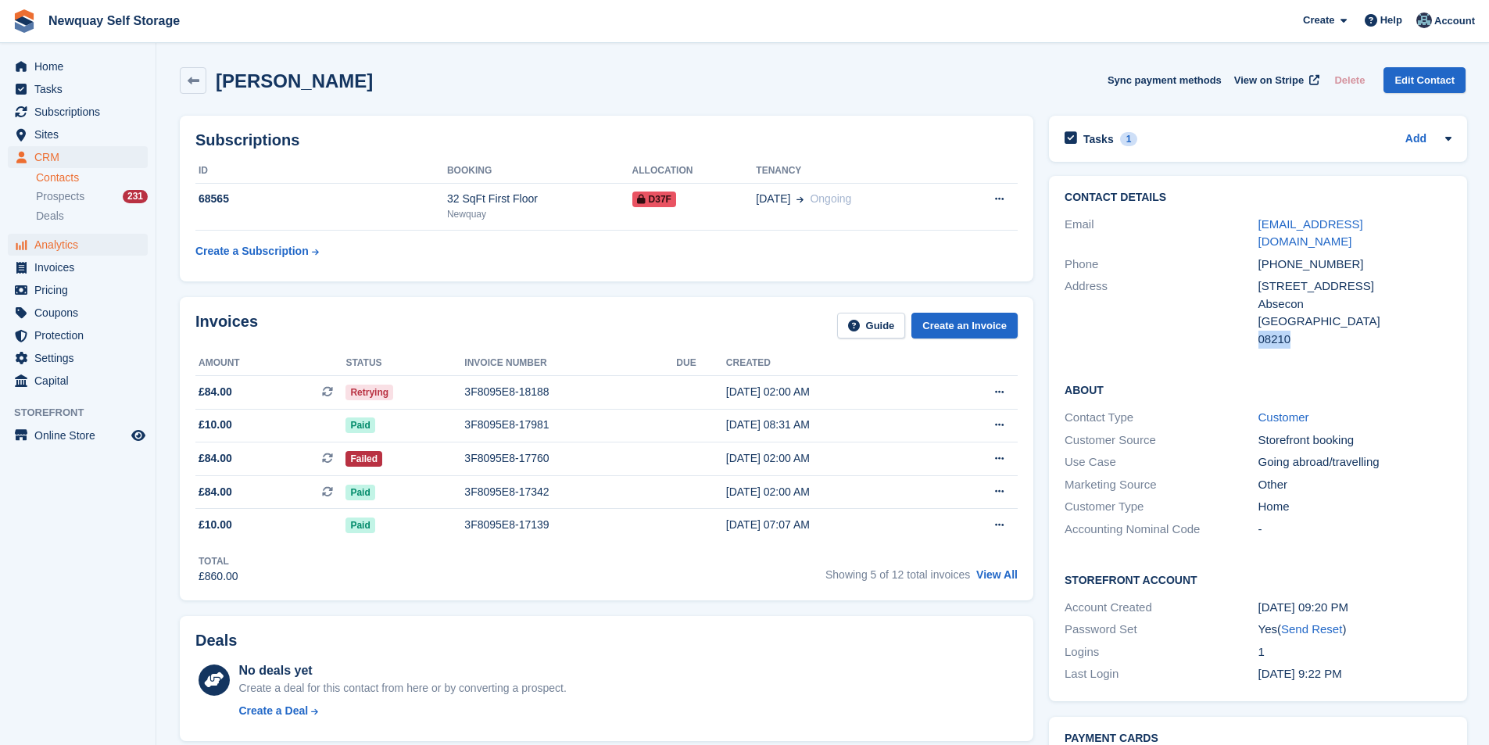
copy div "08210"
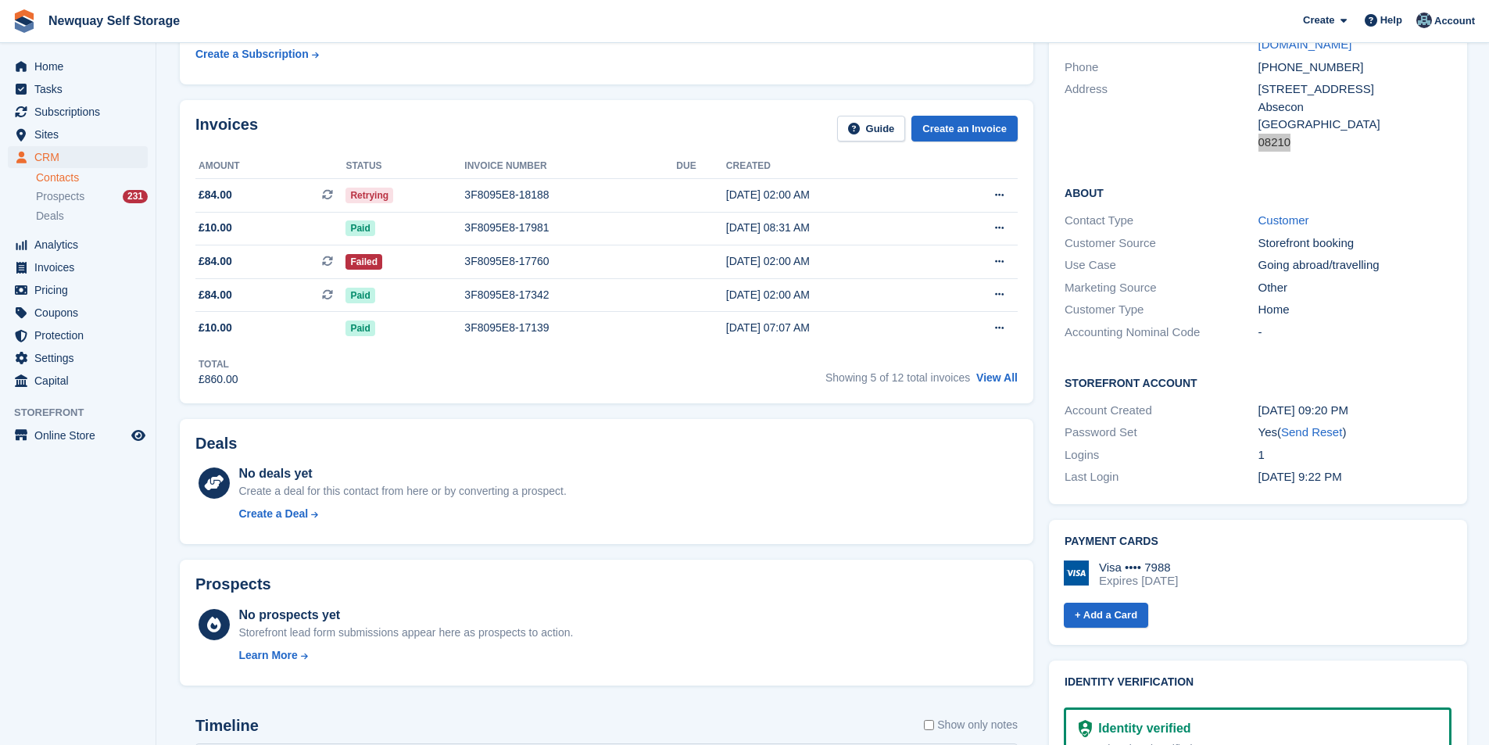
scroll to position [313, 0]
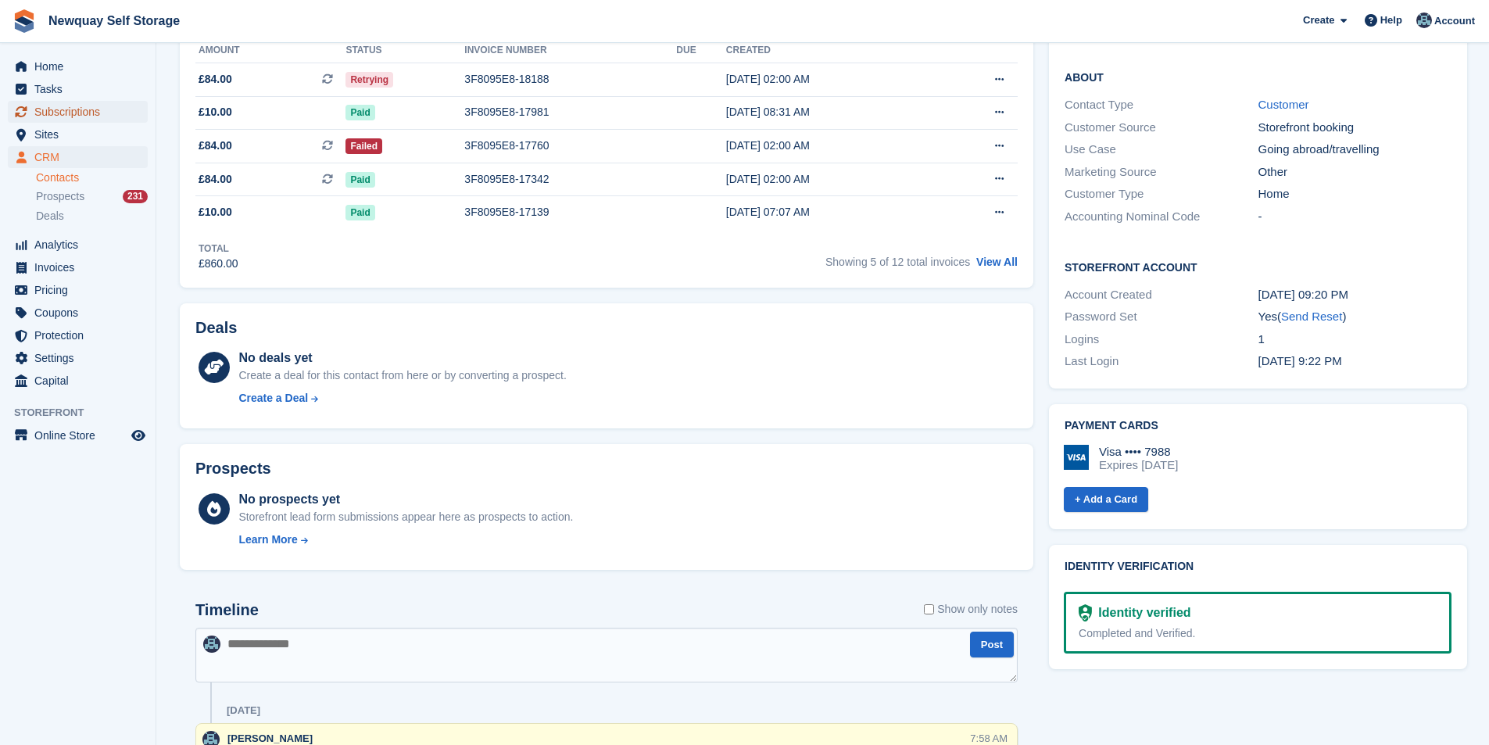
click at [91, 113] on span "Subscriptions" at bounding box center [81, 112] width 94 height 22
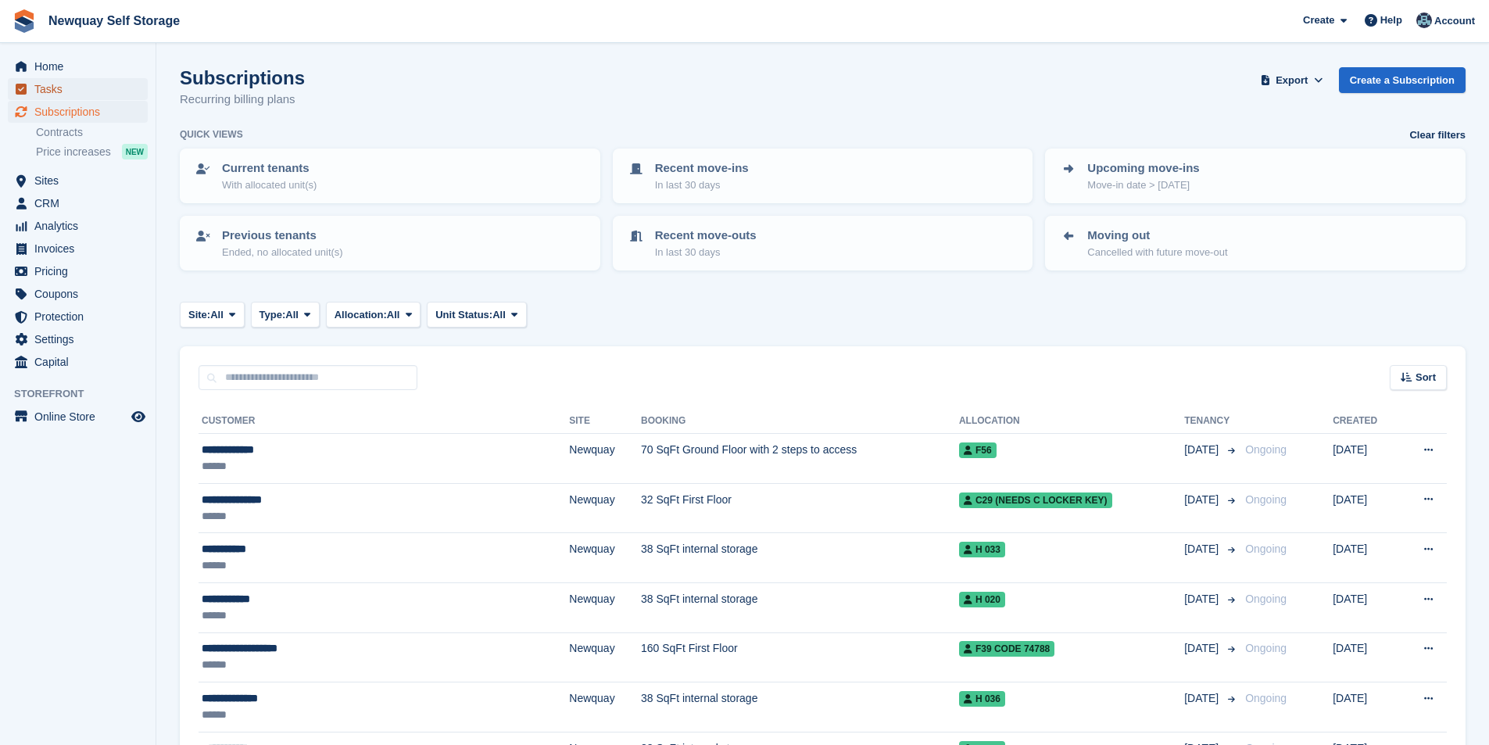
click at [70, 80] on span "Tasks" at bounding box center [81, 89] width 94 height 22
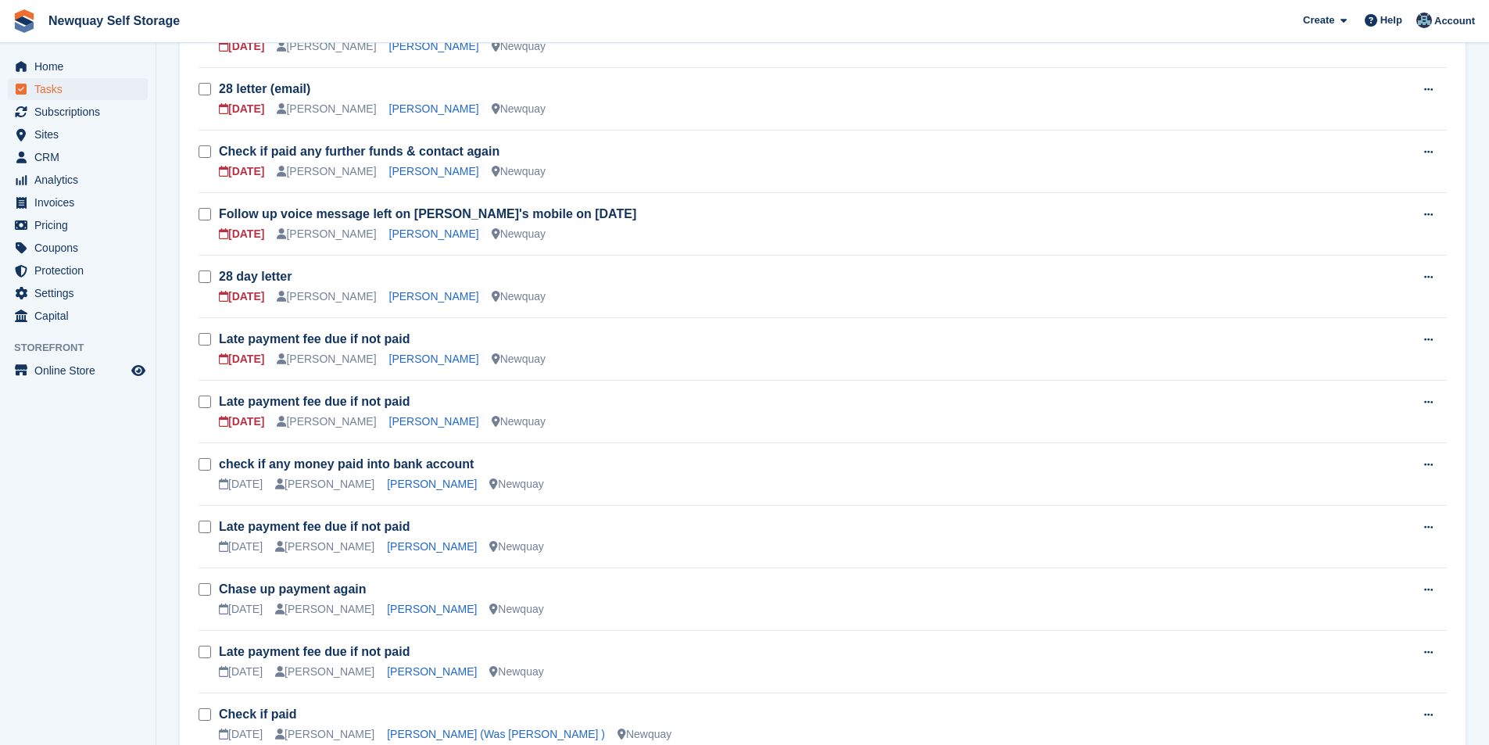
scroll to position [469, 0]
click at [408, 295] on link "Chris Grimes" at bounding box center [434, 294] width 90 height 13
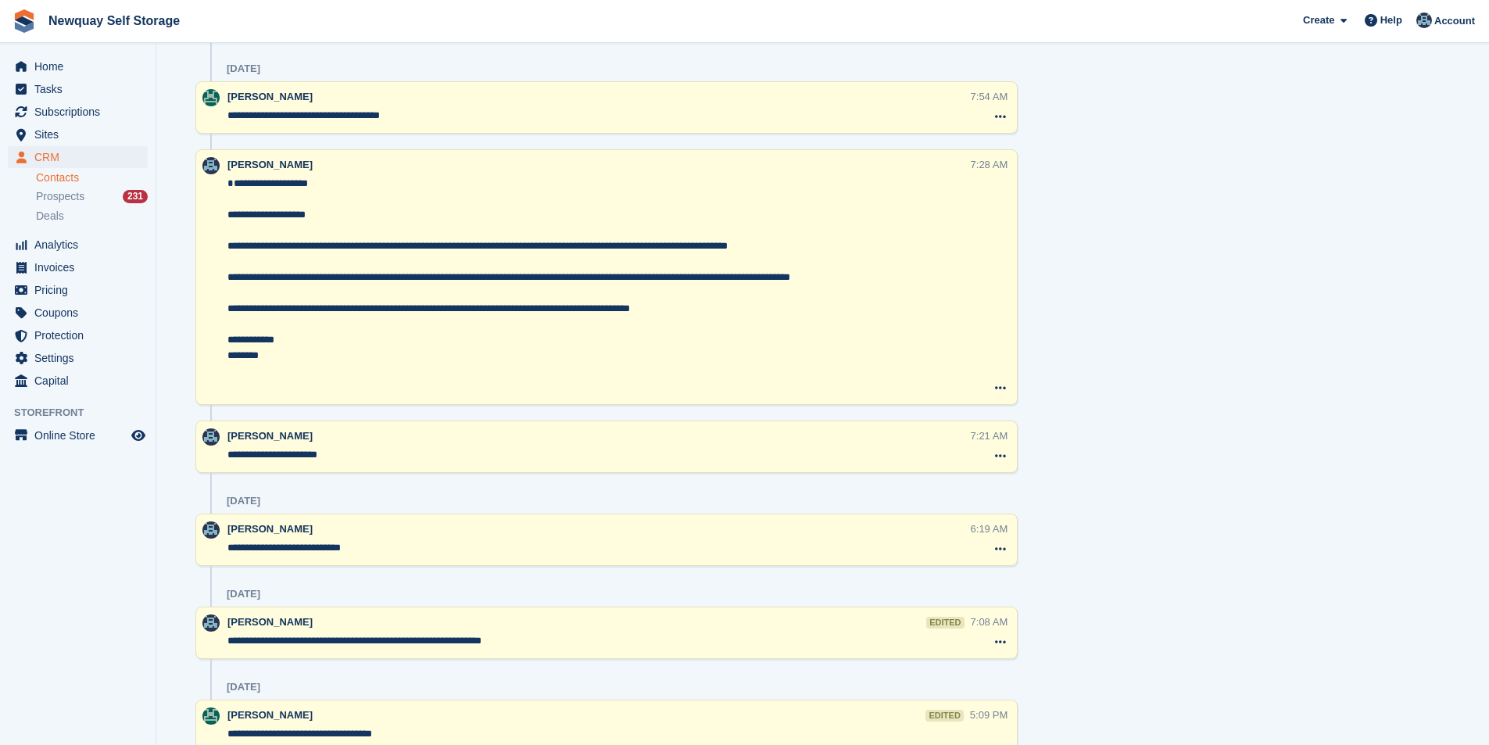
scroll to position [5313, 0]
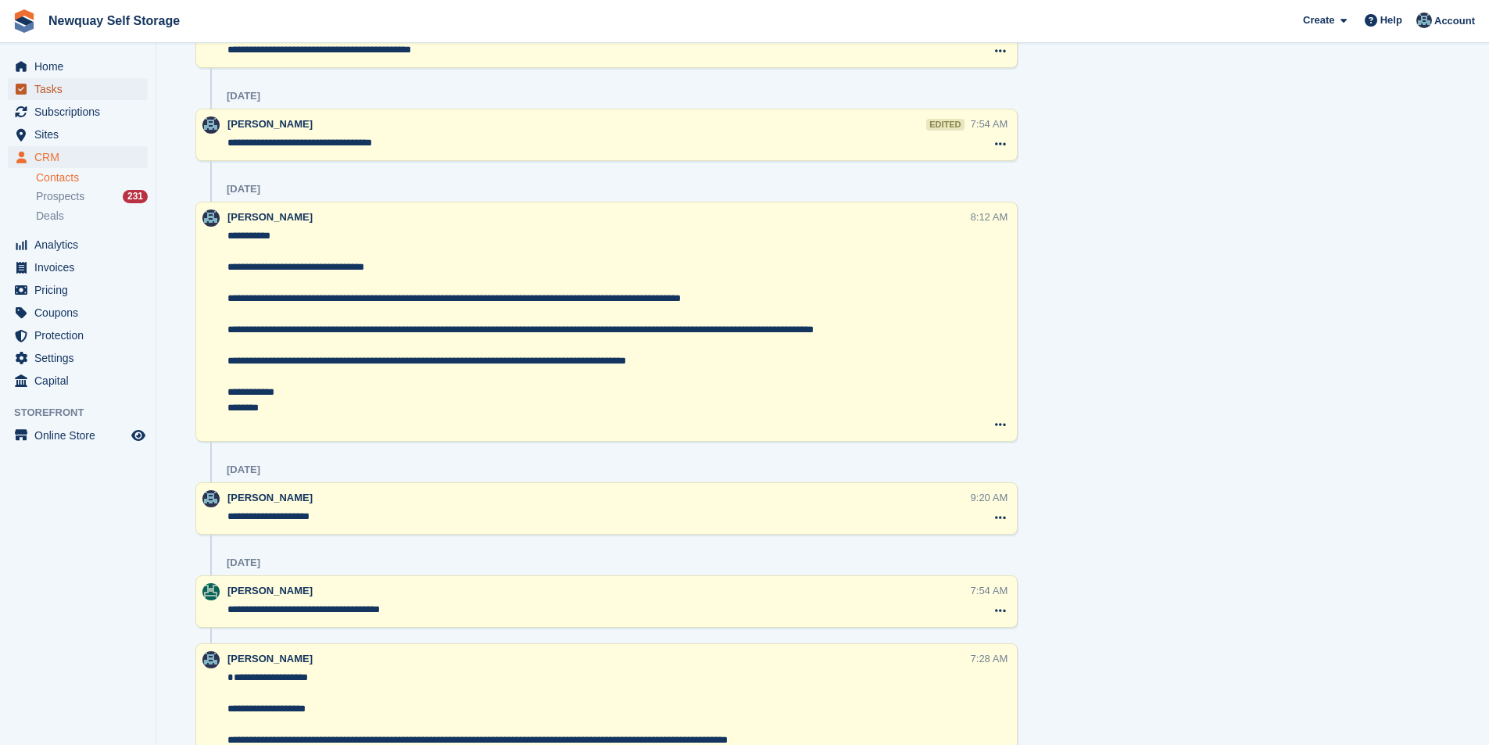
click at [53, 86] on span "Tasks" at bounding box center [81, 89] width 94 height 22
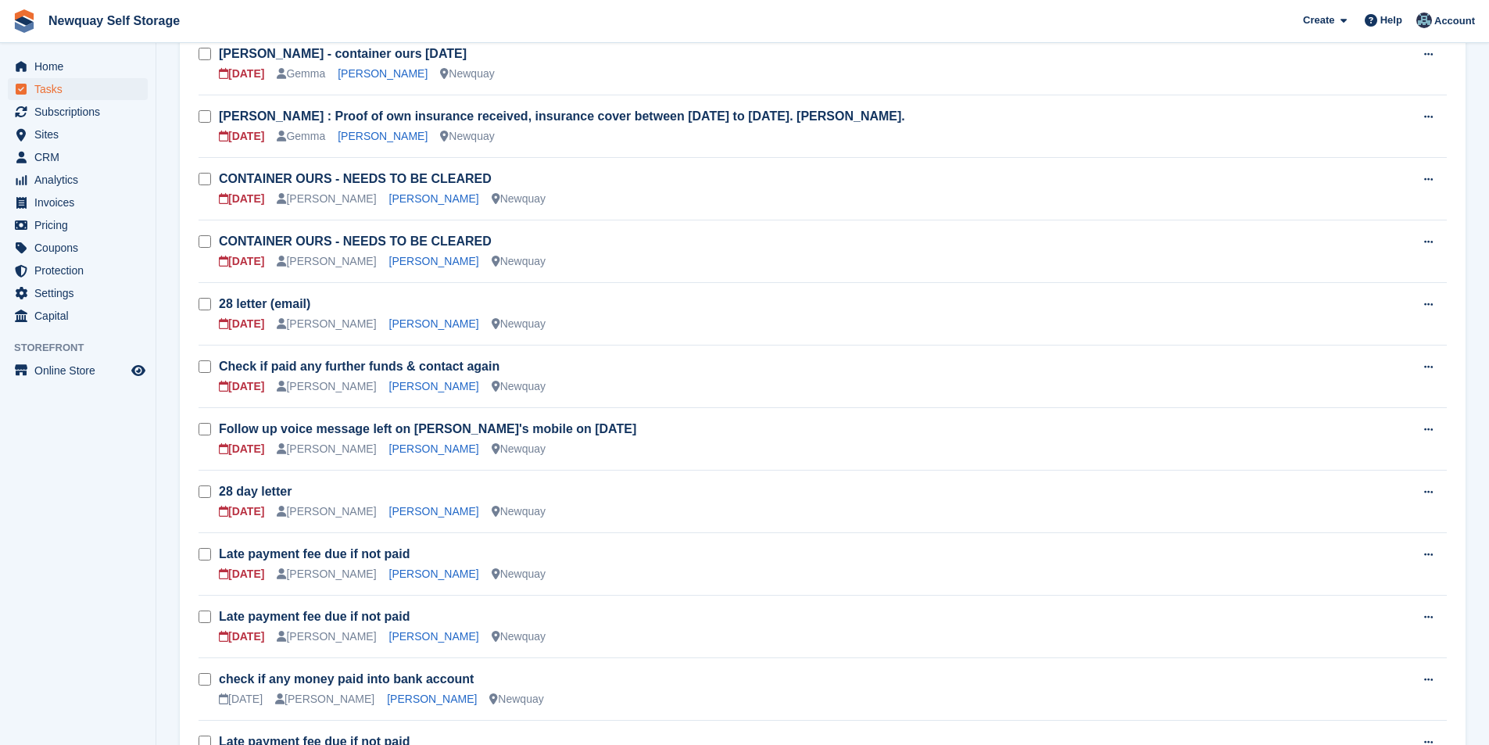
scroll to position [313, 0]
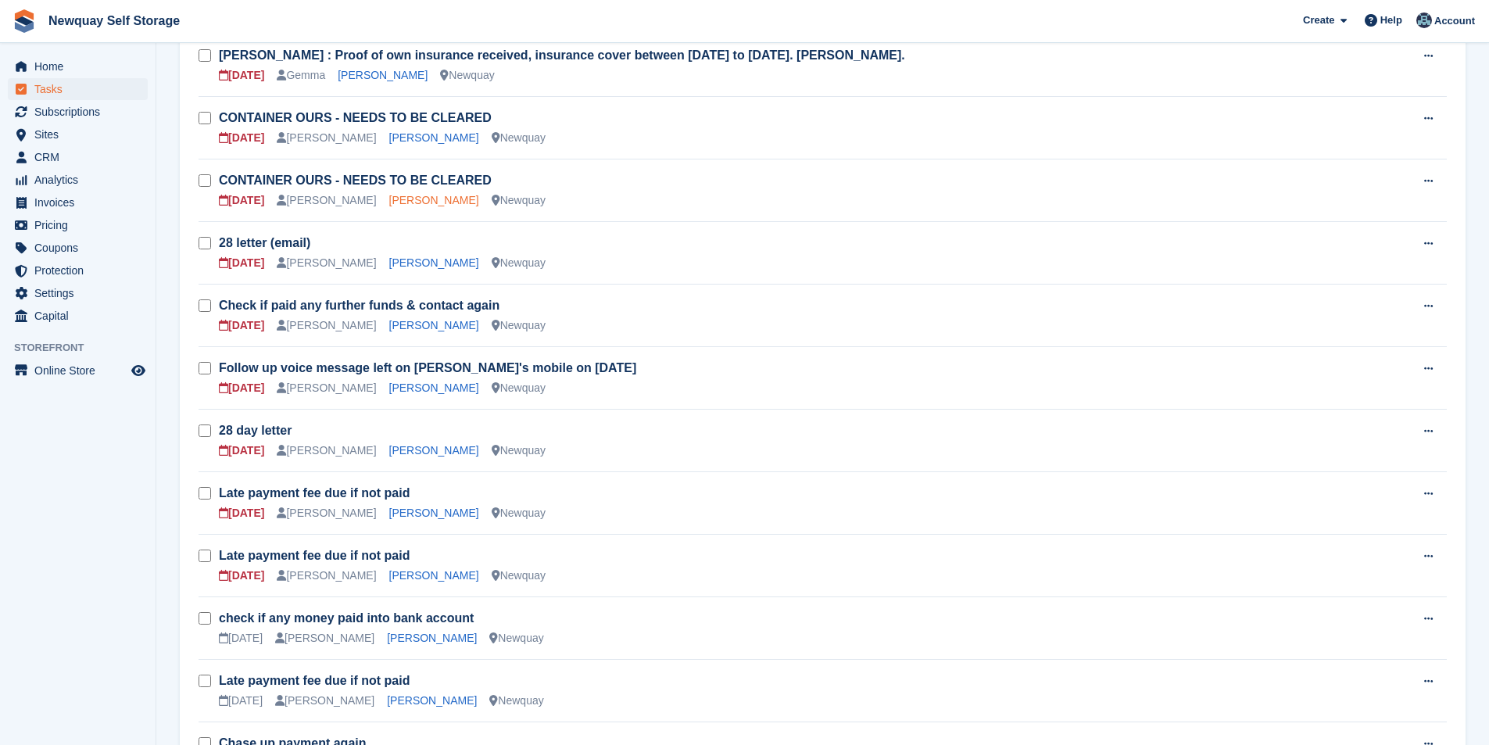
click at [389, 202] on link "[PERSON_NAME]" at bounding box center [434, 200] width 90 height 13
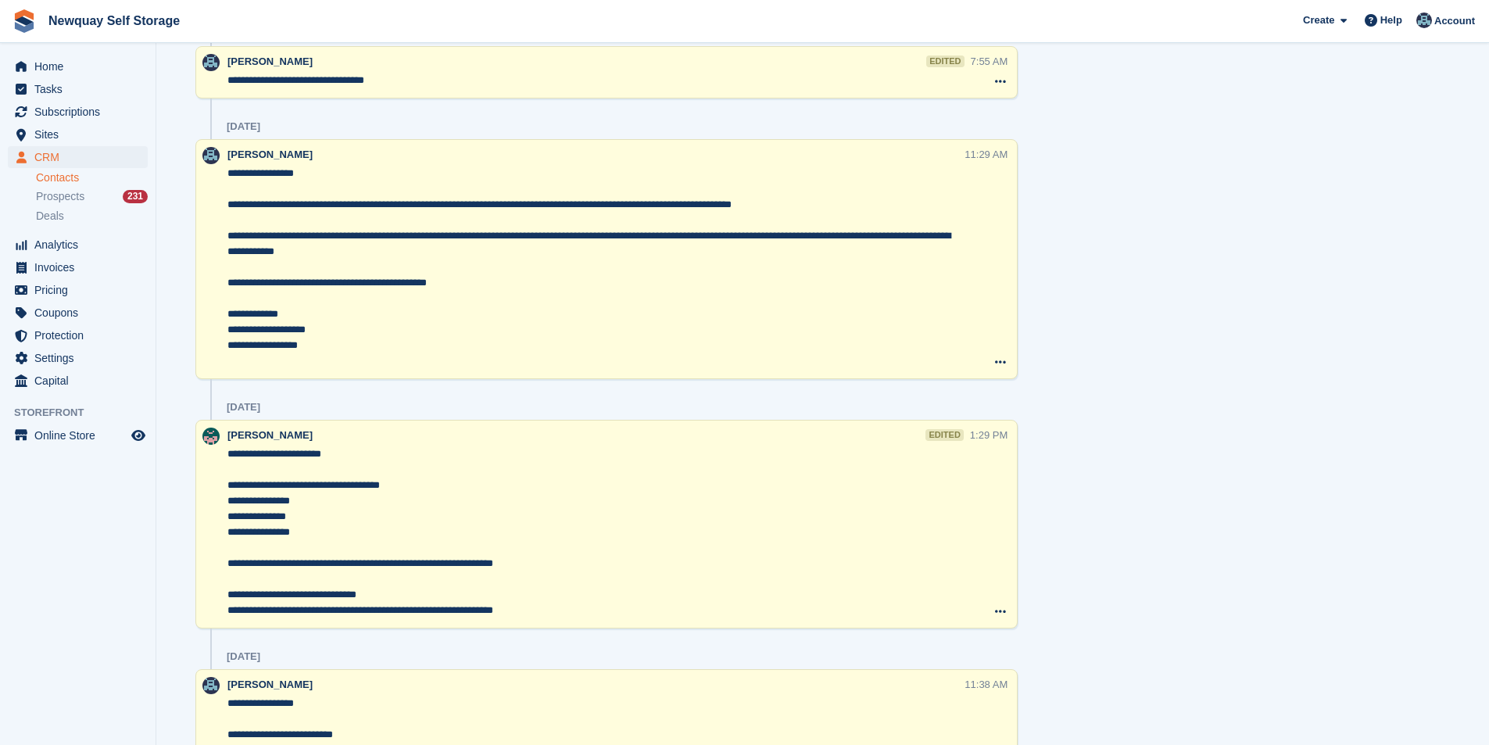
scroll to position [1172, 0]
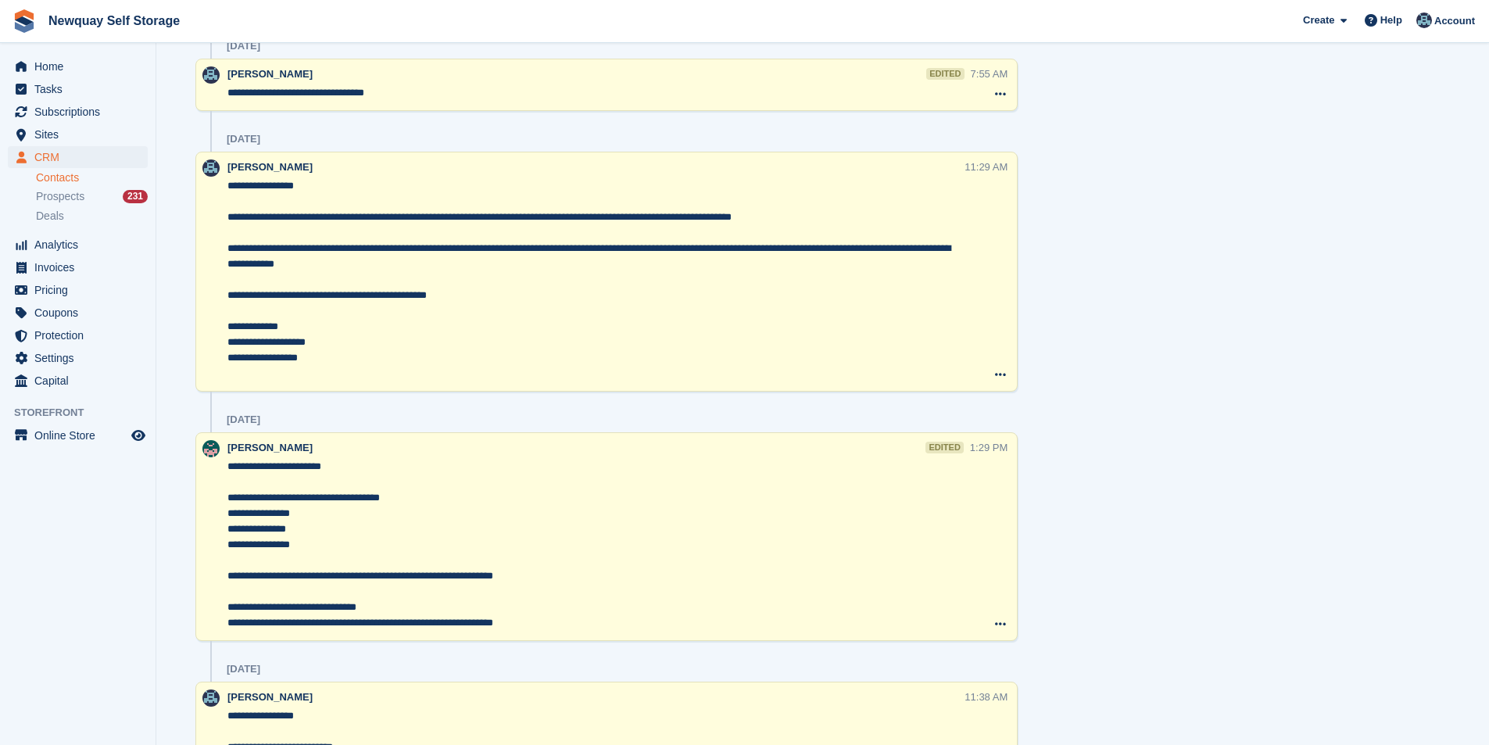
drag, startPoint x: 330, startPoint y: 357, endPoint x: 206, endPoint y: 184, distance: 212.3
click at [206, 184] on div "**********" at bounding box center [606, 272] width 822 height 240
click at [75, 91] on span "Tasks" at bounding box center [81, 89] width 94 height 22
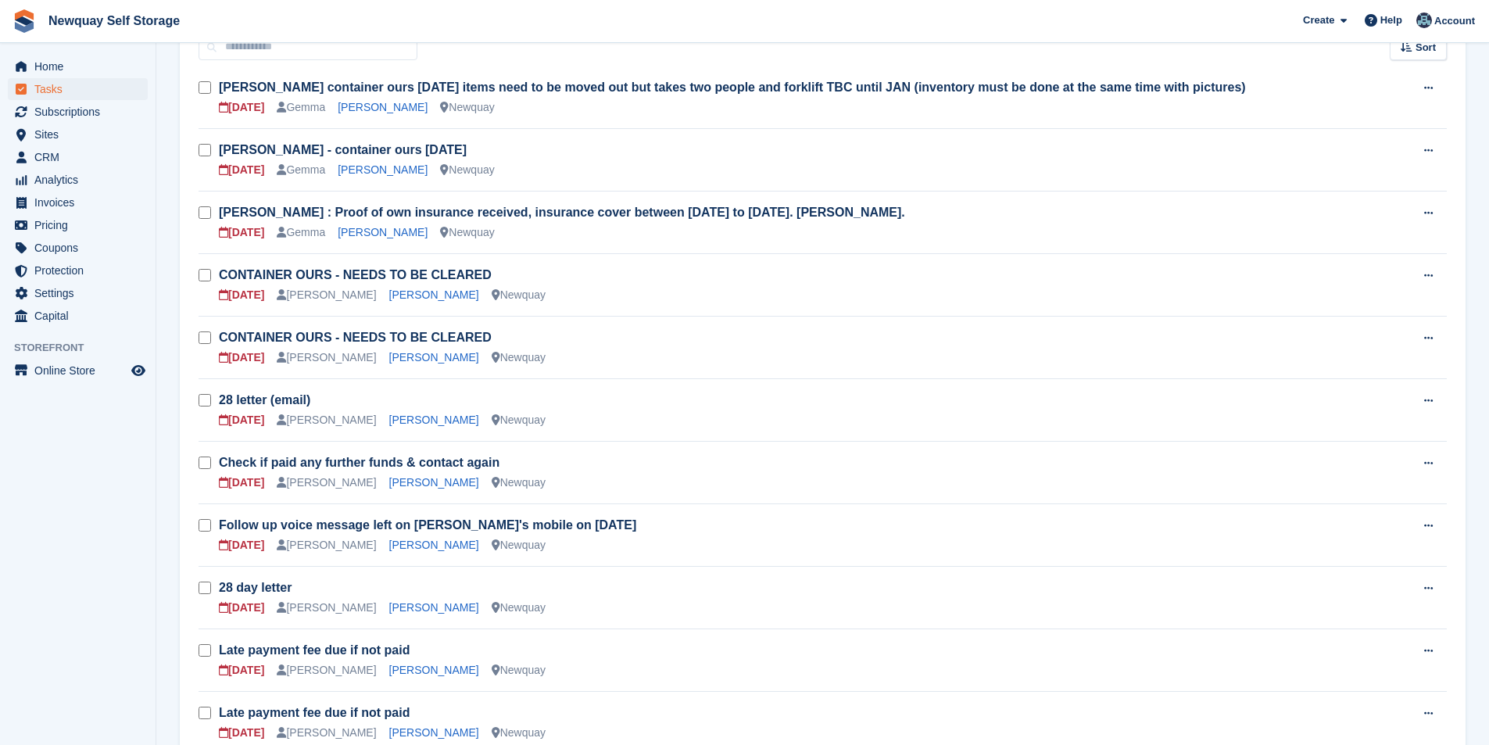
scroll to position [156, 0]
click at [420, 420] on link "[PERSON_NAME]" at bounding box center [434, 419] width 90 height 13
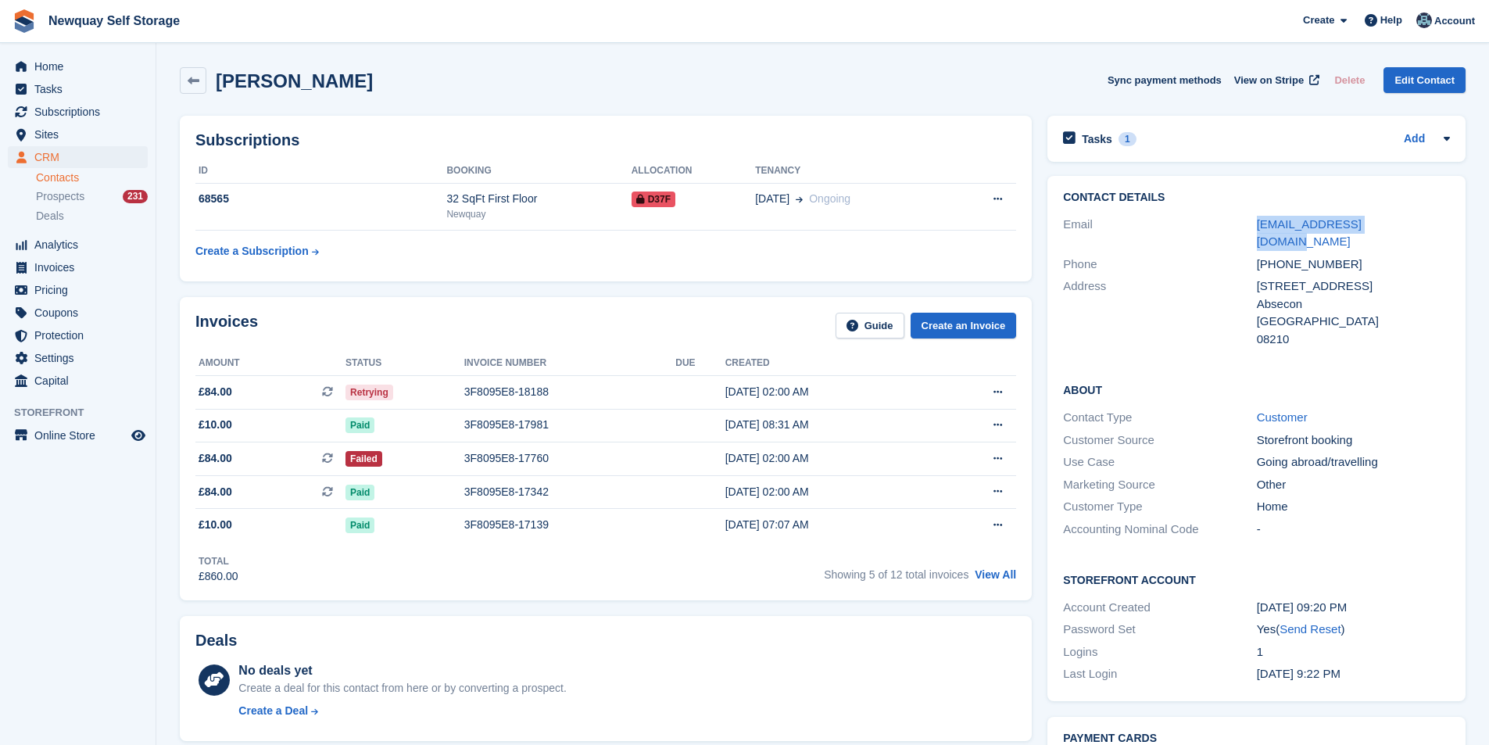
drag, startPoint x: 1410, startPoint y: 226, endPoint x: 1246, endPoint y: 228, distance: 164.1
click at [1246, 228] on div "Email newquayweb@outlook.com" at bounding box center [1256, 233] width 387 height 40
copy div "newquayweb@outlook.com"
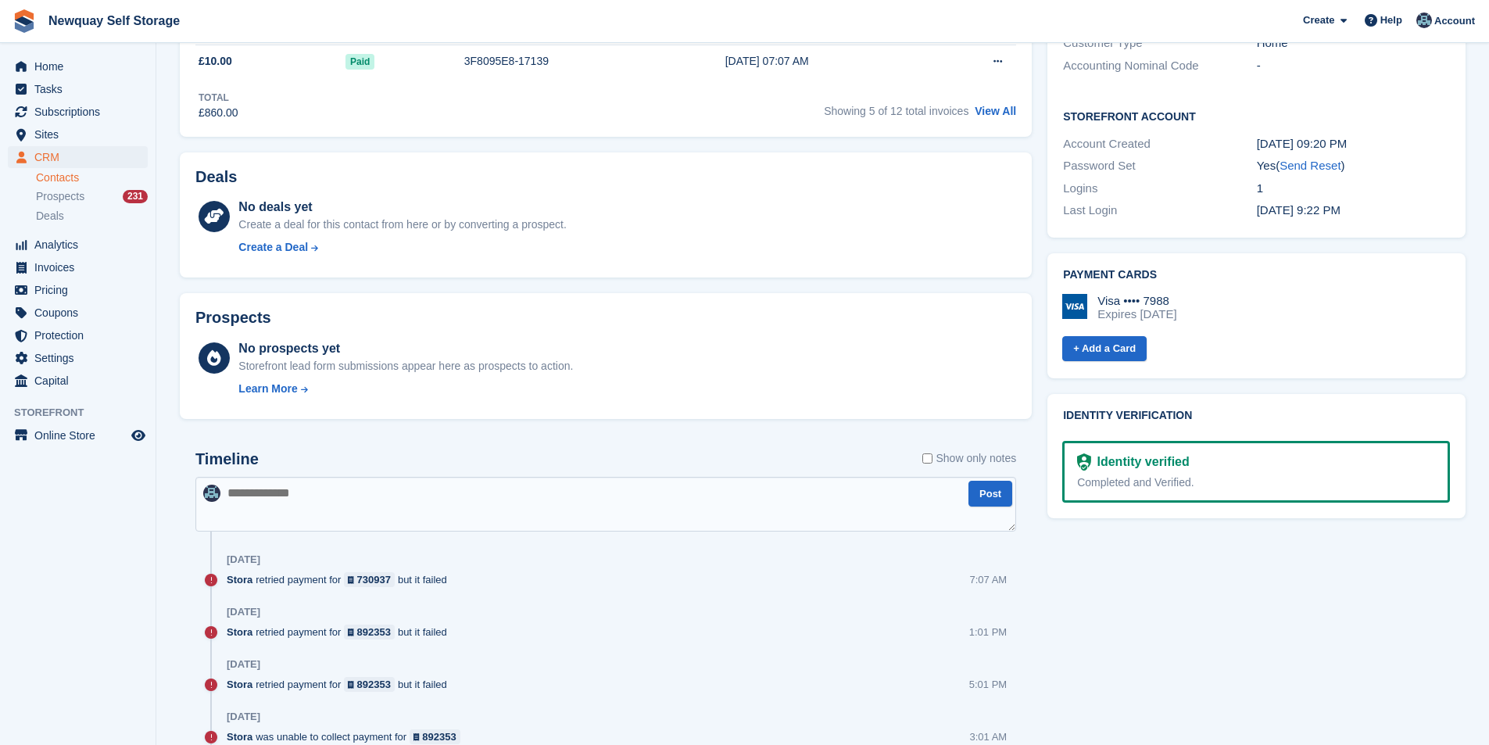
scroll to position [469, 0]
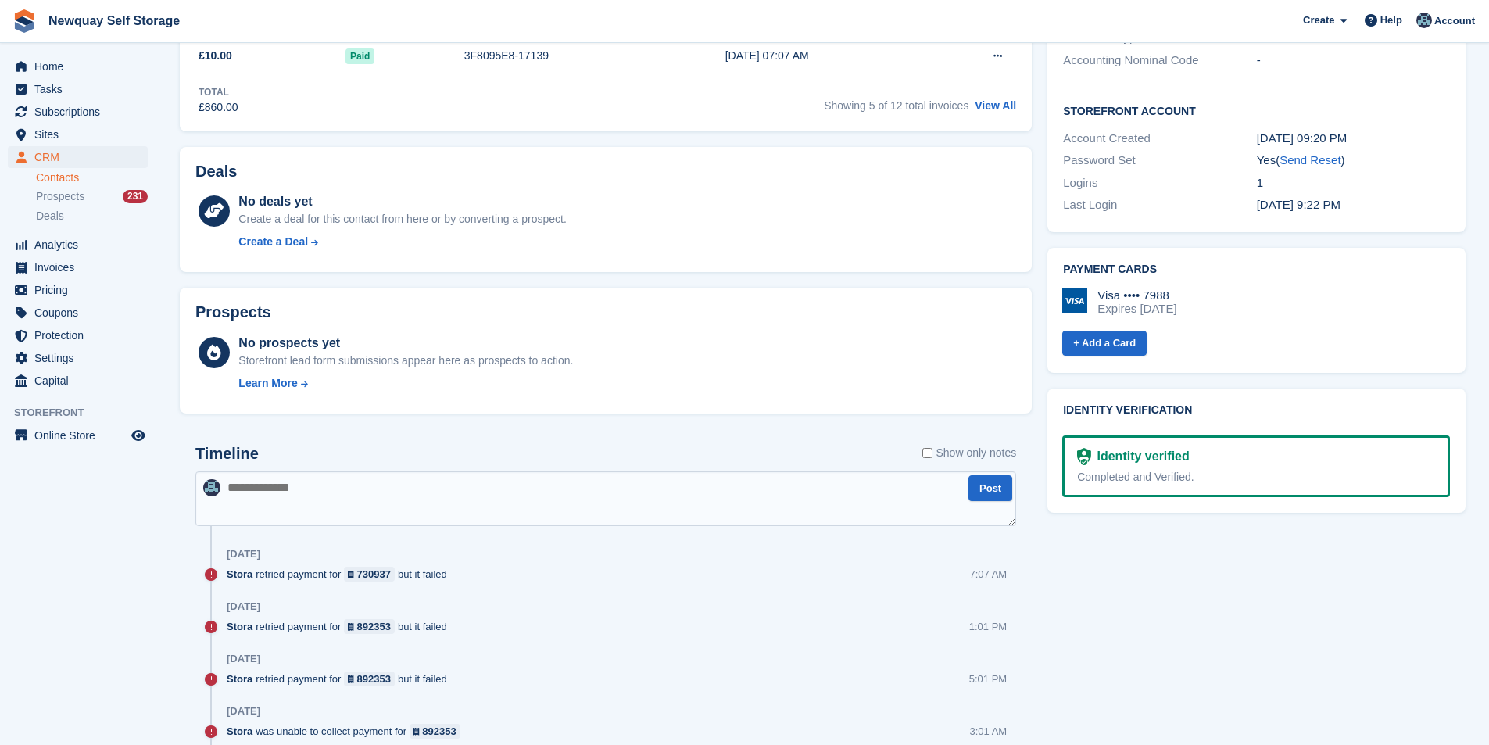
click at [261, 479] on textarea at bounding box center [605, 498] width 820 height 55
paste textarea "**********"
type textarea "**********"
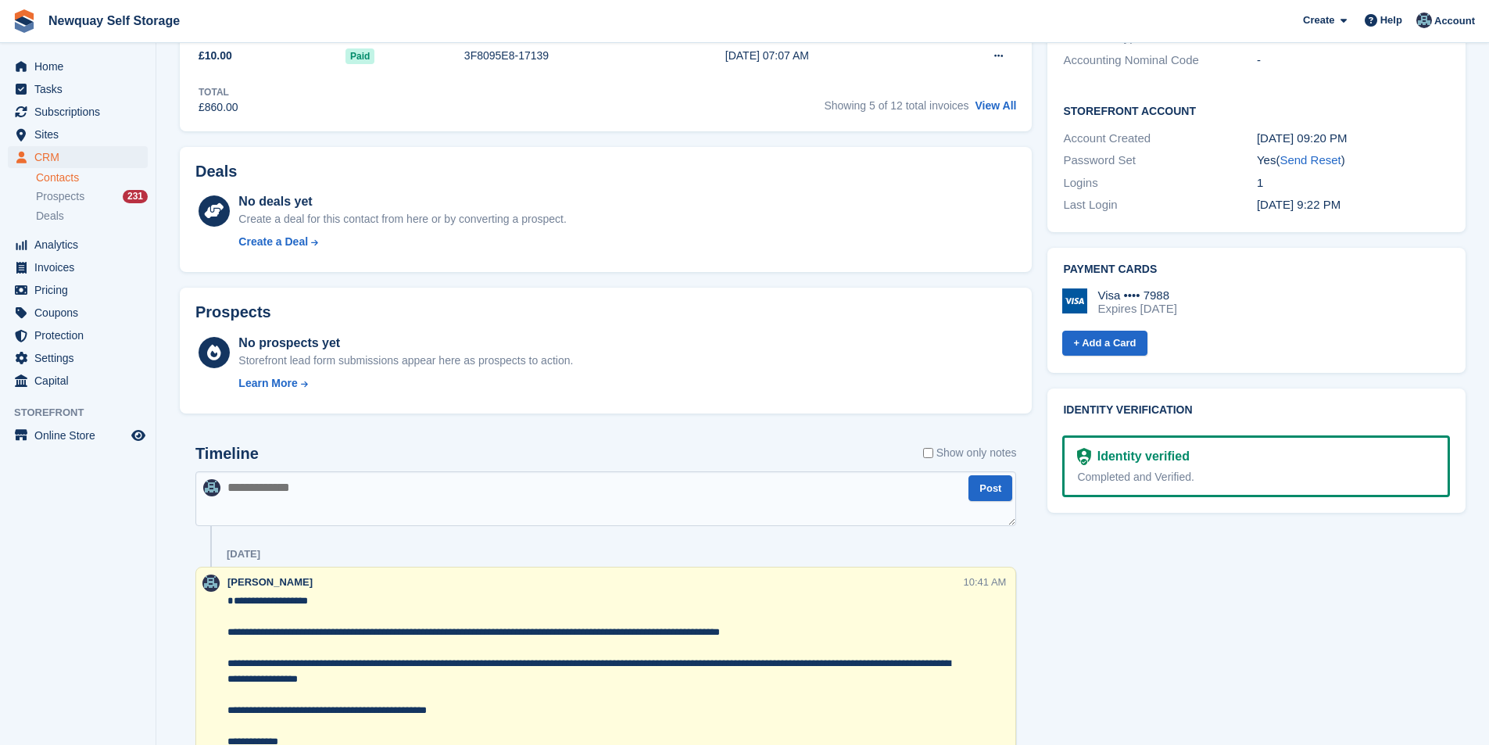
click at [225, 616] on div at bounding box center [211, 694] width 31 height 241
click at [227, 617] on div at bounding box center [211, 694] width 31 height 241
click at [228, 620] on textarea "**********" at bounding box center [595, 702] width 736 height 219
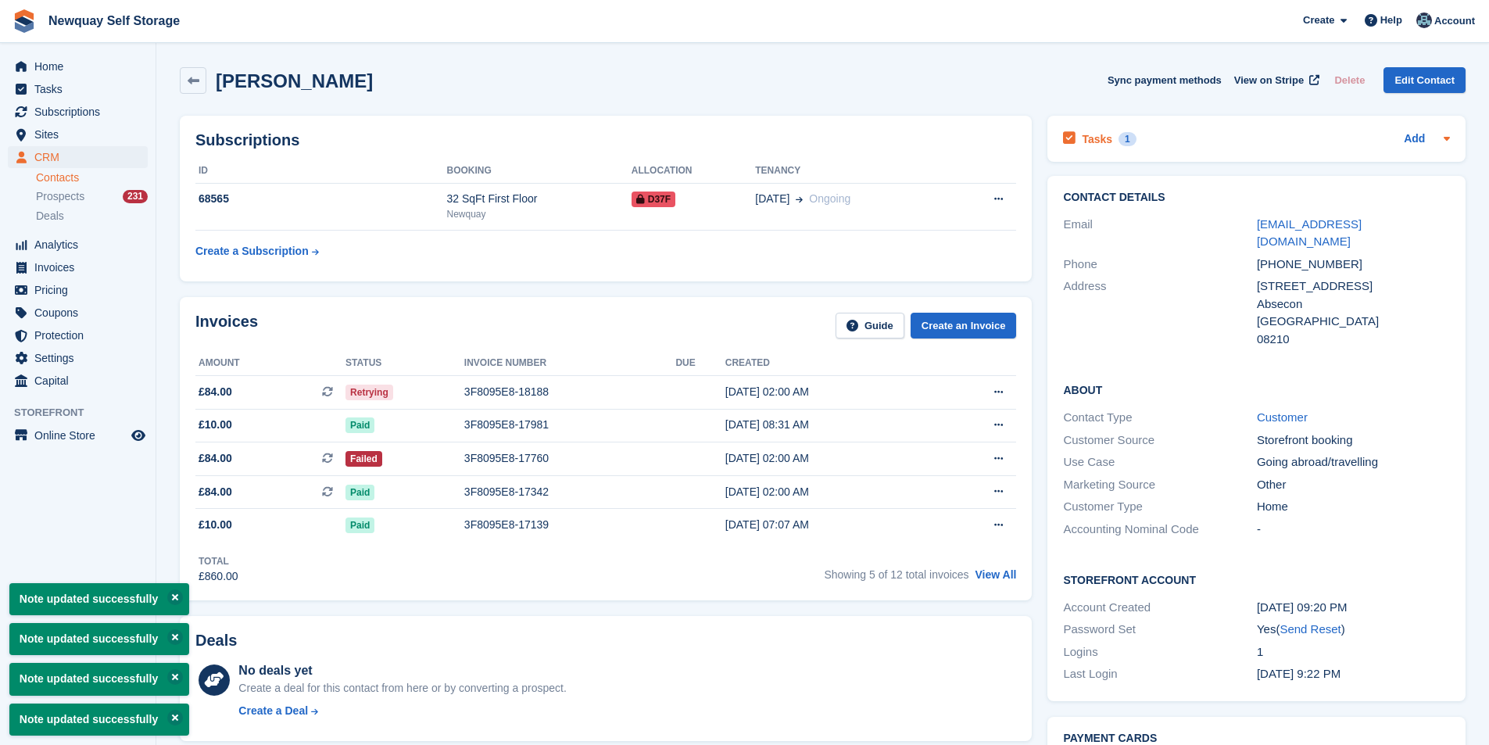
type textarea "**********"
click at [1089, 148] on div "Tasks 1" at bounding box center [1099, 138] width 73 height 21
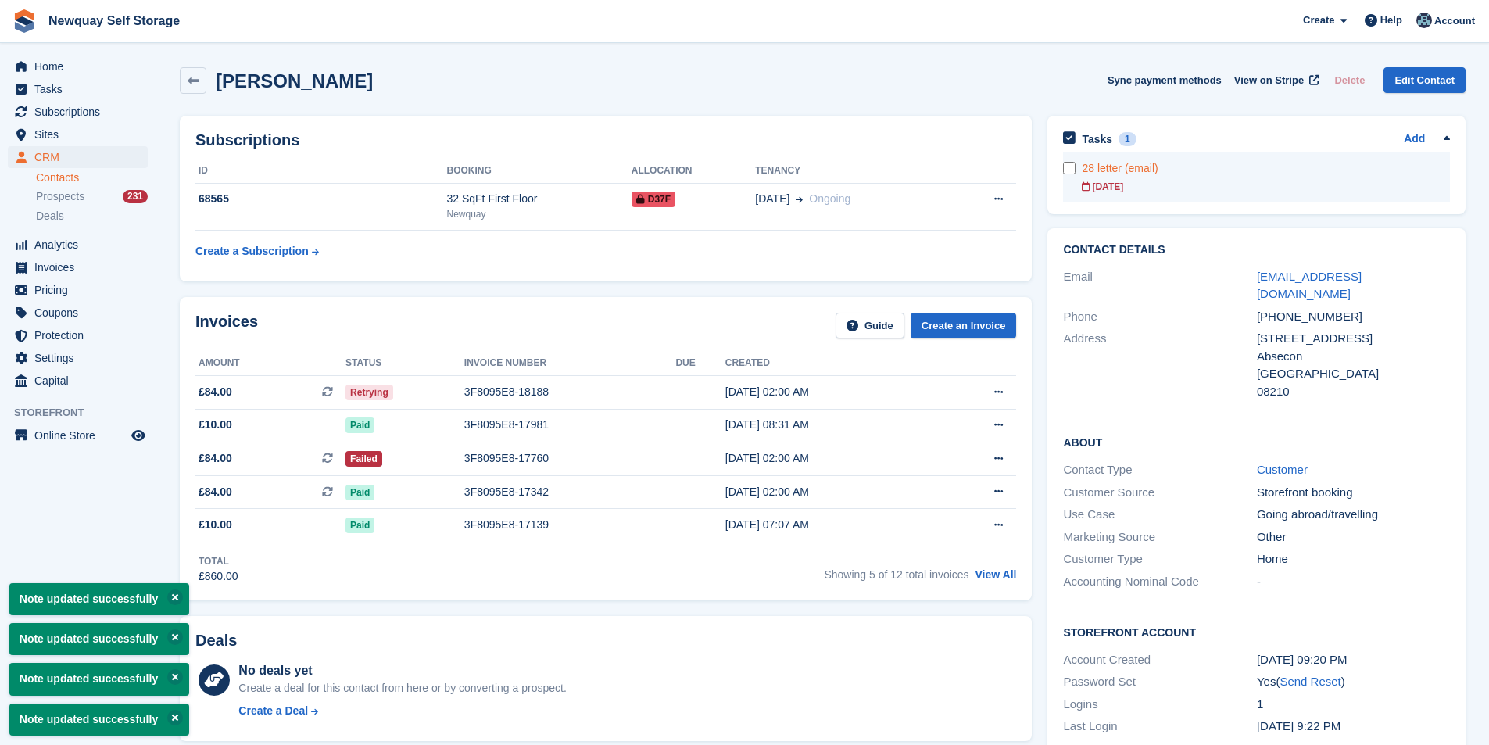
click at [1102, 165] on div "28 letter (email)" at bounding box center [1265, 168] width 368 height 16
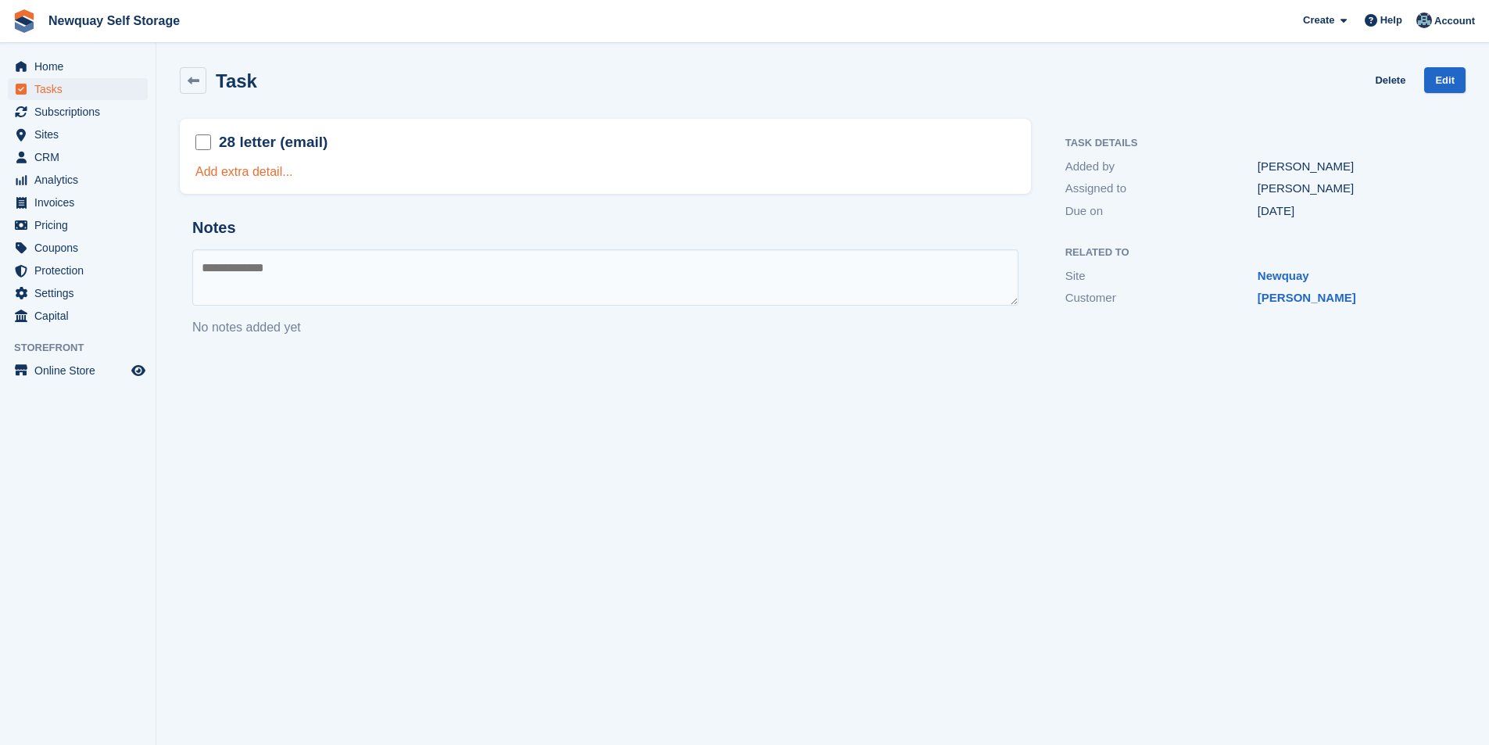
click at [239, 174] on link "Add extra detail..." at bounding box center [244, 171] width 98 height 13
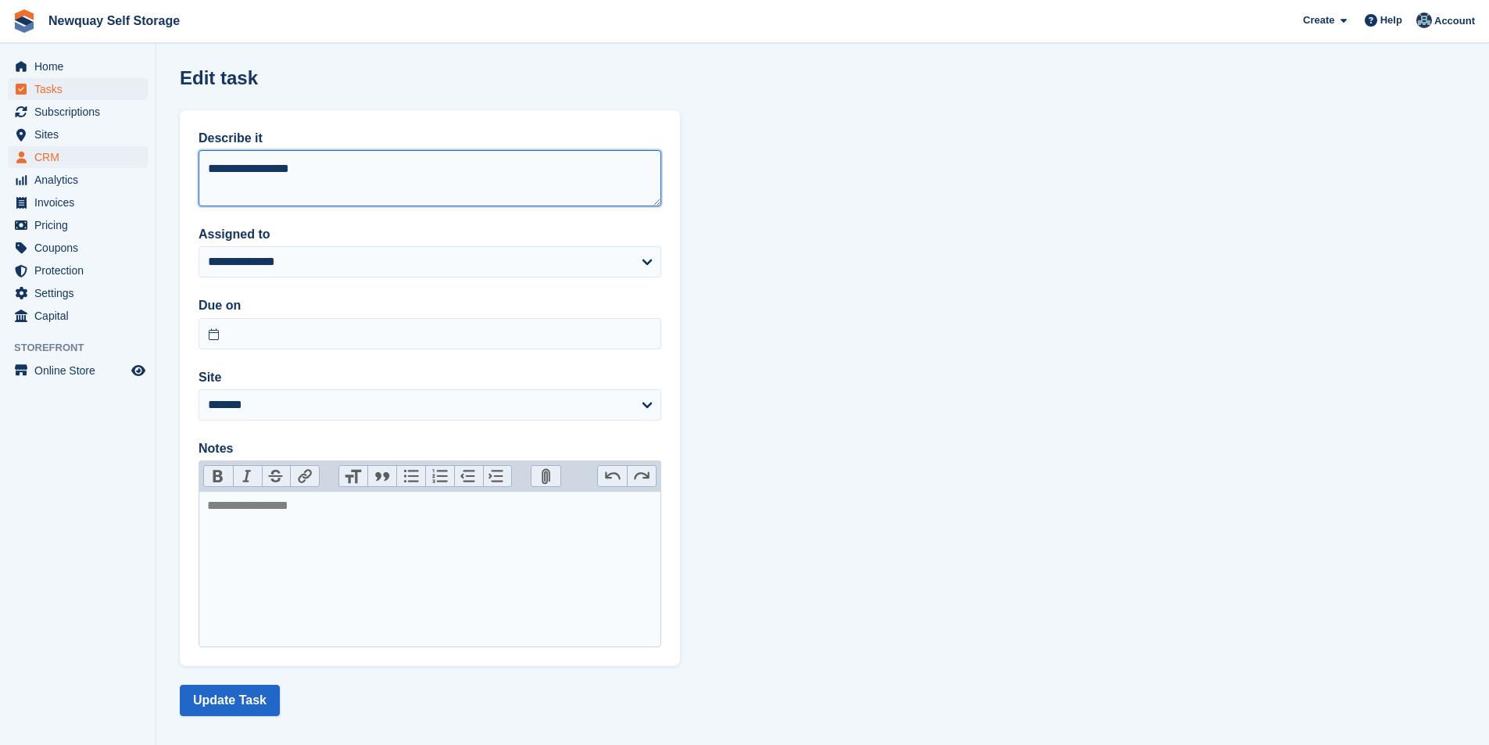
drag, startPoint x: 335, startPoint y: 170, endPoint x: 83, endPoint y: 161, distance: 252.6
click at [83, 160] on div "Home Tasks Subscriptions Subscriptions Subscriptions Contracts Price increases …" at bounding box center [744, 379] width 1489 height 758
type textarea "**********"
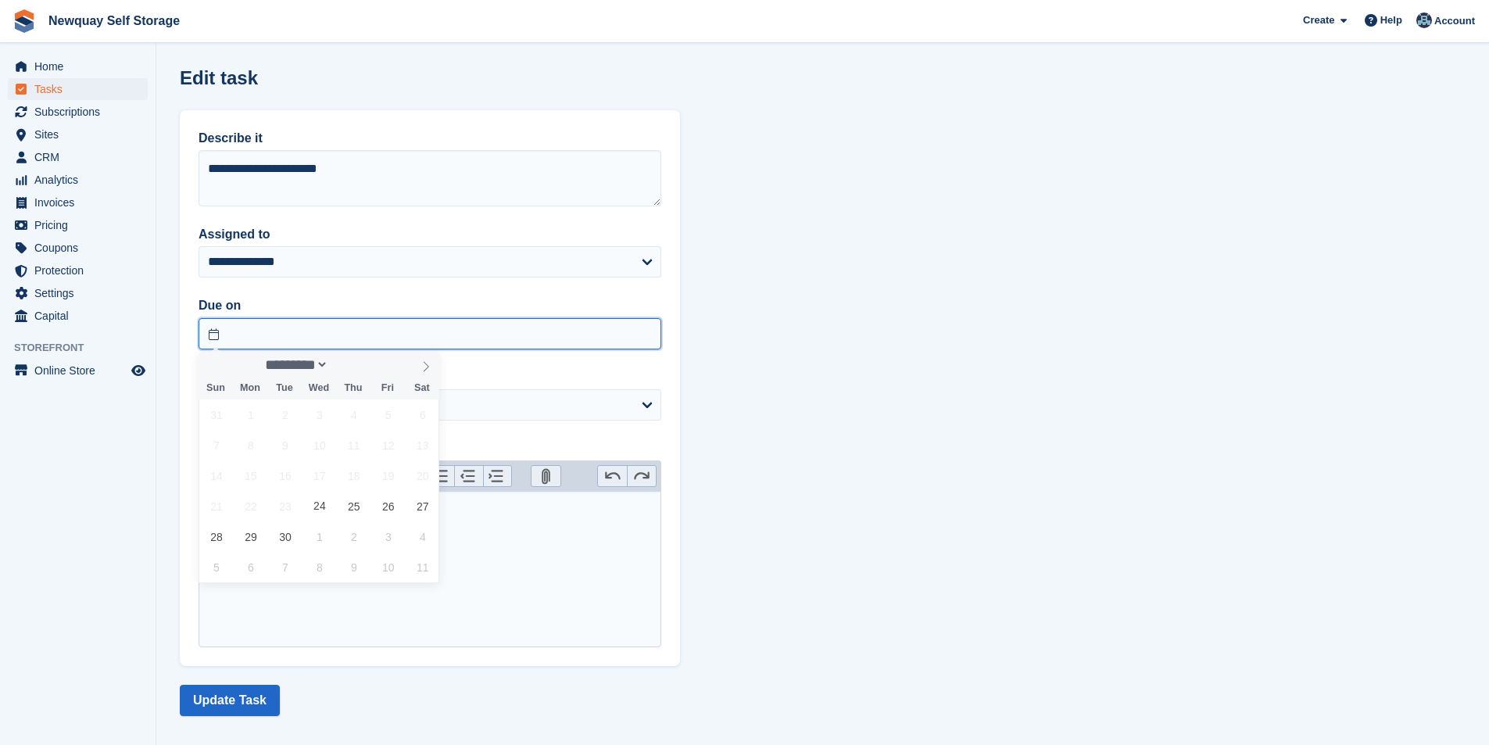
click at [371, 344] on body "Newquay Self Storage Create Subscription Invoice Contact Deal Discount Page Hel…" at bounding box center [744, 379] width 1489 height 758
click at [281, 543] on span "30" at bounding box center [285, 536] width 30 height 30
type input "**********"
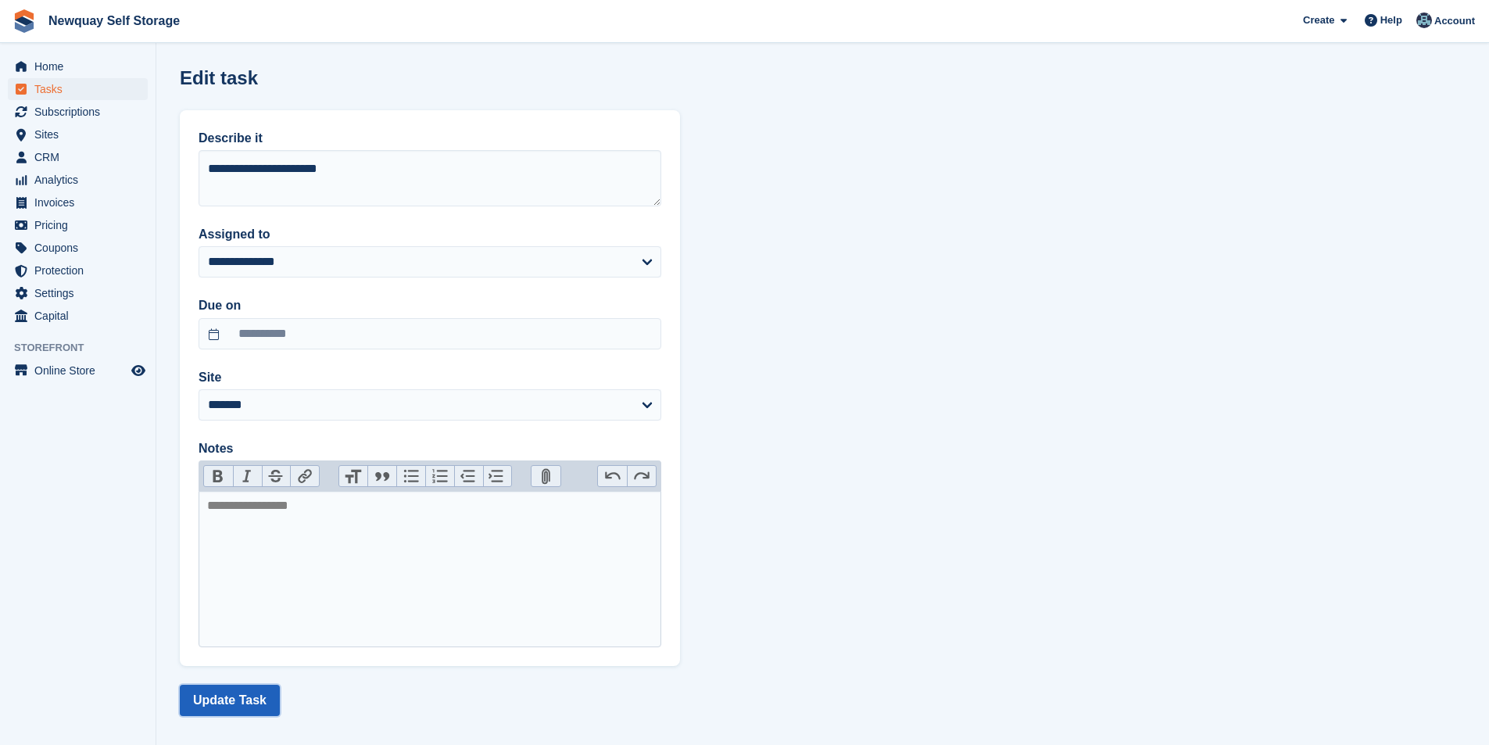
drag, startPoint x: 245, startPoint y: 699, endPoint x: 223, endPoint y: 689, distance: 24.1
click at [246, 699] on button "Update Task" at bounding box center [230, 699] width 100 height 31
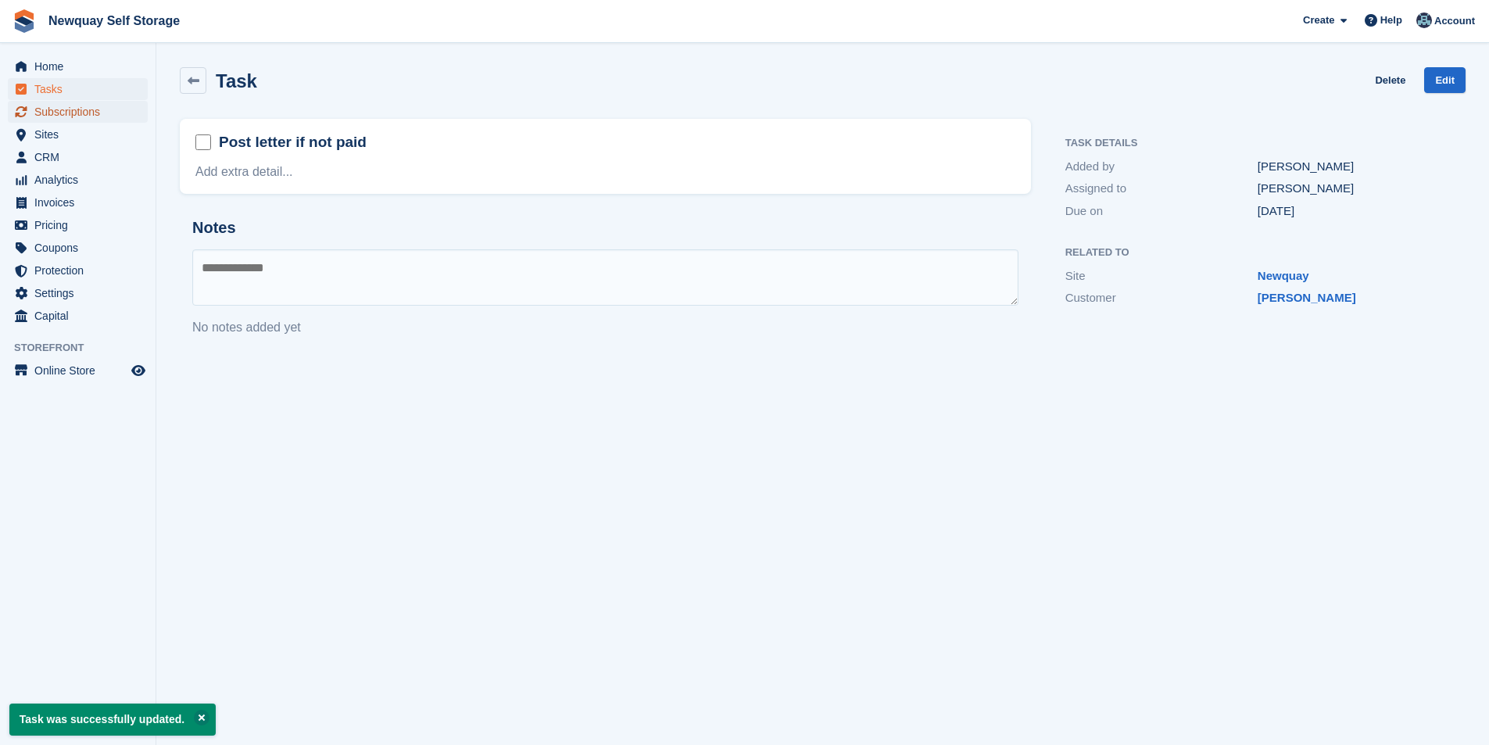
click at [59, 108] on span "Subscriptions" at bounding box center [81, 112] width 94 height 22
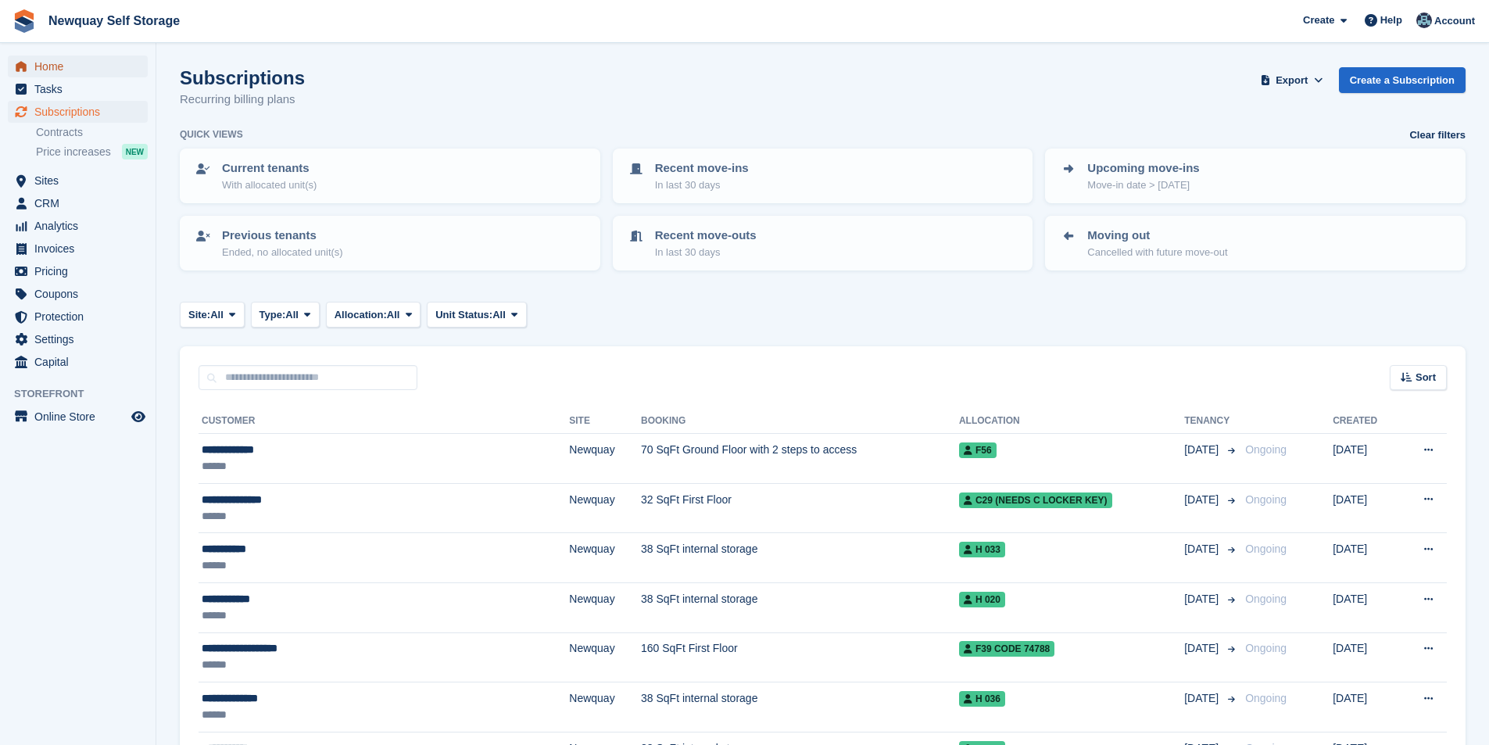
click at [54, 65] on span "Home" at bounding box center [81, 66] width 94 height 22
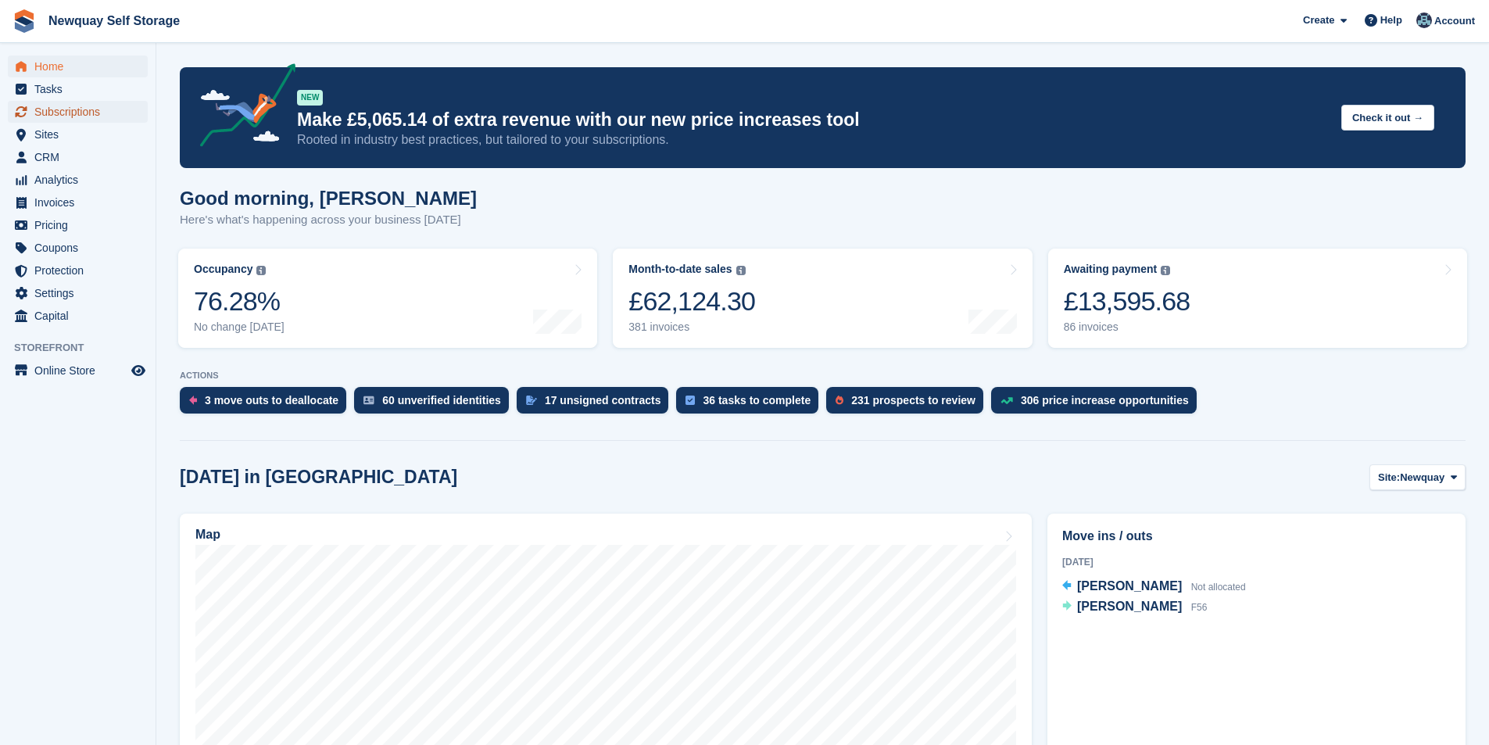
click at [95, 110] on span "Subscriptions" at bounding box center [81, 112] width 94 height 22
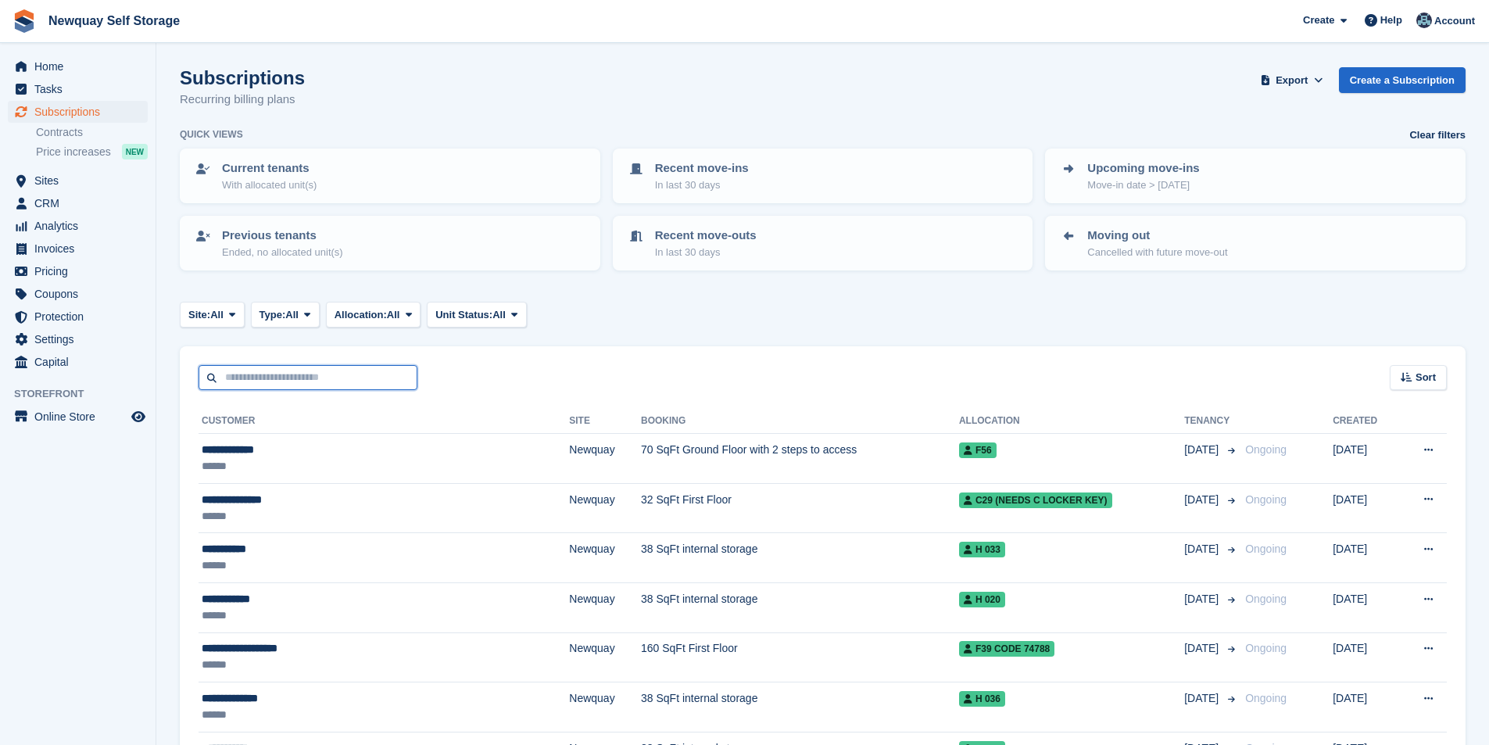
click at [309, 383] on input "text" at bounding box center [307, 378] width 219 height 26
type input "*****"
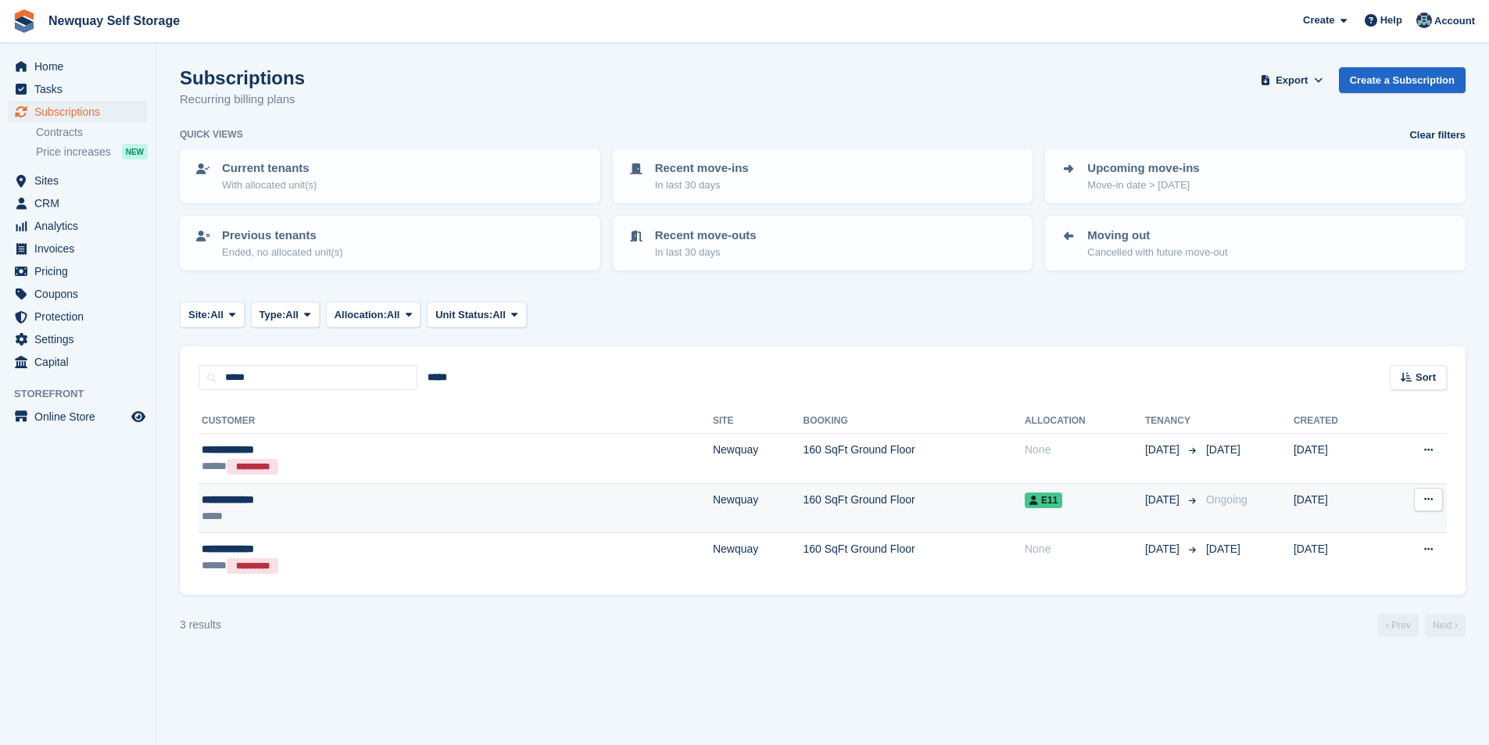
click at [219, 499] on div "**********" at bounding box center [330, 499] width 256 height 16
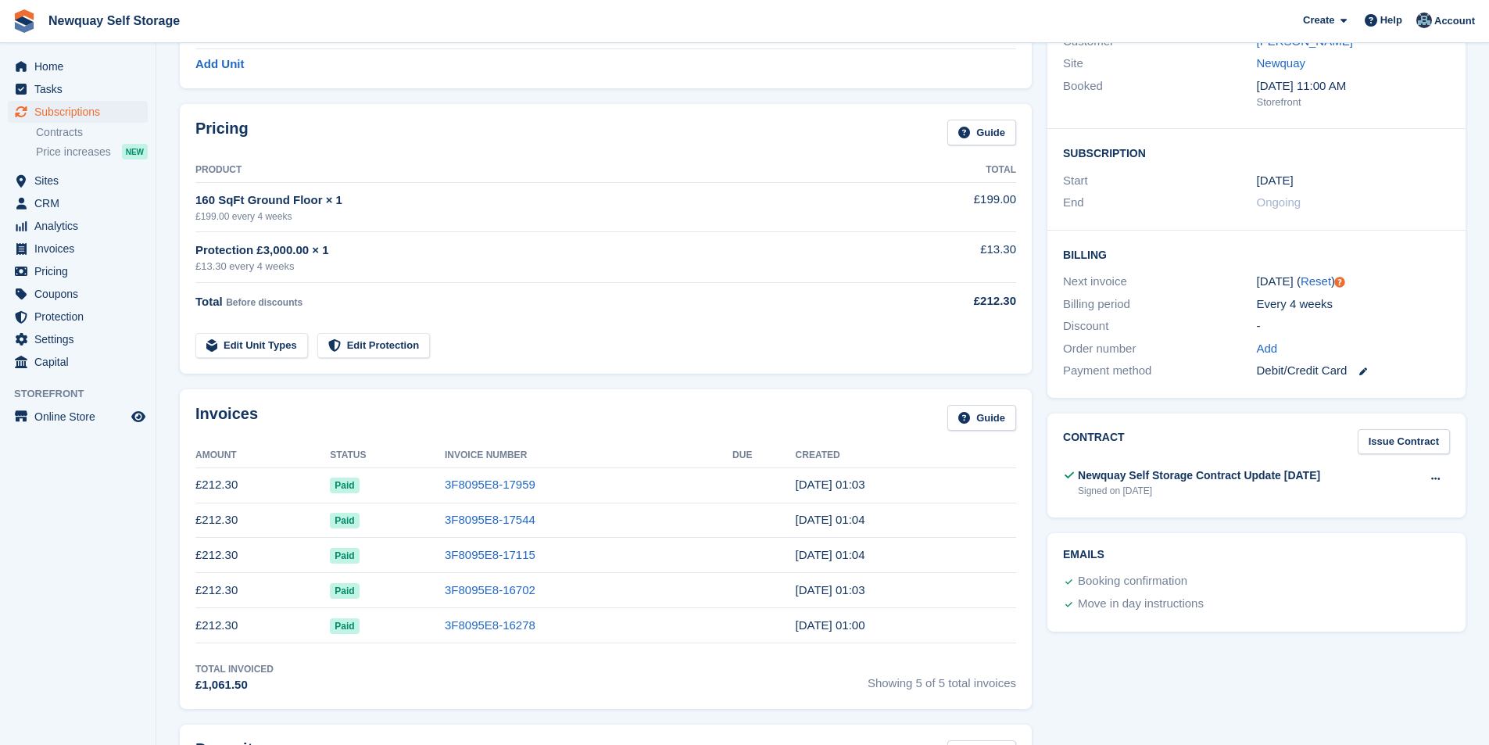
scroll to position [156, 0]
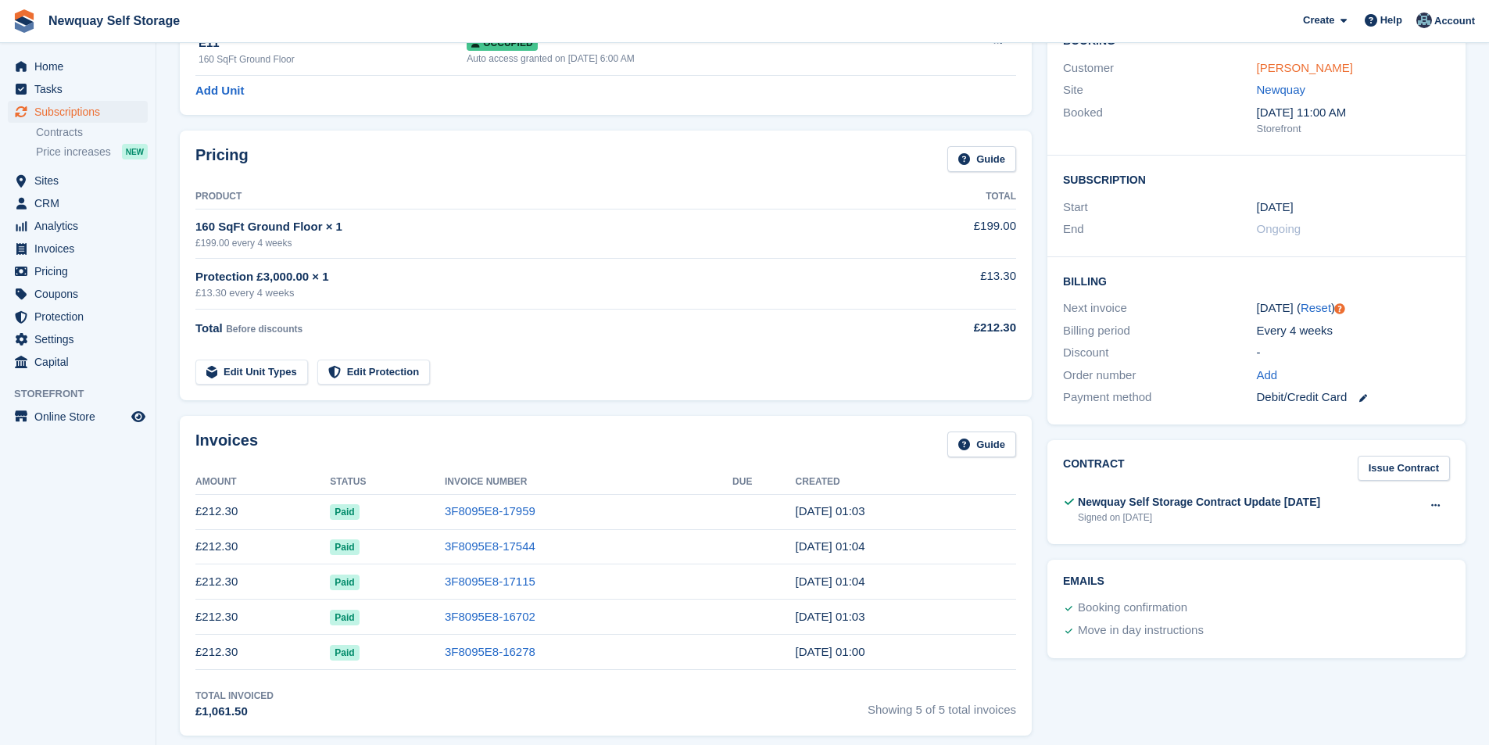
click at [1265, 66] on link "[PERSON_NAME]" at bounding box center [1304, 67] width 96 height 13
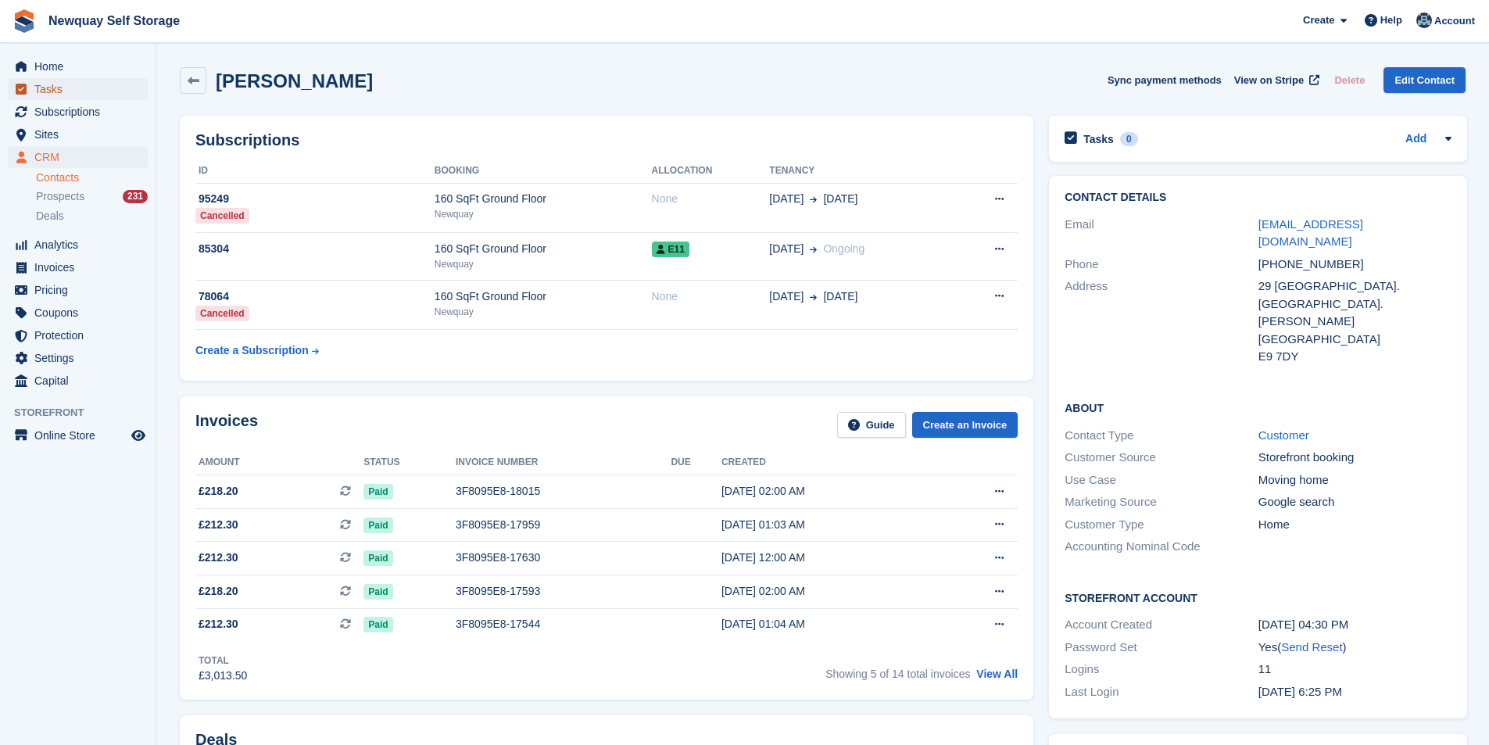
click at [77, 83] on span "Tasks" at bounding box center [81, 89] width 94 height 22
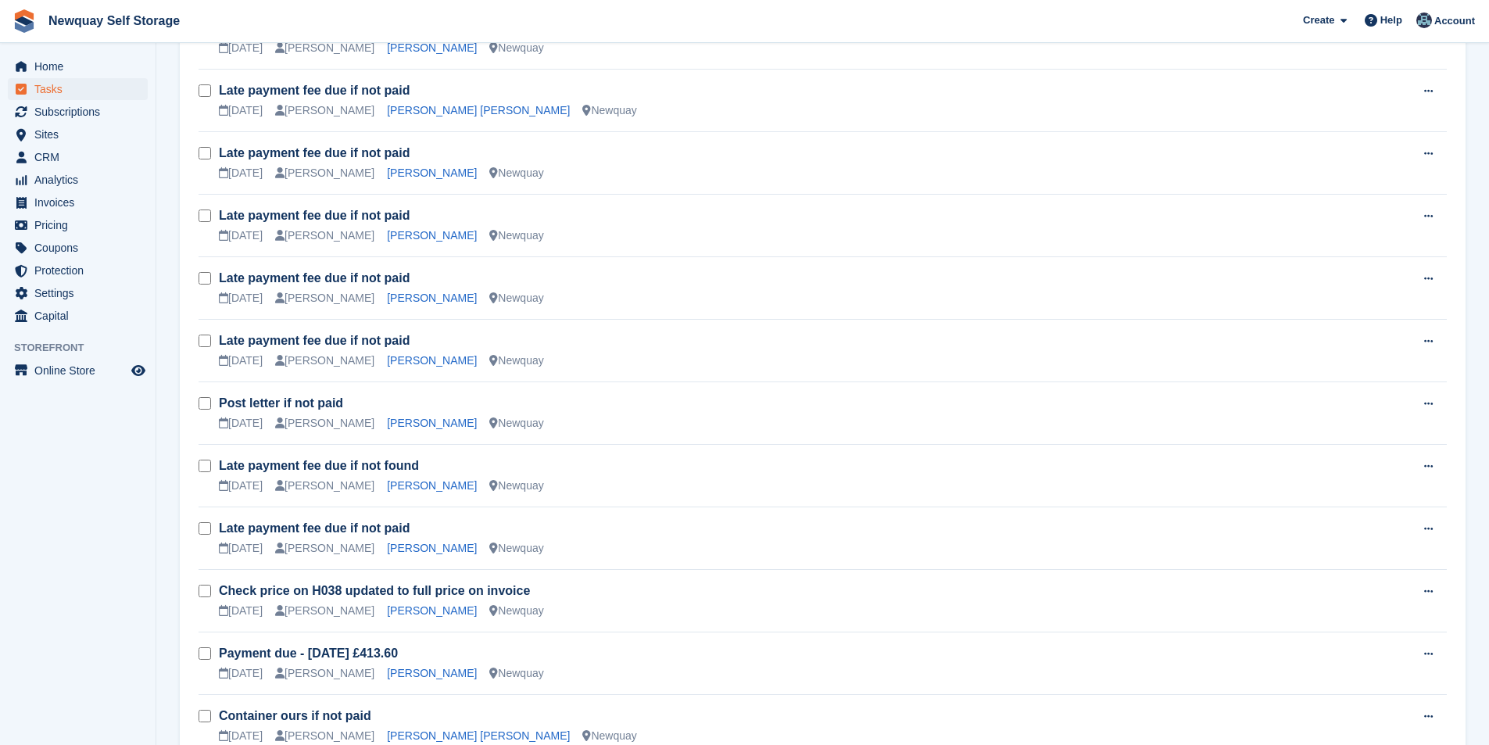
scroll to position [1799, 0]
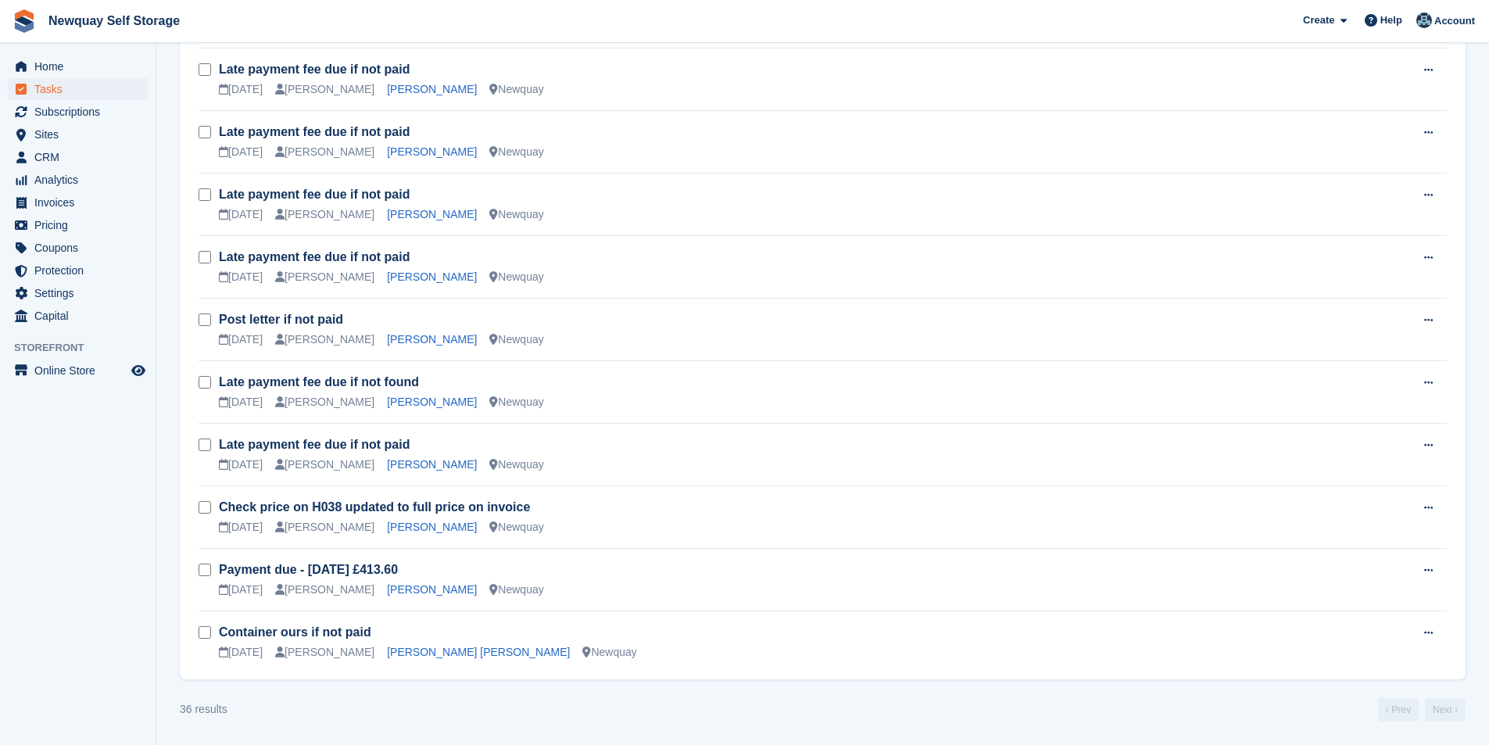
click at [412, 80] on div "Late payment fee due if not paid [DATE] [PERSON_NAME] [PERSON_NAME] [GEOGRAPHIC…" at bounding box center [813, 79] width 1189 height 37
click at [406, 83] on link "[PERSON_NAME]" at bounding box center [432, 89] width 90 height 13
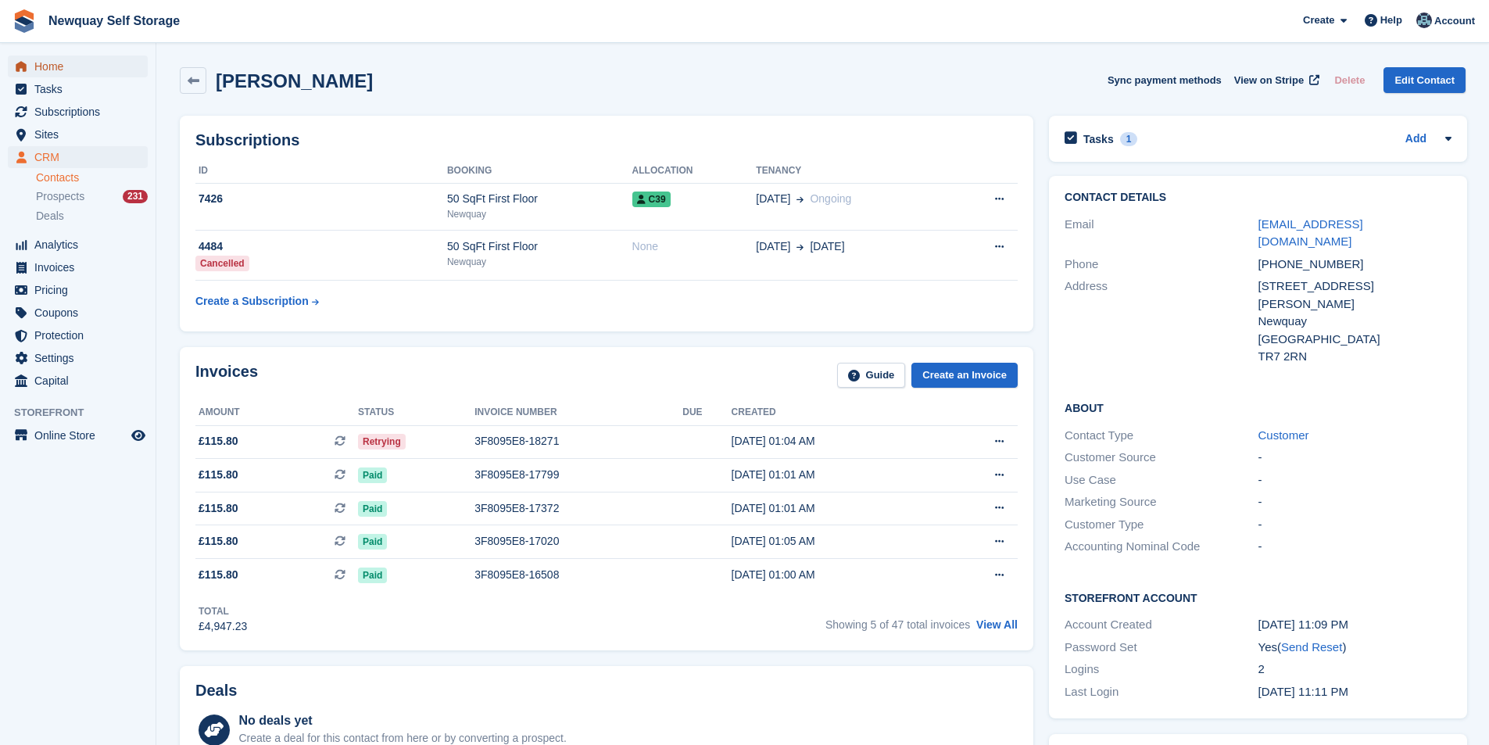
click at [60, 67] on span "Home" at bounding box center [81, 66] width 94 height 22
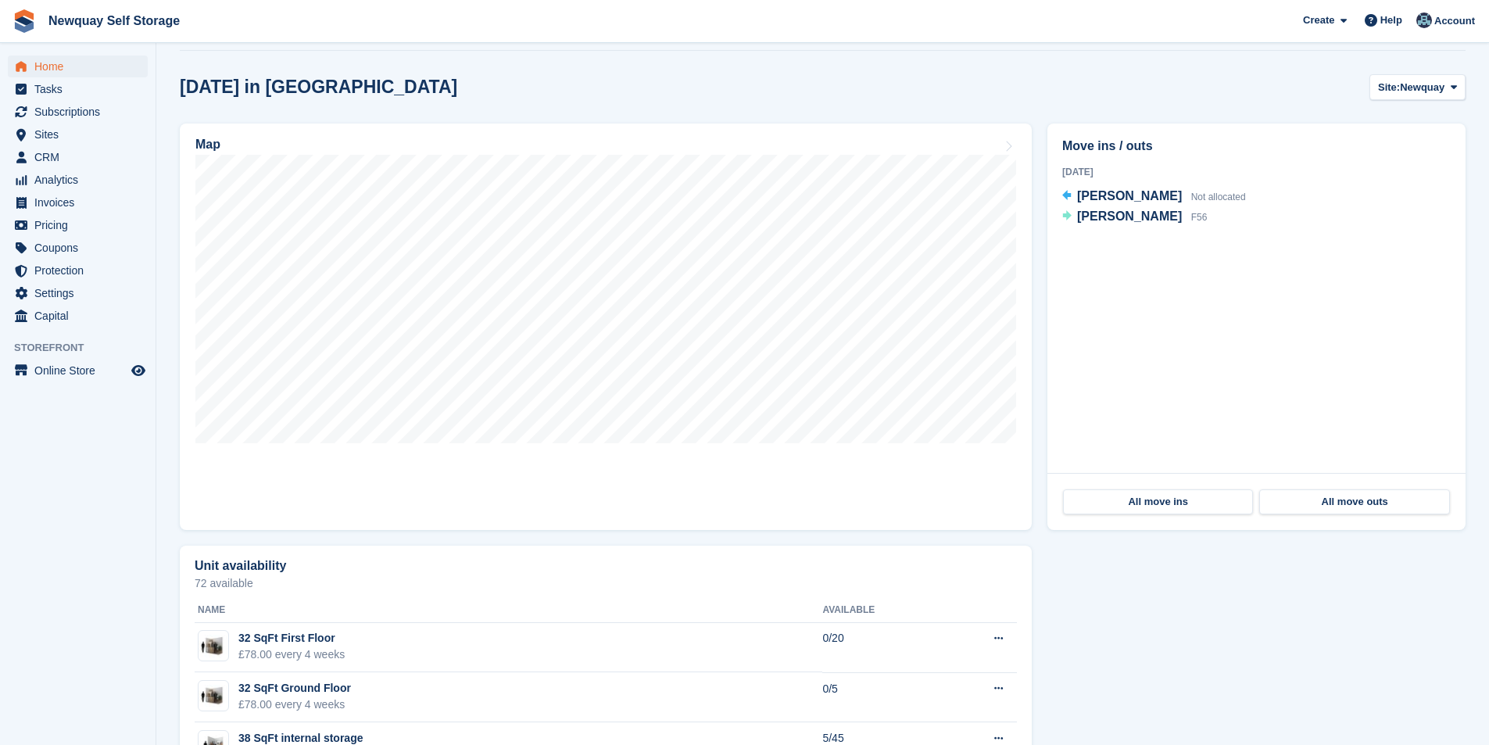
scroll to position [391, 0]
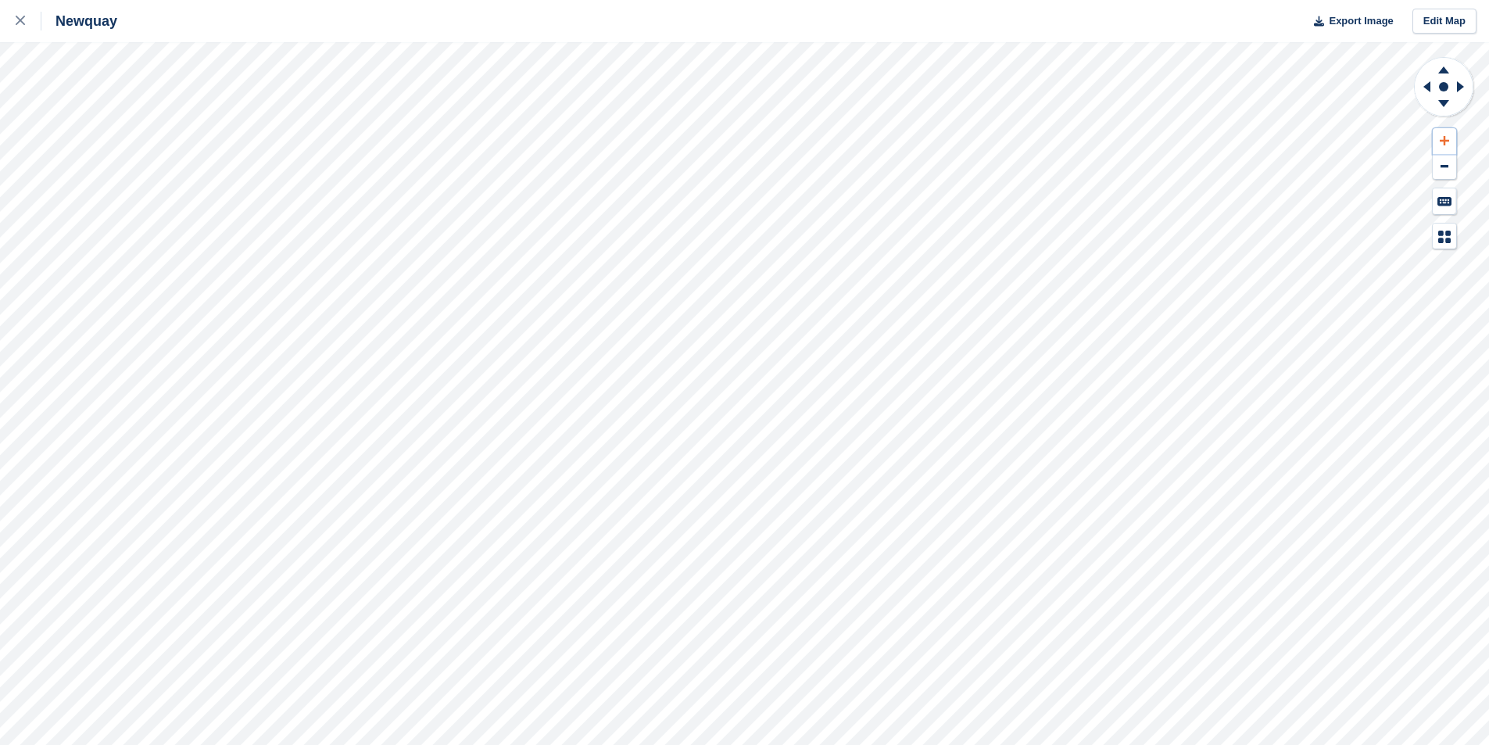
click at [1448, 138] on icon at bounding box center [1443, 140] width 9 height 11
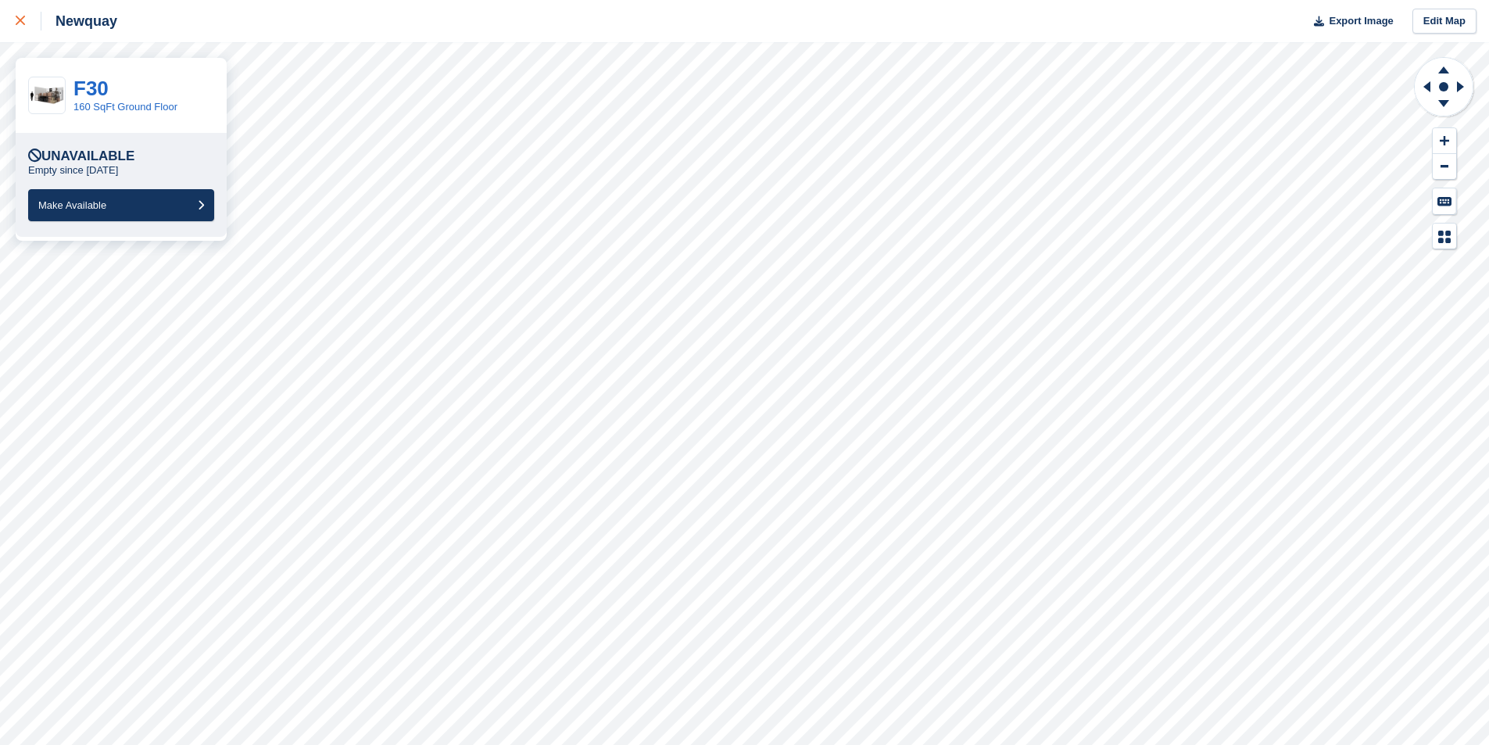
click at [23, 19] on icon at bounding box center [20, 20] width 9 height 9
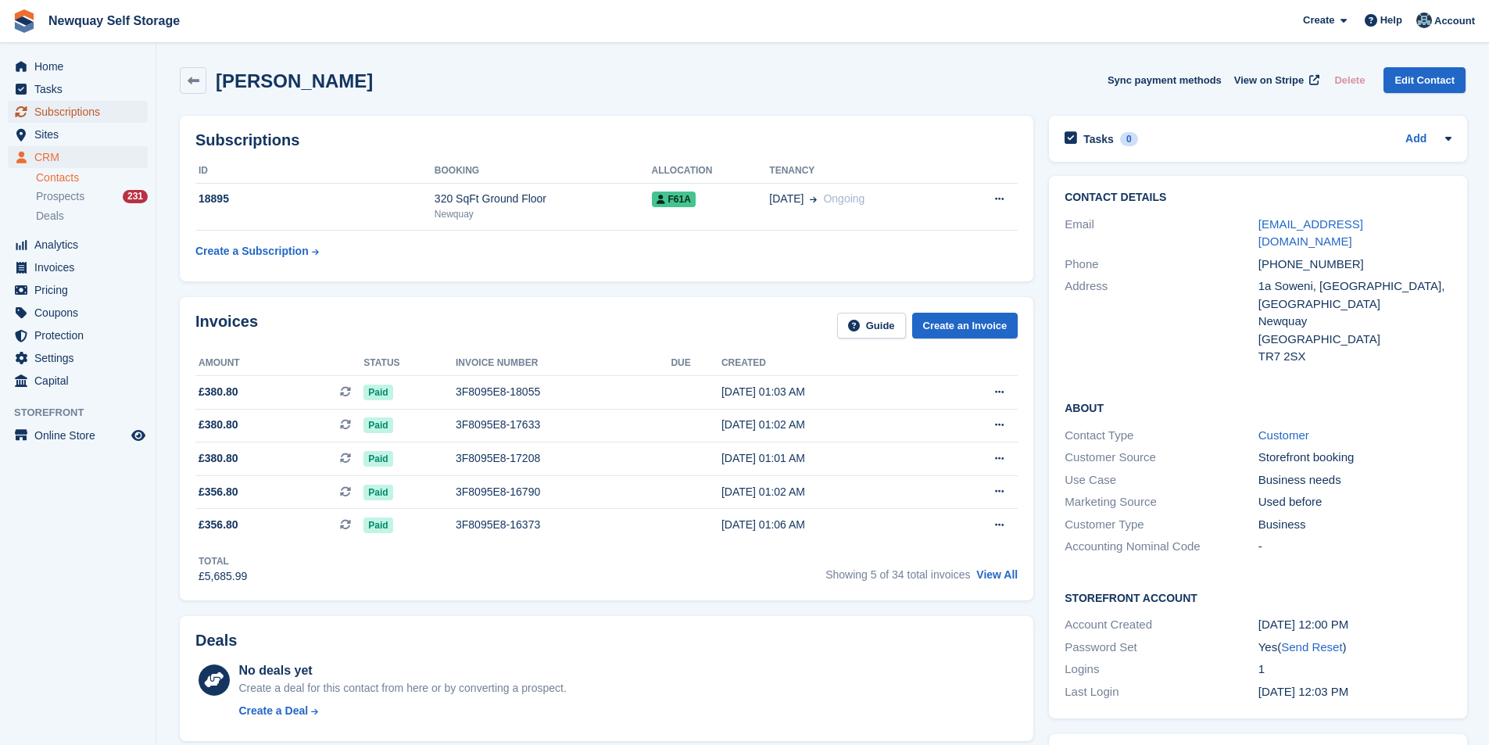
click at [99, 117] on span "Subscriptions" at bounding box center [81, 112] width 94 height 22
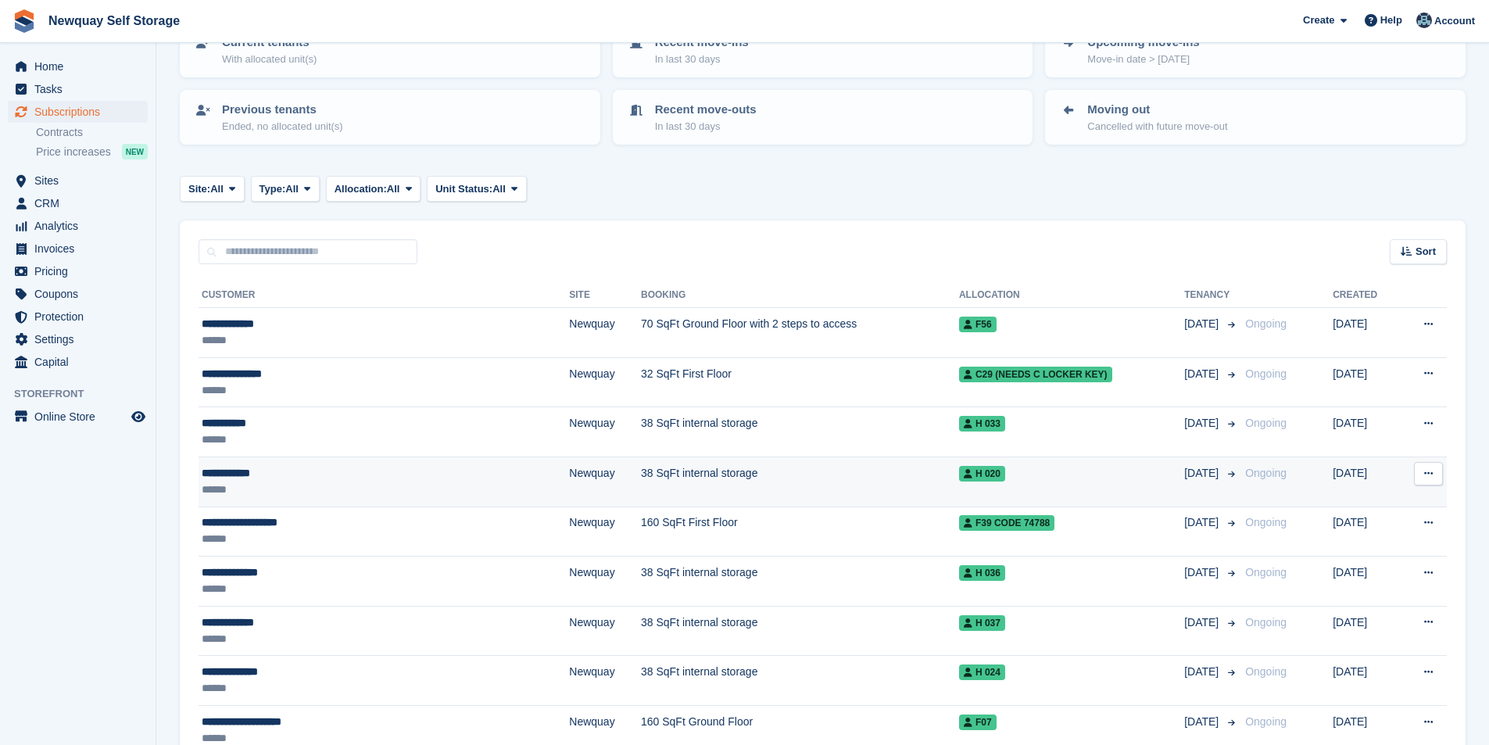
scroll to position [234, 0]
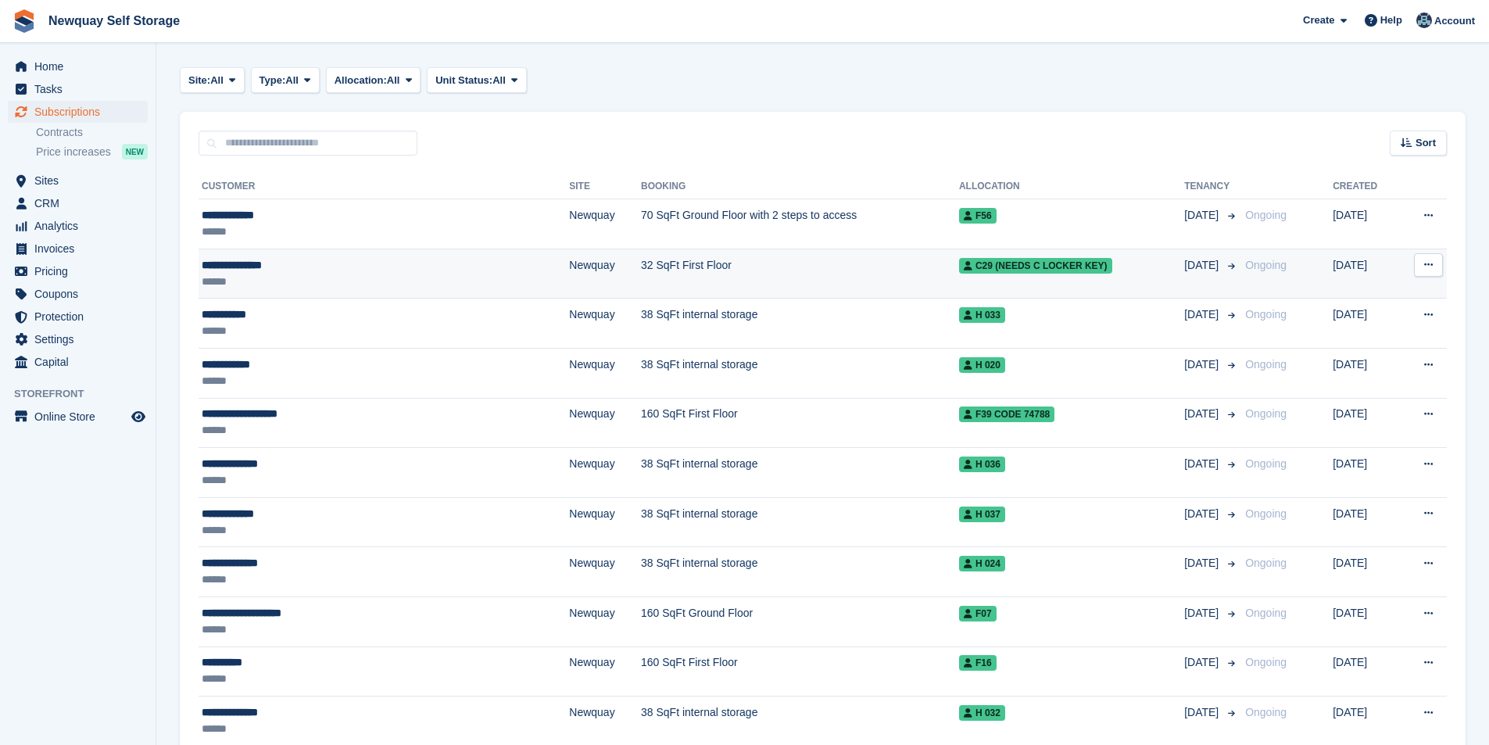
click at [266, 257] on div "**********" at bounding box center [326, 265] width 248 height 16
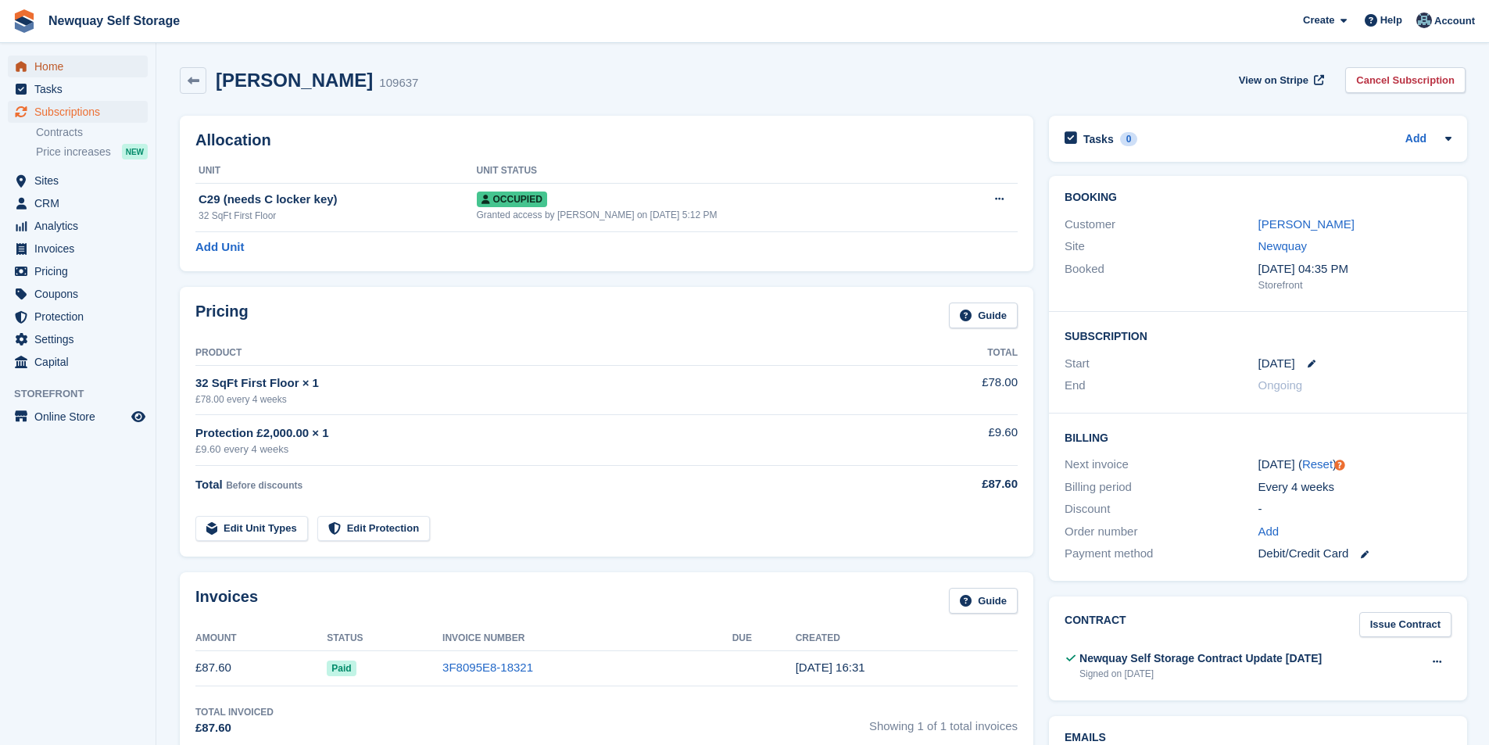
click at [82, 63] on span "Home" at bounding box center [81, 66] width 94 height 22
click at [68, 62] on span "Home" at bounding box center [81, 66] width 94 height 22
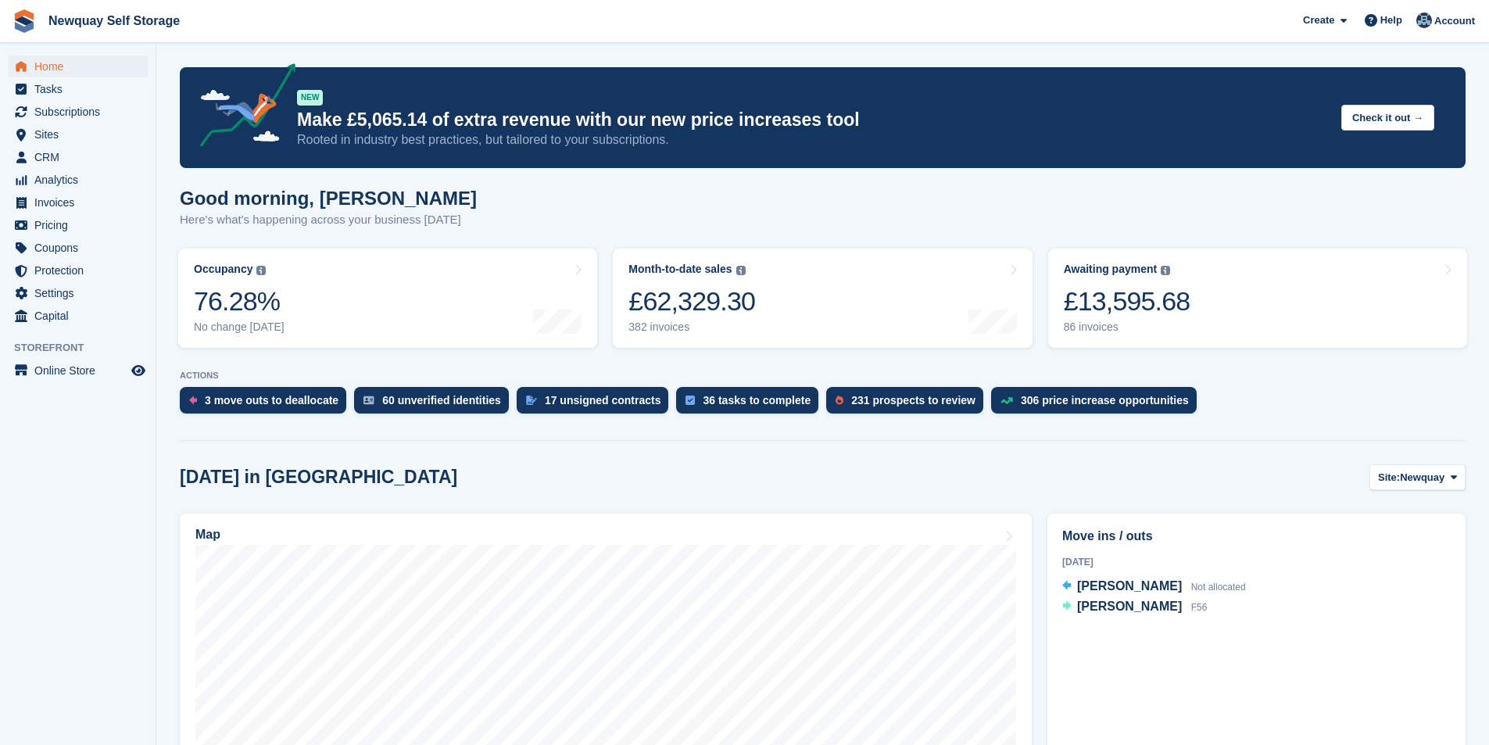
scroll to position [313, 0]
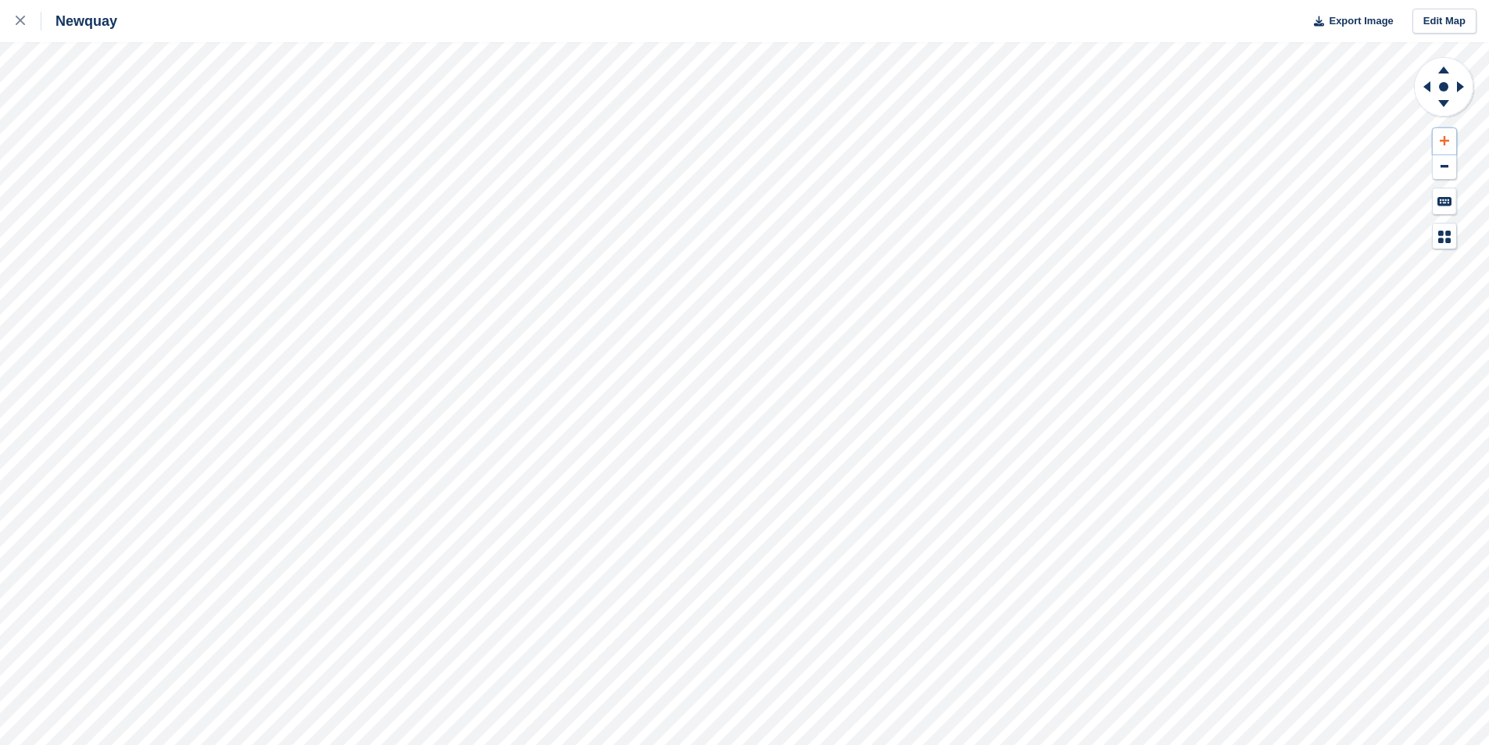
click at [1441, 138] on icon at bounding box center [1443, 140] width 9 height 11
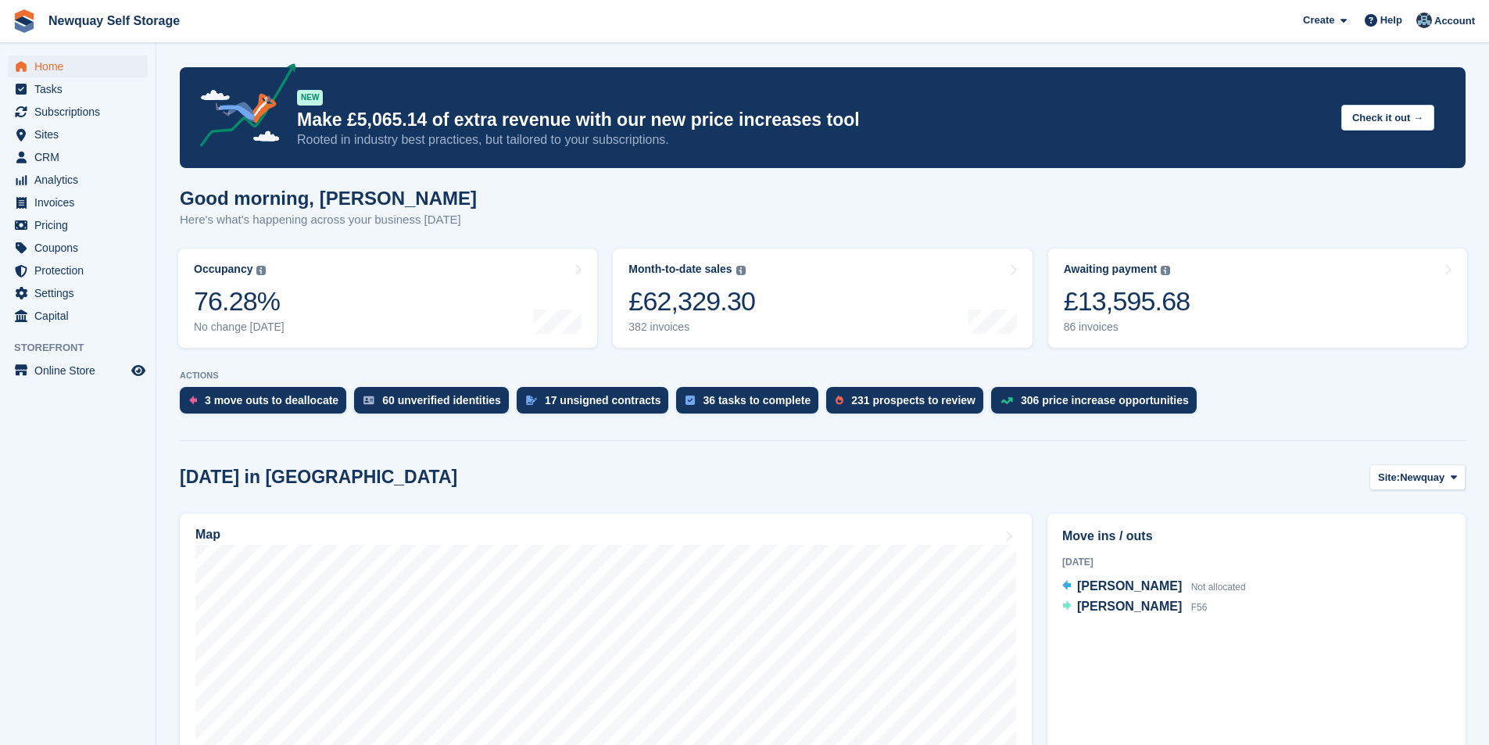
scroll to position [313, 0]
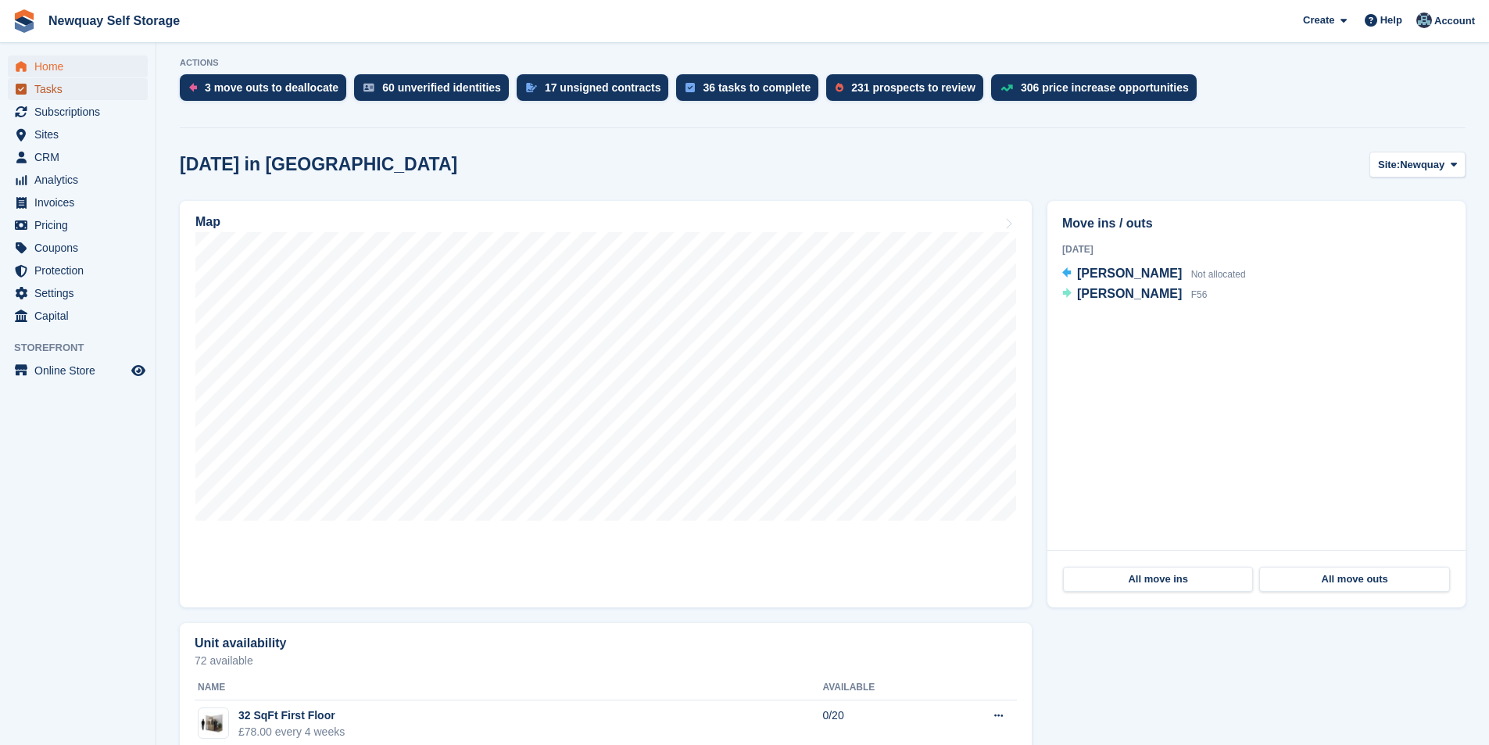
click at [61, 87] on span "Tasks" at bounding box center [81, 89] width 94 height 22
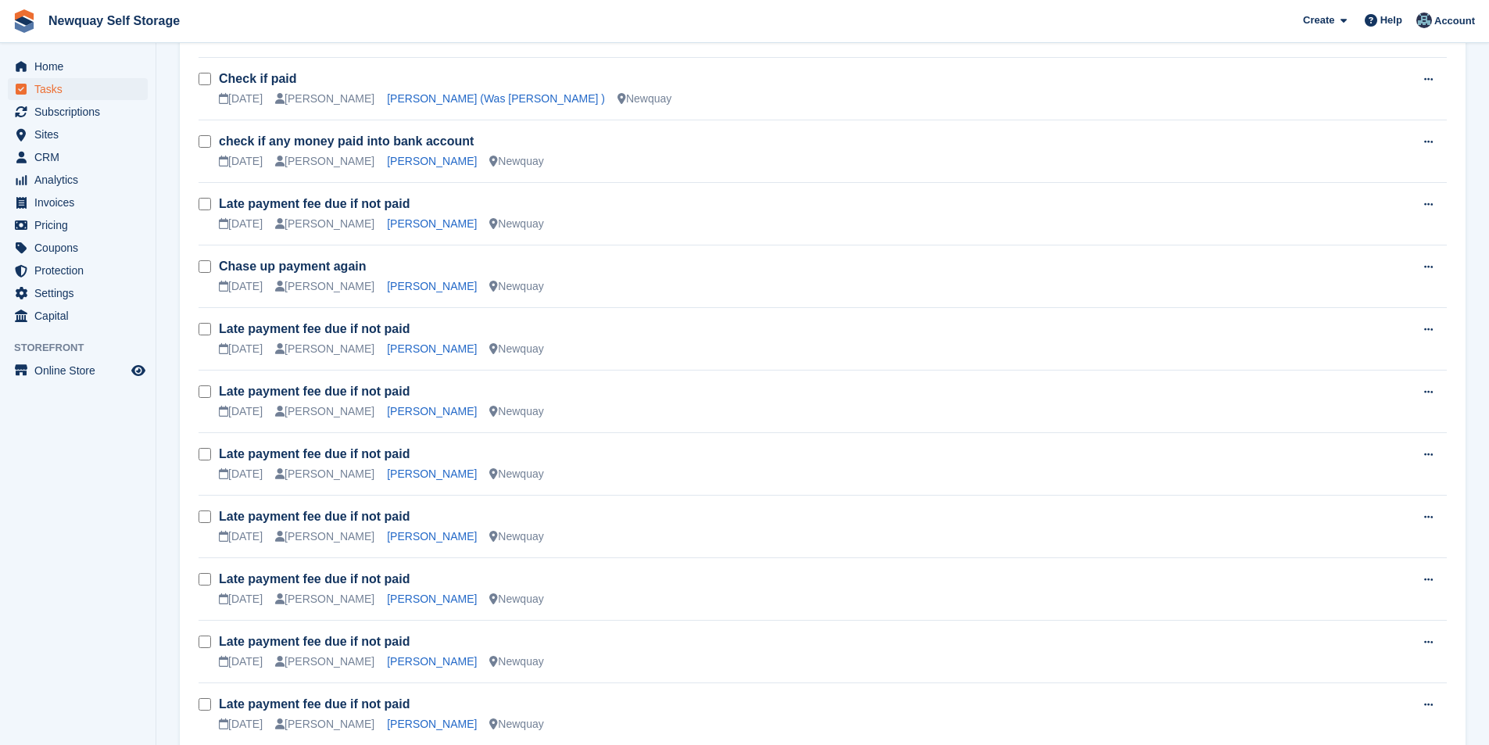
scroll to position [781, 0]
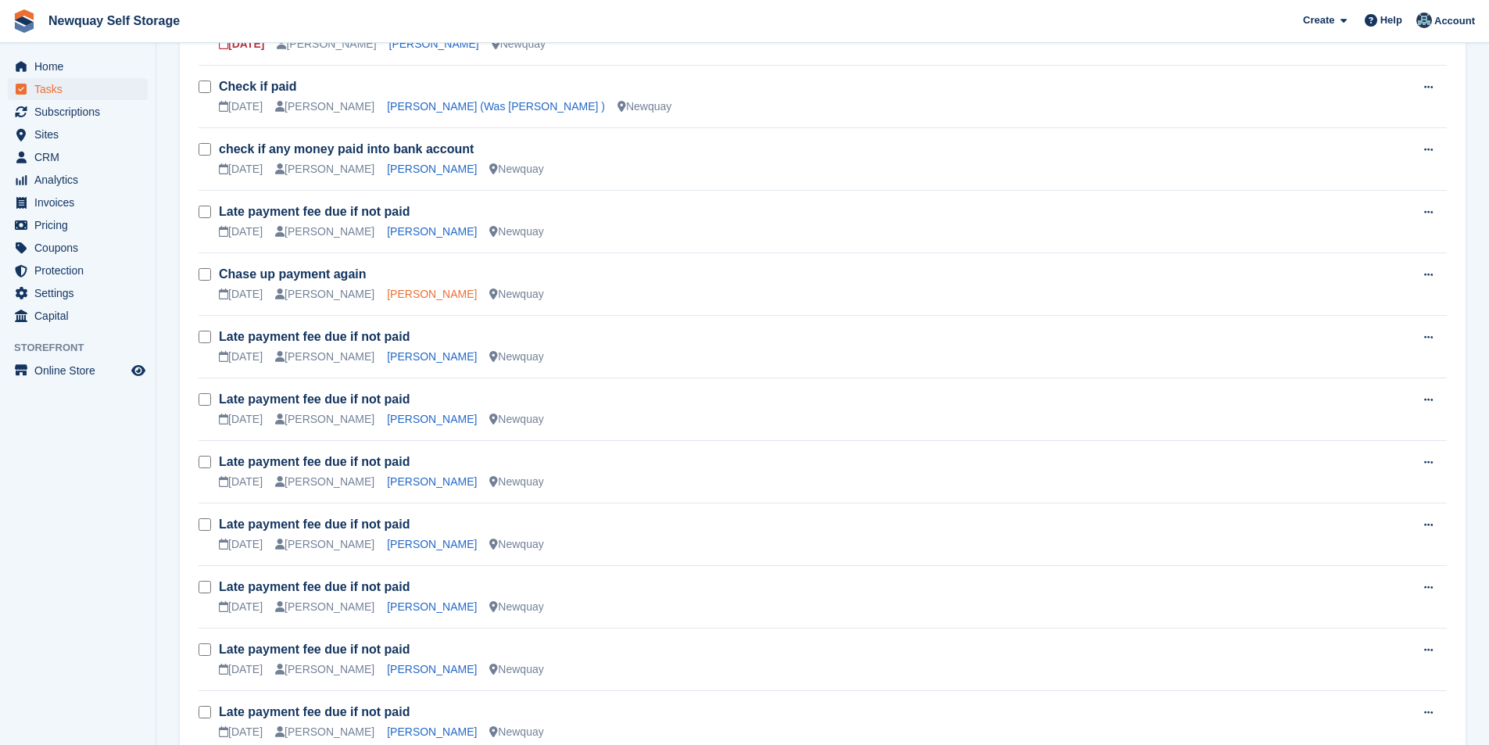
click at [387, 288] on link "[PERSON_NAME]" at bounding box center [432, 294] width 90 height 13
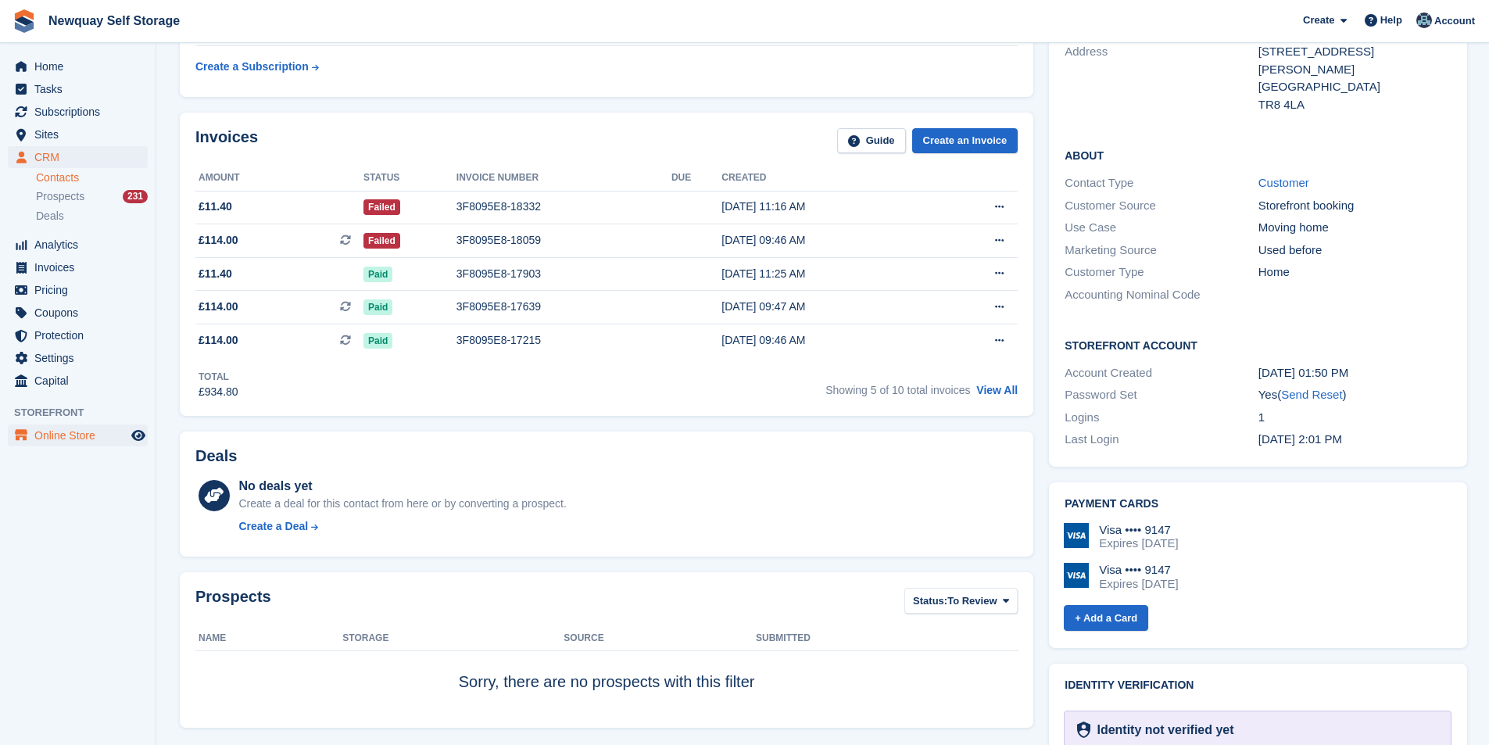
scroll to position [156, 0]
